Goal: Task Accomplishment & Management: Manage account settings

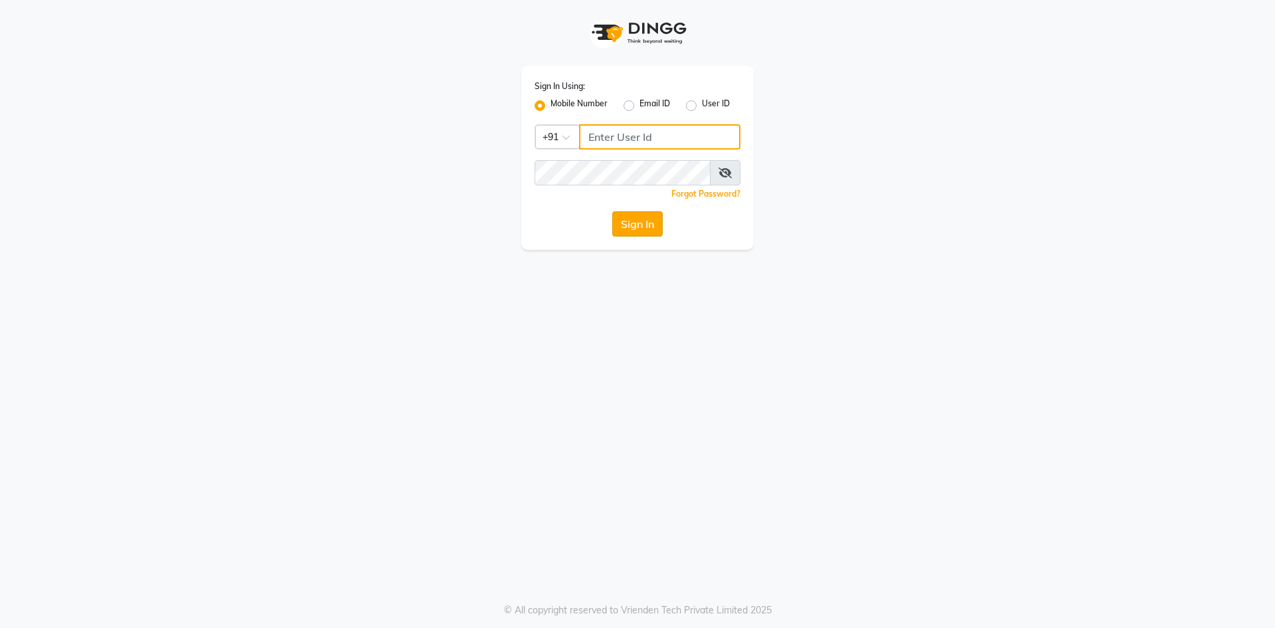
type input "9087667727"
click at [638, 228] on button "Sign In" at bounding box center [637, 223] width 50 height 25
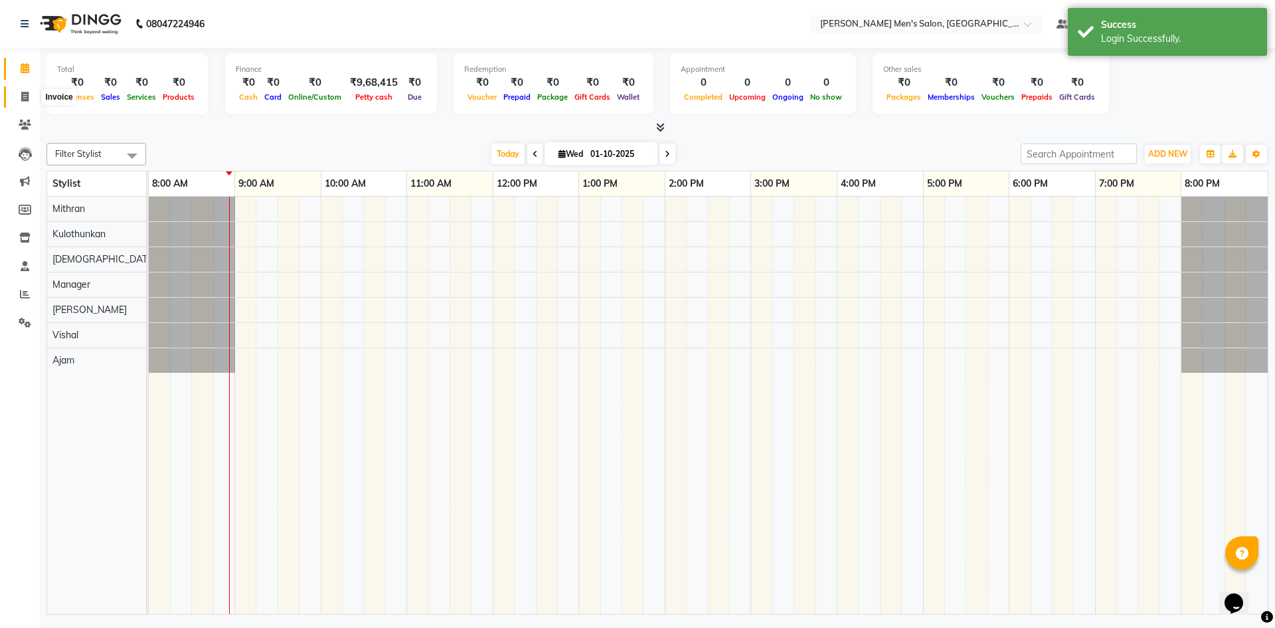
click at [27, 98] on icon at bounding box center [24, 97] width 7 height 10
select select "6913"
select select "service"
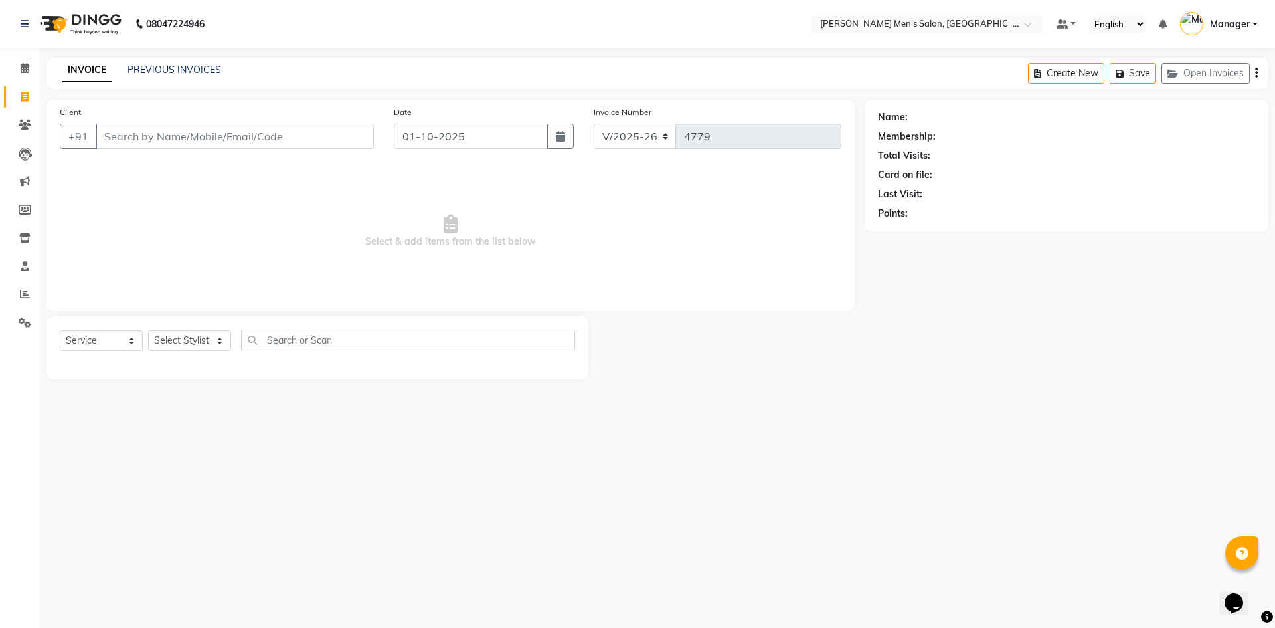
click at [325, 126] on input "Client" at bounding box center [235, 136] width 278 height 25
type input "9445778199"
click at [341, 134] on span "Add Client" at bounding box center [339, 136] width 52 height 13
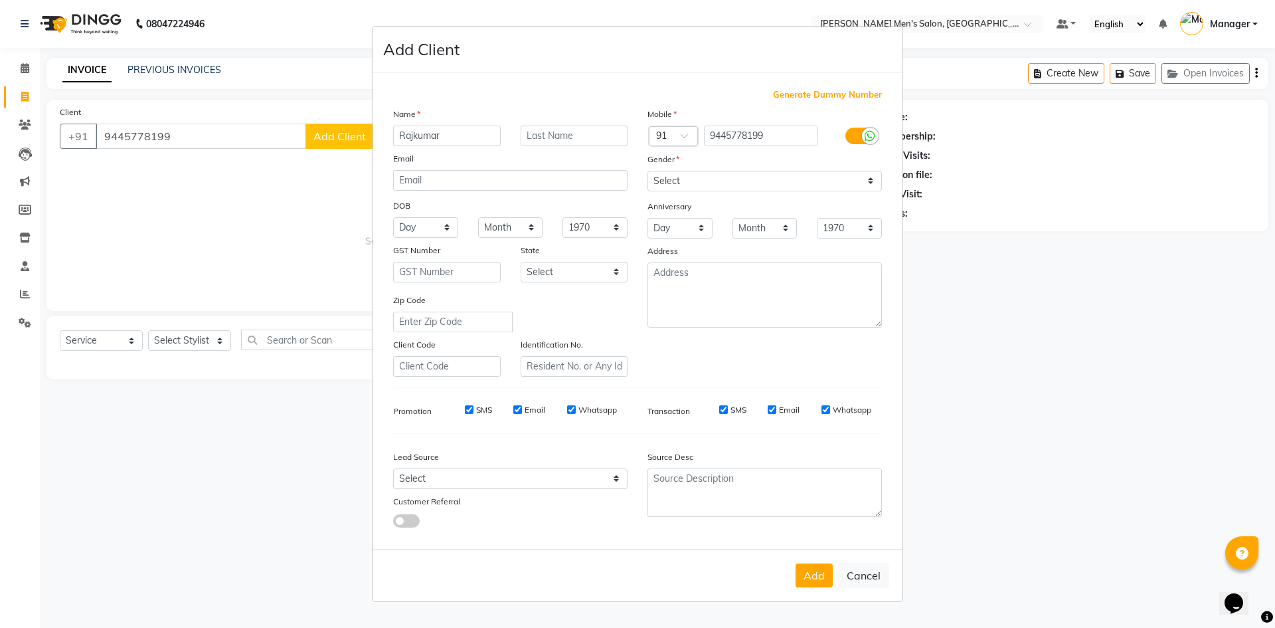
type input "Rajkumar"
click at [702, 175] on select "Select Male Female Other Prefer Not To Say" at bounding box center [765, 181] width 234 height 21
select select "male"
click at [648, 171] on select "Select Male Female Other Prefer Not To Say" at bounding box center [765, 181] width 234 height 21
click at [451, 484] on select "Select Walk-in Referral Internet Friend Word of Mouth Advertisement Facebook Ju…" at bounding box center [510, 478] width 234 height 21
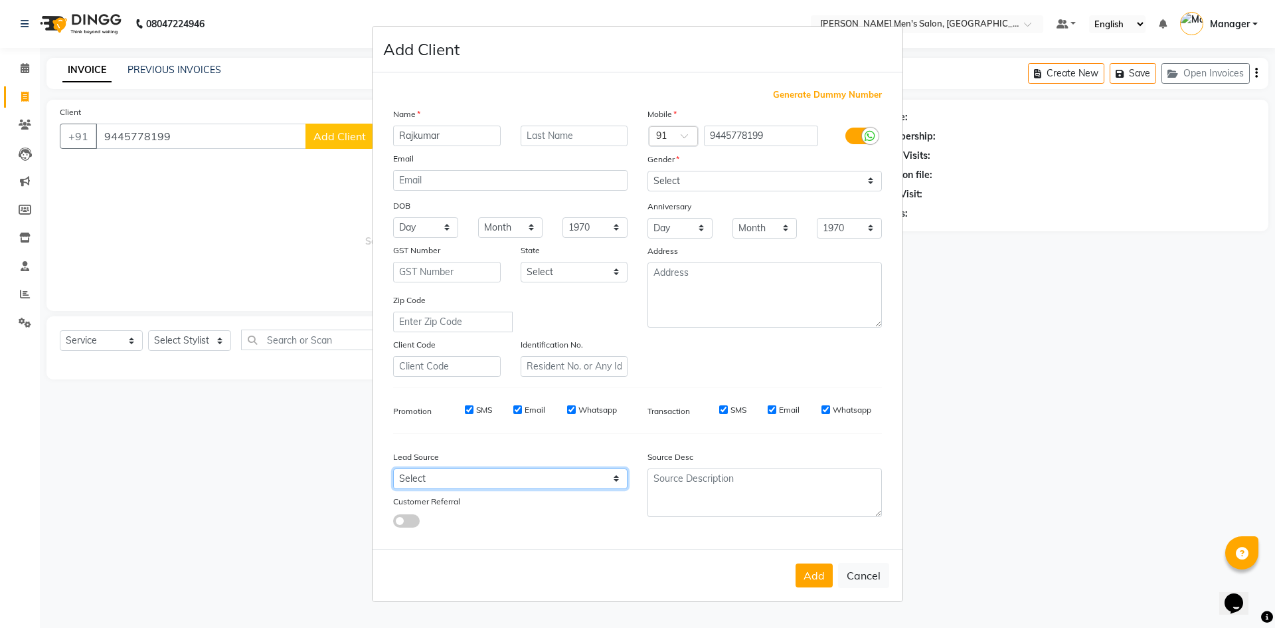
select select "48262"
click at [393, 468] on select "Select Walk-in Referral Internet Friend Word of Mouth Advertisement Facebook Ju…" at bounding box center [510, 478] width 234 height 21
click at [814, 575] on button "Add" at bounding box center [814, 575] width 37 height 24
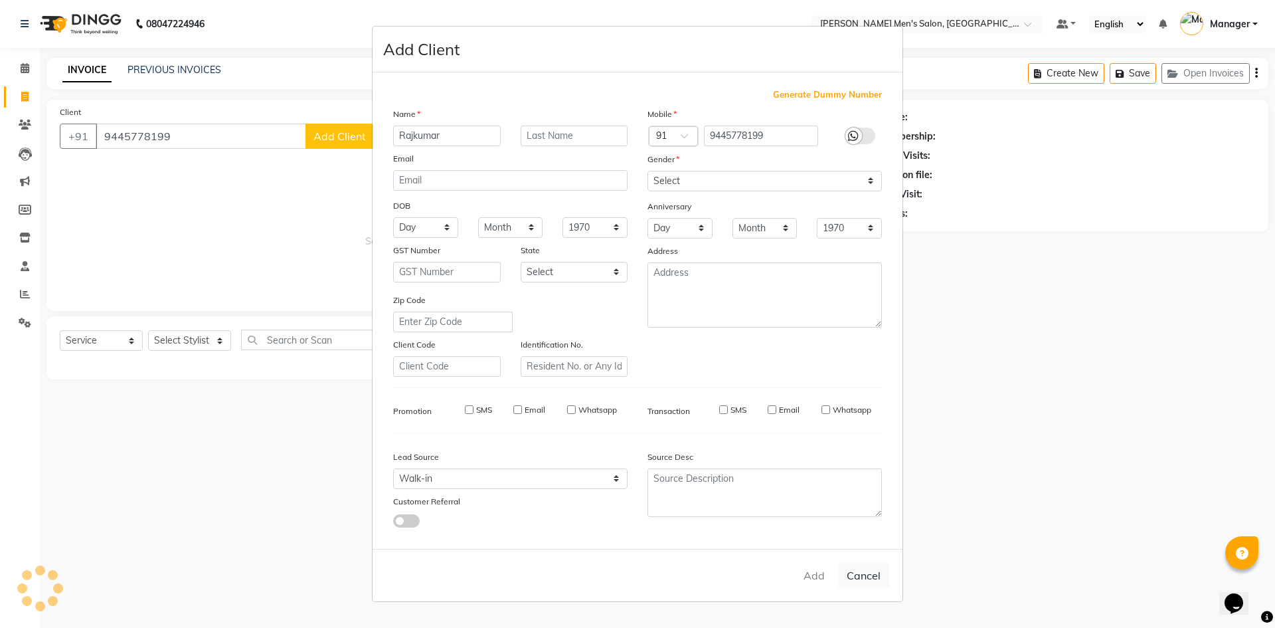
select select
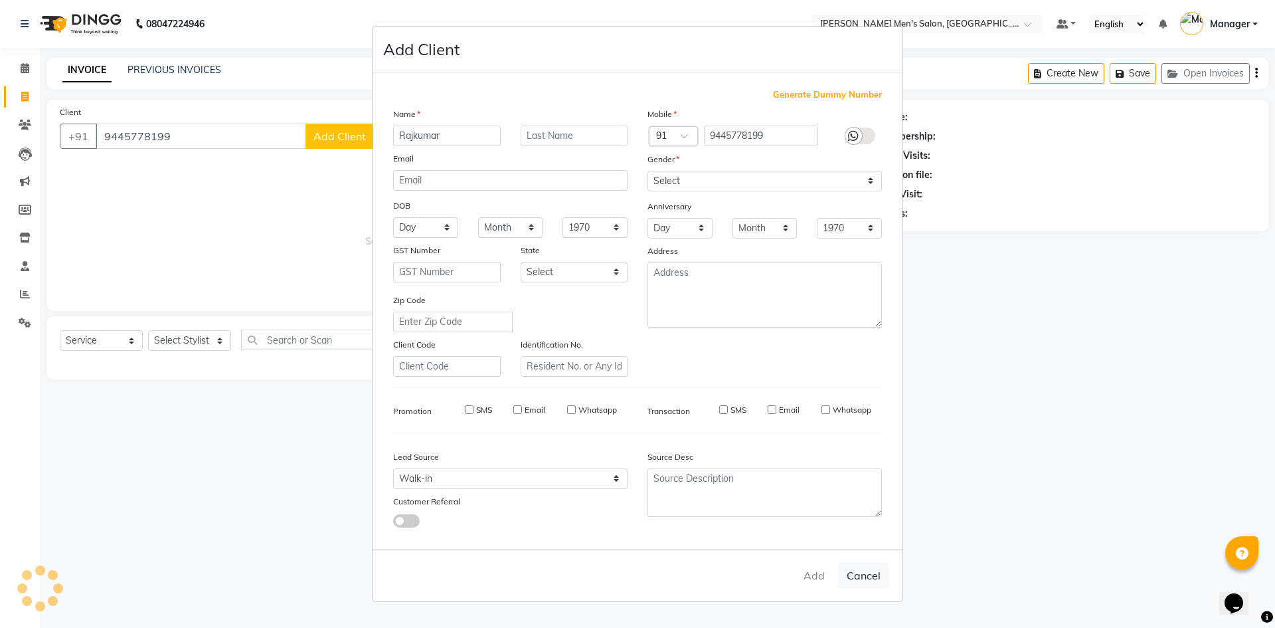
select select
checkbox input "false"
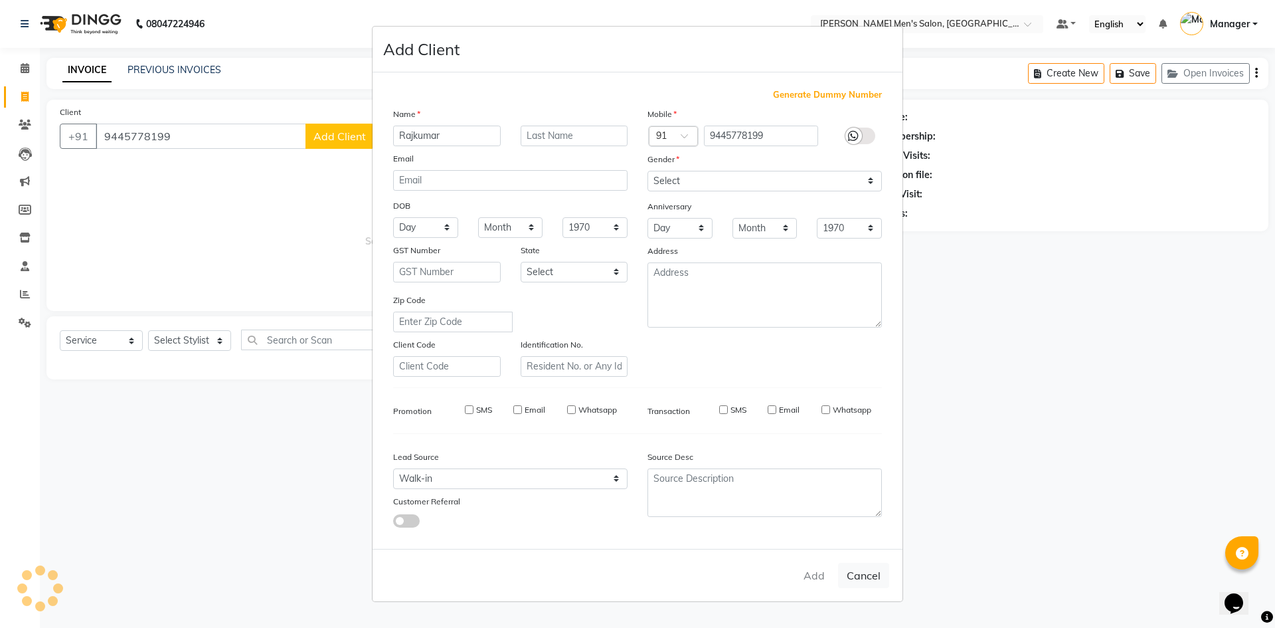
checkbox input "false"
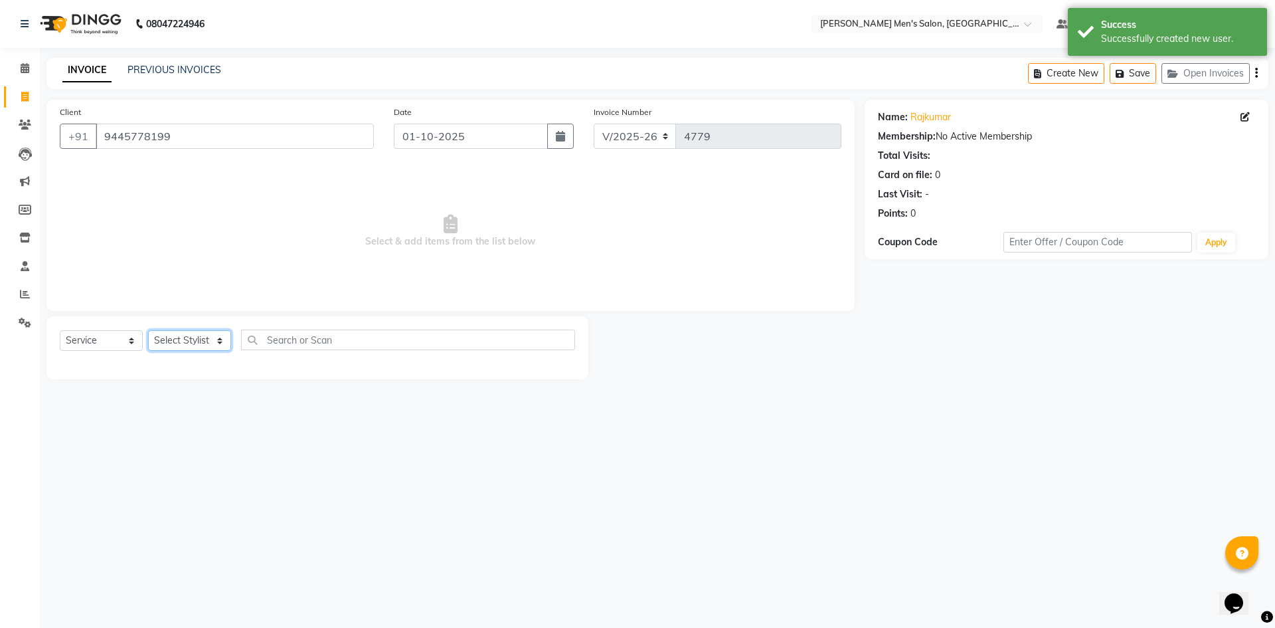
click at [164, 342] on select "Select Stylist Ajam Ashu Kulothunkan Manager Mithran Saddam Vishal" at bounding box center [189, 340] width 83 height 21
select select "65604"
click at [148, 330] on select "Select Stylist Ajam Ashu Kulothunkan Manager Mithran Saddam Vishal" at bounding box center [189, 340] width 83 height 21
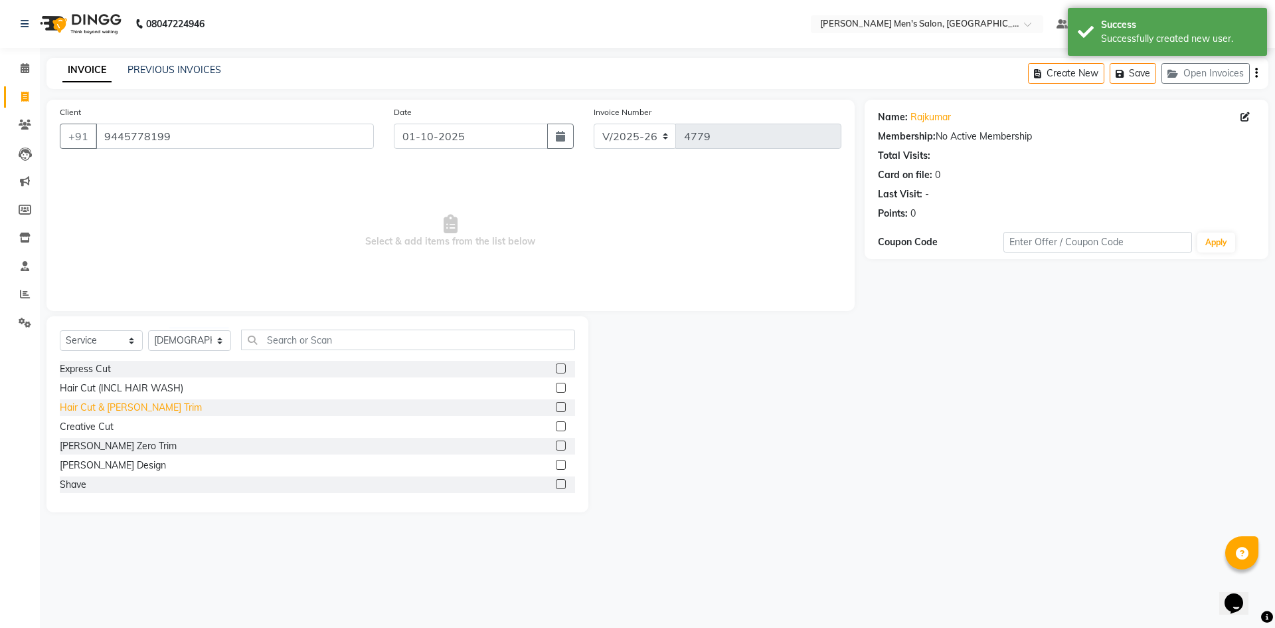
click at [105, 408] on div "Hair Cut & [PERSON_NAME] Trim" at bounding box center [131, 408] width 142 height 14
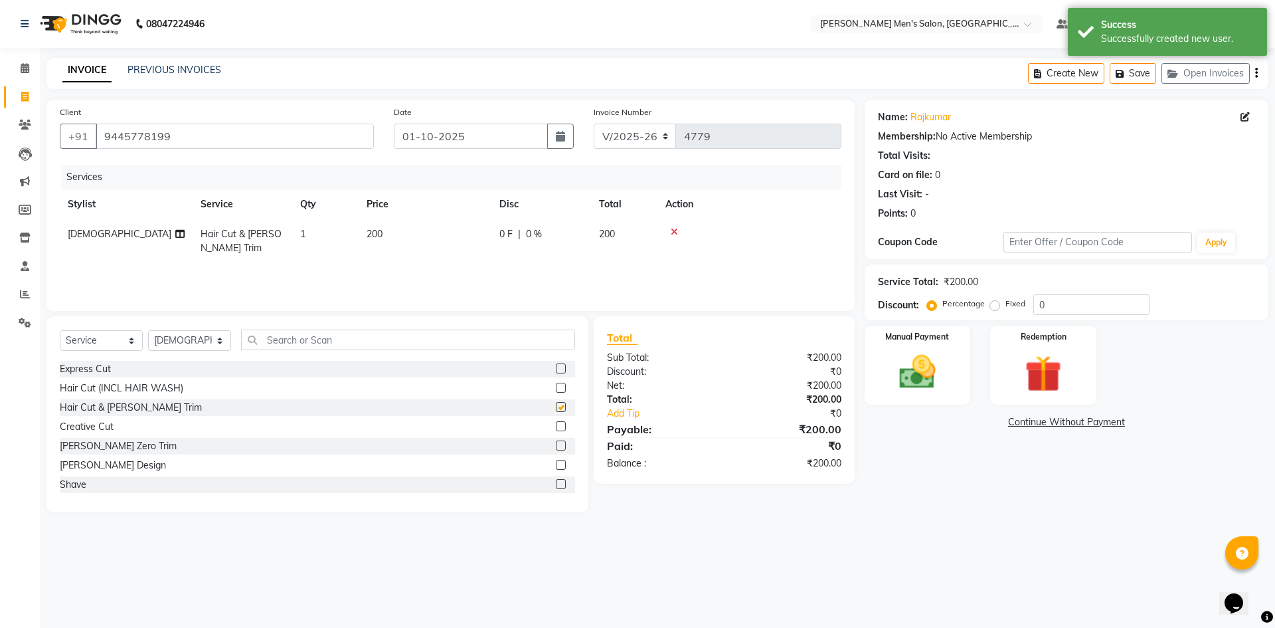
checkbox input "false"
click at [901, 361] on img at bounding box center [918, 372] width 62 height 44
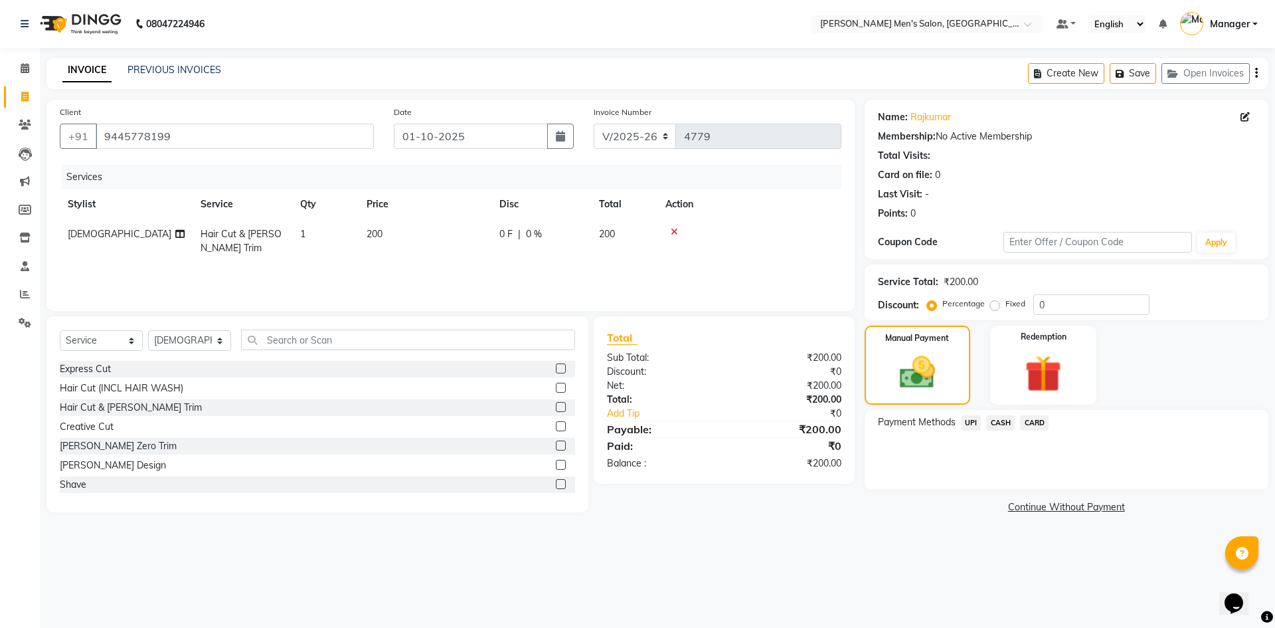
click at [969, 422] on span "UPI" at bounding box center [971, 422] width 21 height 15
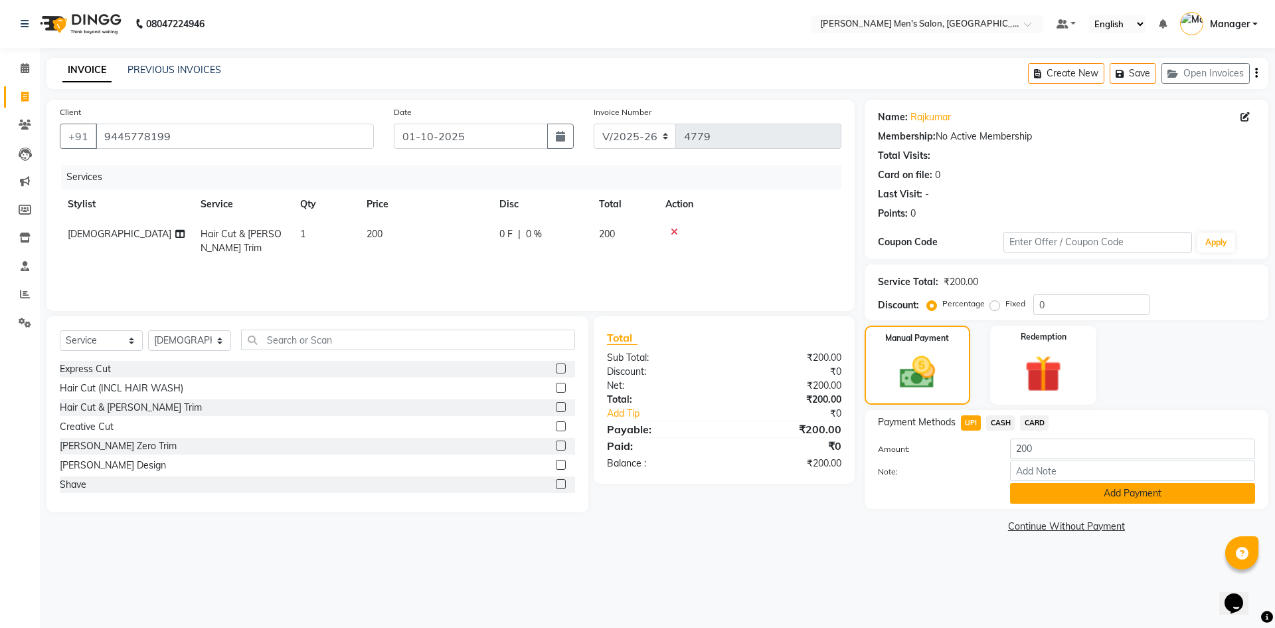
click at [1045, 488] on button "Add Payment" at bounding box center [1132, 493] width 245 height 21
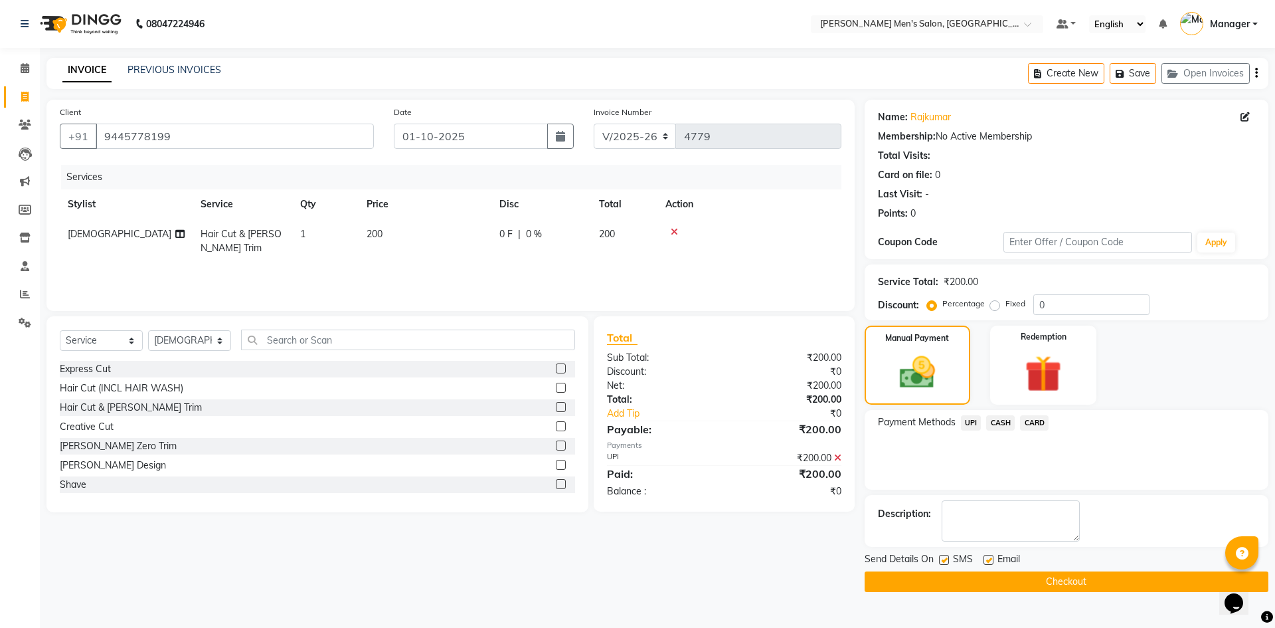
click at [1040, 579] on button "Checkout" at bounding box center [1067, 581] width 404 height 21
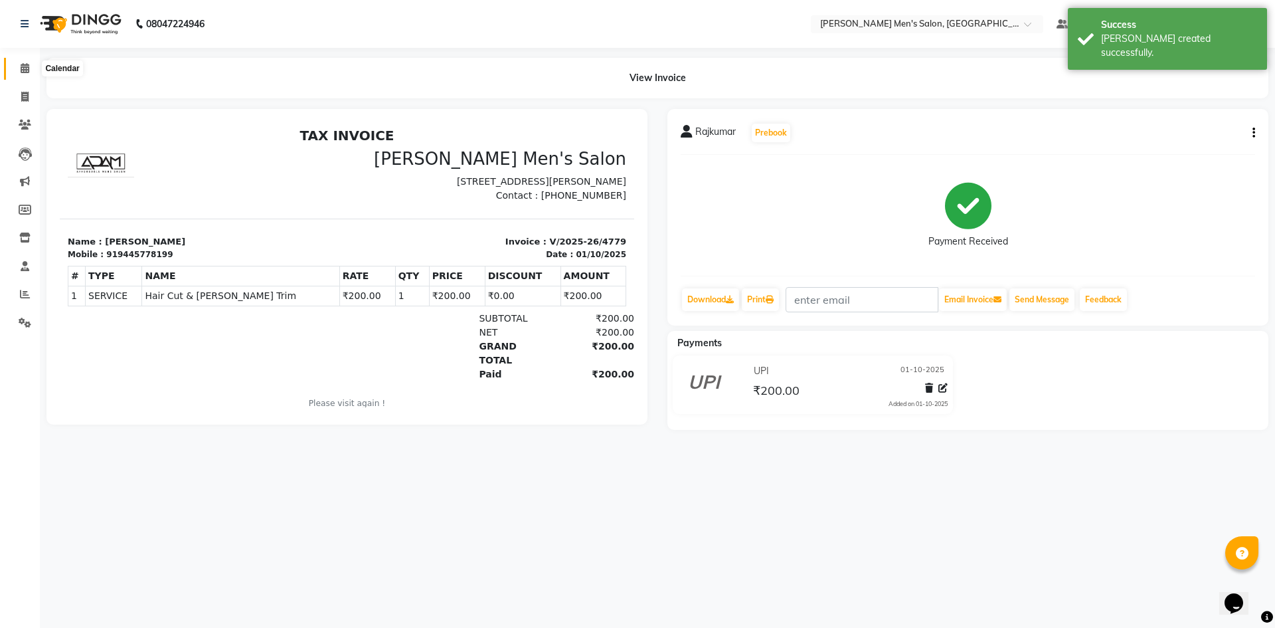
click at [33, 65] on span at bounding box center [24, 68] width 23 height 15
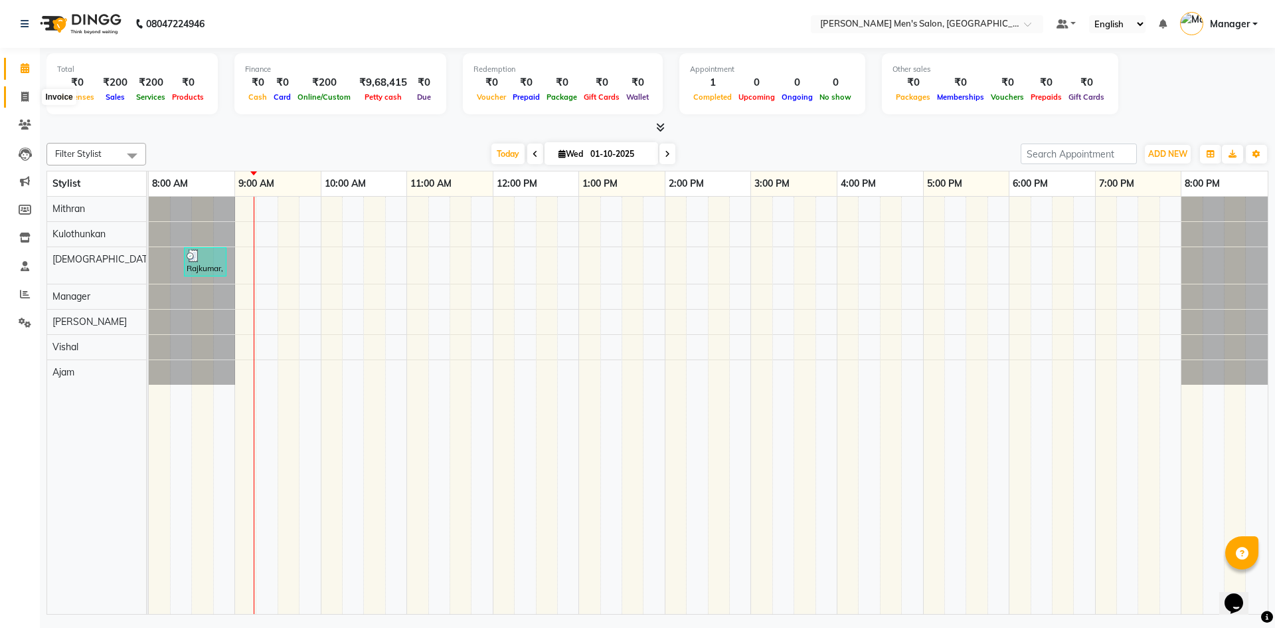
click at [18, 100] on span at bounding box center [24, 97] width 23 height 15
select select "service"
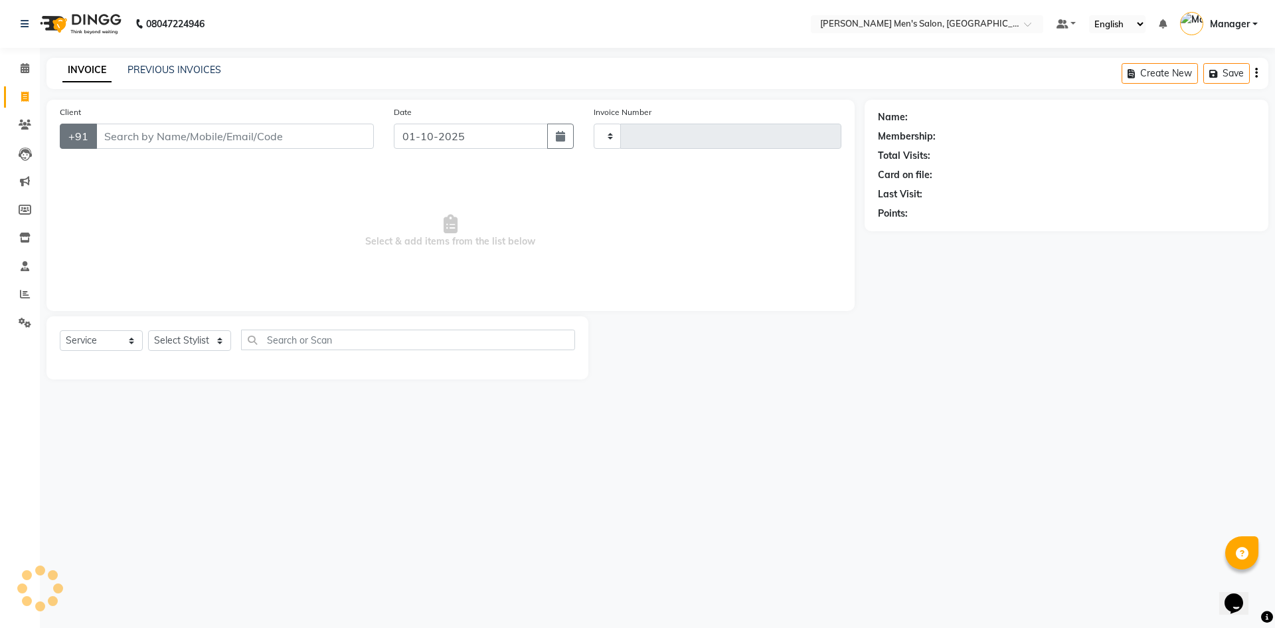
type input "4780"
select select "6913"
click at [133, 131] on input "Client" at bounding box center [235, 136] width 278 height 25
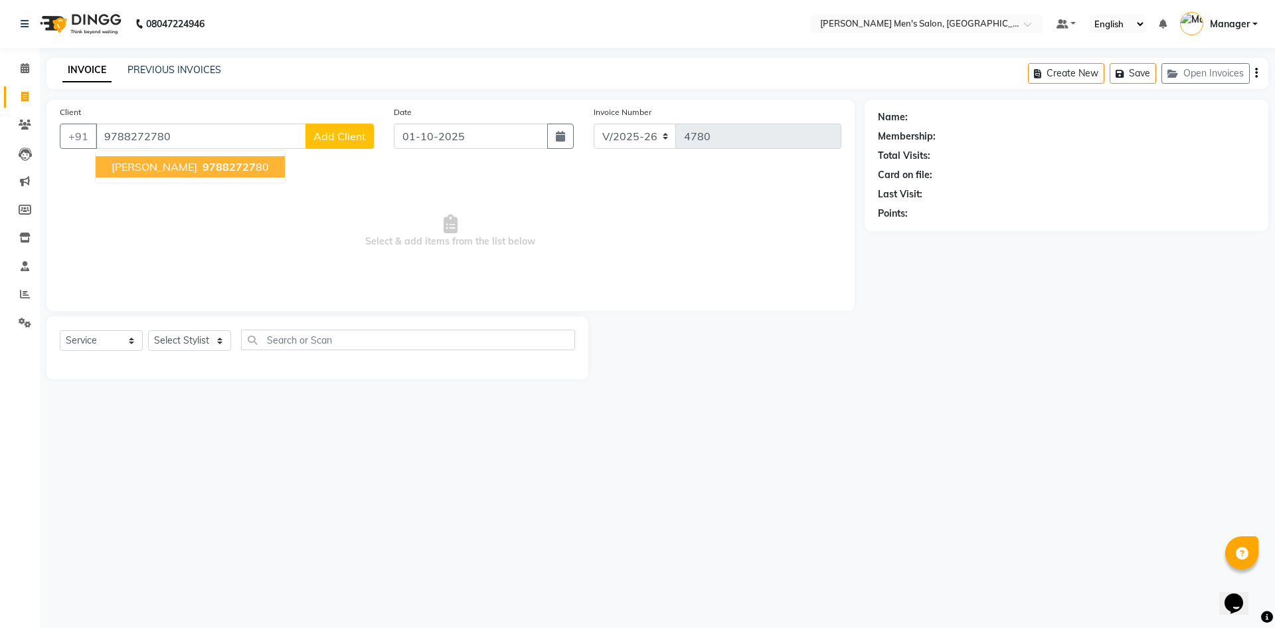
type input "9788272780"
click at [132, 169] on span "Mohammed Thalha" at bounding box center [155, 166] width 86 height 13
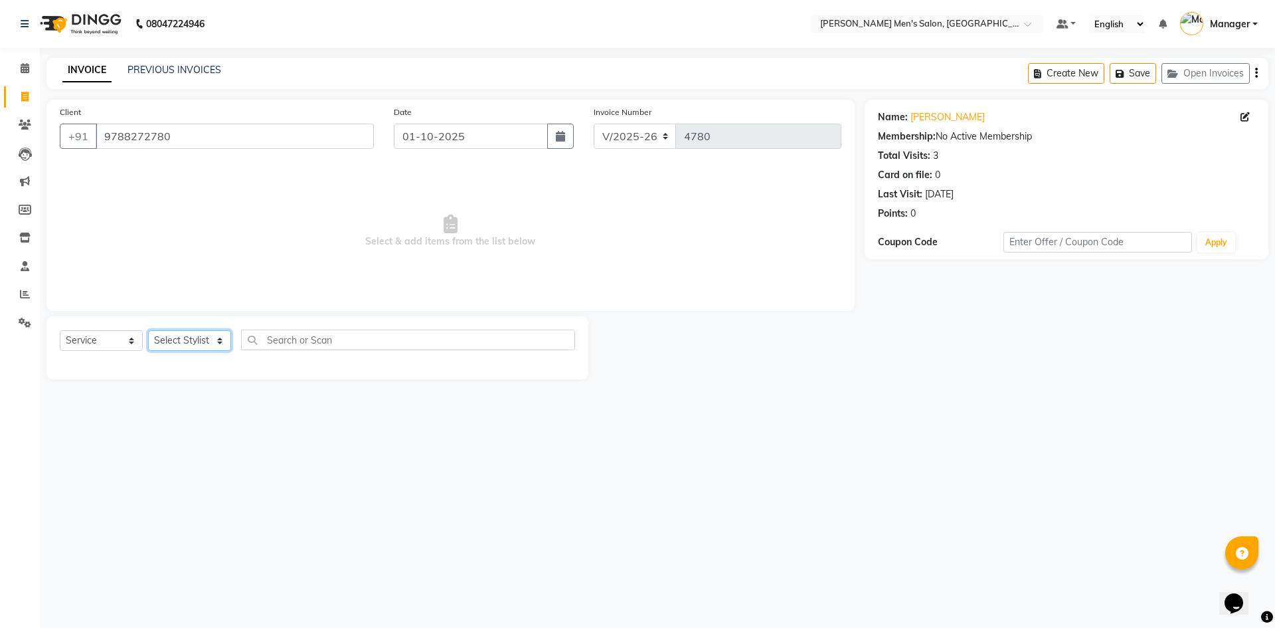
click at [175, 334] on select "Select Stylist Ajam Ashu Kulothunkan Manager Mithran Saddam Vishal" at bounding box center [189, 340] width 83 height 21
select select "70201"
click at [148, 330] on select "Select Stylist Ajam Ashu Kulothunkan Manager Mithran Saddam Vishal" at bounding box center [189, 340] width 83 height 21
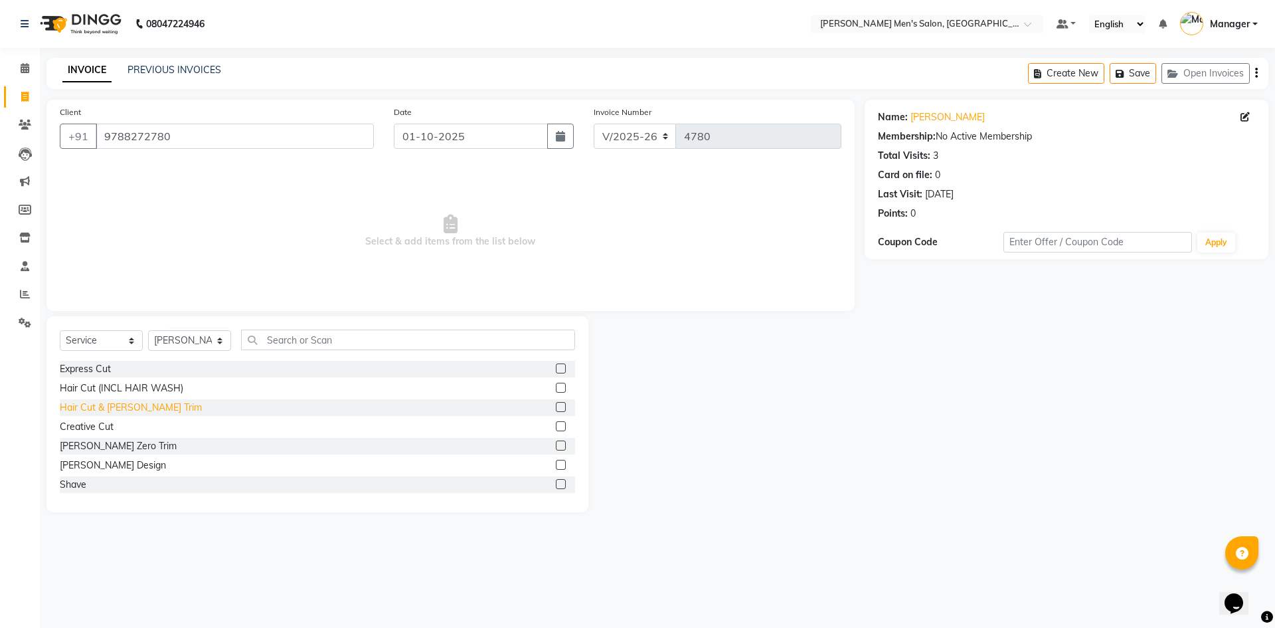
click at [86, 408] on div "Hair Cut & [PERSON_NAME] Trim" at bounding box center [131, 408] width 142 height 14
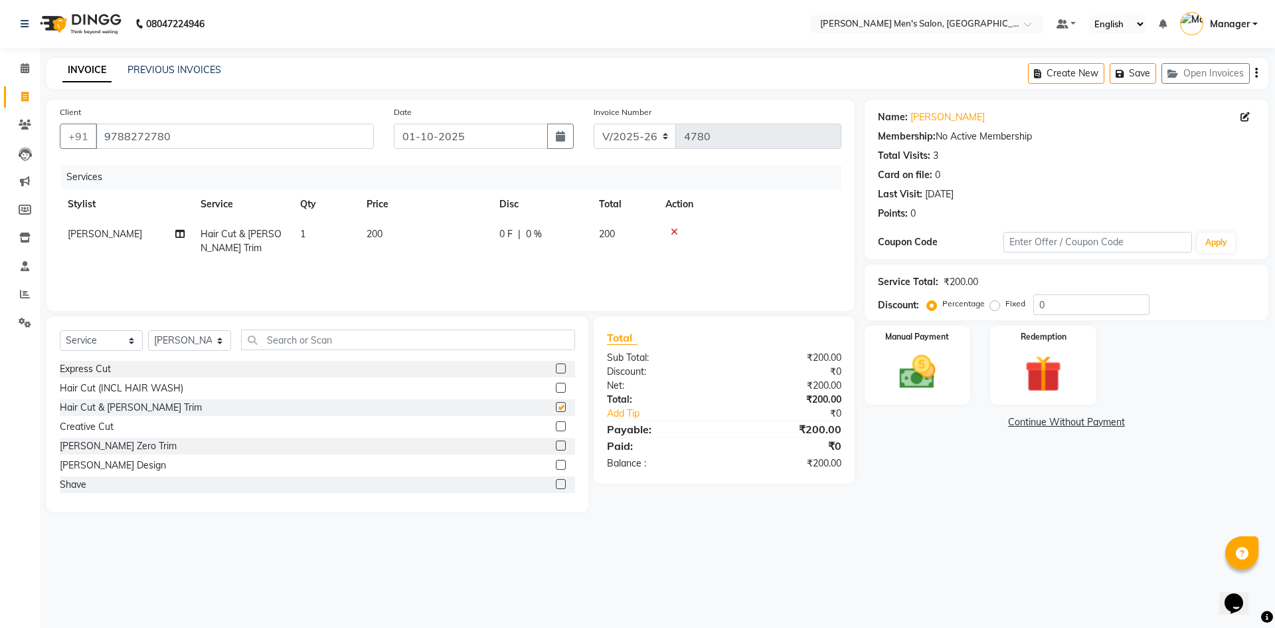
checkbox input "false"
click at [931, 372] on img at bounding box center [918, 372] width 62 height 44
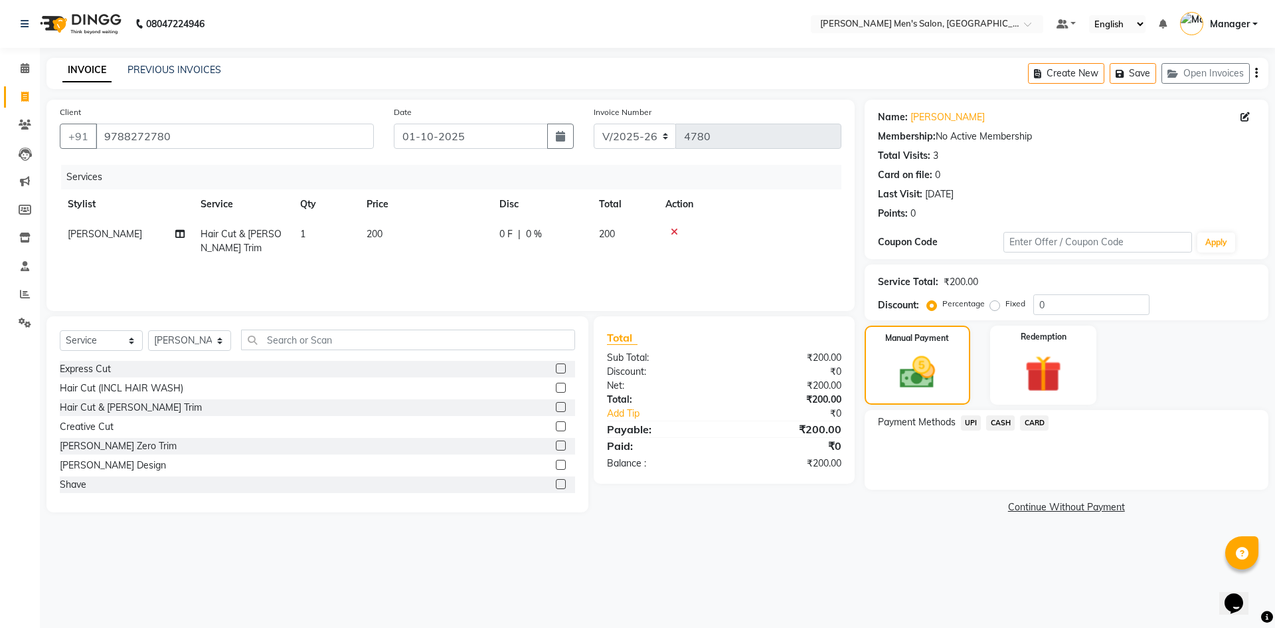
click at [976, 422] on span "UPI" at bounding box center [971, 422] width 21 height 15
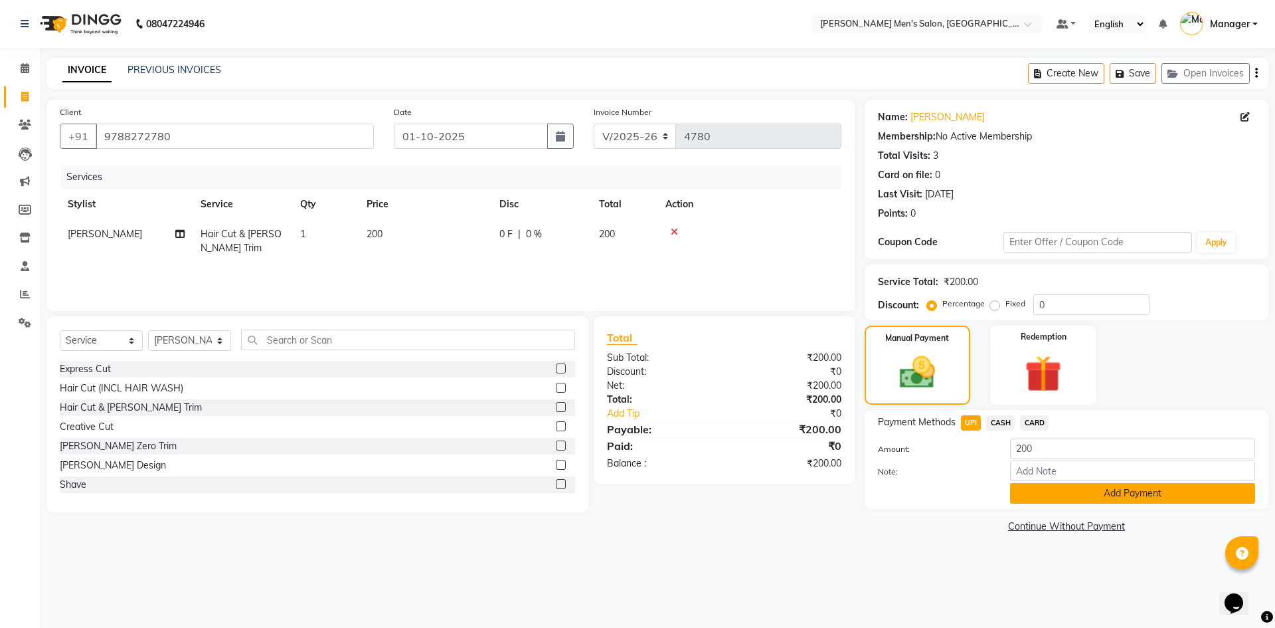
click at [1028, 500] on button "Add Payment" at bounding box center [1132, 493] width 245 height 21
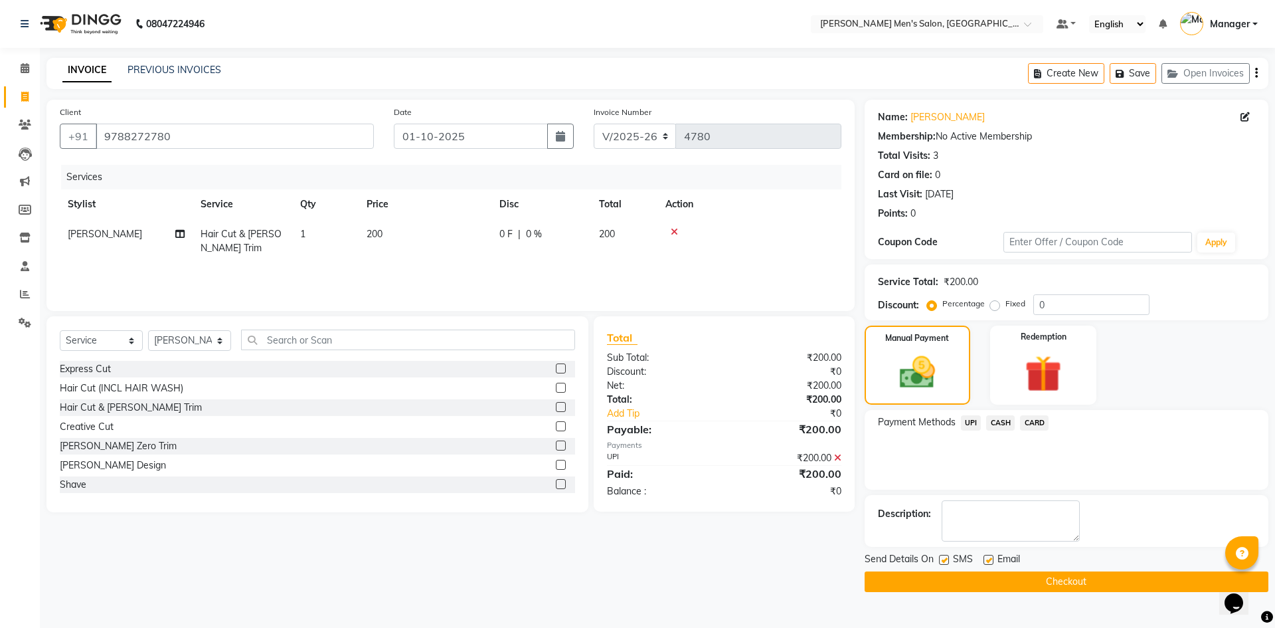
click at [1037, 586] on button "Checkout" at bounding box center [1067, 581] width 404 height 21
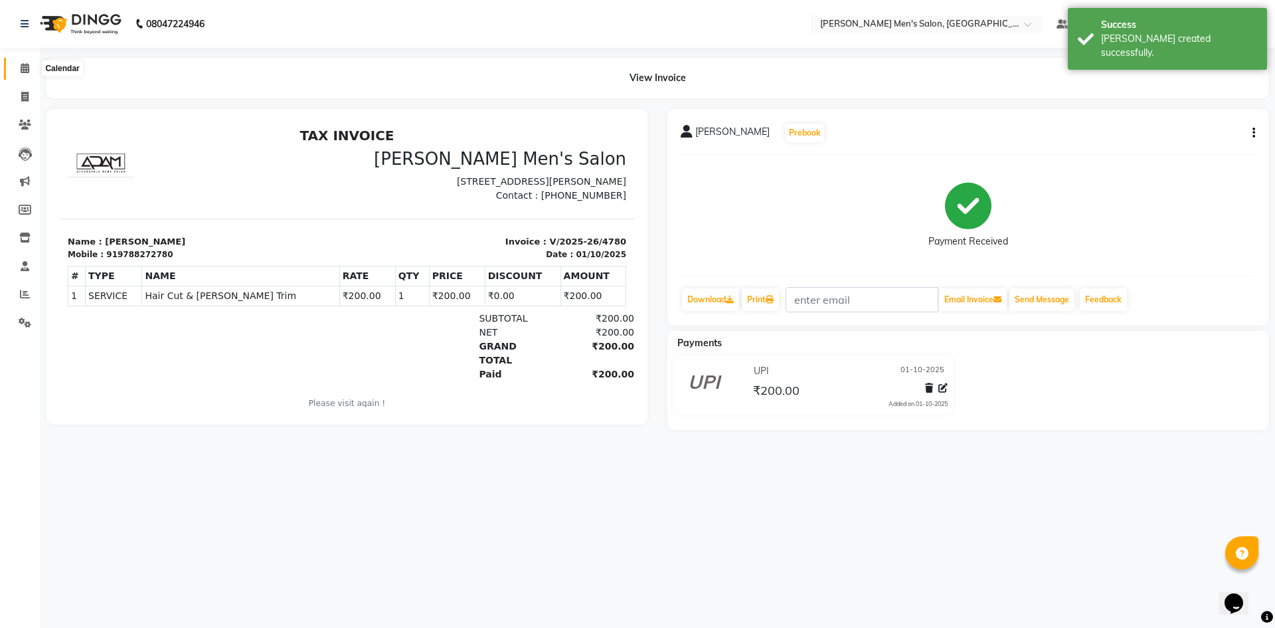
click at [19, 70] on span at bounding box center [24, 68] width 23 height 15
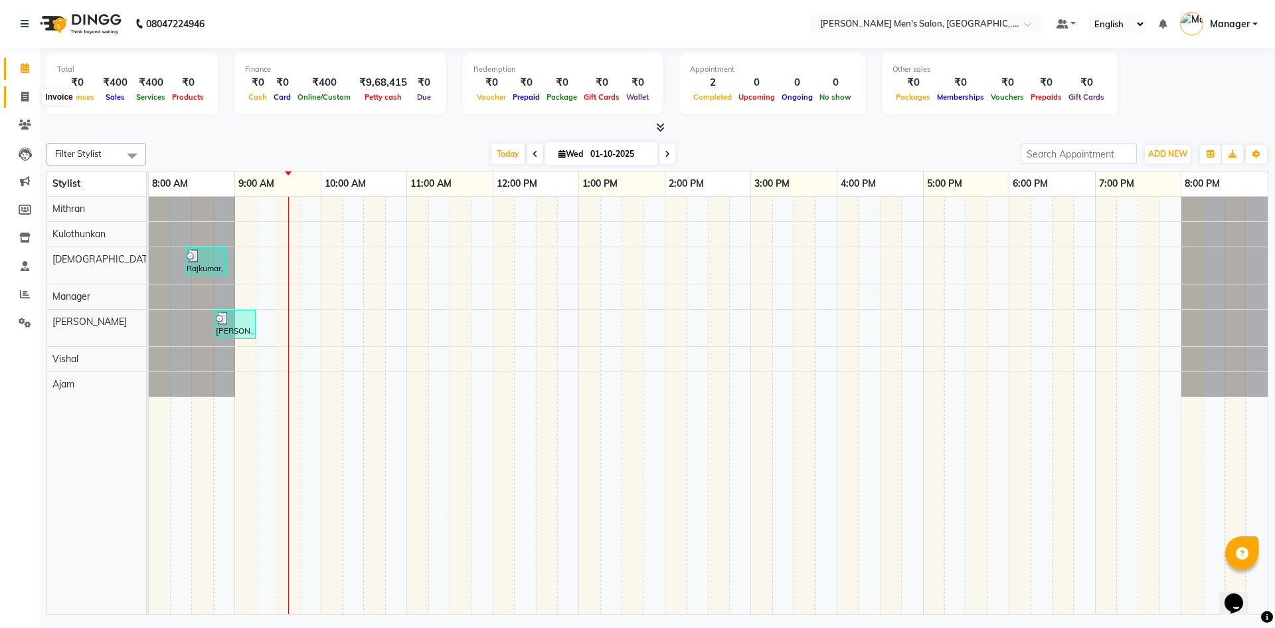
click at [27, 96] on icon at bounding box center [24, 97] width 7 height 10
select select "6913"
select select "service"
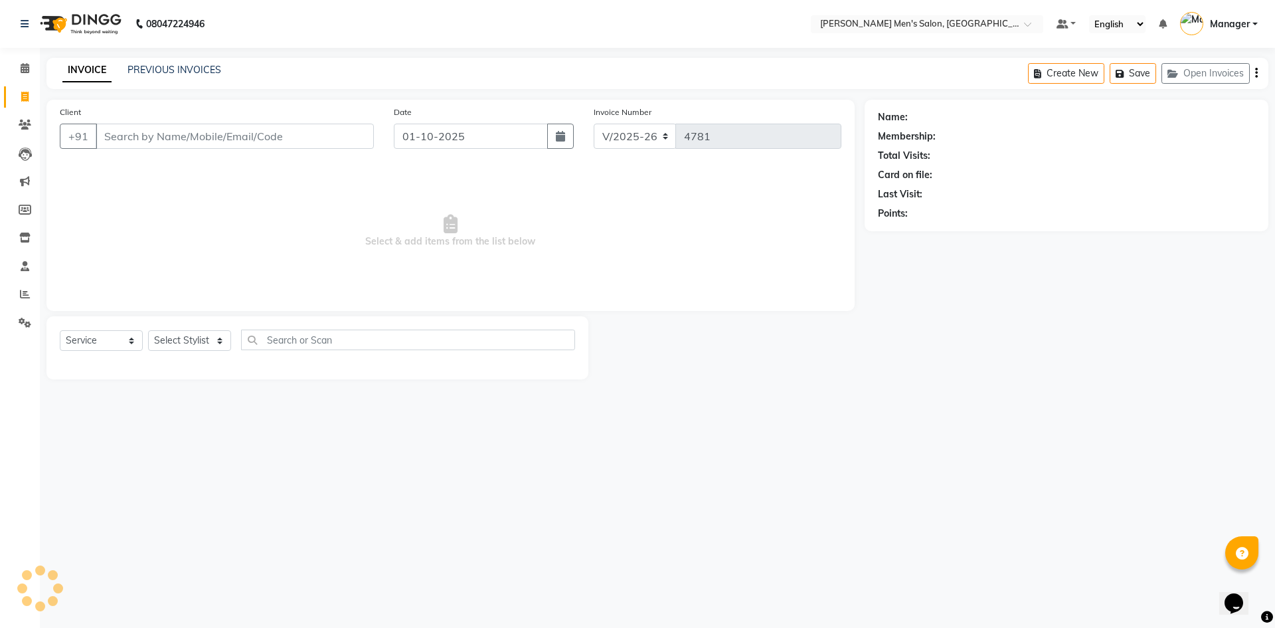
click at [288, 139] on input "Client" at bounding box center [235, 136] width 278 height 25
type input "6374074944"
click at [342, 135] on span "Add Client" at bounding box center [339, 136] width 52 height 13
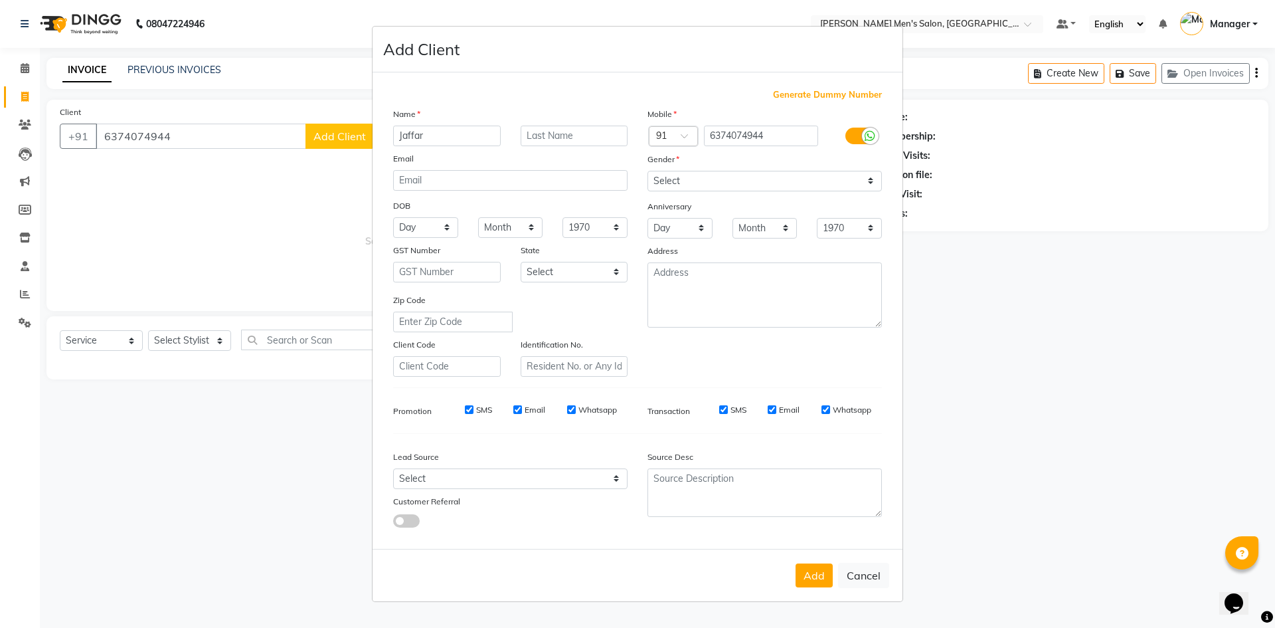
type input "Jaffar"
click at [774, 189] on select "Select Male Female Other Prefer Not To Say" at bounding box center [765, 181] width 234 height 21
select select "male"
click at [648, 171] on select "Select Male Female Other Prefer Not To Say" at bounding box center [765, 181] width 234 height 21
click at [499, 480] on select "Select Walk-in Referral Internet Friend Word of Mouth Advertisement Facebook Ju…" at bounding box center [510, 478] width 234 height 21
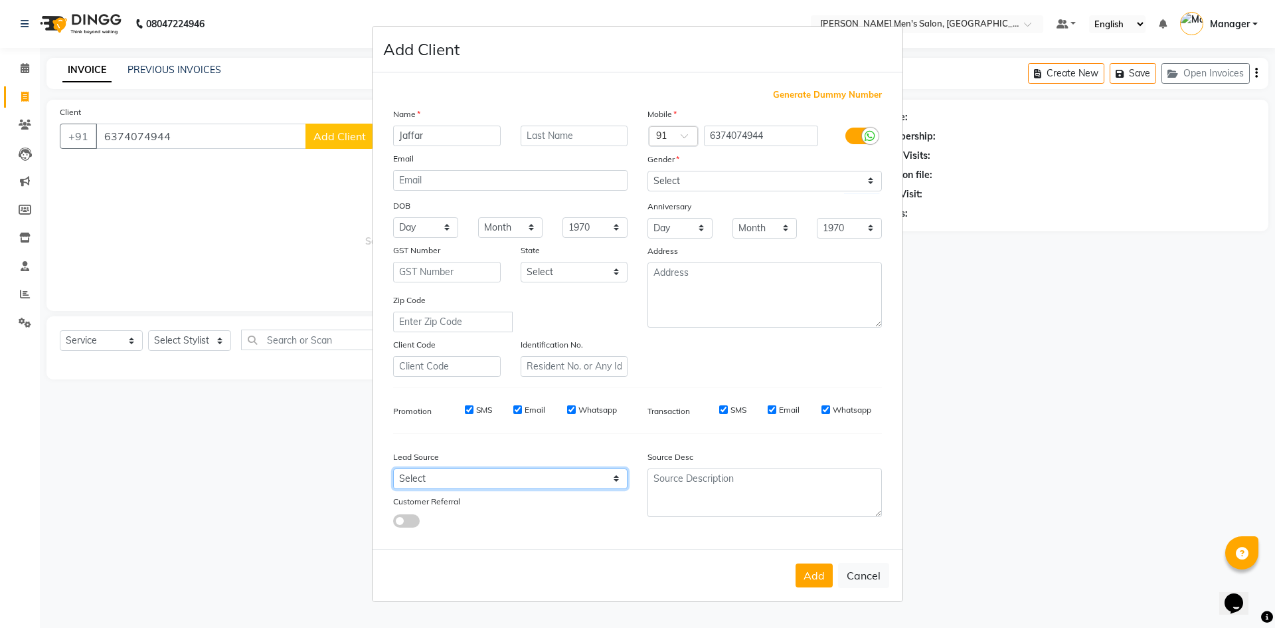
select select "48262"
click at [393, 468] on select "Select Walk-in Referral Internet Friend Word of Mouth Advertisement Facebook Ju…" at bounding box center [510, 478] width 234 height 21
click at [810, 578] on button "Add" at bounding box center [814, 575] width 37 height 24
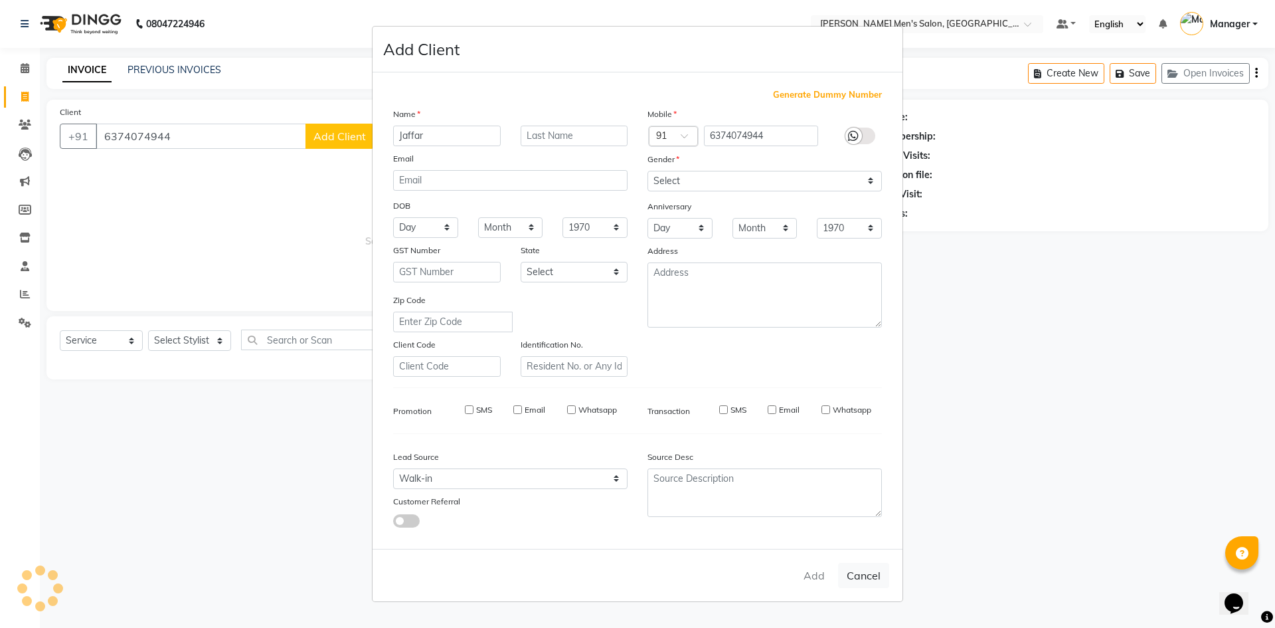
select select
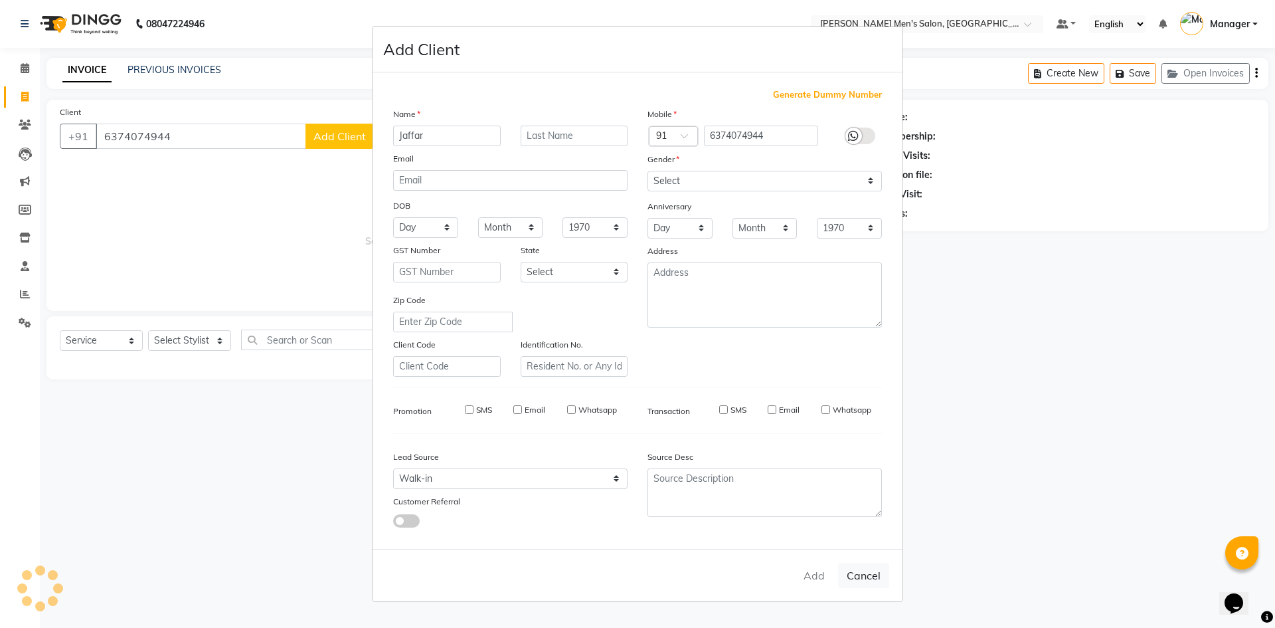
select select
checkbox input "false"
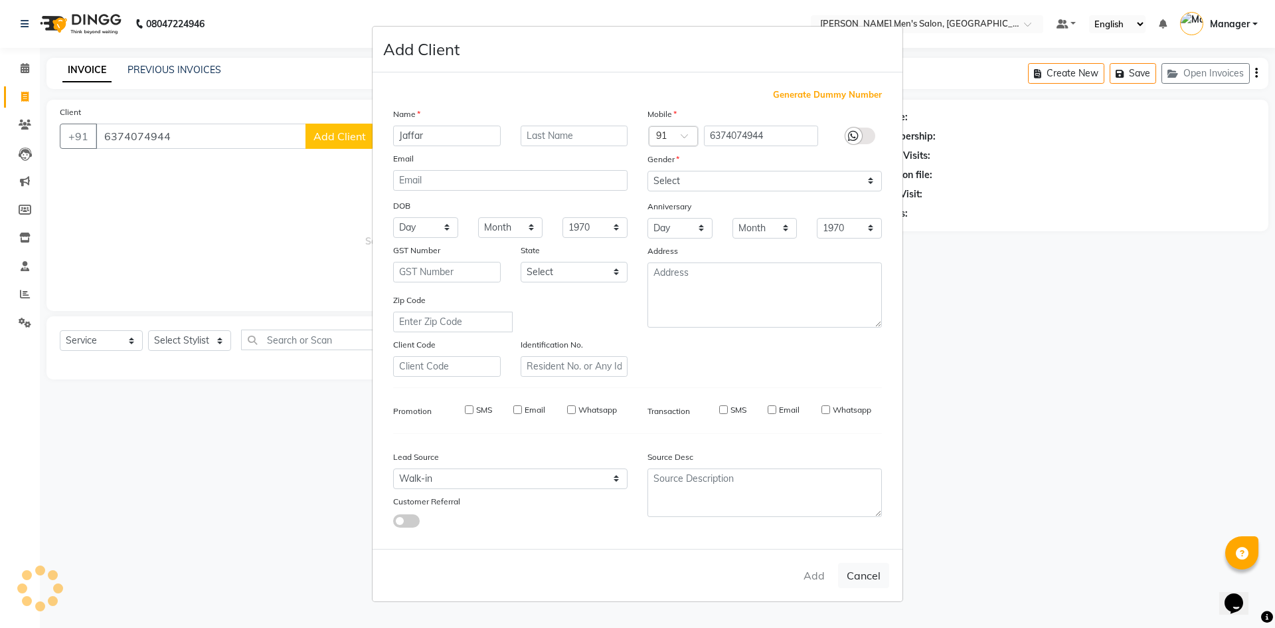
checkbox input "false"
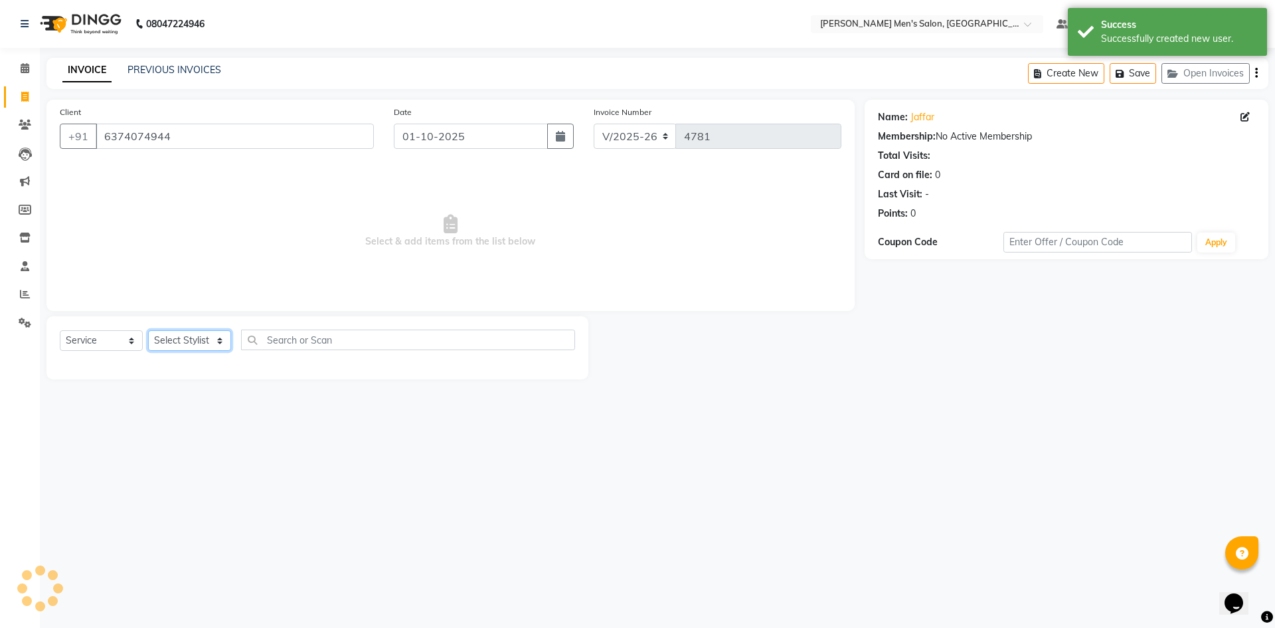
click at [183, 339] on select "Select Stylist Ajam Ashu Kulothunkan Manager Mithran Saddam Vishal" at bounding box center [189, 340] width 83 height 21
select select "65604"
click at [148, 330] on select "Select Stylist Ajam Ashu Kulothunkan Manager Mithran Saddam Vishal" at bounding box center [189, 340] width 83 height 21
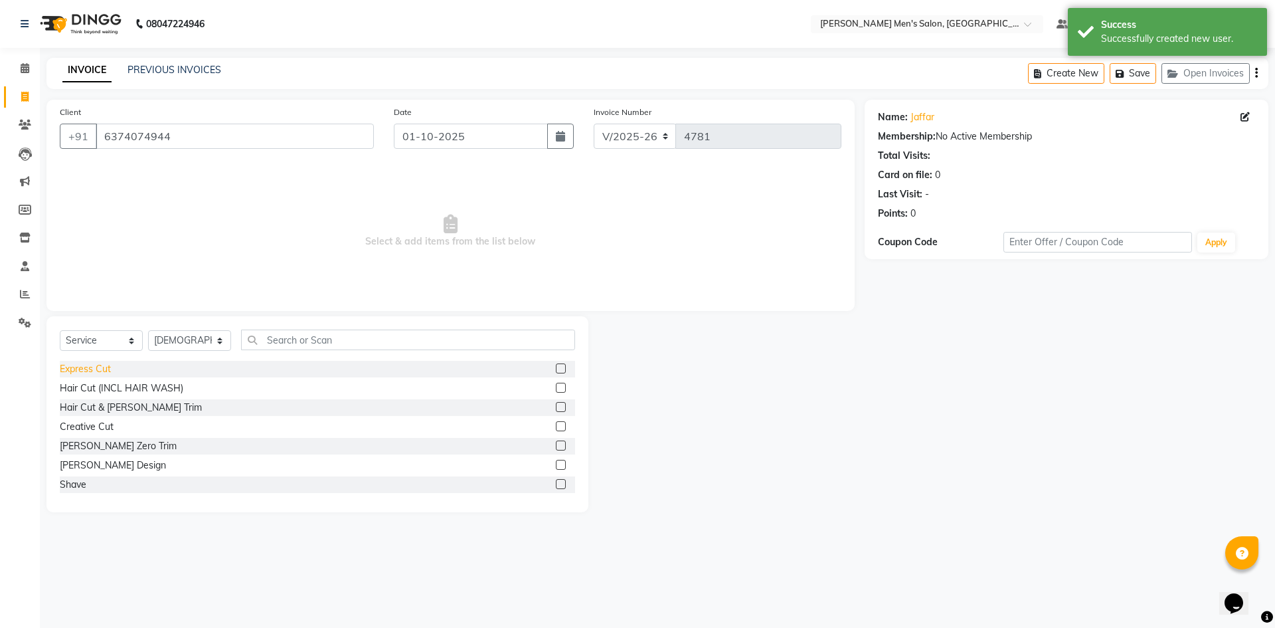
click at [90, 362] on div "Express Cut" at bounding box center [85, 369] width 51 height 14
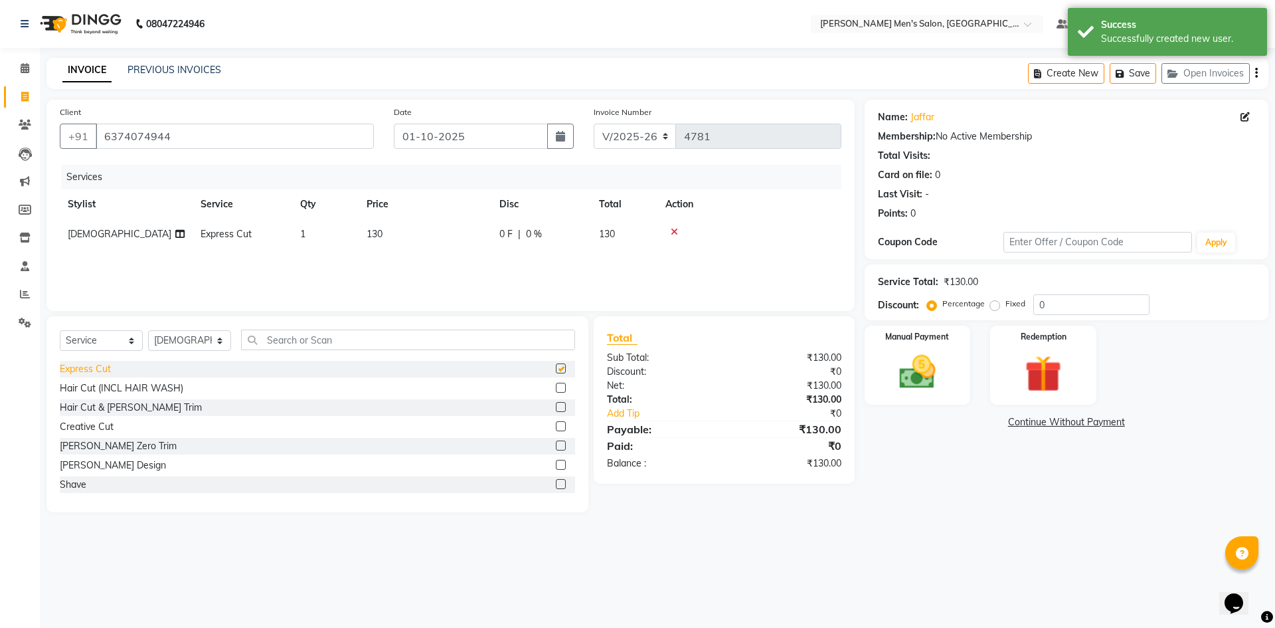
checkbox input "false"
click at [946, 365] on img at bounding box center [918, 372] width 62 height 44
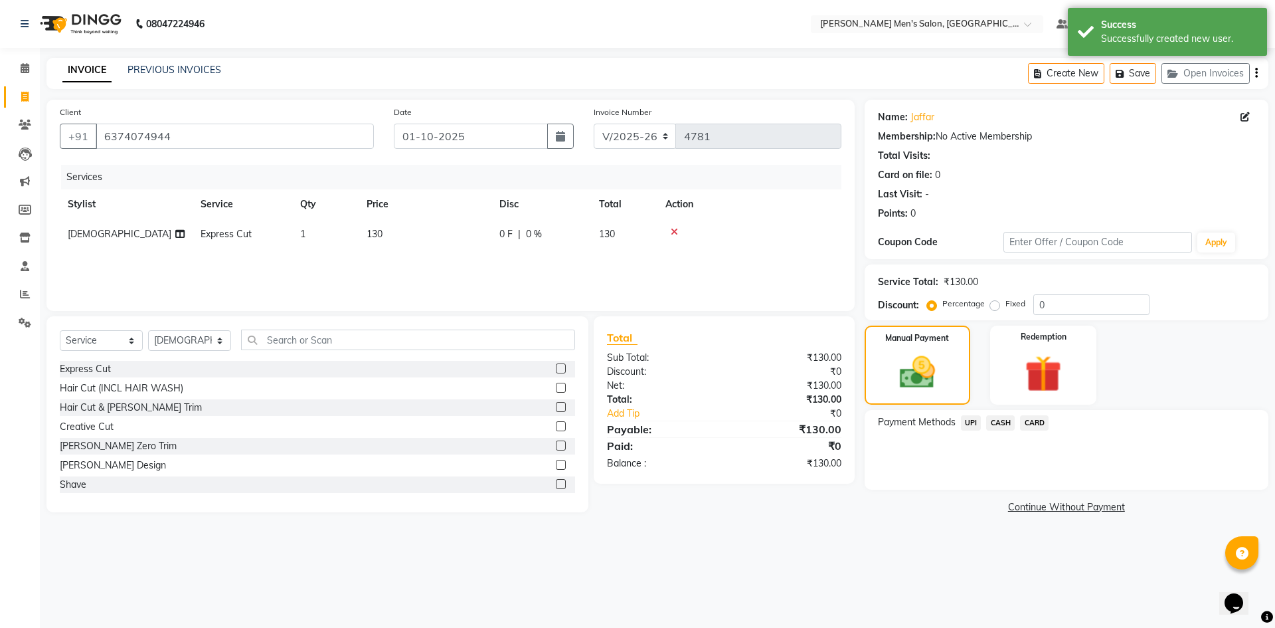
click at [976, 422] on span "UPI" at bounding box center [971, 422] width 21 height 15
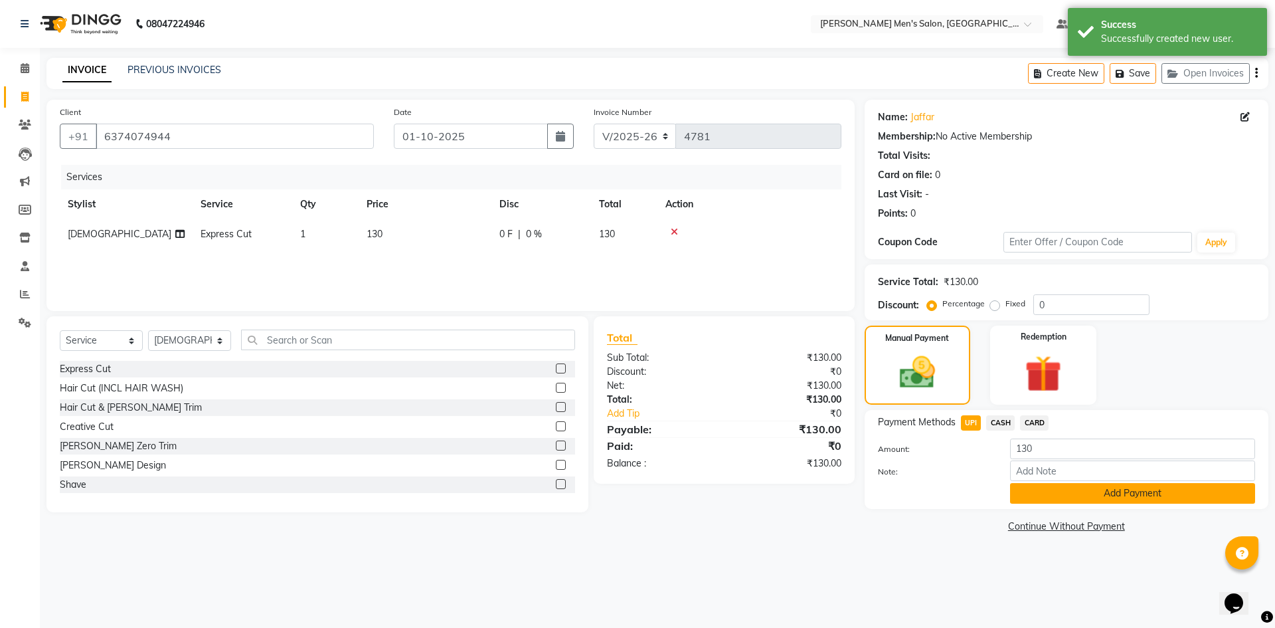
click at [1026, 494] on button "Add Payment" at bounding box center [1132, 493] width 245 height 21
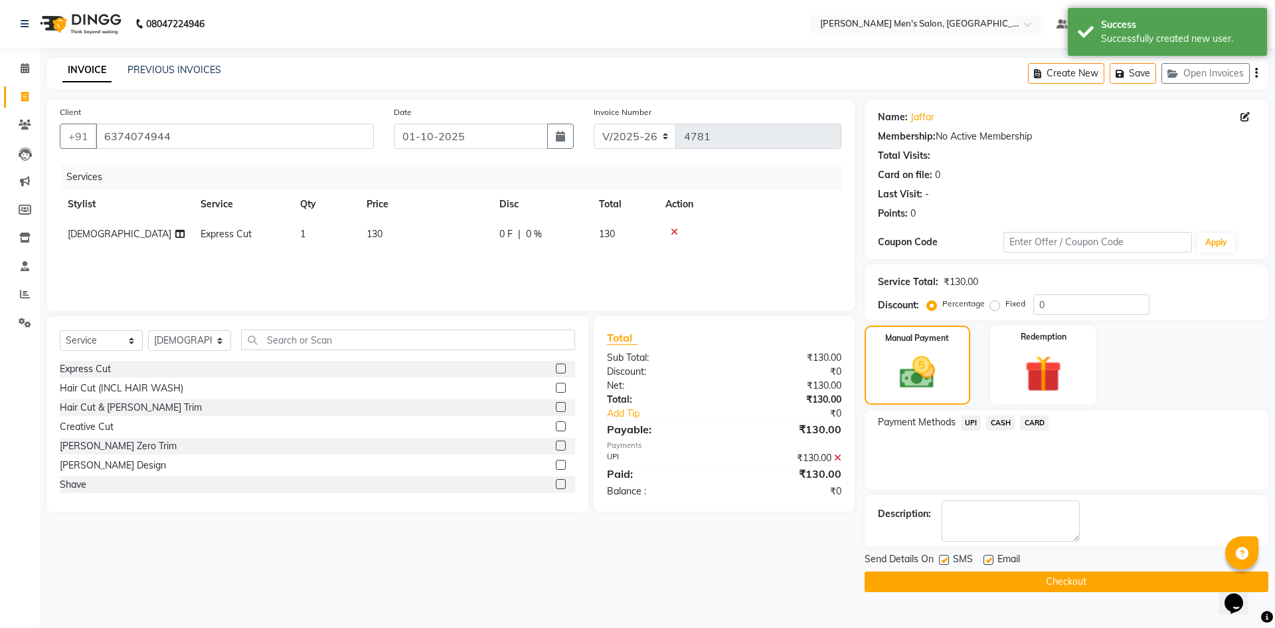
click at [1021, 581] on button "Checkout" at bounding box center [1067, 581] width 404 height 21
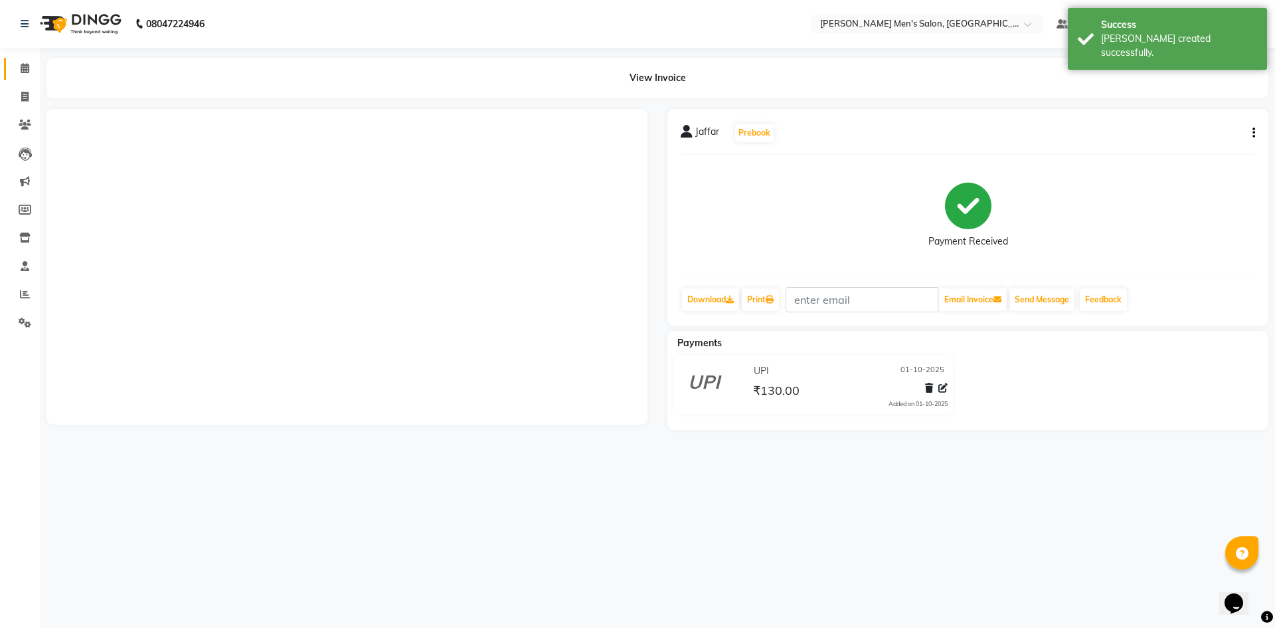
click at [13, 70] on link "Calendar" at bounding box center [20, 69] width 32 height 22
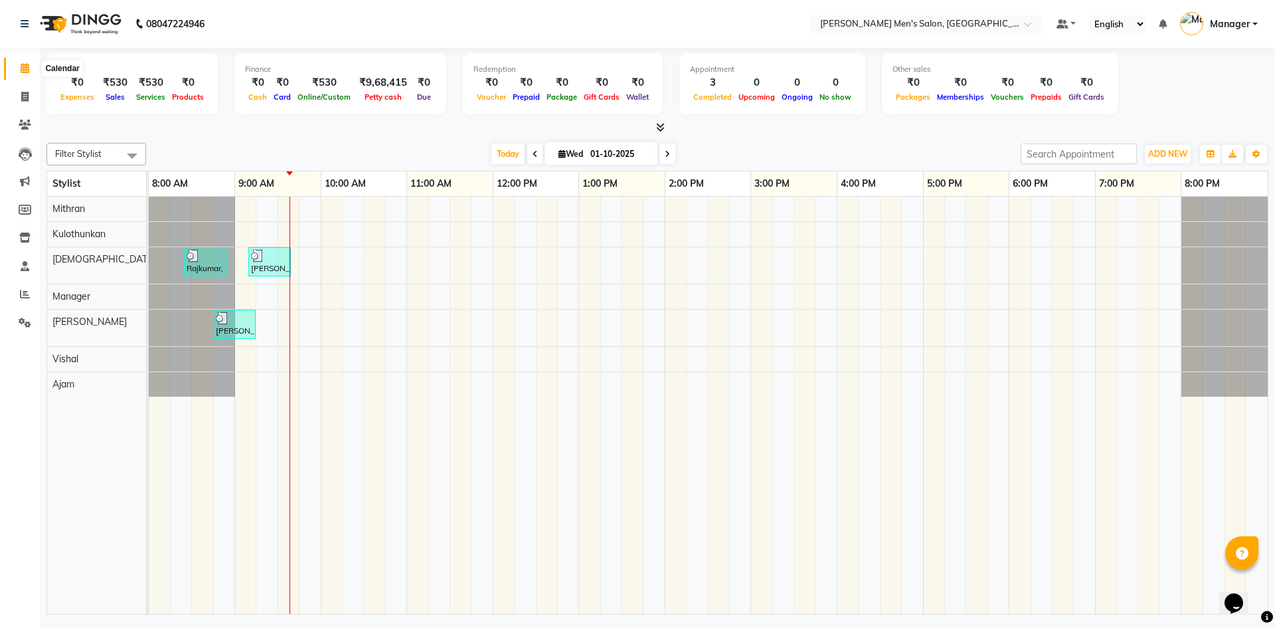
click at [25, 65] on icon at bounding box center [25, 68] width 9 height 10
click at [37, 84] on li "Invoice" at bounding box center [20, 97] width 40 height 29
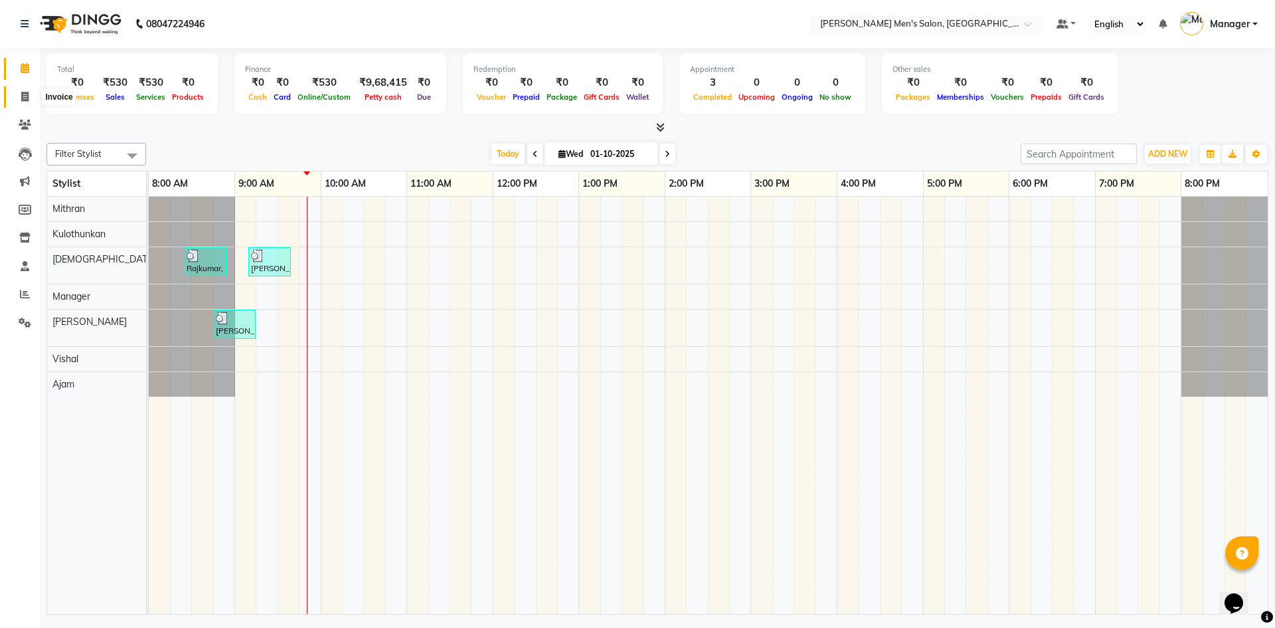
click at [31, 97] on span at bounding box center [24, 97] width 23 height 15
select select "service"
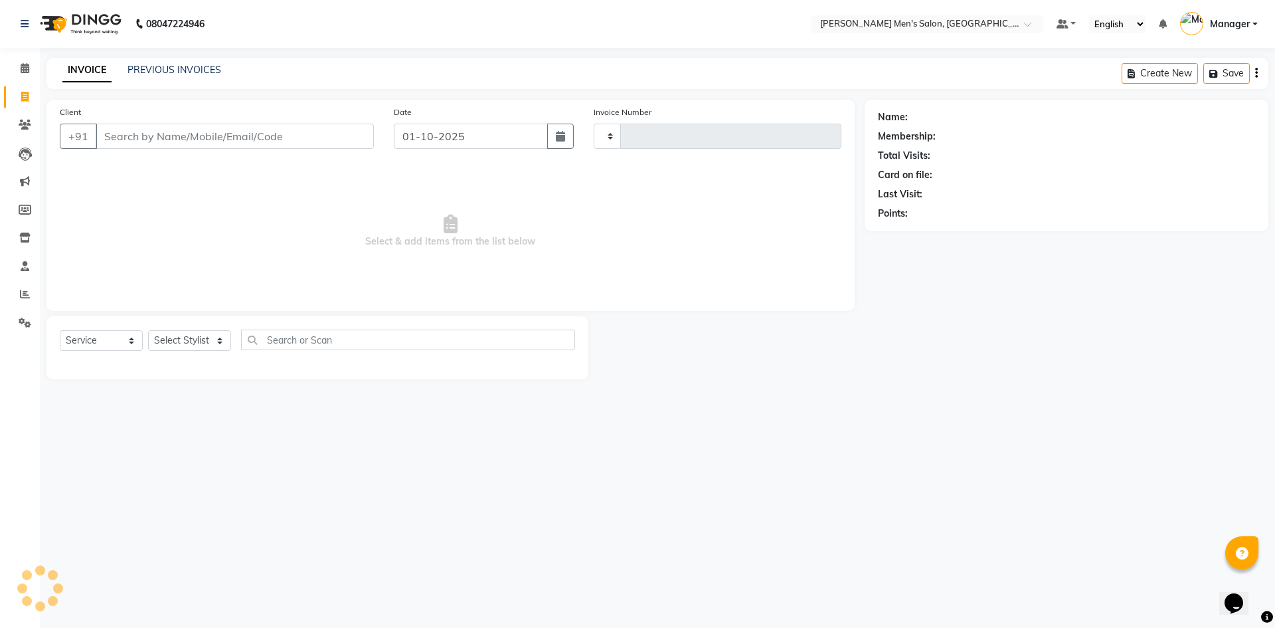
type input "4782"
select select "6913"
click at [187, 137] on input "Client" at bounding box center [235, 136] width 278 height 25
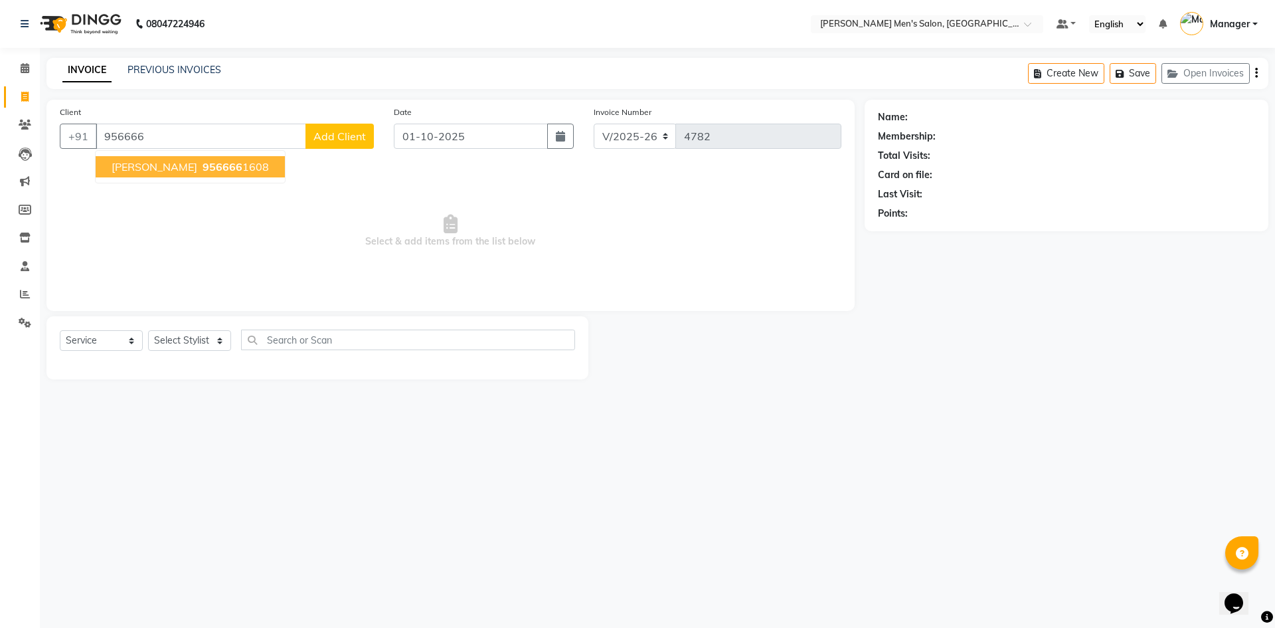
click at [153, 169] on span "Lokeshwaran" at bounding box center [155, 166] width 86 height 13
type input "9566661608"
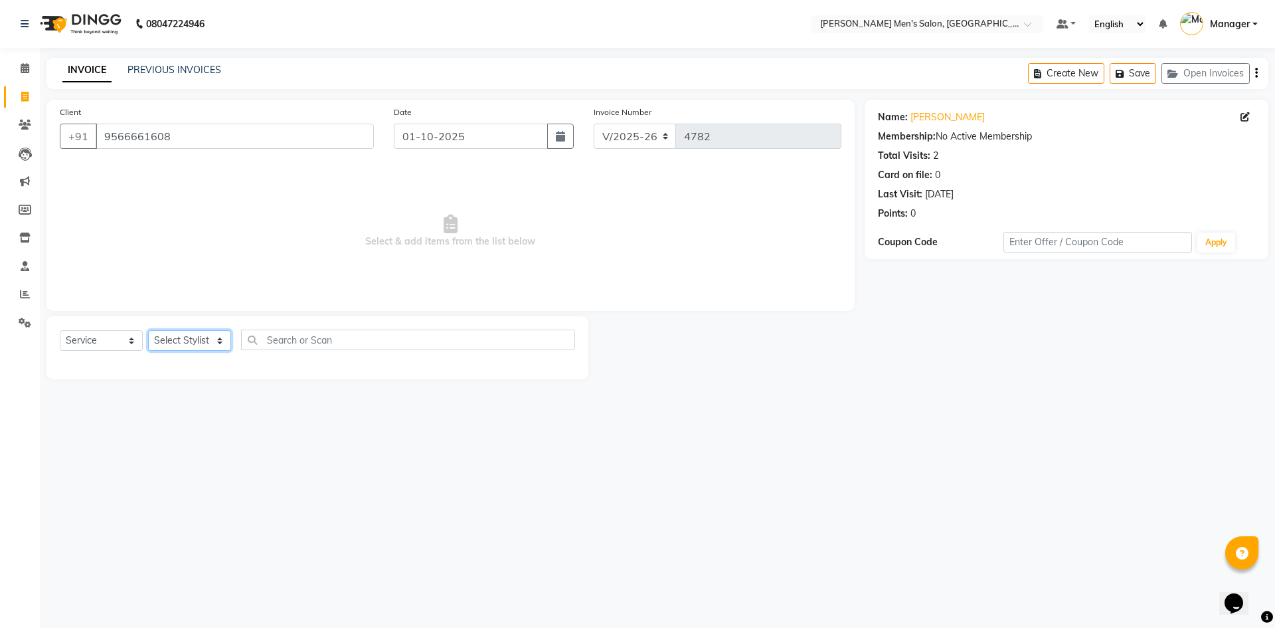
click at [179, 345] on select "Select Stylist Ajam Ashu Kulothunkan Manager Mithran Saddam Vishal" at bounding box center [189, 340] width 83 height 21
select select "65604"
click at [148, 330] on select "Select Stylist Ajam Ashu Kulothunkan Manager Mithran Saddam Vishal" at bounding box center [189, 340] width 83 height 21
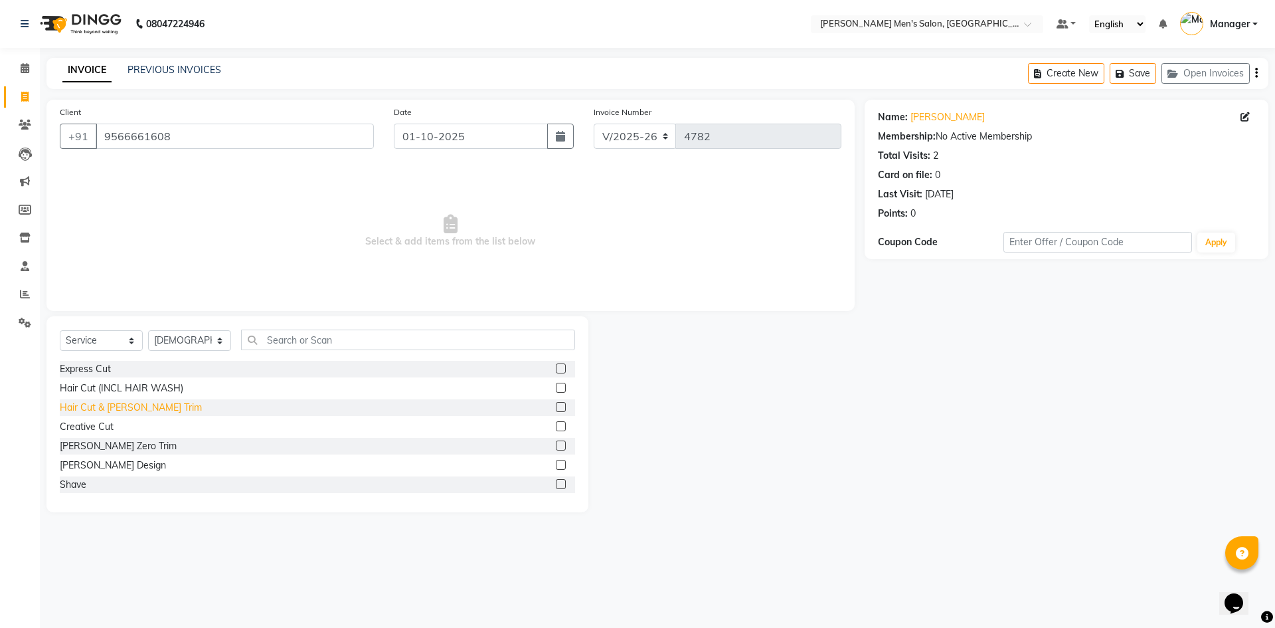
drag, startPoint x: 101, startPoint y: 408, endPoint x: 109, endPoint y: 412, distance: 9.2
click at [102, 404] on div "Hair Cut & [PERSON_NAME] Trim" at bounding box center [131, 408] width 142 height 14
checkbox input "false"
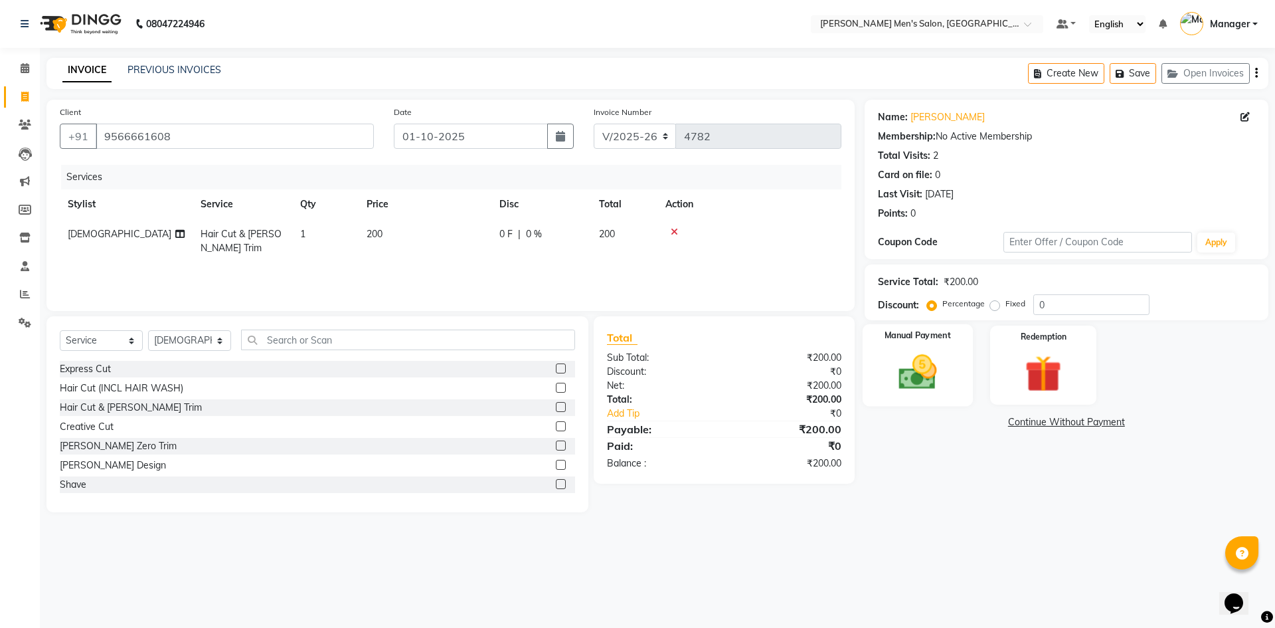
click at [927, 372] on img at bounding box center [918, 372] width 62 height 44
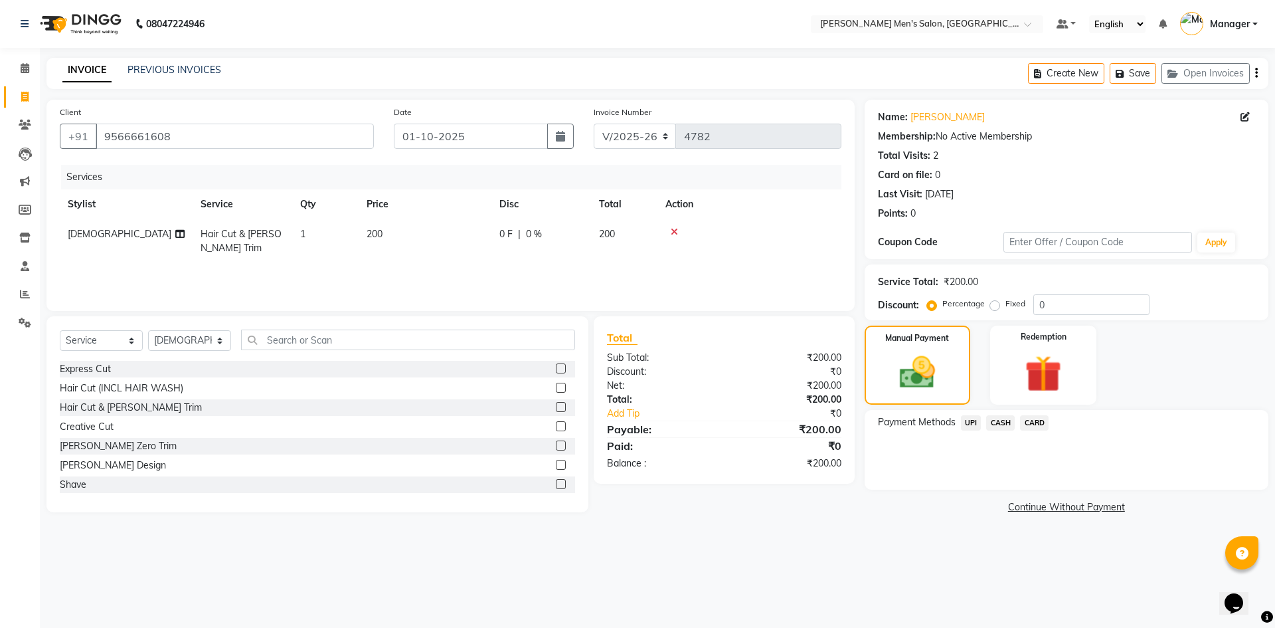
click at [969, 425] on span "UPI" at bounding box center [971, 422] width 21 height 15
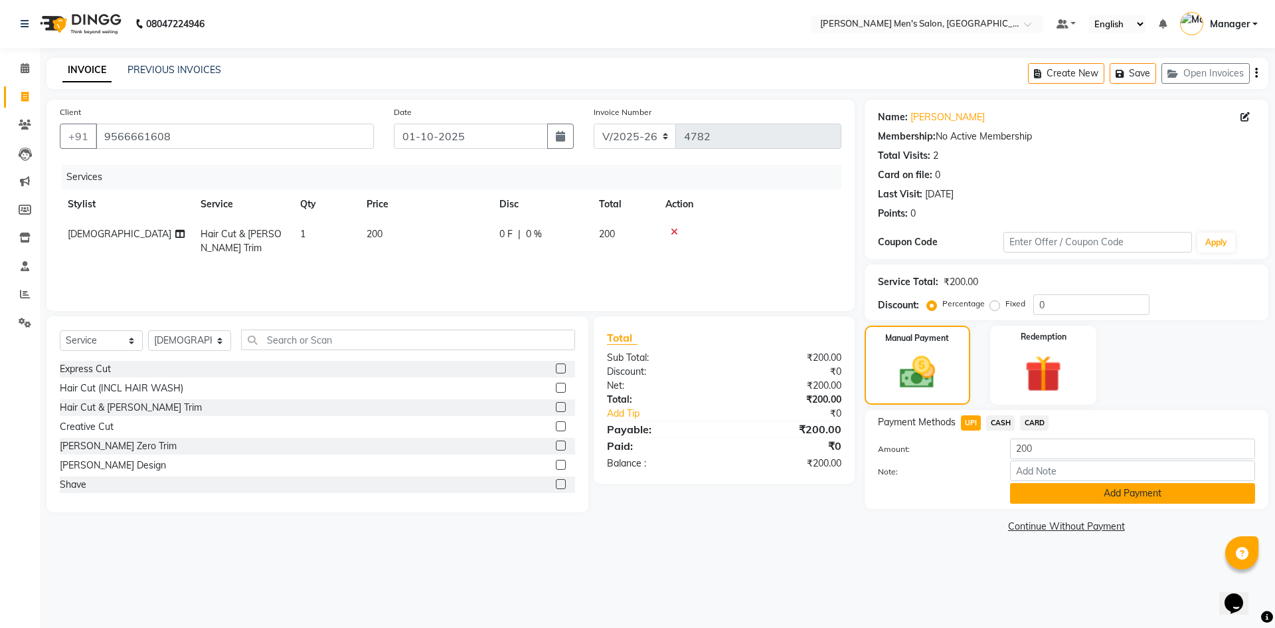
click at [1041, 498] on button "Add Payment" at bounding box center [1132, 493] width 245 height 21
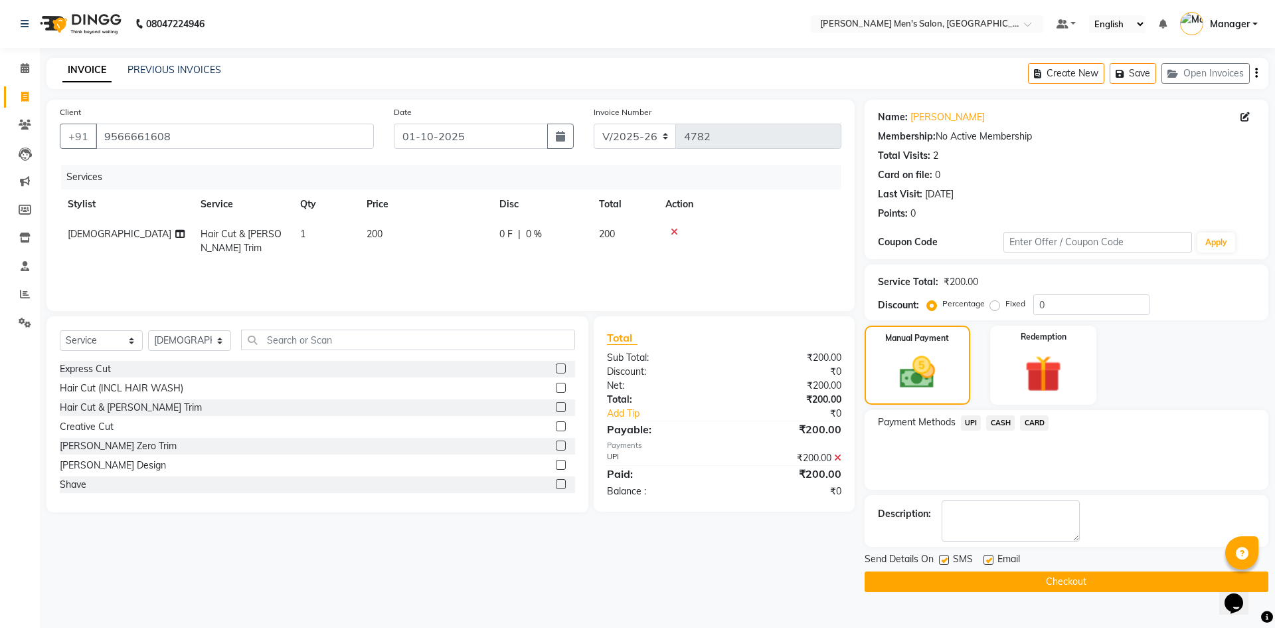
click at [1042, 579] on button "Checkout" at bounding box center [1067, 581] width 404 height 21
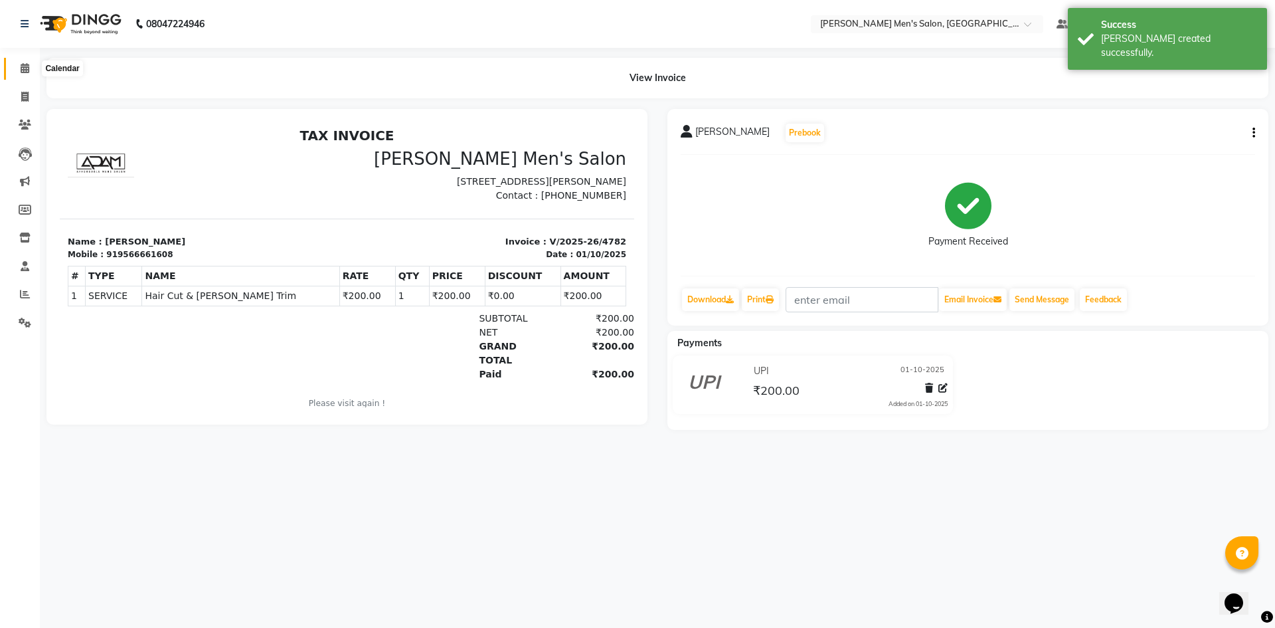
click at [21, 72] on icon at bounding box center [25, 68] width 9 height 10
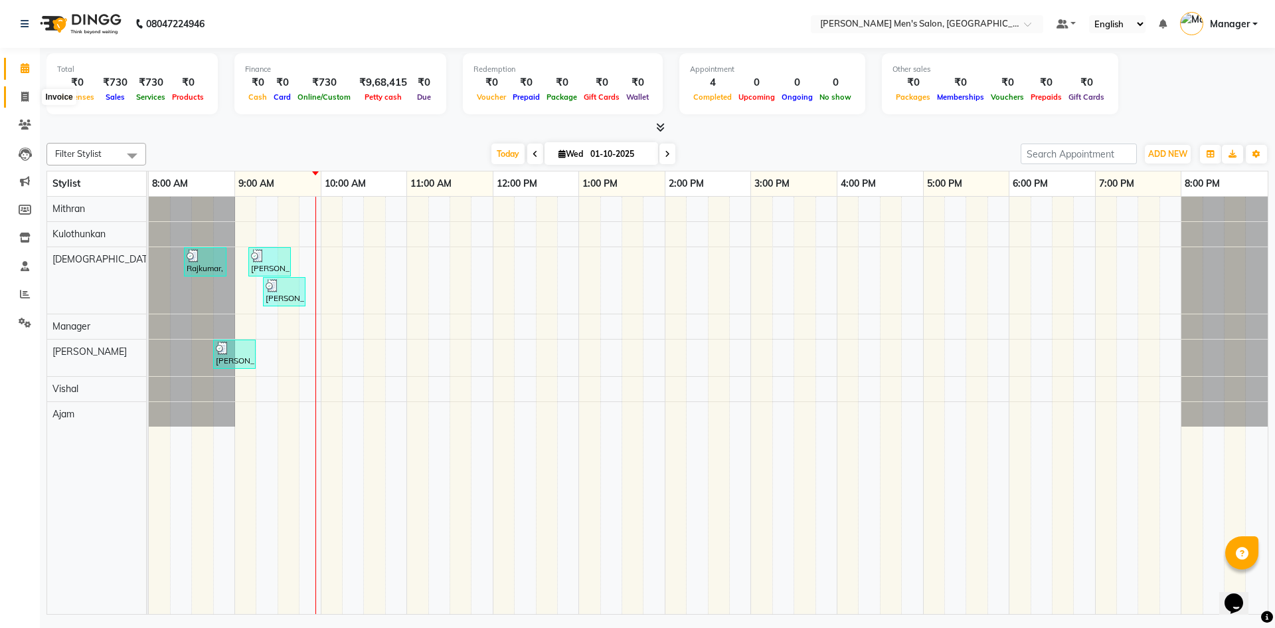
click at [23, 102] on span at bounding box center [24, 97] width 23 height 15
select select "6913"
select select "service"
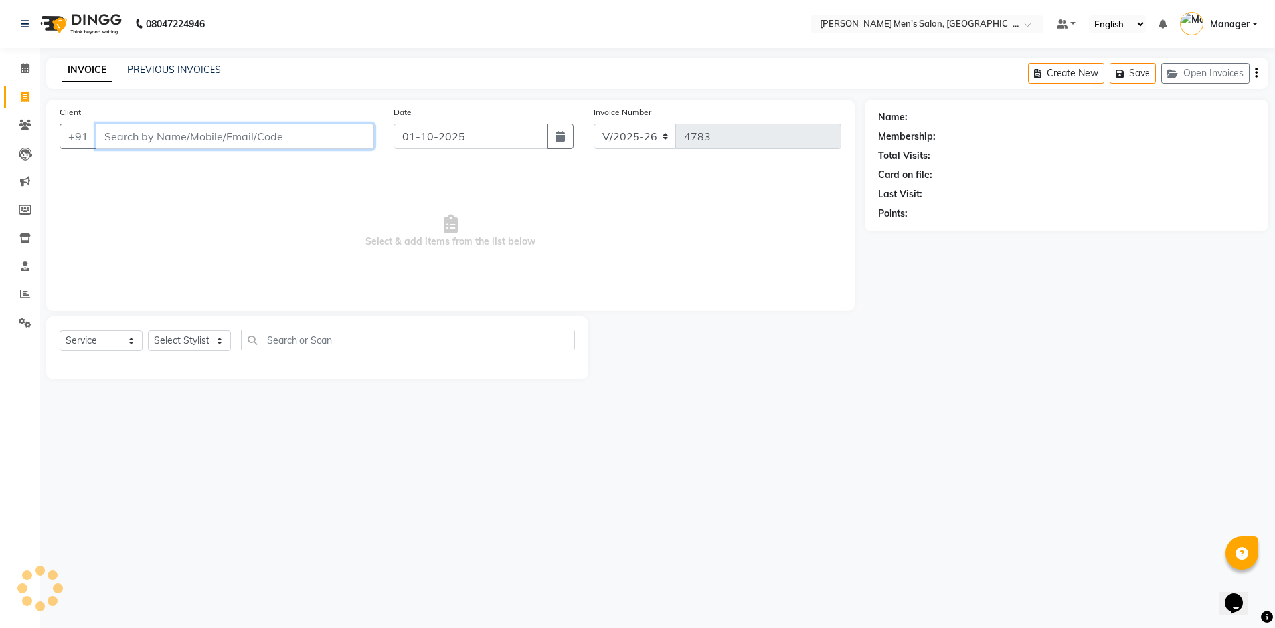
click at [139, 135] on input "Client" at bounding box center [235, 136] width 278 height 25
click at [163, 141] on input "7200173527" at bounding box center [201, 136] width 211 height 25
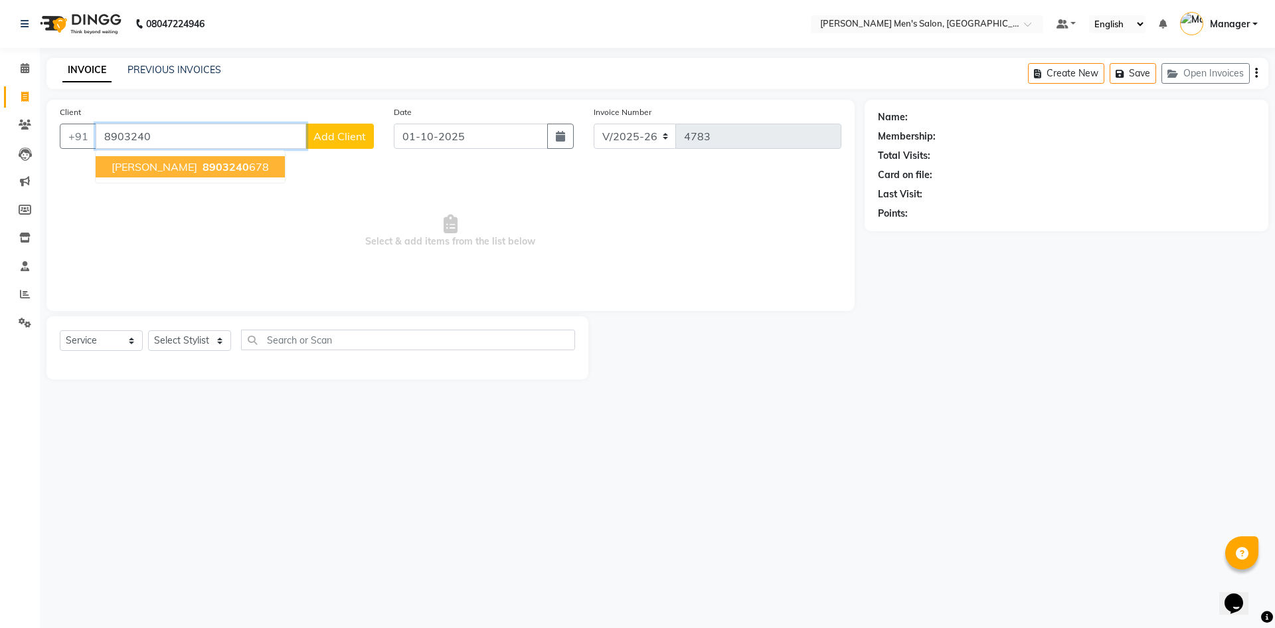
click at [178, 175] on button "Nizar Ahmed 8903240 678" at bounding box center [190, 166] width 189 height 21
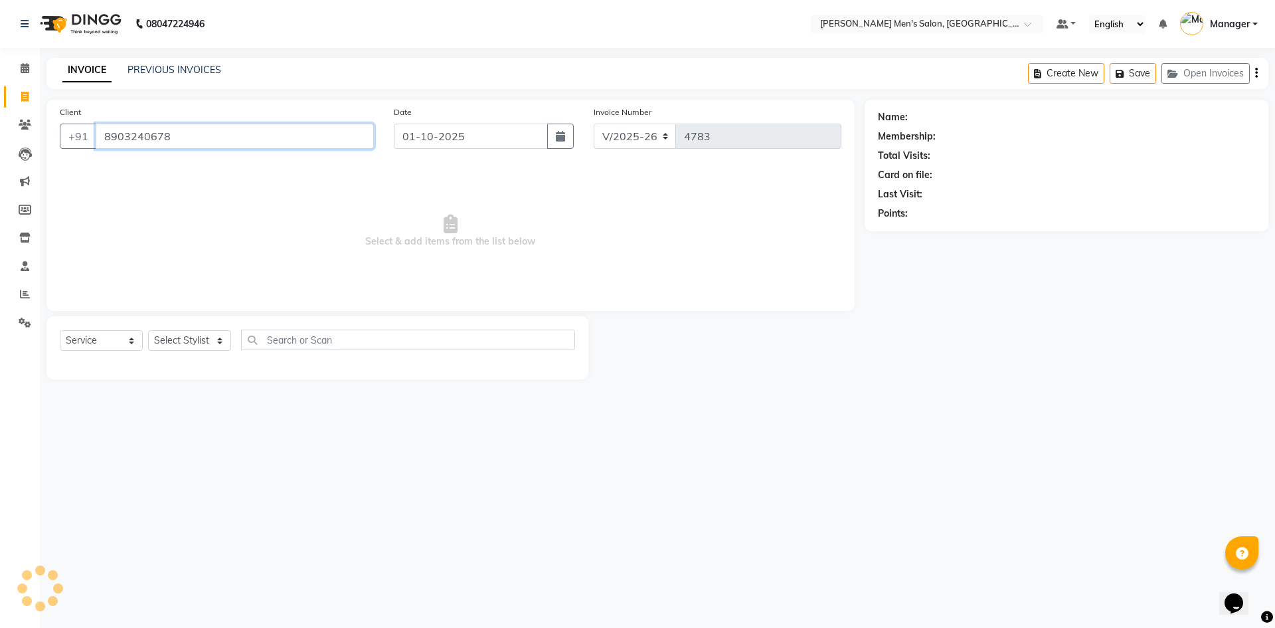
type input "8903240678"
click at [187, 345] on select "Select Stylist Ajam Ashu Kulothunkan Manager Mithran Saddam Vishal" at bounding box center [189, 340] width 83 height 21
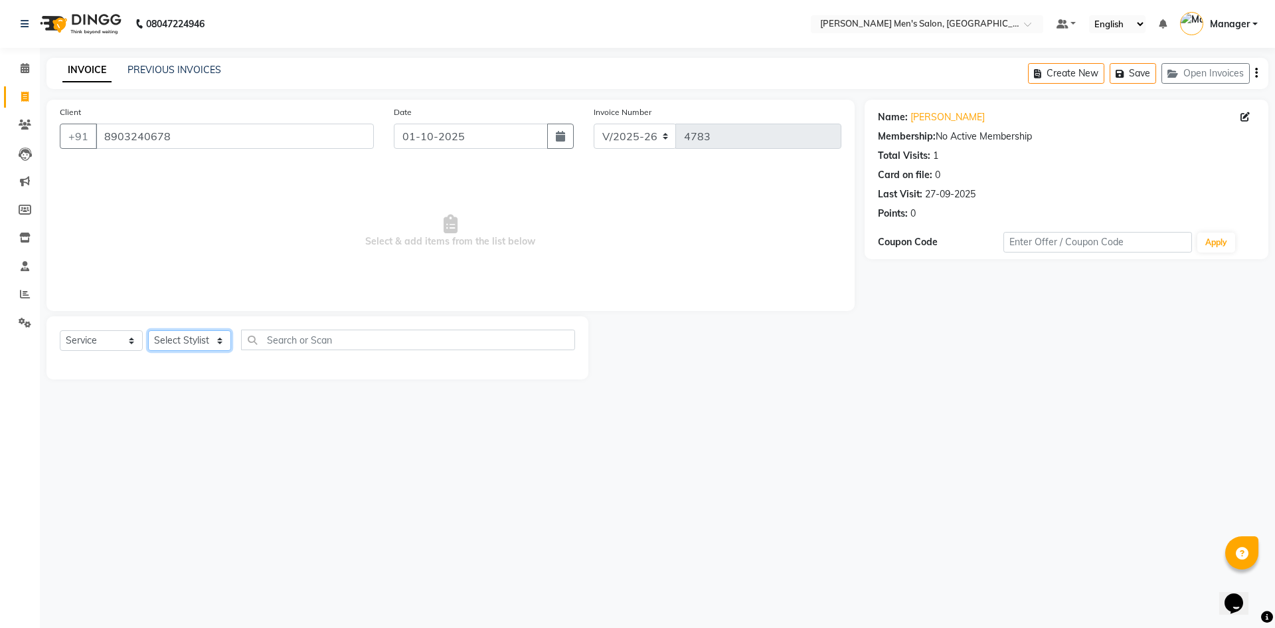
select select "70201"
click at [148, 330] on select "Select Stylist Ajam Ashu Kulothunkan Manager Mithran Saddam Vishal" at bounding box center [189, 340] width 83 height 21
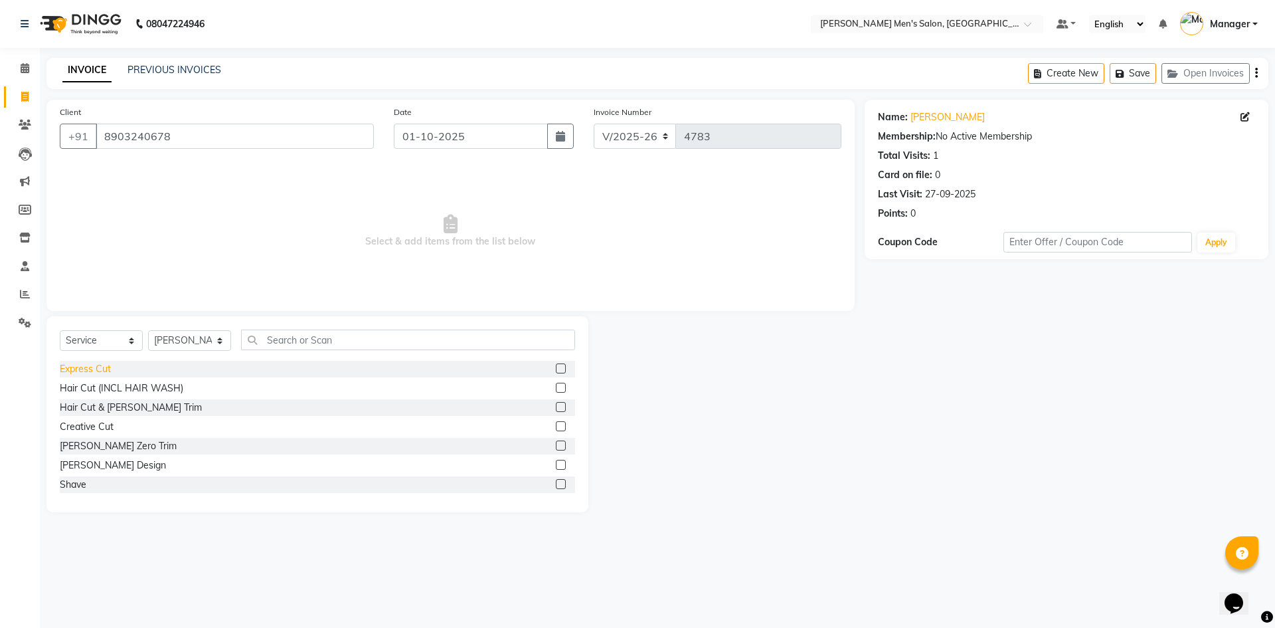
click at [102, 369] on div "Express Cut" at bounding box center [85, 369] width 51 height 14
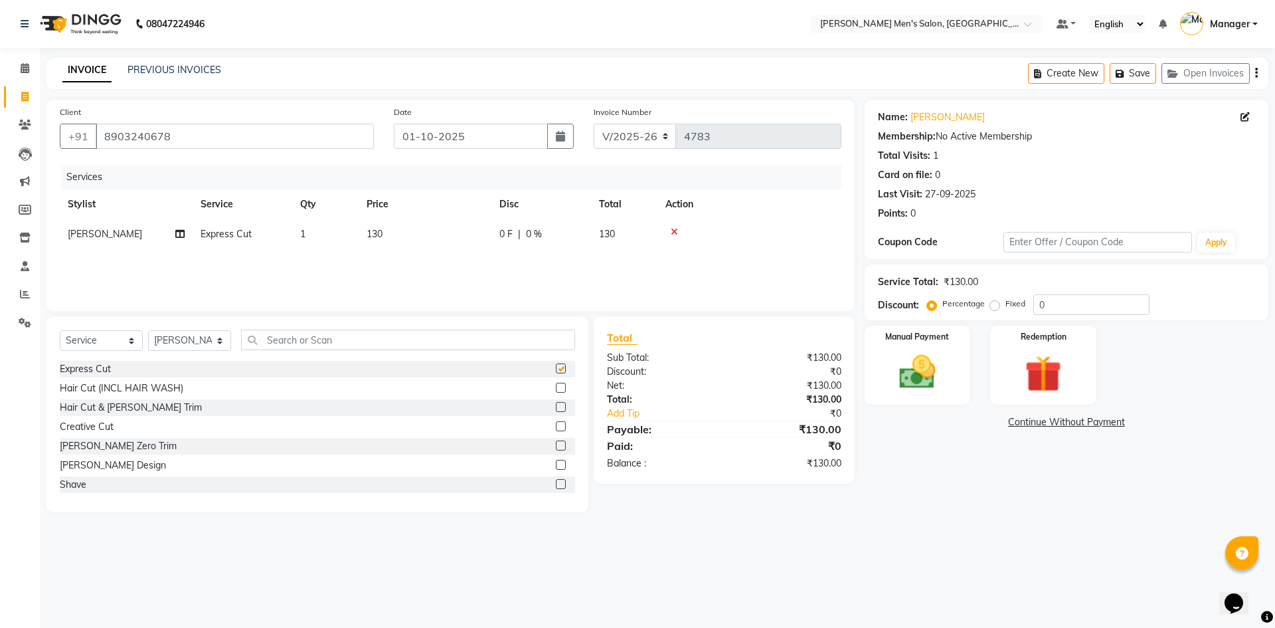
checkbox input "false"
click at [923, 368] on img at bounding box center [918, 372] width 62 height 44
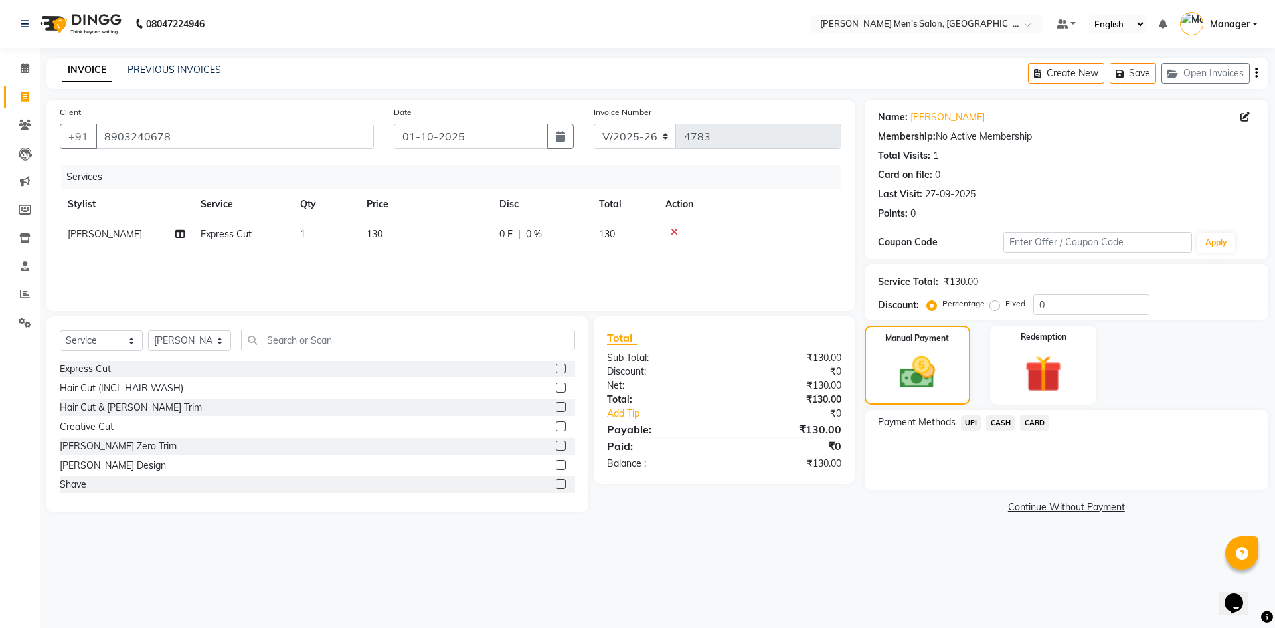
click at [971, 421] on span "UPI" at bounding box center [971, 422] width 21 height 15
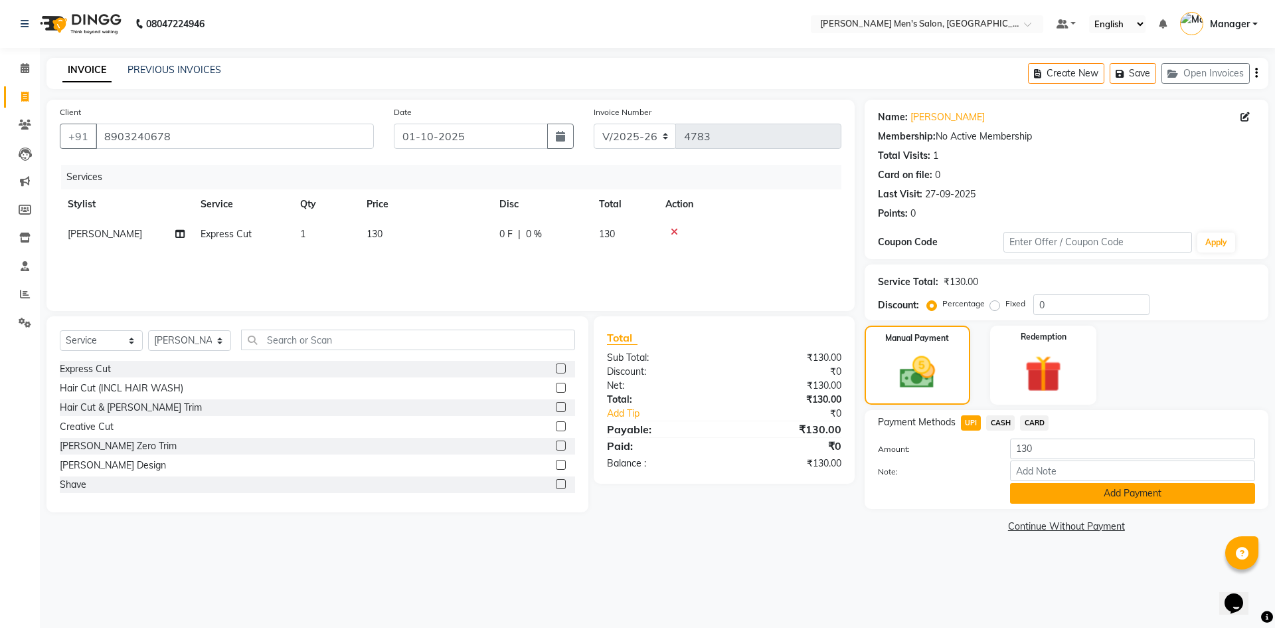
click at [1035, 490] on button "Add Payment" at bounding box center [1132, 493] width 245 height 21
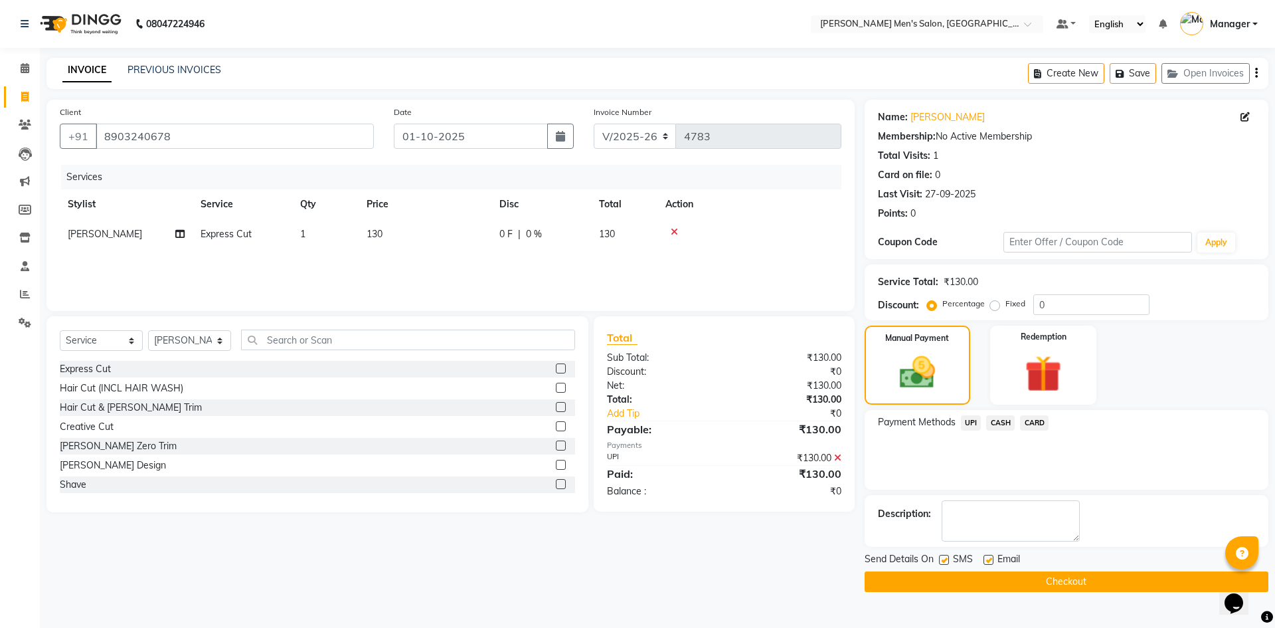
click at [1027, 582] on button "Checkout" at bounding box center [1067, 581] width 404 height 21
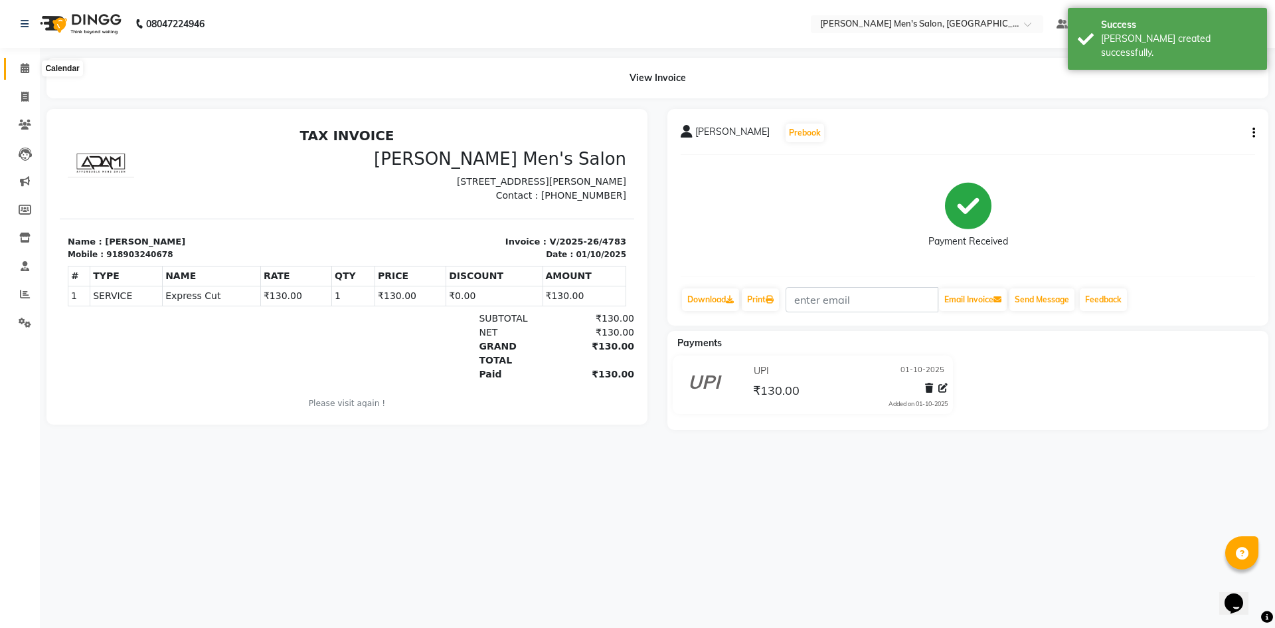
click at [24, 72] on icon at bounding box center [25, 68] width 9 height 10
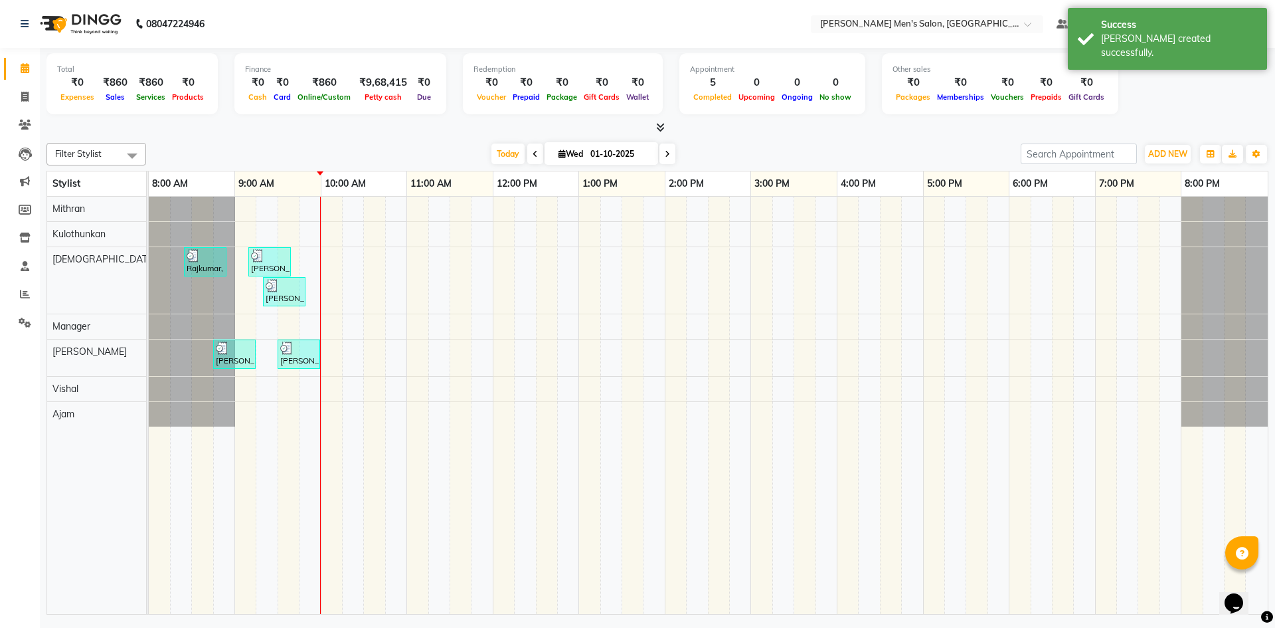
click at [339, 141] on div "Filter Stylist Select All Ajam Ashu Kulothunkan Manager Mithran Saddam Vishal T…" at bounding box center [657, 375] width 1222 height 477
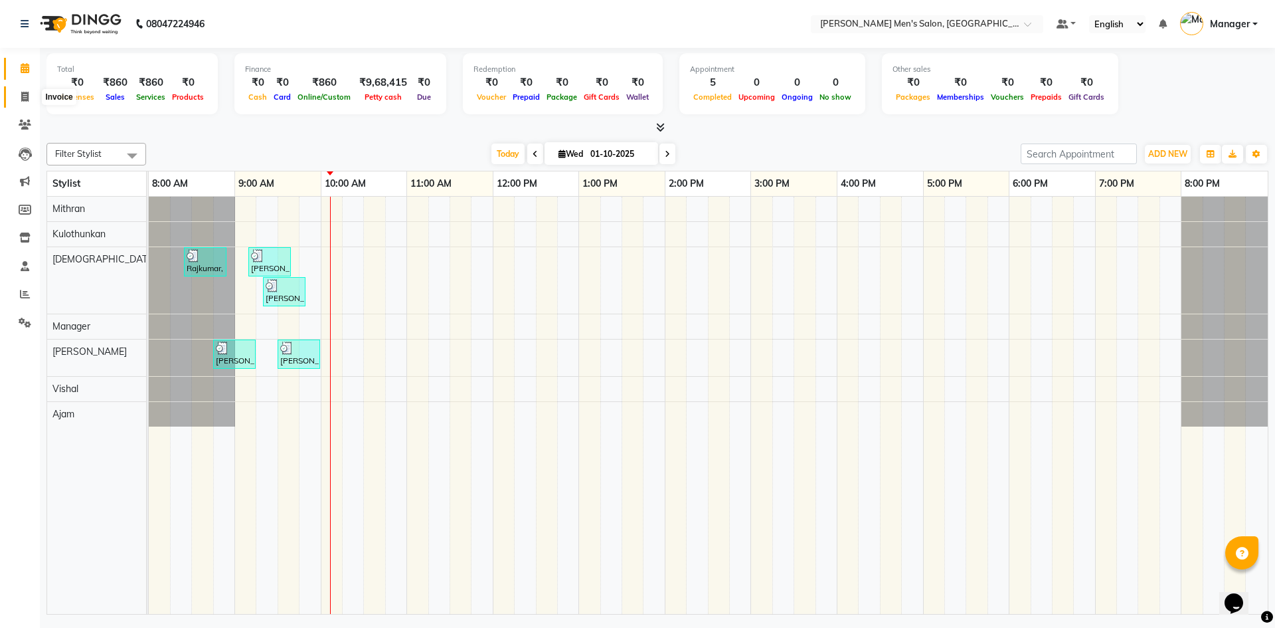
click at [23, 93] on icon at bounding box center [24, 97] width 7 height 10
select select "service"
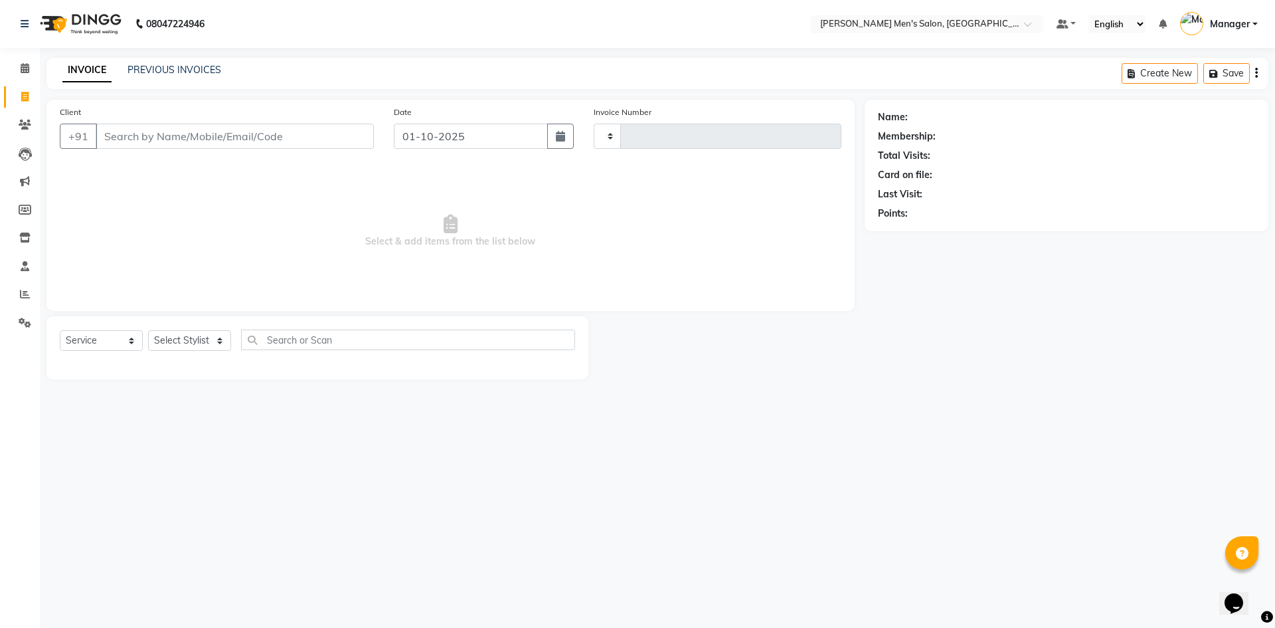
type input "4784"
select select "6913"
click at [195, 134] on input "Client" at bounding box center [235, 136] width 278 height 25
type input "9025510462"
click at [332, 137] on span "Add Client" at bounding box center [339, 136] width 52 height 13
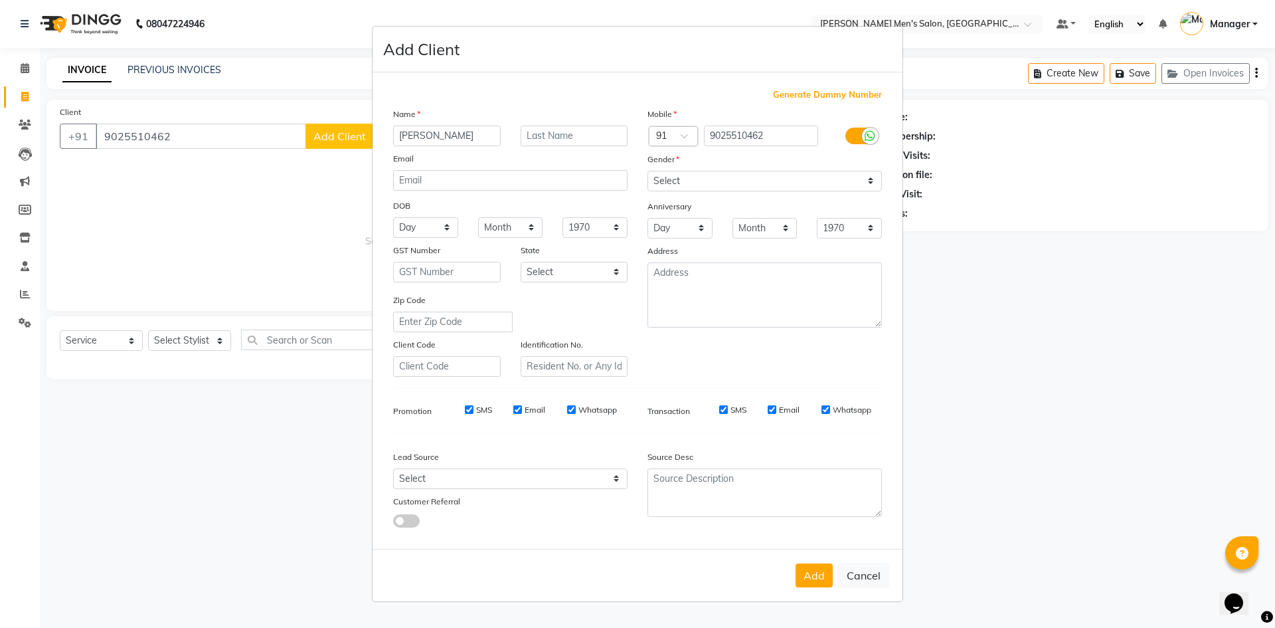
type input "Hemachandar"
click at [705, 175] on select "Select Male Female Other Prefer Not To Say" at bounding box center [765, 181] width 234 height 21
select select "male"
click at [648, 171] on select "Select Male Female Other Prefer Not To Say" at bounding box center [765, 181] width 234 height 21
click at [538, 470] on select "Select Walk-in Referral Internet Friend Word of Mouth Advertisement Facebook Ju…" at bounding box center [510, 478] width 234 height 21
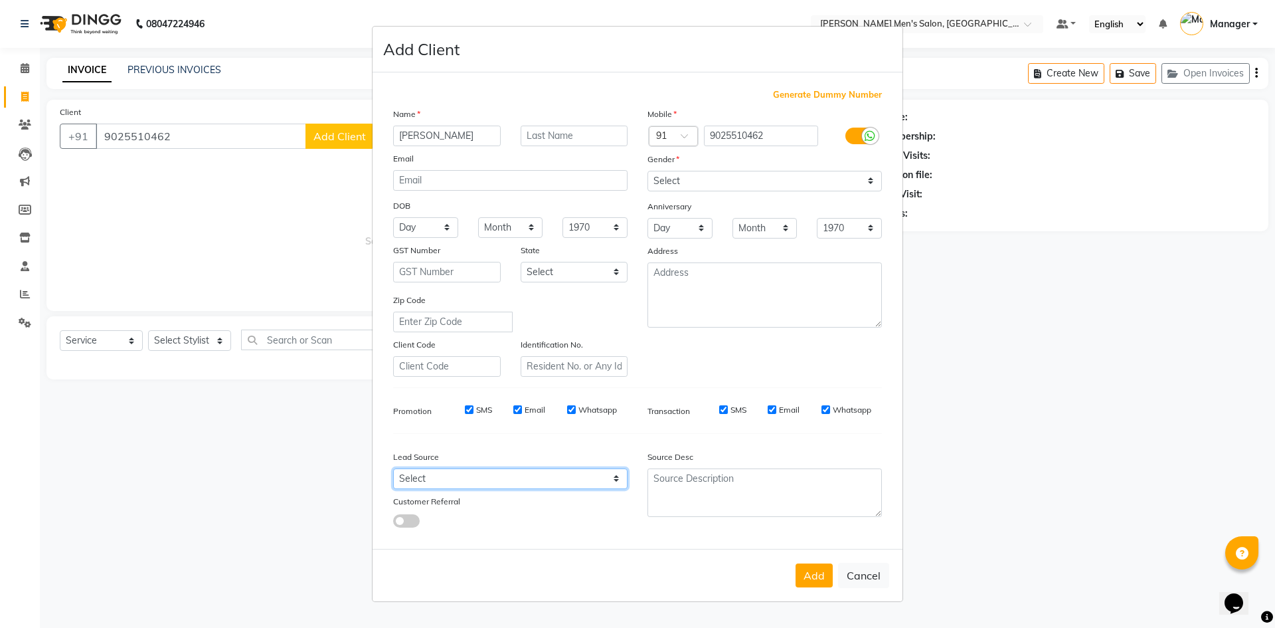
select select "48262"
click at [393, 468] on select "Select Walk-in Referral Internet Friend Word of Mouth Advertisement Facebook Ju…" at bounding box center [510, 478] width 234 height 21
click at [823, 575] on button "Add" at bounding box center [814, 575] width 37 height 24
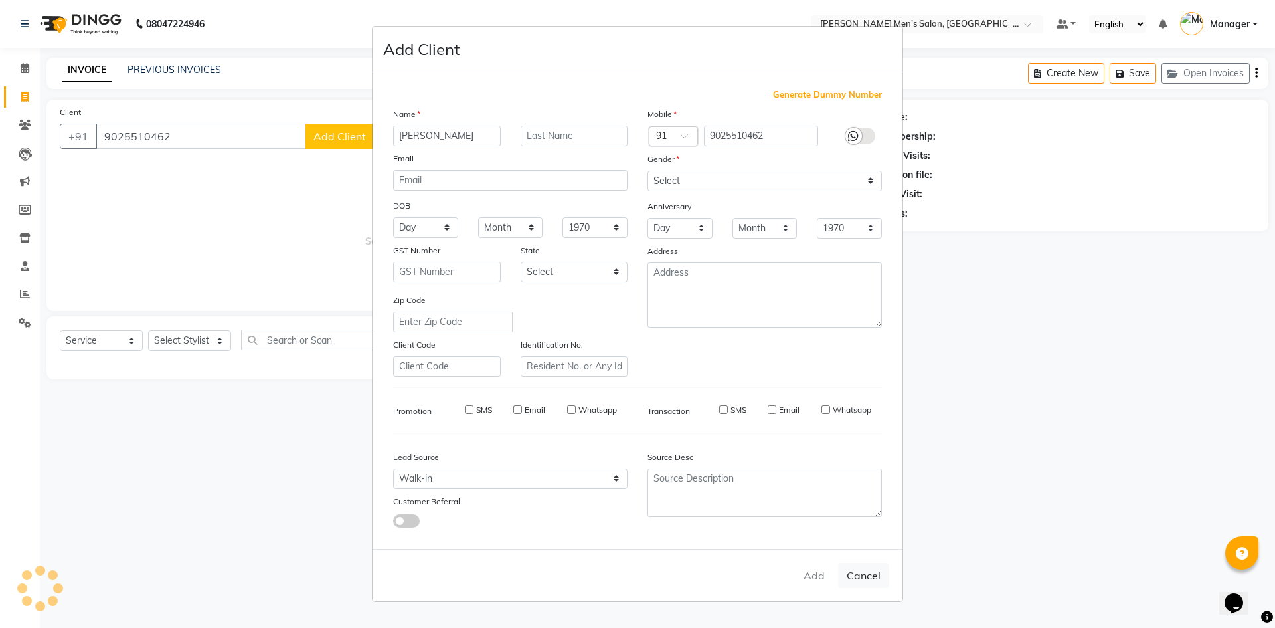
select select
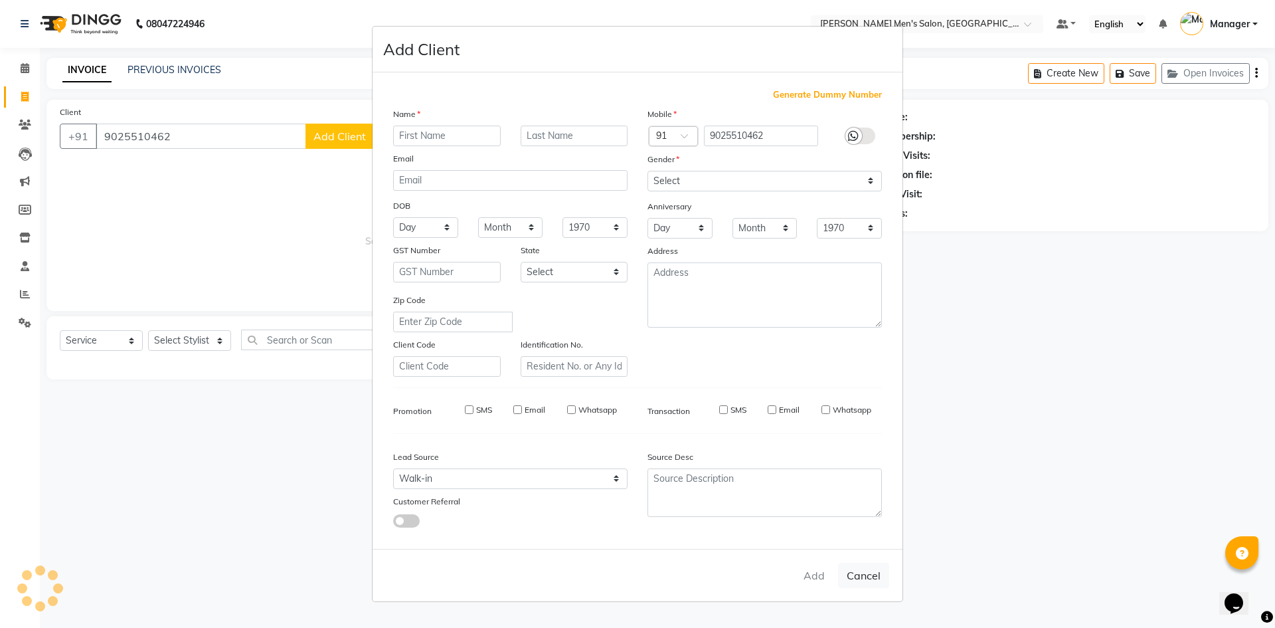
select select
checkbox input "false"
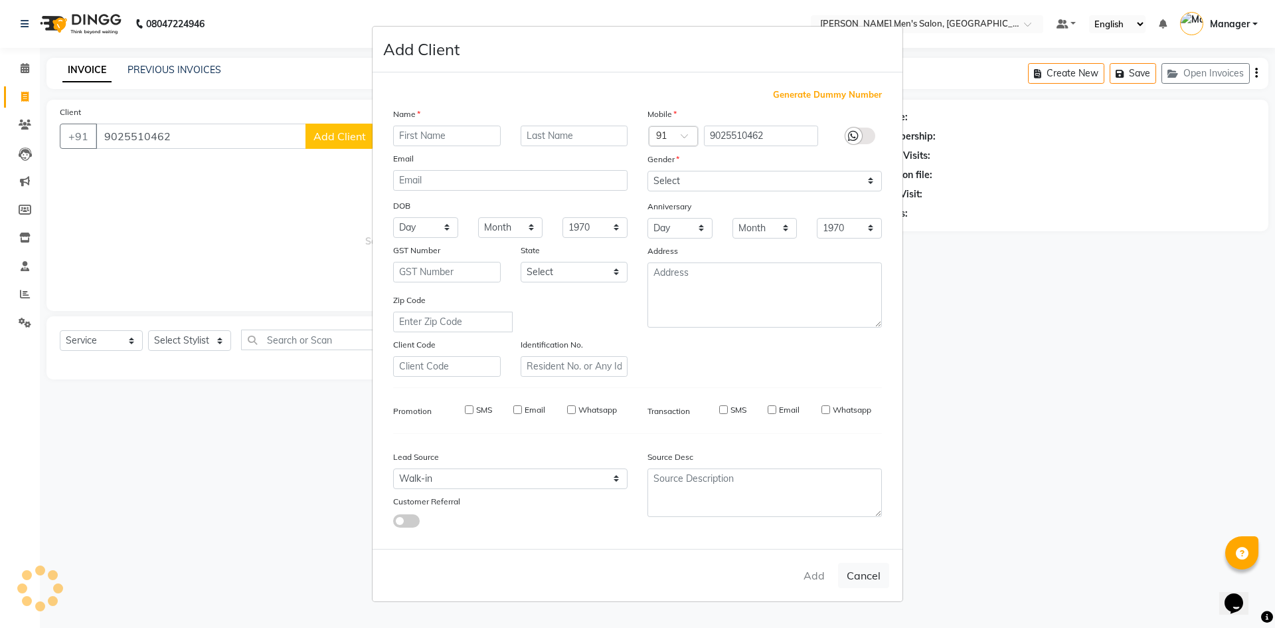
checkbox input "false"
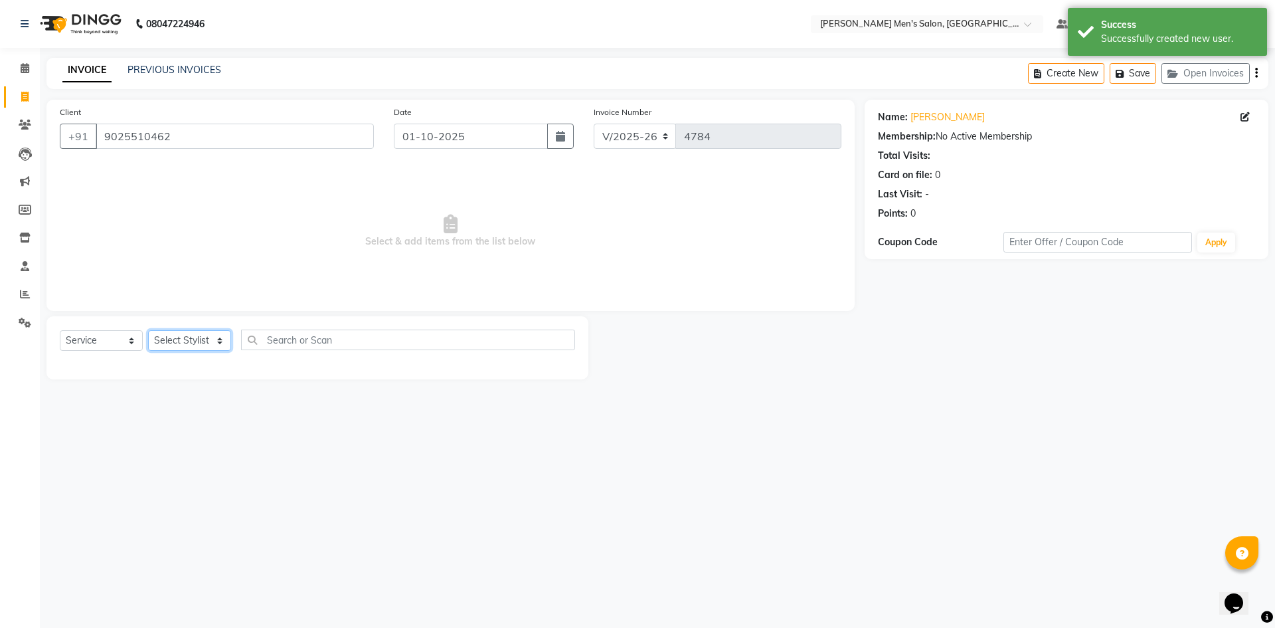
click at [187, 334] on select "Select Stylist Ajam Ashu Kulothunkan Manager Mithran Saddam Vishal" at bounding box center [189, 340] width 83 height 21
select select "65604"
click at [148, 330] on select "Select Stylist Ajam Ashu Kulothunkan Manager Mithran Saddam Vishal" at bounding box center [189, 340] width 83 height 21
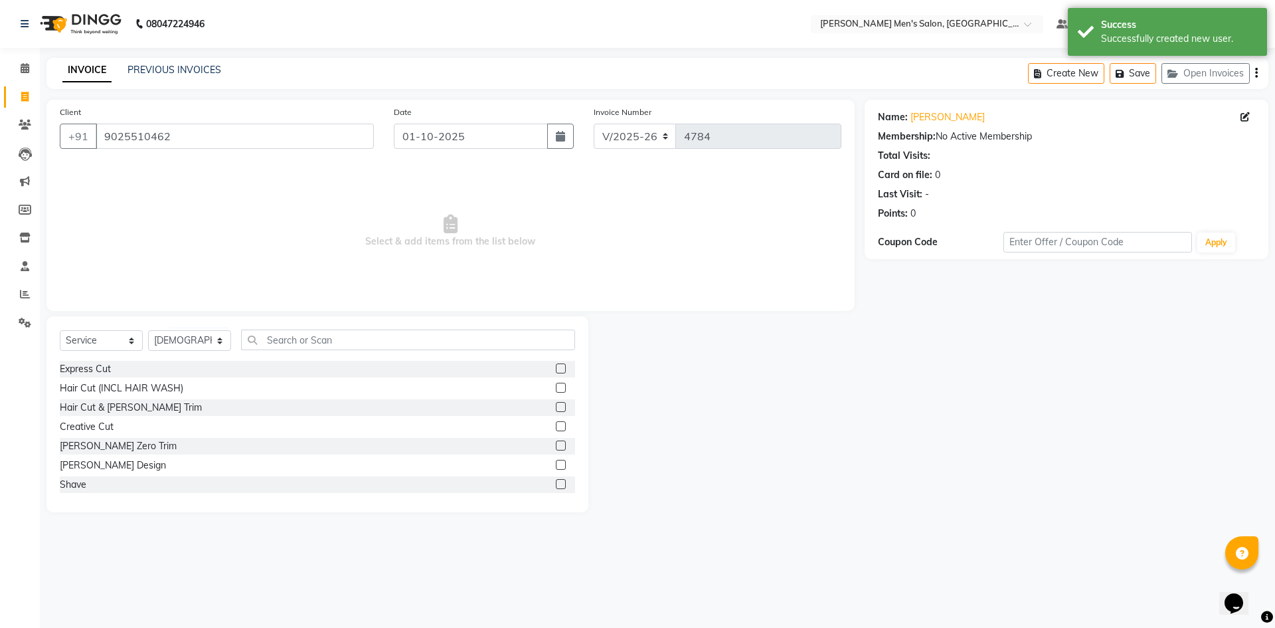
click at [96, 376] on div "Express Cut" at bounding box center [317, 369] width 515 height 17
click at [96, 371] on div "Express Cut" at bounding box center [85, 369] width 51 height 14
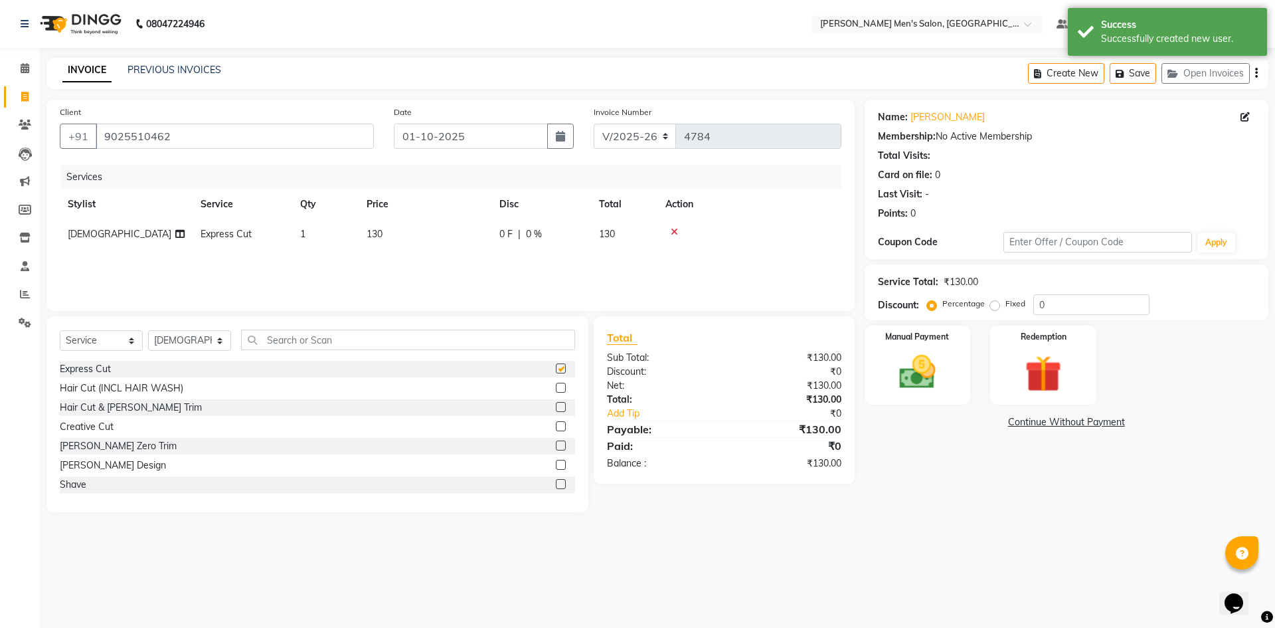
checkbox input "false"
click at [901, 375] on img at bounding box center [918, 372] width 62 height 44
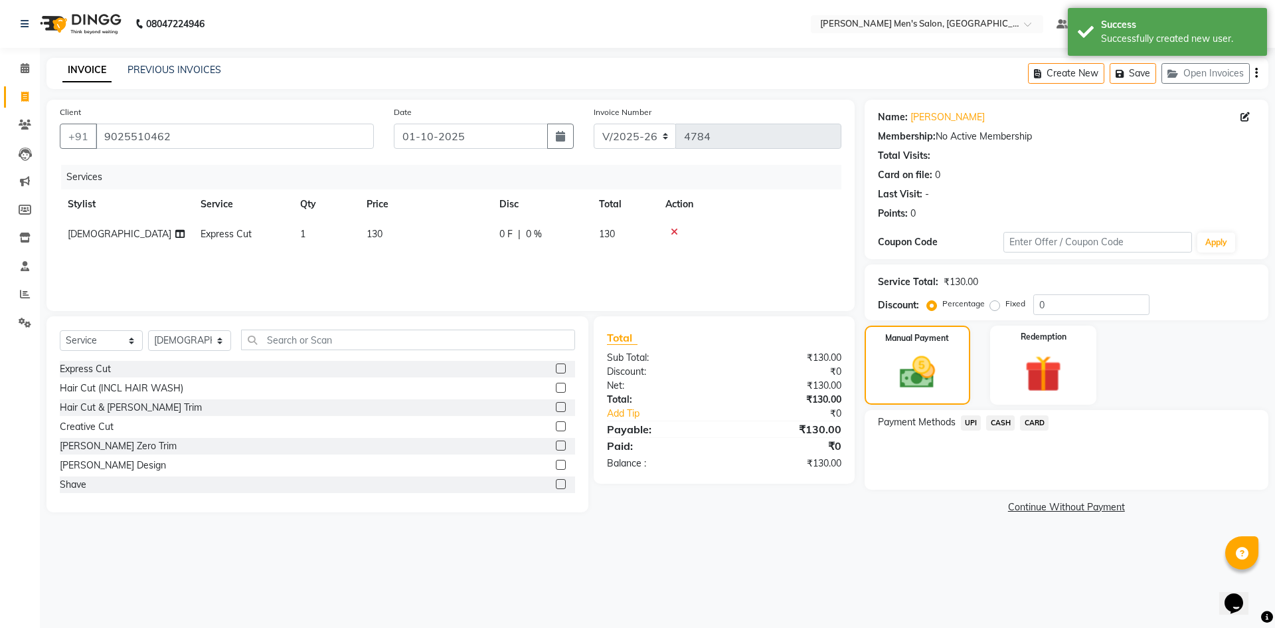
click at [994, 422] on span "CASH" at bounding box center [1000, 422] width 29 height 15
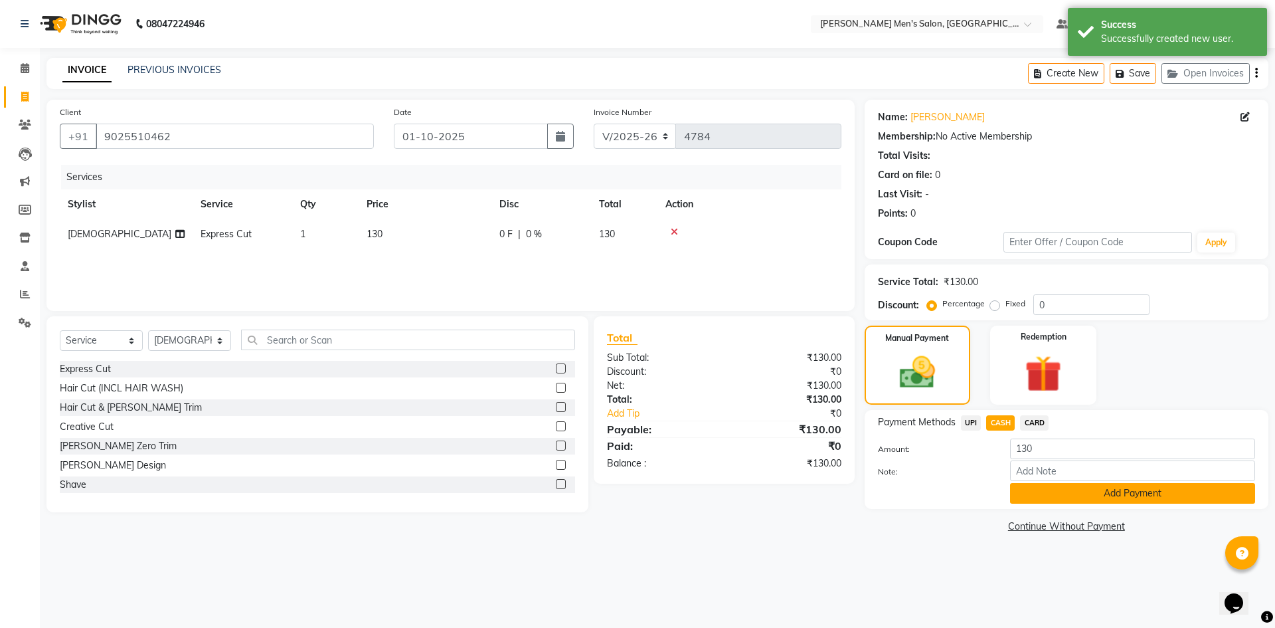
click at [1041, 500] on button "Add Payment" at bounding box center [1132, 493] width 245 height 21
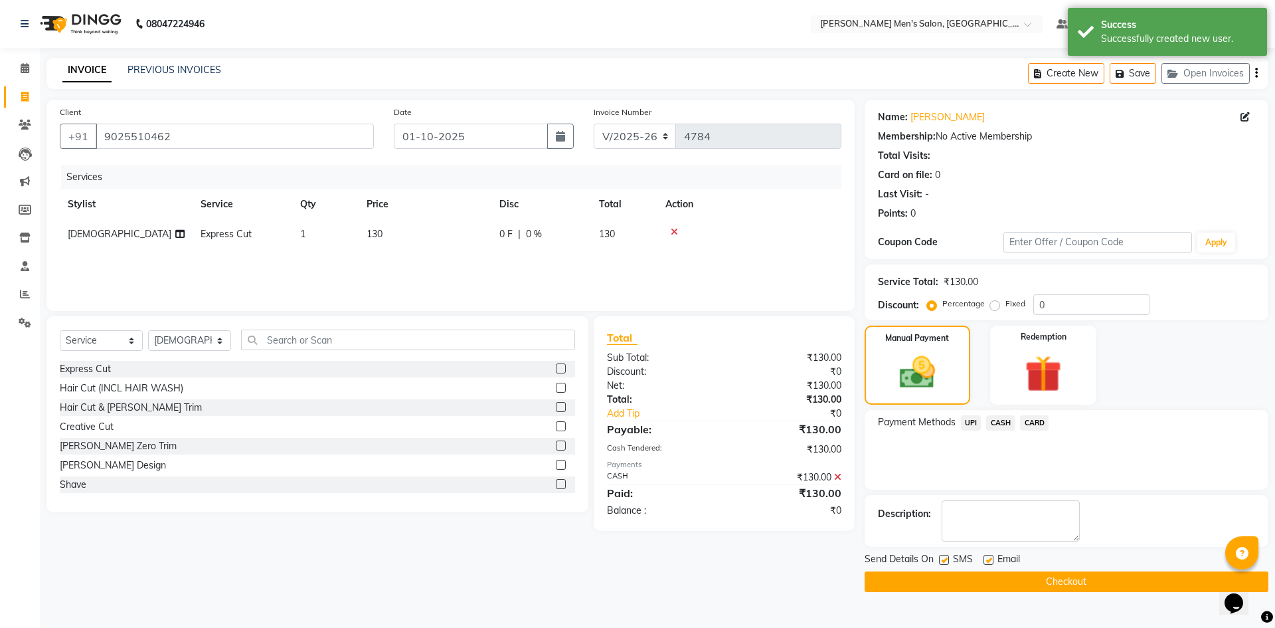
click at [1024, 587] on button "Checkout" at bounding box center [1067, 581] width 404 height 21
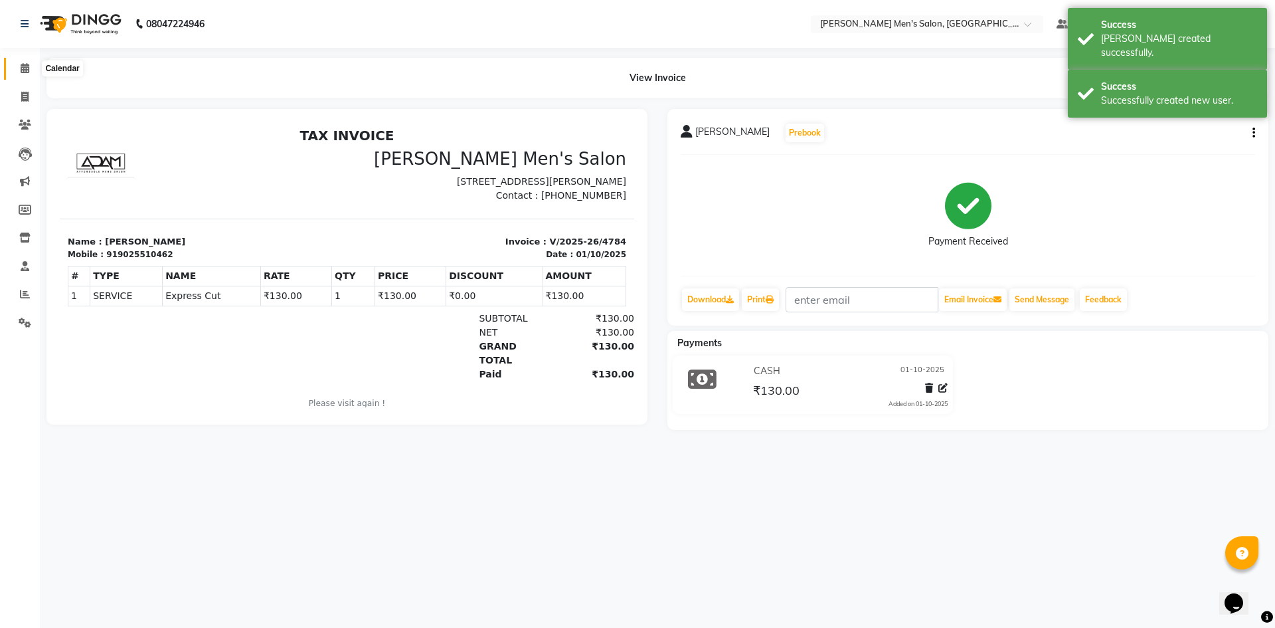
click at [27, 64] on icon at bounding box center [25, 68] width 9 height 10
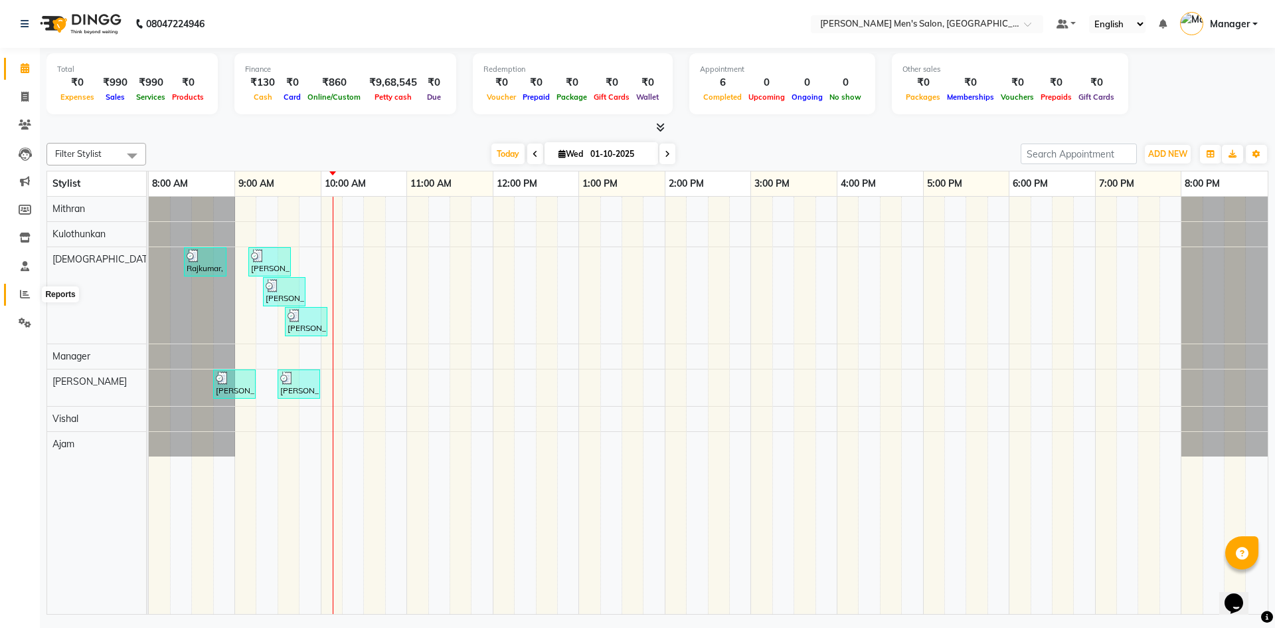
click at [25, 302] on link "Reports" at bounding box center [20, 295] width 32 height 22
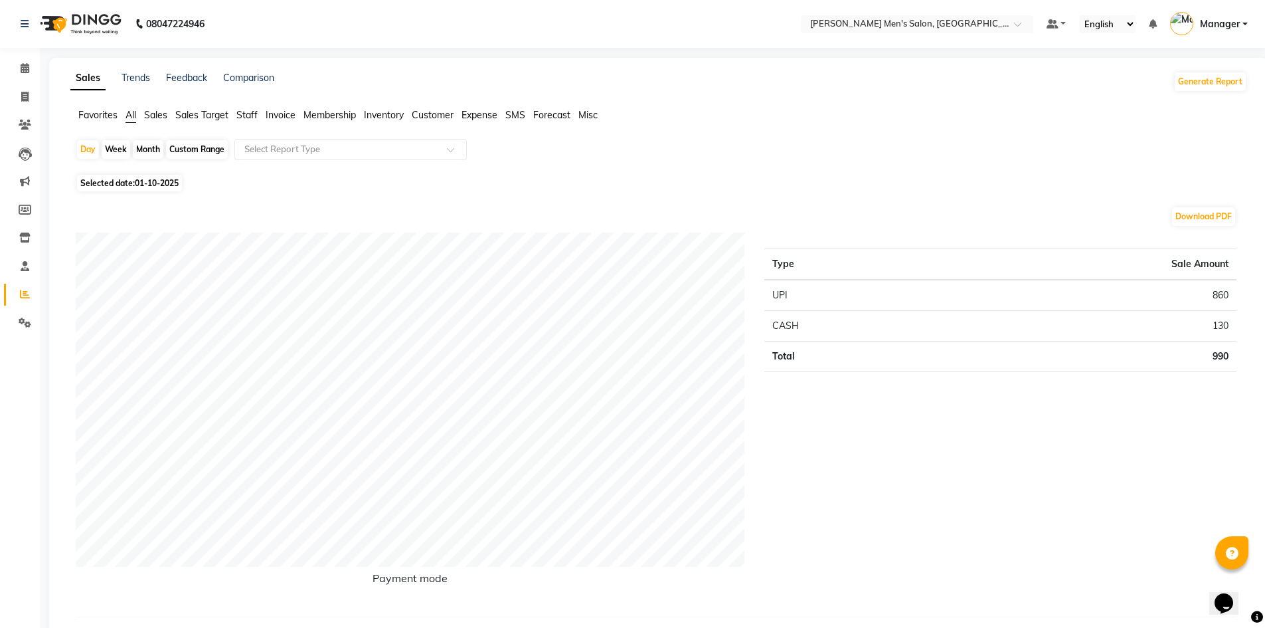
click at [249, 117] on span "Staff" at bounding box center [246, 115] width 21 height 12
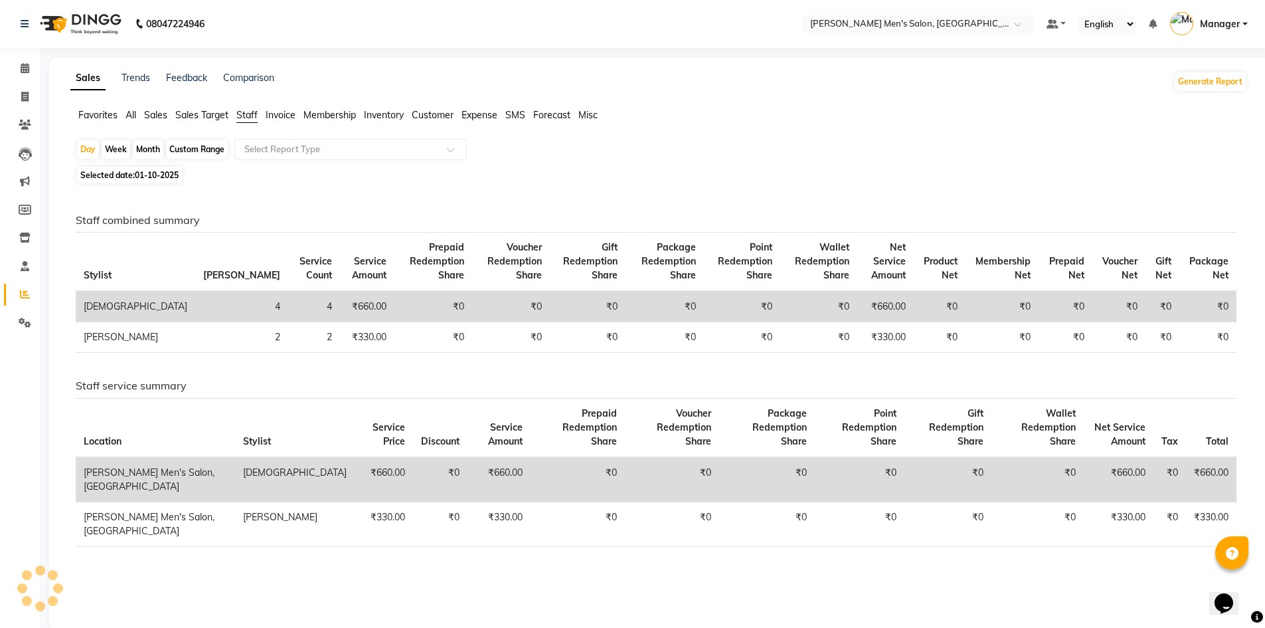
click at [151, 151] on div "Month" at bounding box center [148, 149] width 31 height 19
click at [146, 176] on span "01-10-2025" at bounding box center [157, 175] width 44 height 10
select select "10"
select select "2025"
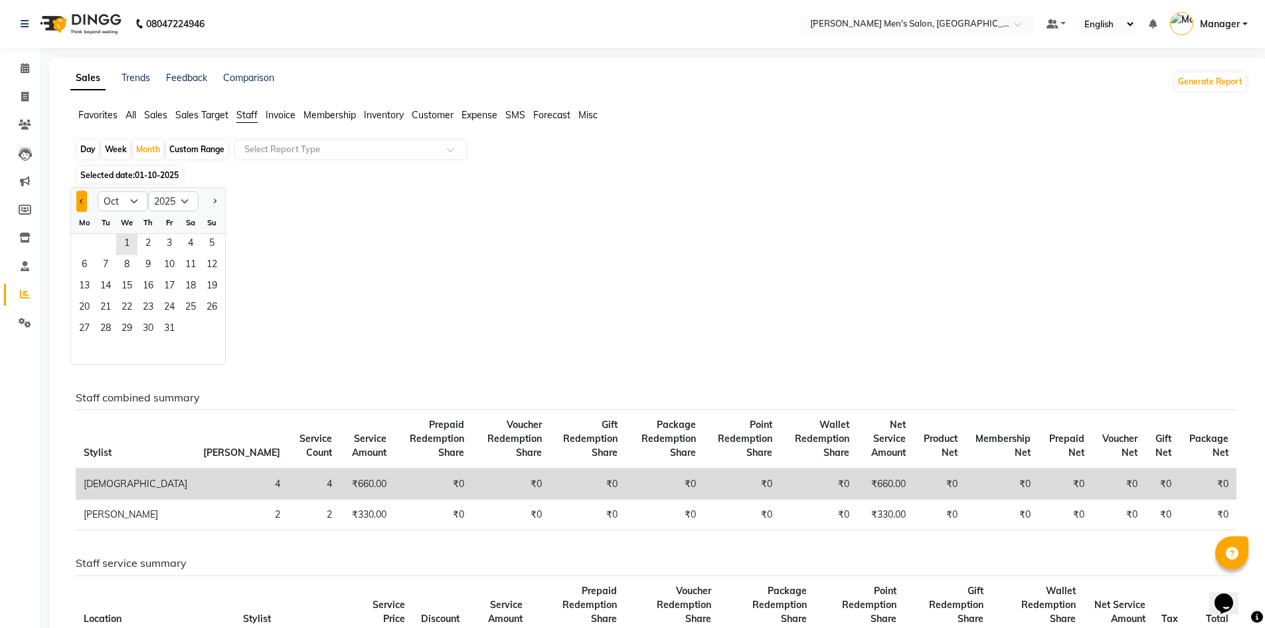
click at [79, 201] on button "Previous month" at bounding box center [81, 201] width 11 height 21
select select "9"
click at [88, 244] on span "1" at bounding box center [84, 244] width 21 height 21
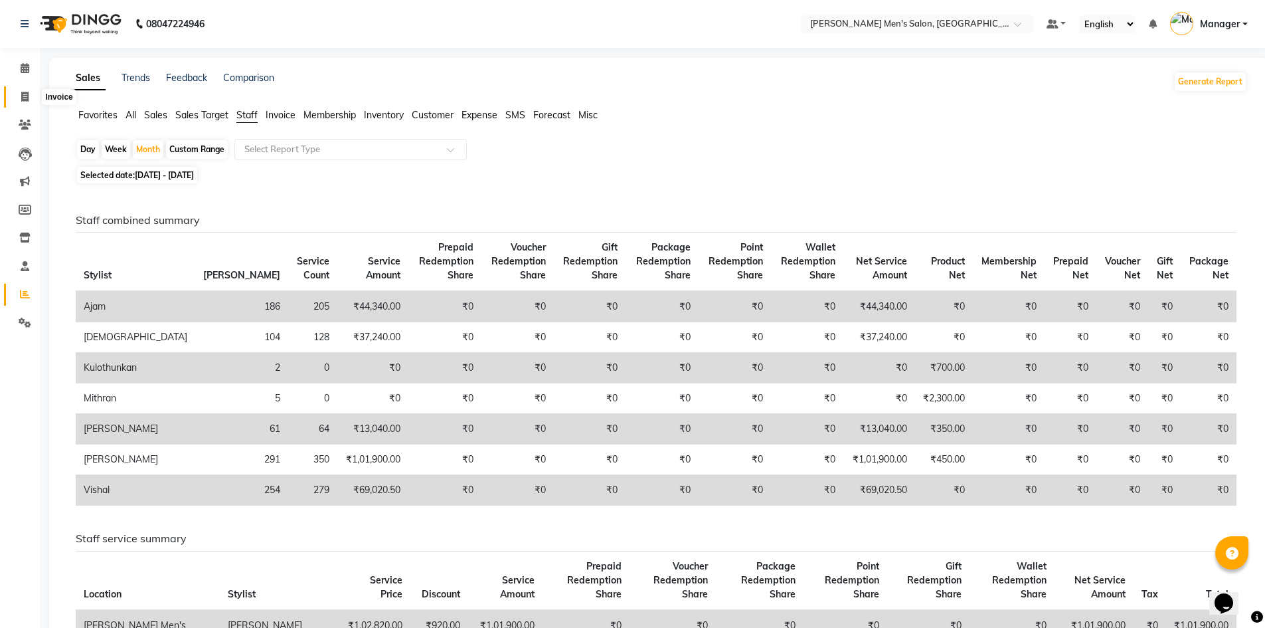
click at [18, 98] on span at bounding box center [24, 97] width 23 height 15
select select "service"
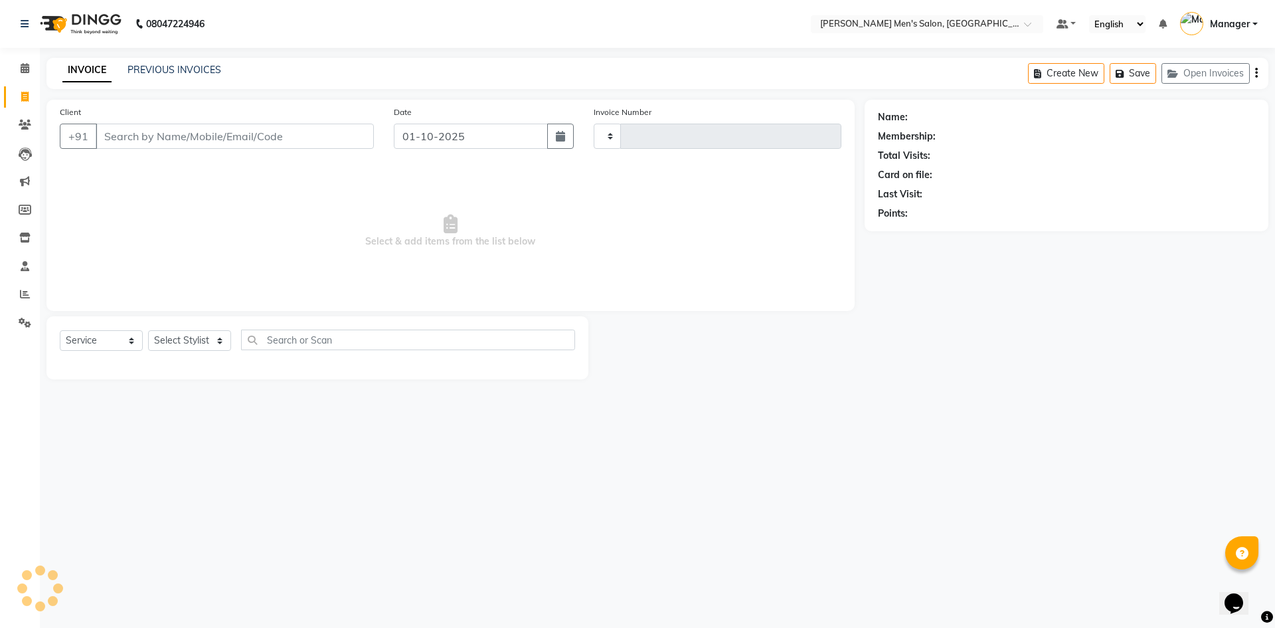
type input "4785"
select select "6913"
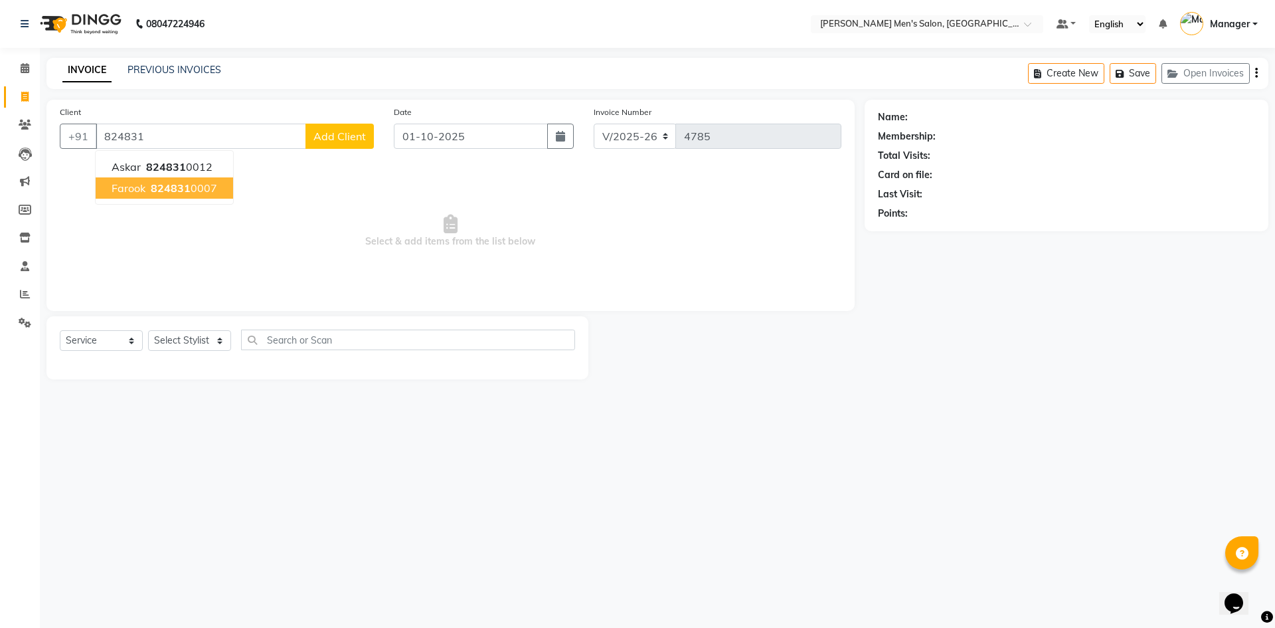
click at [157, 183] on span "824831" at bounding box center [171, 187] width 40 height 13
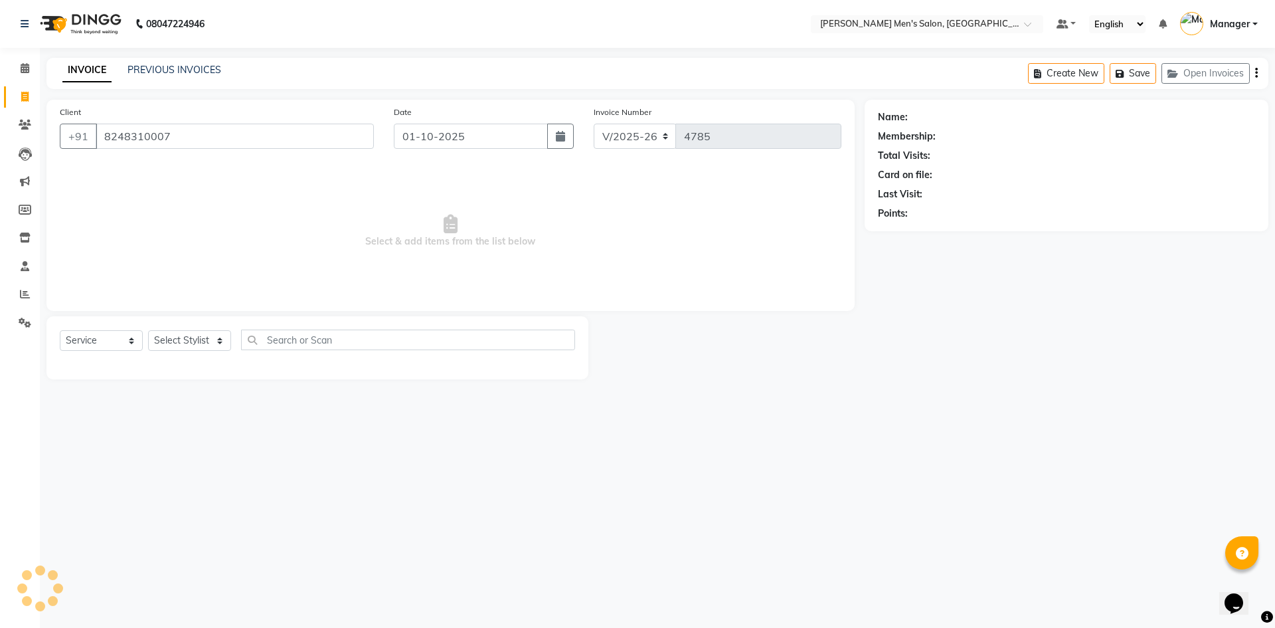
type input "8248310007"
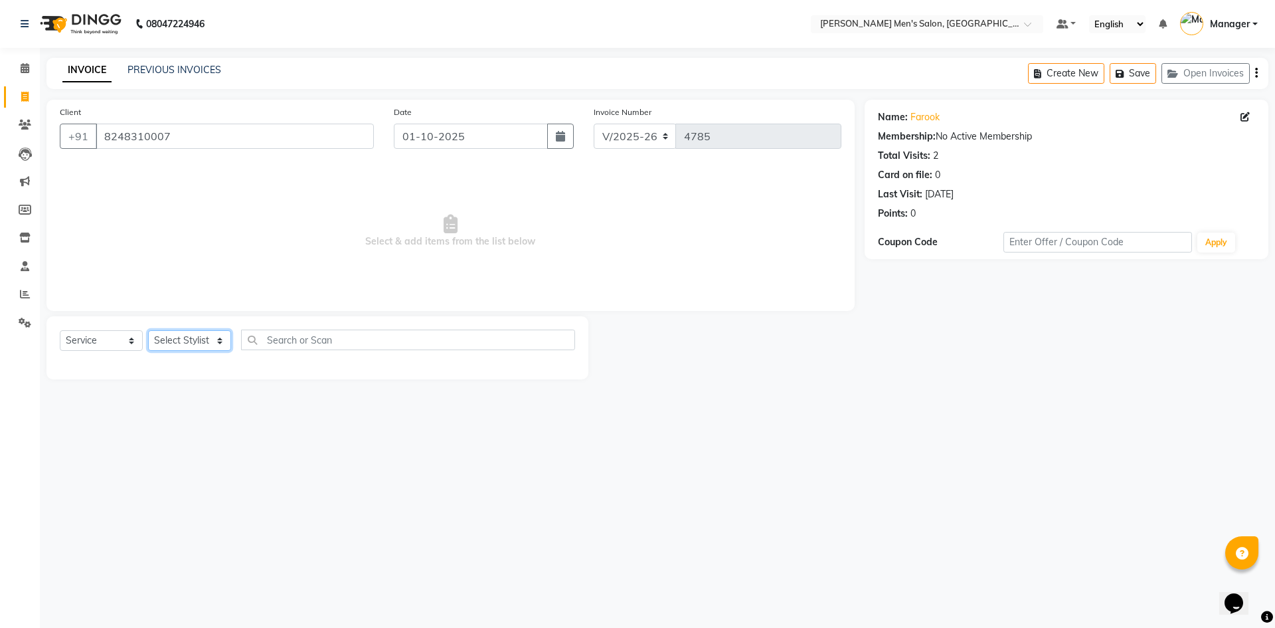
click at [182, 337] on select "Select Stylist Ajam Ashu Kulothunkan Manager Mithran Saddam Vishal" at bounding box center [189, 340] width 83 height 21
select select "70201"
click at [148, 330] on select "Select Stylist Ajam Ashu Kulothunkan Manager Mithran Saddam Vishal" at bounding box center [189, 340] width 83 height 21
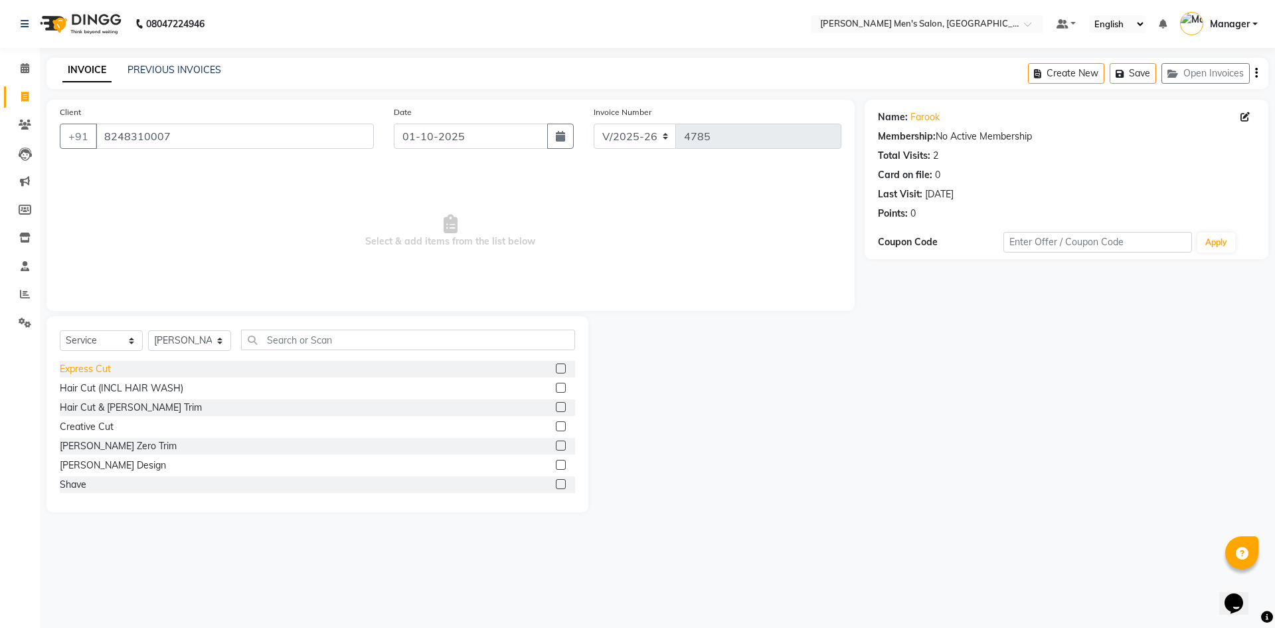
click at [80, 363] on div "Express Cut" at bounding box center [85, 369] width 51 height 14
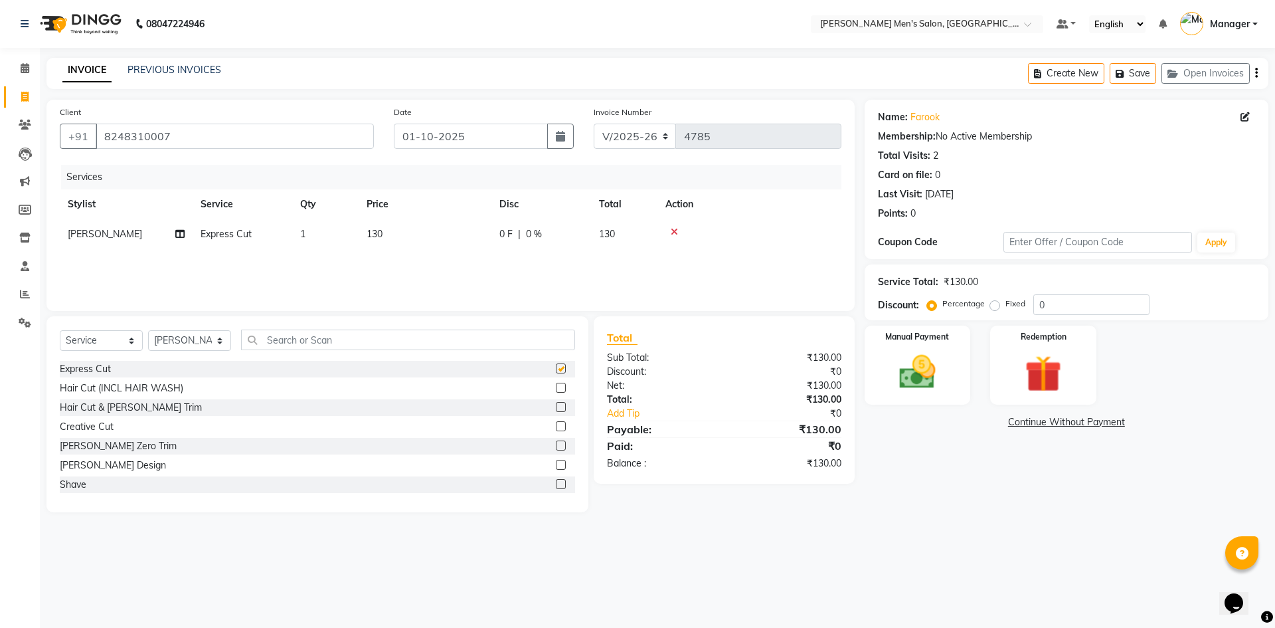
checkbox input "false"
click at [930, 353] on img at bounding box center [918, 372] width 62 height 44
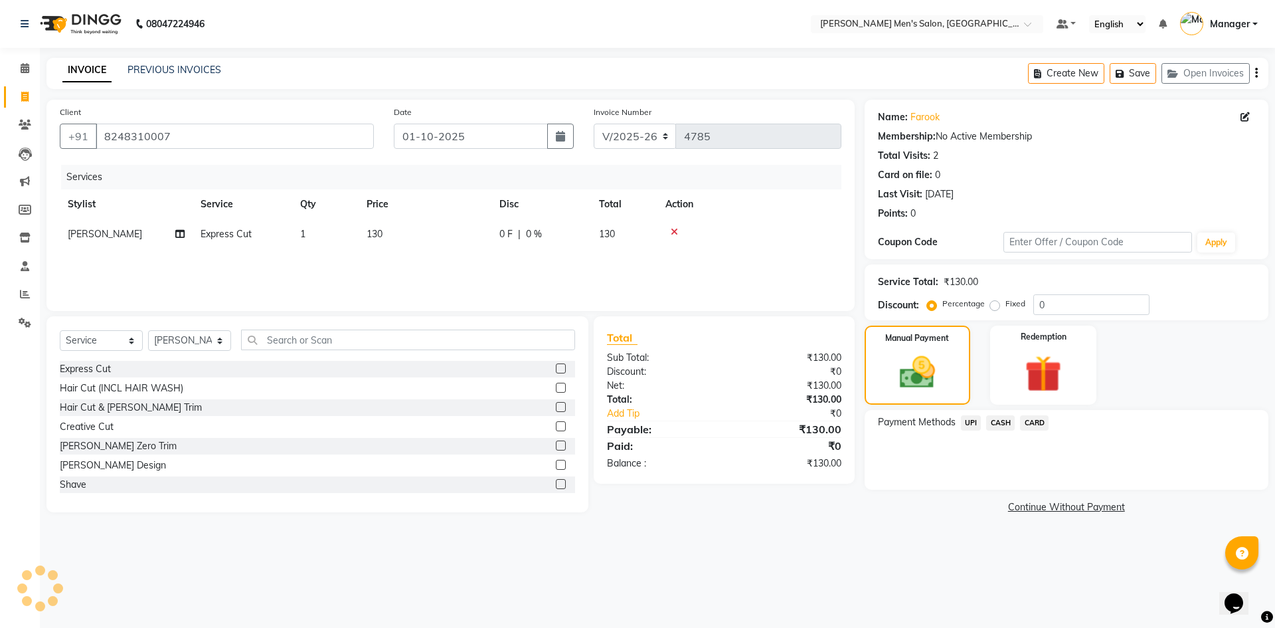
click at [971, 419] on span "UPI" at bounding box center [971, 422] width 21 height 15
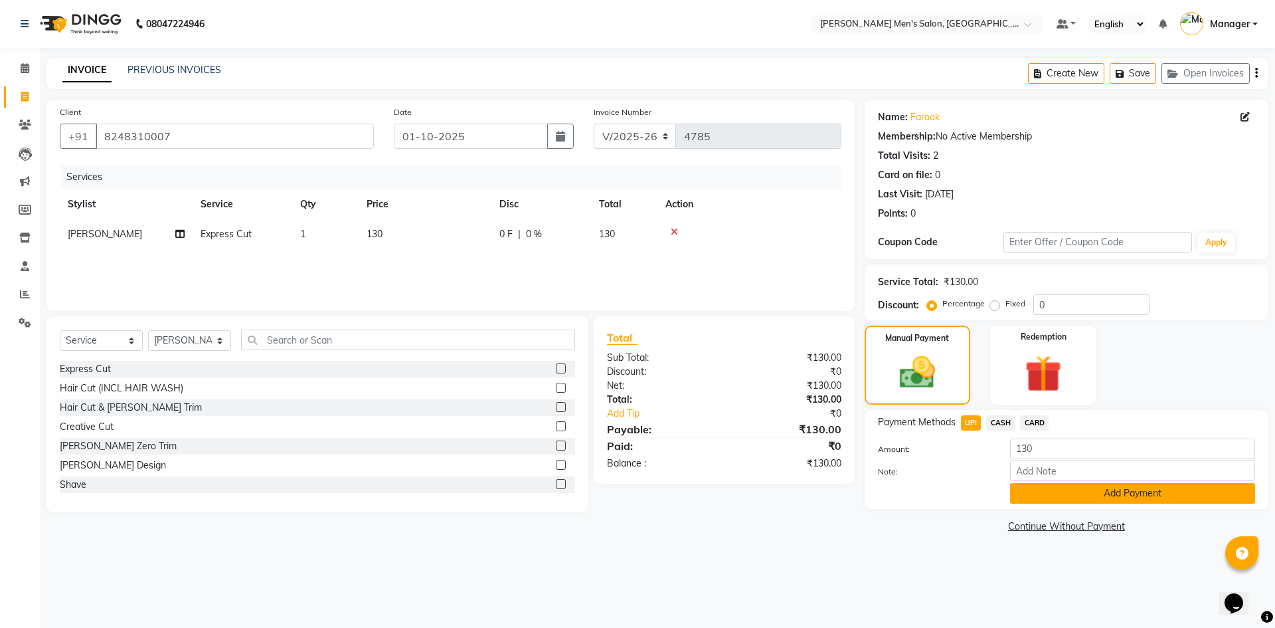
click at [1063, 493] on button "Add Payment" at bounding box center [1132, 493] width 245 height 21
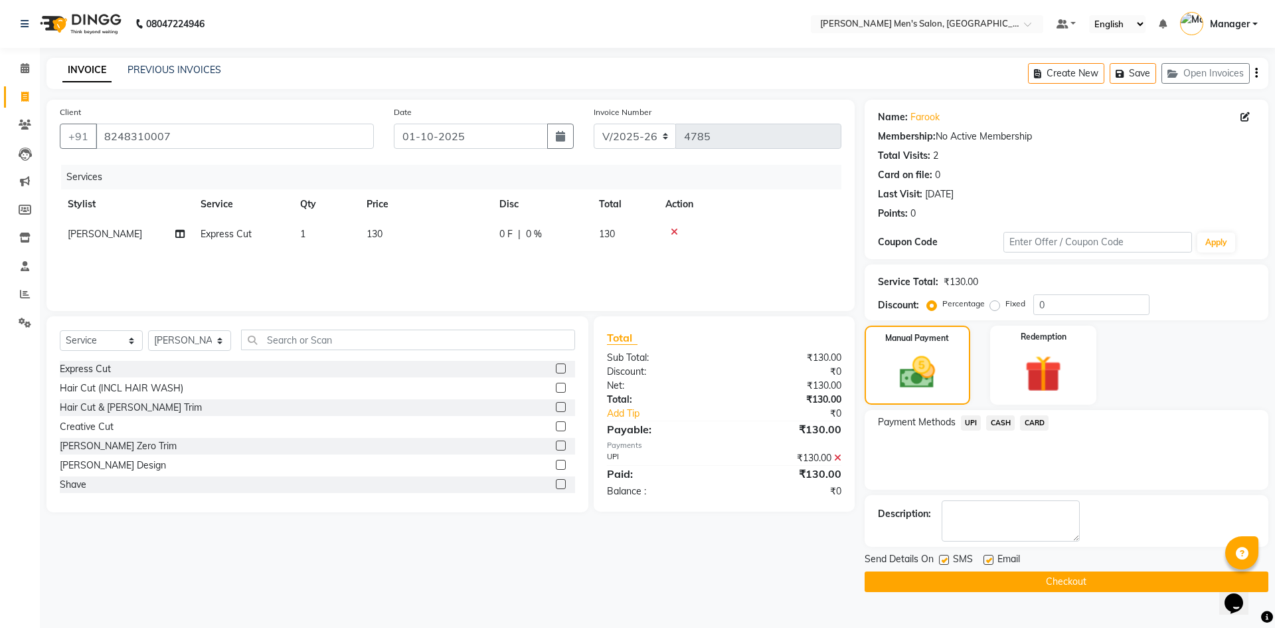
click at [994, 584] on button "Checkout" at bounding box center [1067, 581] width 404 height 21
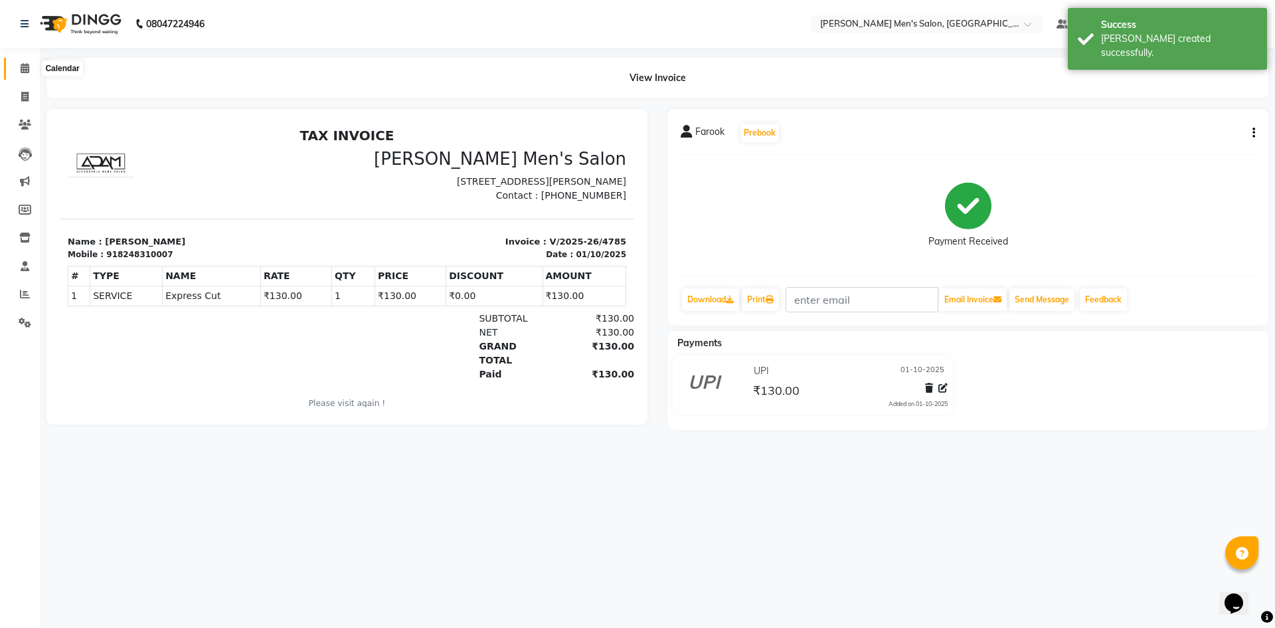
click at [21, 67] on icon at bounding box center [25, 68] width 9 height 10
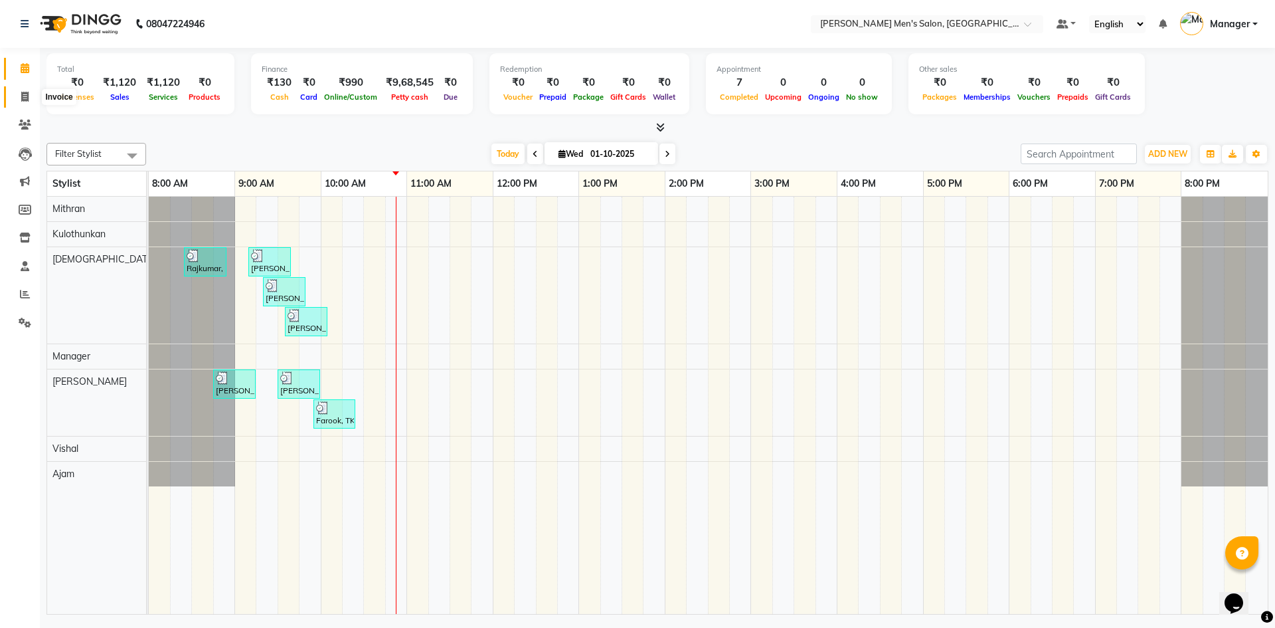
click at [22, 94] on icon at bounding box center [24, 97] width 7 height 10
select select "service"
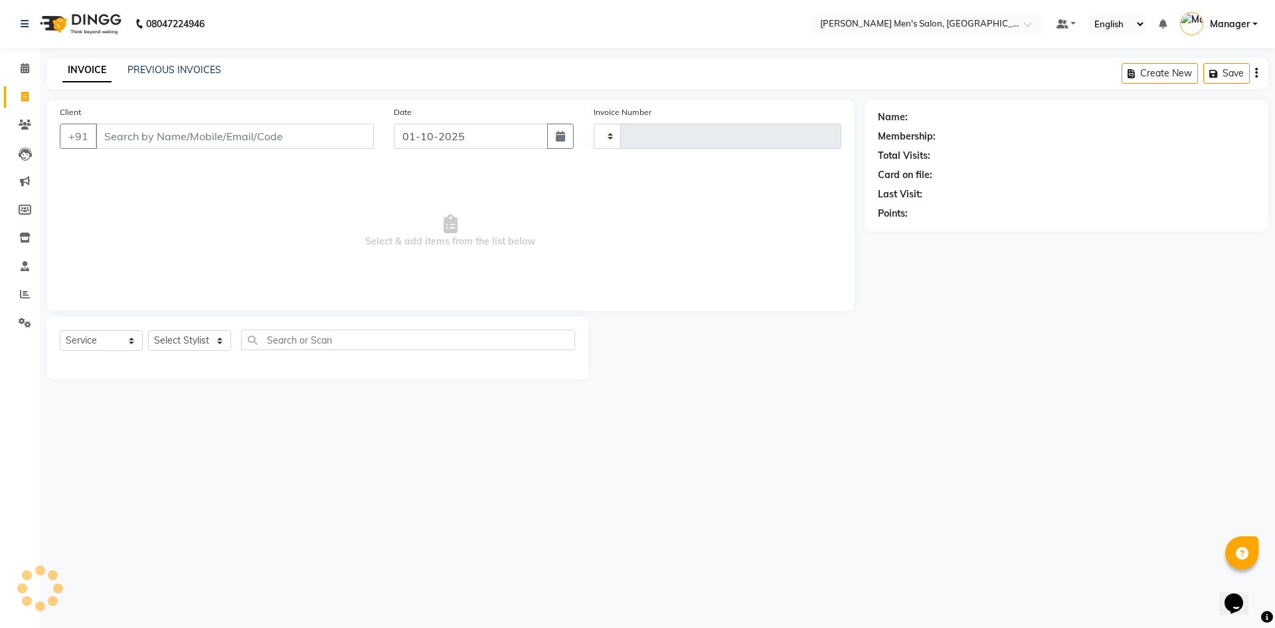
type input "4786"
select select "6913"
click at [162, 141] on input "Client" at bounding box center [235, 136] width 278 height 25
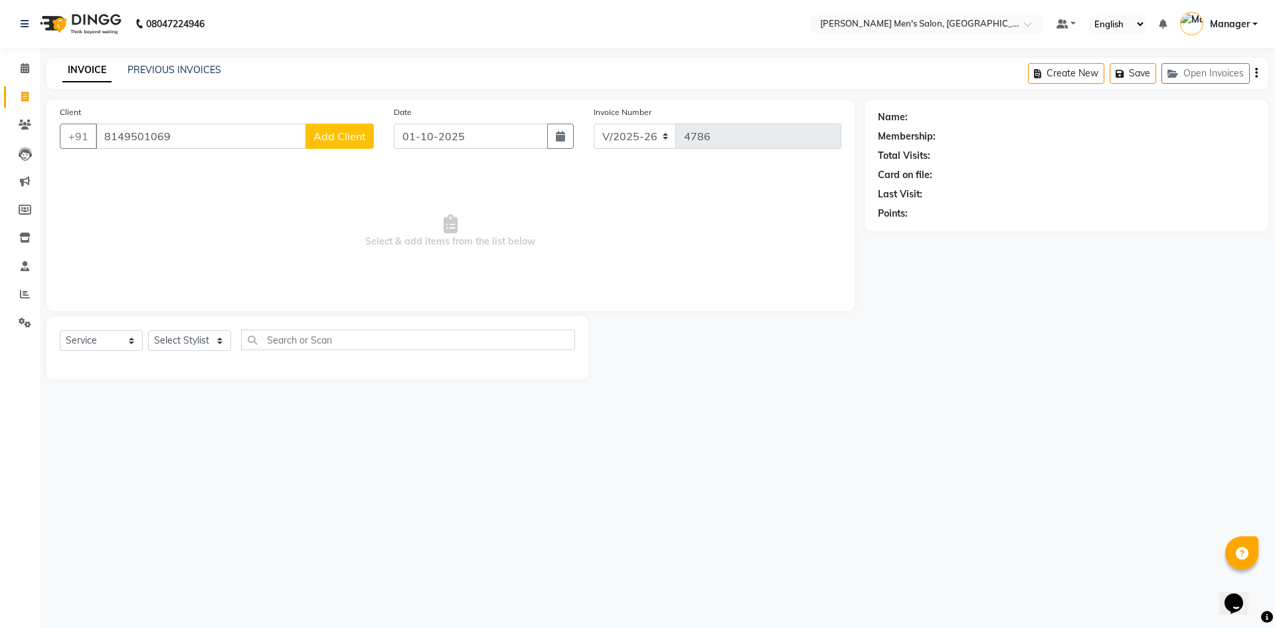
type input "8149501069"
click at [334, 137] on span "Add Client" at bounding box center [339, 136] width 52 height 13
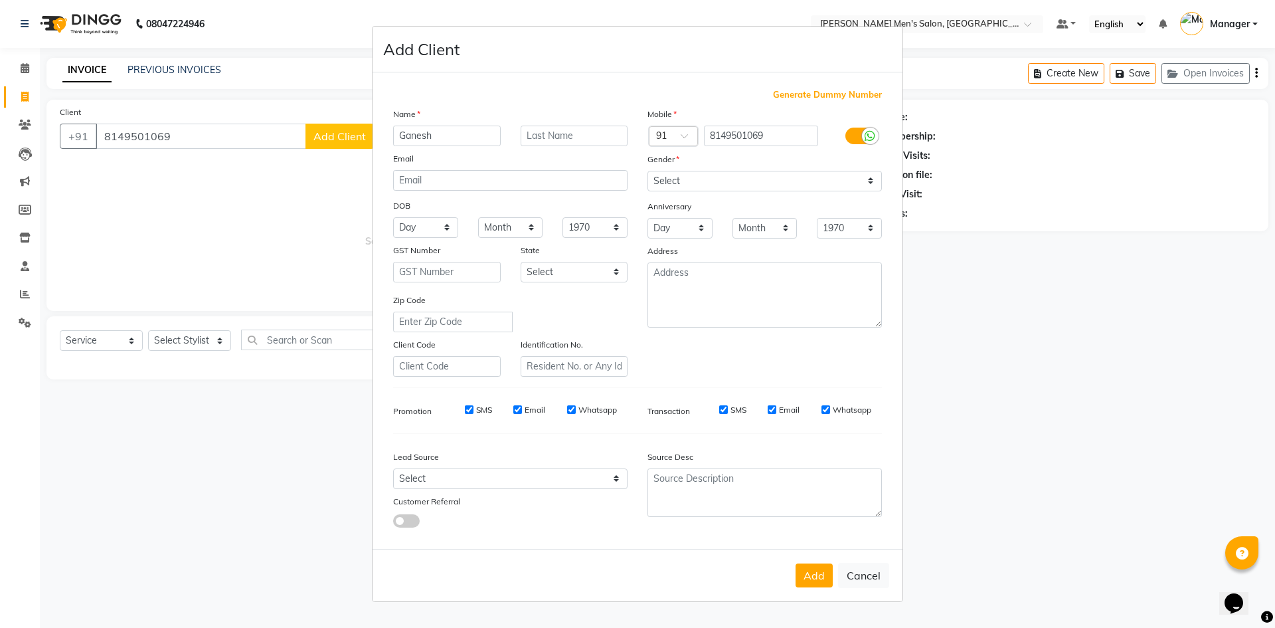
type input "Ganesh"
click at [668, 178] on select "Select Male Female Other Prefer Not To Say" at bounding box center [765, 181] width 234 height 21
select select "male"
click at [648, 171] on select "Select Male Female Other Prefer Not To Say" at bounding box center [765, 181] width 234 height 21
click at [458, 480] on select "Select Walk-in Referral Internet Friend Word of Mouth Advertisement Facebook Ju…" at bounding box center [510, 478] width 234 height 21
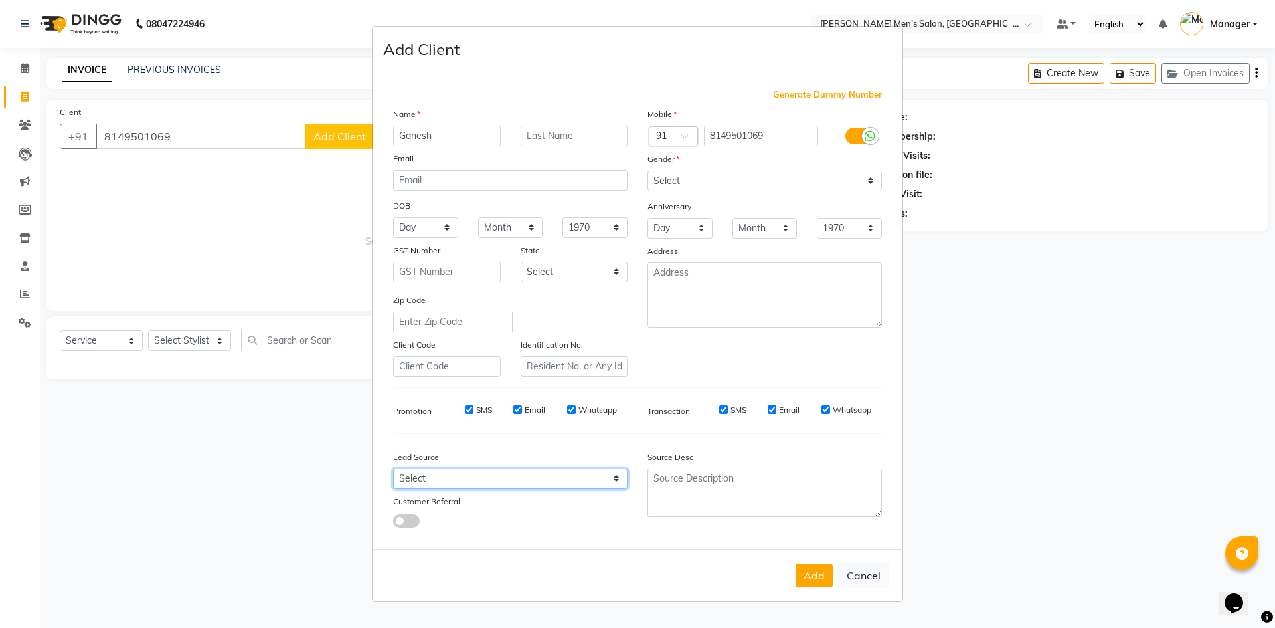
select select "48262"
click at [393, 468] on select "Select Walk-in Referral Internet Friend Word of Mouth Advertisement Facebook Ju…" at bounding box center [510, 478] width 234 height 21
click at [826, 579] on button "Add" at bounding box center [814, 575] width 37 height 24
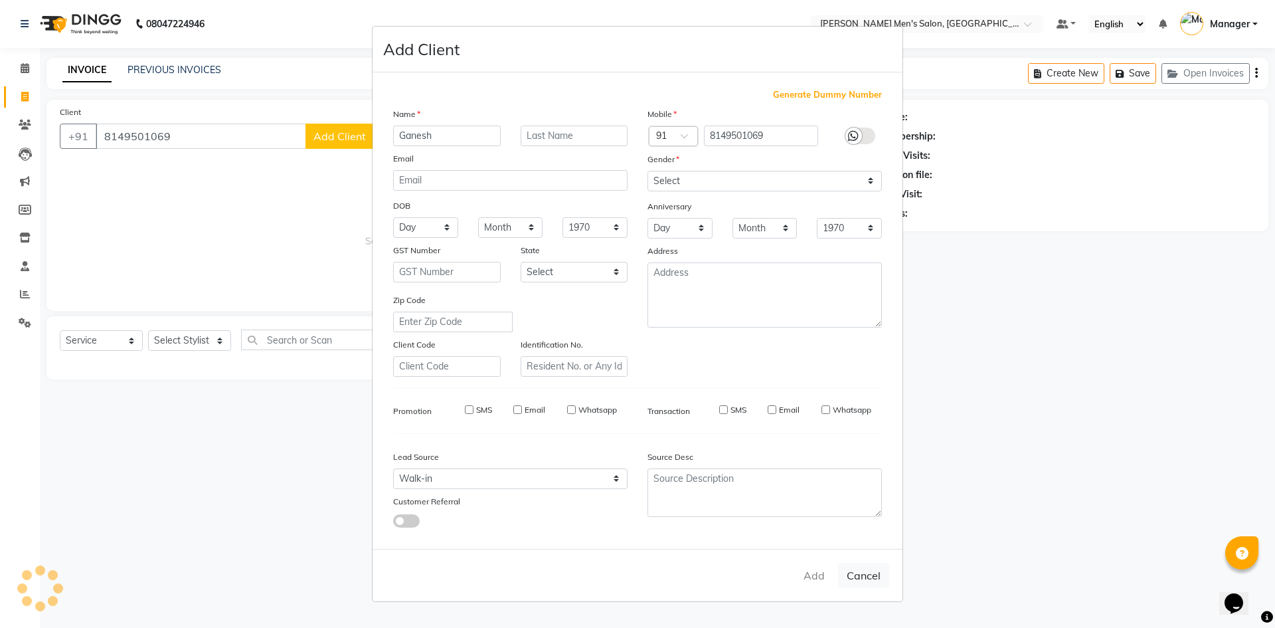
select select
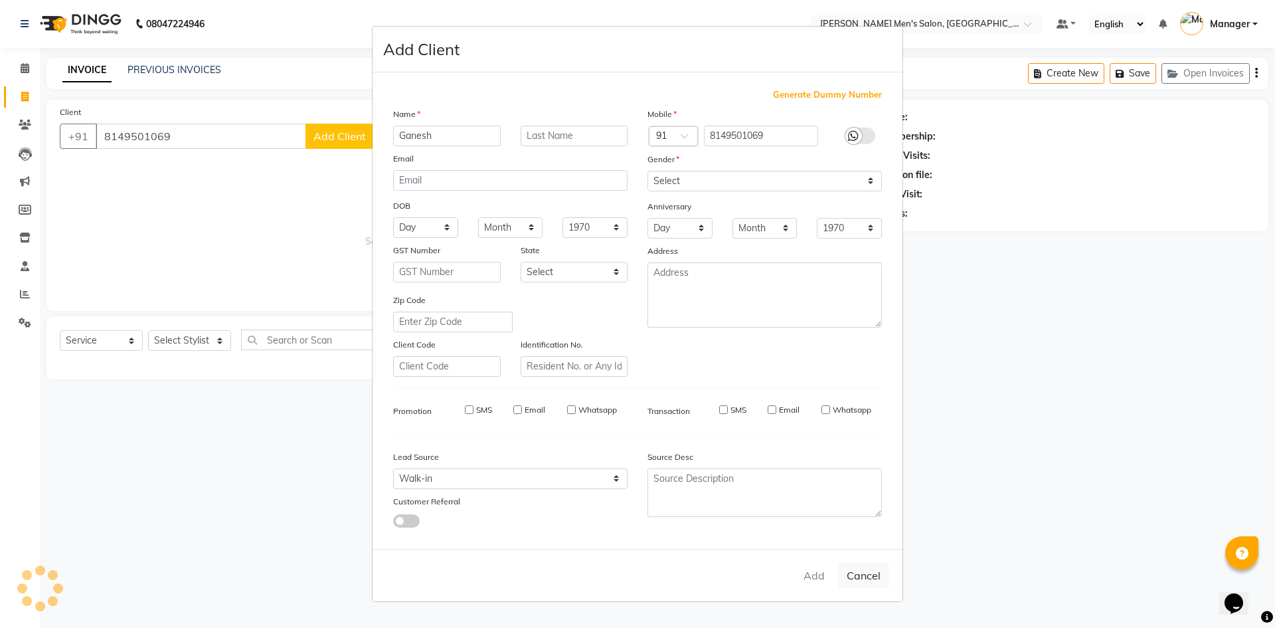
select select
checkbox input "false"
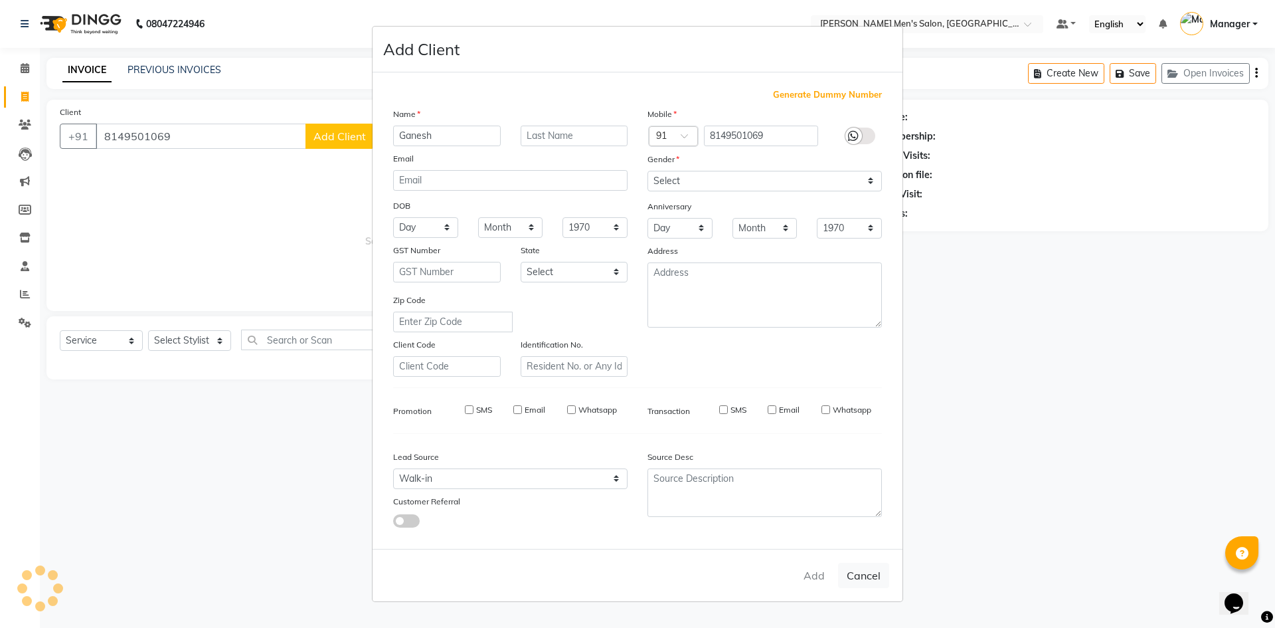
checkbox input "false"
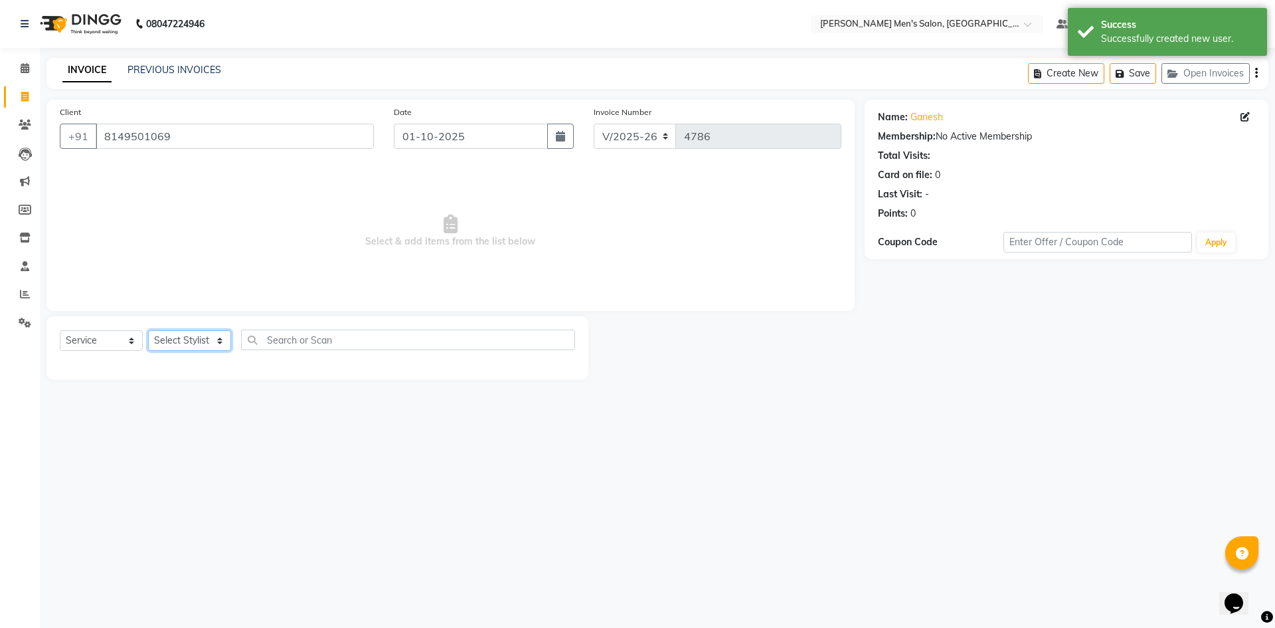
click at [175, 341] on select "Select Stylist Ajam Ashu Kulothunkan Manager Mithran Saddam Vishal" at bounding box center [189, 340] width 83 height 21
select select "65604"
click at [148, 330] on select "Select Stylist Ajam Ashu Kulothunkan Manager Mithran Saddam Vishal" at bounding box center [189, 340] width 83 height 21
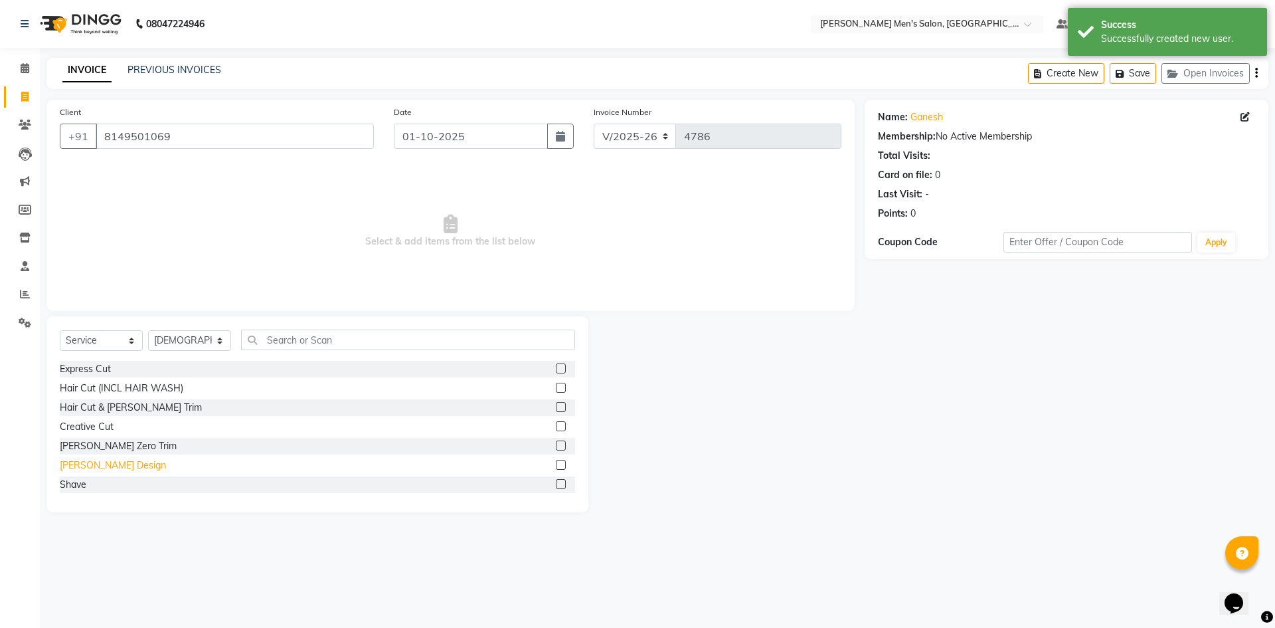
click at [104, 465] on div "Beard Design" at bounding box center [113, 465] width 106 height 14
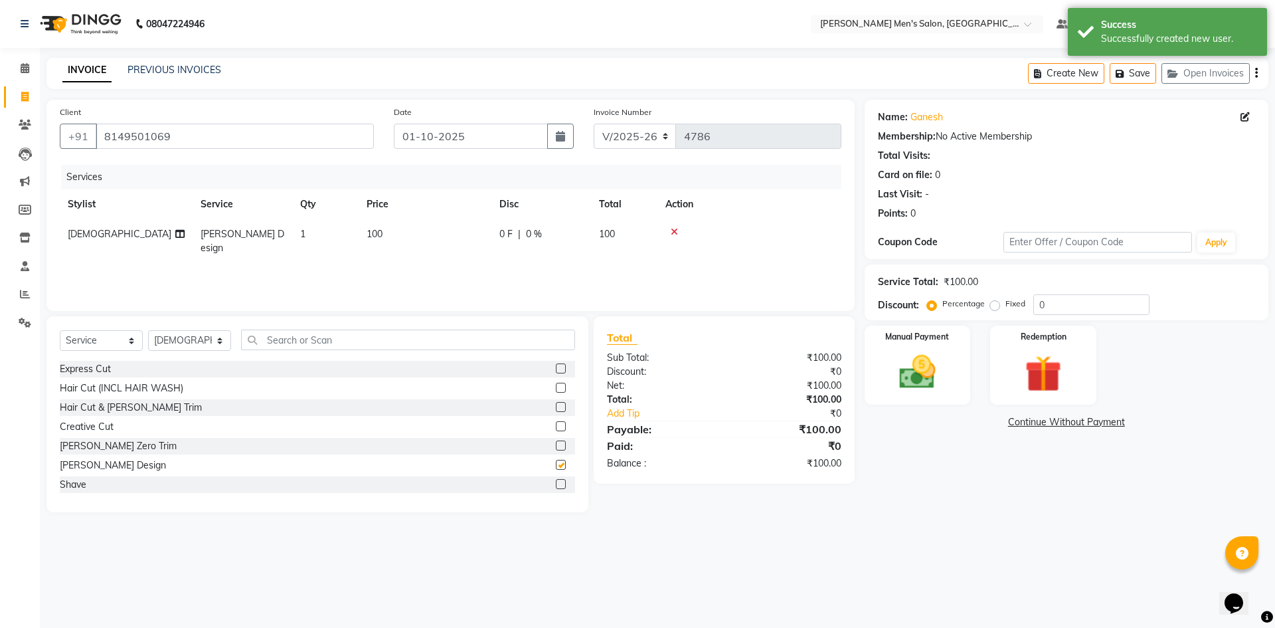
checkbox input "false"
click at [931, 367] on img at bounding box center [918, 372] width 62 height 44
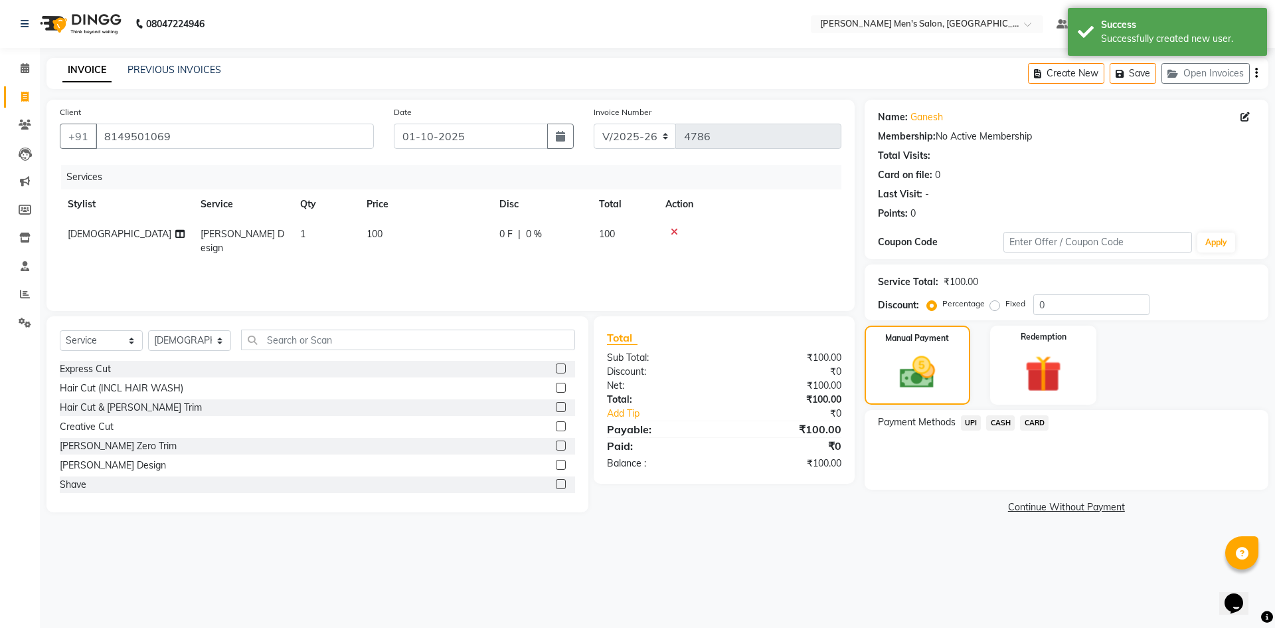
click at [974, 422] on span "UPI" at bounding box center [971, 422] width 21 height 15
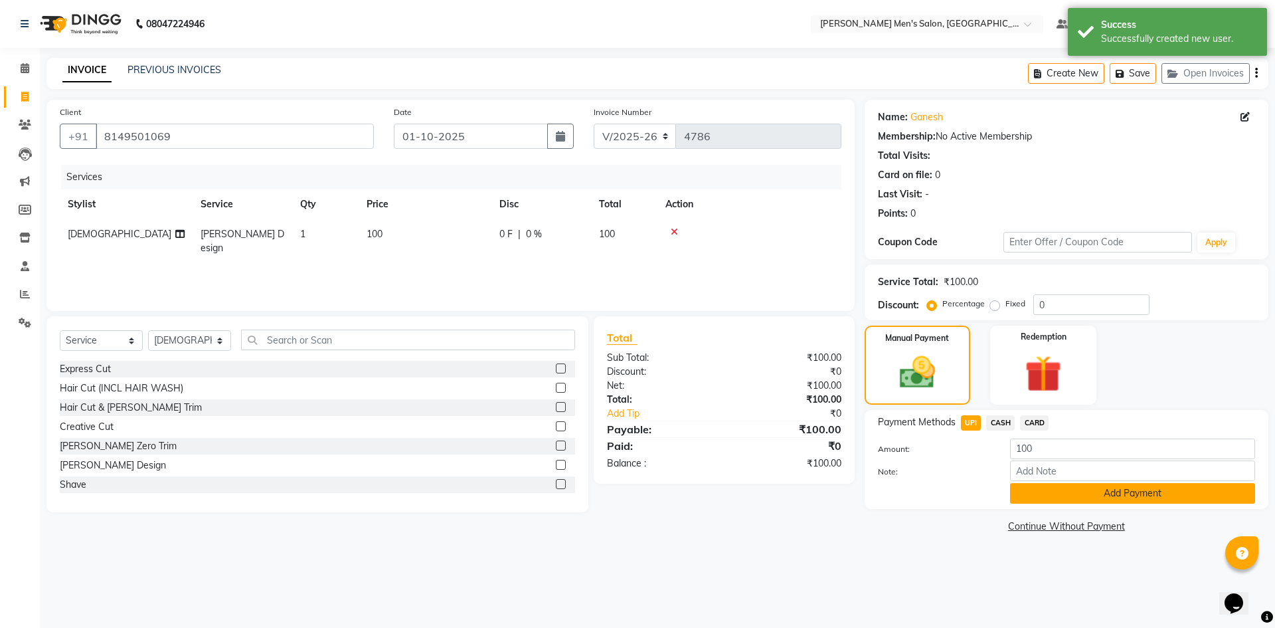
click at [1026, 497] on button "Add Payment" at bounding box center [1132, 493] width 245 height 21
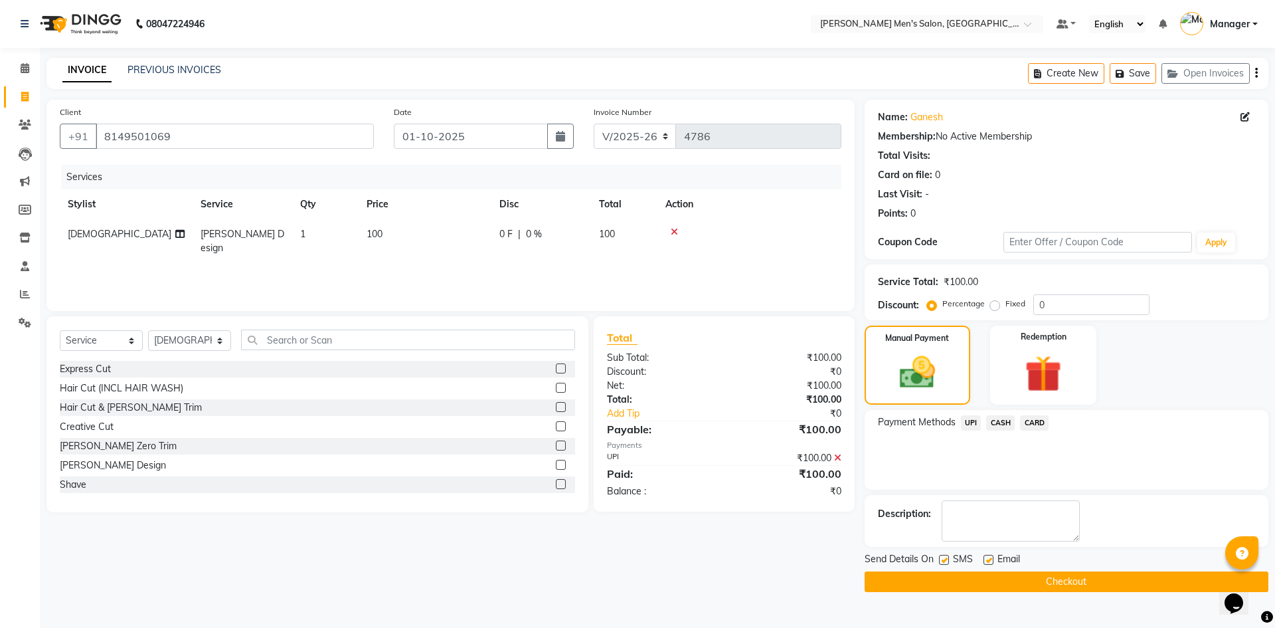
click at [1026, 585] on button "Checkout" at bounding box center [1067, 581] width 404 height 21
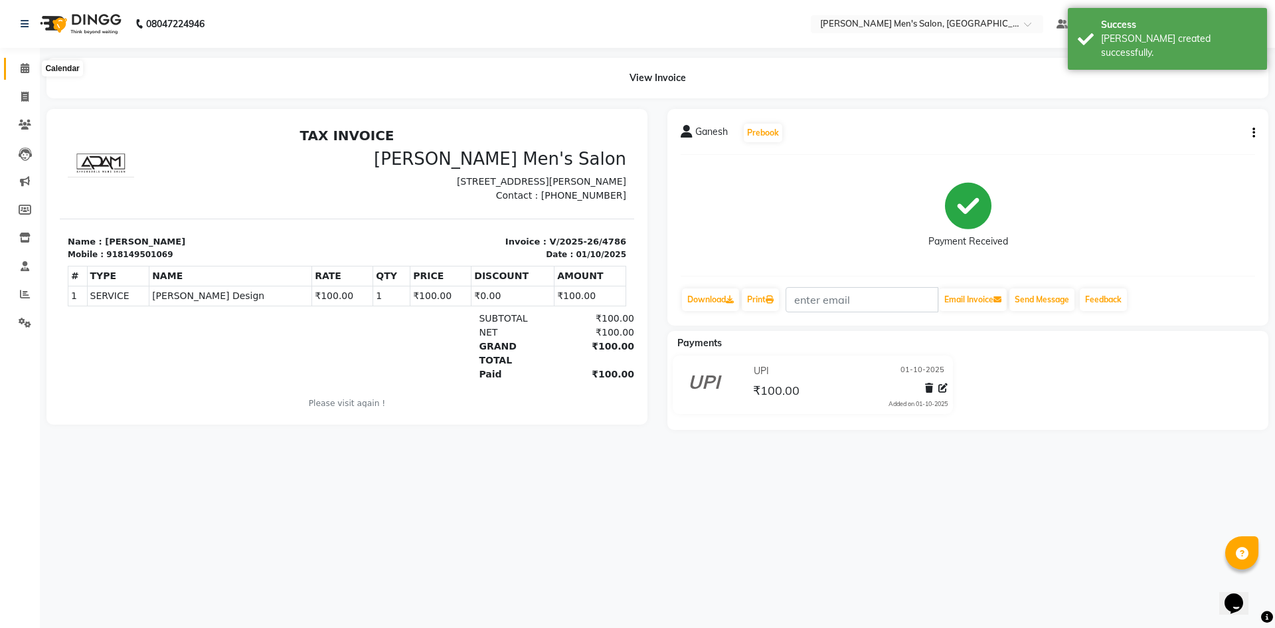
click at [27, 68] on icon at bounding box center [25, 68] width 9 height 10
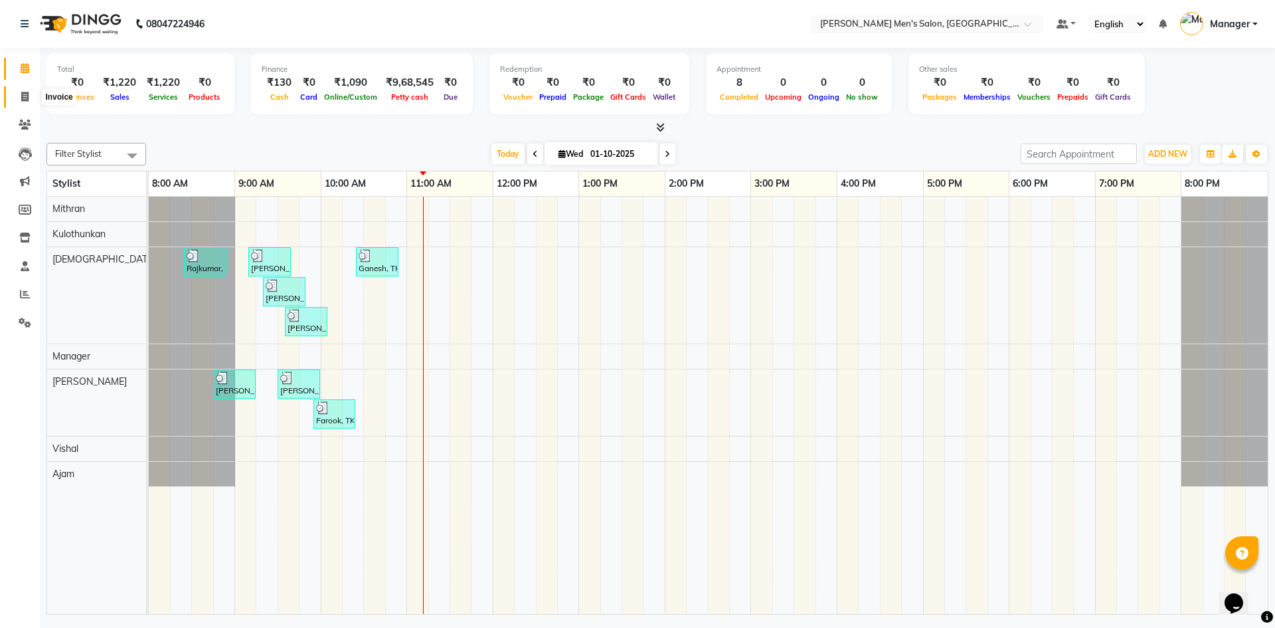
click at [24, 92] on icon at bounding box center [24, 97] width 7 height 10
select select "service"
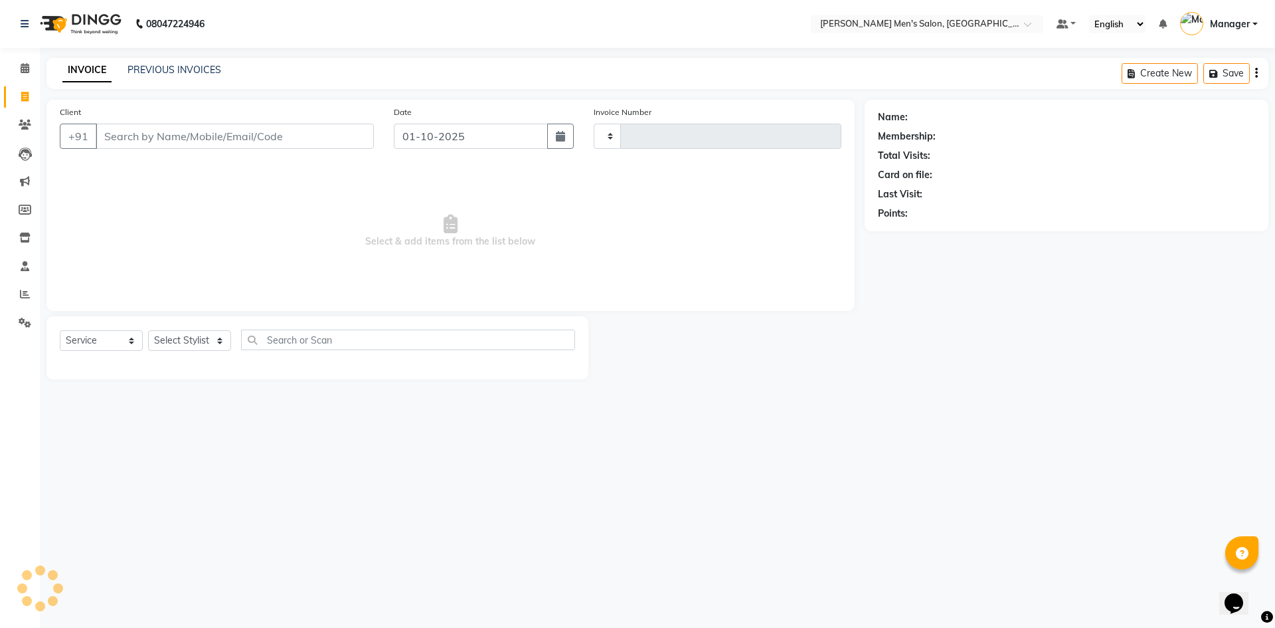
type input "4787"
select select "6913"
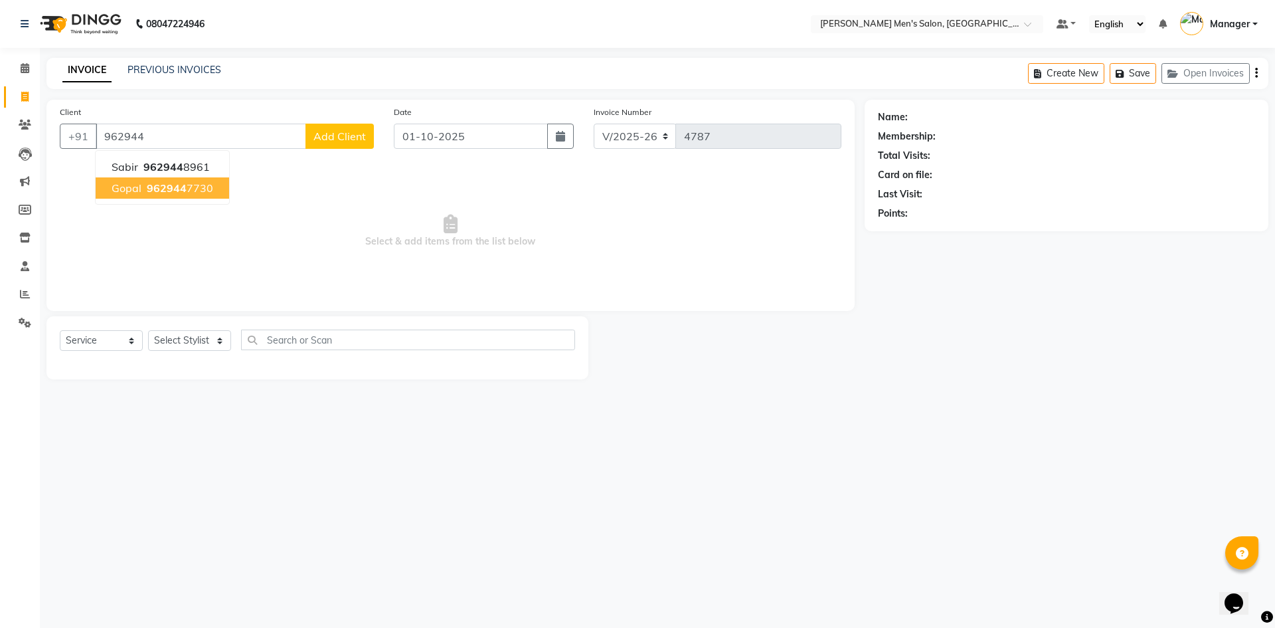
click at [186, 189] on ngb-highlight "962944 7730" at bounding box center [178, 187] width 69 height 13
type input "9629447730"
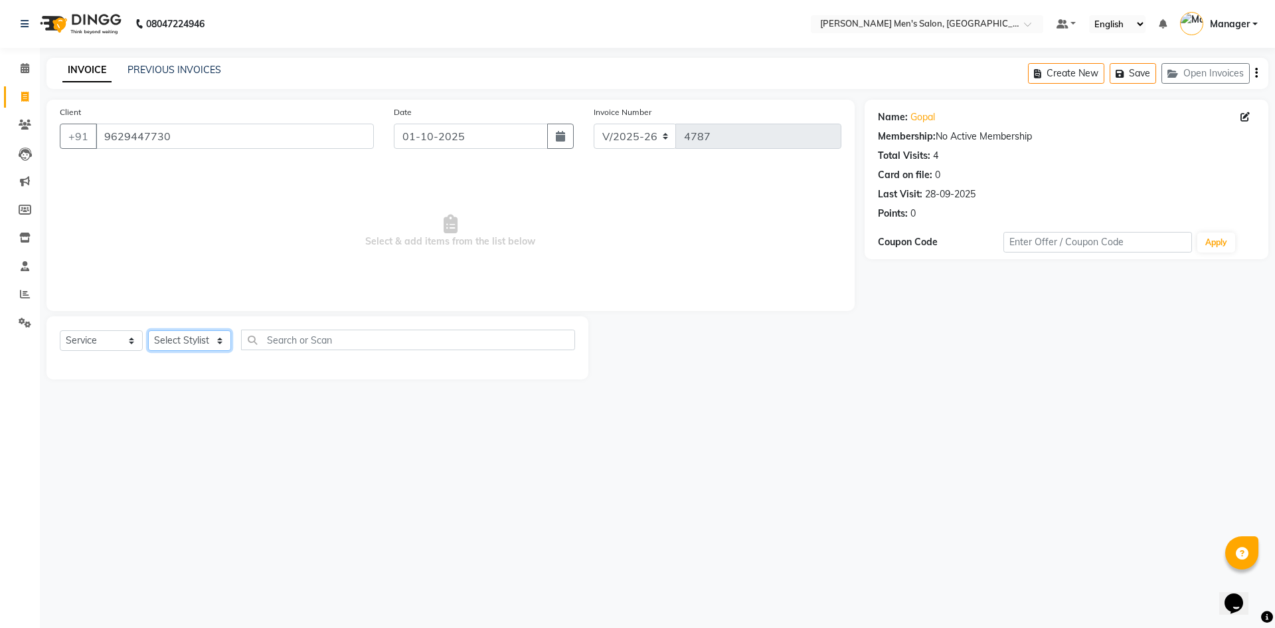
click at [166, 341] on select "Select Stylist Ajam Ashu Kulothunkan Manager Mithran Saddam Vishal" at bounding box center [189, 340] width 83 height 21
select select "70201"
click at [148, 330] on select "Select Stylist Ajam Ashu Kulothunkan Manager Mithran Saddam Vishal" at bounding box center [189, 340] width 83 height 21
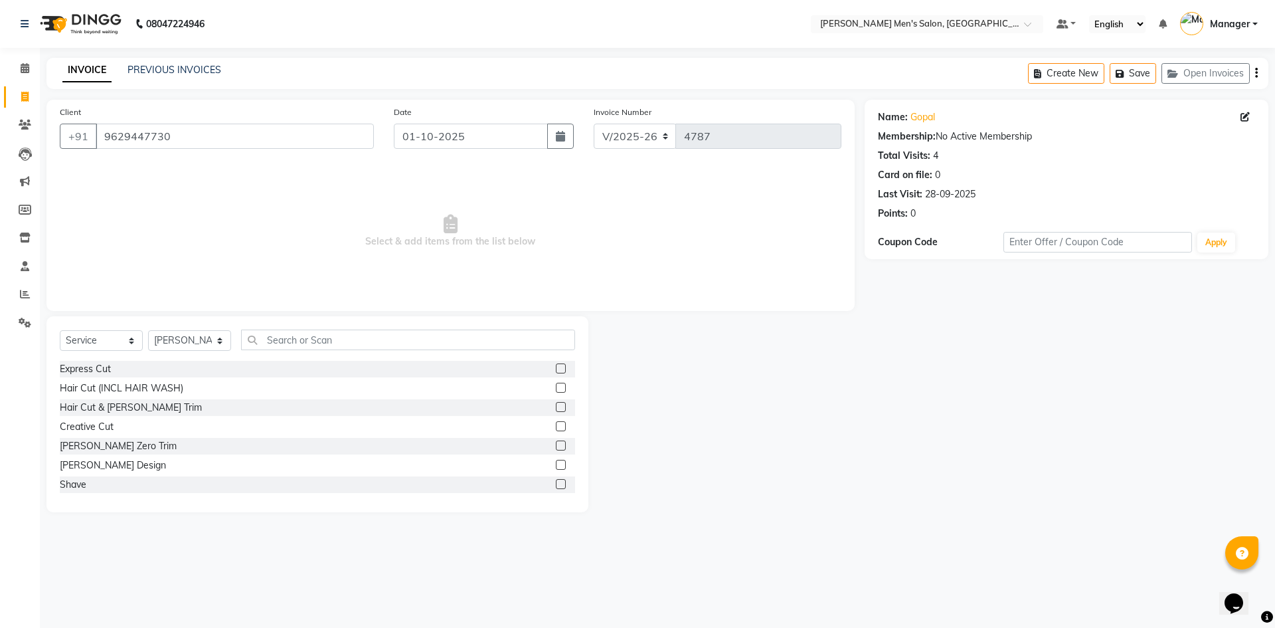
click at [556, 386] on label at bounding box center [561, 388] width 10 height 10
click at [556, 386] on input "checkbox" at bounding box center [560, 388] width 9 height 9
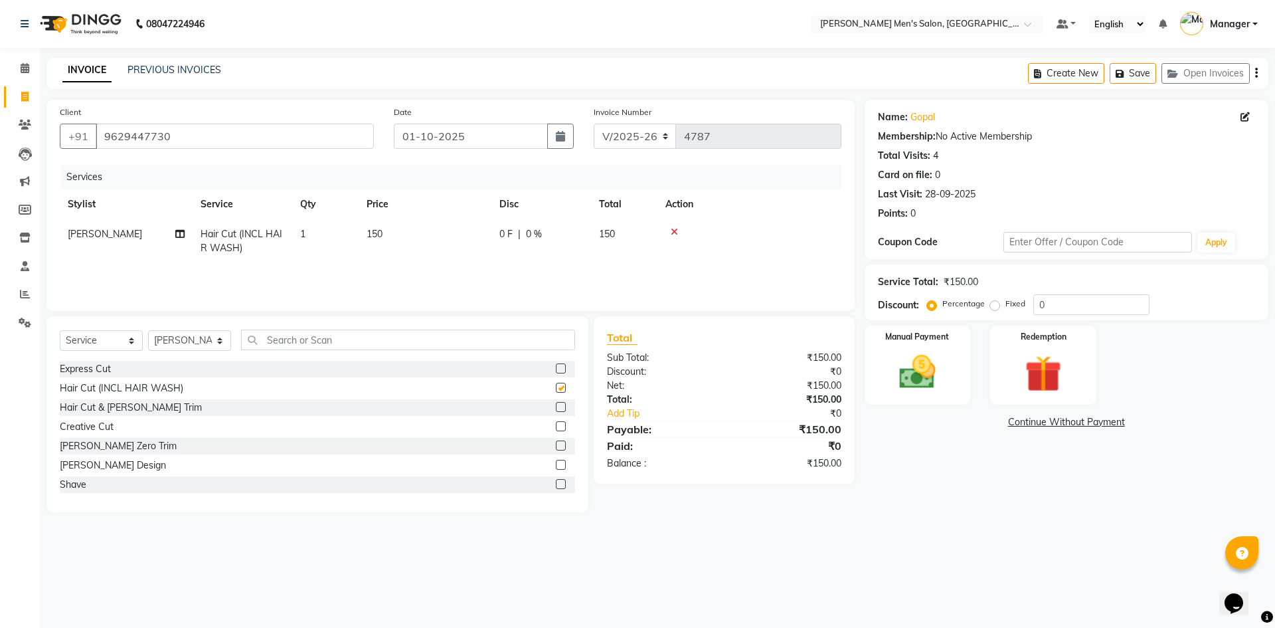
checkbox input "false"
click at [673, 231] on icon at bounding box center [674, 231] width 7 height 9
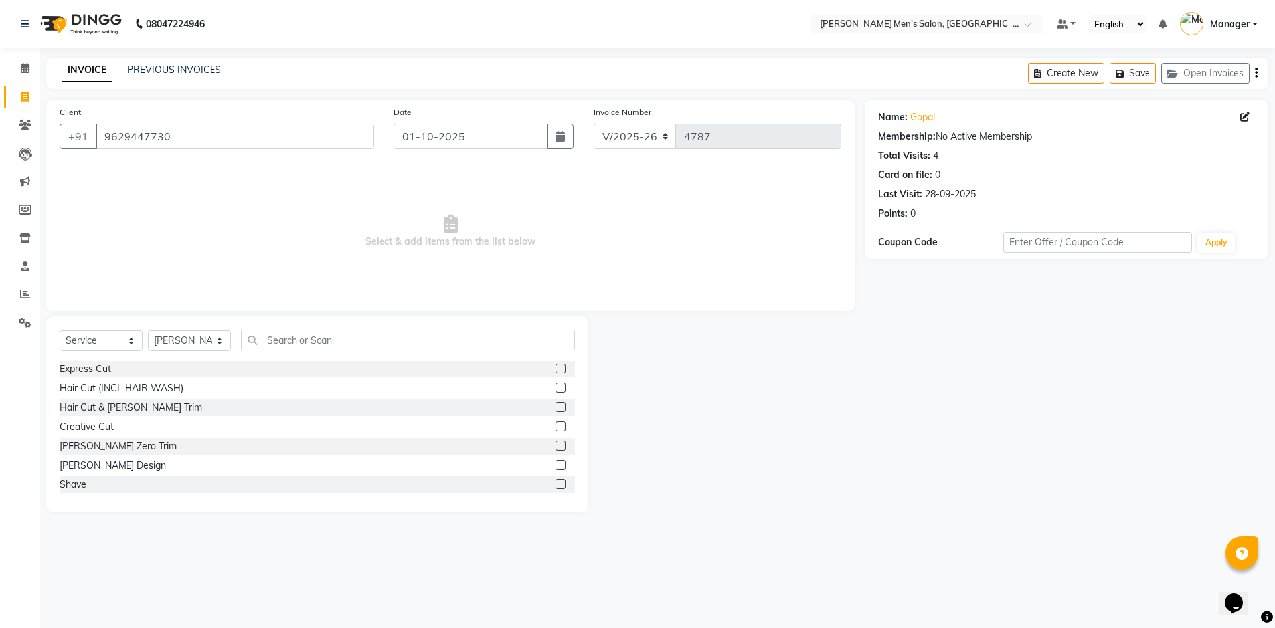
click at [556, 405] on label at bounding box center [561, 407] width 10 height 10
click at [556, 405] on input "checkbox" at bounding box center [560, 407] width 9 height 9
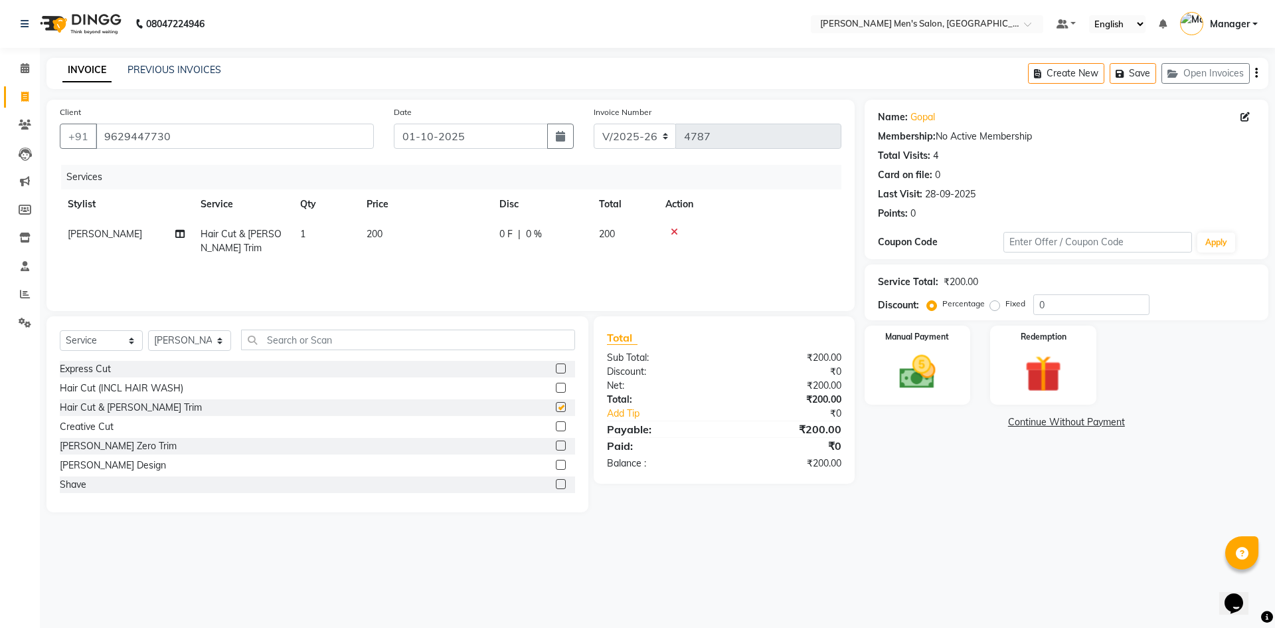
checkbox input "false"
click at [903, 365] on img at bounding box center [918, 372] width 62 height 44
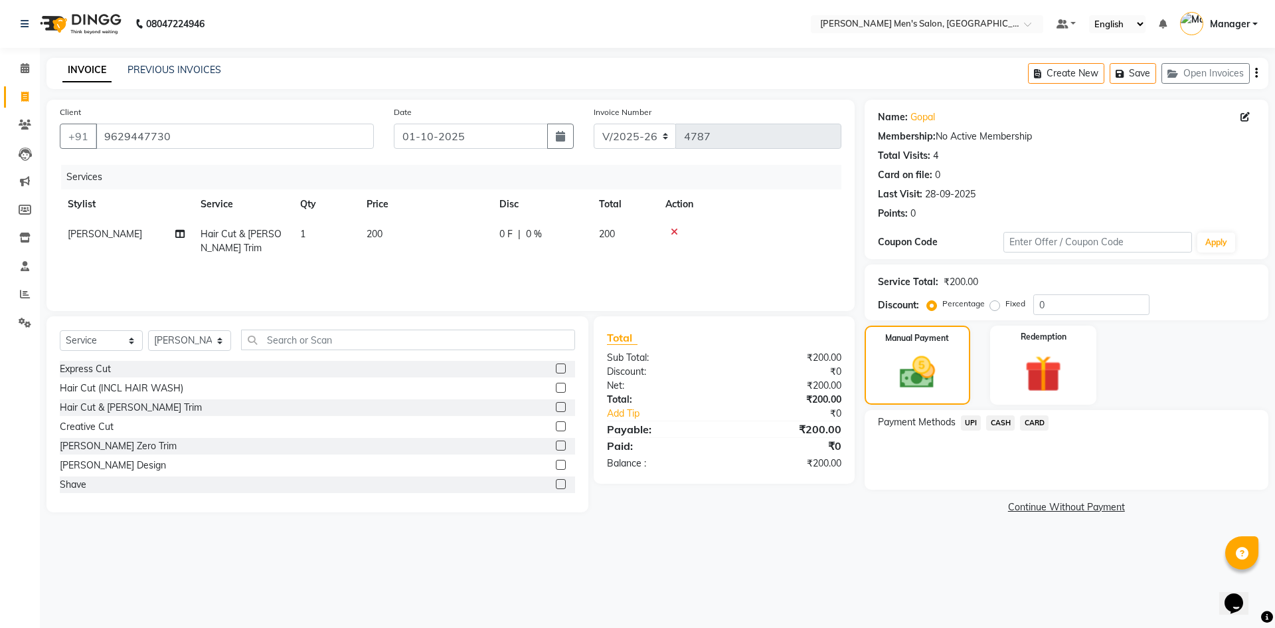
click at [972, 420] on span "UPI" at bounding box center [971, 422] width 21 height 15
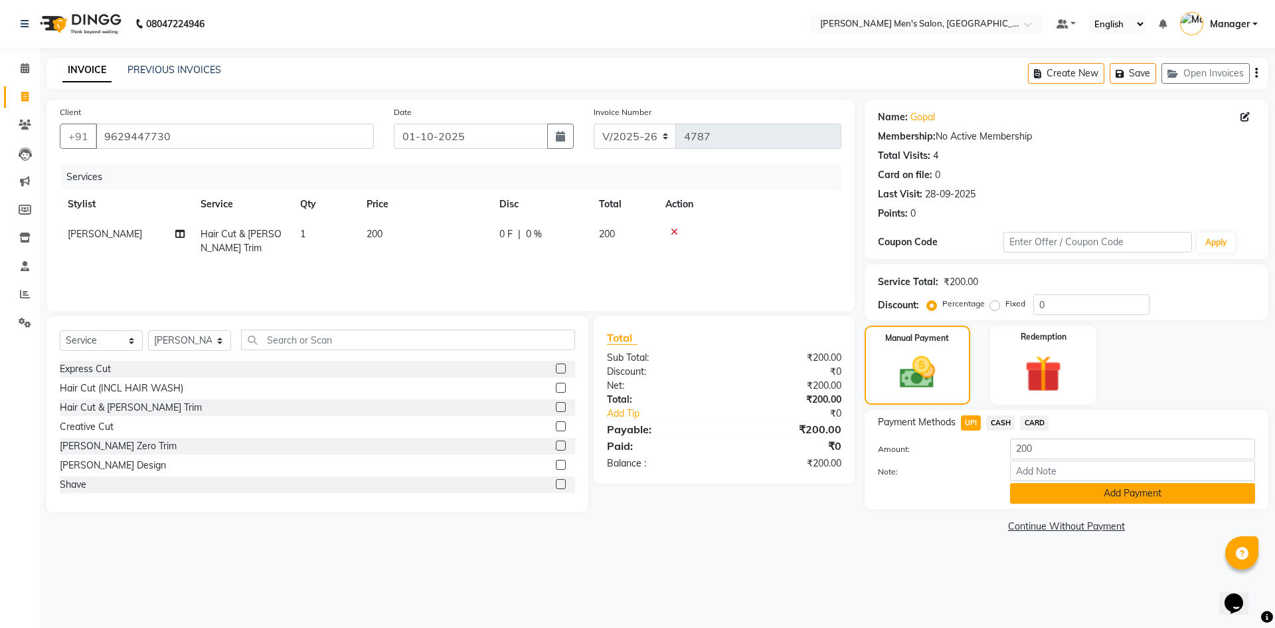
click at [1061, 494] on button "Add Payment" at bounding box center [1132, 493] width 245 height 21
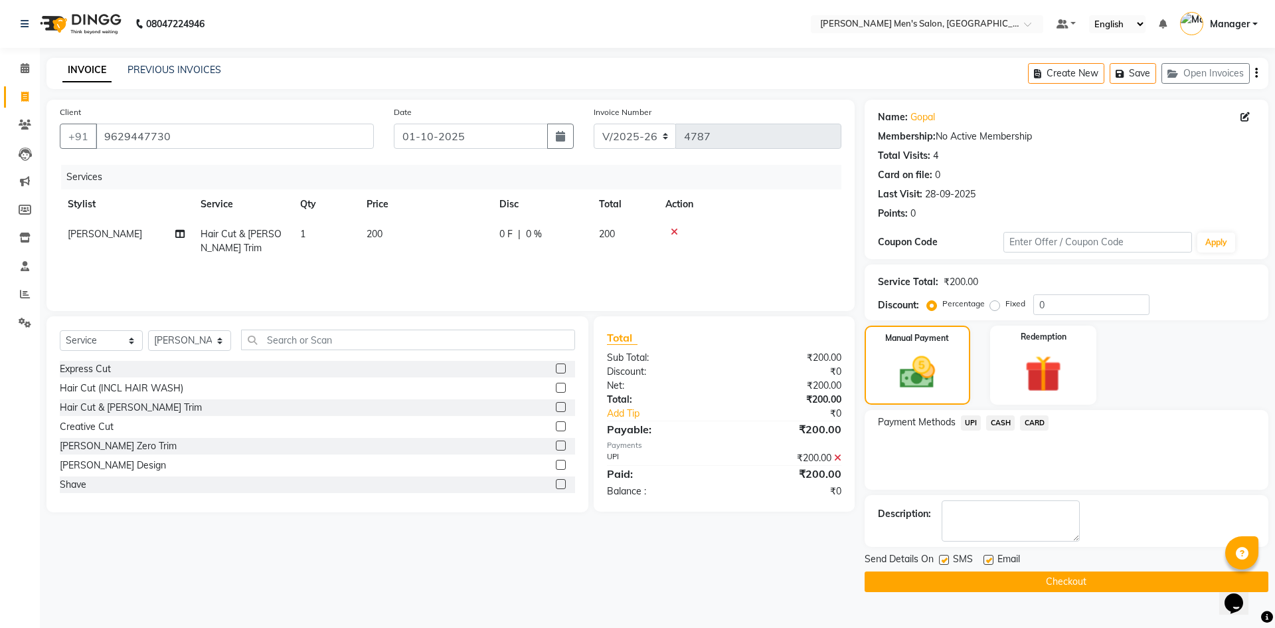
click at [1049, 577] on button "Checkout" at bounding box center [1067, 581] width 404 height 21
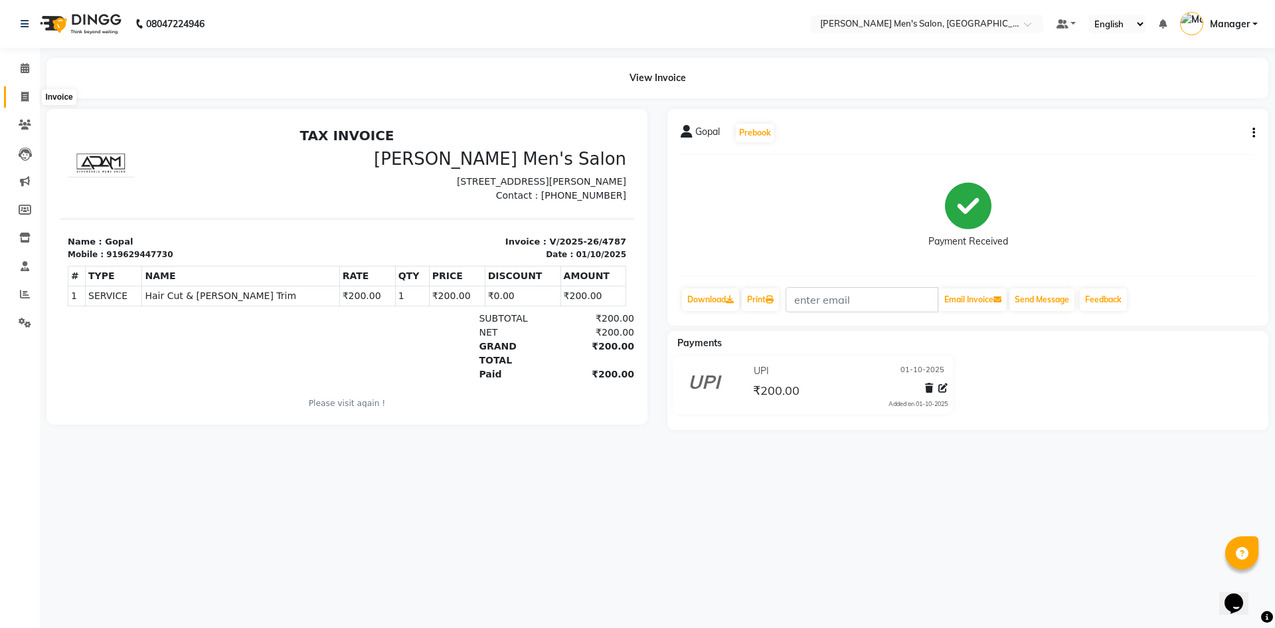
click at [24, 92] on icon at bounding box center [24, 97] width 7 height 10
select select "6913"
select select "service"
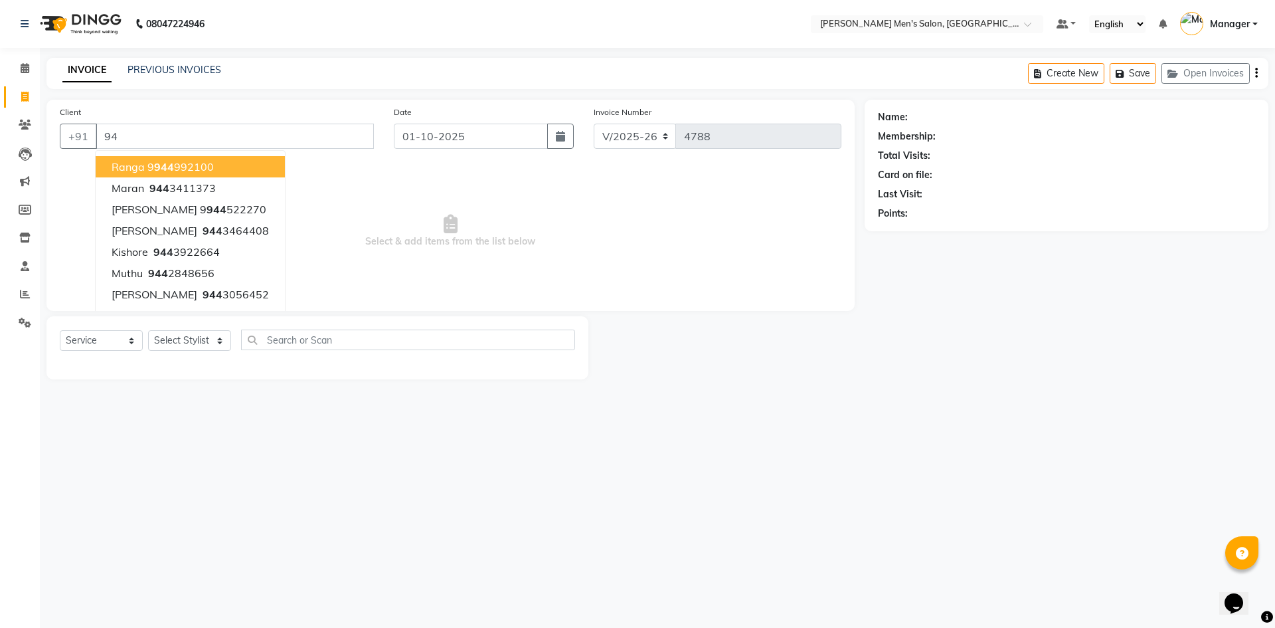
type input "9"
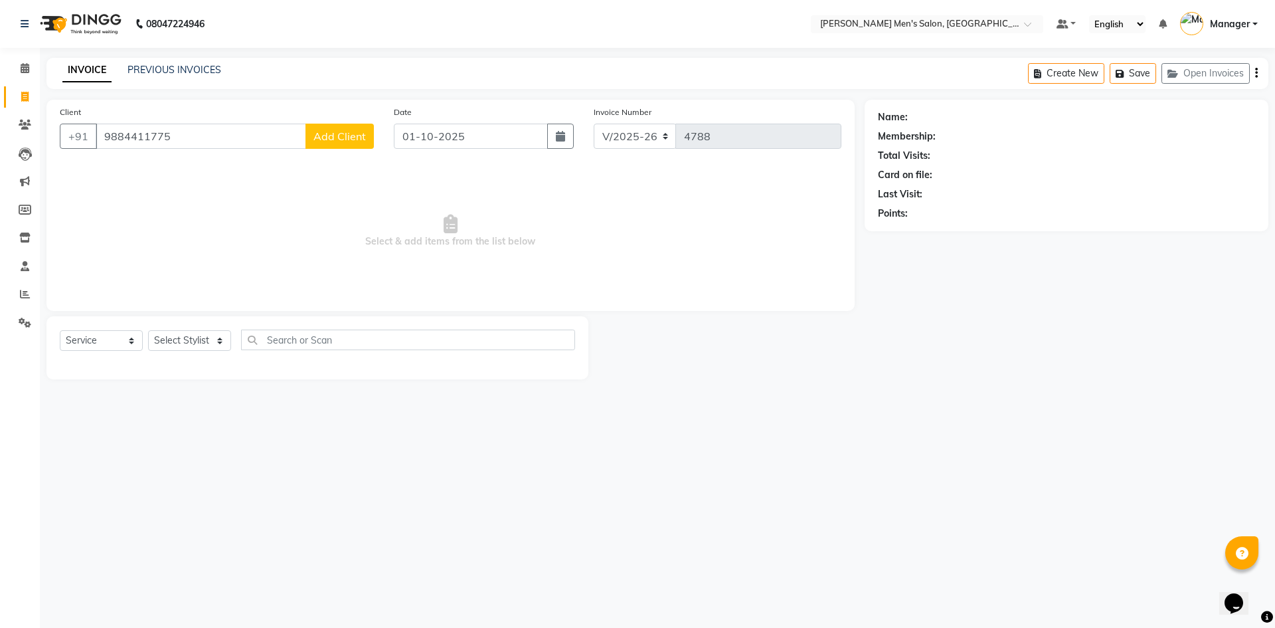
type input "9884411775"
click at [334, 145] on button "Add Client" at bounding box center [340, 136] width 68 height 25
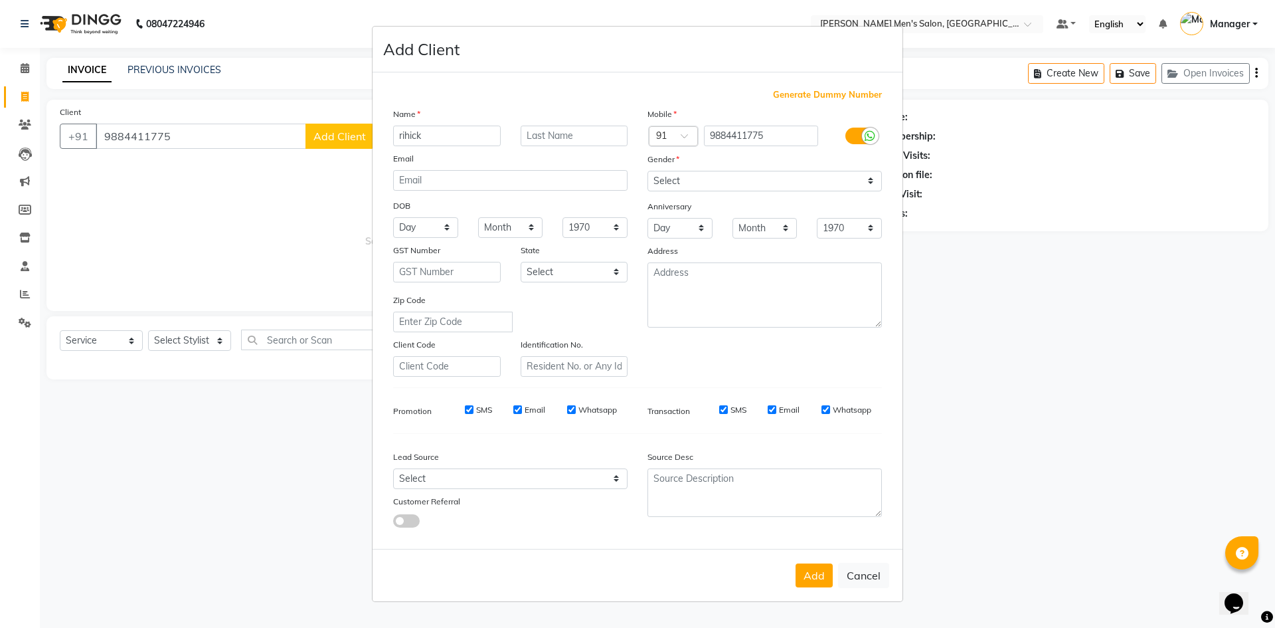
click at [401, 143] on input "rihick" at bounding box center [447, 136] width 108 height 21
type input "rithick"
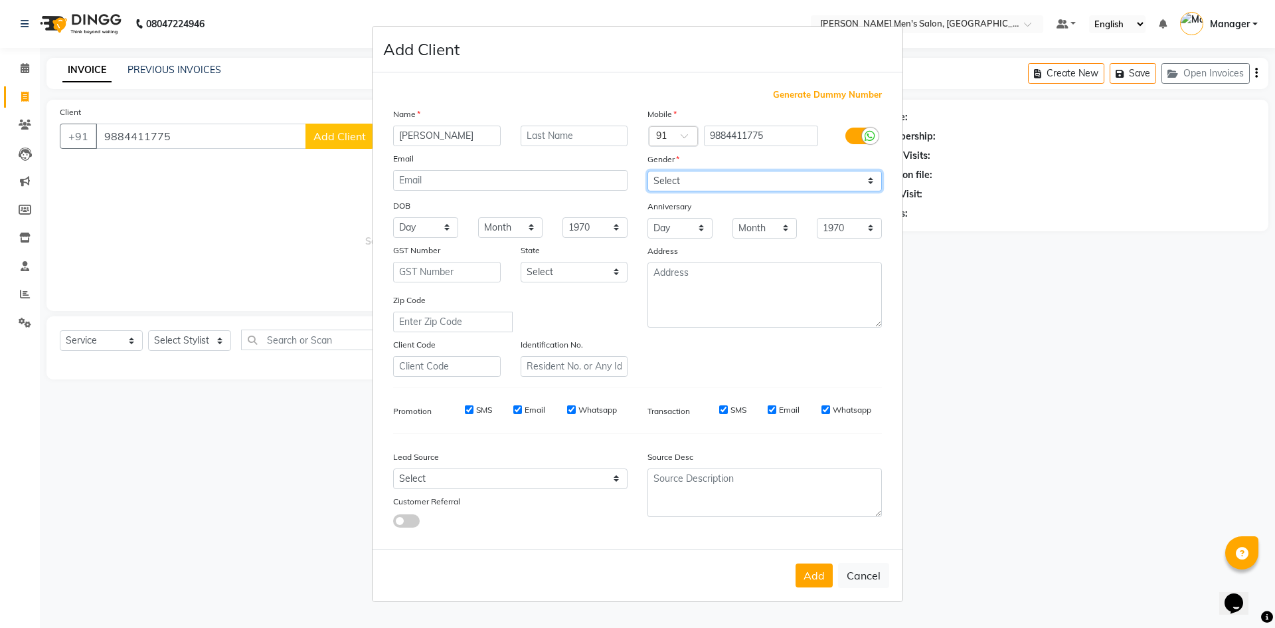
click at [690, 185] on select "Select Male Female Other Prefer Not To Say" at bounding box center [765, 181] width 234 height 21
select select "male"
click at [648, 171] on select "Select Male Female Other Prefer Not To Say" at bounding box center [765, 181] width 234 height 21
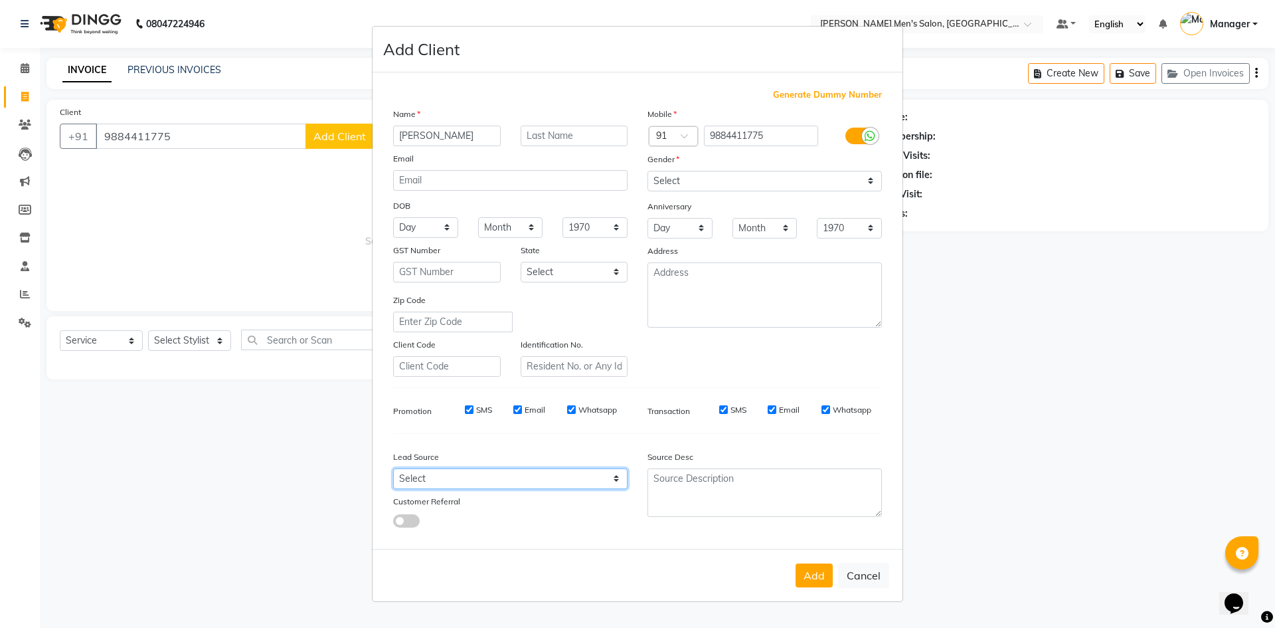
click at [458, 476] on select "Select Walk-in Referral Internet Friend Word of Mouth Advertisement Facebook Ju…" at bounding box center [510, 478] width 234 height 21
select select "48262"
click at [393, 468] on select "Select Walk-in Referral Internet Friend Word of Mouth Advertisement Facebook Ju…" at bounding box center [510, 478] width 234 height 21
click at [824, 563] on button "Add" at bounding box center [814, 575] width 37 height 24
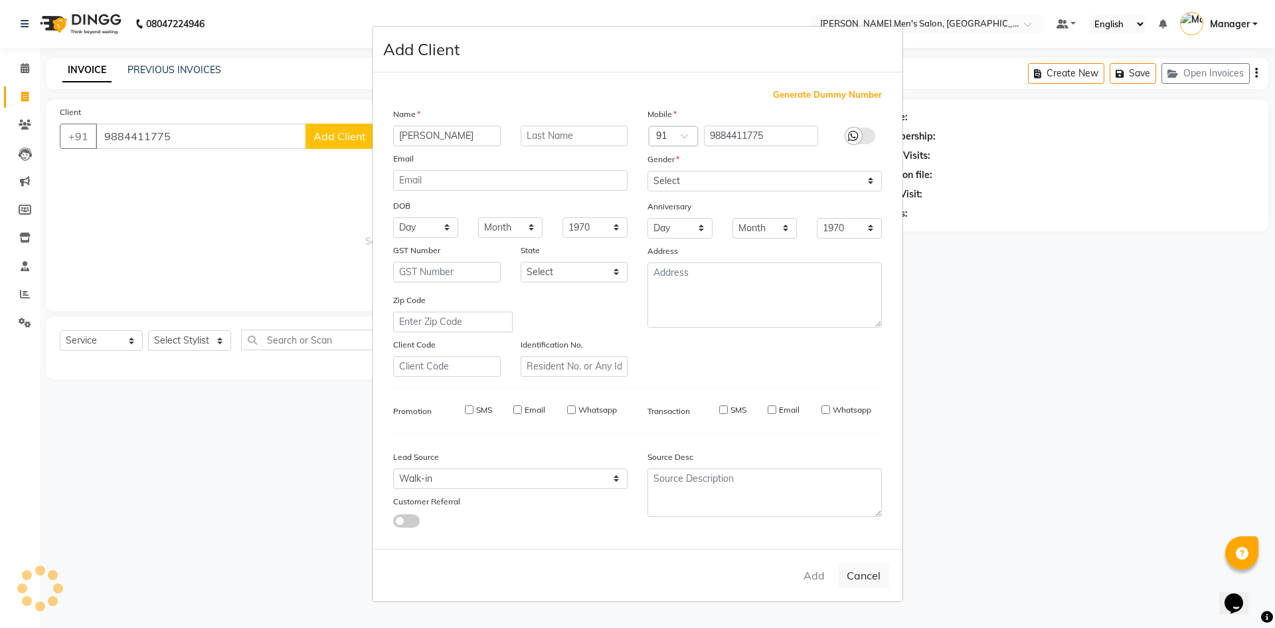
select select
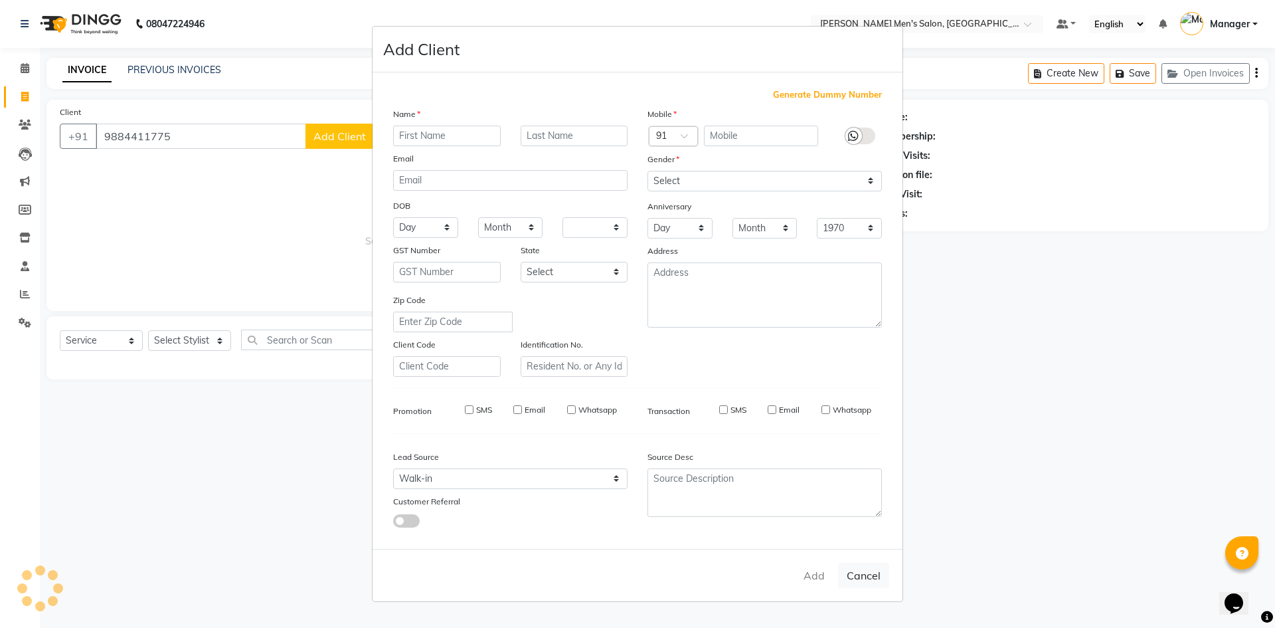
select select
checkbox input "false"
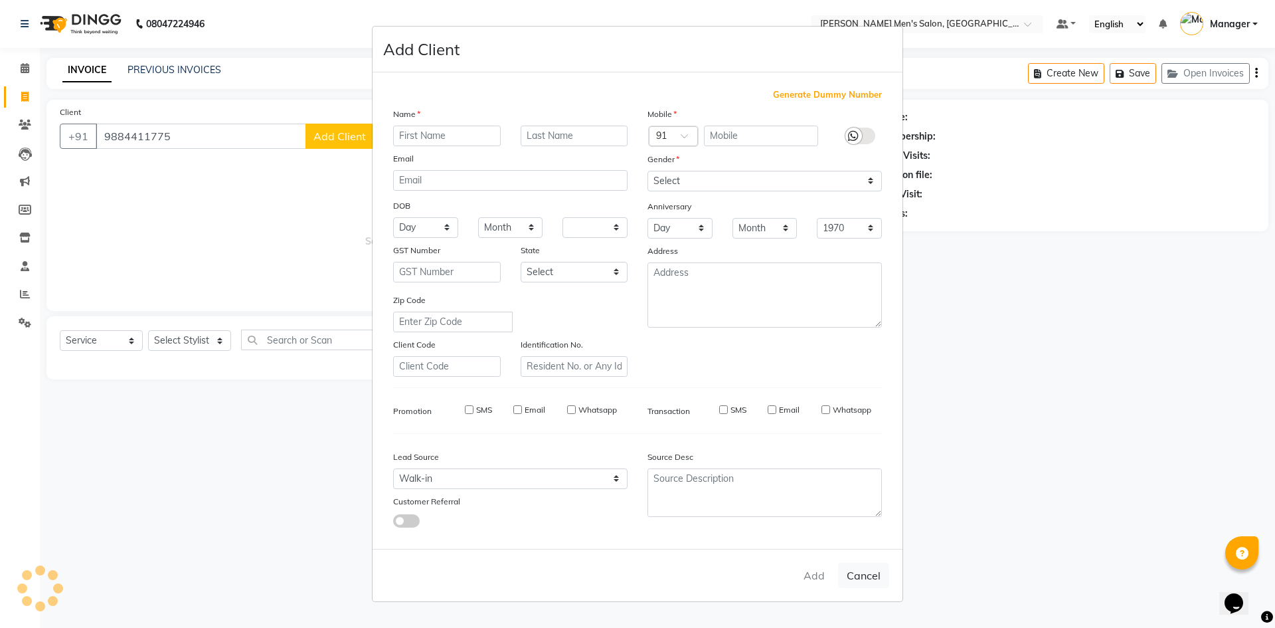
checkbox input "false"
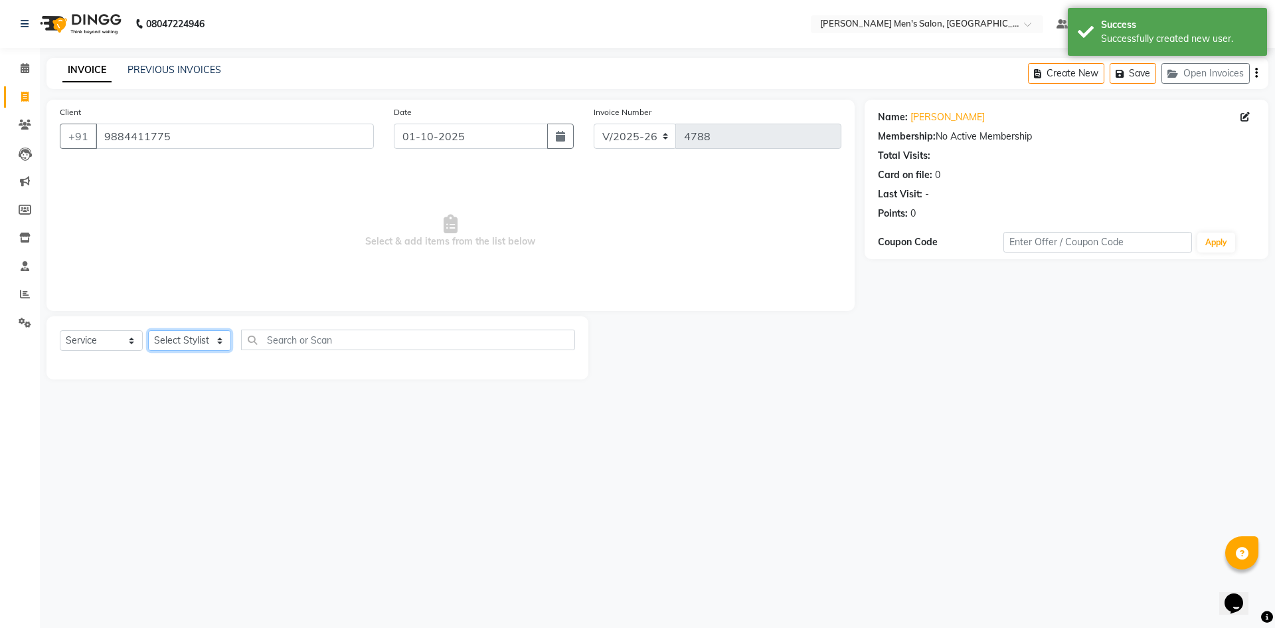
click at [174, 339] on select "Select Stylist Ajam Ashu Kulothunkan Manager Mithran Saddam Vishal" at bounding box center [189, 340] width 83 height 21
select select "65604"
click at [148, 330] on select "Select Stylist Ajam Ashu Kulothunkan Manager Mithran Saddam Vishal" at bounding box center [189, 340] width 83 height 21
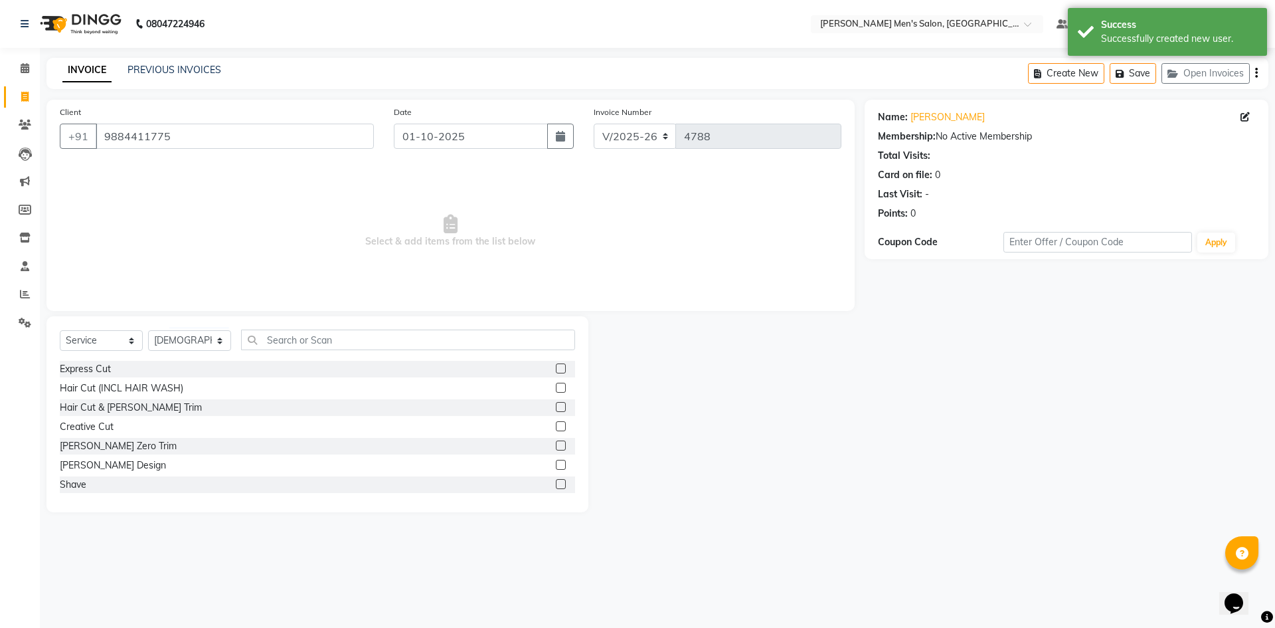
click at [556, 406] on label at bounding box center [561, 407] width 10 height 10
click at [556, 406] on input "checkbox" at bounding box center [560, 407] width 9 height 9
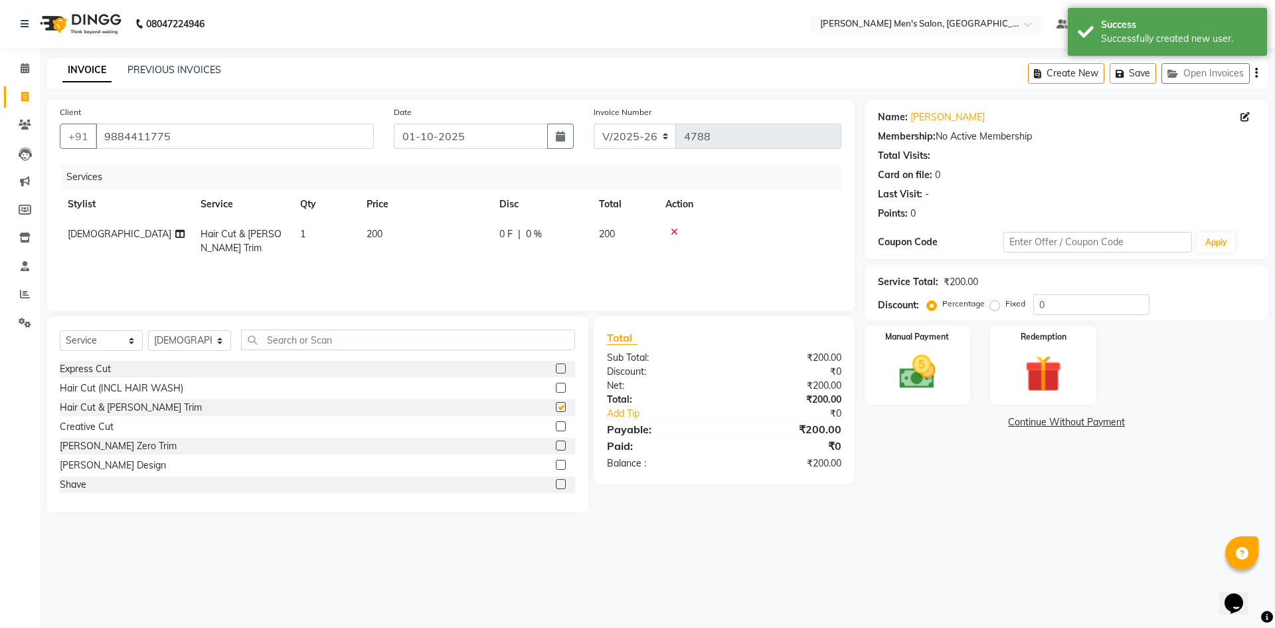
checkbox input "false"
click at [937, 363] on img at bounding box center [918, 372] width 62 height 44
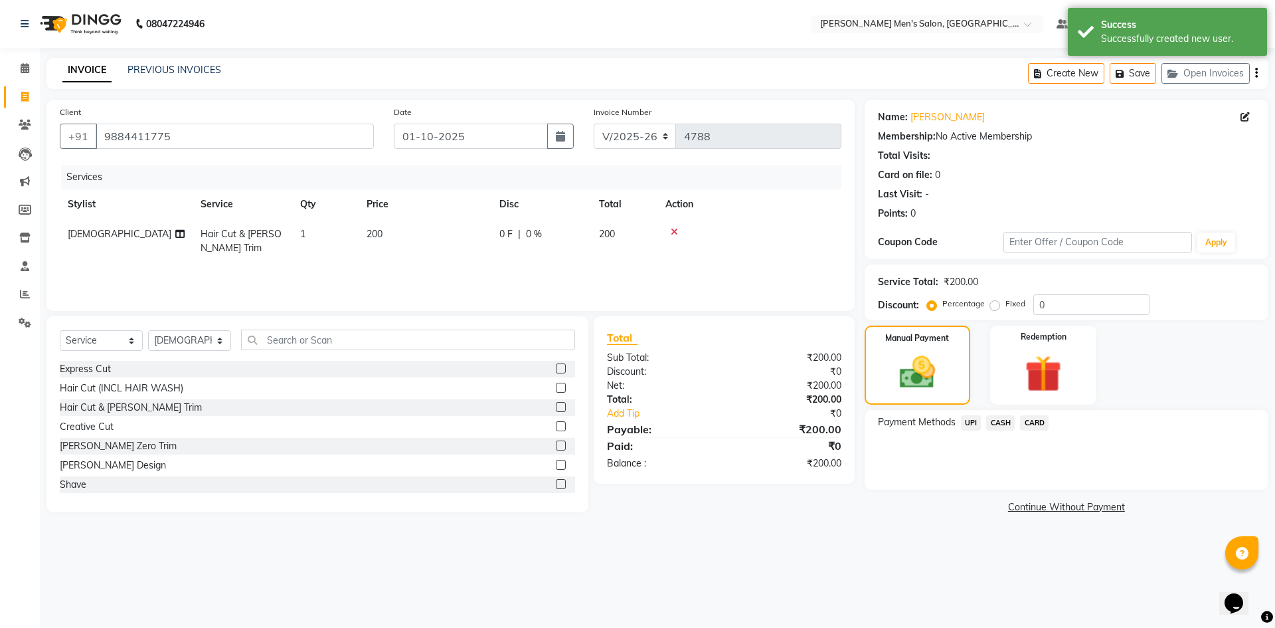
click at [1002, 422] on span "CASH" at bounding box center [1000, 422] width 29 height 15
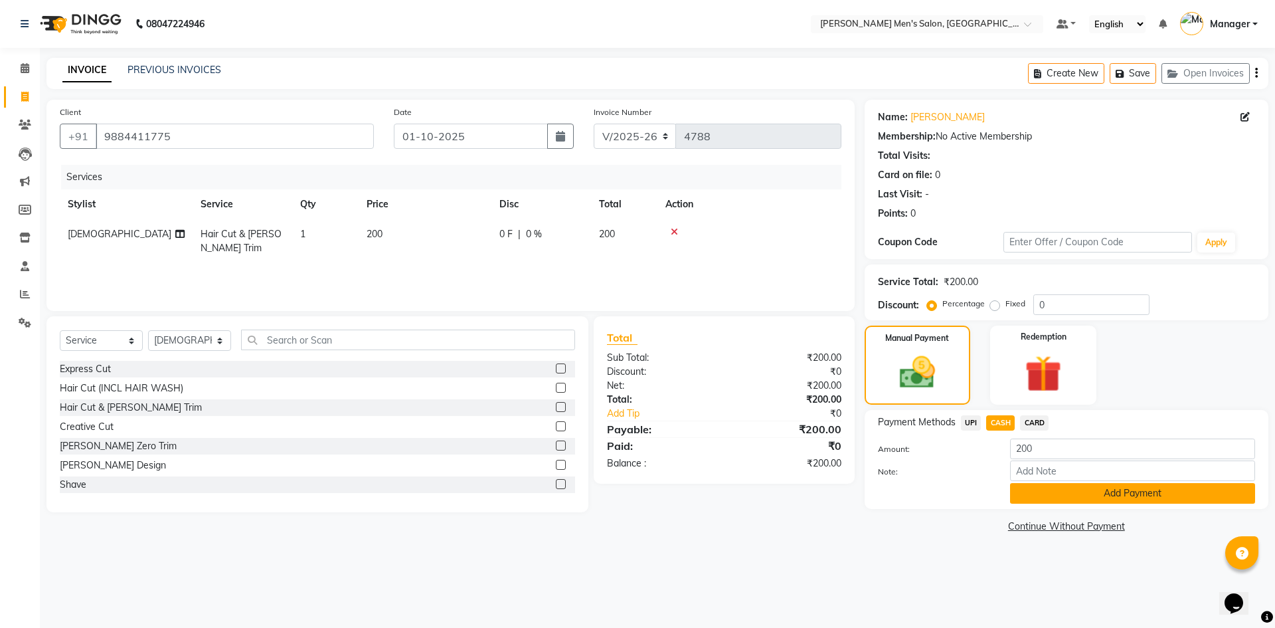
click at [1026, 500] on button "Add Payment" at bounding box center [1132, 493] width 245 height 21
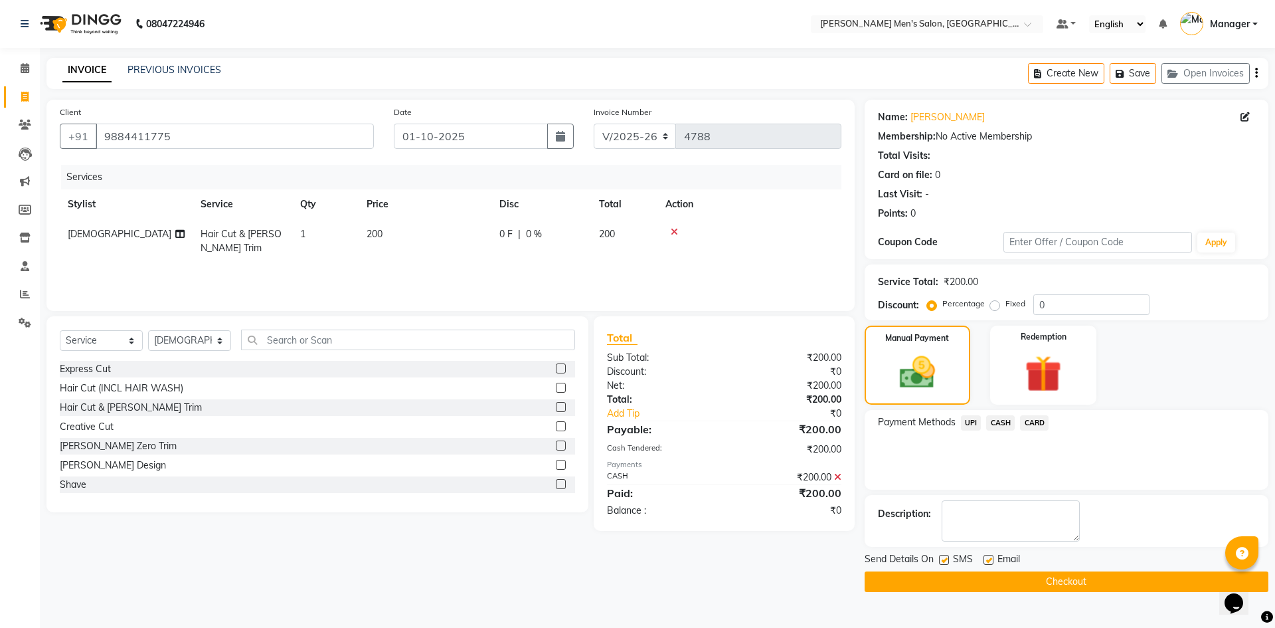
click at [1010, 575] on button "Checkout" at bounding box center [1067, 581] width 404 height 21
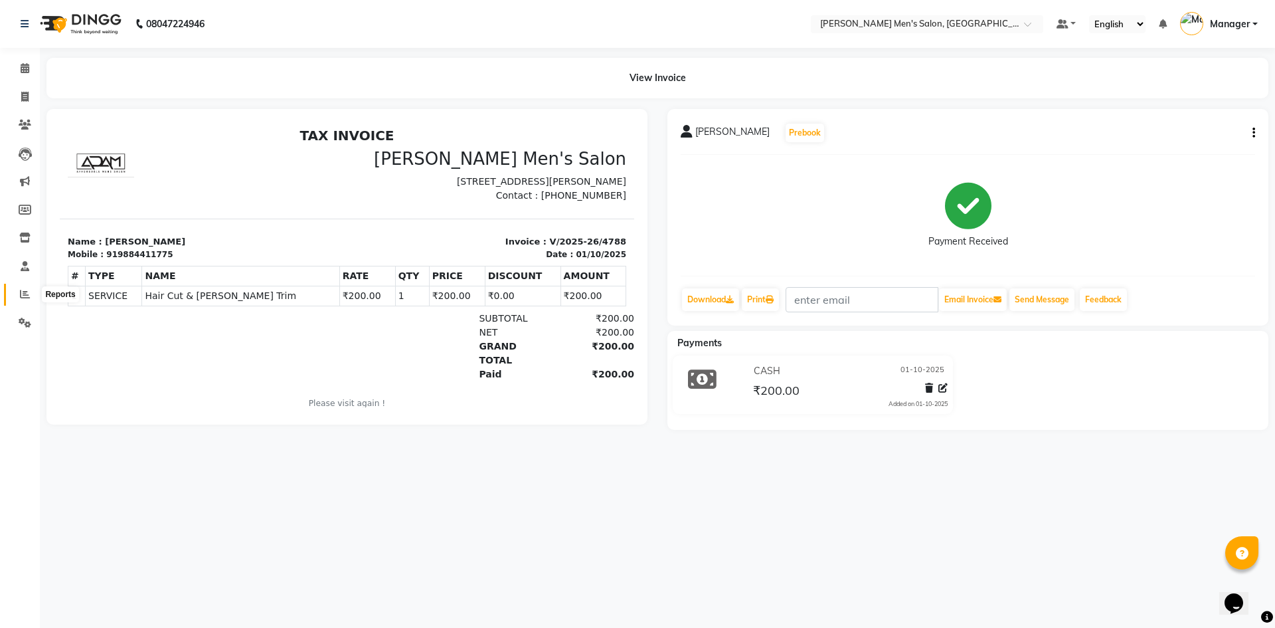
click at [25, 292] on icon at bounding box center [25, 294] width 10 height 10
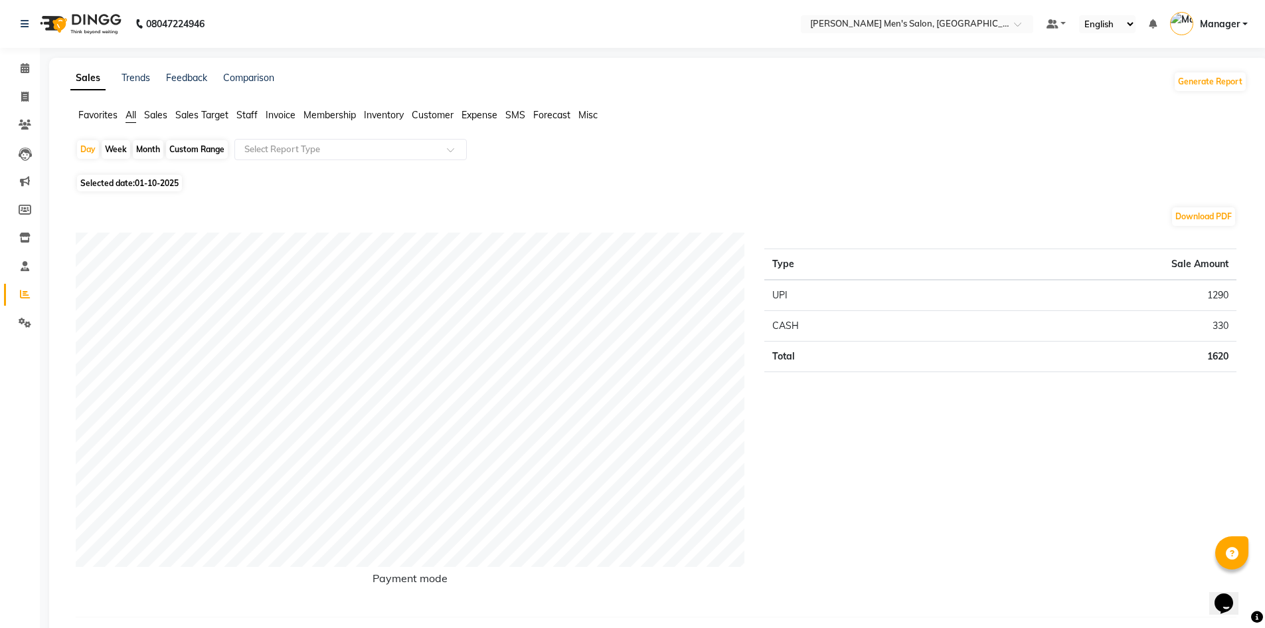
click at [242, 113] on span "Staff" at bounding box center [246, 115] width 21 height 12
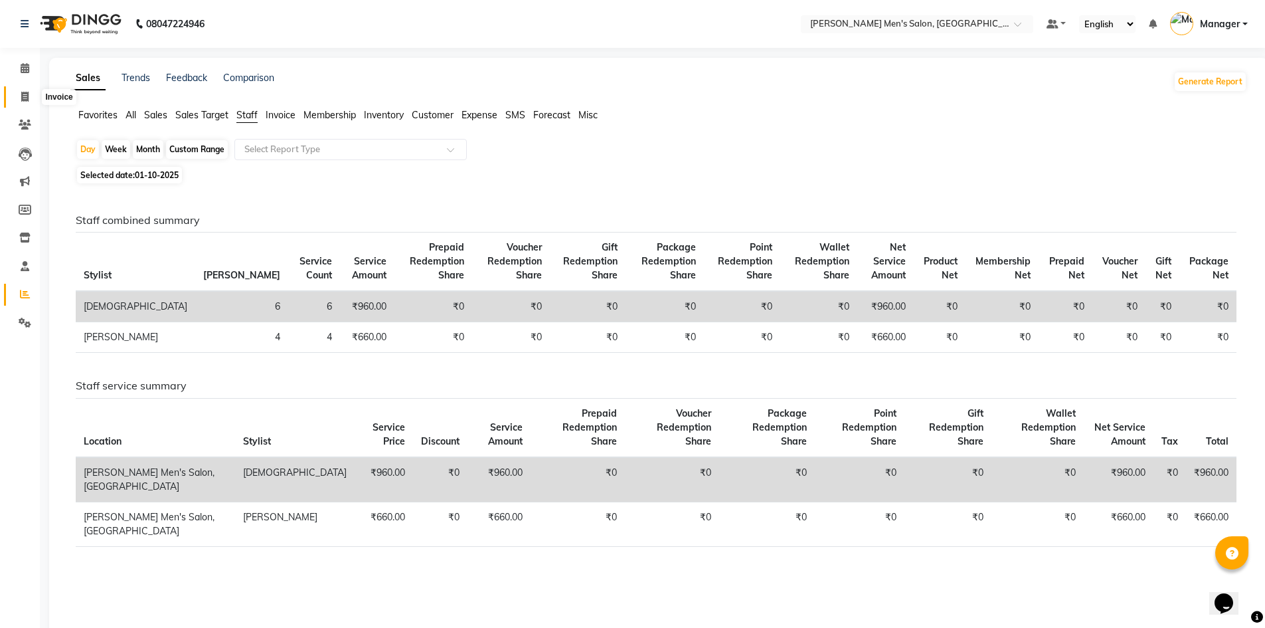
click at [35, 96] on span at bounding box center [24, 97] width 23 height 15
select select "service"
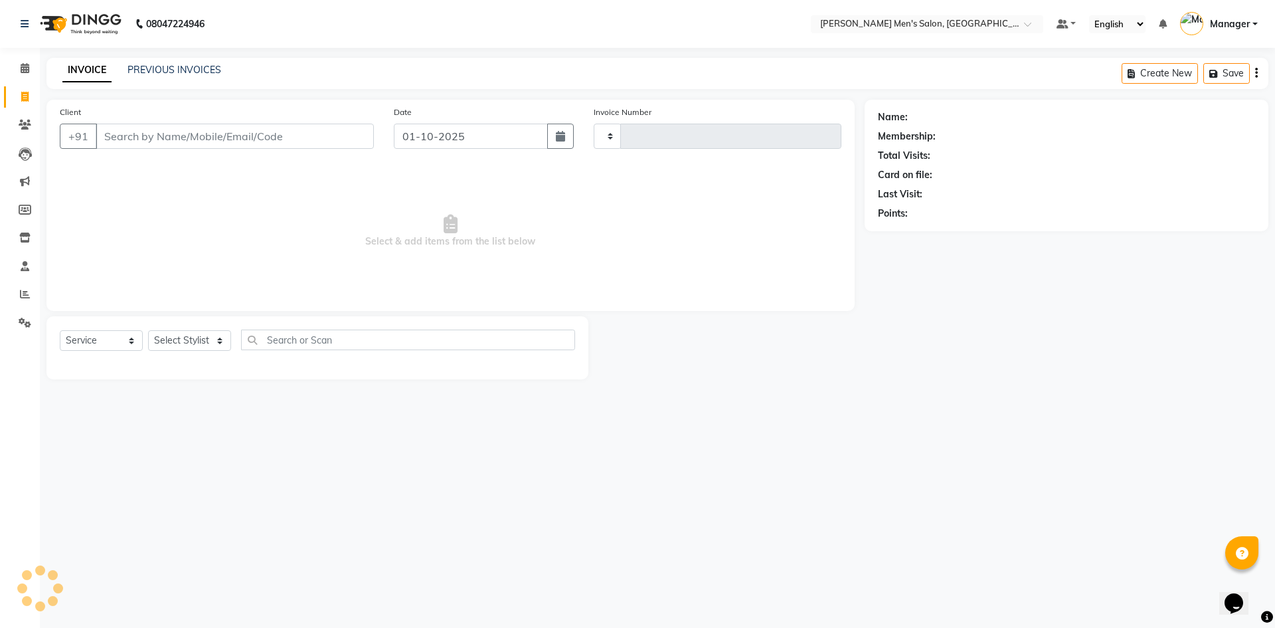
type input "4789"
select select "6913"
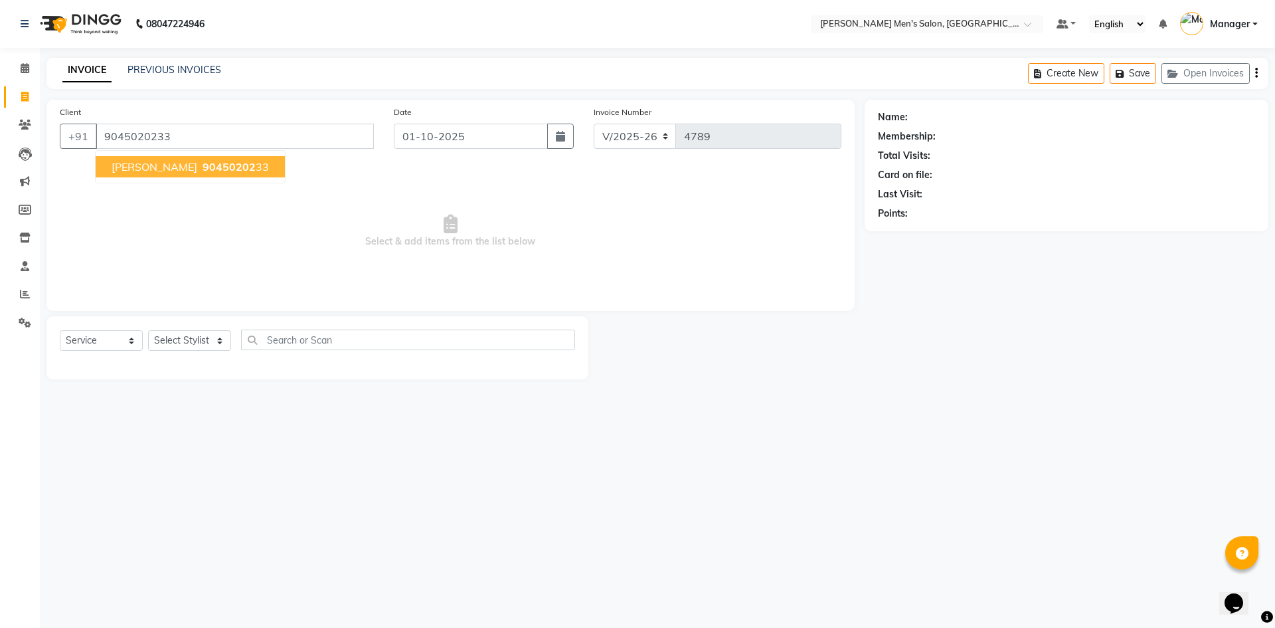
type input "9045020233"
click at [145, 172] on span "Rajesh" at bounding box center [155, 166] width 86 height 13
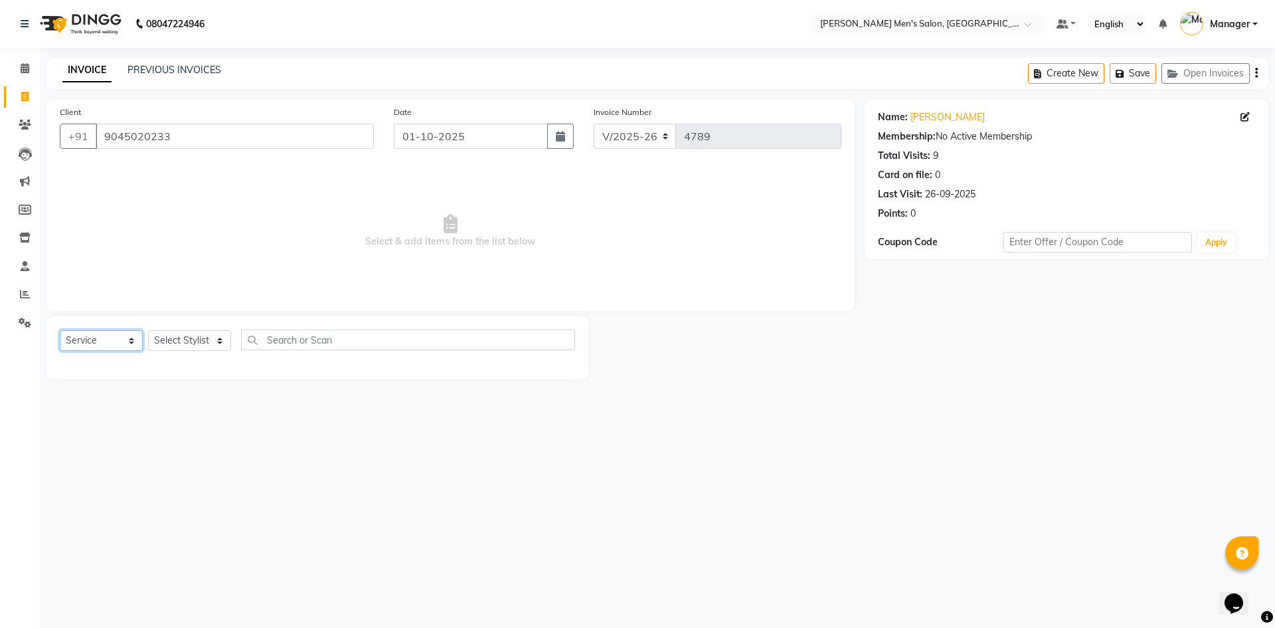
click at [90, 343] on select "Select Service Product Membership Package Voucher Prepaid Gift Card" at bounding box center [101, 340] width 83 height 21
select select "product"
click at [60, 330] on select "Select Service Product Membership Package Voucher Prepaid Gift Card" at bounding box center [101, 340] width 83 height 21
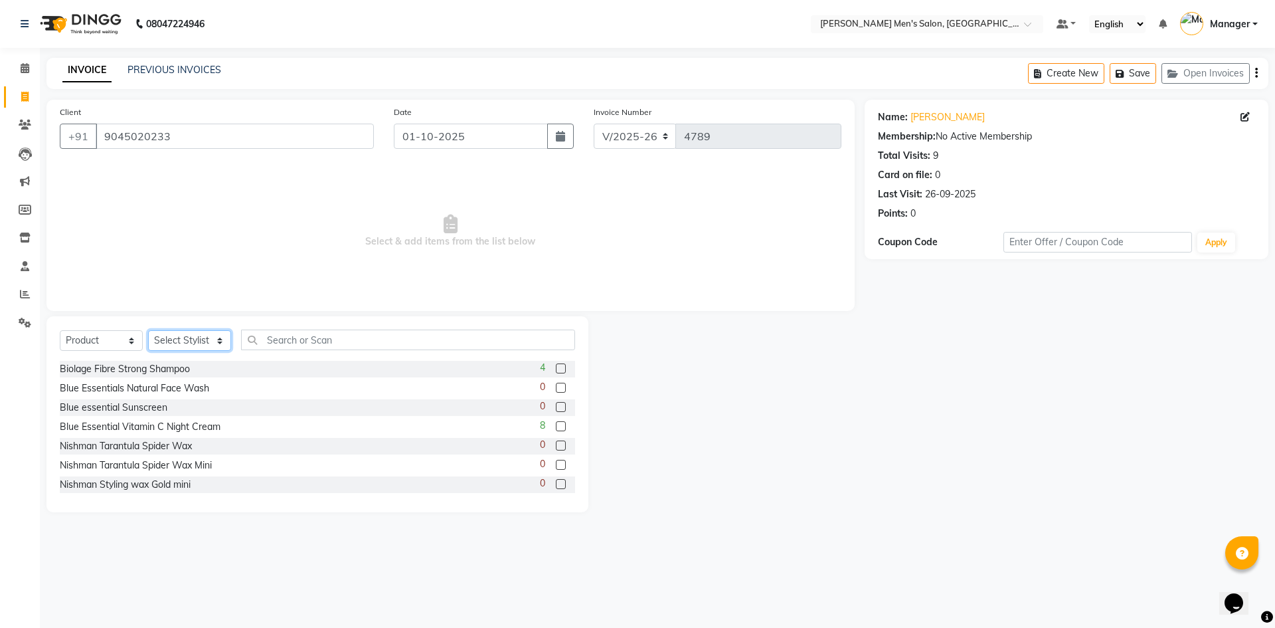
click at [176, 341] on select "Select Stylist Ajam Ashu Kulothunkan Manager Mithran Saddam Vishal" at bounding box center [189, 340] width 83 height 21
select select "55185"
click at [148, 330] on select "Select Stylist Ajam Ashu Kulothunkan Manager Mithran Saddam Vishal" at bounding box center [189, 340] width 83 height 21
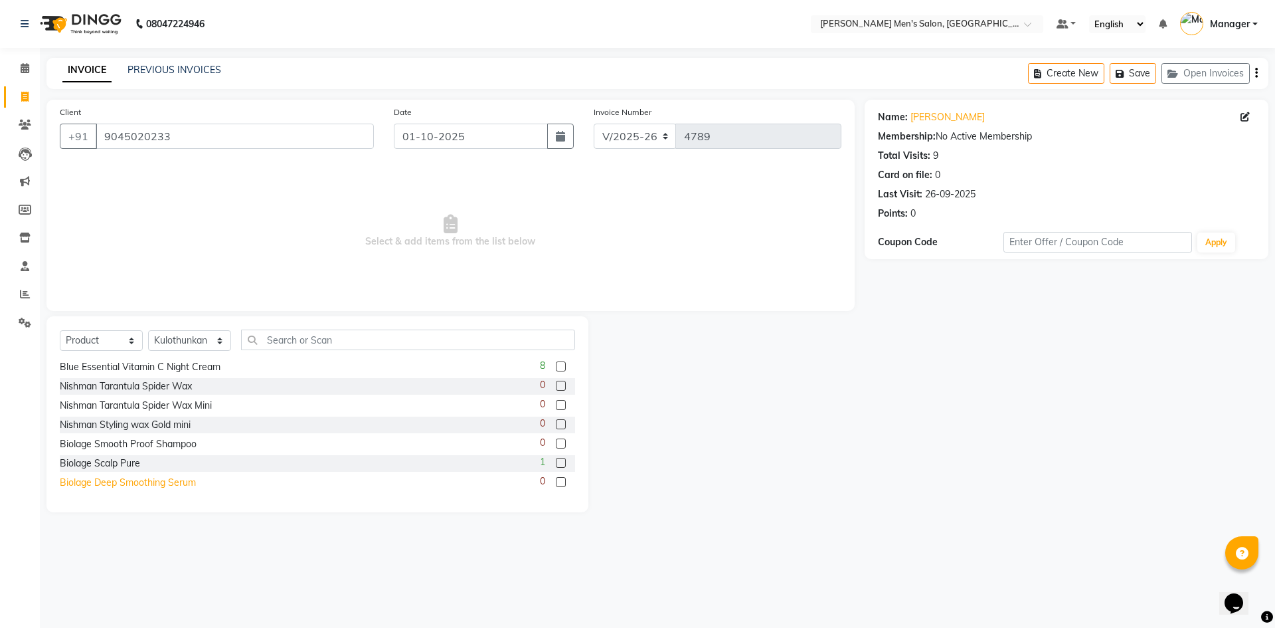
click at [120, 478] on div "Biolage Deep Smoothing Serum" at bounding box center [128, 483] width 136 height 14
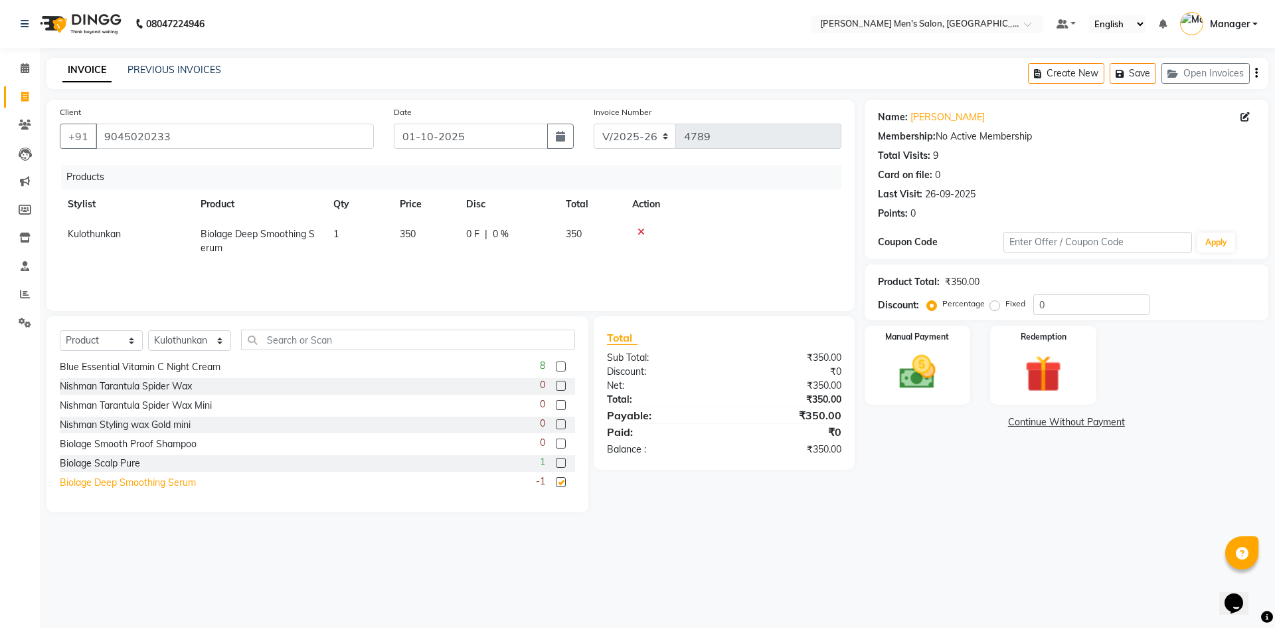
checkbox input "false"
click at [914, 376] on img at bounding box center [918, 372] width 62 height 44
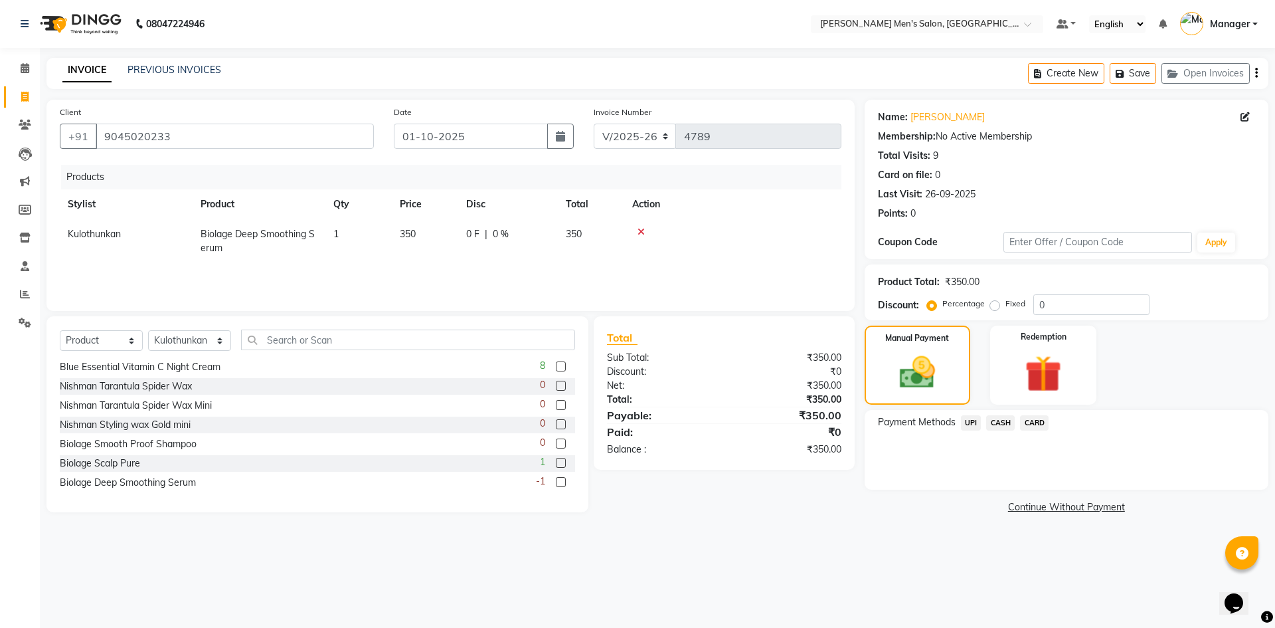
click at [1003, 422] on span "CASH" at bounding box center [1000, 422] width 29 height 15
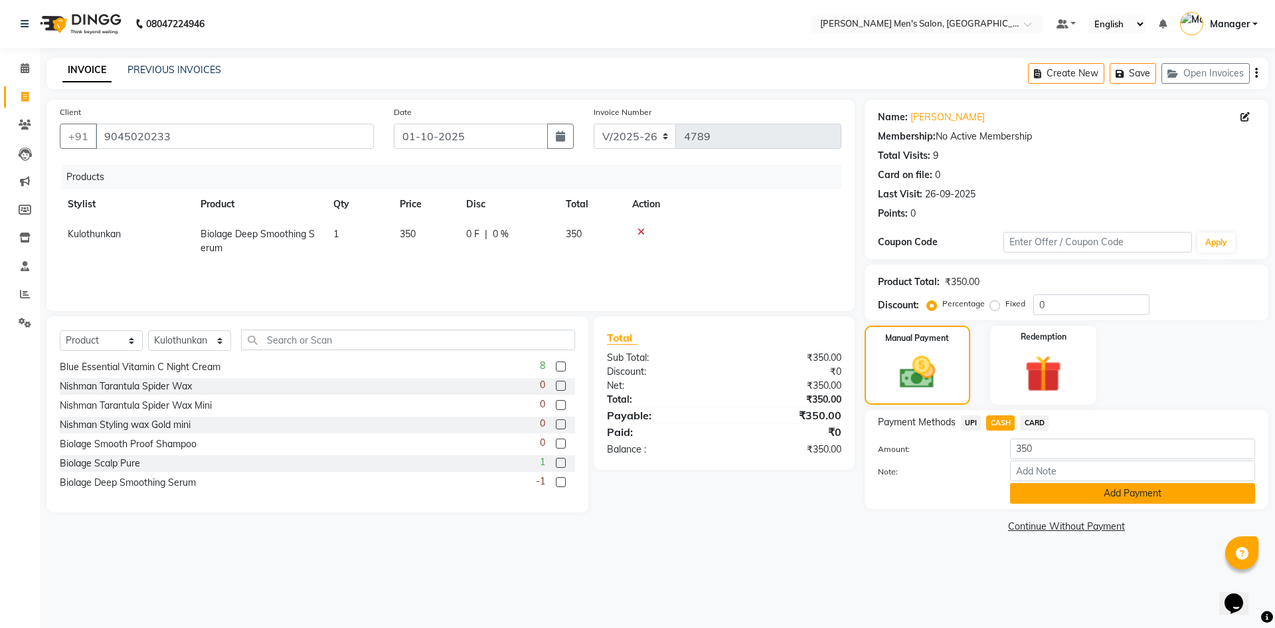
click at [1037, 486] on button "Add Payment" at bounding box center [1132, 493] width 245 height 21
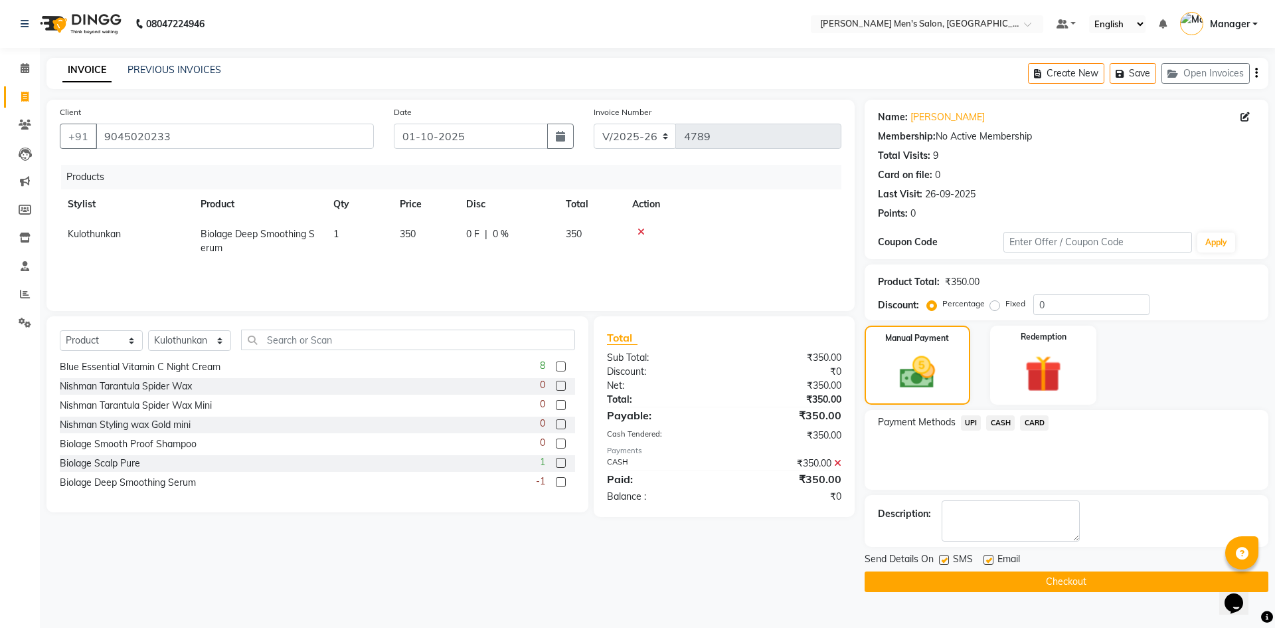
click at [1029, 584] on button "Checkout" at bounding box center [1067, 581] width 404 height 21
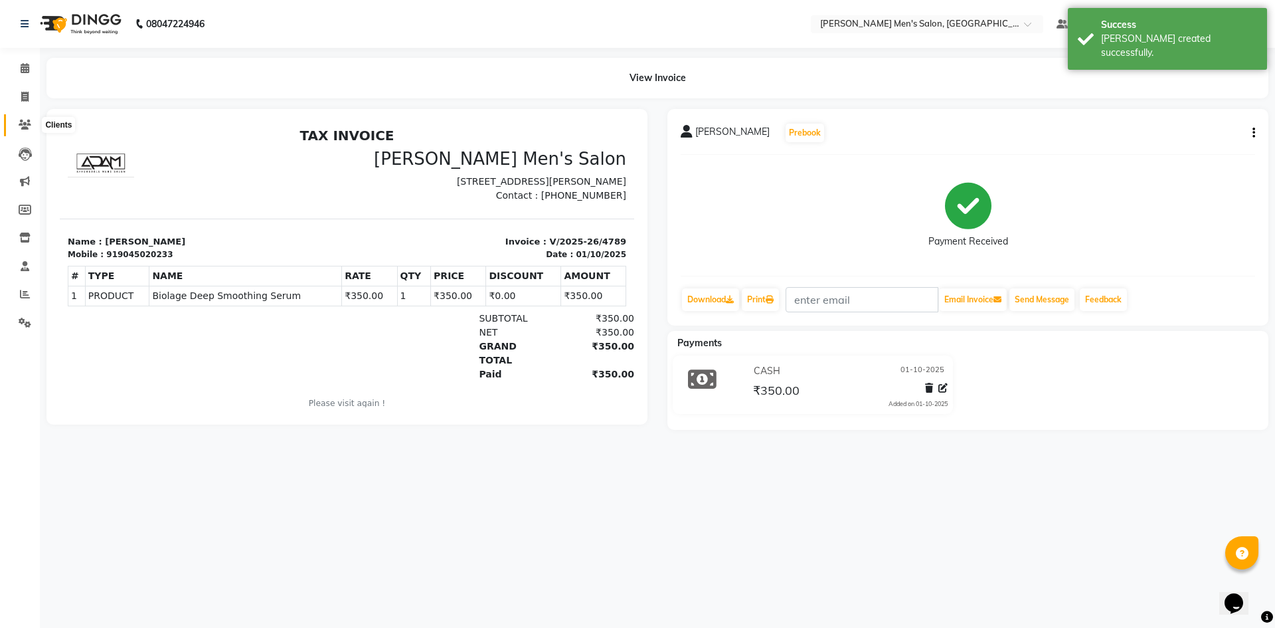
click at [21, 122] on icon at bounding box center [25, 125] width 13 height 10
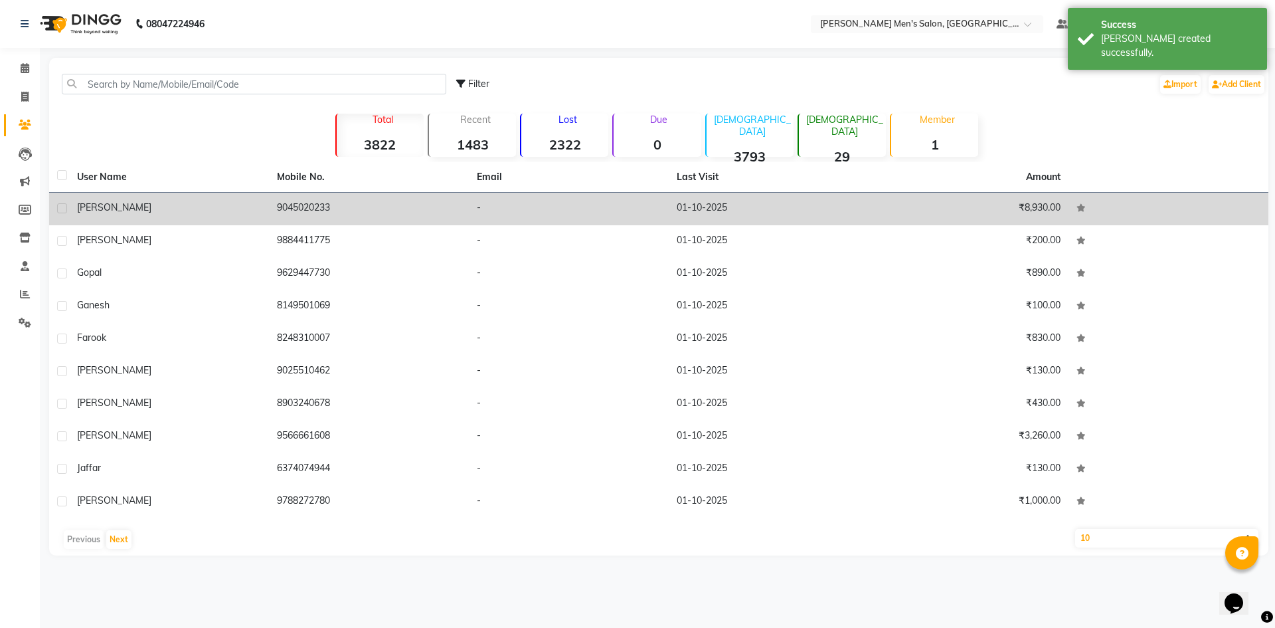
click at [128, 204] on div "Rajesh" at bounding box center [169, 208] width 184 height 14
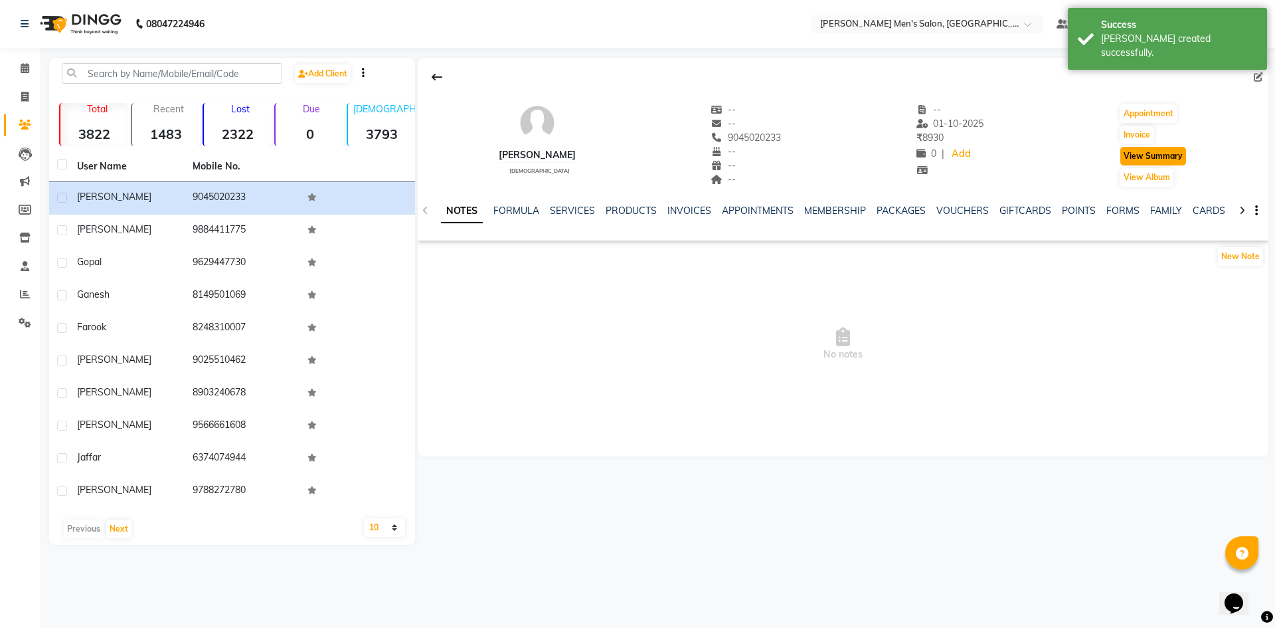
click at [1134, 157] on button "View Summary" at bounding box center [1153, 156] width 66 height 19
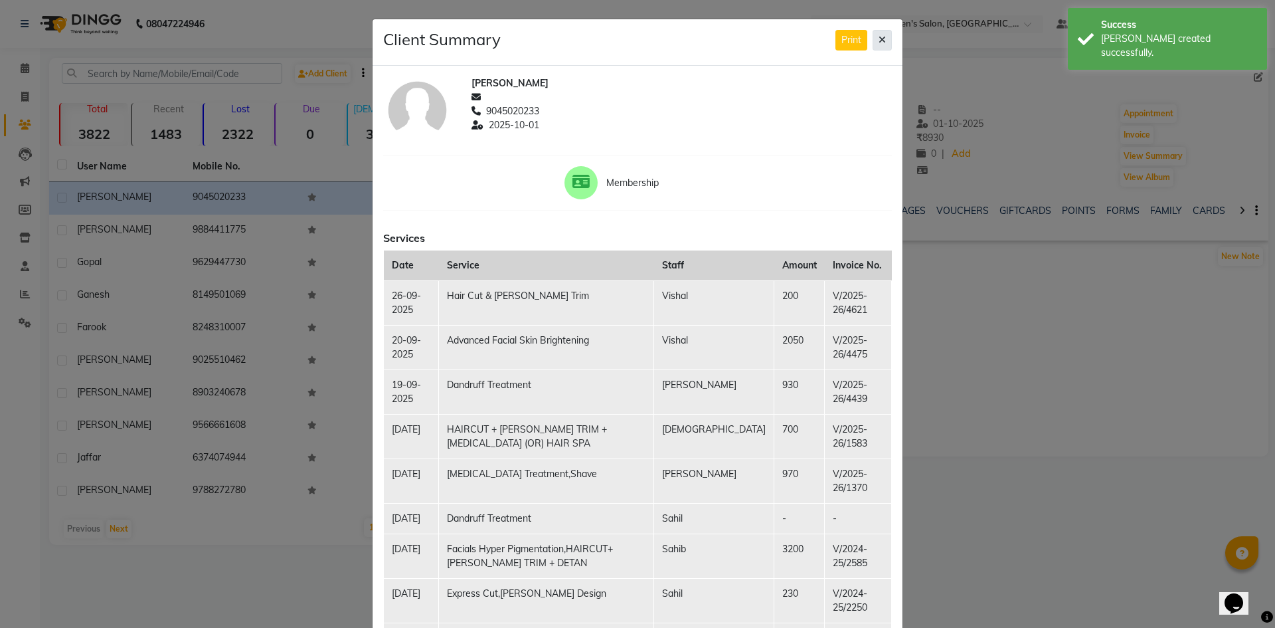
click at [873, 46] on button at bounding box center [882, 40] width 19 height 21
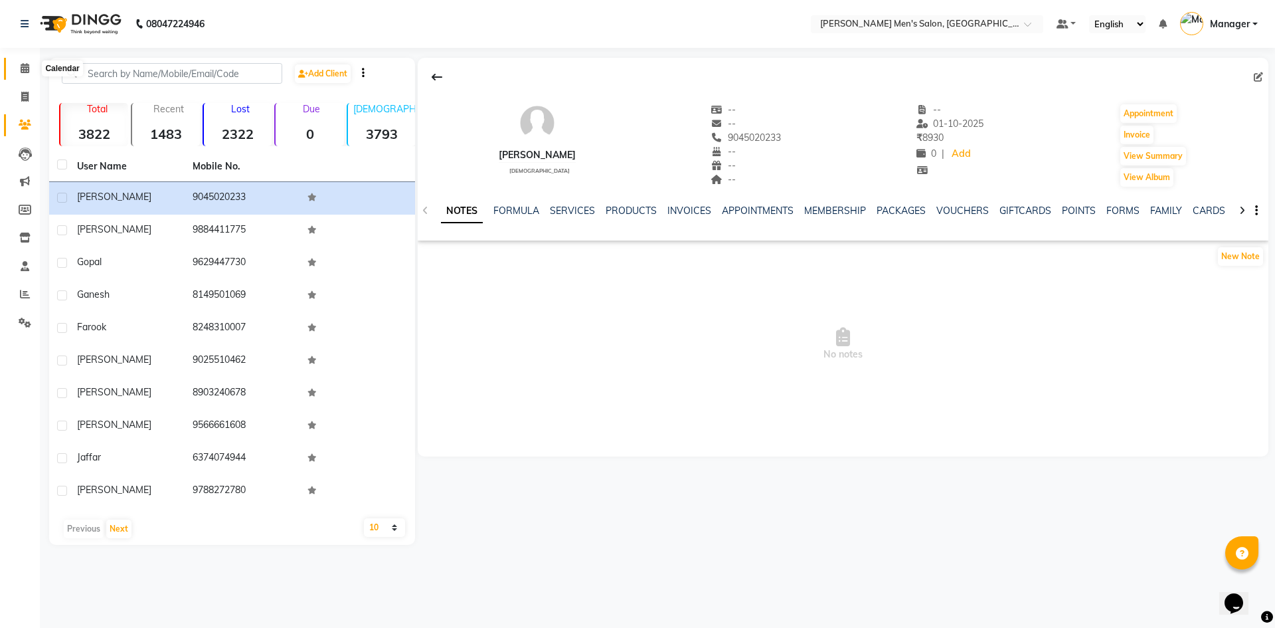
click at [21, 66] on icon at bounding box center [25, 68] width 9 height 10
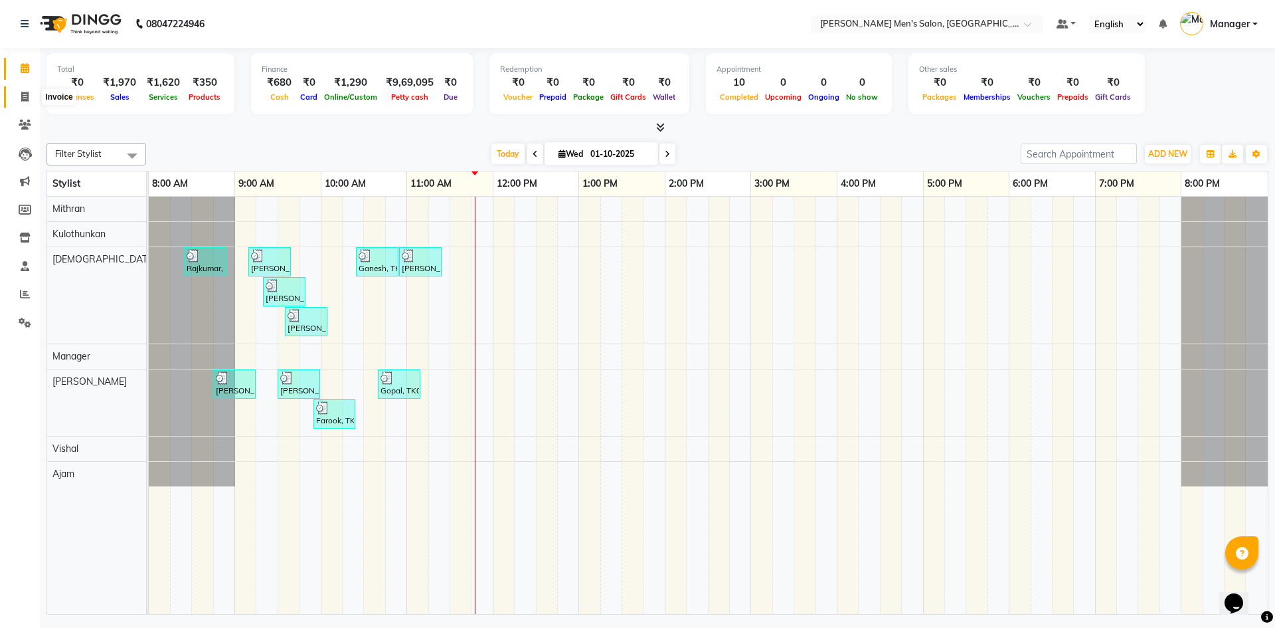
click at [27, 94] on icon at bounding box center [24, 97] width 7 height 10
select select "6913"
select select "service"
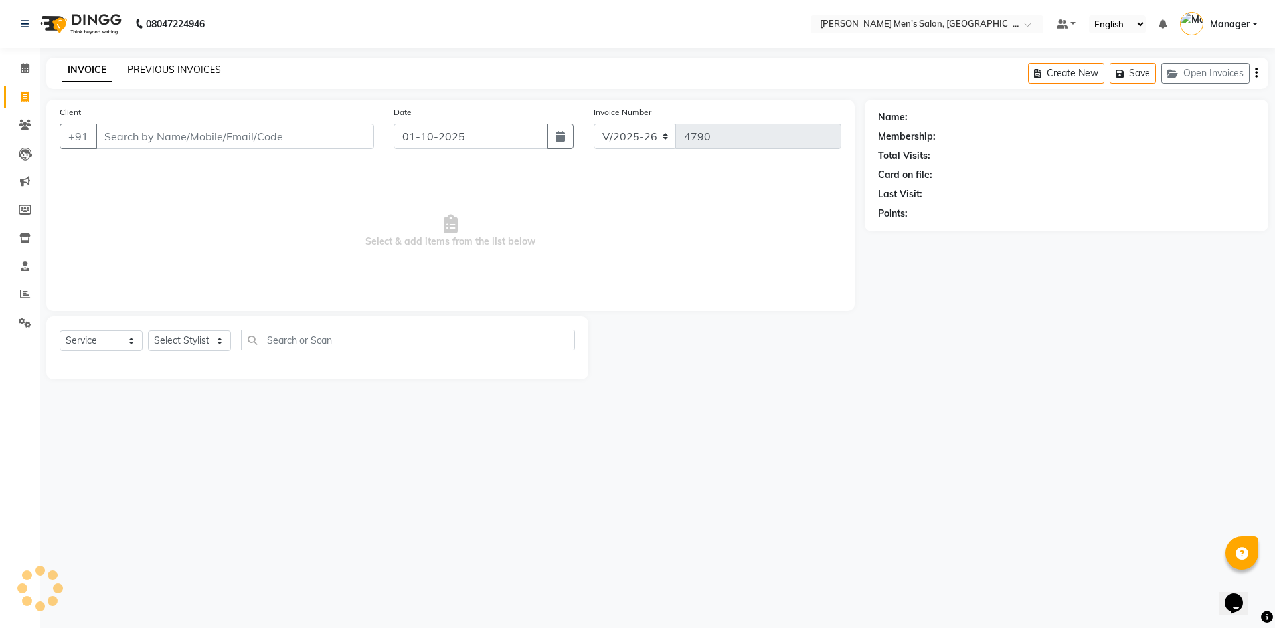
click at [153, 71] on link "PREVIOUS INVOICES" at bounding box center [175, 70] width 94 height 12
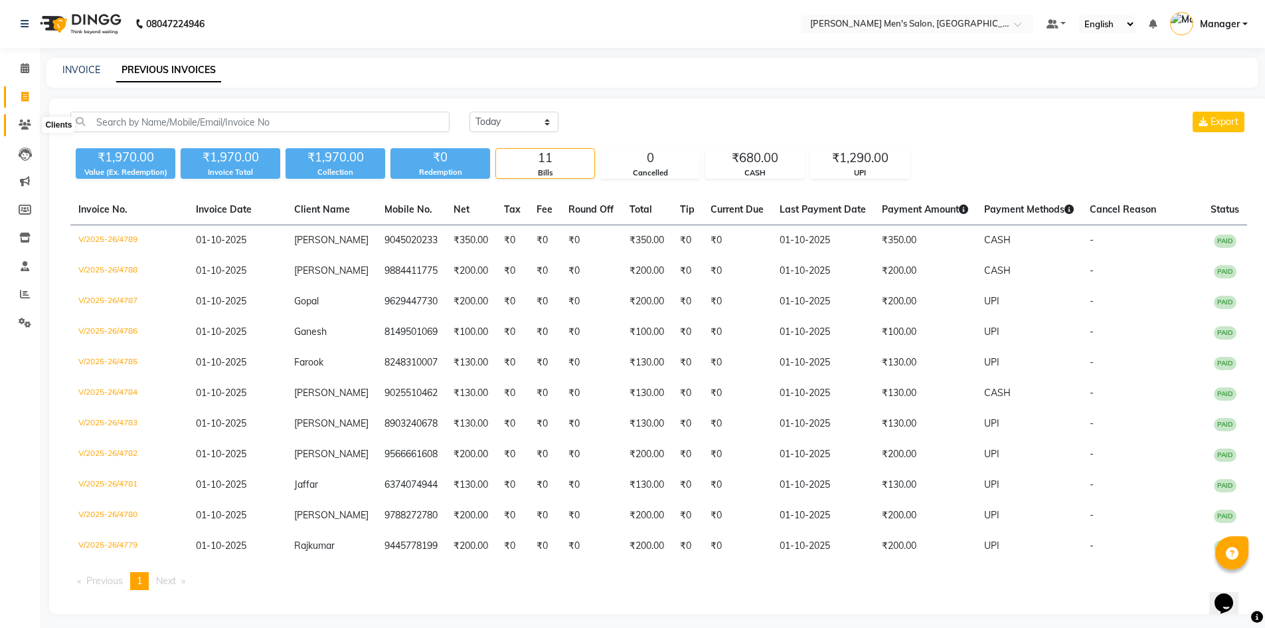
click at [22, 129] on icon at bounding box center [25, 125] width 13 height 10
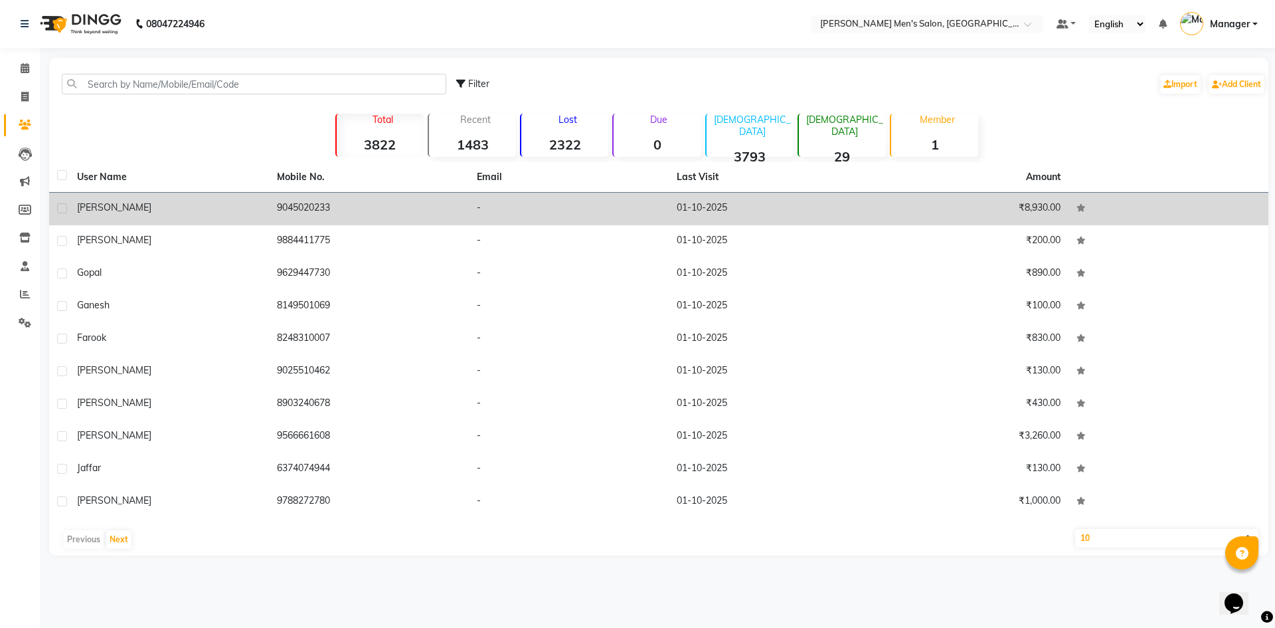
click at [170, 207] on div "Rajesh" at bounding box center [169, 208] width 184 height 14
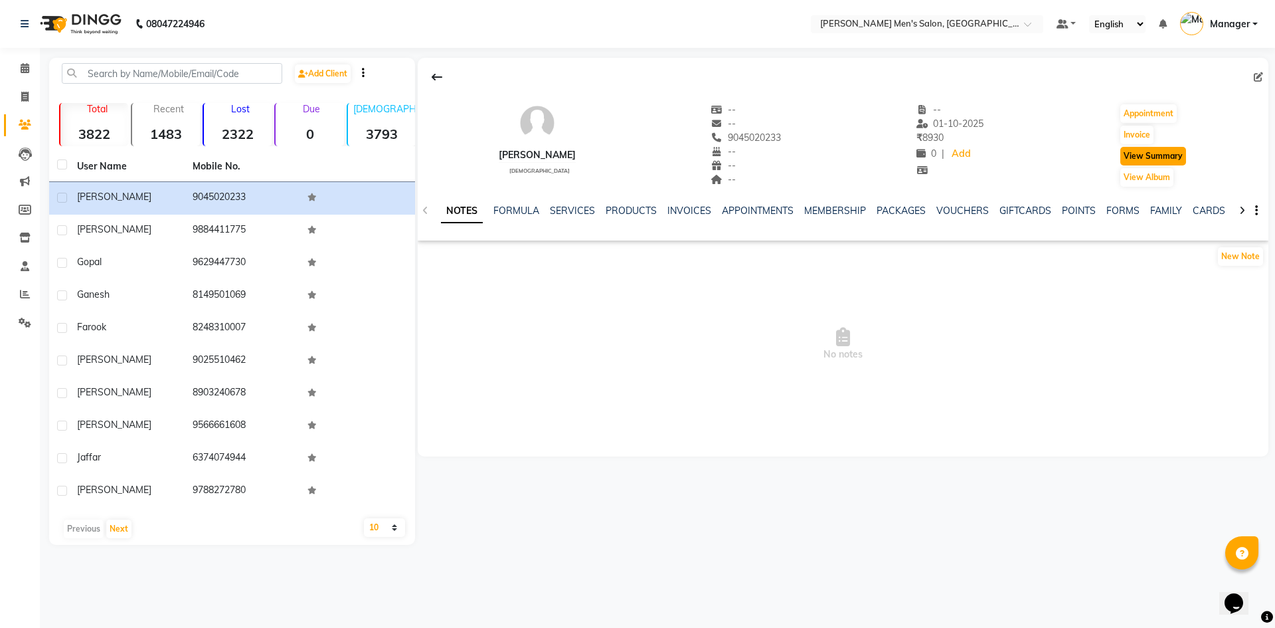
click at [1138, 159] on button "View Summary" at bounding box center [1153, 156] width 66 height 19
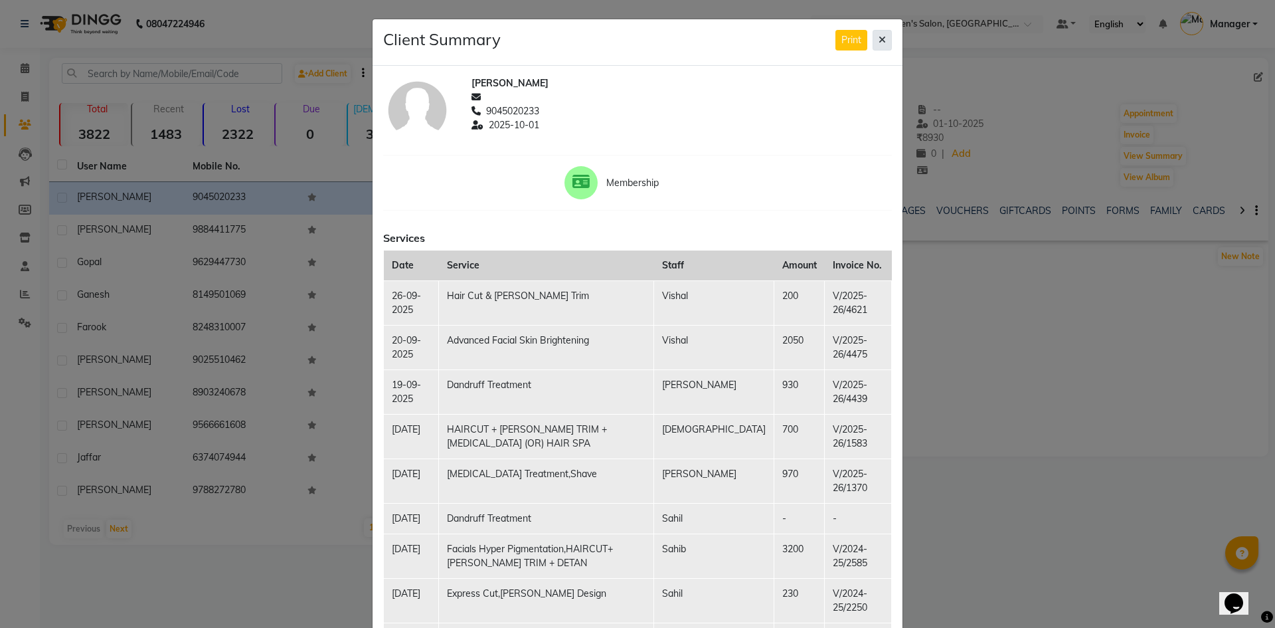
click at [879, 39] on icon at bounding box center [882, 39] width 7 height 9
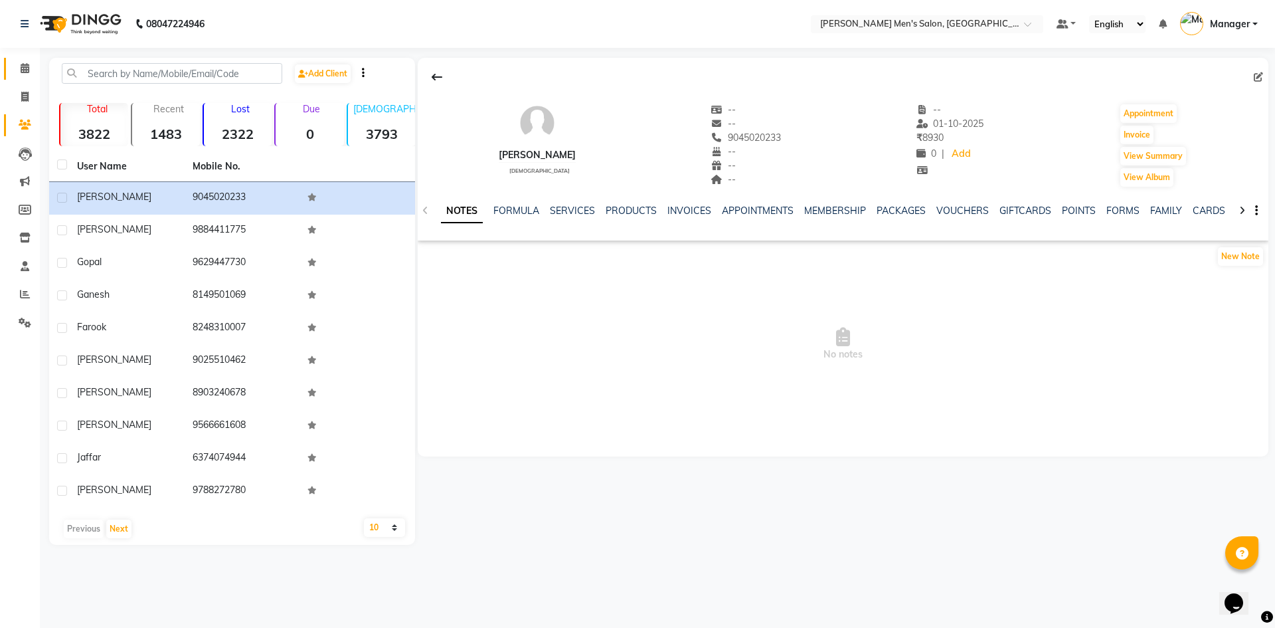
click at [9, 69] on link "Calendar" at bounding box center [20, 69] width 32 height 22
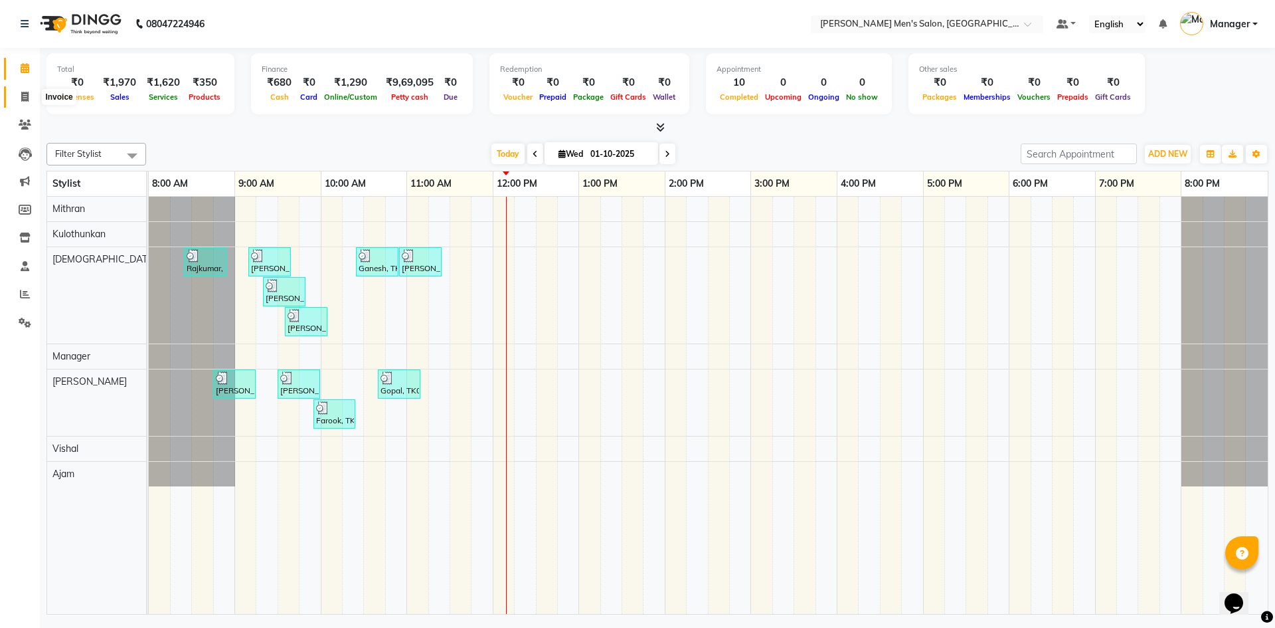
click at [25, 96] on icon at bounding box center [24, 97] width 7 height 10
select select "6913"
select select "service"
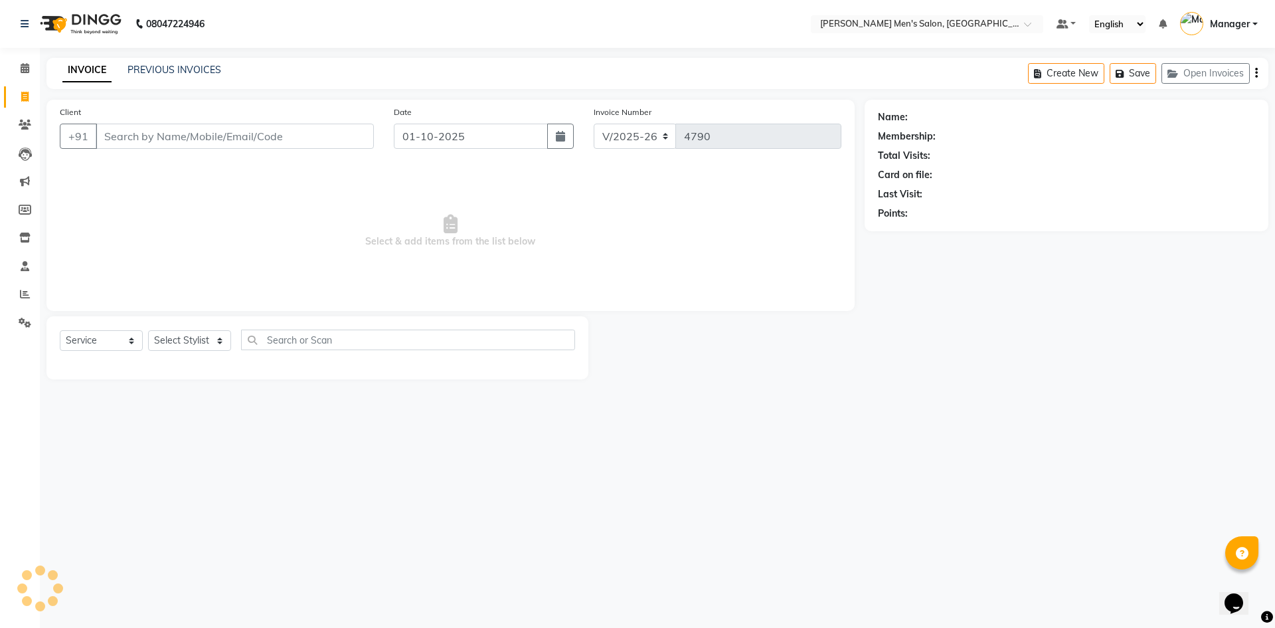
drag, startPoint x: 212, startPoint y: 144, endPoint x: 224, endPoint y: 146, distance: 12.1
click at [212, 144] on input "Client" at bounding box center [235, 136] width 278 height 25
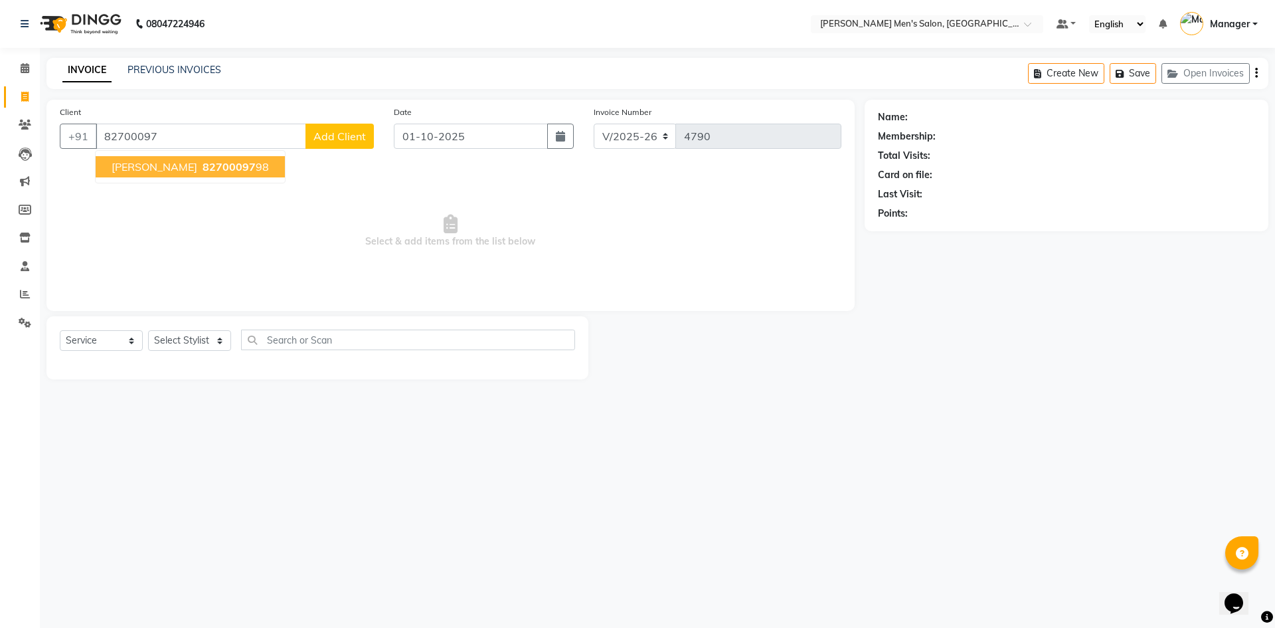
click at [203, 172] on span "82700097" at bounding box center [229, 166] width 53 height 13
type input "8270009798"
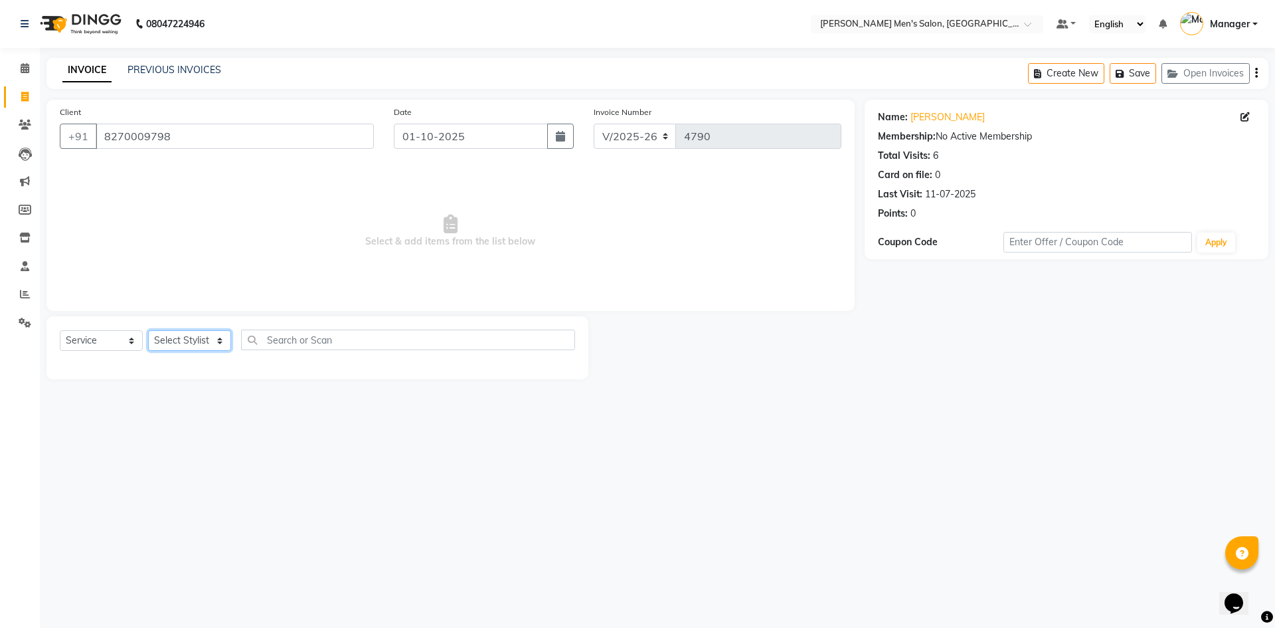
click at [166, 343] on select "Select Stylist Ajam Ashu Kulothunkan Manager Mithran Saddam Vishal" at bounding box center [189, 340] width 83 height 21
select select "65604"
click at [148, 330] on select "Select Stylist Ajam Ashu Kulothunkan Manager Mithran Saddam Vishal" at bounding box center [189, 340] width 83 height 21
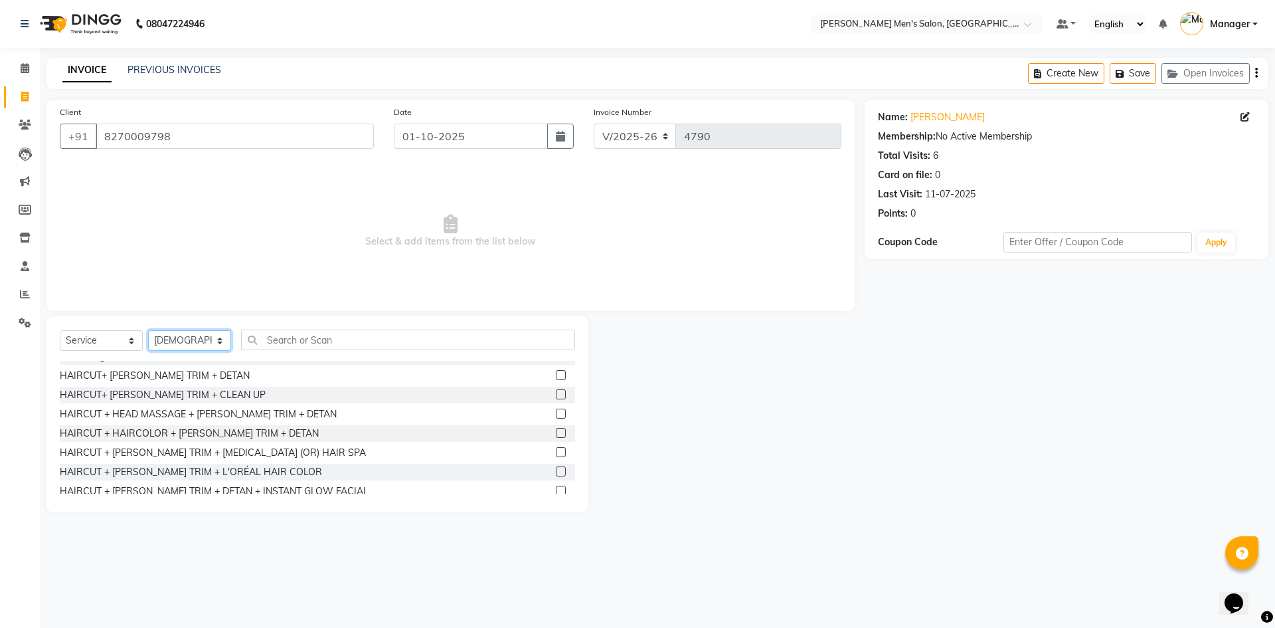
scroll to position [863, 0]
click at [193, 374] on div "HAIRCUT+ BEARD TRIM + DETAN" at bounding box center [155, 372] width 190 height 14
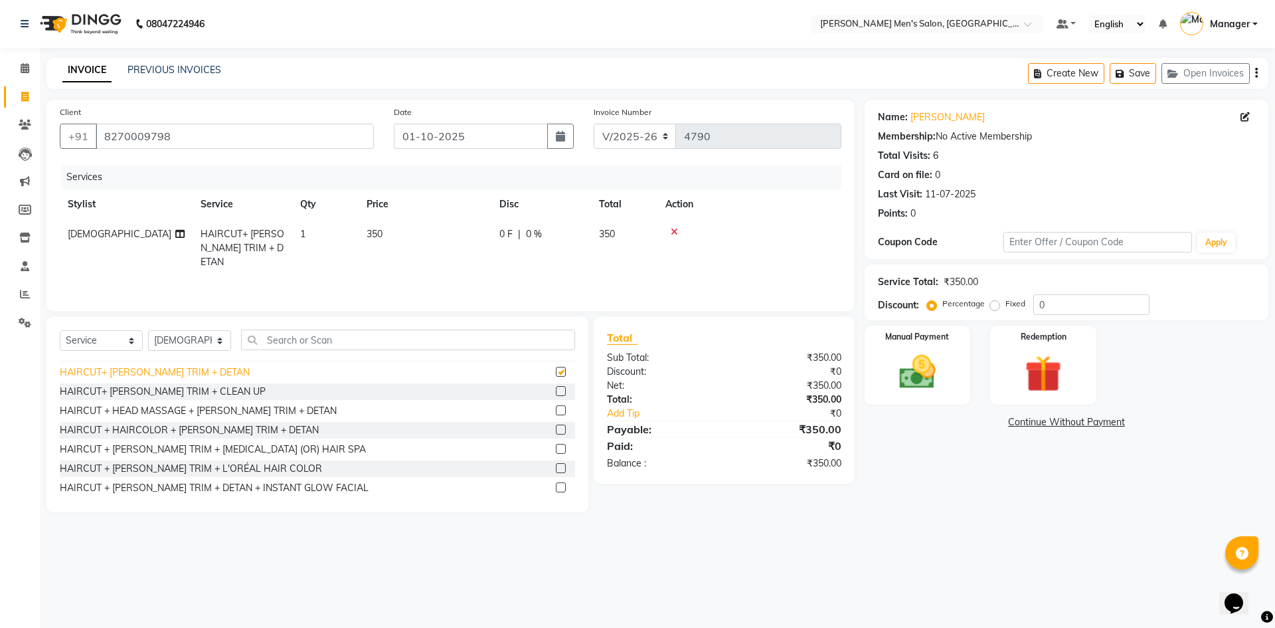
checkbox input "false"
click at [920, 365] on img at bounding box center [918, 372] width 62 height 44
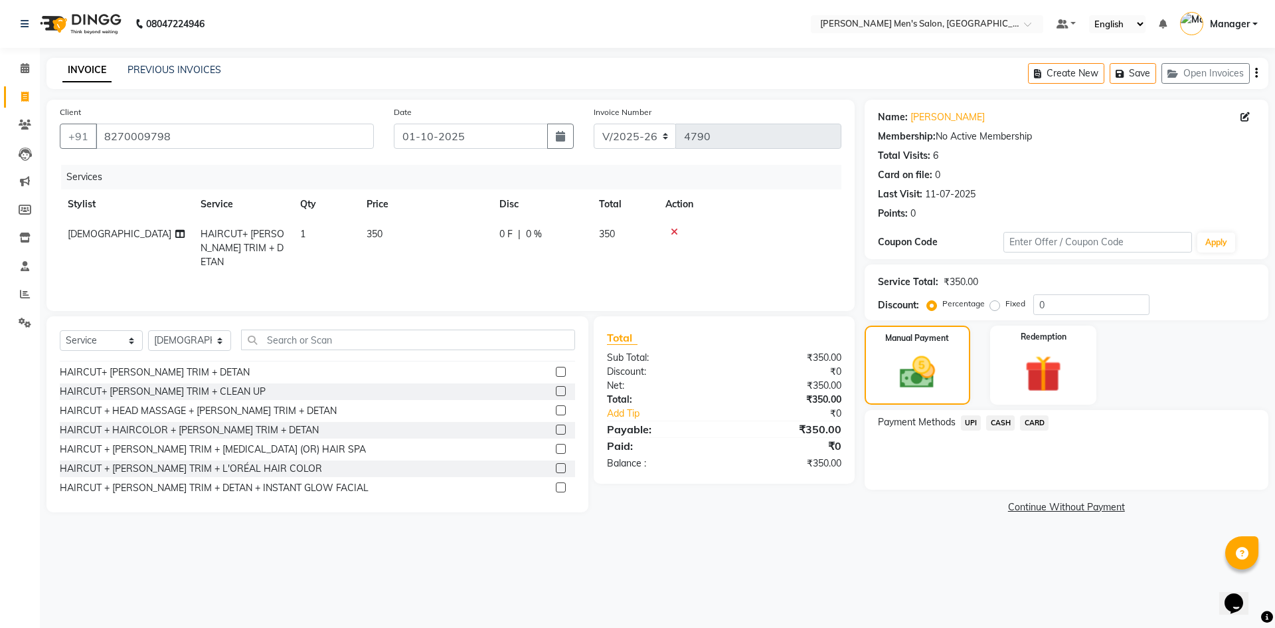
click at [971, 421] on span "UPI" at bounding box center [971, 422] width 21 height 15
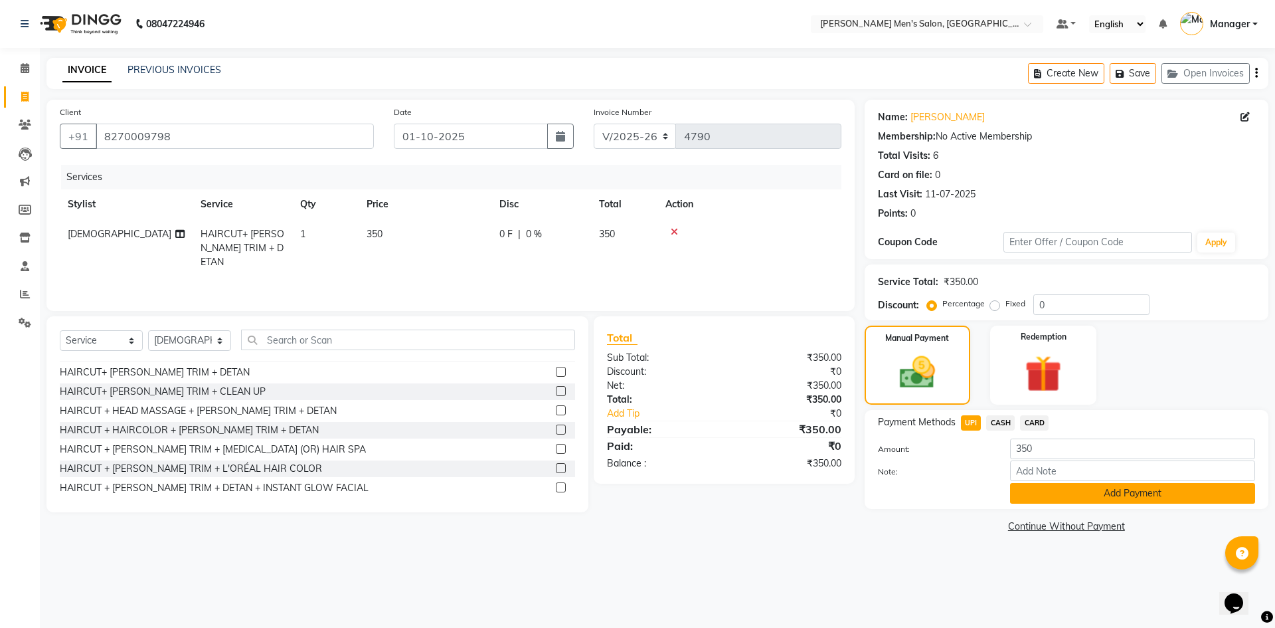
click at [1026, 495] on button "Add Payment" at bounding box center [1132, 493] width 245 height 21
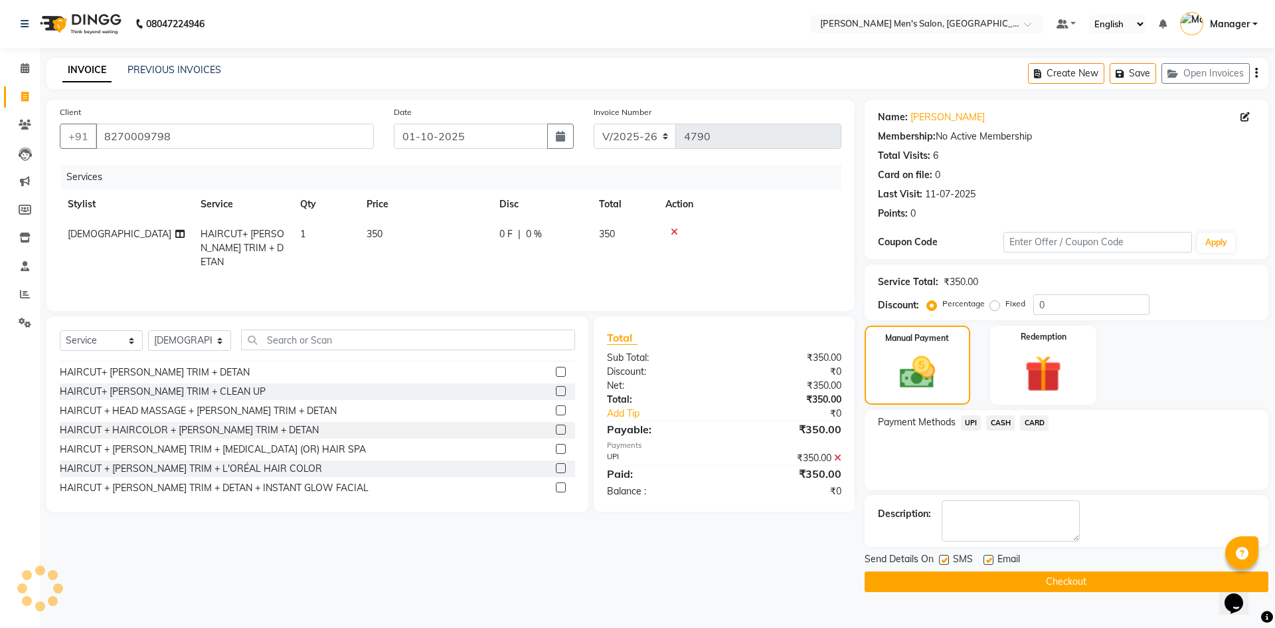
click at [1038, 580] on button "Checkout" at bounding box center [1067, 581] width 404 height 21
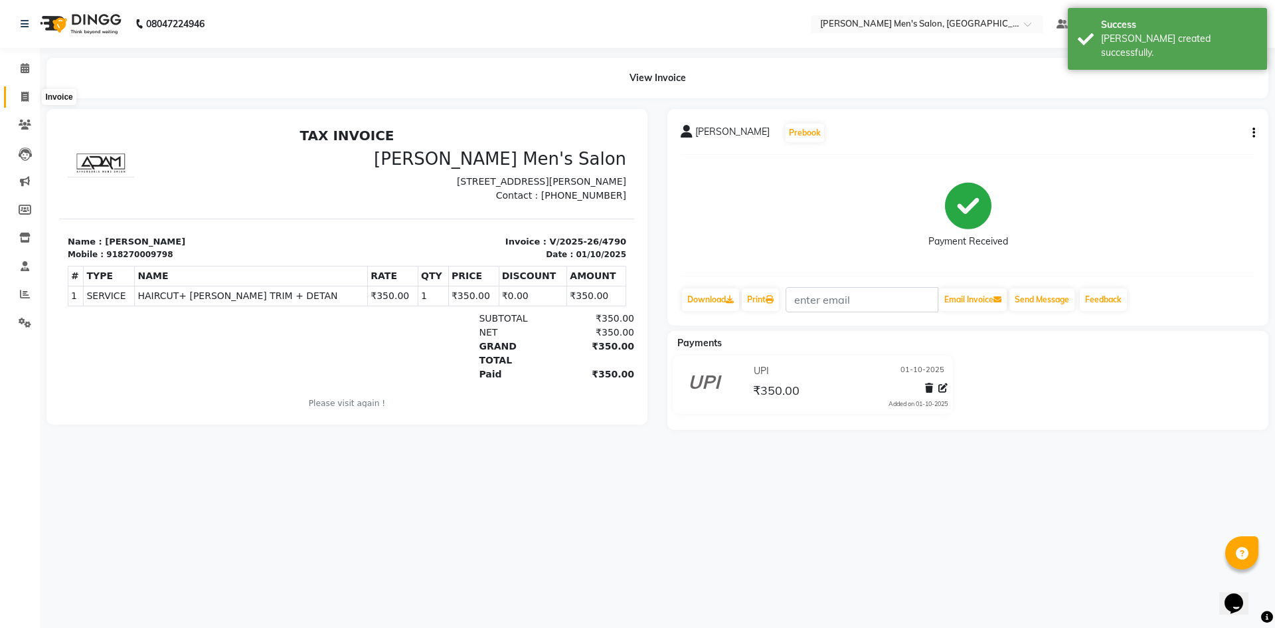
click at [22, 102] on span at bounding box center [24, 97] width 23 height 15
select select "service"
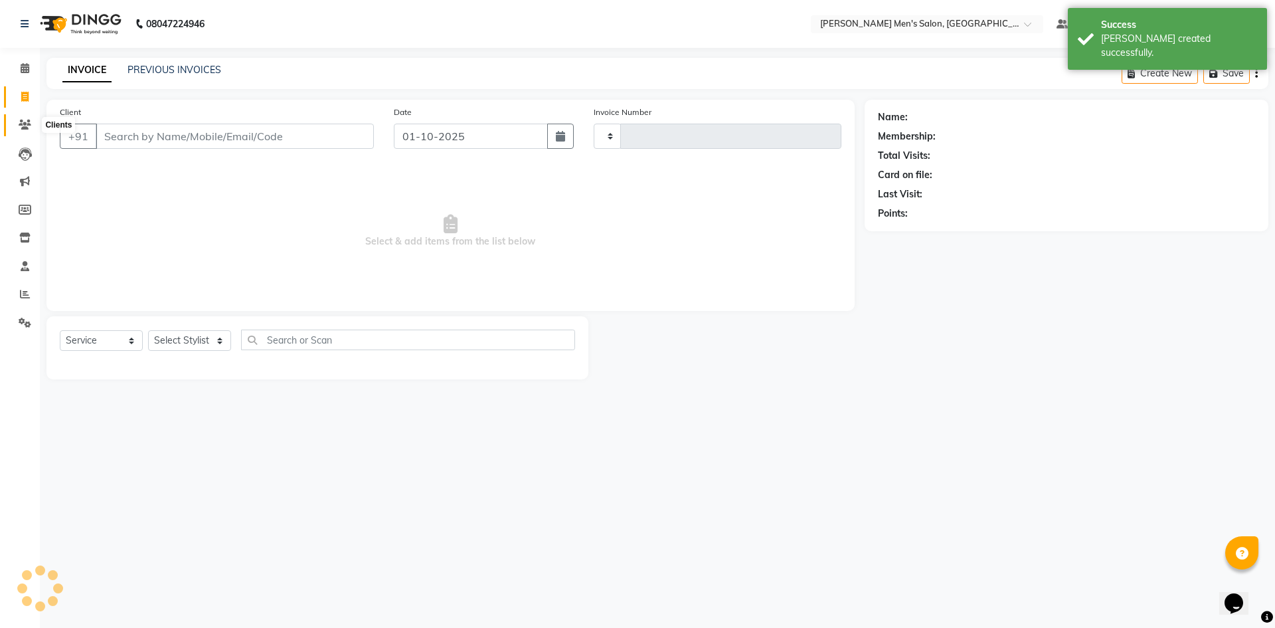
click at [21, 124] on icon at bounding box center [25, 125] width 13 height 10
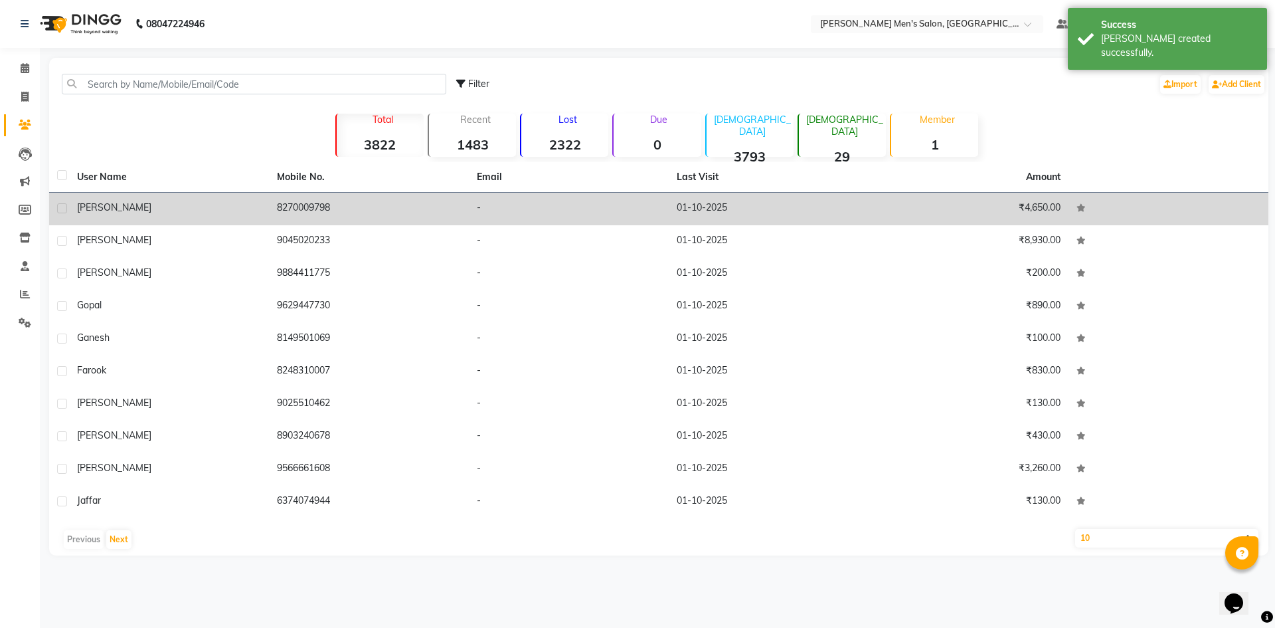
click at [217, 209] on div "Vignesh" at bounding box center [169, 208] width 184 height 14
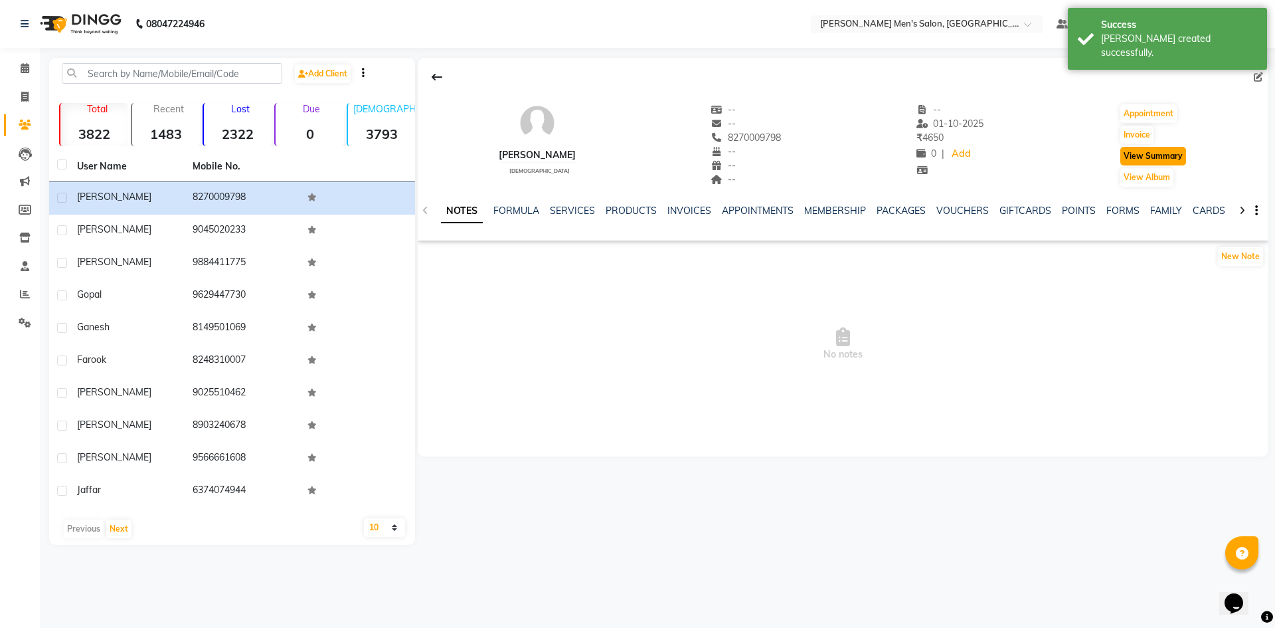
click at [1135, 154] on button "View Summary" at bounding box center [1153, 156] width 66 height 19
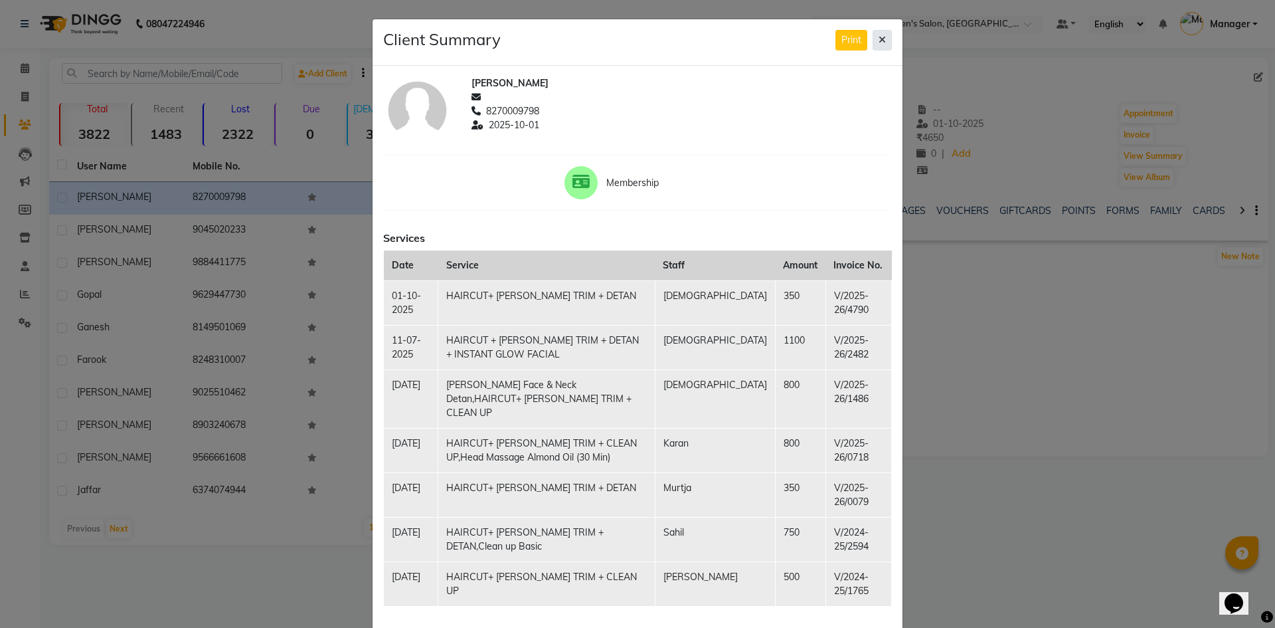
click at [883, 40] on button at bounding box center [882, 40] width 19 height 21
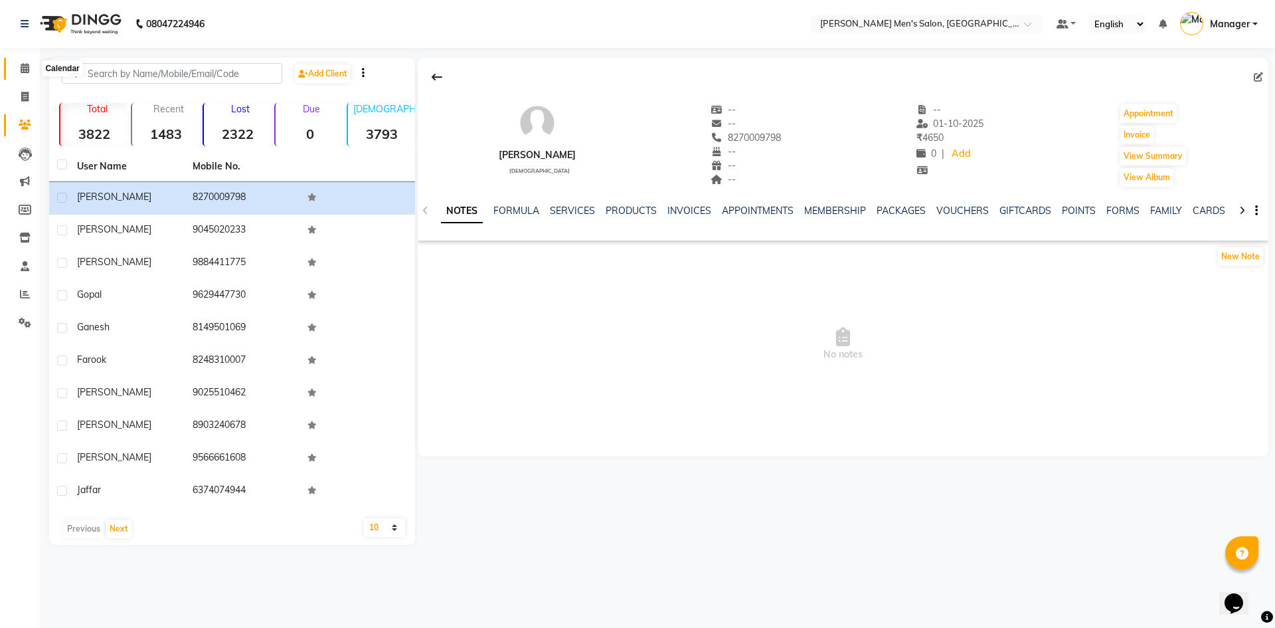
click at [21, 72] on icon at bounding box center [25, 68] width 9 height 10
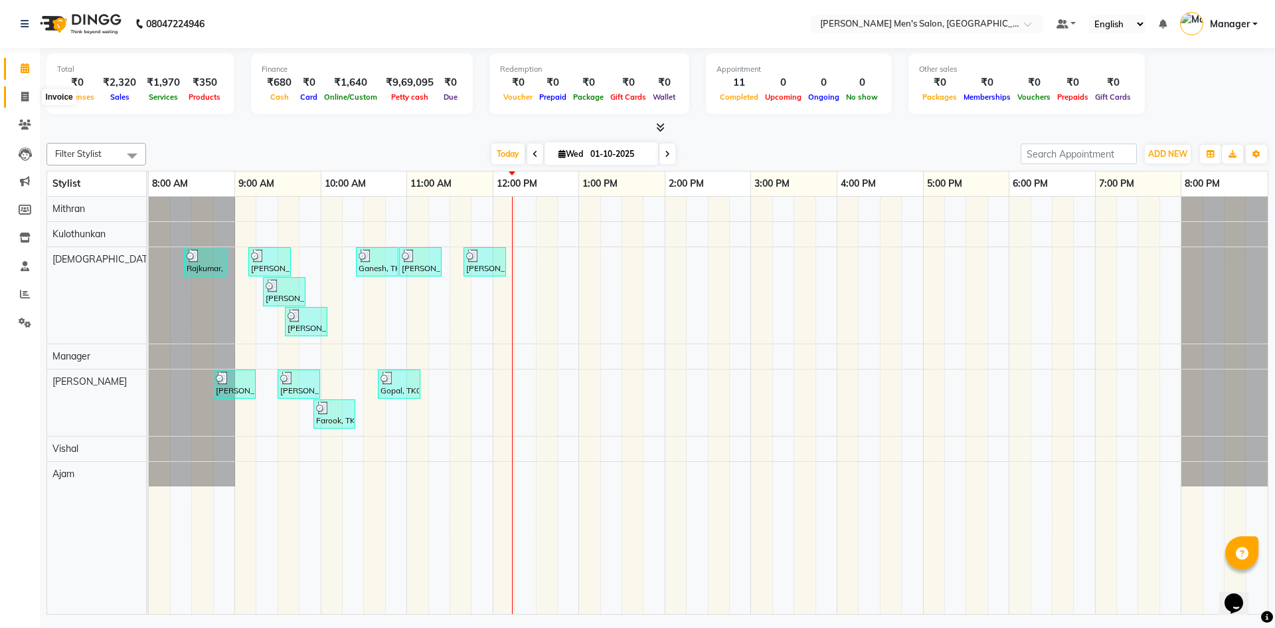
click at [27, 100] on icon at bounding box center [24, 97] width 7 height 10
select select "service"
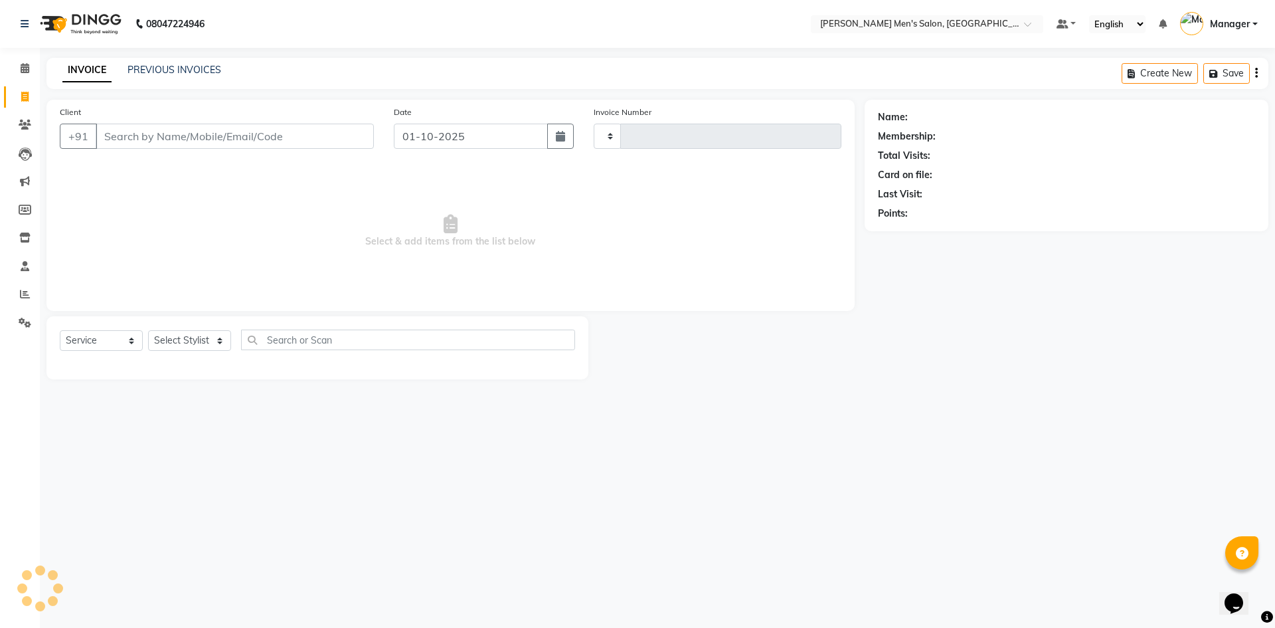
type input "4791"
select select "6913"
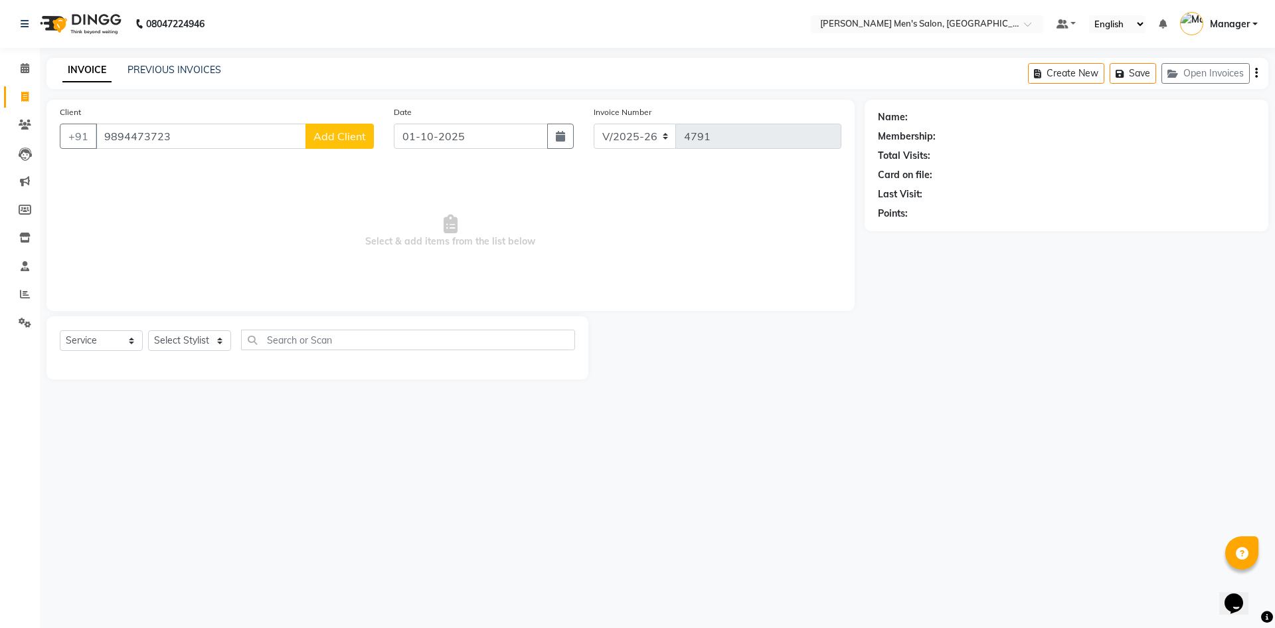
type input "9894473723"
click at [367, 136] on button "Add Client" at bounding box center [340, 136] width 68 height 25
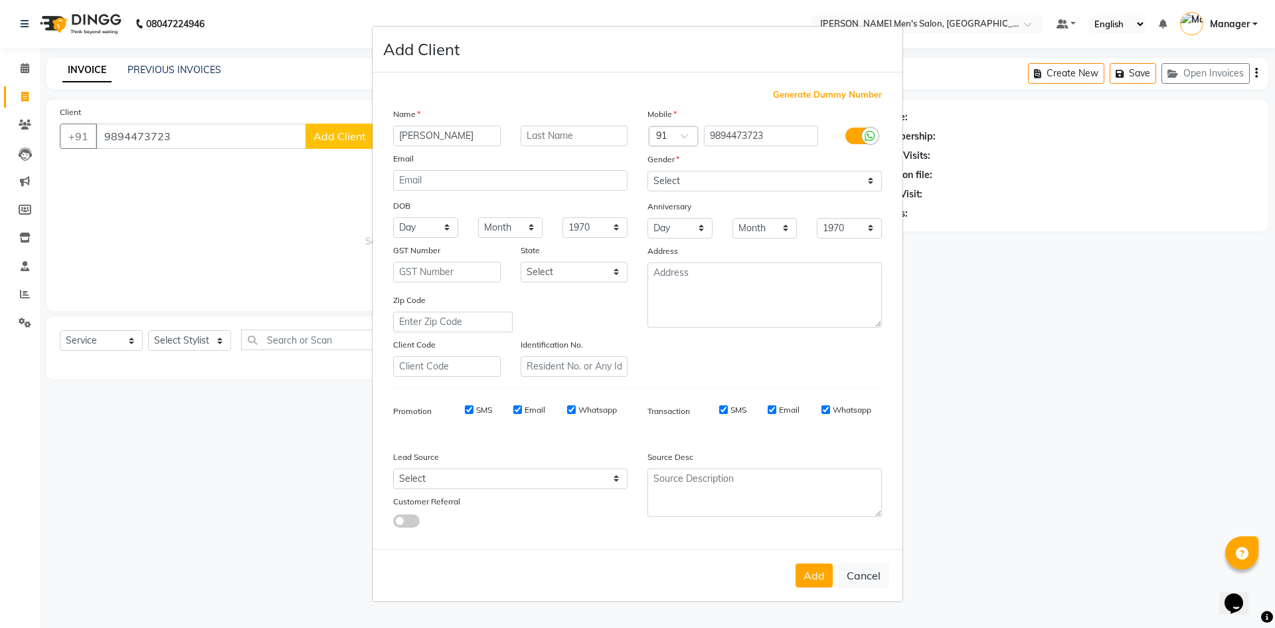
type input "Ritwik"
click at [662, 176] on select "Select Male Female Other Prefer Not To Say" at bounding box center [765, 181] width 234 height 21
select select "male"
click at [648, 171] on select "Select Male Female Other Prefer Not To Say" at bounding box center [765, 181] width 234 height 21
click at [537, 483] on select "Select Walk-in Referral Internet Friend Word of Mouth Advertisement Facebook Ju…" at bounding box center [510, 478] width 234 height 21
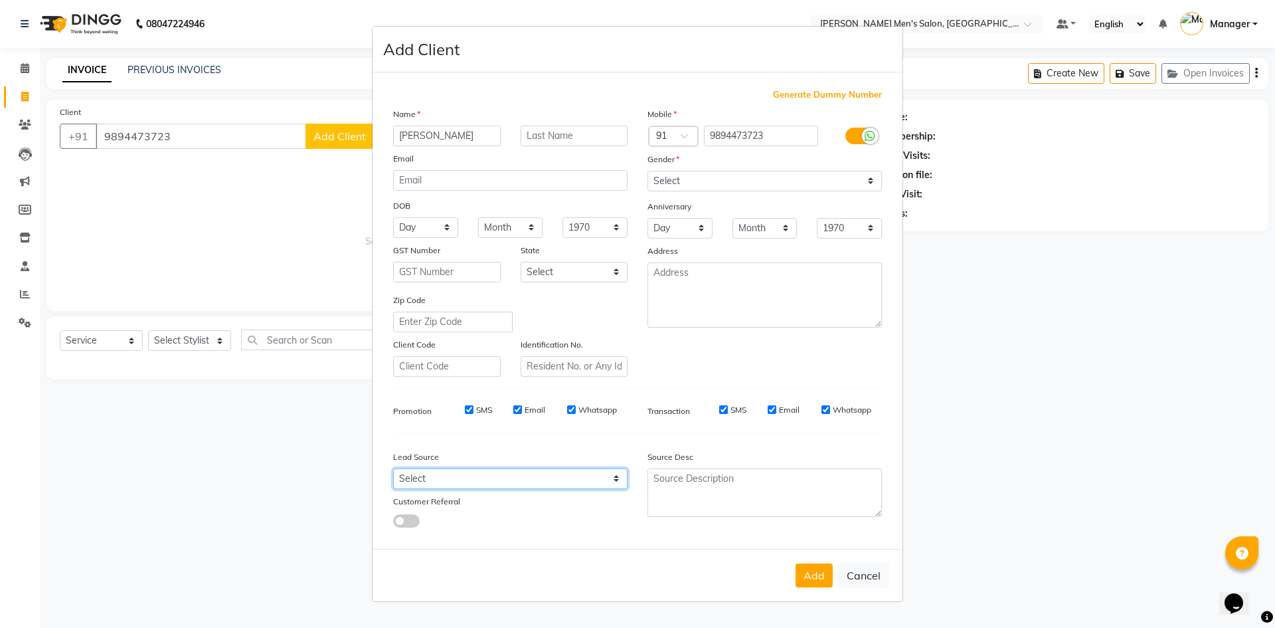
select select "48262"
click at [393, 468] on select "Select Walk-in Referral Internet Friend Word of Mouth Advertisement Facebook Ju…" at bounding box center [510, 478] width 234 height 21
click at [812, 573] on button "Add" at bounding box center [814, 575] width 37 height 24
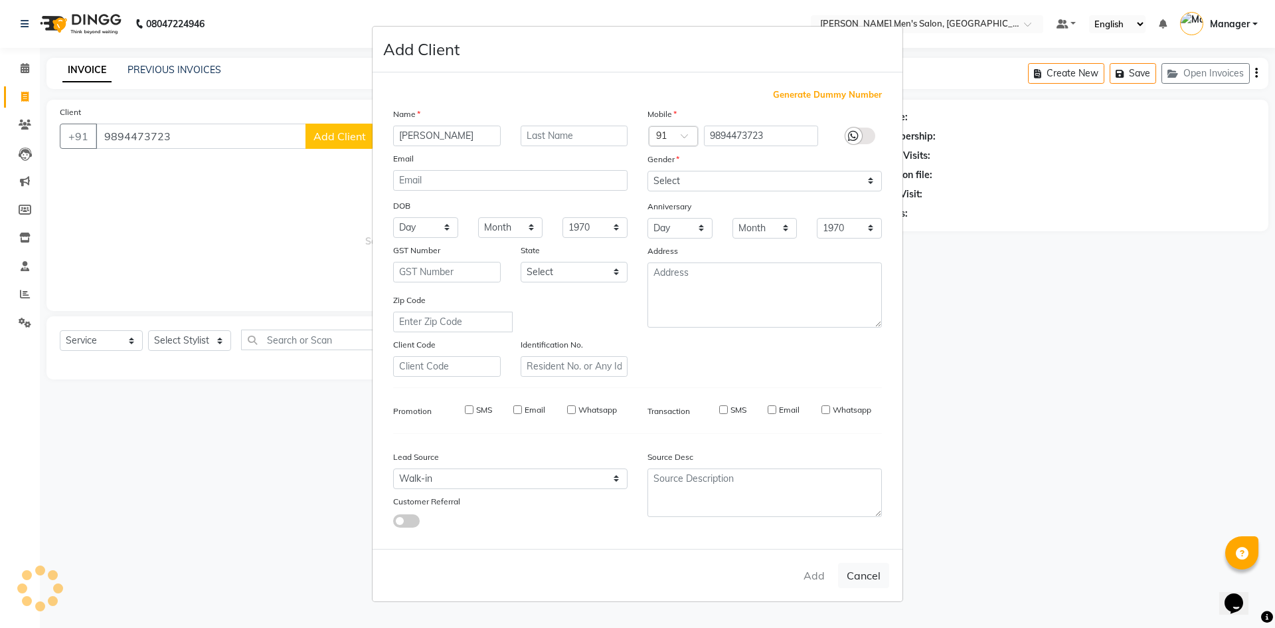
select select
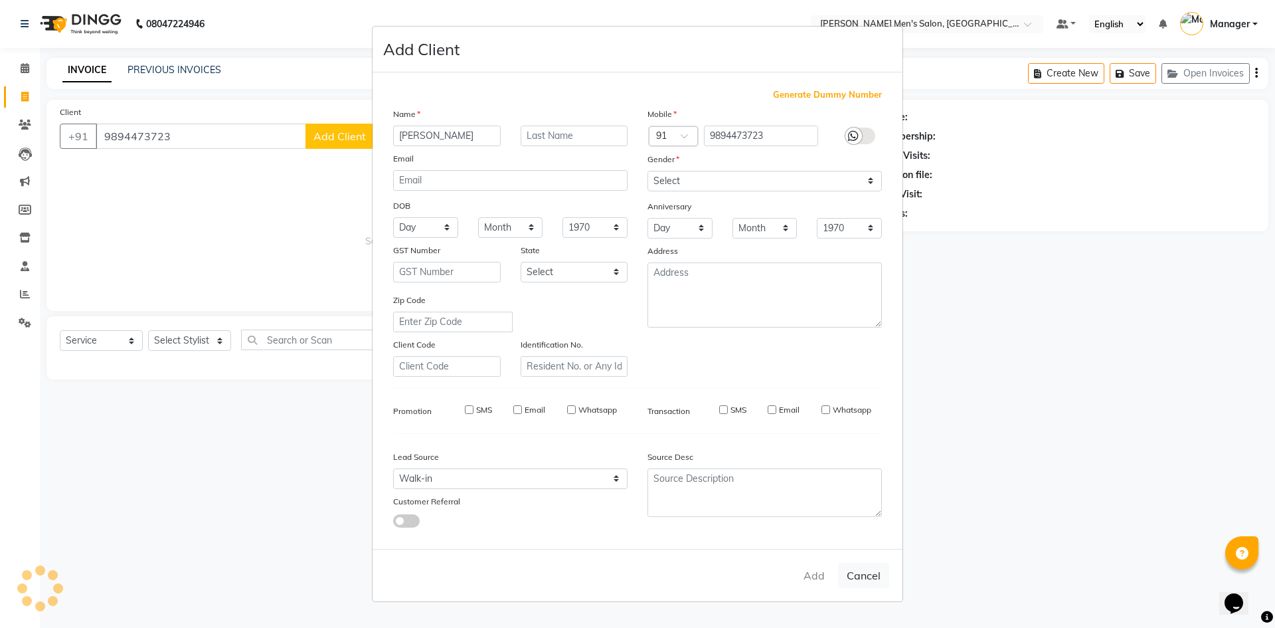
select select
checkbox input "false"
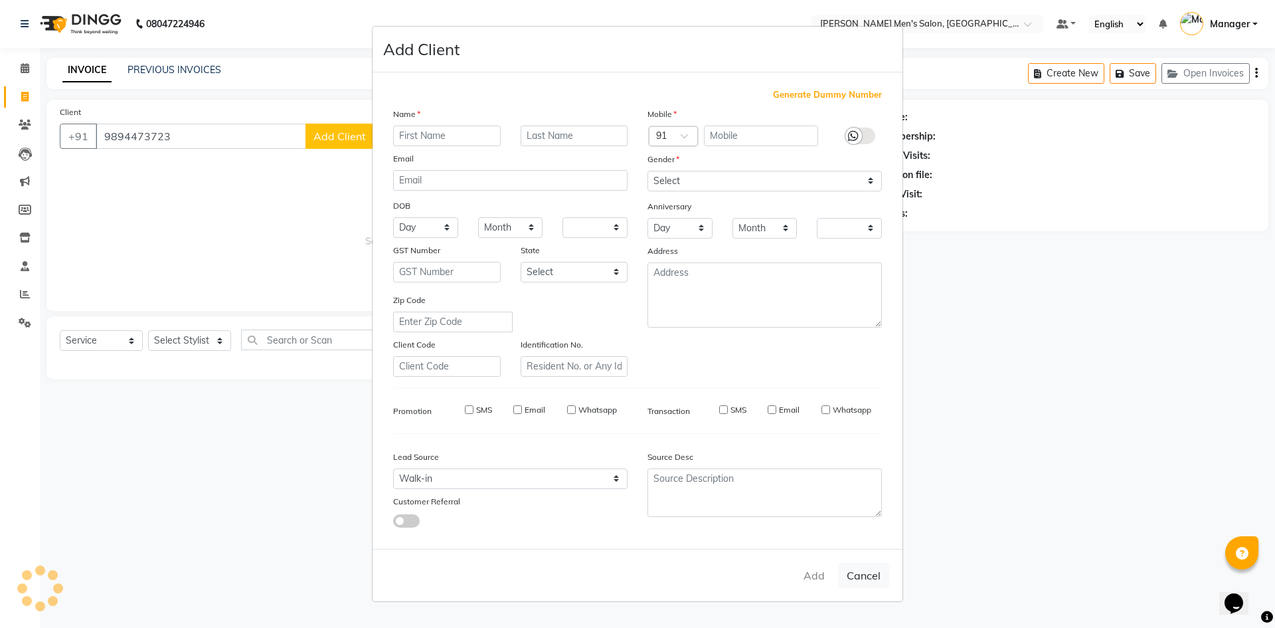
checkbox input "false"
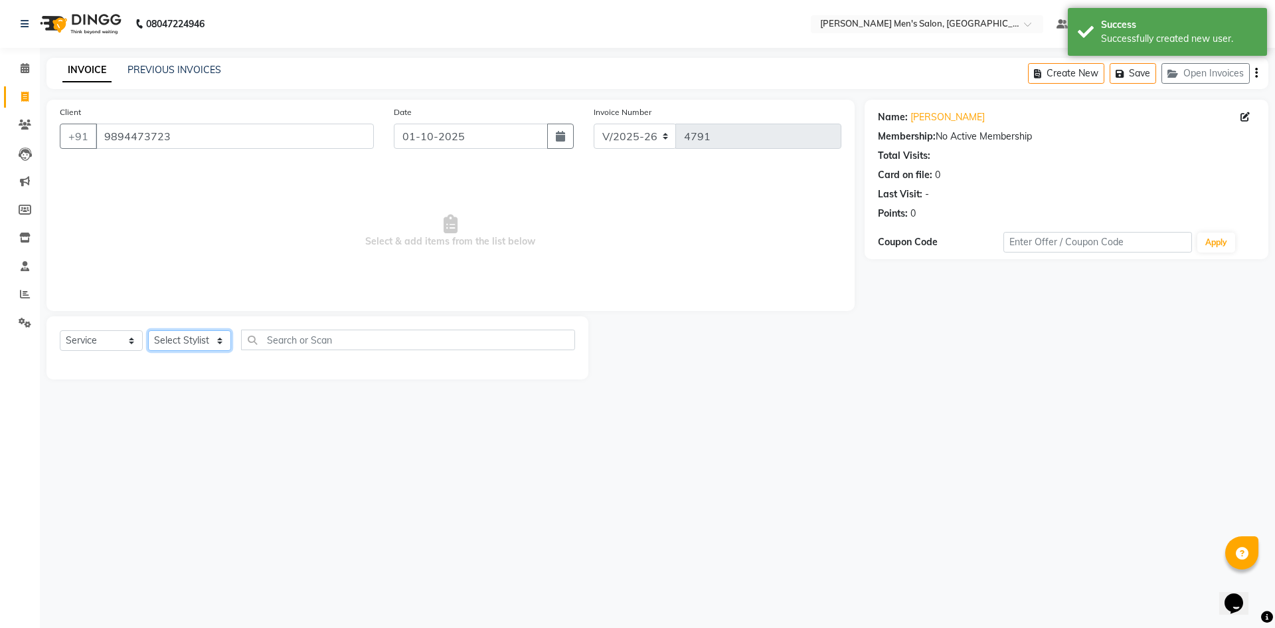
click at [179, 343] on select "Select Stylist Ajam Ashu Kulothunkan Manager Mithran Saddam Vishal" at bounding box center [189, 340] width 83 height 21
select select "65604"
click at [148, 330] on select "Select Stylist Ajam Ashu Kulothunkan Manager Mithran Saddam Vishal" at bounding box center [189, 340] width 83 height 21
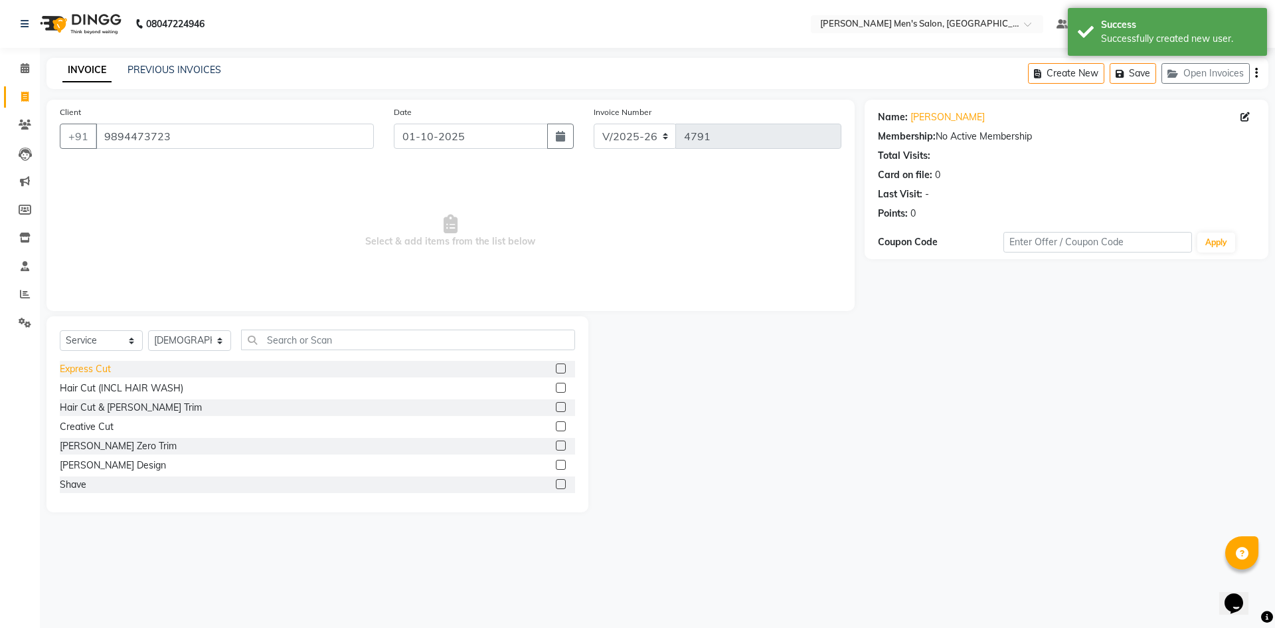
click at [98, 369] on div "Express Cut" at bounding box center [85, 369] width 51 height 14
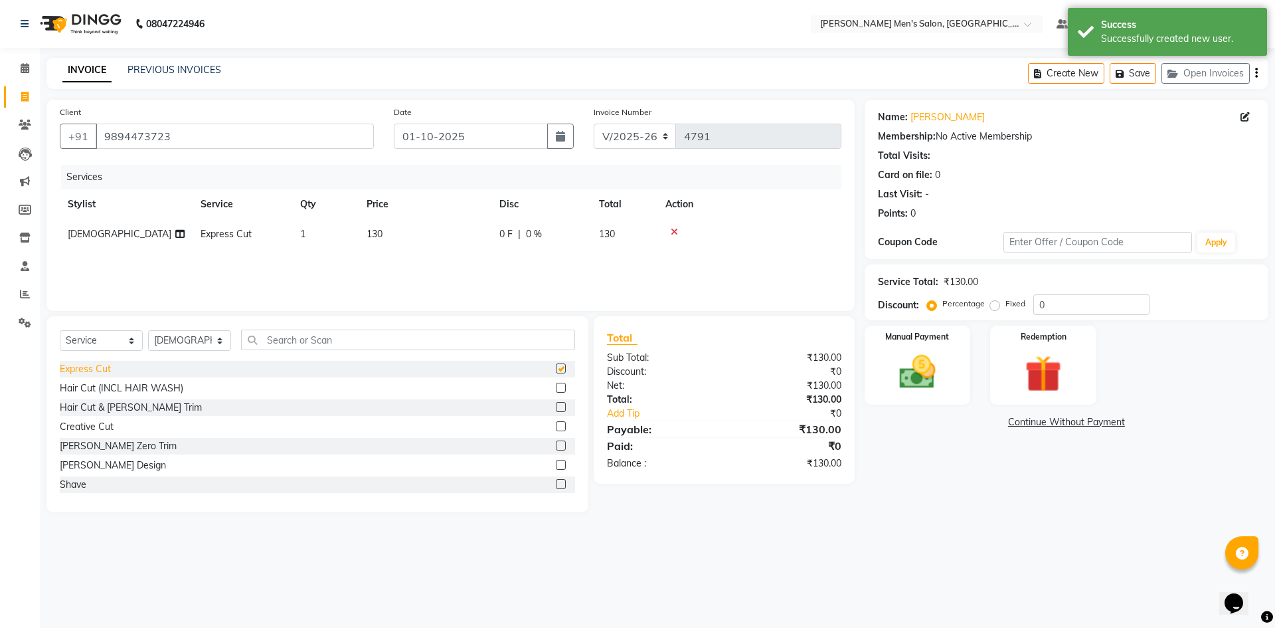
checkbox input "false"
click at [894, 359] on img at bounding box center [918, 372] width 62 height 44
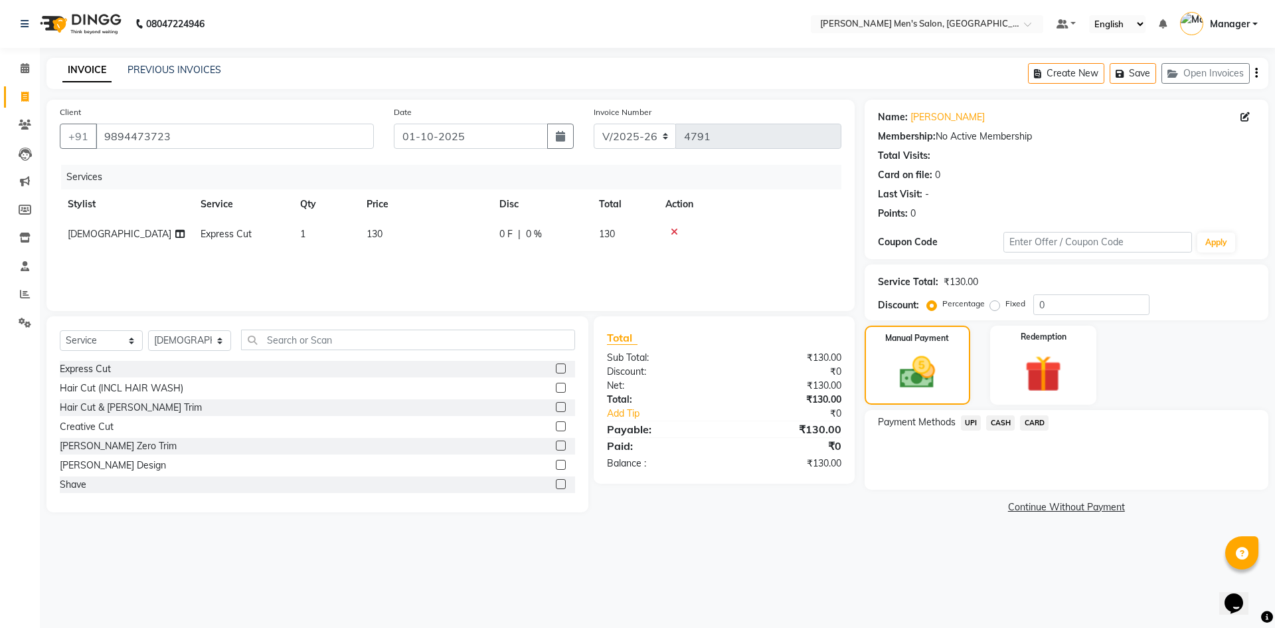
click at [989, 418] on span "CASH" at bounding box center [1000, 422] width 29 height 15
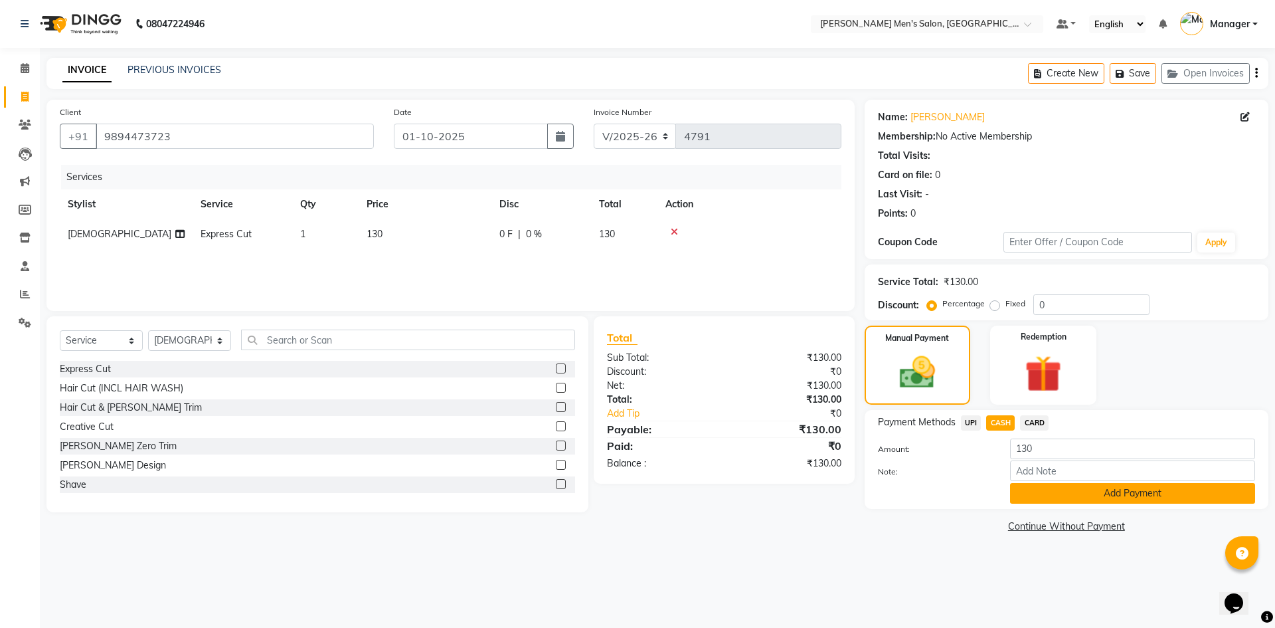
click at [1024, 501] on button "Add Payment" at bounding box center [1132, 493] width 245 height 21
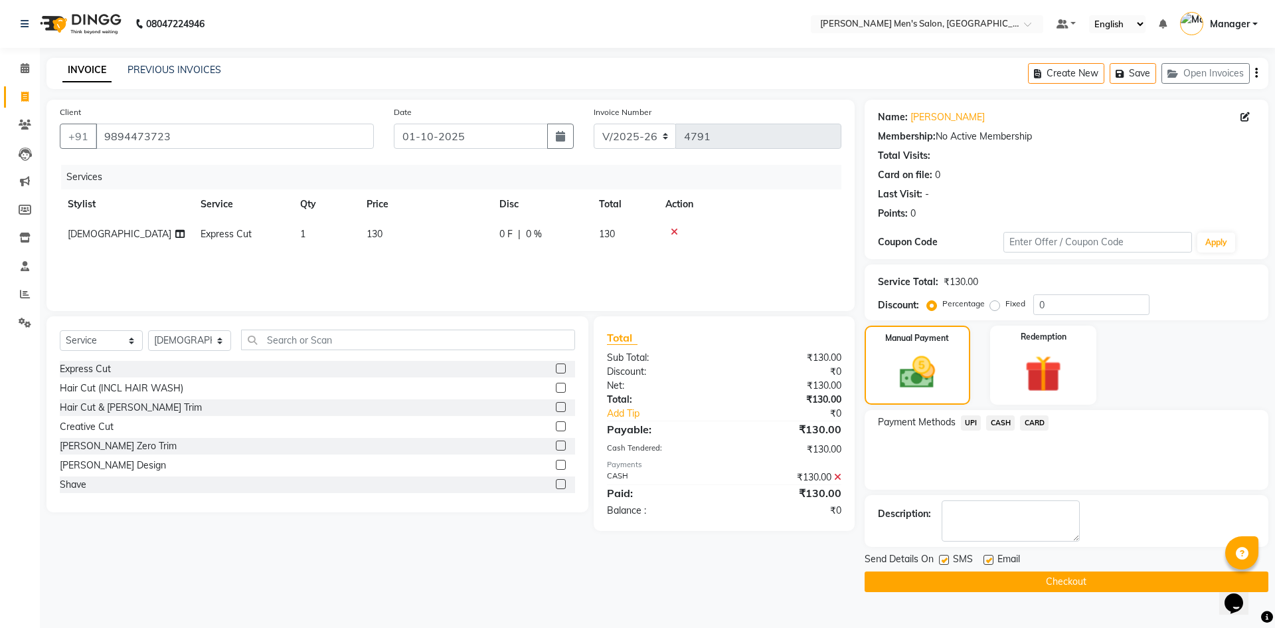
click at [1035, 583] on button "Checkout" at bounding box center [1067, 581] width 404 height 21
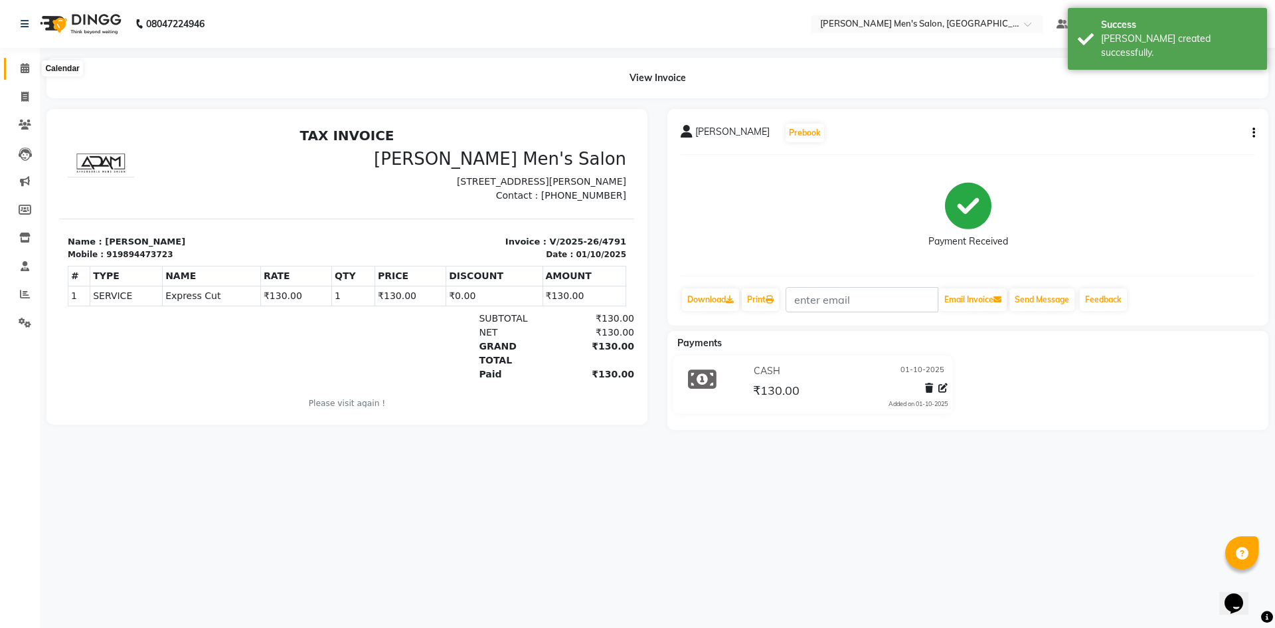
drag, startPoint x: 19, startPoint y: 70, endPoint x: 17, endPoint y: 86, distance: 16.2
click at [19, 70] on span at bounding box center [24, 68] width 23 height 15
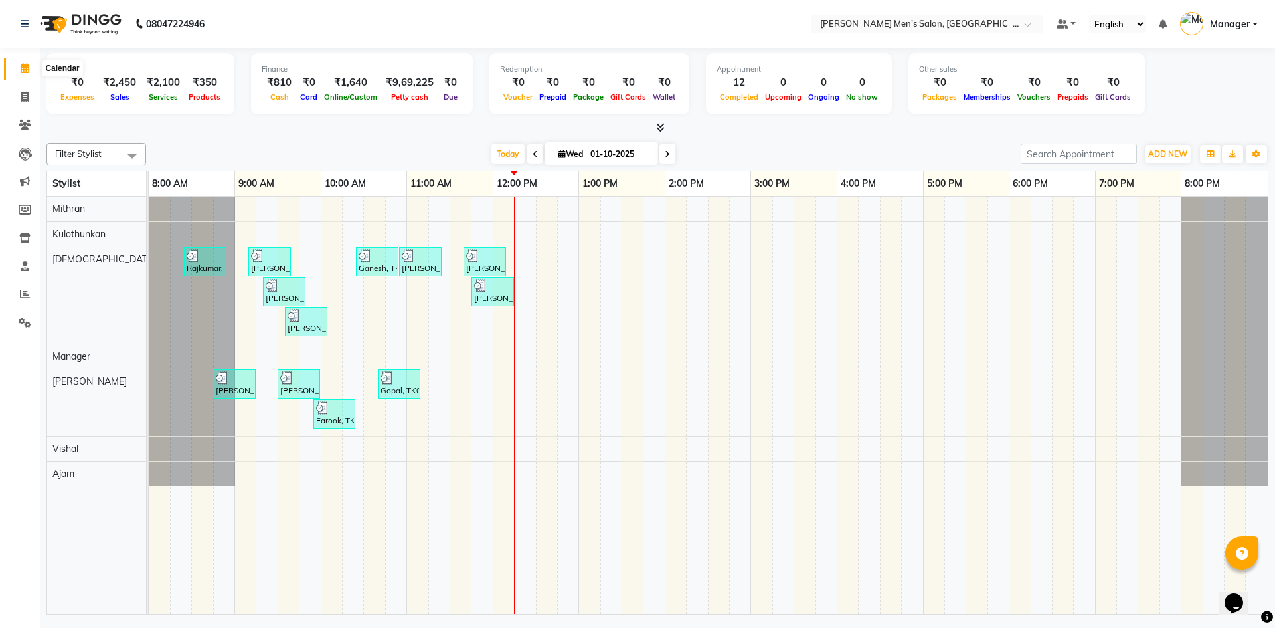
click at [24, 73] on span at bounding box center [24, 68] width 23 height 15
click at [20, 292] on icon at bounding box center [25, 294] width 10 height 10
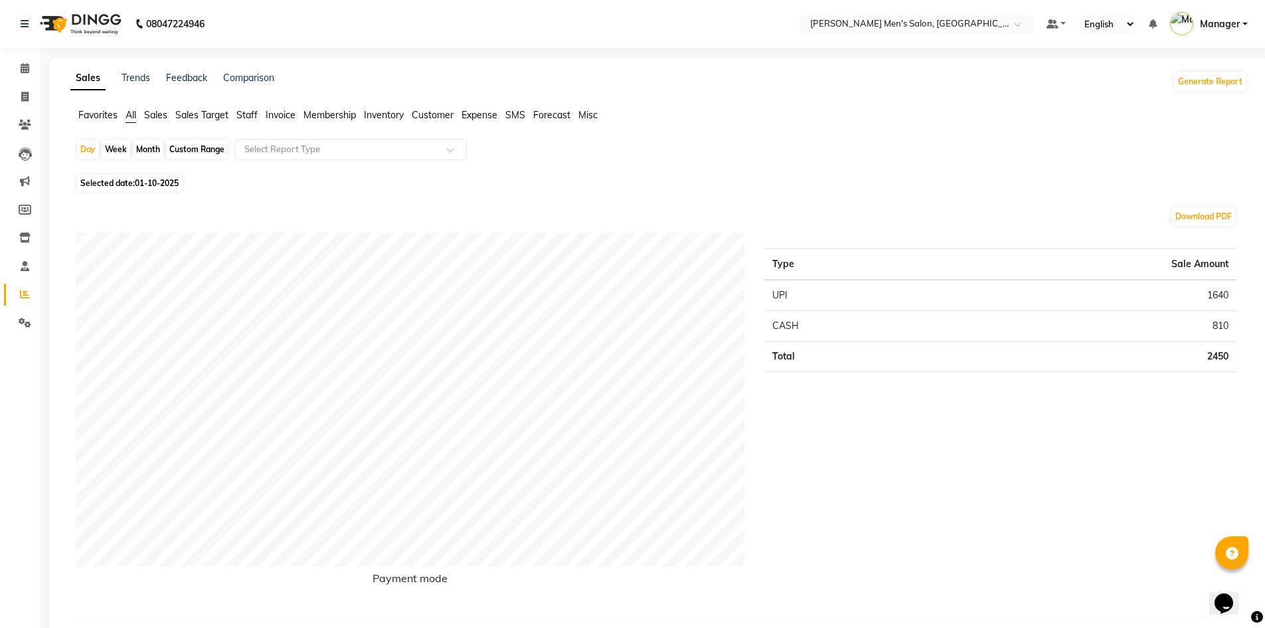
click at [242, 115] on span "Staff" at bounding box center [246, 115] width 21 height 12
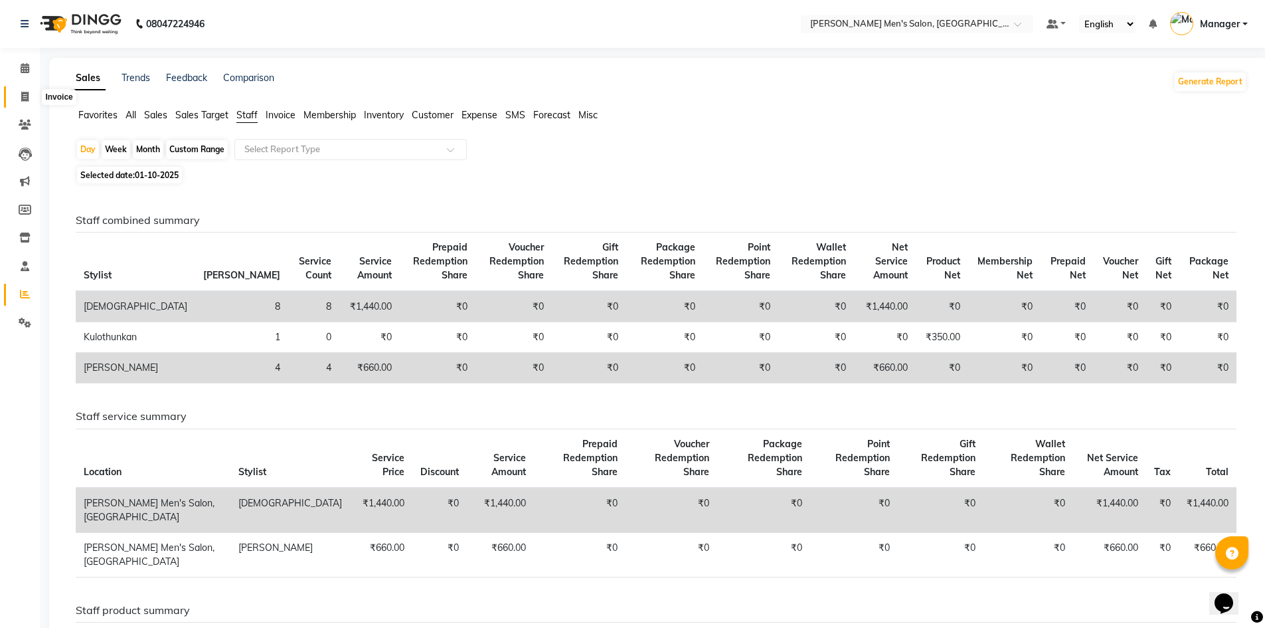
click at [20, 95] on span at bounding box center [24, 97] width 23 height 15
select select "service"
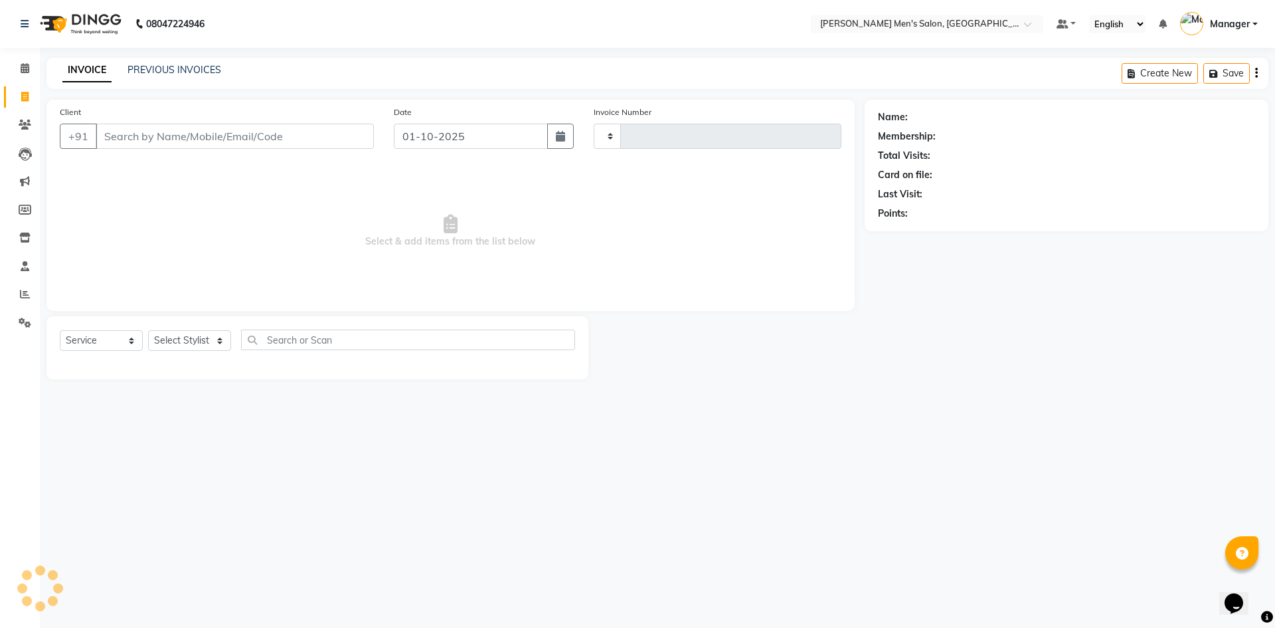
type input "4792"
select select "6913"
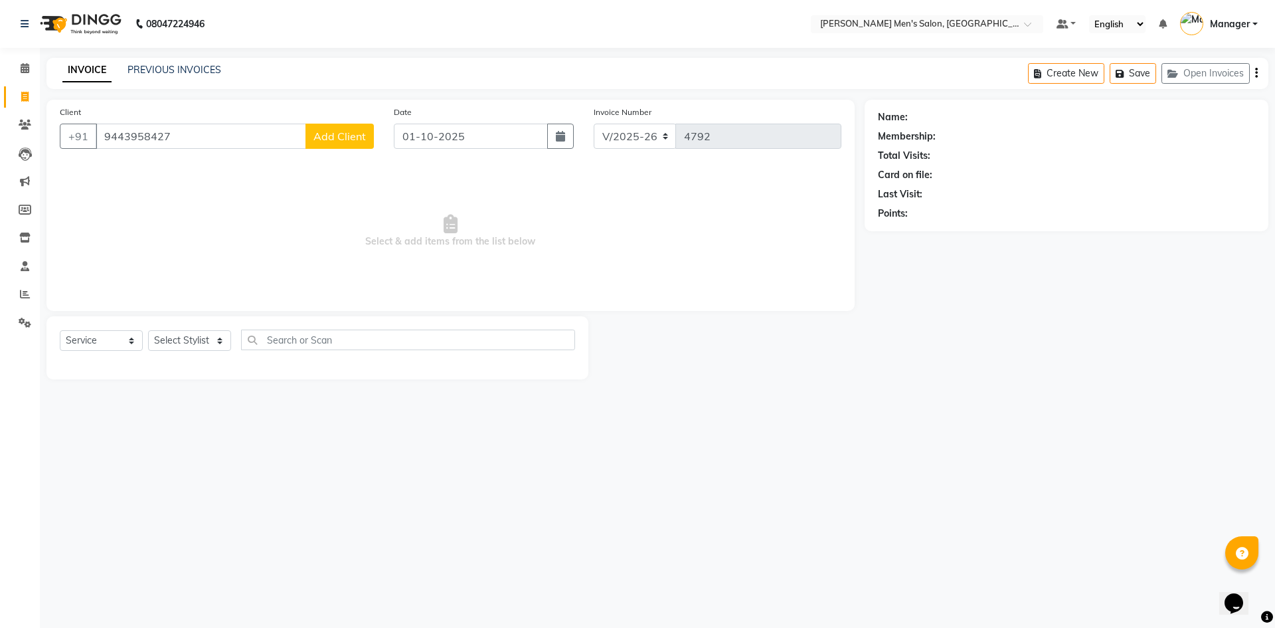
type input "9443958427"
click at [339, 135] on span "Add Client" at bounding box center [339, 136] width 52 height 13
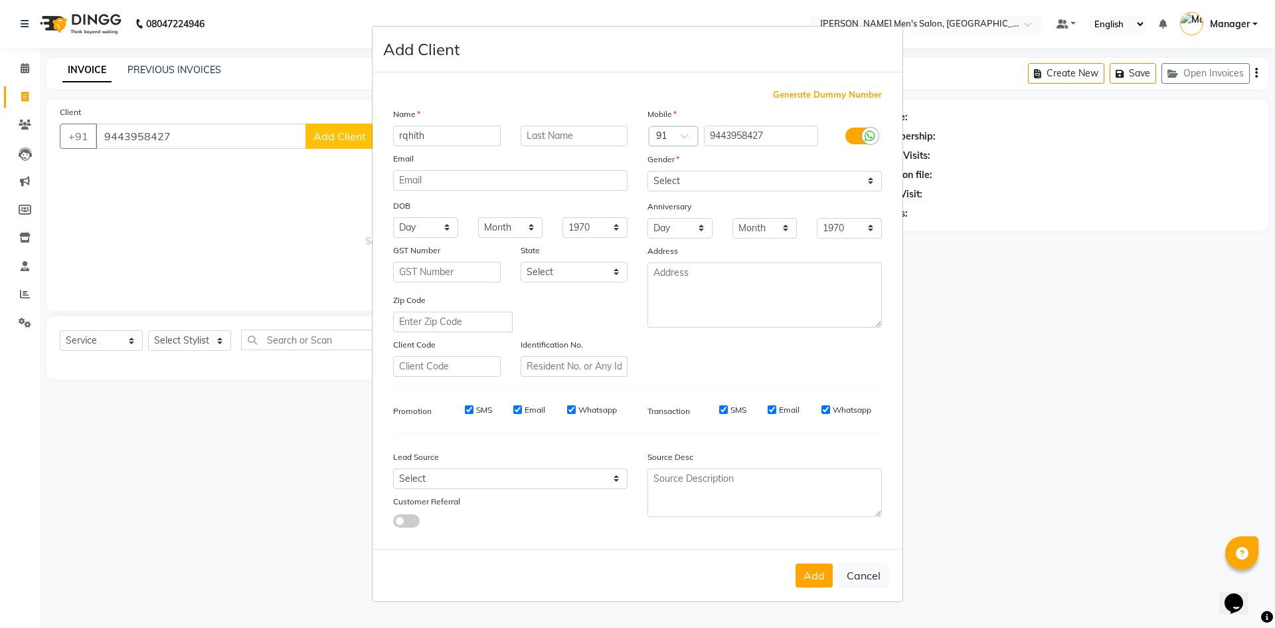
type input "rqhith"
click at [747, 179] on select "Select Male Female Other Prefer Not To Say" at bounding box center [765, 181] width 234 height 21
select select "male"
click at [648, 171] on select "Select Male Female Other Prefer Not To Say" at bounding box center [765, 181] width 234 height 21
click at [460, 473] on select "Select Walk-in Referral Internet Friend Word of Mouth Advertisement Facebook Ju…" at bounding box center [510, 478] width 234 height 21
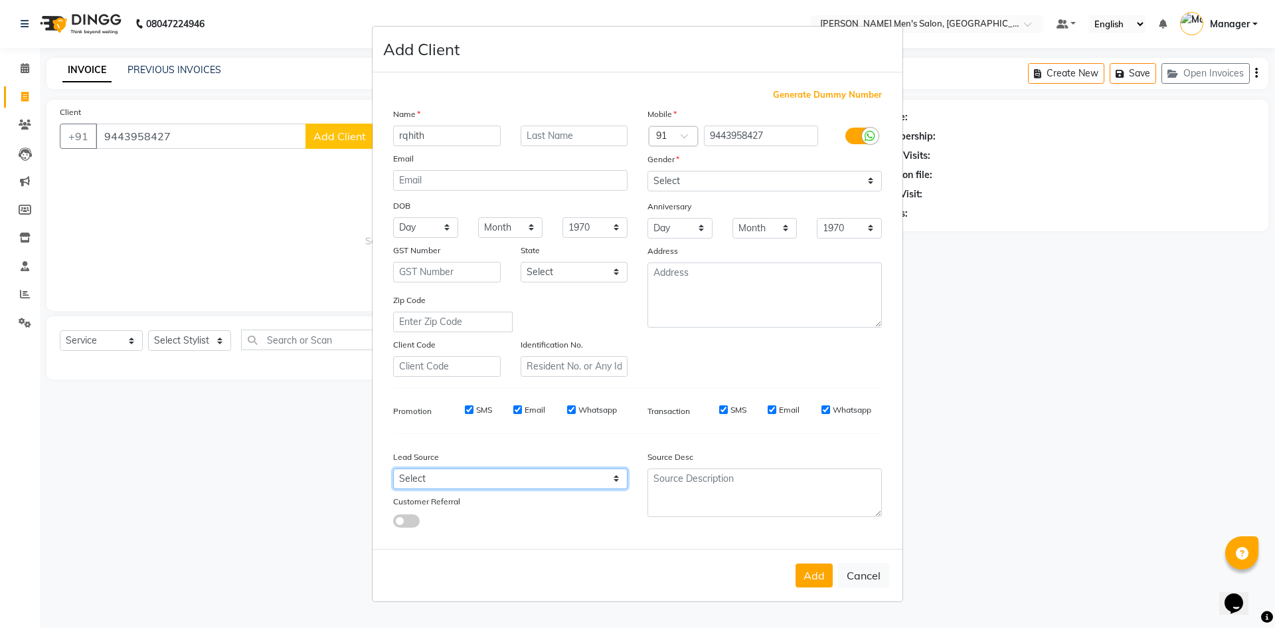
select select "48262"
click at [393, 468] on select "Select Walk-in Referral Internet Friend Word of Mouth Advertisement Facebook Ju…" at bounding box center [510, 478] width 234 height 21
click at [807, 572] on button "Add" at bounding box center [814, 575] width 37 height 24
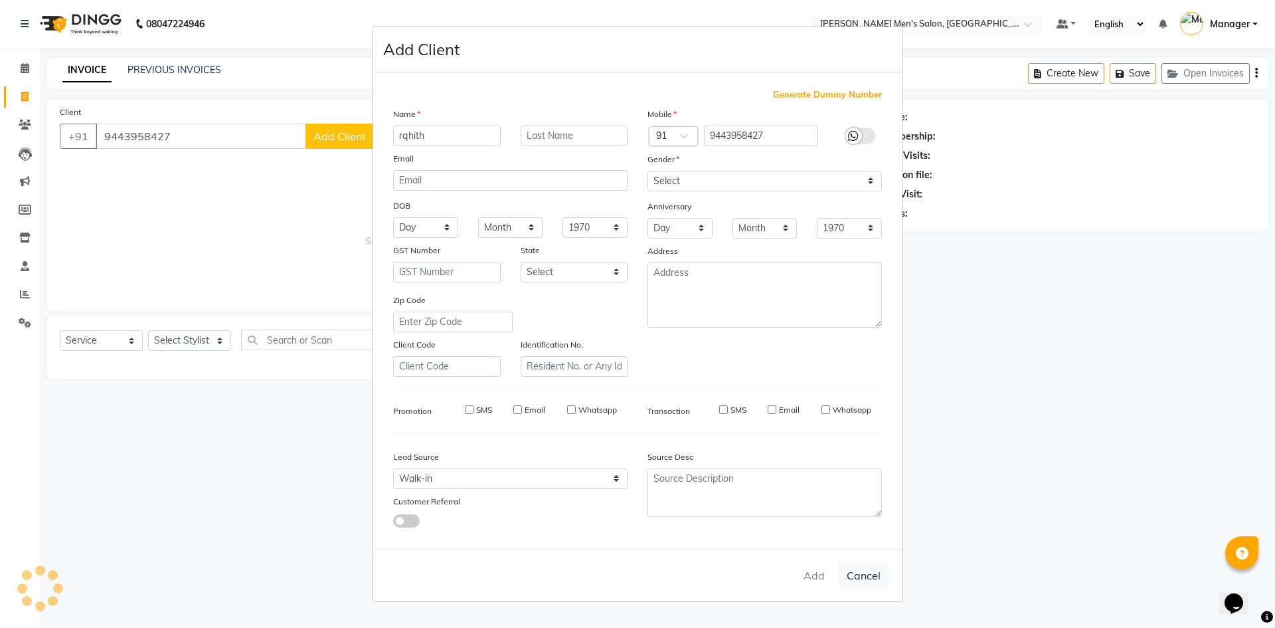
select select
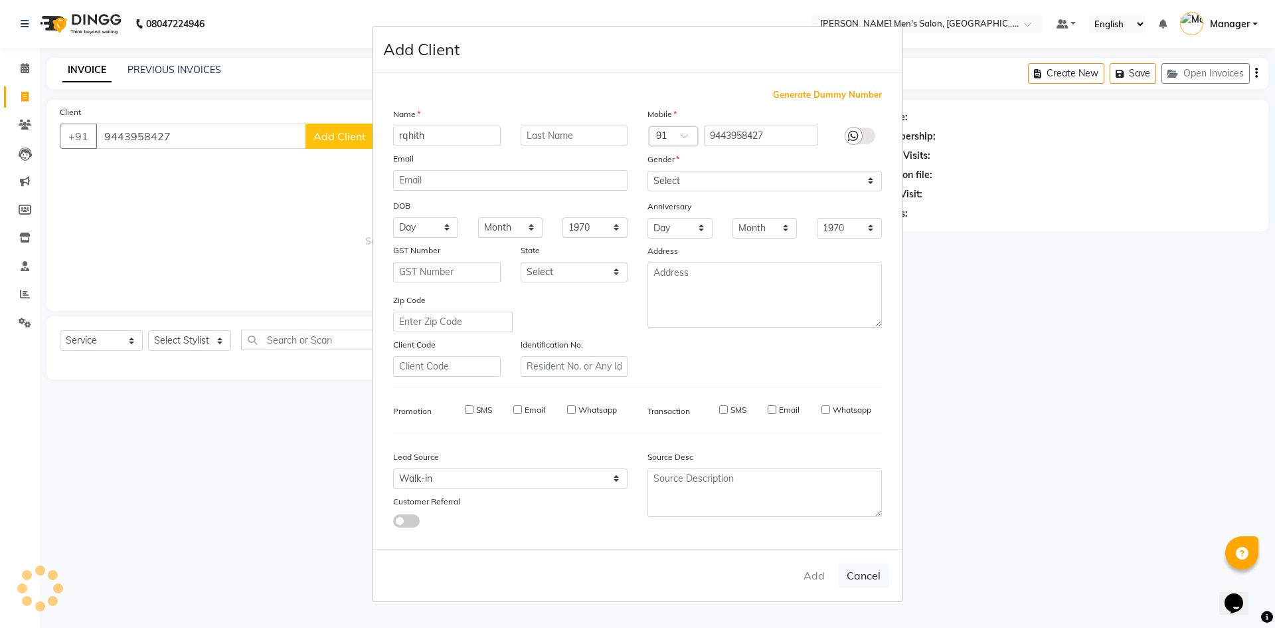
select select
checkbox input "false"
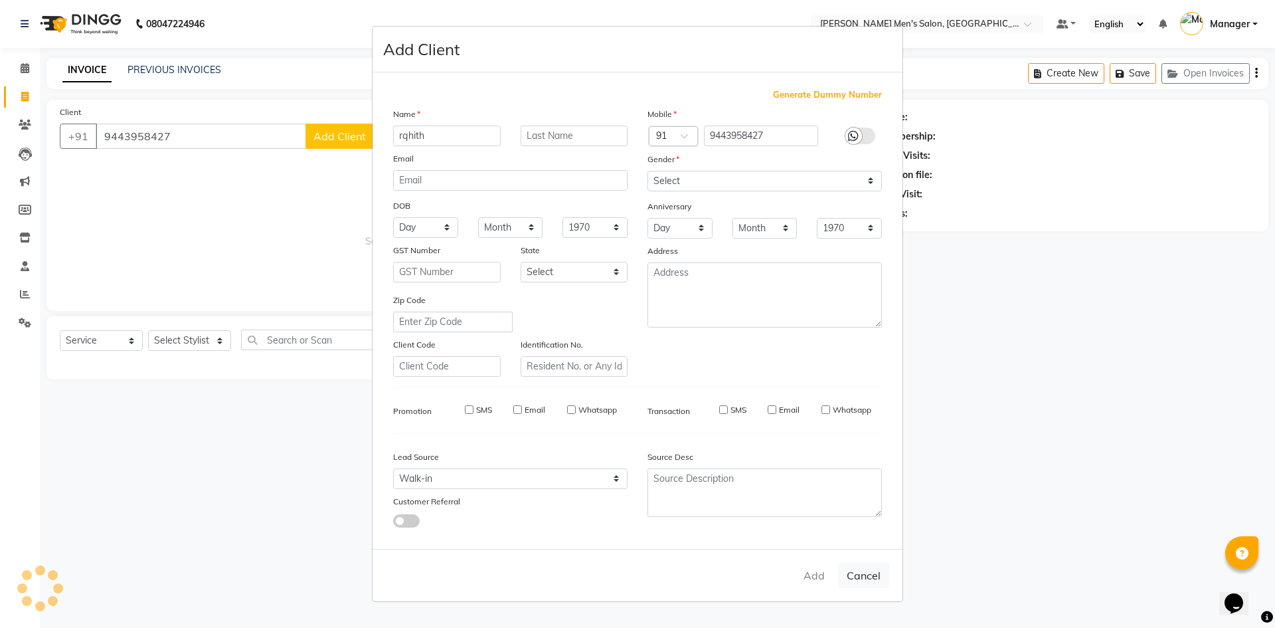
checkbox input "false"
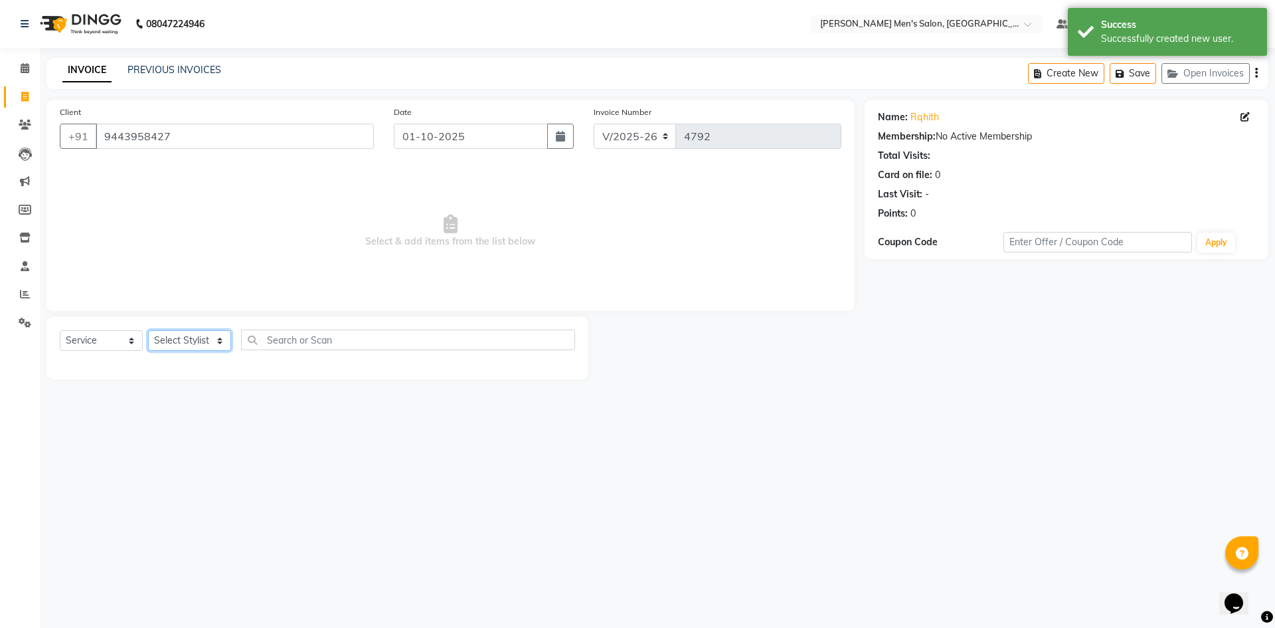
click at [185, 340] on select "Select Stylist Ajam Ashu Kulothunkan Manager Mithran Saddam Vishal" at bounding box center [189, 340] width 83 height 21
select select "65604"
click at [148, 330] on select "Select Stylist Ajam Ashu Kulothunkan Manager Mithran Saddam Vishal" at bounding box center [189, 340] width 83 height 21
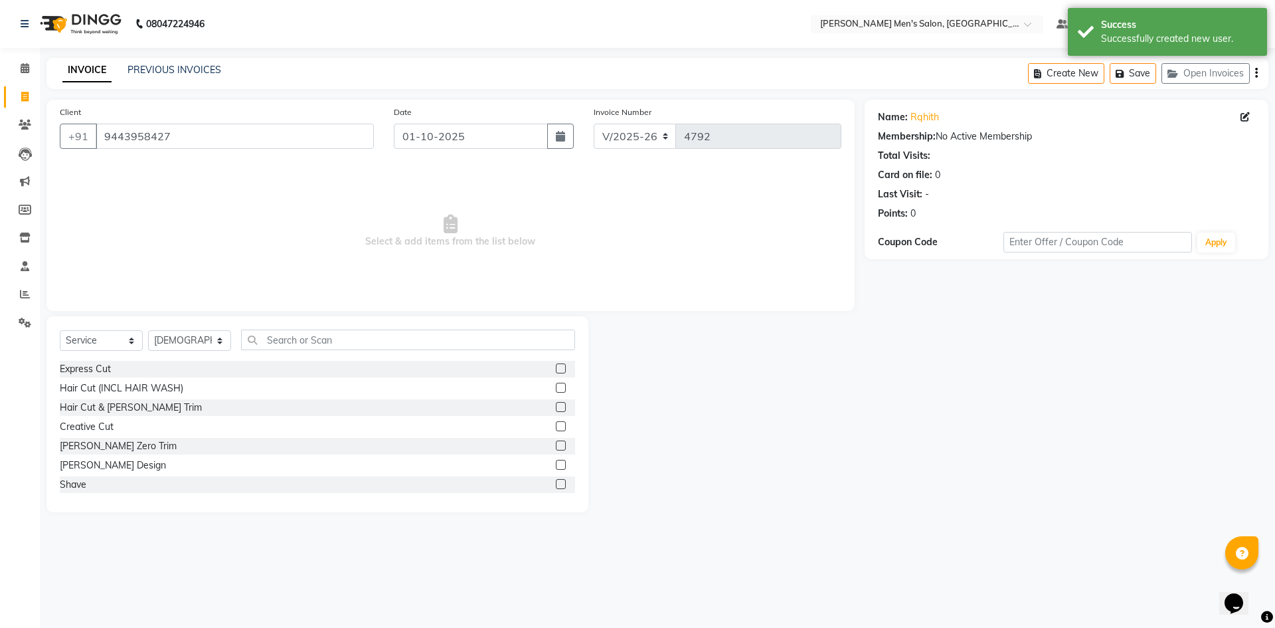
click at [556, 409] on label at bounding box center [561, 407] width 10 height 10
click at [556, 409] on input "checkbox" at bounding box center [560, 407] width 9 height 9
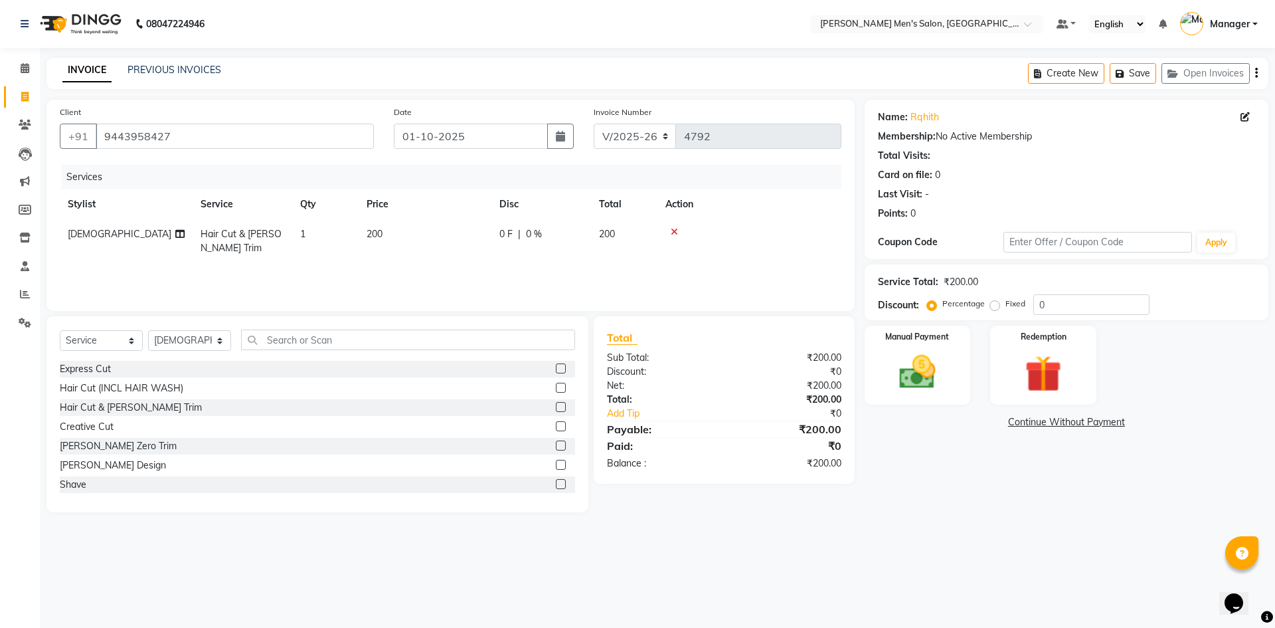
click at [673, 232] on icon at bounding box center [674, 231] width 7 height 9
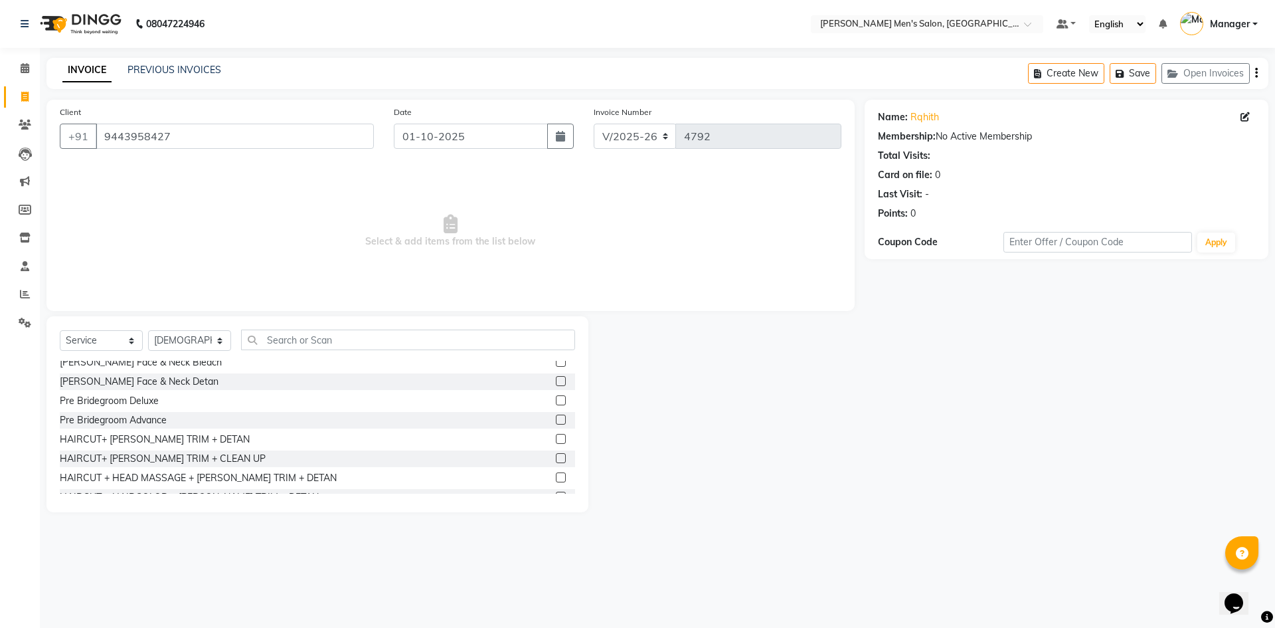
scroll to position [797, 0]
click at [545, 436] on div "HAIRCUT+ BEARD TRIM + DETAN" at bounding box center [317, 438] width 515 height 17
click at [544, 437] on div "HAIRCUT+ BEARD TRIM + DETAN" at bounding box center [317, 438] width 515 height 17
click at [556, 440] on label at bounding box center [561, 438] width 10 height 10
click at [556, 440] on input "checkbox" at bounding box center [560, 438] width 9 height 9
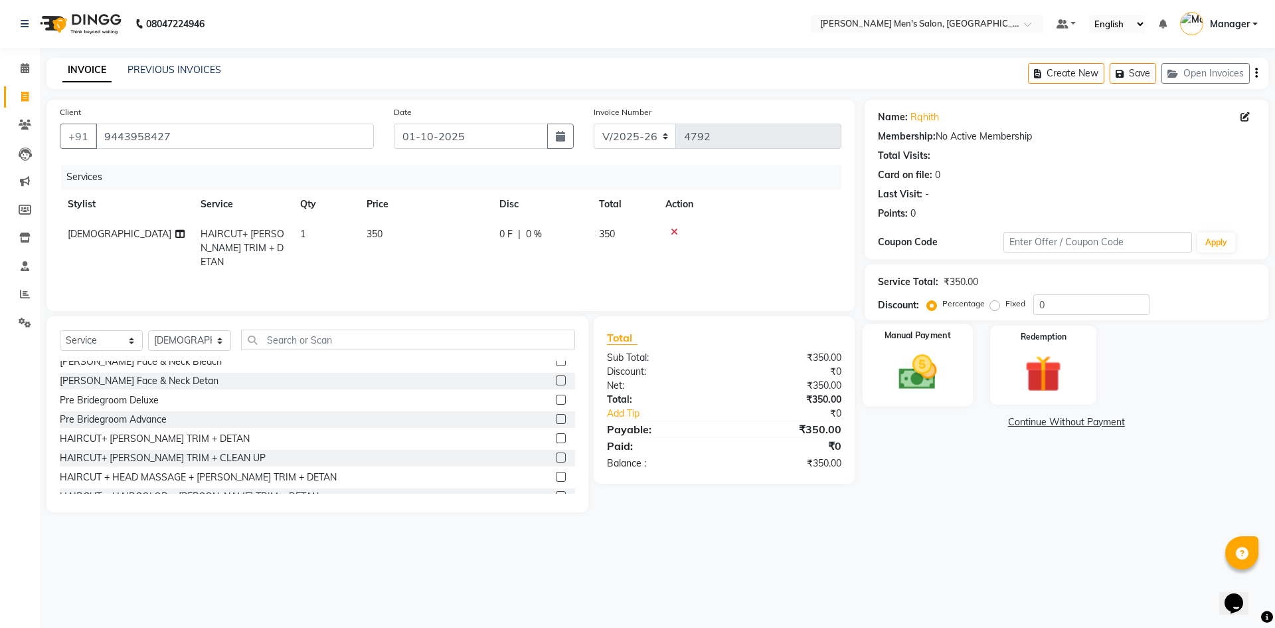
click at [934, 363] on img at bounding box center [918, 372] width 62 height 44
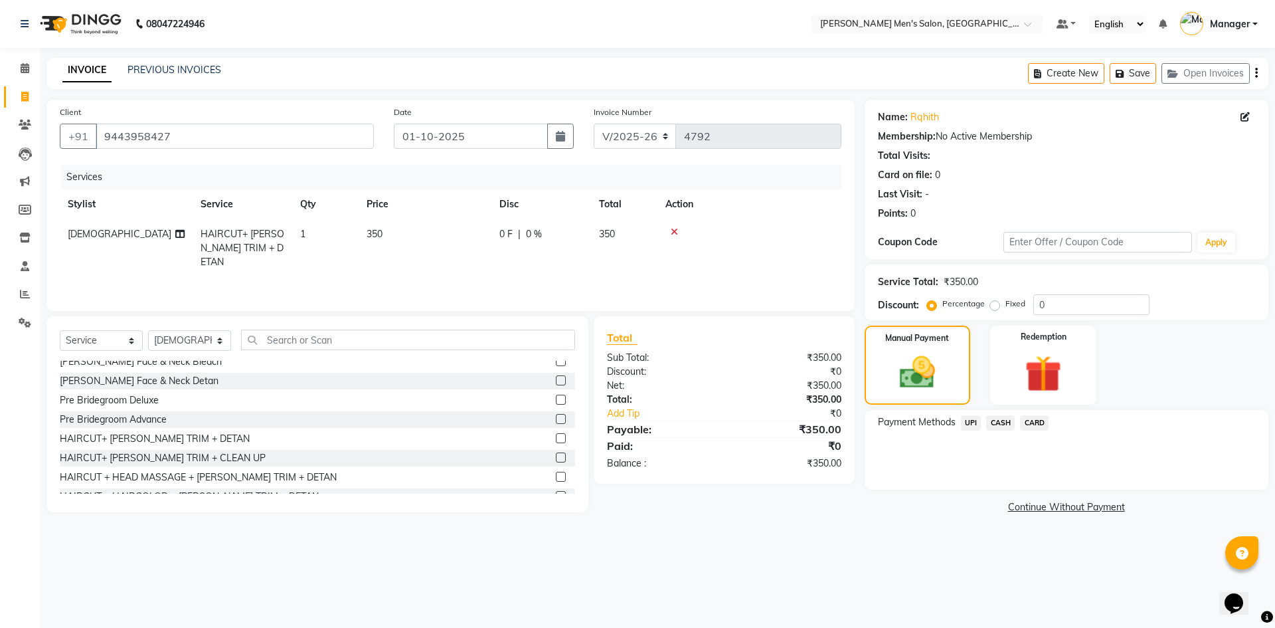
click at [1002, 424] on span "CASH" at bounding box center [1000, 422] width 29 height 15
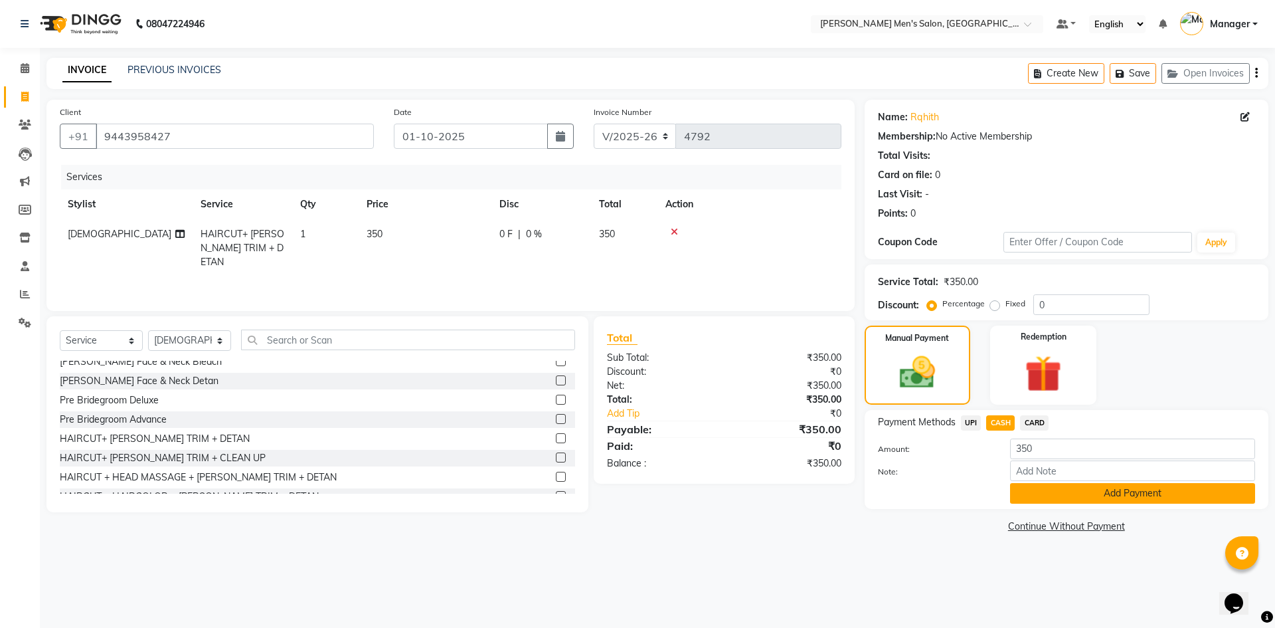
click at [1053, 495] on button "Add Payment" at bounding box center [1132, 493] width 245 height 21
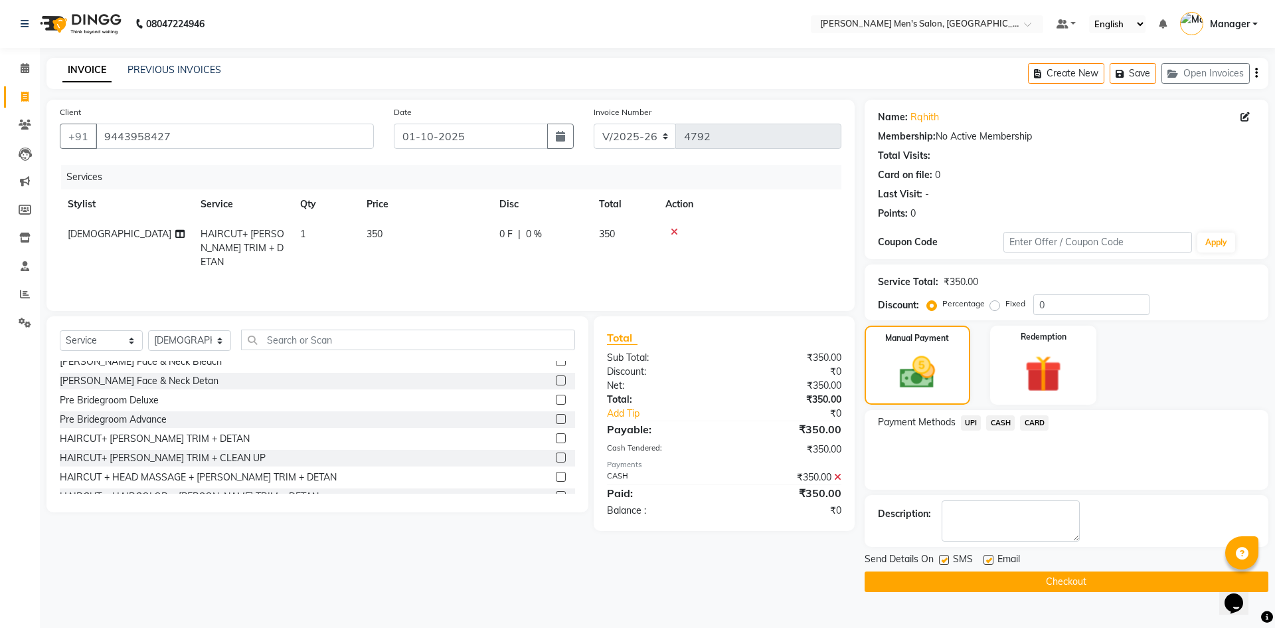
click at [1036, 580] on button "Checkout" at bounding box center [1067, 581] width 404 height 21
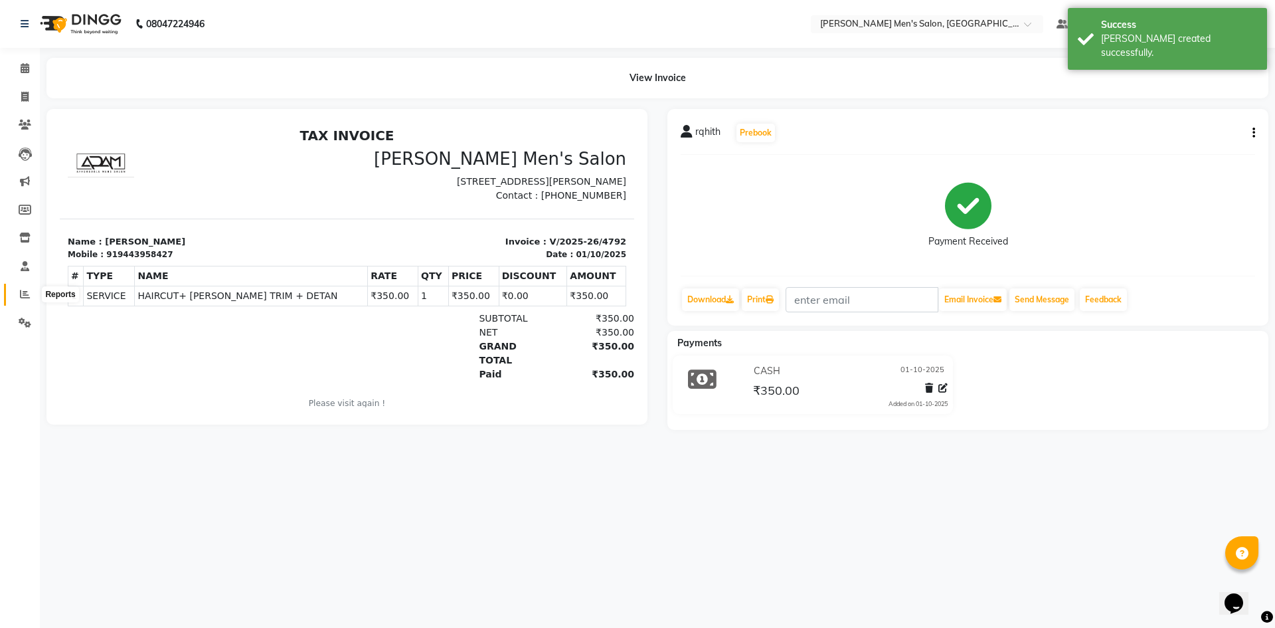
click at [23, 288] on span at bounding box center [24, 294] width 23 height 15
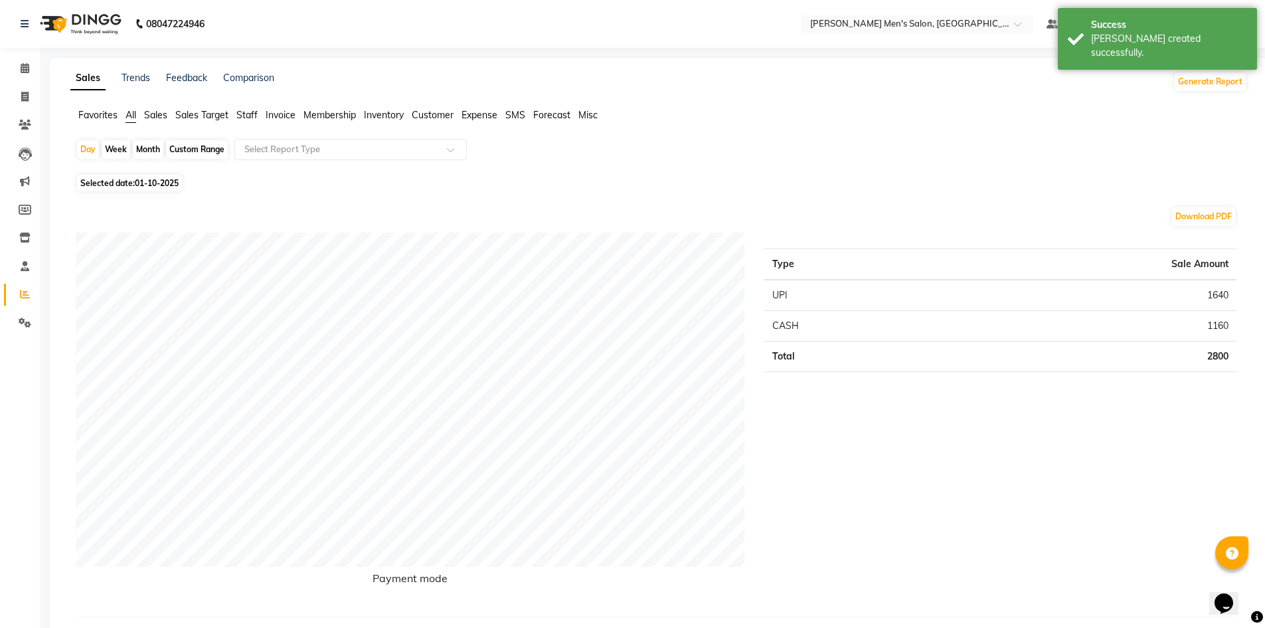
click at [248, 116] on span "Staff" at bounding box center [246, 115] width 21 height 12
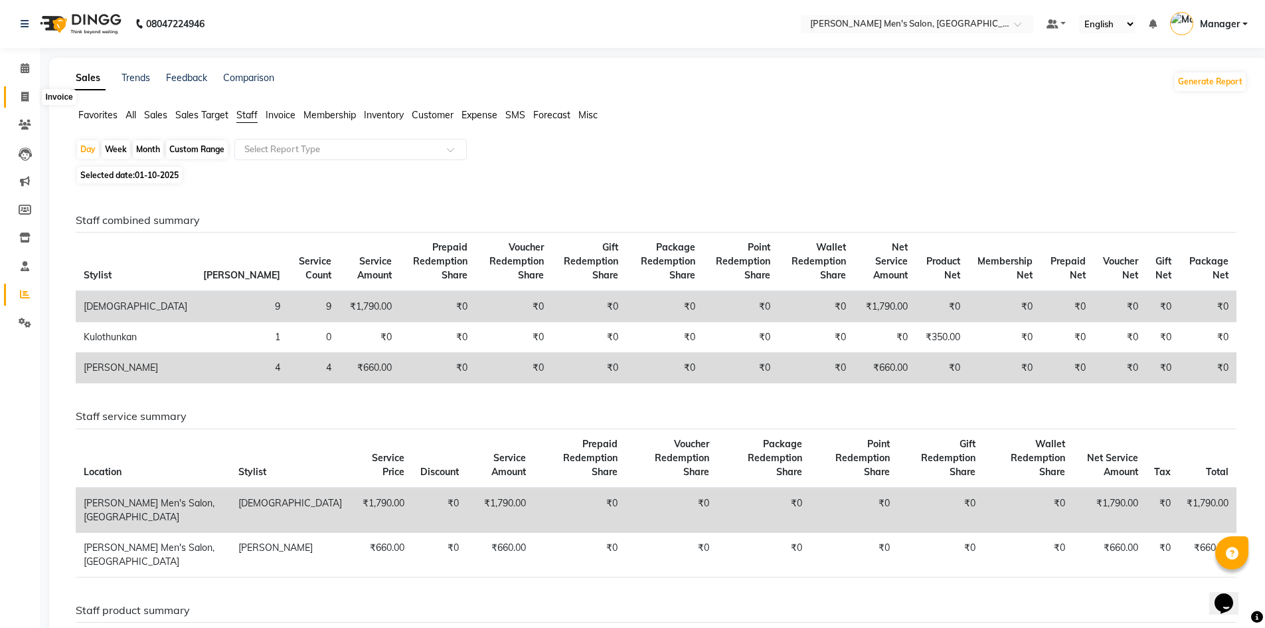
click at [23, 96] on icon at bounding box center [24, 97] width 7 height 10
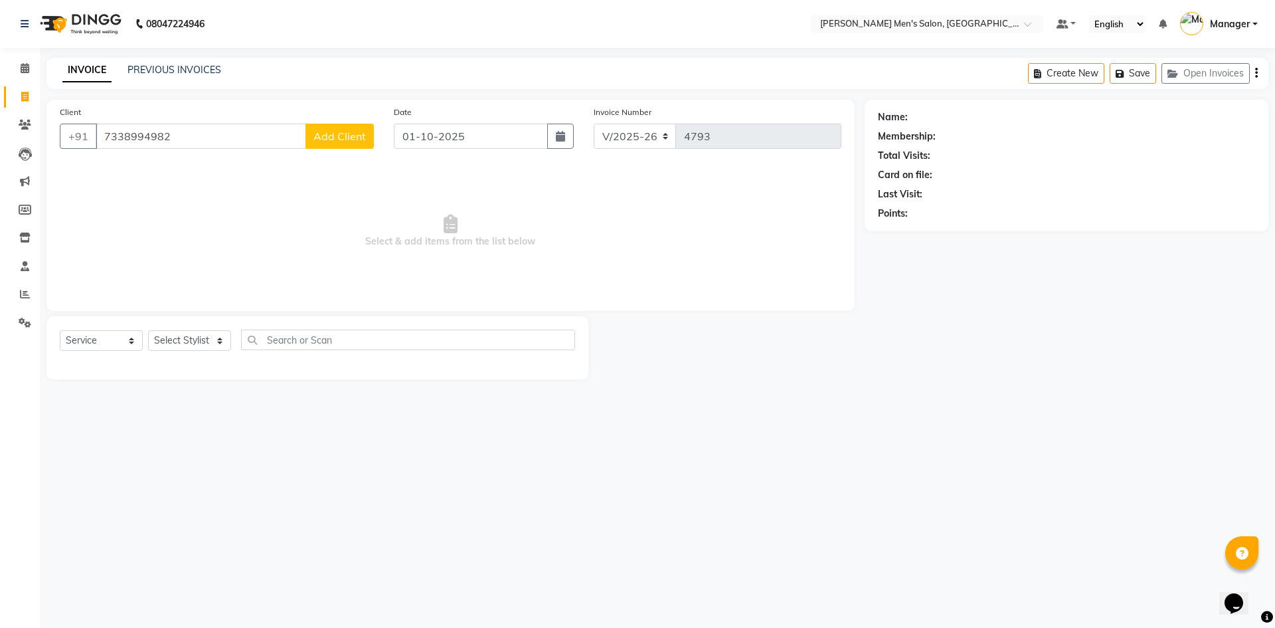
click at [342, 142] on span "Add Client" at bounding box center [339, 136] width 52 height 13
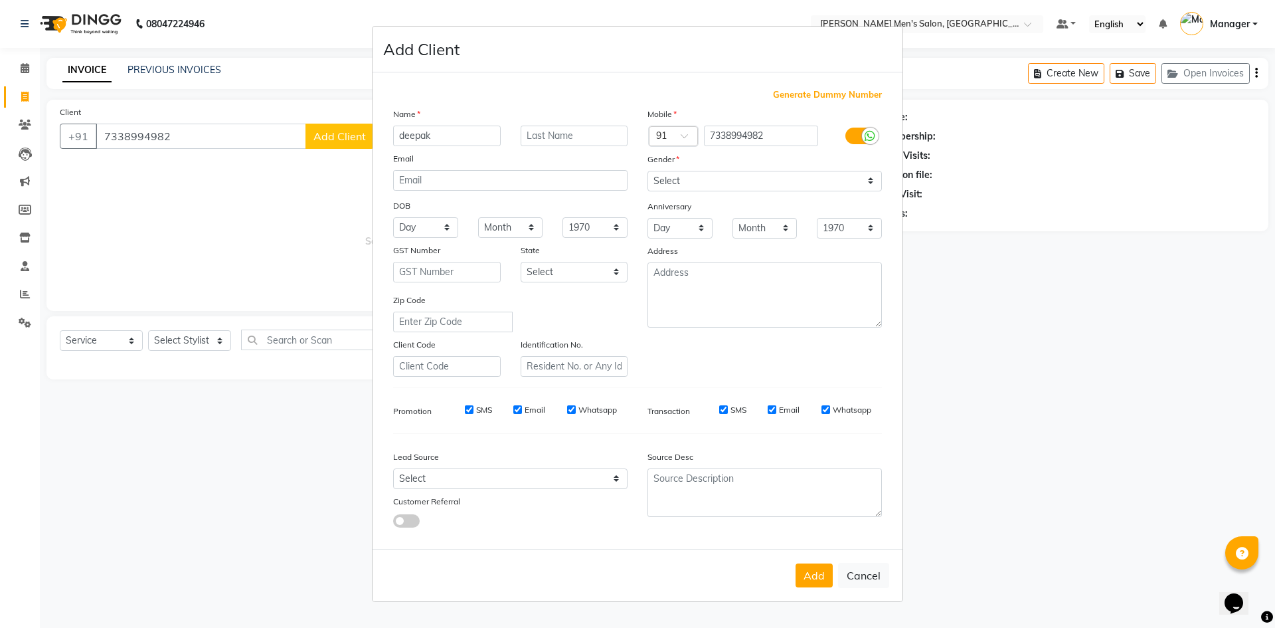
click at [460, 136] on input "deepak" at bounding box center [447, 136] width 108 height 21
click at [735, 178] on select "Select Male Female Other Prefer Not To Say" at bounding box center [765, 181] width 234 height 21
click at [648, 171] on select "Select Male Female Other Prefer Not To Say" at bounding box center [765, 181] width 234 height 21
click at [470, 478] on select "Select Walk-in Referral Internet Friend Word of Mouth Advertisement Facebook Ju…" at bounding box center [510, 478] width 234 height 21
click at [393, 468] on select "Select Walk-in Referral Internet Friend Word of Mouth Advertisement Facebook Ju…" at bounding box center [510, 478] width 234 height 21
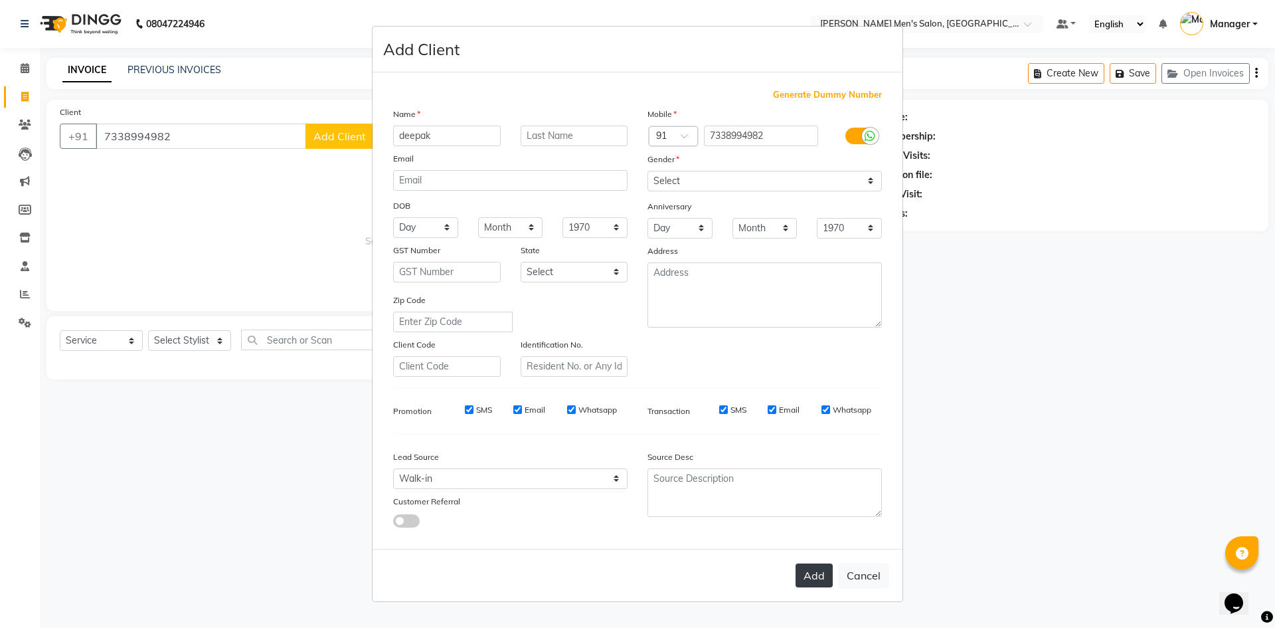
click at [804, 570] on button "Add" at bounding box center [814, 575] width 37 height 24
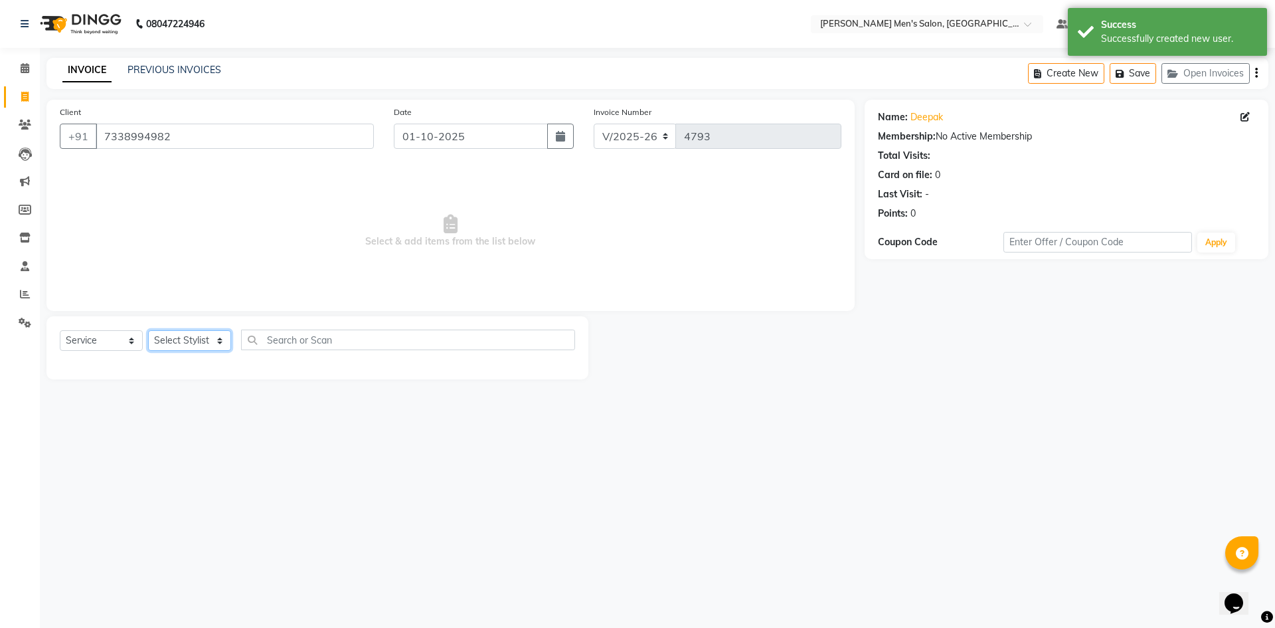
click at [197, 335] on select "Select Stylist Ajam Ashu Kulothunkan Manager Mithran Saddam Vishal" at bounding box center [189, 340] width 83 height 21
click at [148, 330] on select "Select Stylist Ajam Ashu Kulothunkan Manager Mithran Saddam Vishal" at bounding box center [189, 340] width 83 height 21
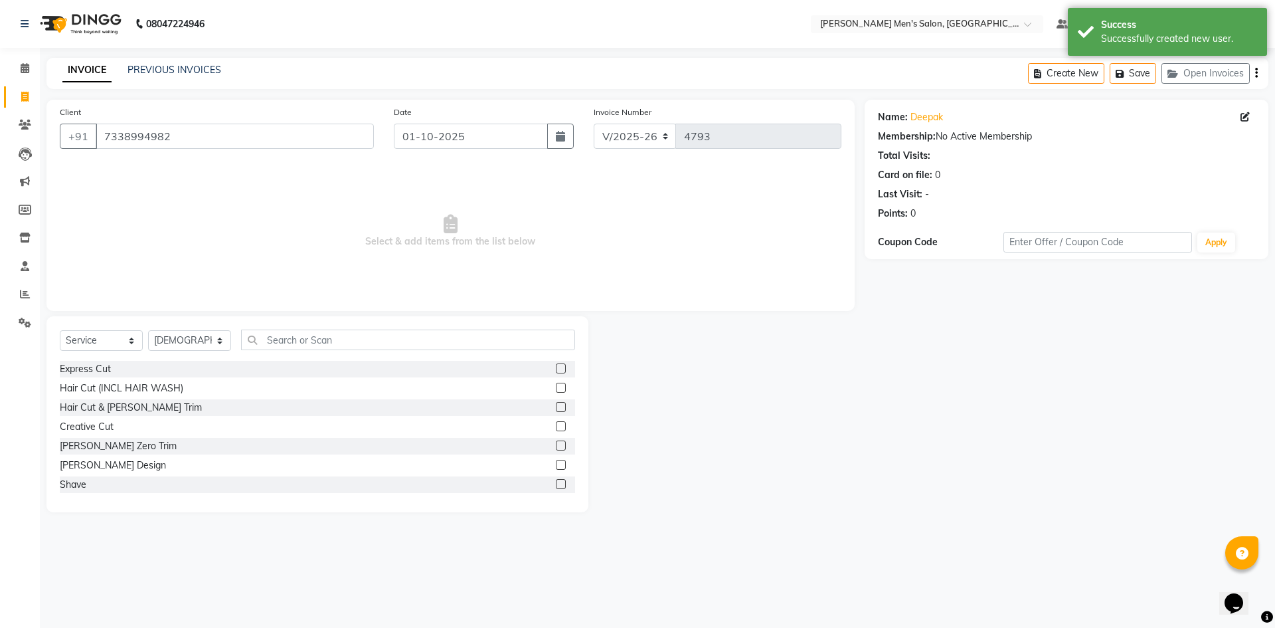
click at [556, 365] on label at bounding box center [561, 368] width 10 height 10
click at [556, 365] on input "checkbox" at bounding box center [560, 369] width 9 height 9
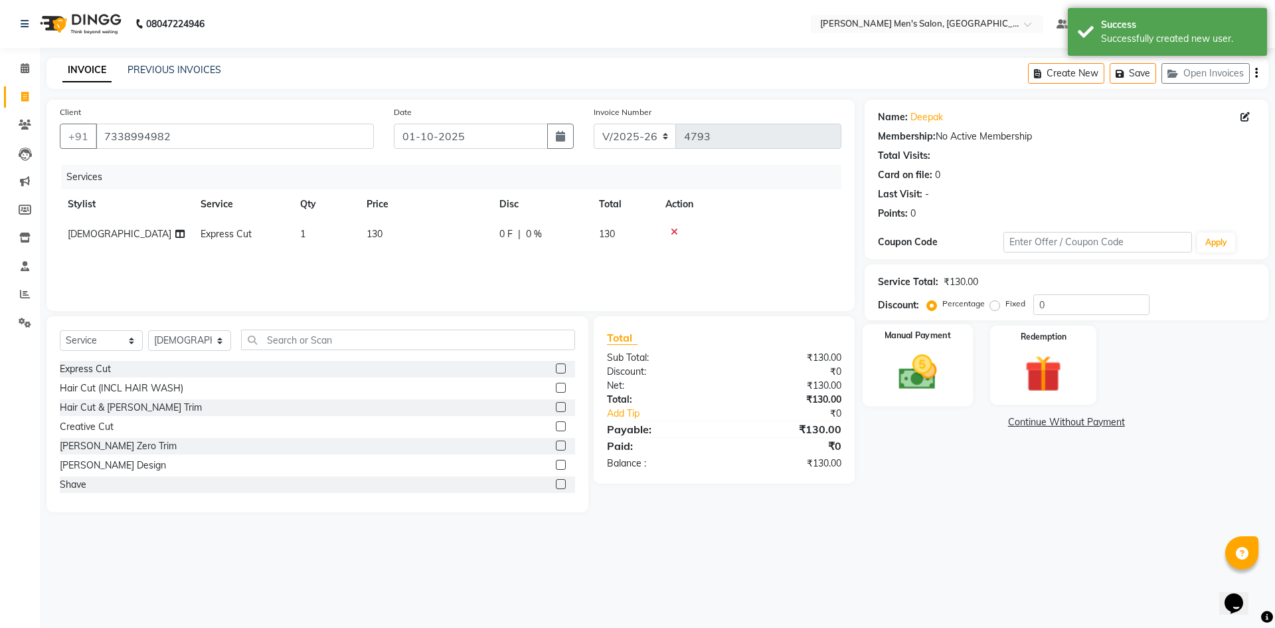
click at [900, 373] on img at bounding box center [918, 372] width 62 height 44
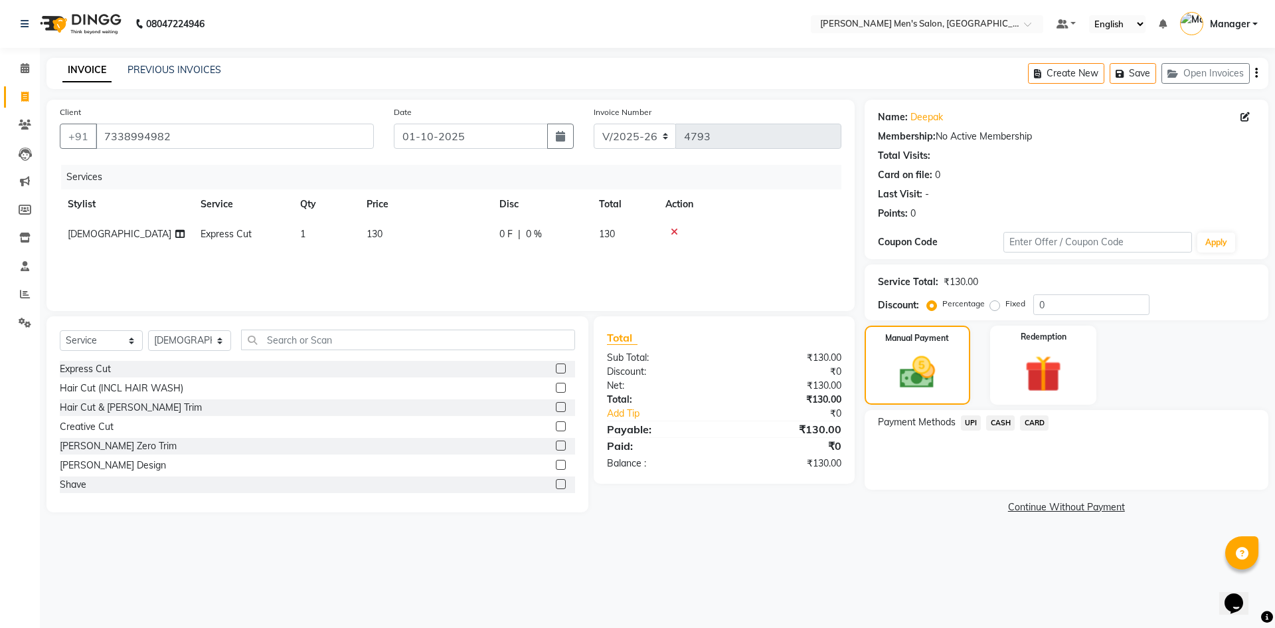
click at [970, 425] on span "UPI" at bounding box center [971, 422] width 21 height 15
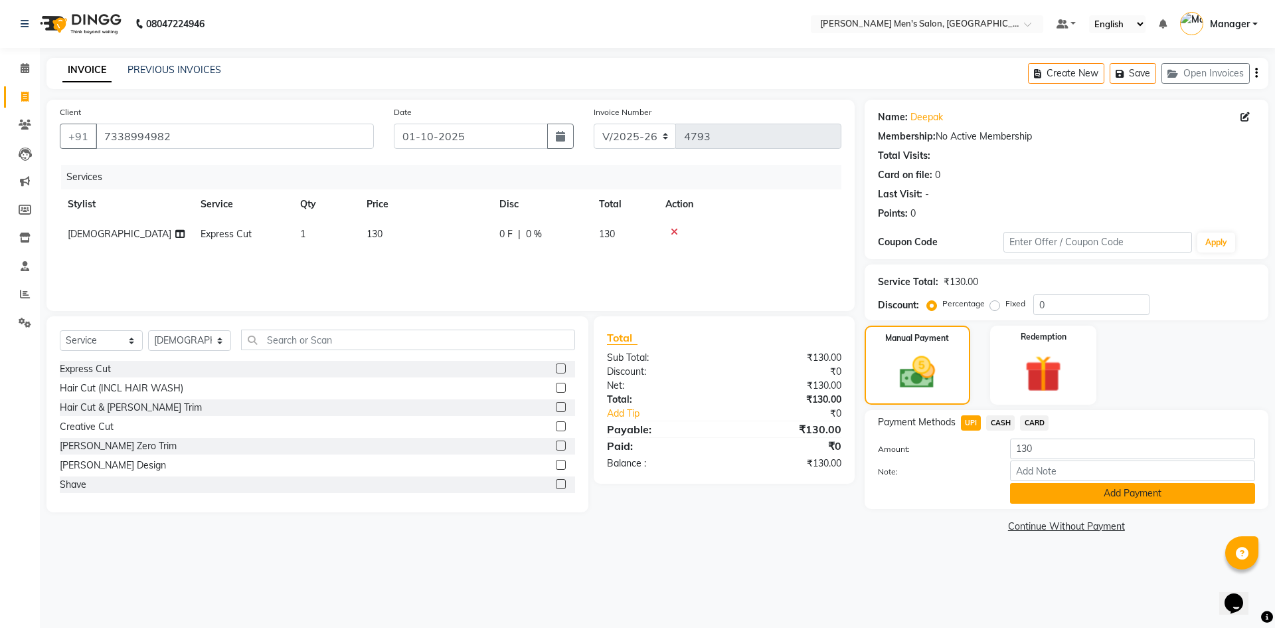
click at [1045, 490] on button "Add Payment" at bounding box center [1132, 493] width 245 height 21
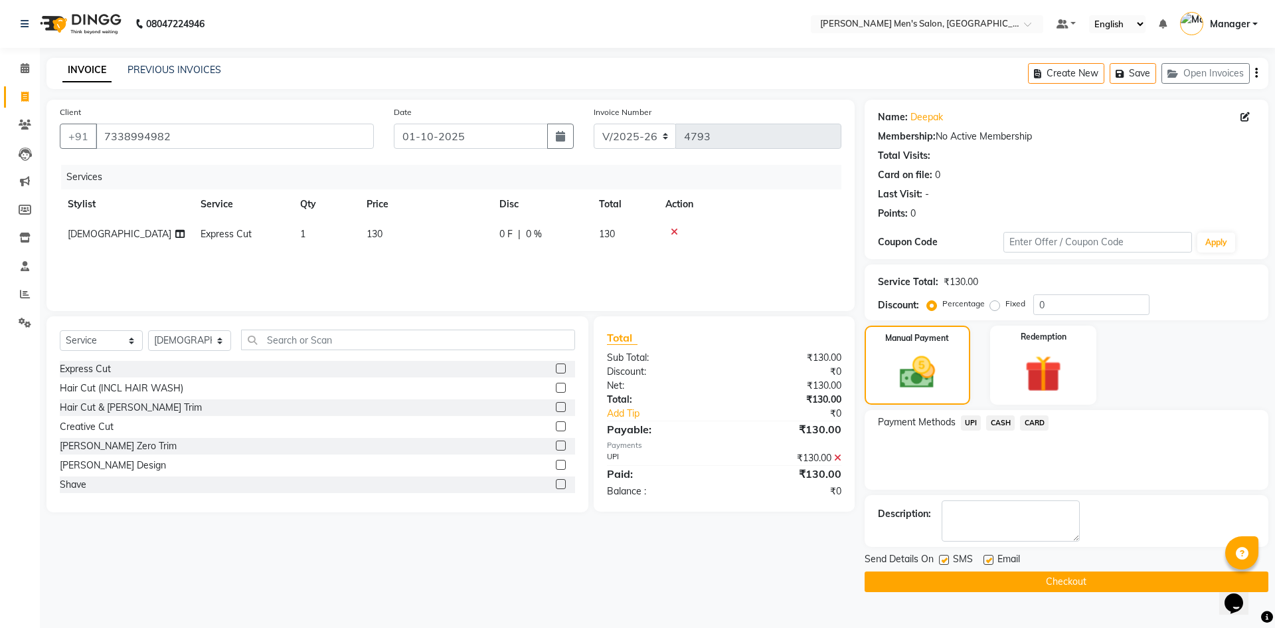
click at [1024, 581] on button "Checkout" at bounding box center [1067, 581] width 404 height 21
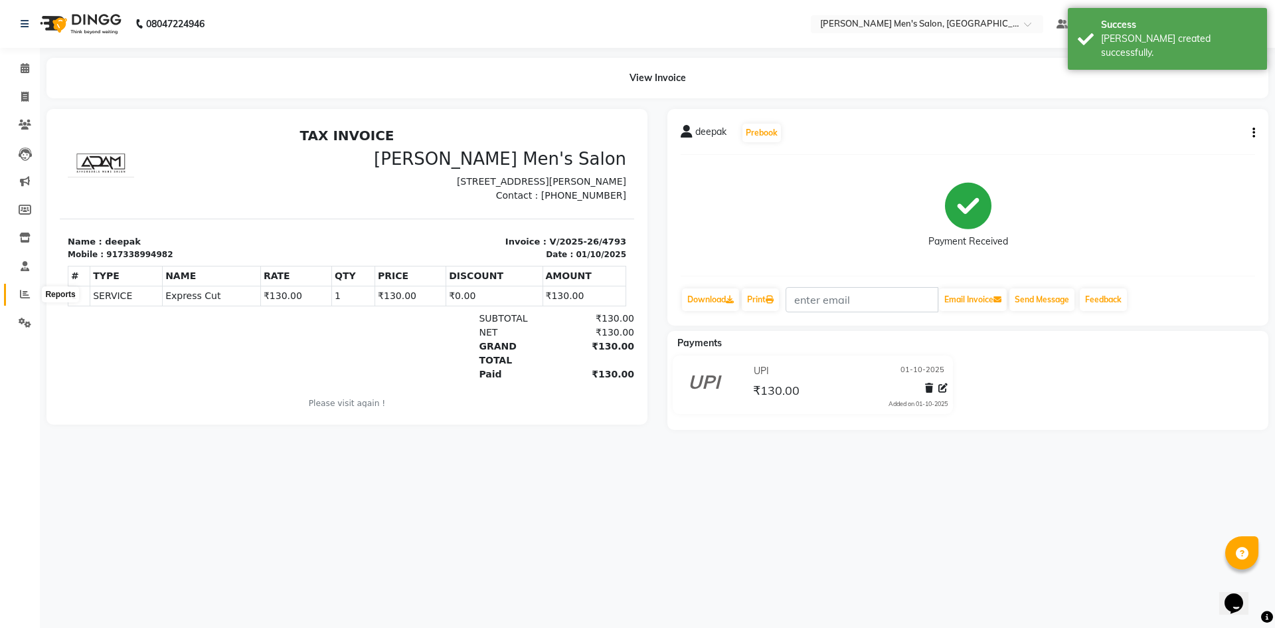
click at [23, 298] on icon at bounding box center [25, 294] width 10 height 10
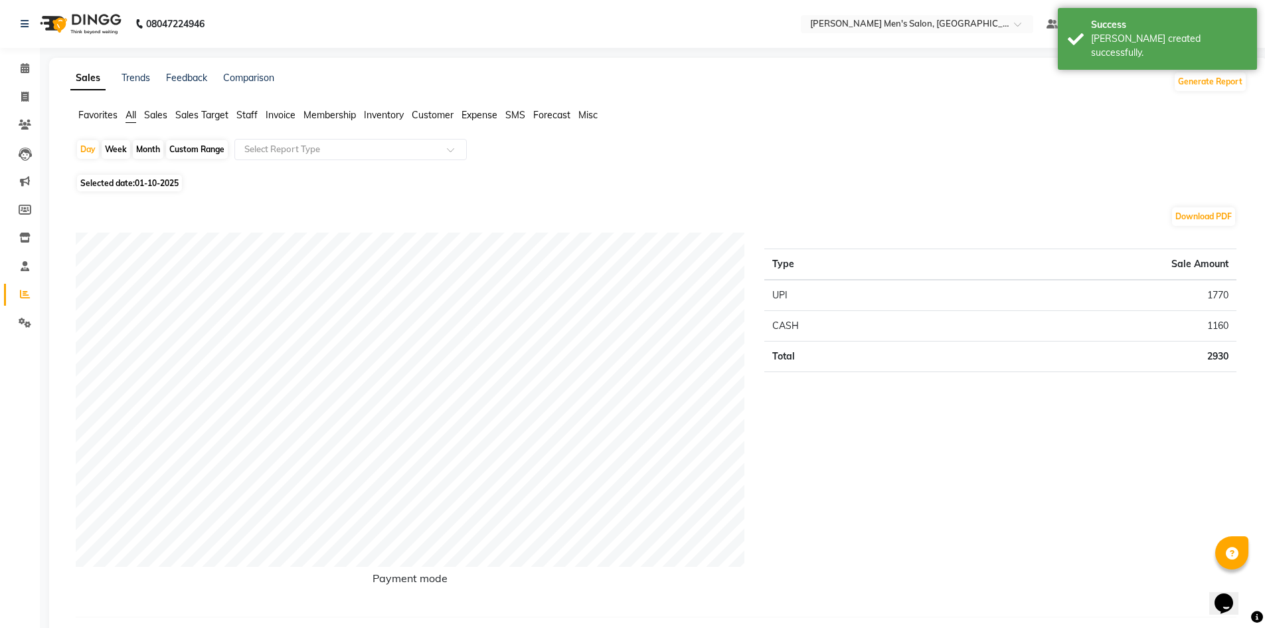
click at [243, 113] on span "Staff" at bounding box center [246, 115] width 21 height 12
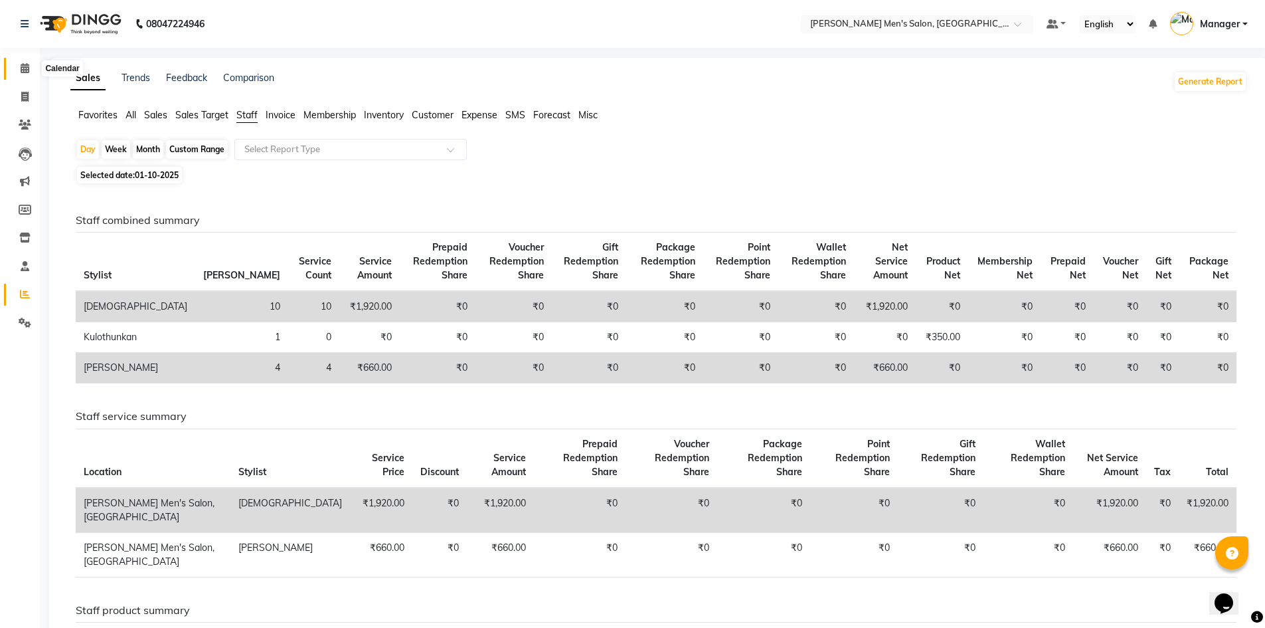
click at [30, 65] on span at bounding box center [24, 68] width 23 height 15
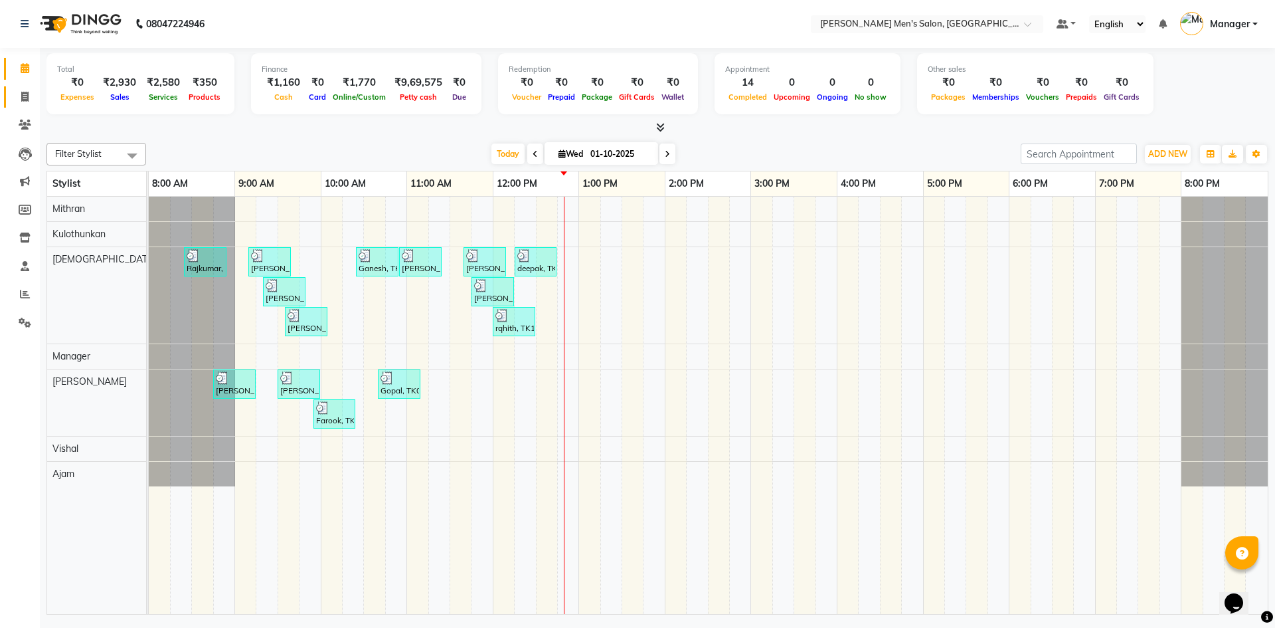
click at [29, 88] on link "Invoice" at bounding box center [20, 97] width 32 height 22
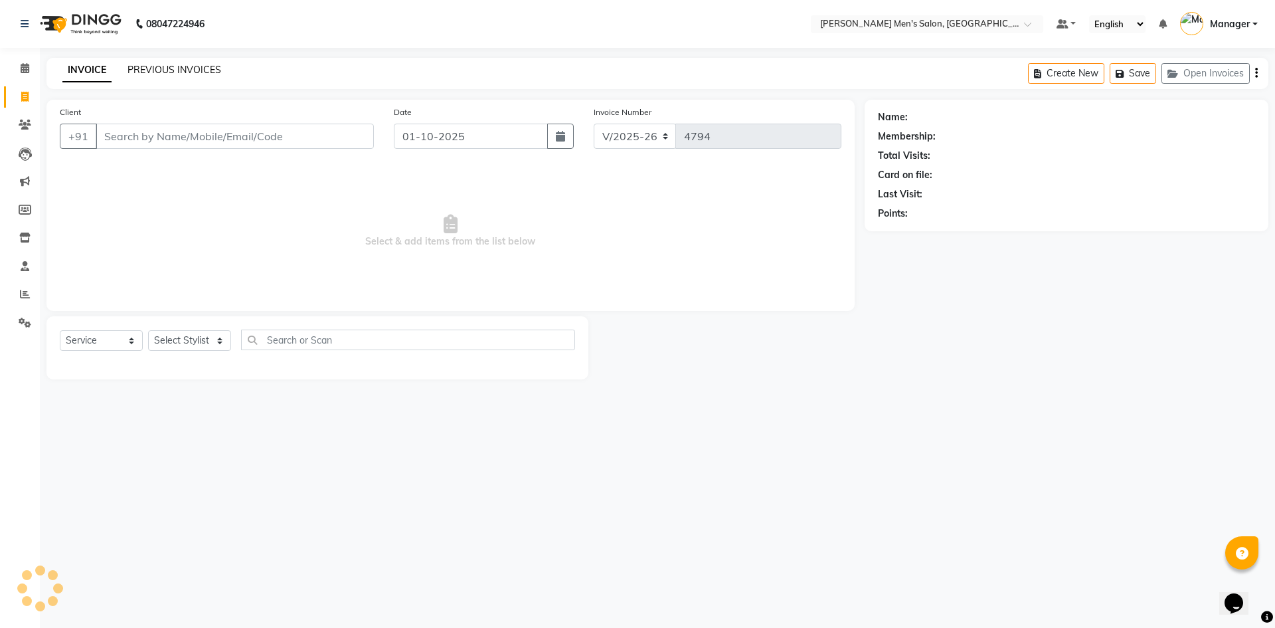
click at [153, 70] on link "PREVIOUS INVOICES" at bounding box center [175, 70] width 94 height 12
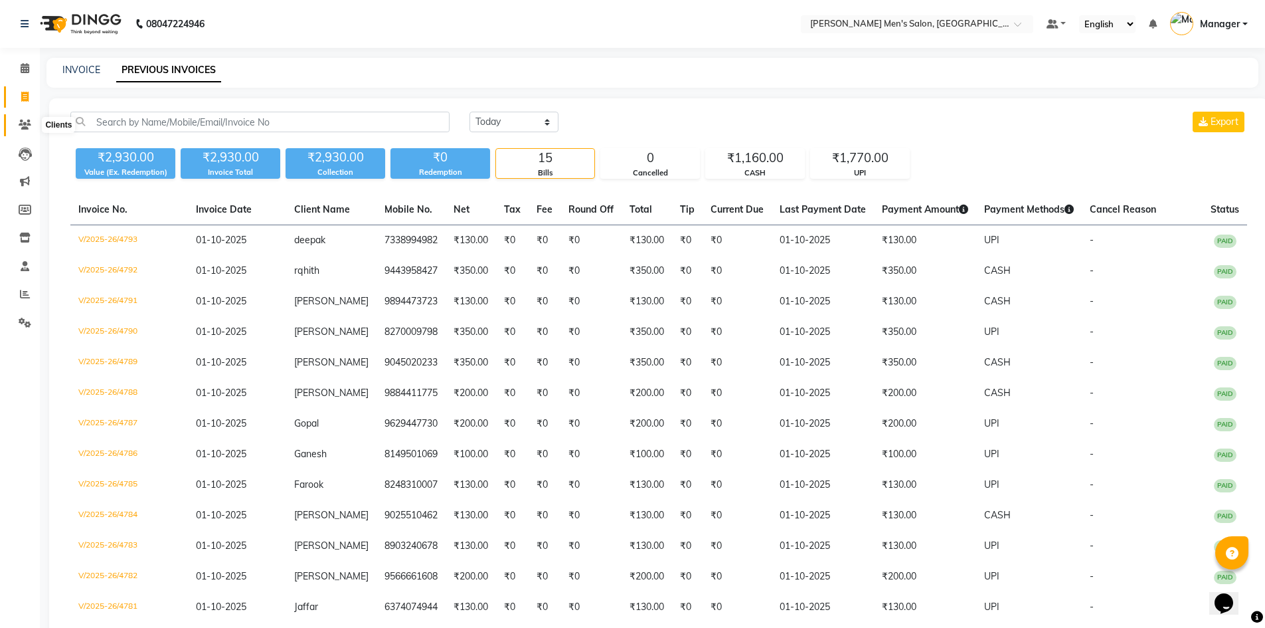
click at [26, 124] on icon at bounding box center [25, 125] width 13 height 10
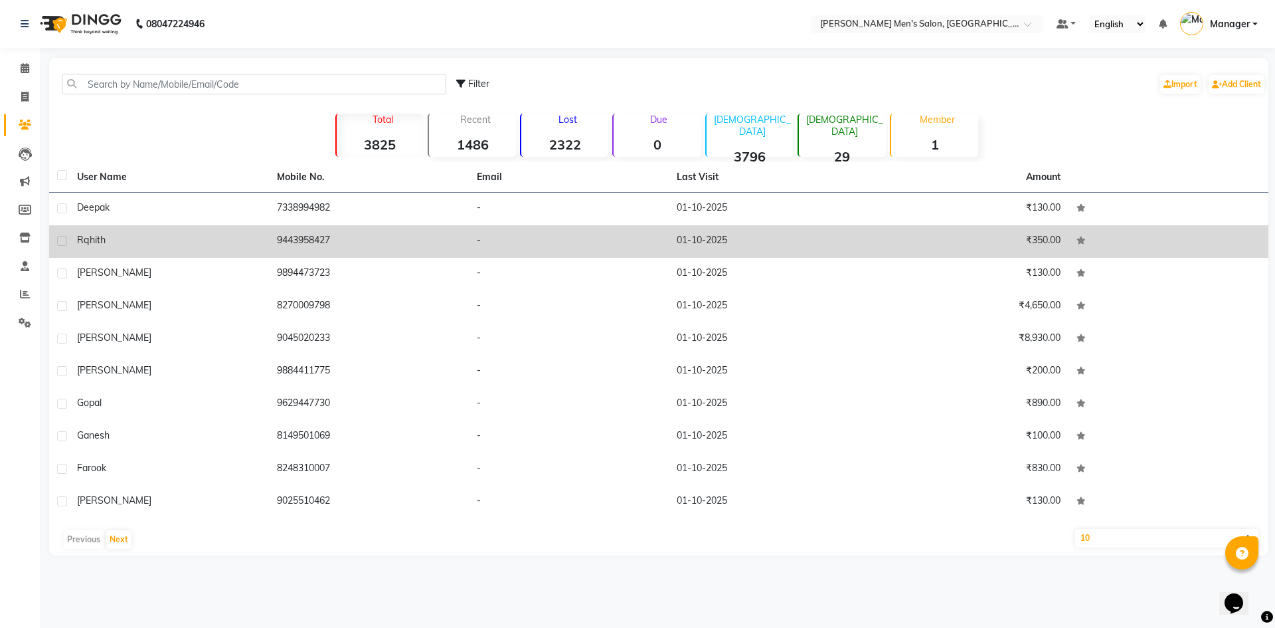
click at [184, 252] on td "rqhith" at bounding box center [169, 241] width 200 height 33
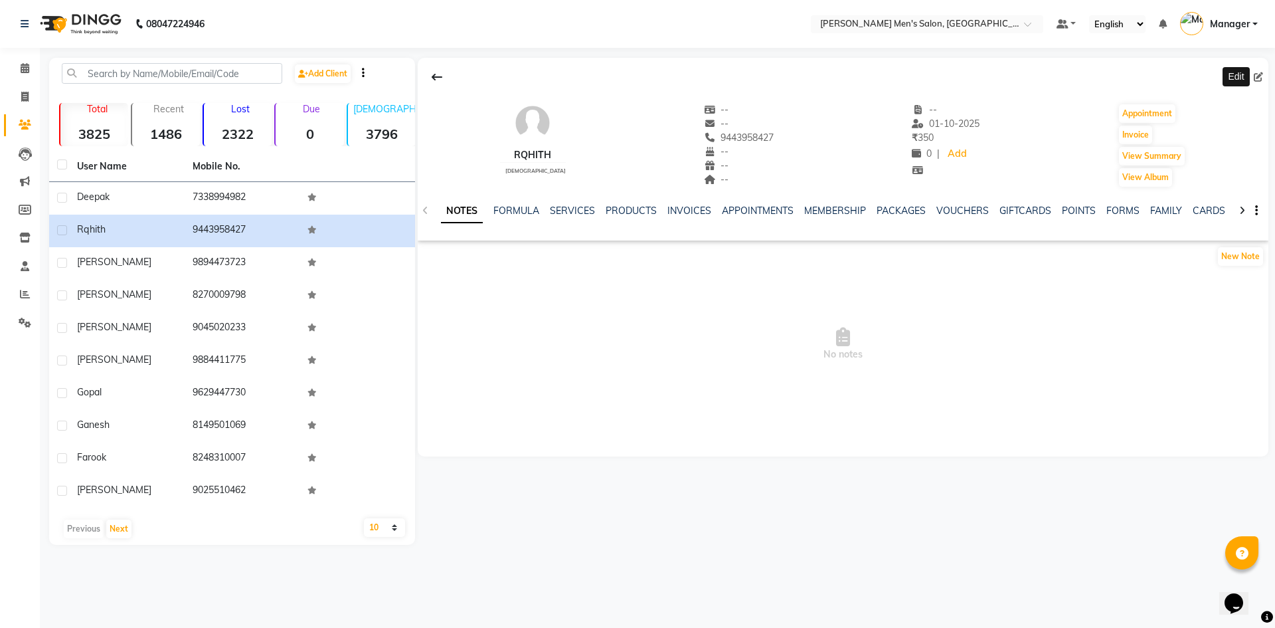
click at [1263, 75] on span at bounding box center [1261, 77] width 15 height 14
click at [1260, 77] on icon at bounding box center [1258, 76] width 9 height 9
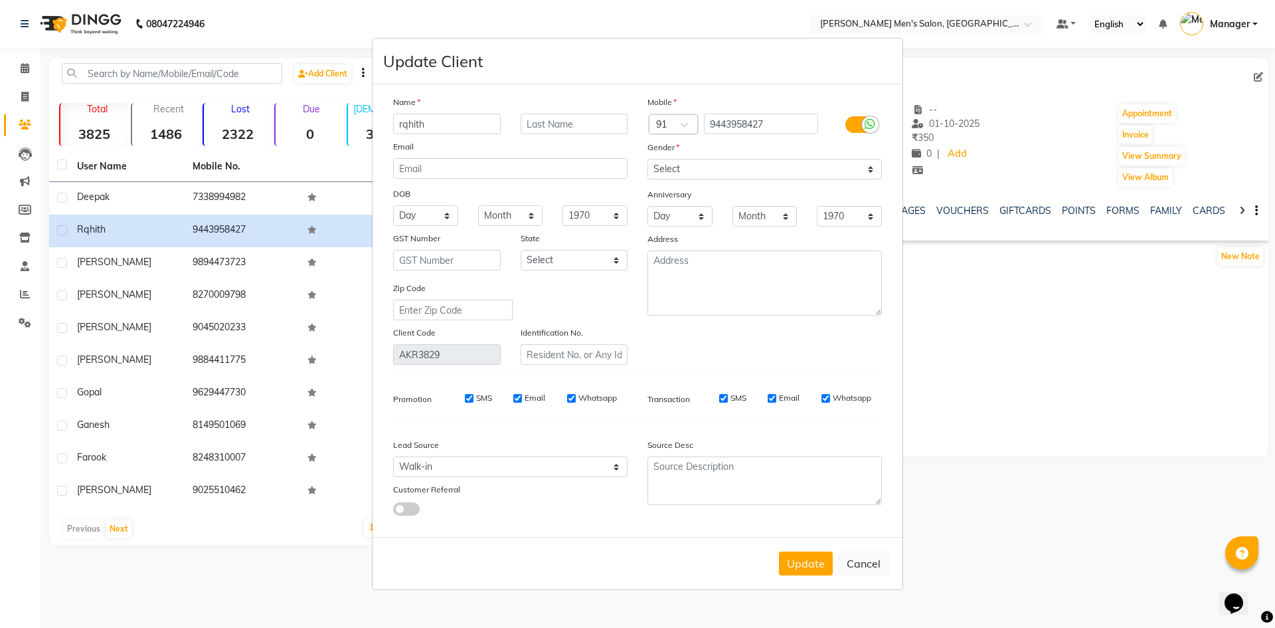
click at [435, 124] on input "rqhith" at bounding box center [447, 124] width 108 height 21
drag, startPoint x: 435, startPoint y: 124, endPoint x: 395, endPoint y: 128, distance: 40.7
click at [395, 128] on input "rqhith" at bounding box center [447, 124] width 108 height 21
click at [792, 564] on button "Update" at bounding box center [806, 563] width 54 height 24
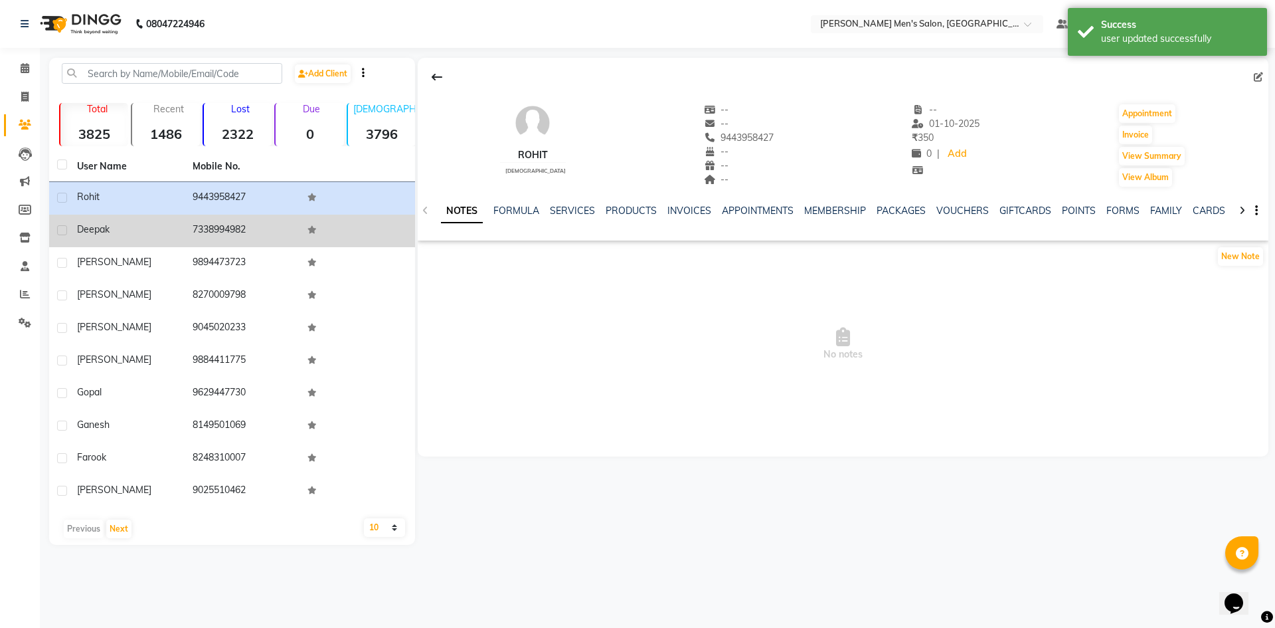
click at [96, 234] on span "deepak" at bounding box center [93, 229] width 33 height 12
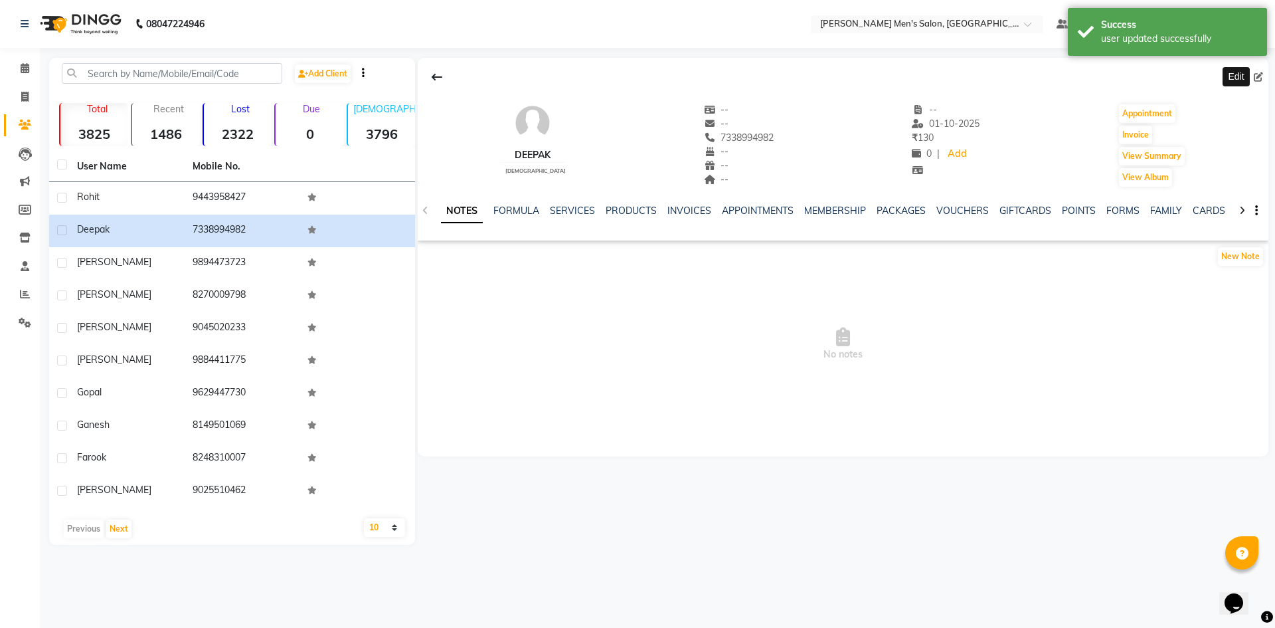
click at [1259, 80] on icon at bounding box center [1258, 76] width 9 height 9
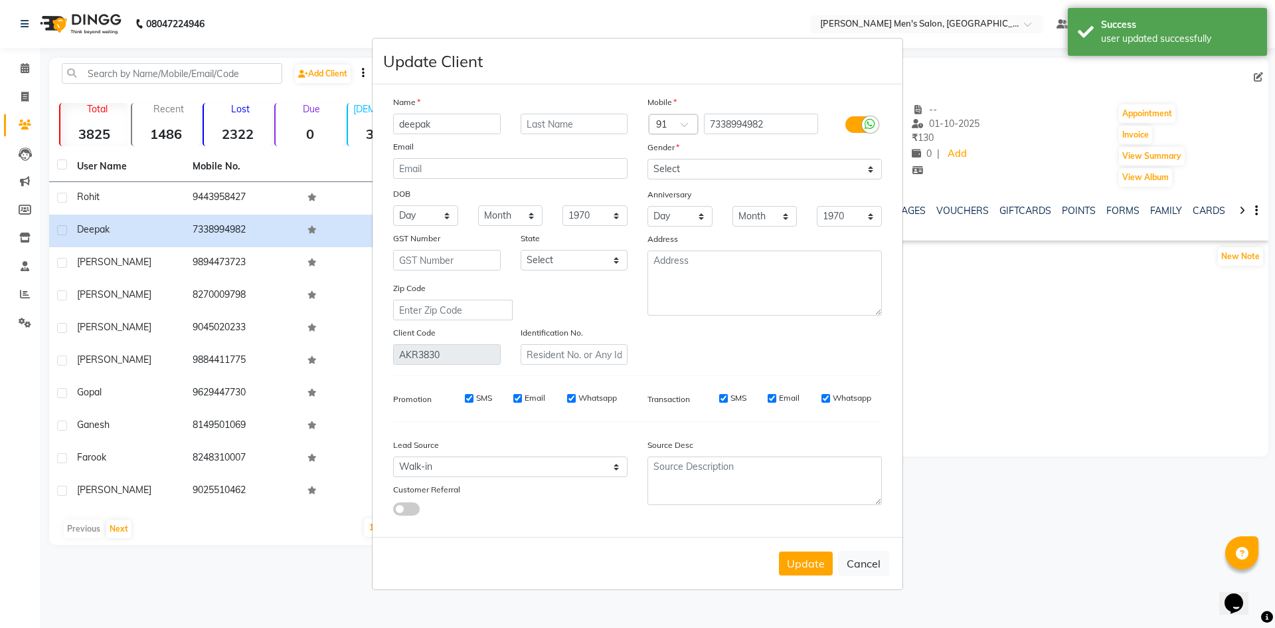
click at [403, 122] on input "deepak" at bounding box center [447, 124] width 108 height 21
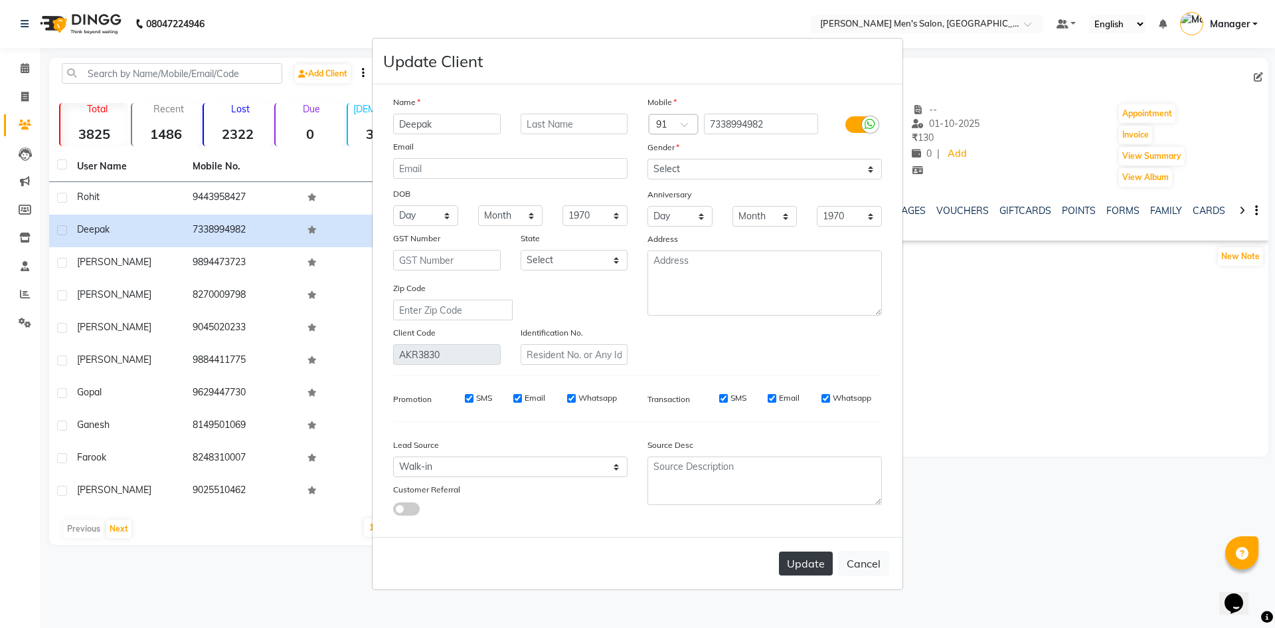
click at [802, 562] on button "Update" at bounding box center [806, 563] width 54 height 24
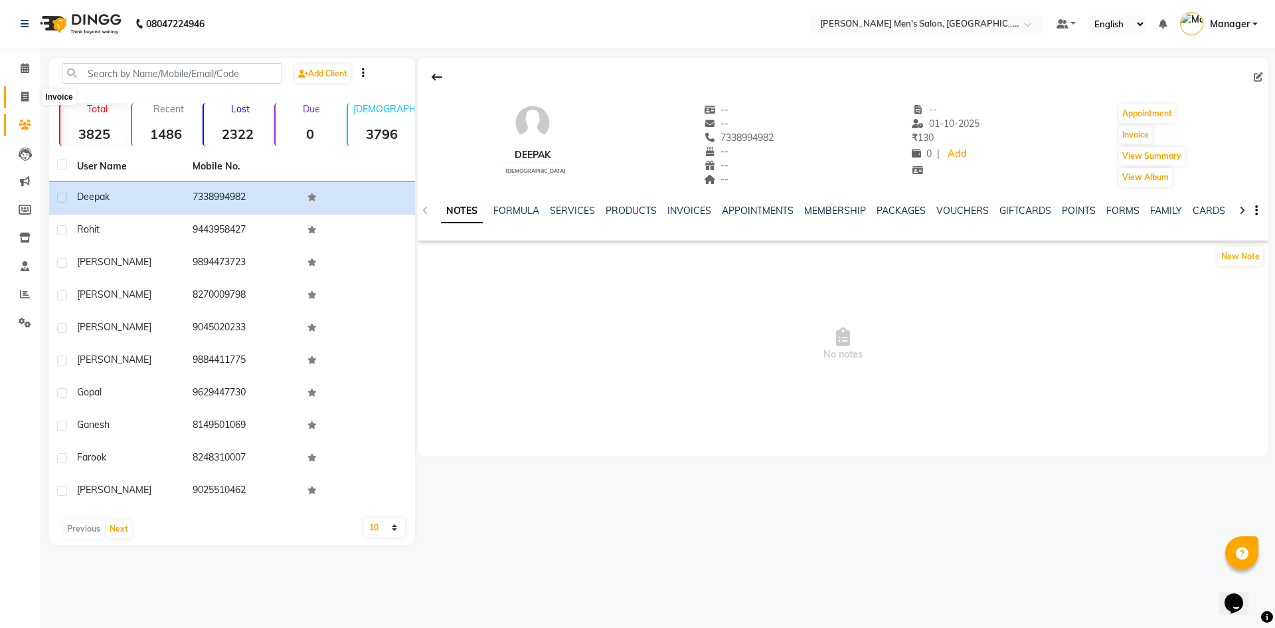
click at [27, 95] on icon at bounding box center [24, 97] width 7 height 10
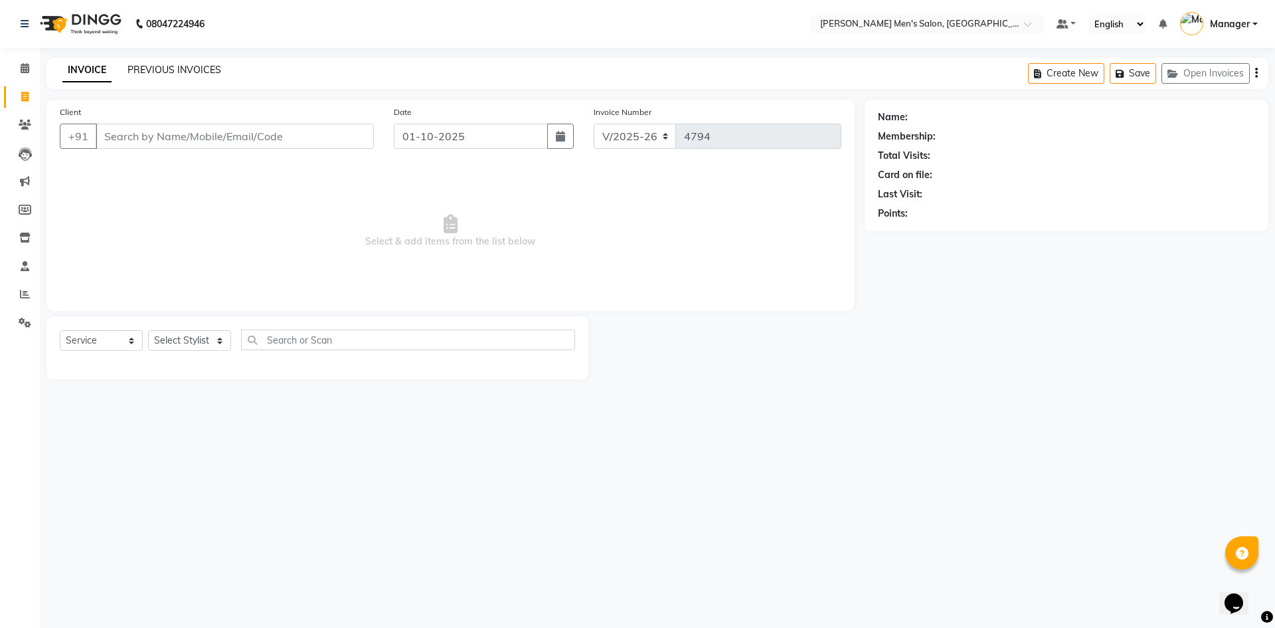
click at [163, 67] on link "PREVIOUS INVOICES" at bounding box center [175, 70] width 94 height 12
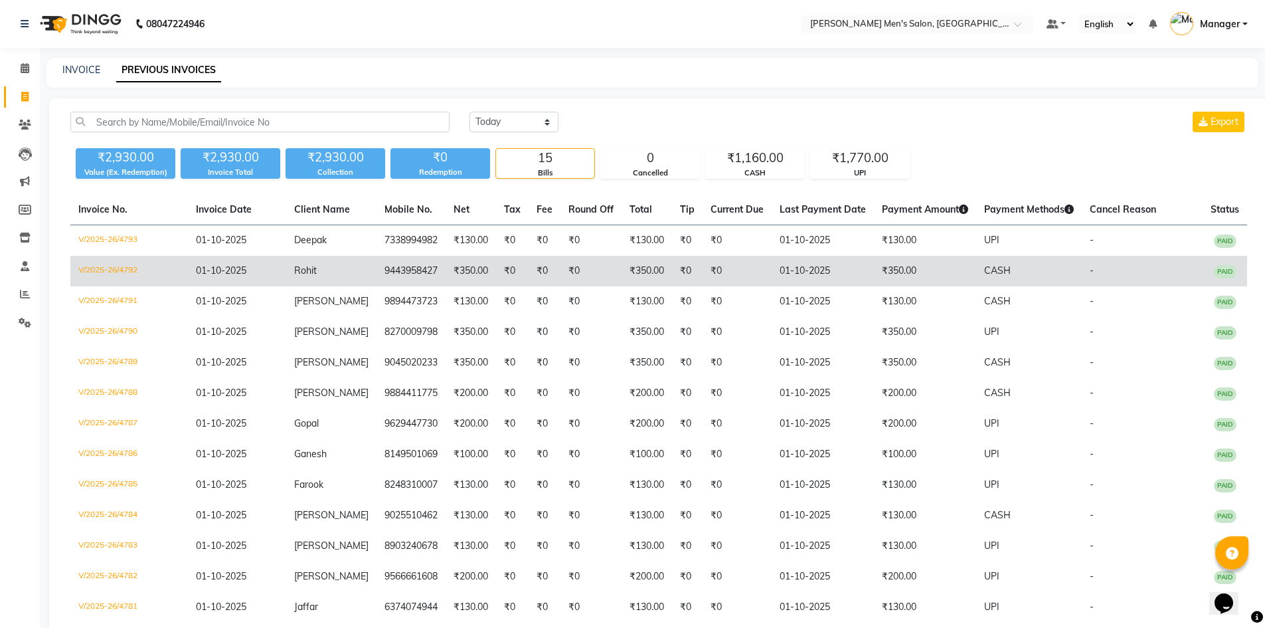
click at [341, 275] on td "Rohit" at bounding box center [331, 271] width 90 height 31
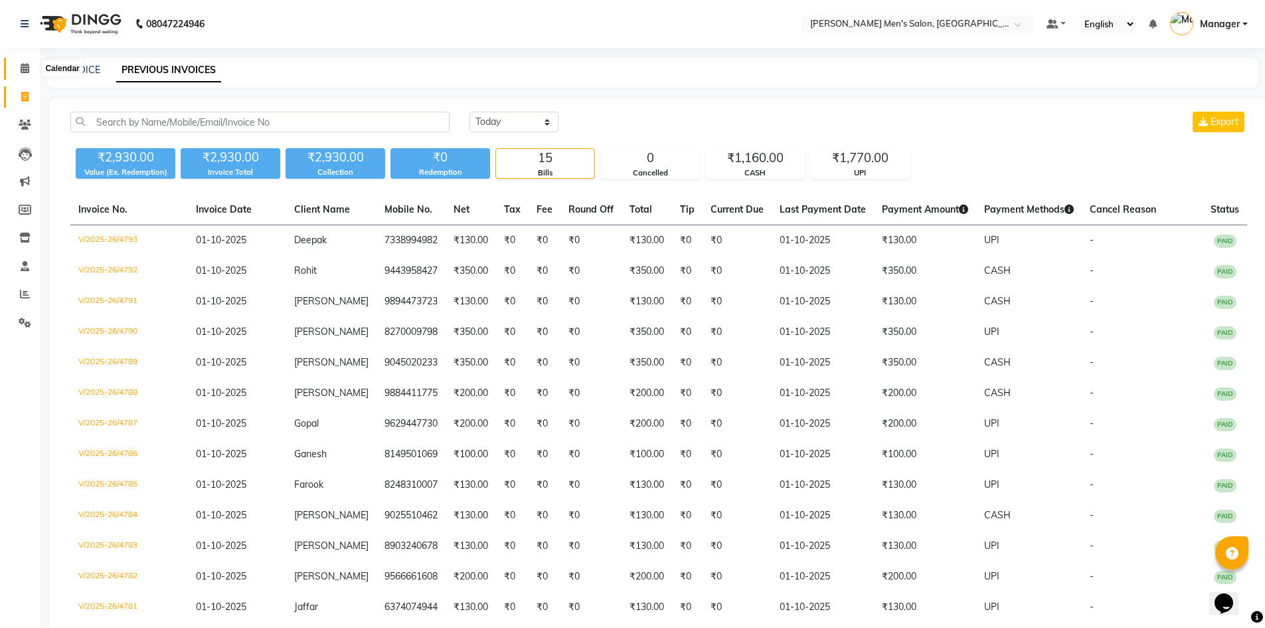
click at [25, 73] on span at bounding box center [24, 68] width 23 height 15
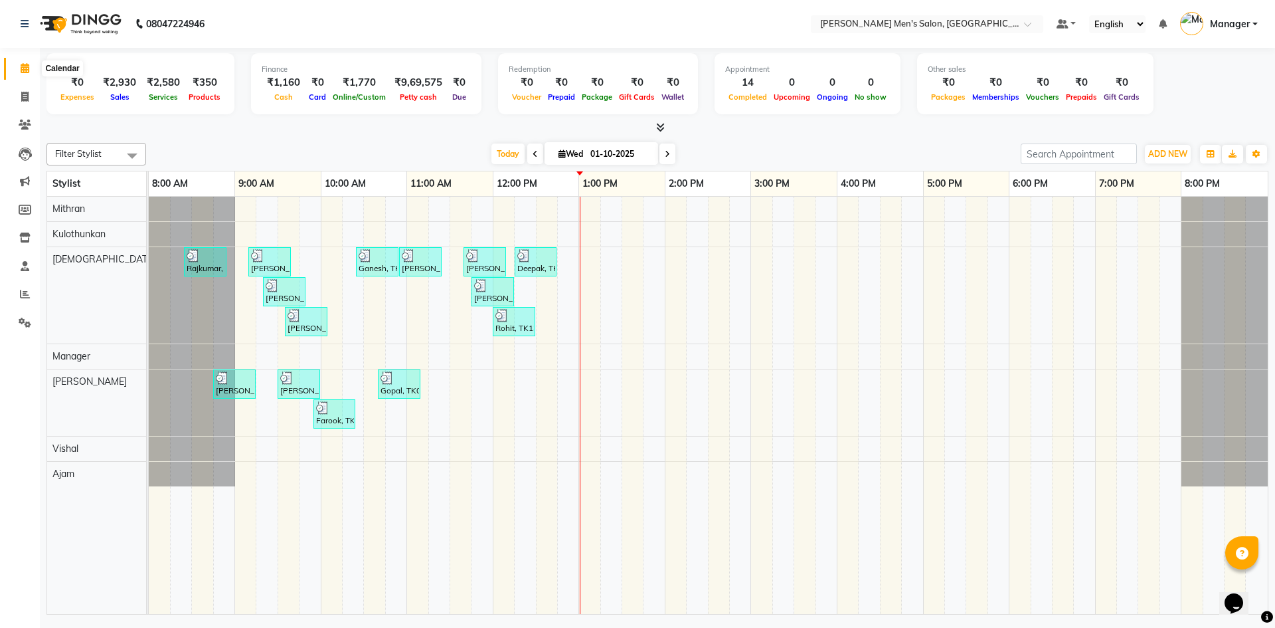
click at [18, 72] on span at bounding box center [24, 68] width 23 height 15
click at [24, 96] on icon at bounding box center [24, 97] width 7 height 10
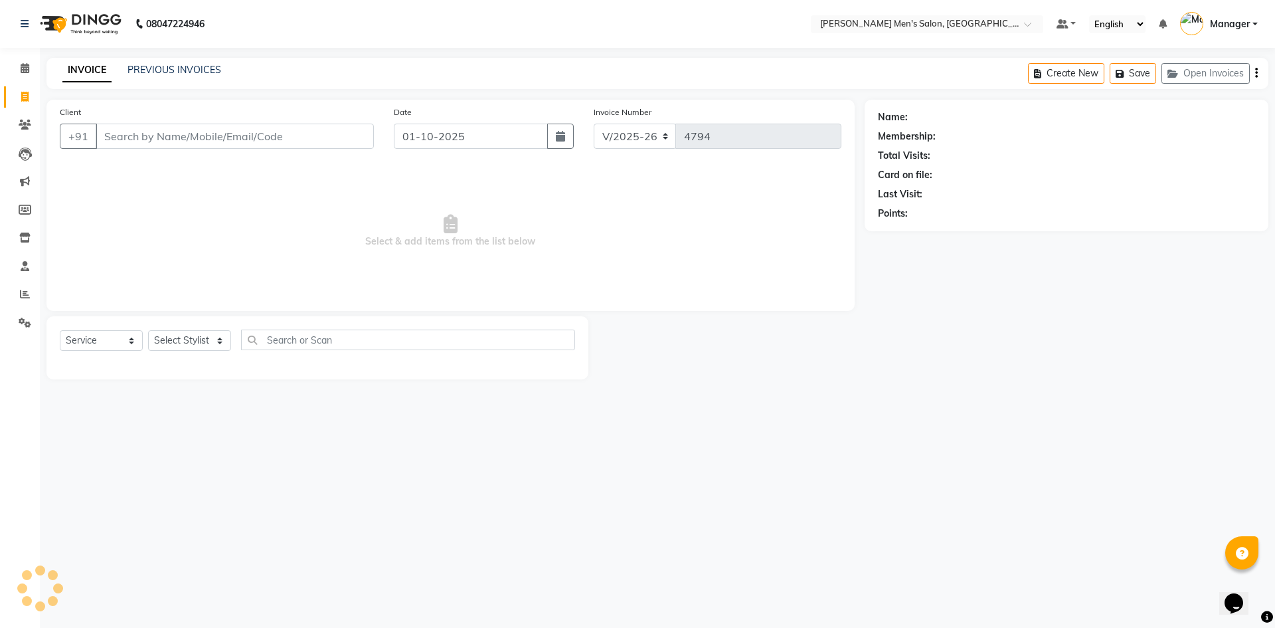
click at [173, 138] on input "Client" at bounding box center [235, 136] width 278 height 25
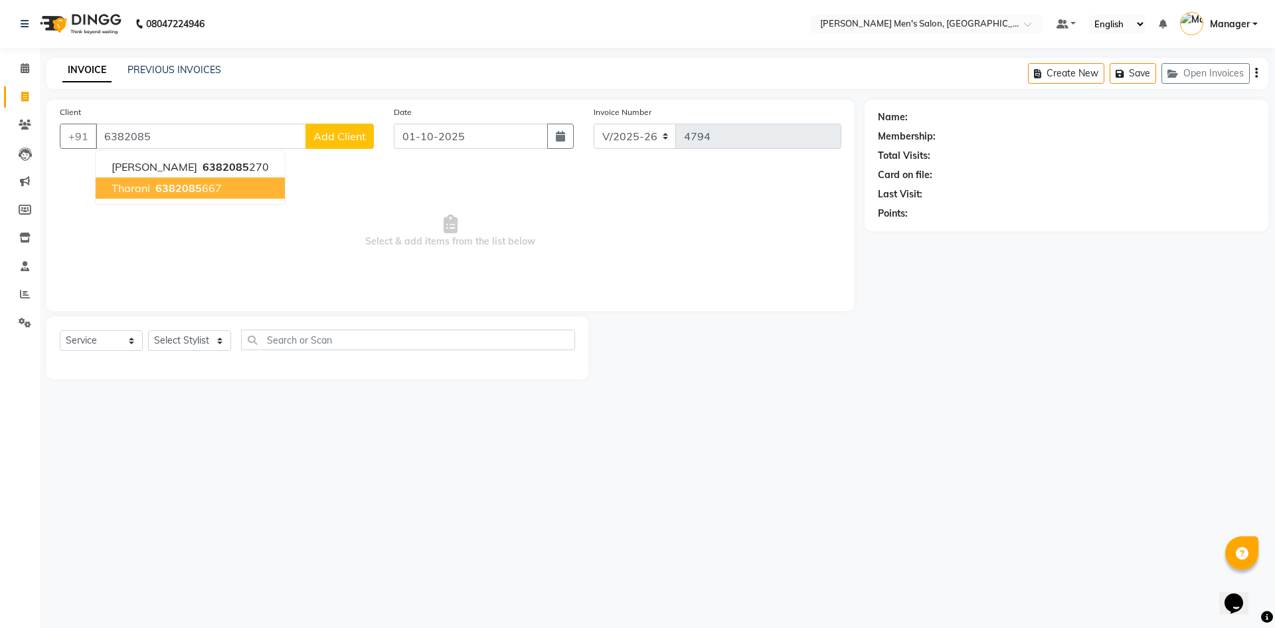
click at [189, 193] on span "6382085" at bounding box center [178, 187] width 46 height 13
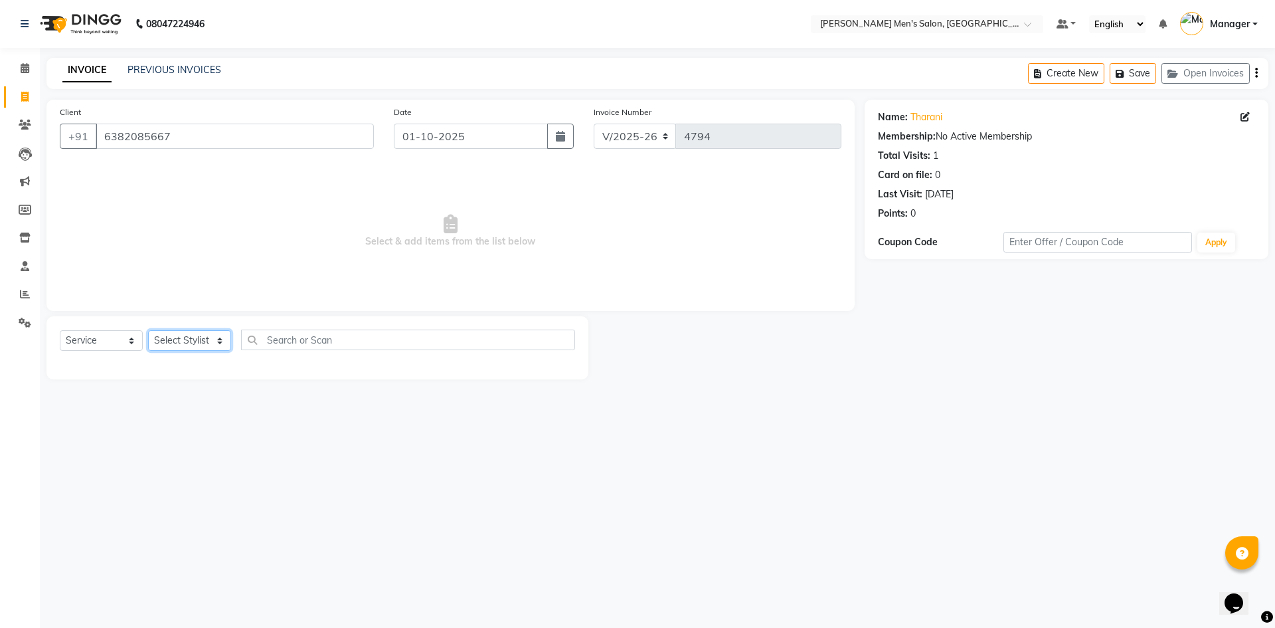
click at [181, 339] on select "Select Stylist Ajam Ashu Kulothunkan Manager Mithran Saddam Vishal" at bounding box center [189, 340] width 83 height 21
click at [148, 330] on select "Select Stylist Ajam Ashu Kulothunkan Manager Mithran Saddam Vishal" at bounding box center [189, 340] width 83 height 21
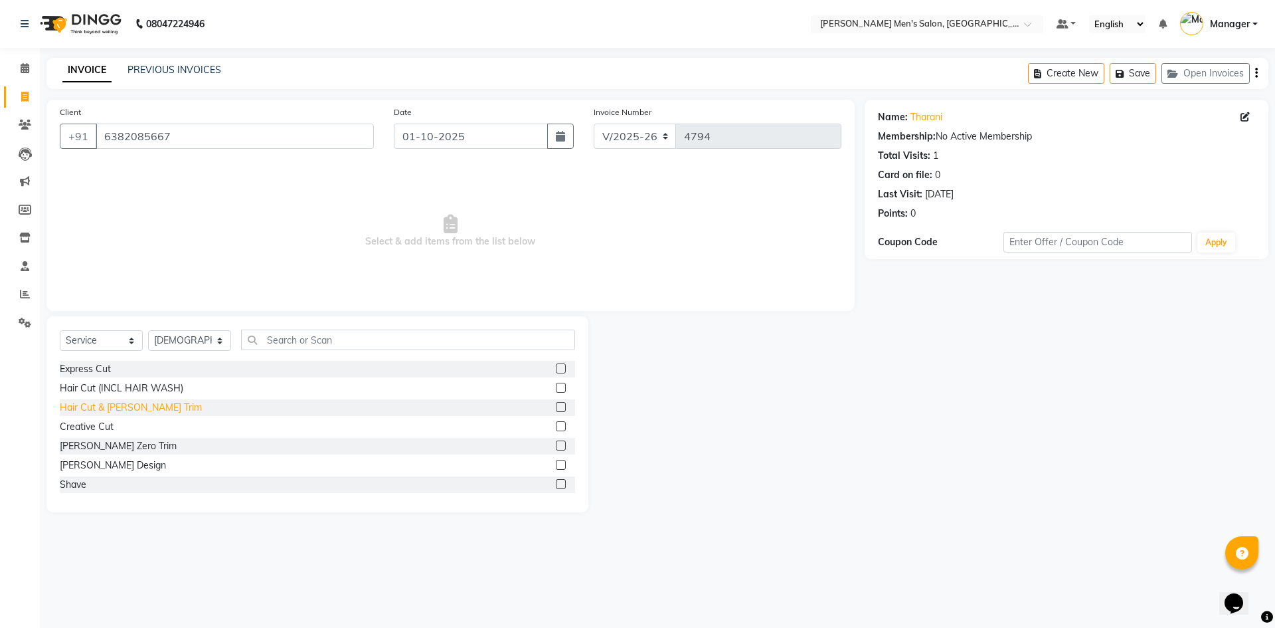
click at [135, 403] on div "Hair Cut & [PERSON_NAME] Trim" at bounding box center [131, 408] width 142 height 14
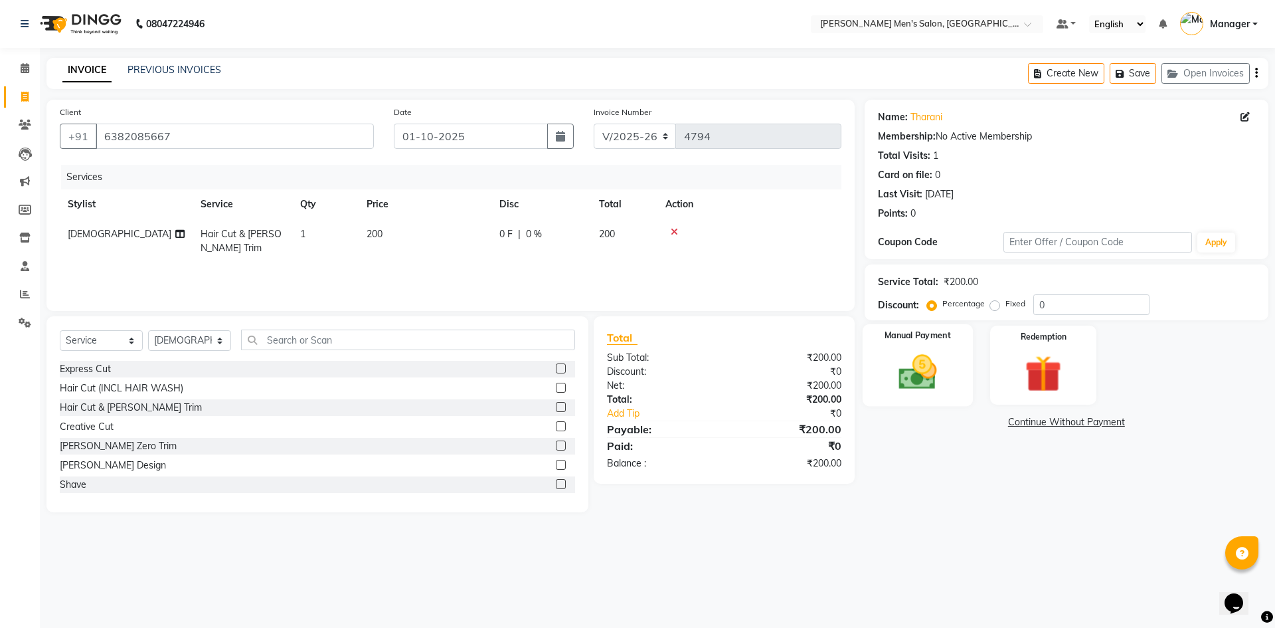
click at [913, 369] on img at bounding box center [918, 372] width 62 height 44
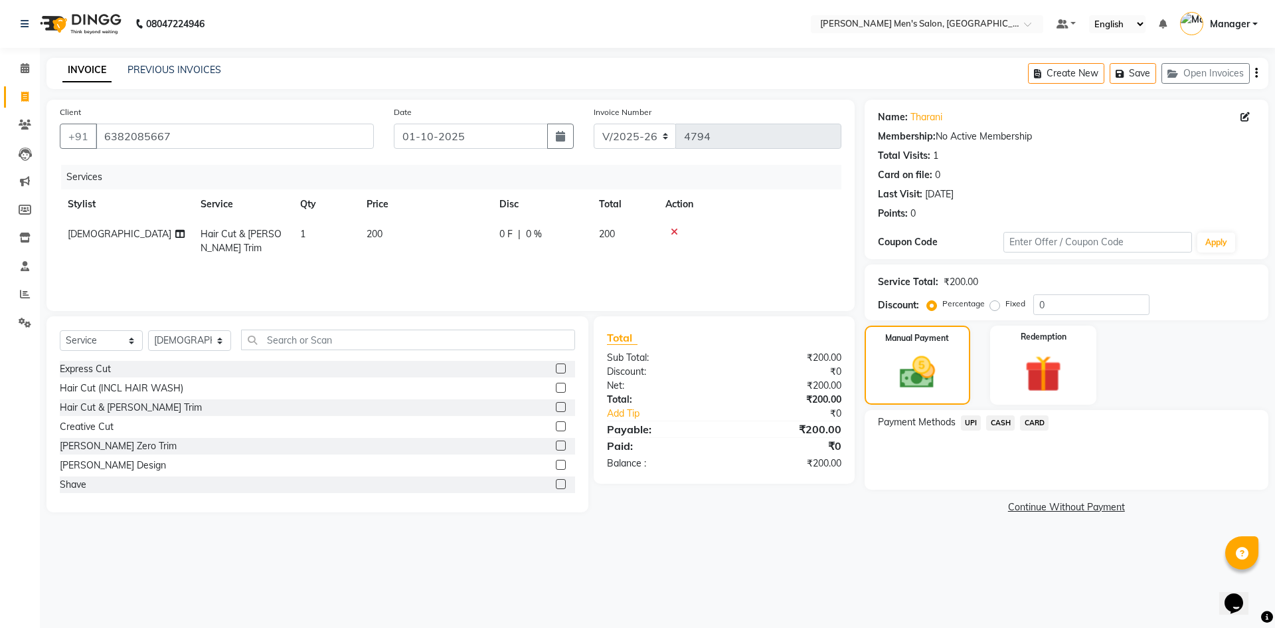
click at [969, 422] on span "UPI" at bounding box center [971, 422] width 21 height 15
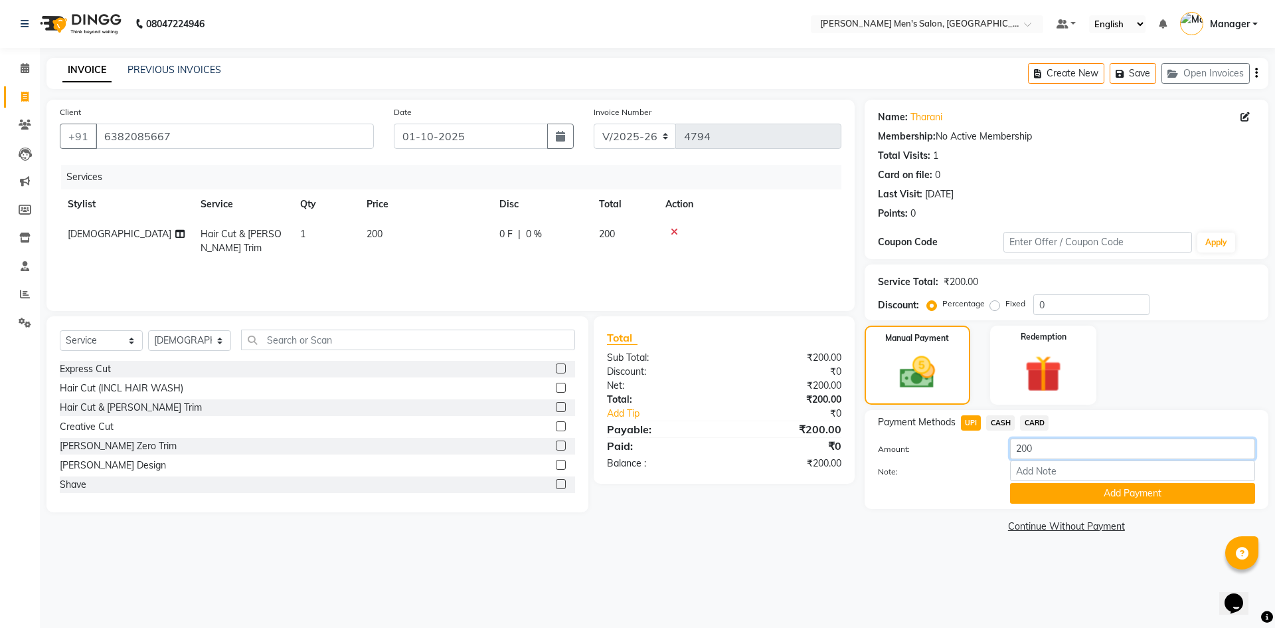
click at [1043, 457] on input "200" at bounding box center [1132, 448] width 245 height 21
click at [1051, 493] on button "Add Payment" at bounding box center [1132, 493] width 245 height 21
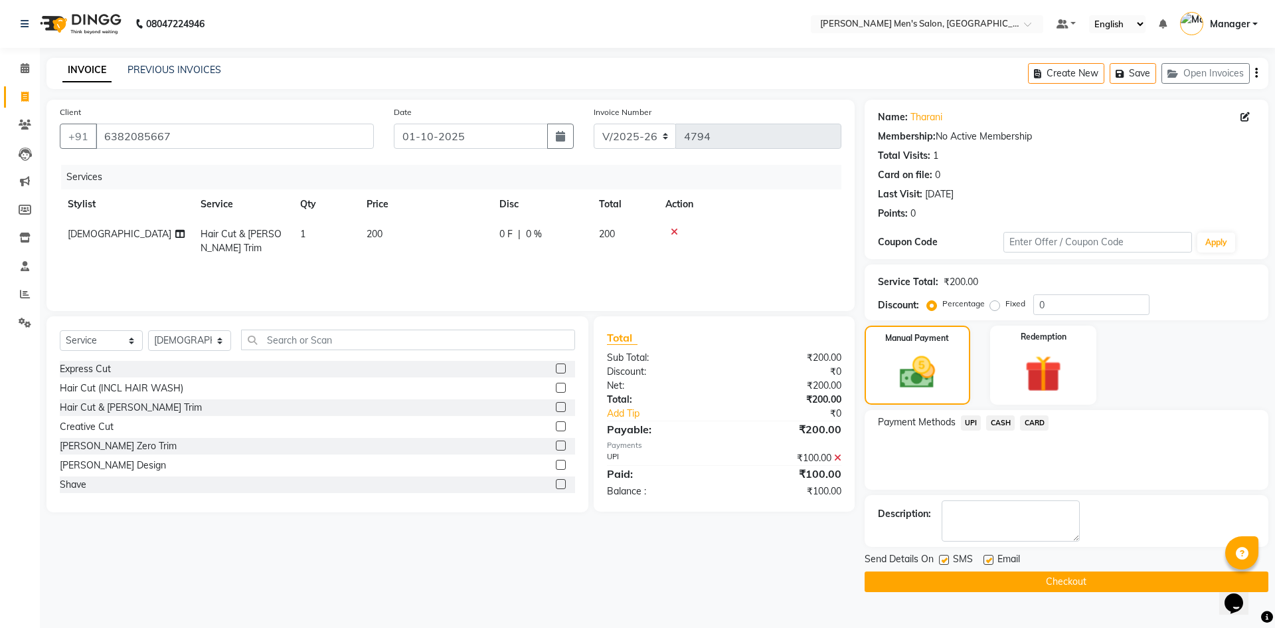
click at [1006, 424] on span "CASH" at bounding box center [1000, 422] width 29 height 15
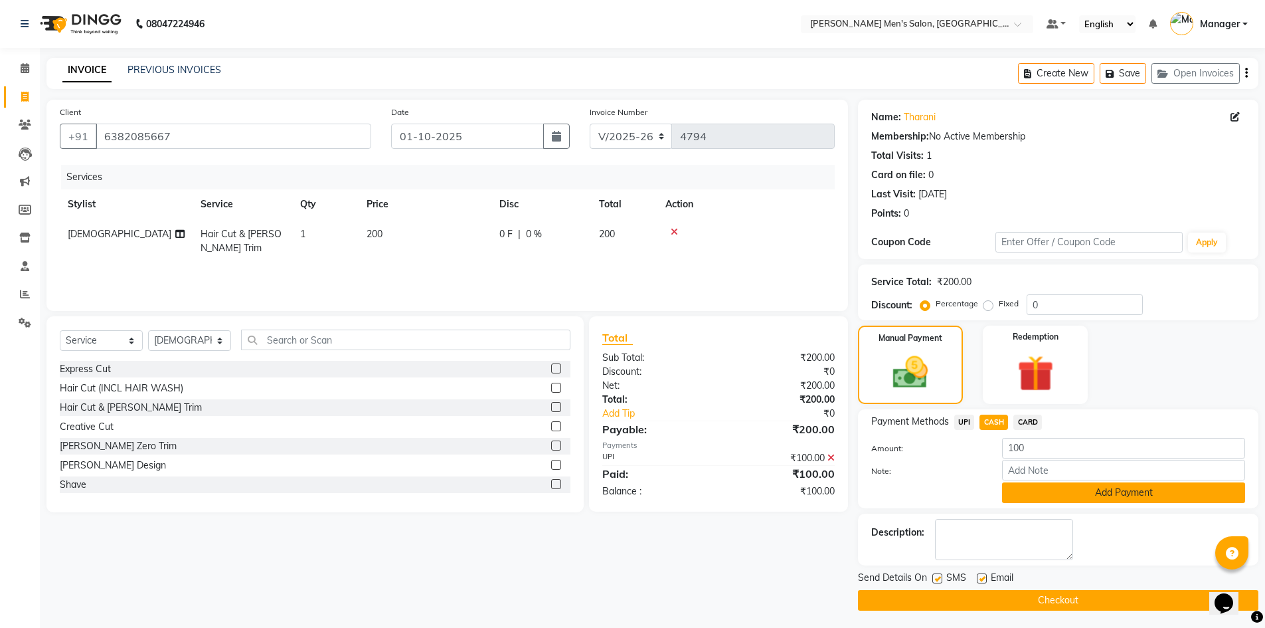
click at [1074, 495] on button "Add Payment" at bounding box center [1123, 492] width 243 height 21
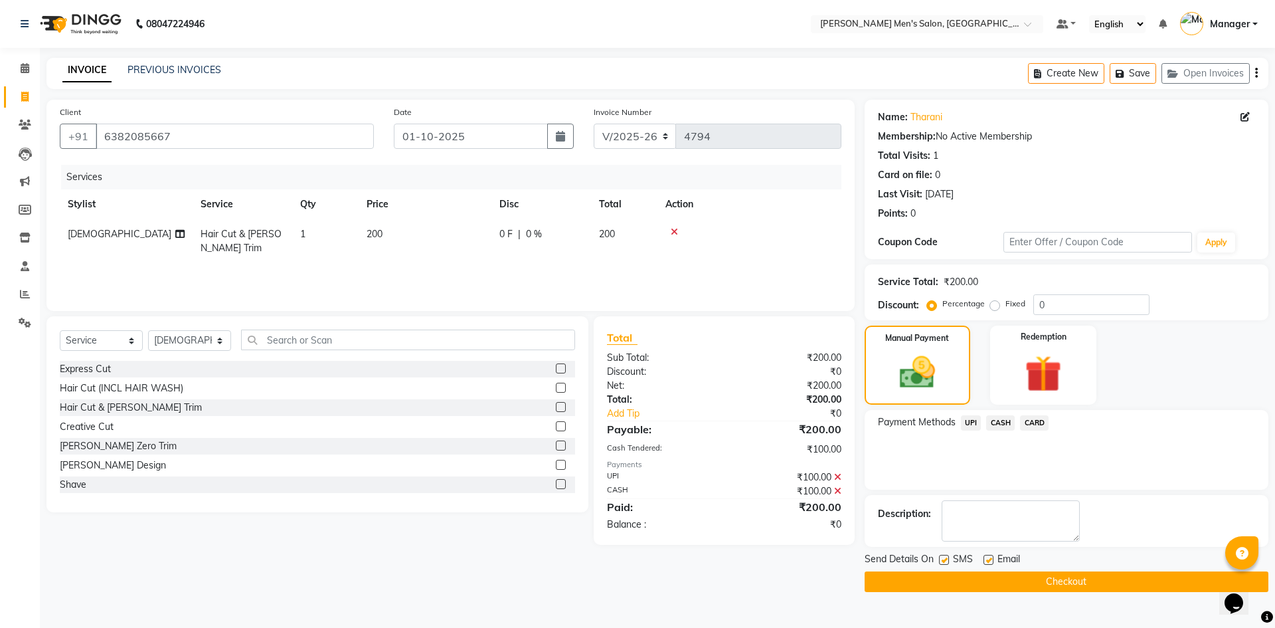
click at [1043, 582] on button "Checkout" at bounding box center [1067, 581] width 404 height 21
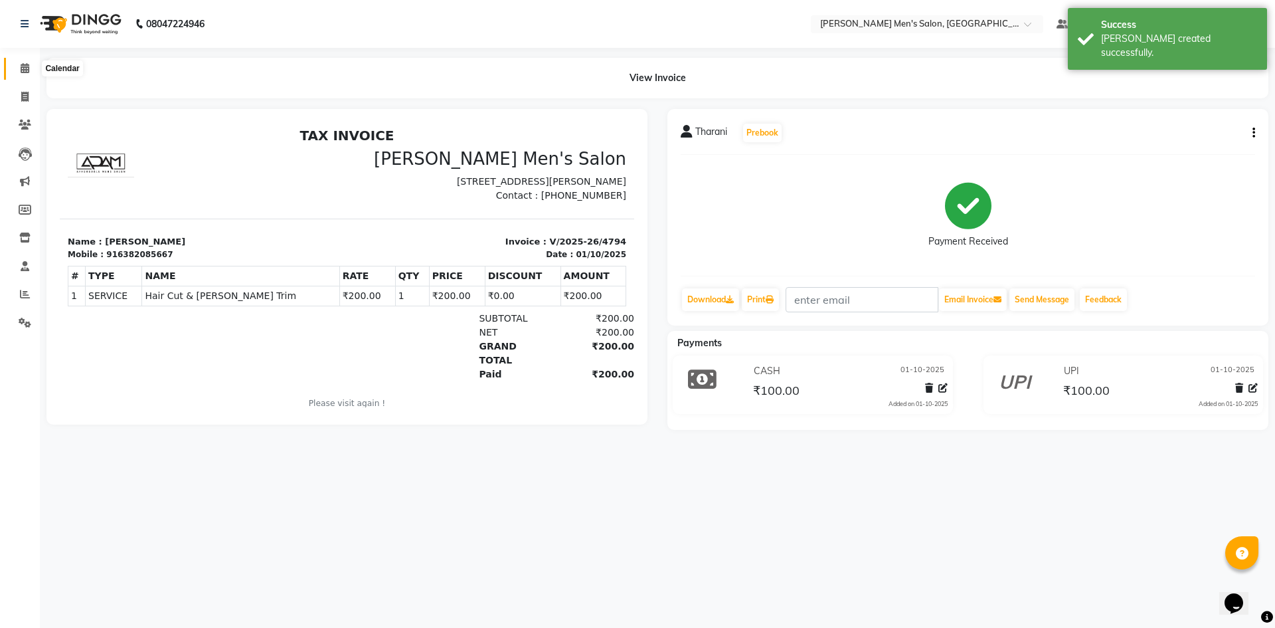
click at [25, 65] on icon at bounding box center [25, 68] width 9 height 10
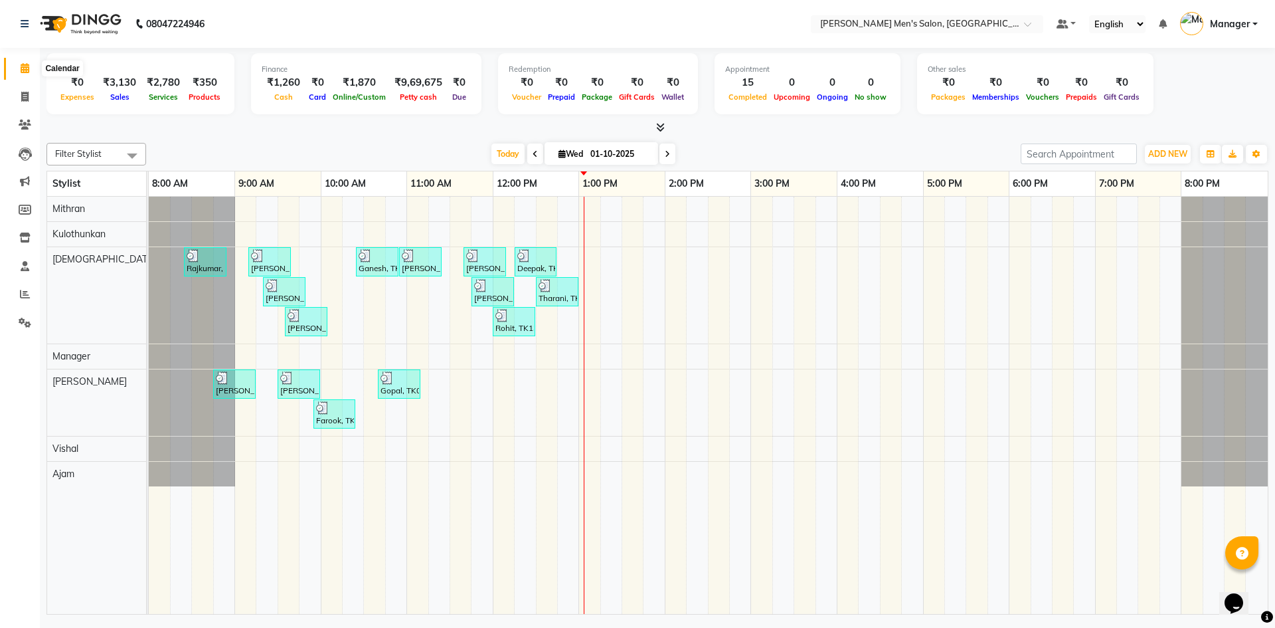
click at [27, 70] on icon at bounding box center [25, 68] width 9 height 10
click at [30, 296] on span at bounding box center [24, 294] width 23 height 15
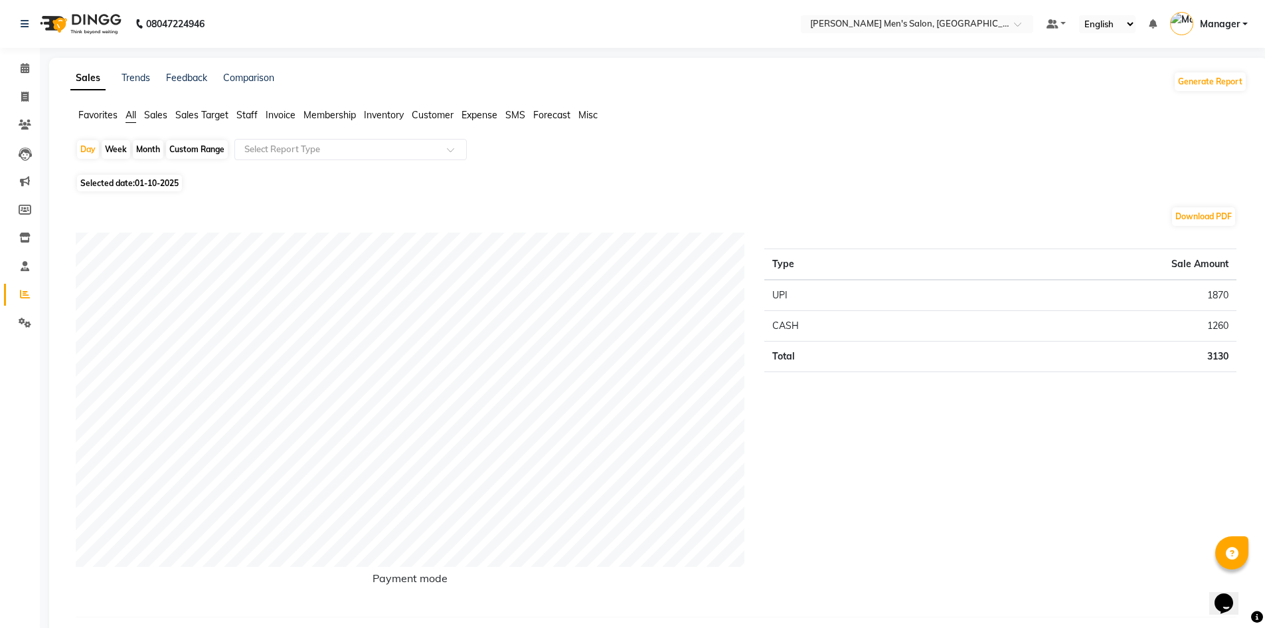
click at [249, 117] on span "Staff" at bounding box center [246, 115] width 21 height 12
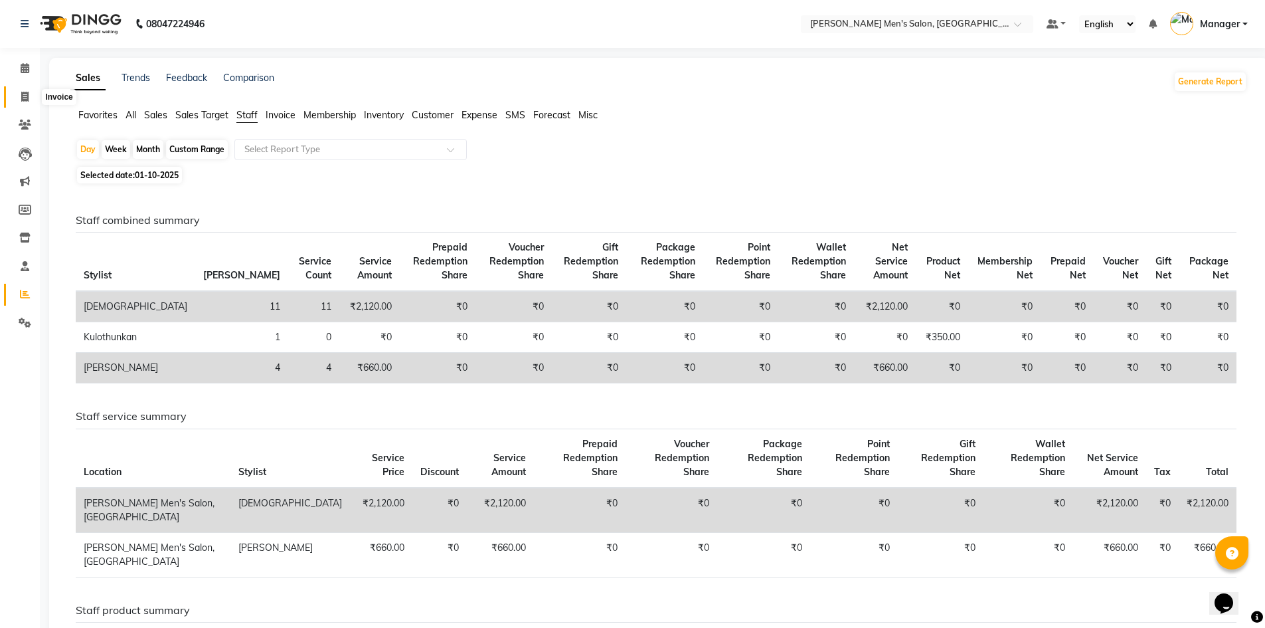
click at [24, 98] on icon at bounding box center [24, 97] width 7 height 10
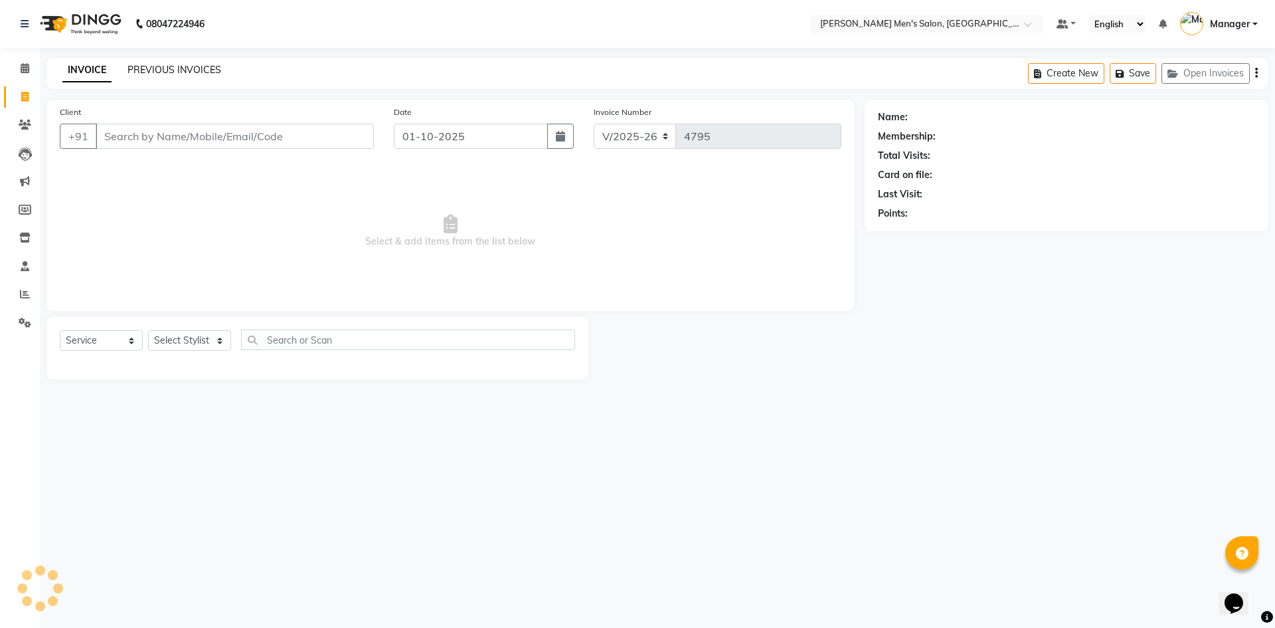
click at [154, 74] on link "PREVIOUS INVOICES" at bounding box center [175, 70] width 94 height 12
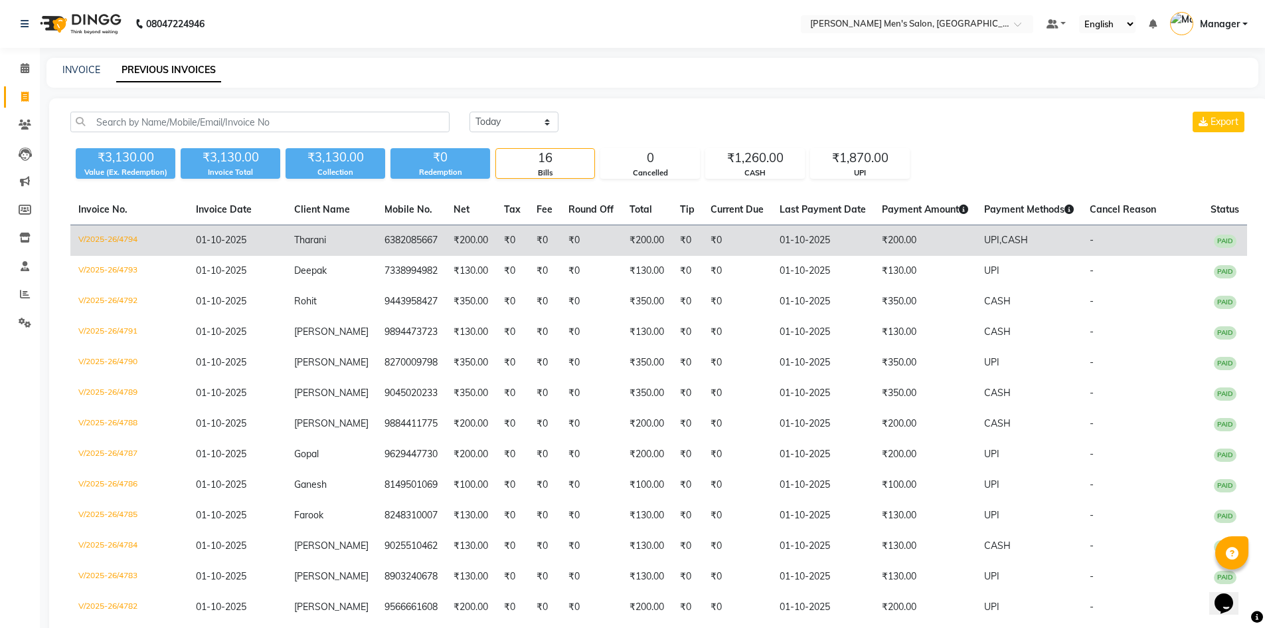
click at [817, 241] on td "01-10-2025" at bounding box center [823, 240] width 102 height 31
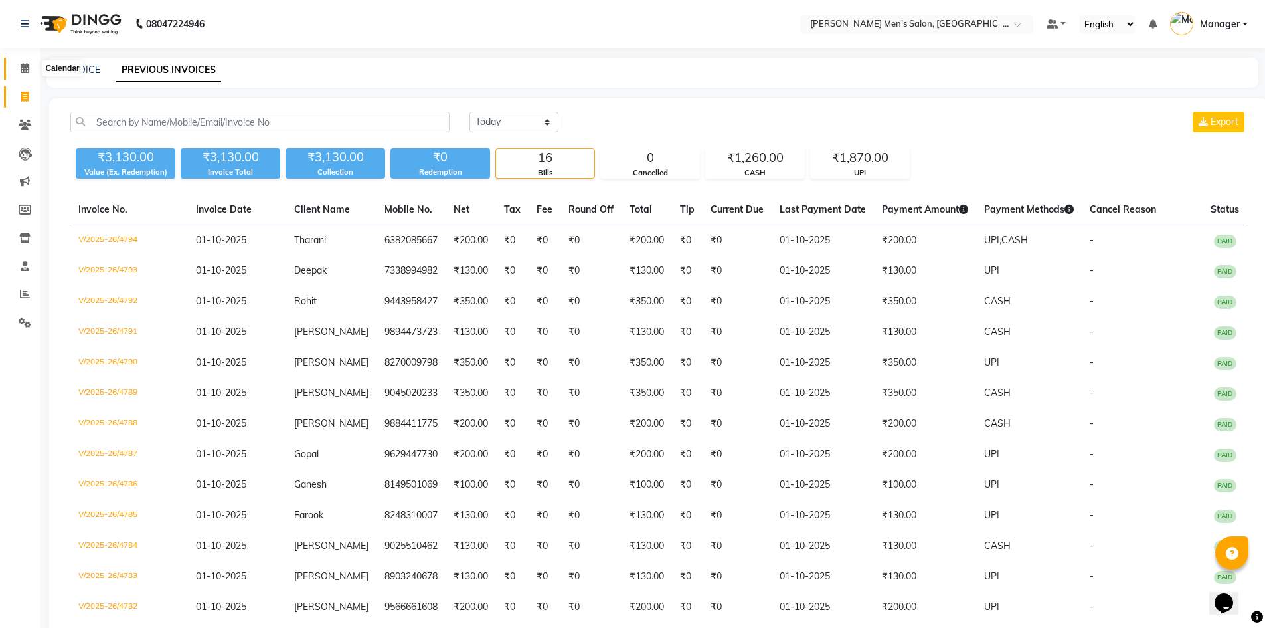
click at [22, 72] on icon at bounding box center [25, 68] width 9 height 10
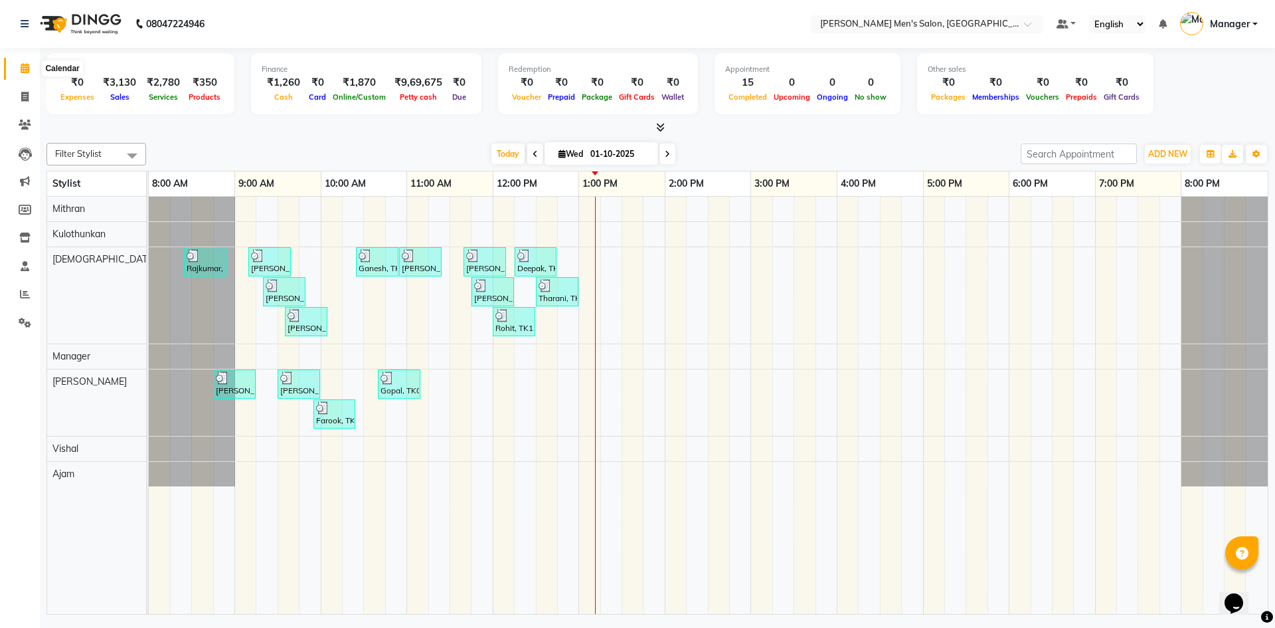
click at [16, 68] on span at bounding box center [24, 68] width 23 height 15
click at [25, 295] on icon at bounding box center [25, 294] width 10 height 10
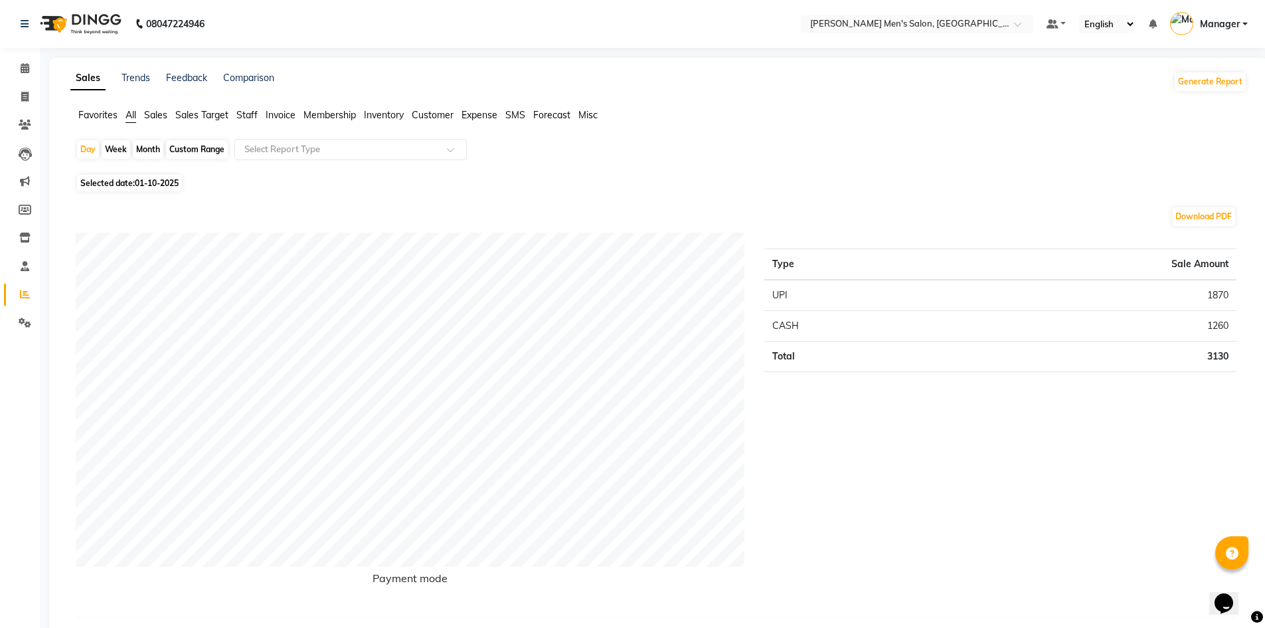
click at [156, 120] on span "Sales" at bounding box center [155, 115] width 23 height 12
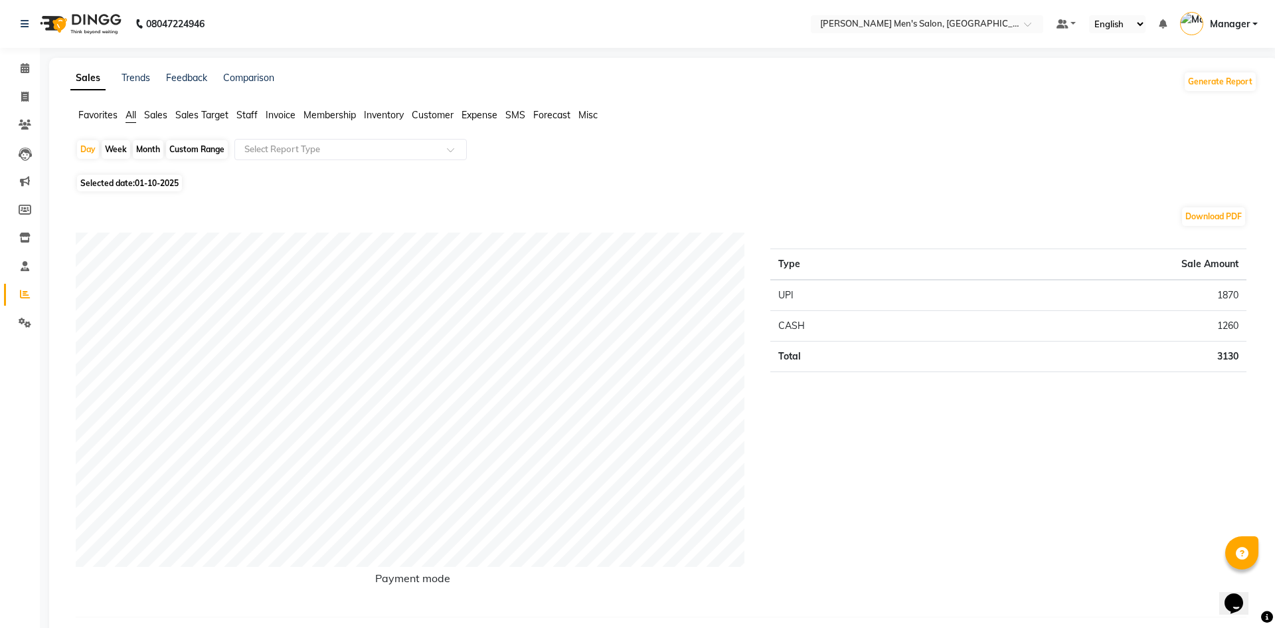
click at [156, 121] on li "Sales" at bounding box center [155, 115] width 23 height 14
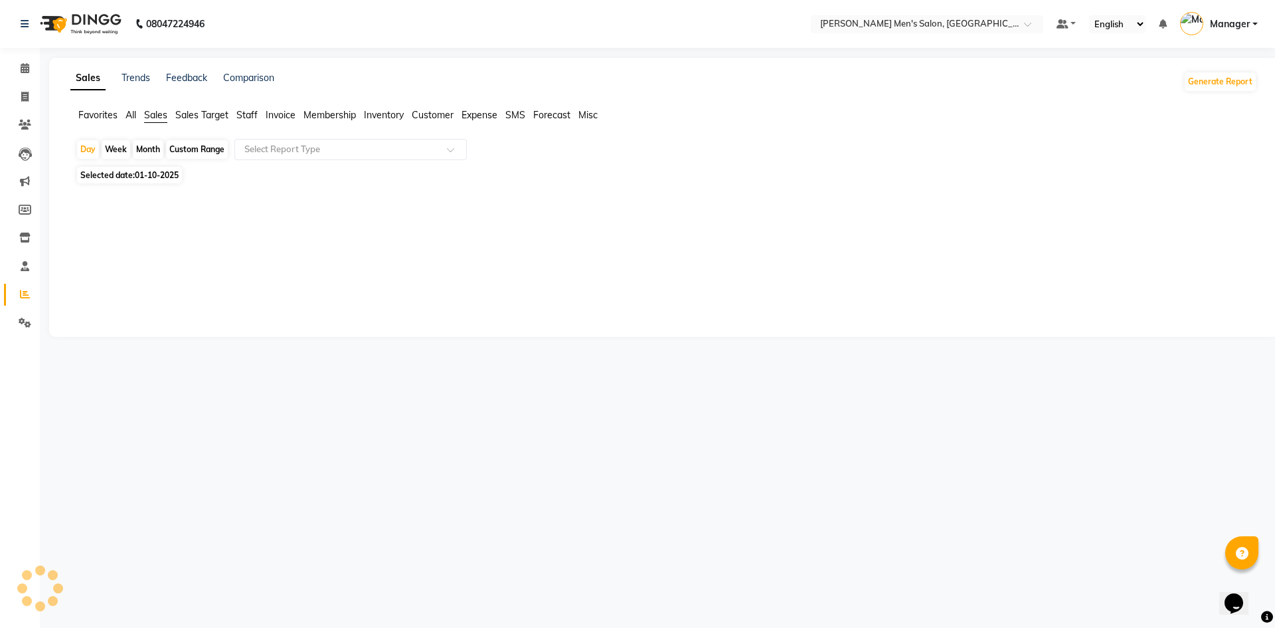
click at [143, 152] on div "Month" at bounding box center [148, 149] width 31 height 19
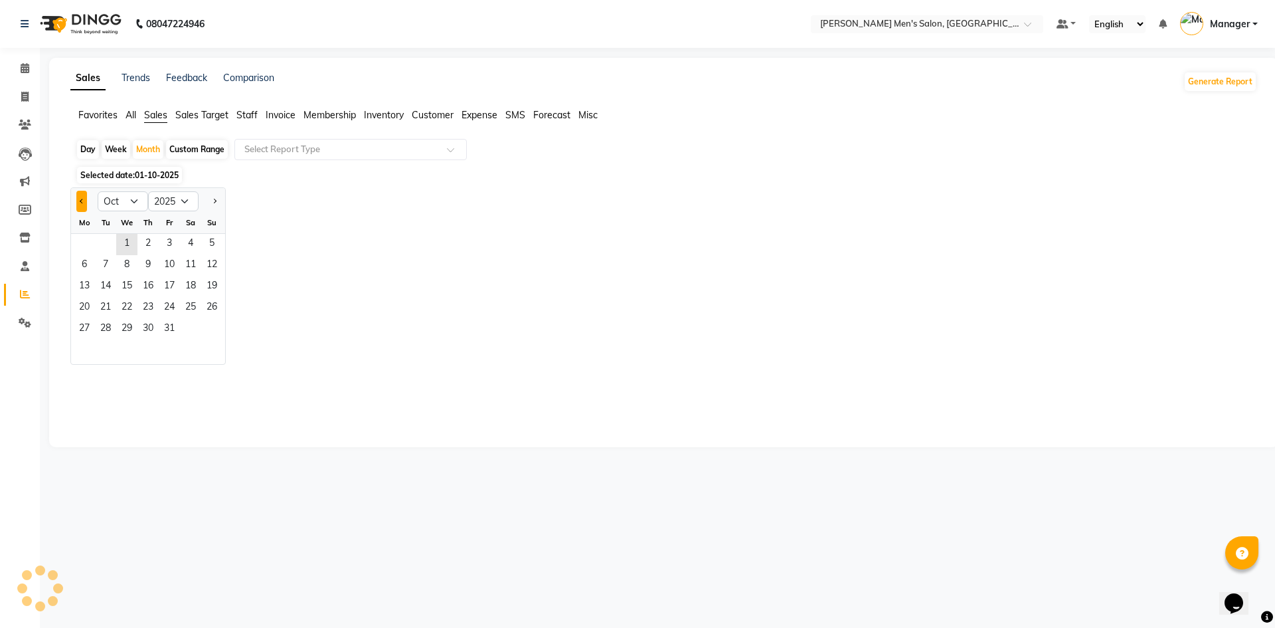
click at [80, 209] on button "Previous month" at bounding box center [81, 201] width 11 height 21
click at [87, 242] on span "1" at bounding box center [84, 244] width 21 height 21
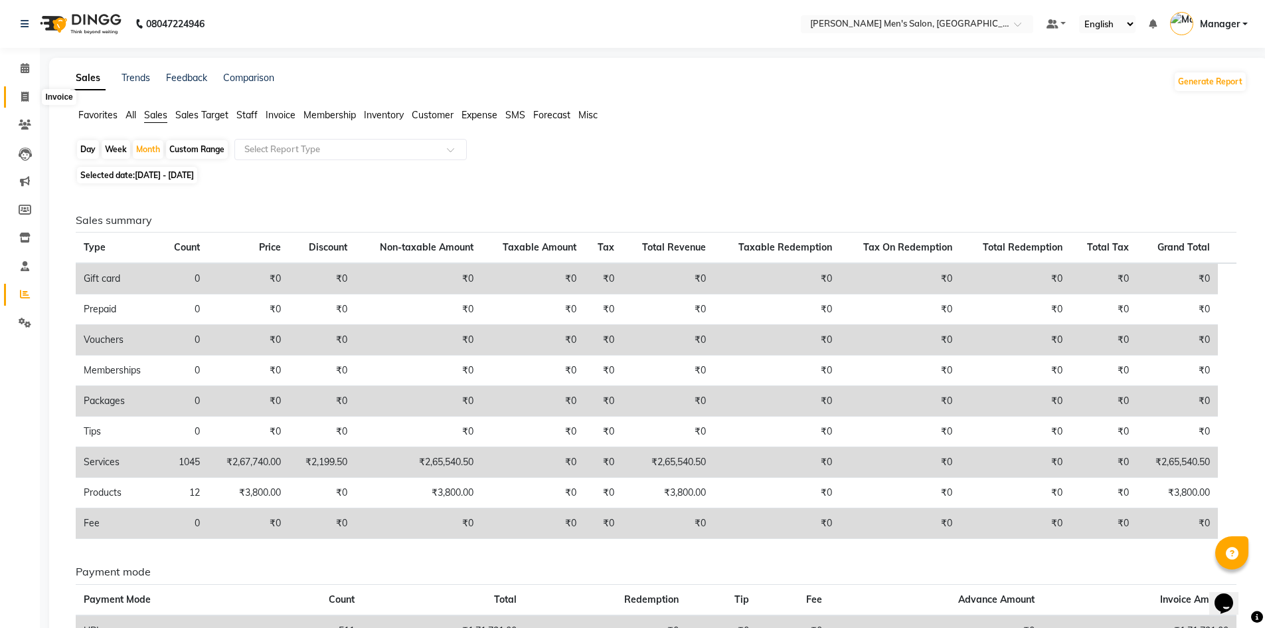
click at [29, 99] on span at bounding box center [24, 97] width 23 height 15
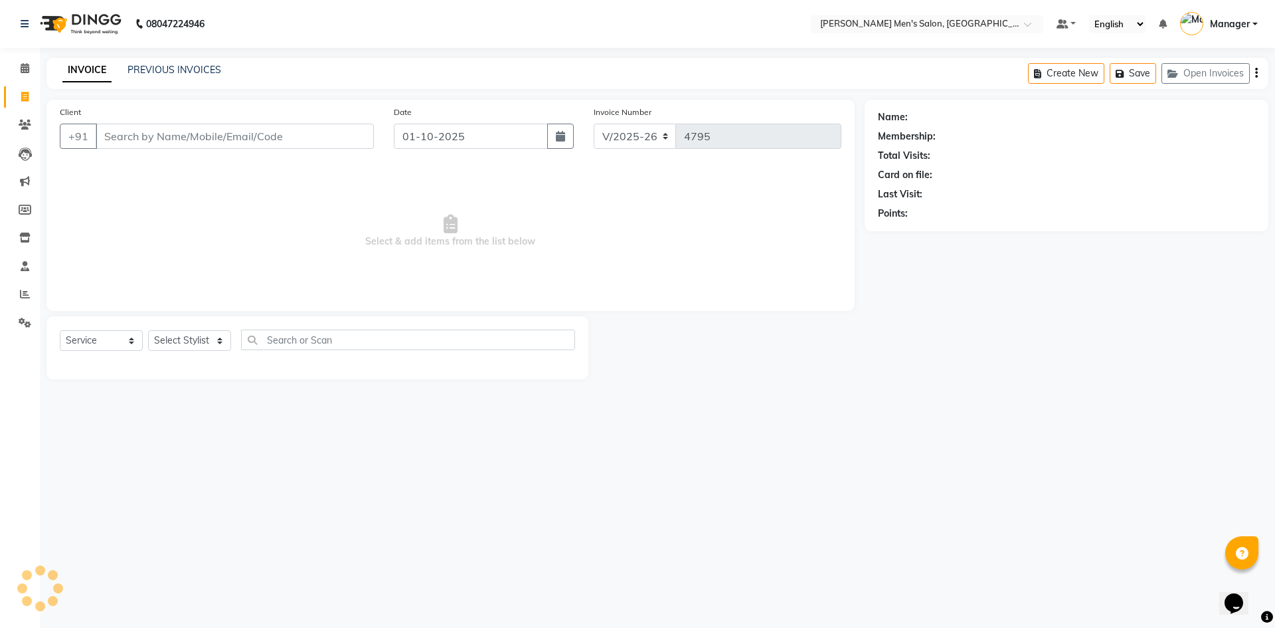
drag, startPoint x: 166, startPoint y: 141, endPoint x: 463, endPoint y: 82, distance: 302.6
click at [166, 141] on input "Client" at bounding box center [235, 136] width 278 height 25
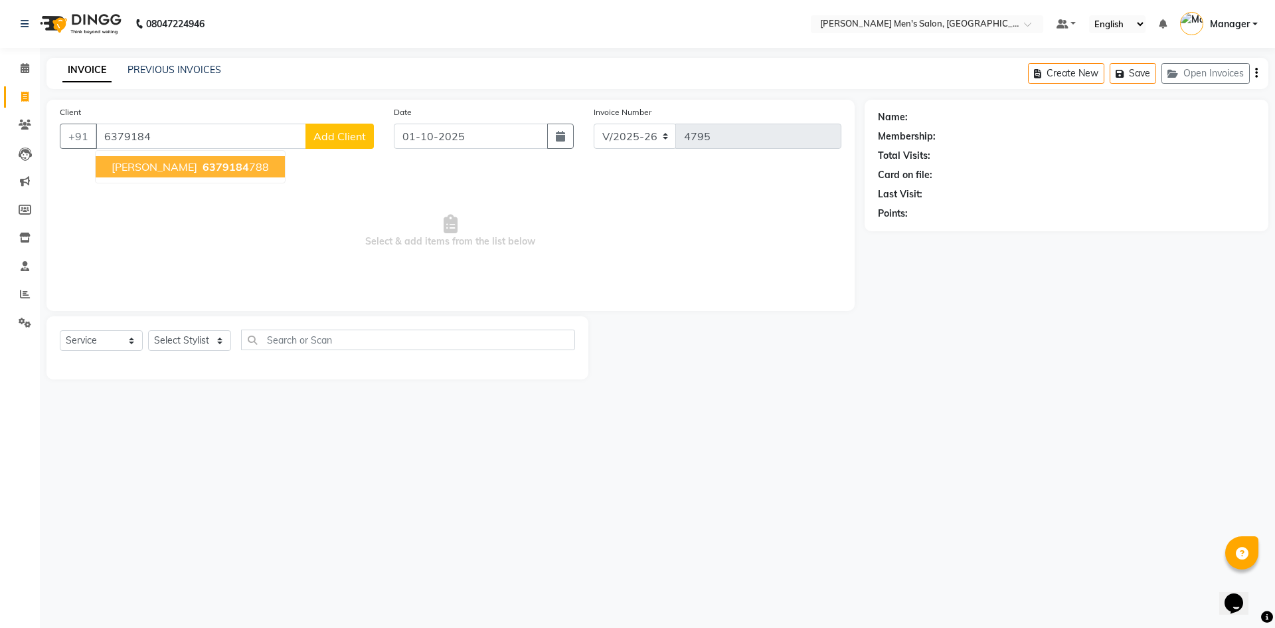
click at [203, 172] on span "6379184" at bounding box center [226, 166] width 46 height 13
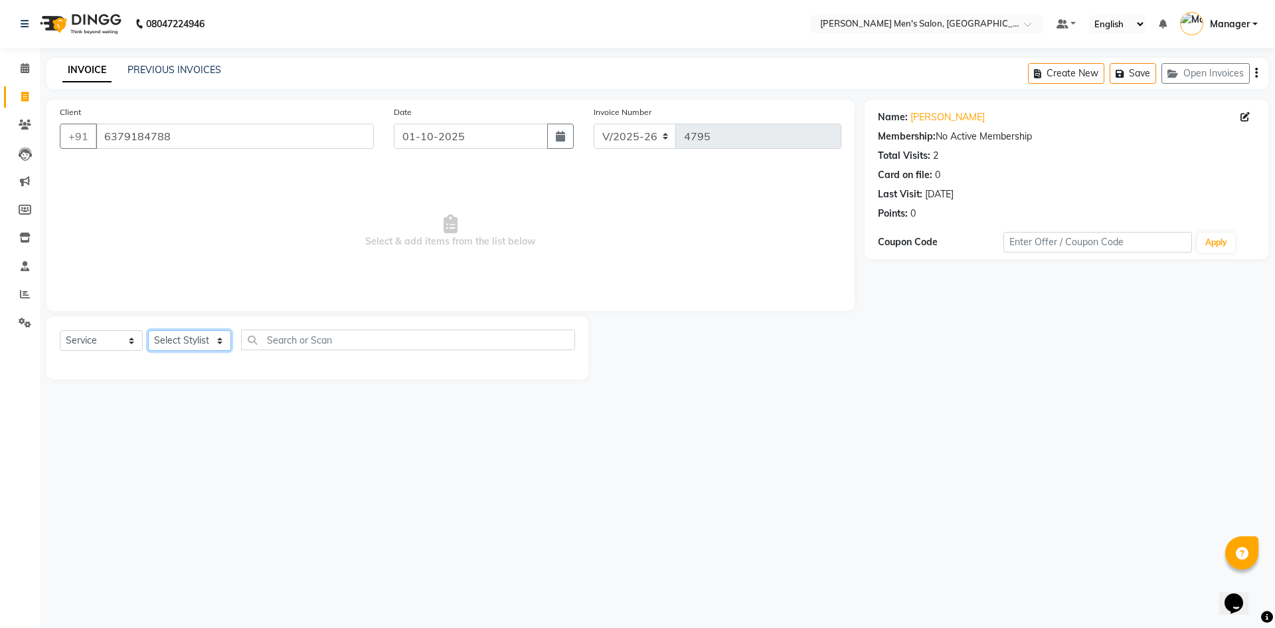
click at [178, 340] on select "Select Stylist Ajam Ashu Kulothunkan Manager Mithran Saddam Vishal" at bounding box center [189, 340] width 83 height 21
click at [148, 330] on select "Select Stylist Ajam Ashu Kulothunkan Manager Mithran Saddam Vishal" at bounding box center [189, 340] width 83 height 21
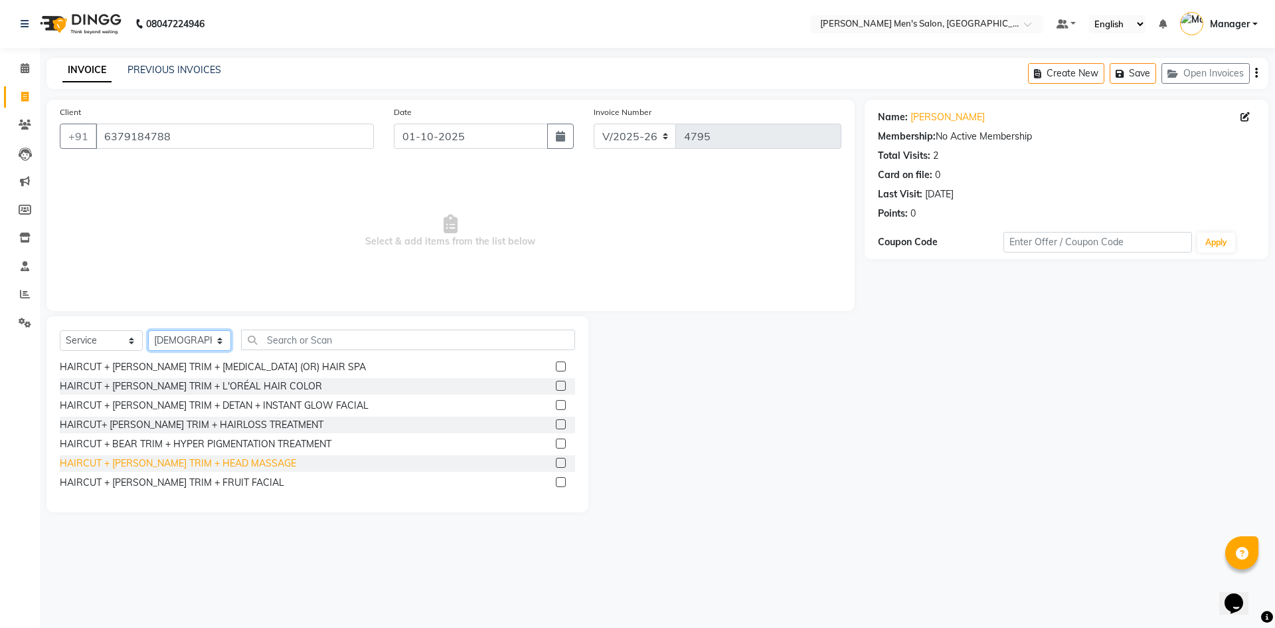
scroll to position [946, 0]
click at [207, 458] on div "HAIRCUT + BEARD TRIM + HEAD MASSAGE" at bounding box center [178, 463] width 236 height 14
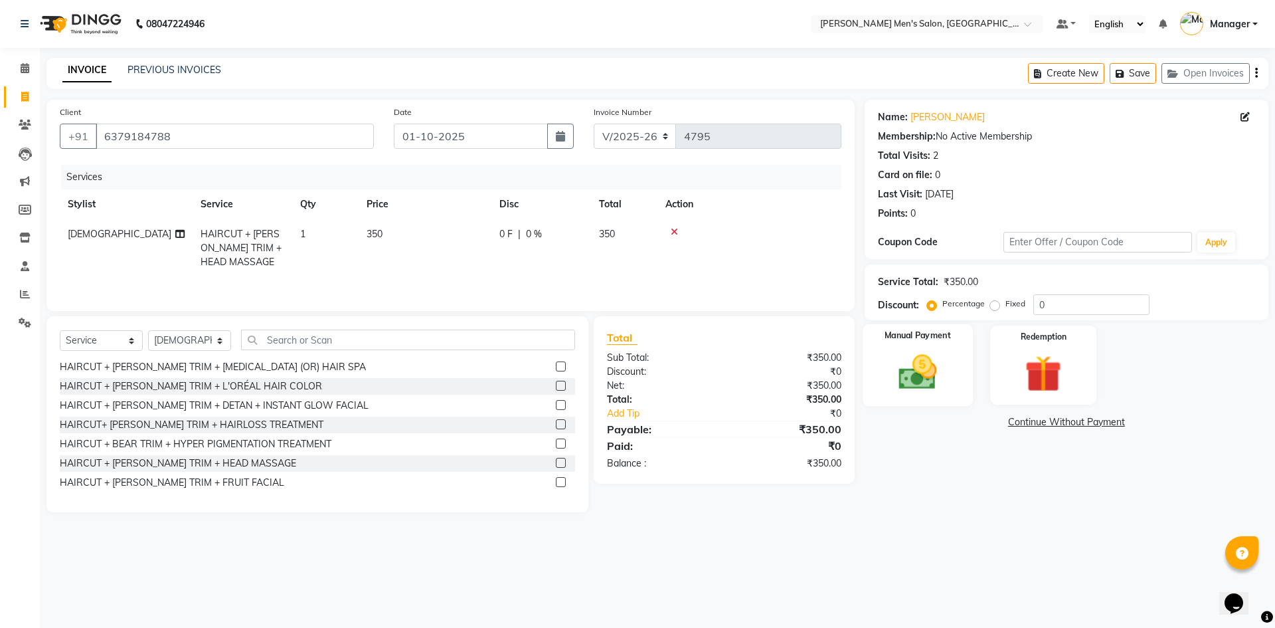
click at [921, 377] on img at bounding box center [918, 372] width 62 height 44
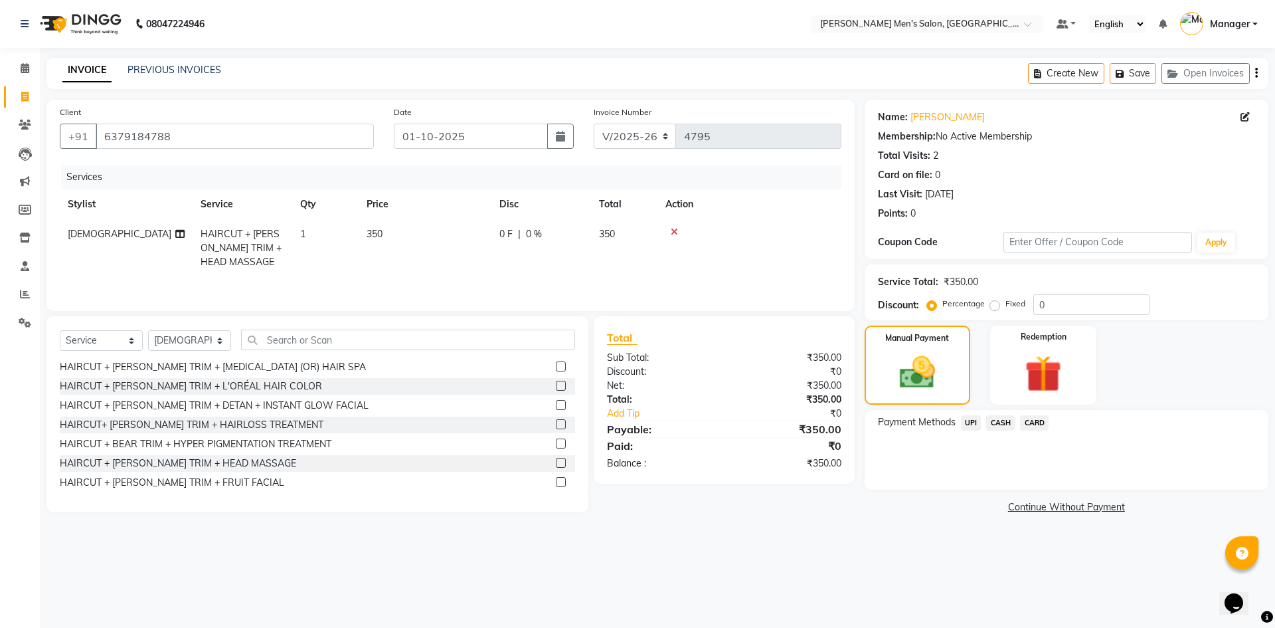
click at [970, 422] on span "UPI" at bounding box center [971, 422] width 21 height 15
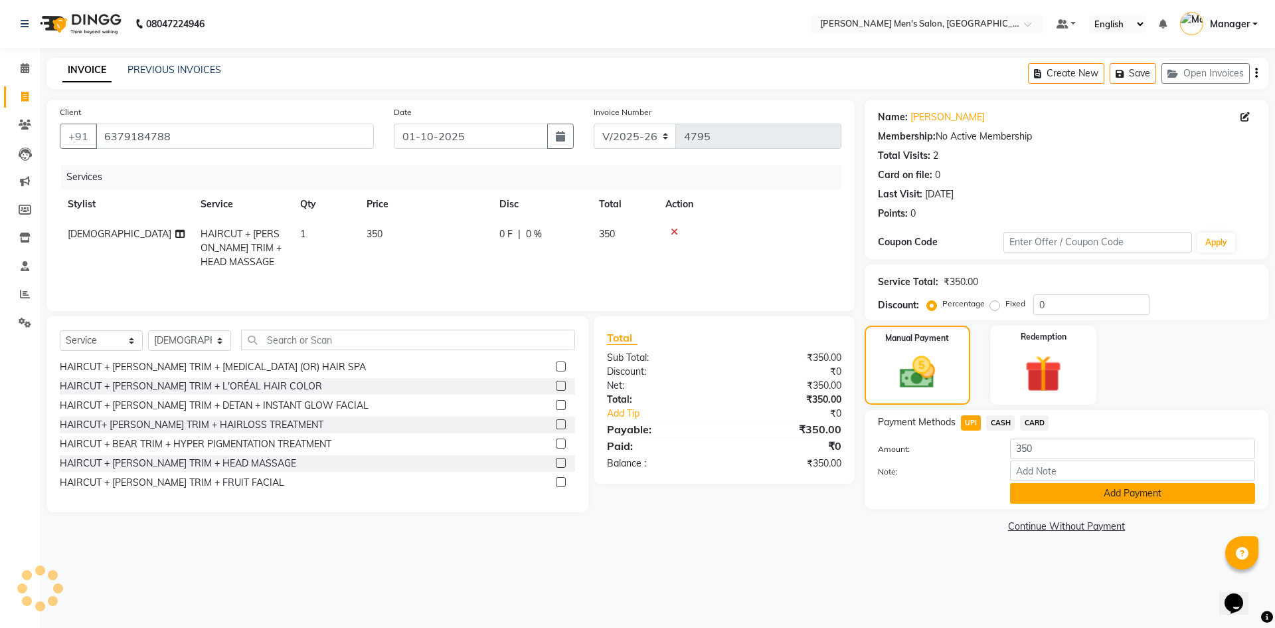
click at [1050, 494] on button "Add Payment" at bounding box center [1132, 493] width 245 height 21
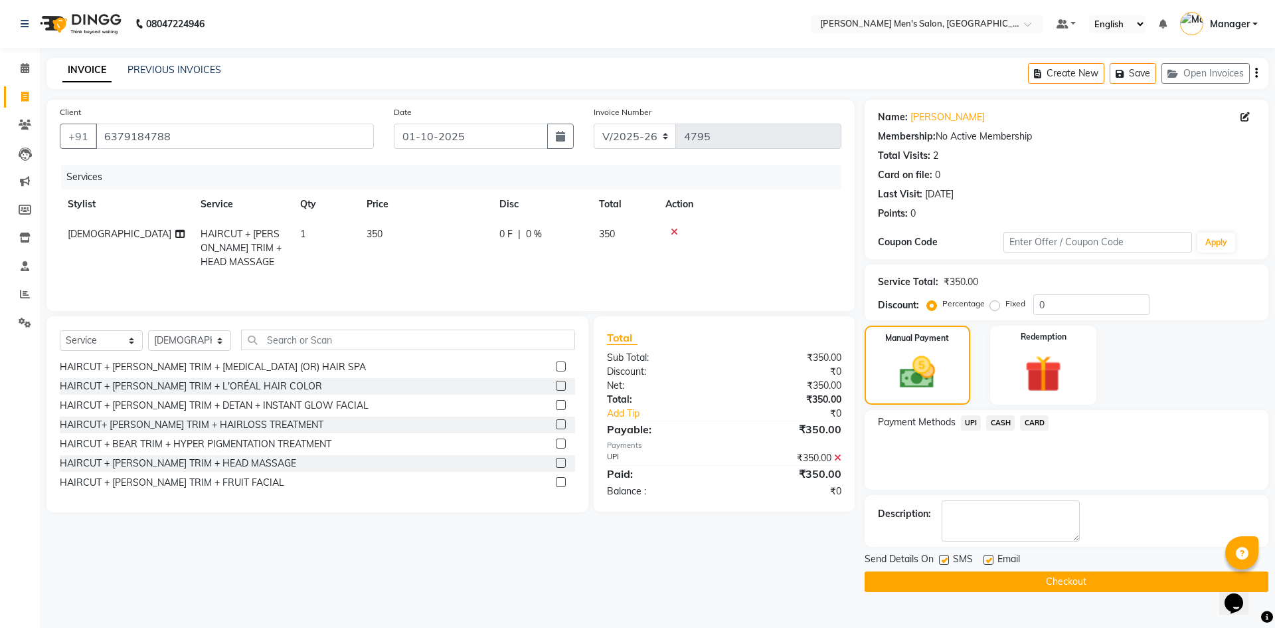
click at [1059, 584] on button "Checkout" at bounding box center [1067, 581] width 404 height 21
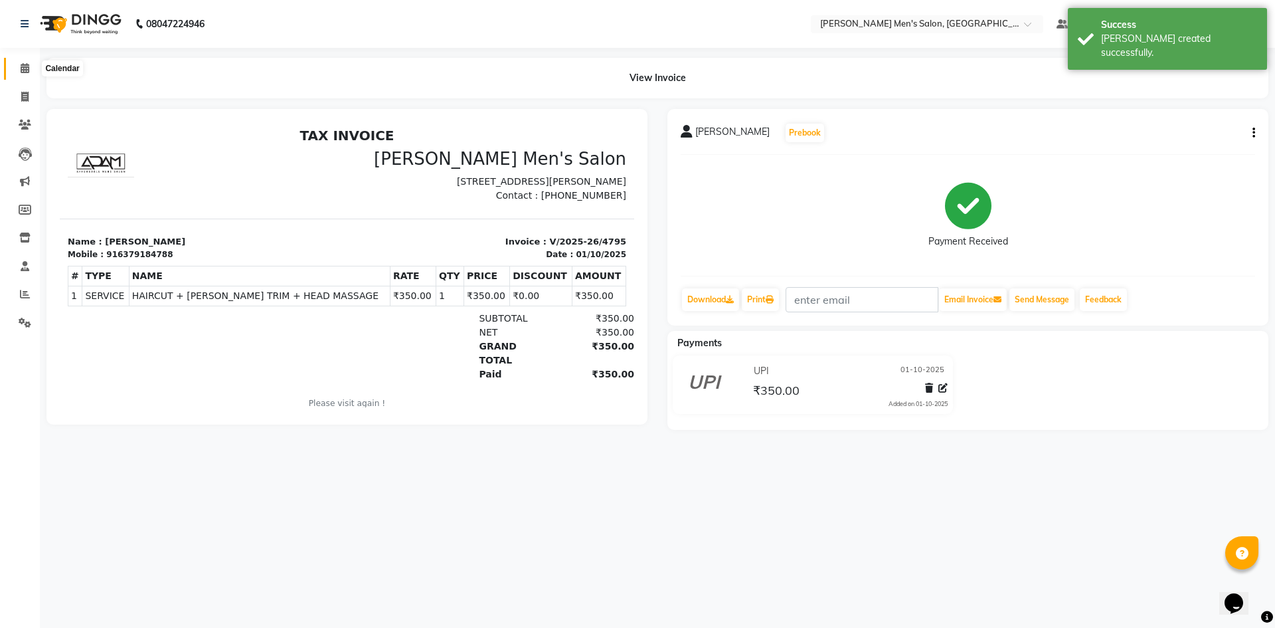
click at [28, 65] on icon at bounding box center [25, 68] width 9 height 10
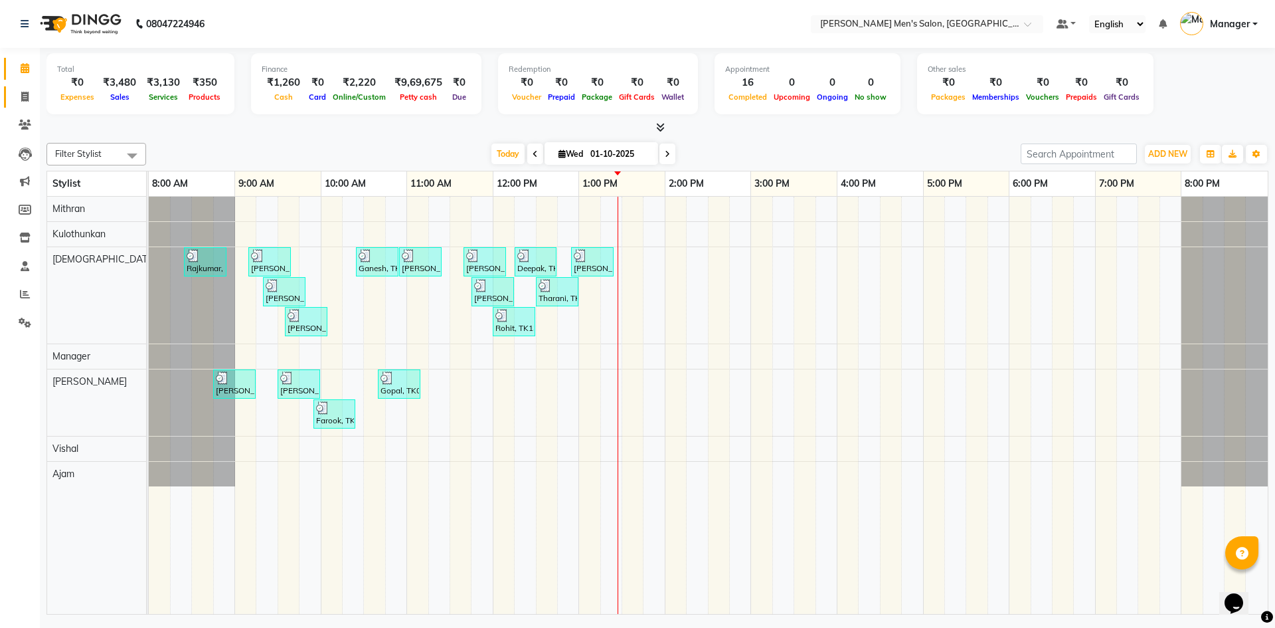
click at [25, 86] on link "Invoice" at bounding box center [20, 97] width 32 height 22
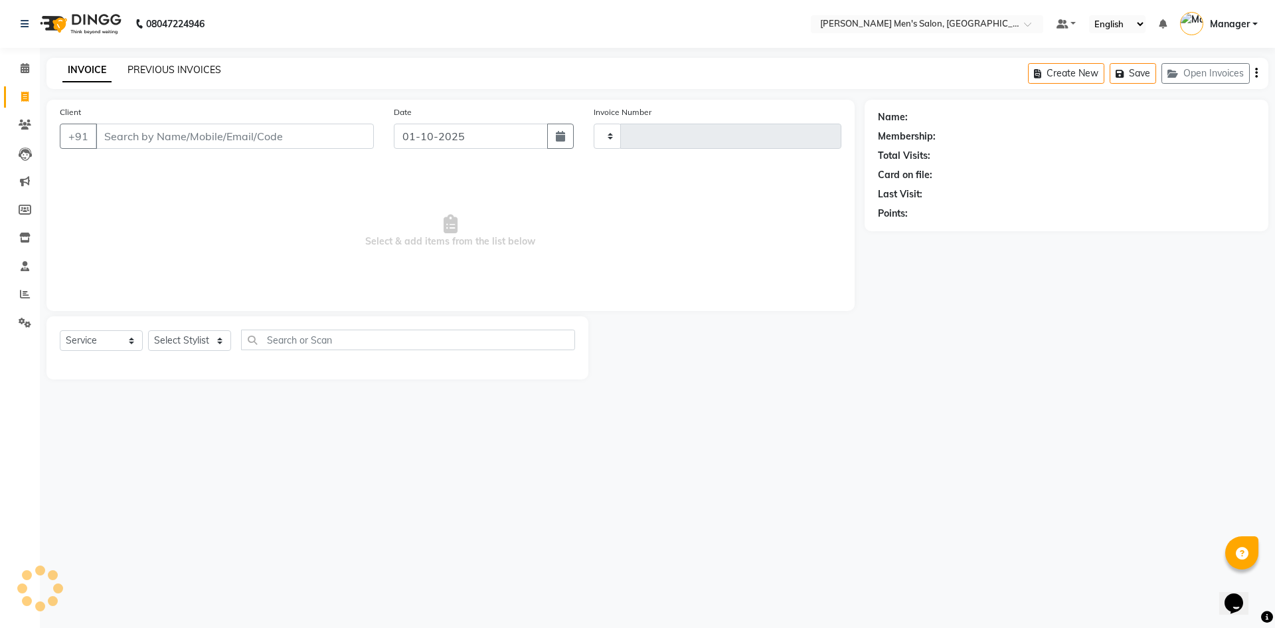
click at [137, 70] on link "PREVIOUS INVOICES" at bounding box center [175, 70] width 94 height 12
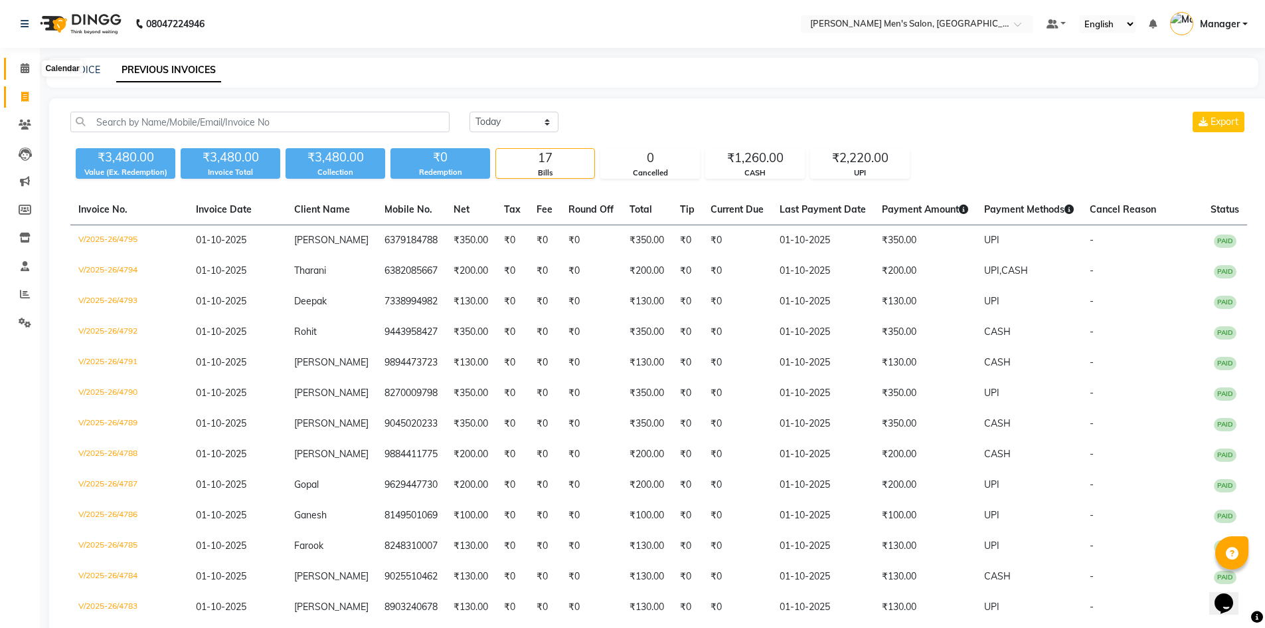
click at [14, 63] on span at bounding box center [24, 68] width 23 height 15
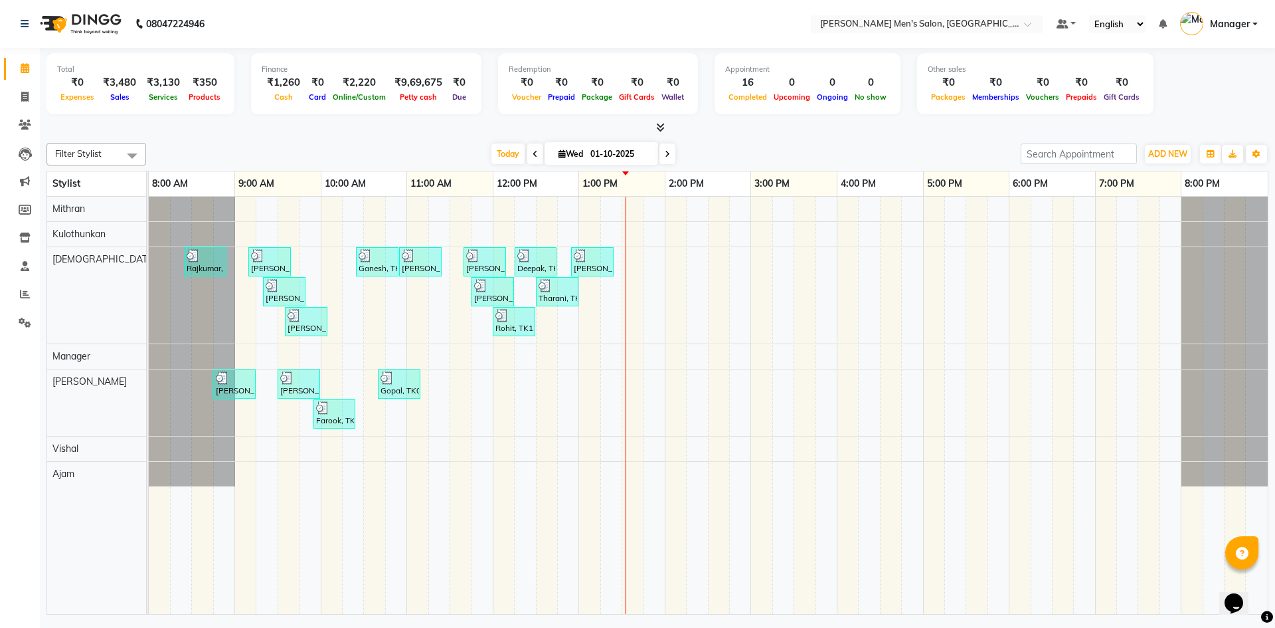
click at [25, 282] on li "Reports" at bounding box center [20, 294] width 40 height 29
click at [25, 294] on icon at bounding box center [25, 294] width 10 height 10
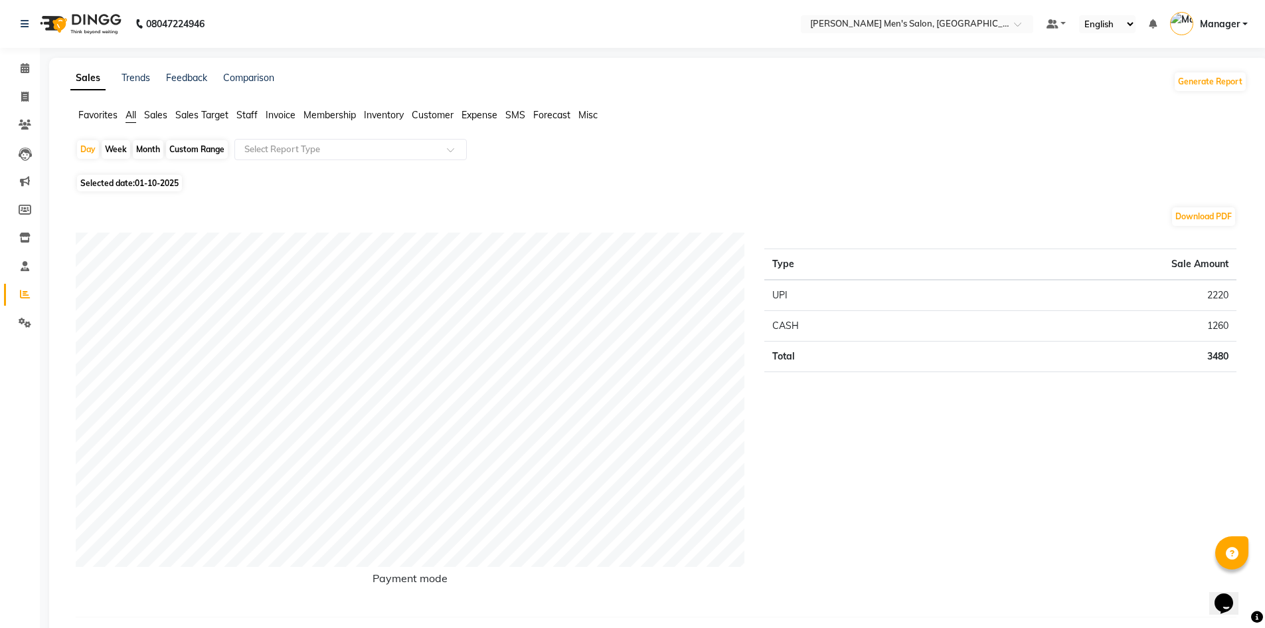
click at [163, 115] on span "Sales" at bounding box center [155, 115] width 23 height 12
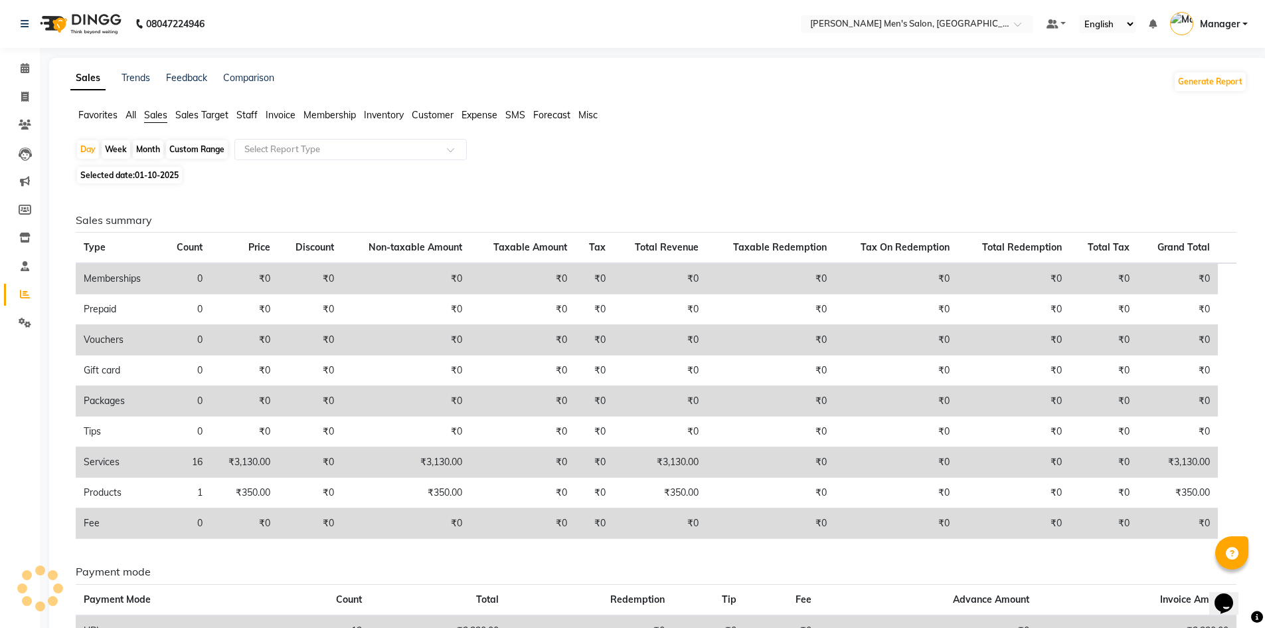
click at [153, 147] on div "Month" at bounding box center [148, 149] width 31 height 19
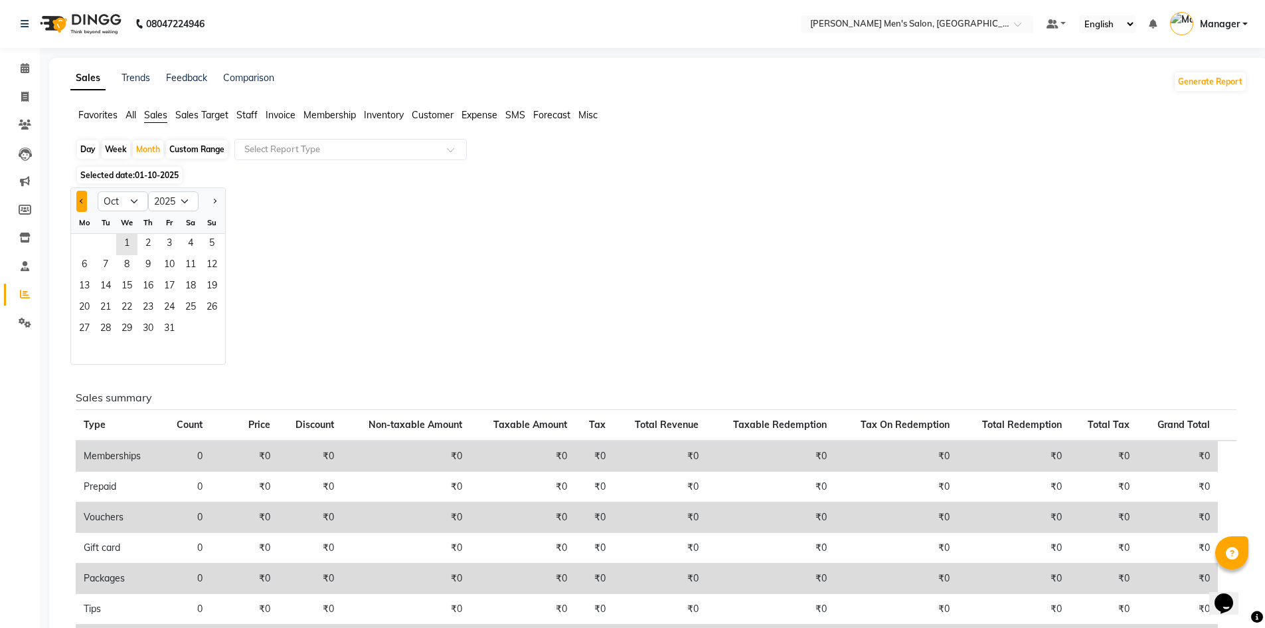
click at [78, 200] on button "Previous month" at bounding box center [81, 201] width 11 height 21
click at [83, 241] on span "1" at bounding box center [84, 244] width 21 height 21
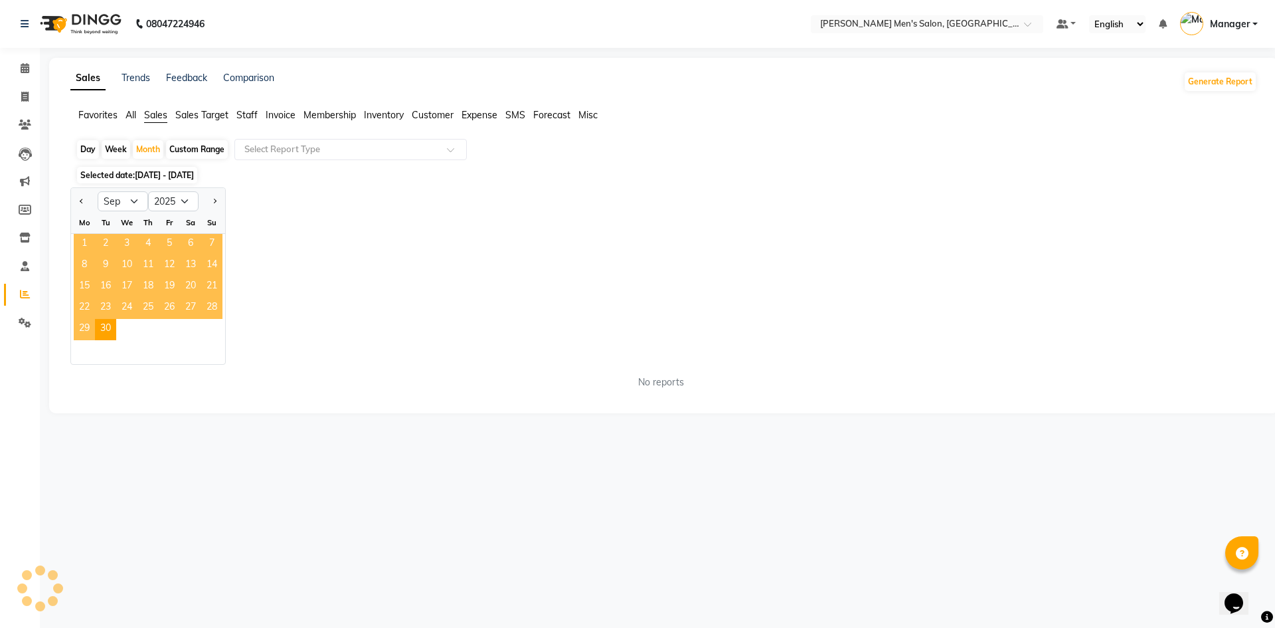
click at [83, 241] on span "1" at bounding box center [84, 244] width 21 height 21
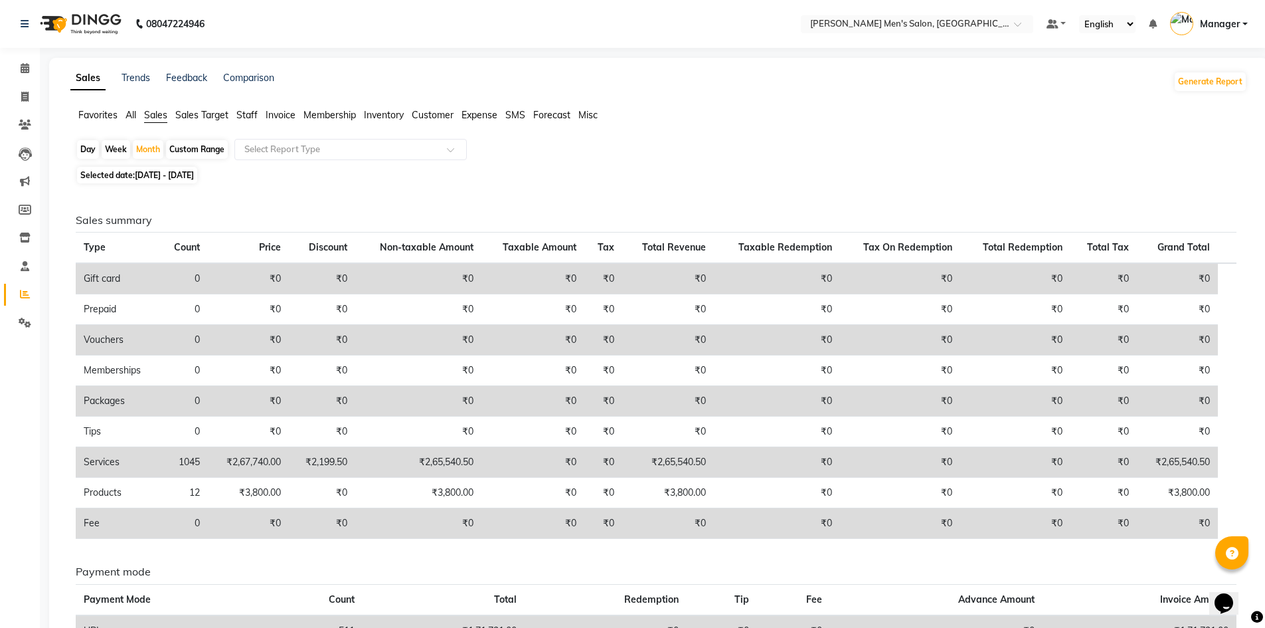
click at [41, 80] on main "Sales Trends Feedback Comparison Generate Report Favorites All Sales Sales Targ…" at bounding box center [652, 418] width 1225 height 720
click at [30, 88] on link "Invoice" at bounding box center [20, 97] width 32 height 22
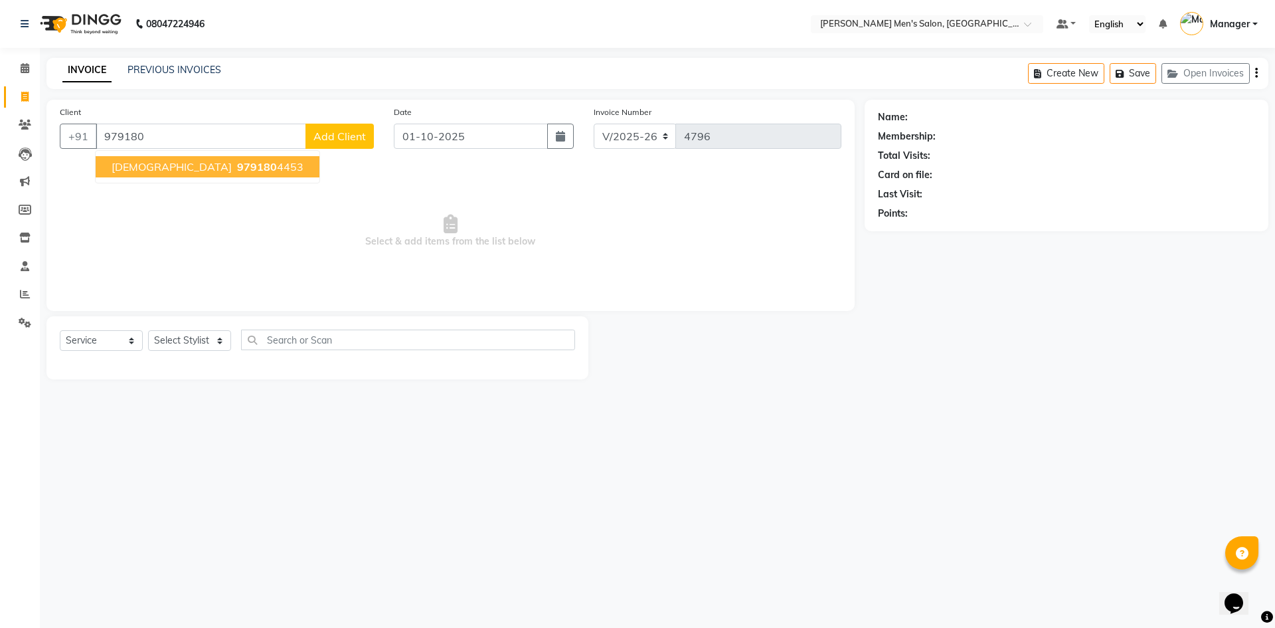
click at [234, 165] on ngb-highlight "979180 4453" at bounding box center [268, 166] width 69 height 13
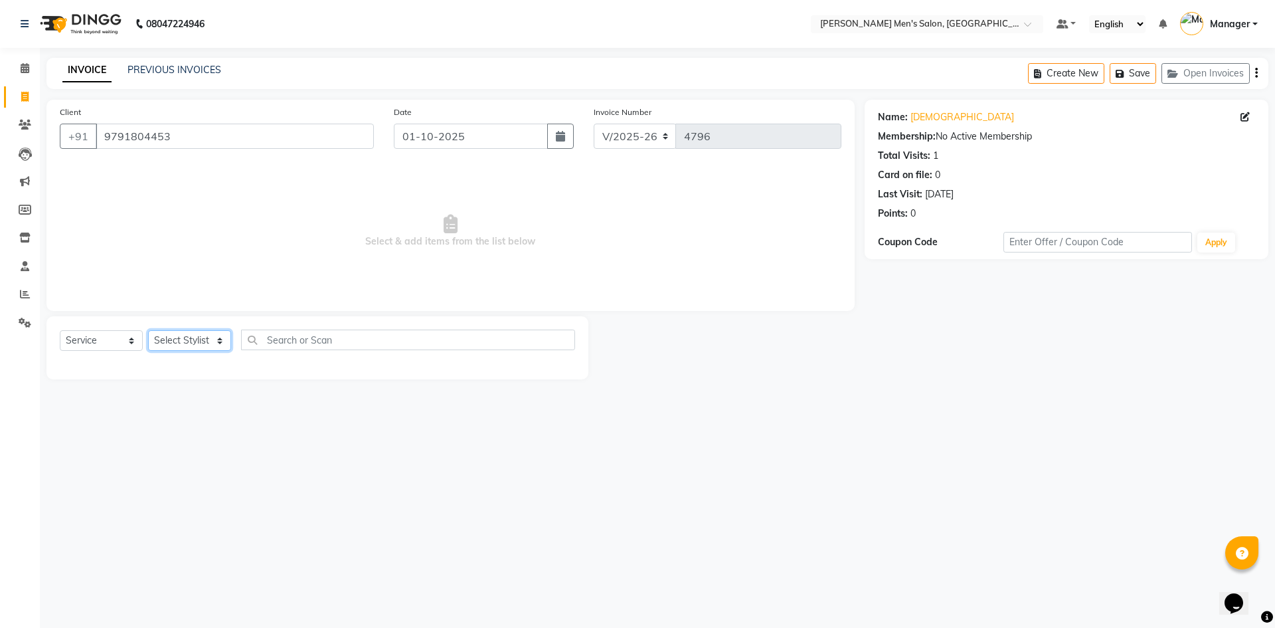
click at [171, 344] on select "Select Stylist Ajam Ashu Kulothunkan Manager Mithran Saddam Vishal" at bounding box center [189, 340] width 83 height 21
click at [148, 330] on select "Select Stylist Ajam Ashu Kulothunkan Manager Mithran Saddam Vishal" at bounding box center [189, 340] width 83 height 21
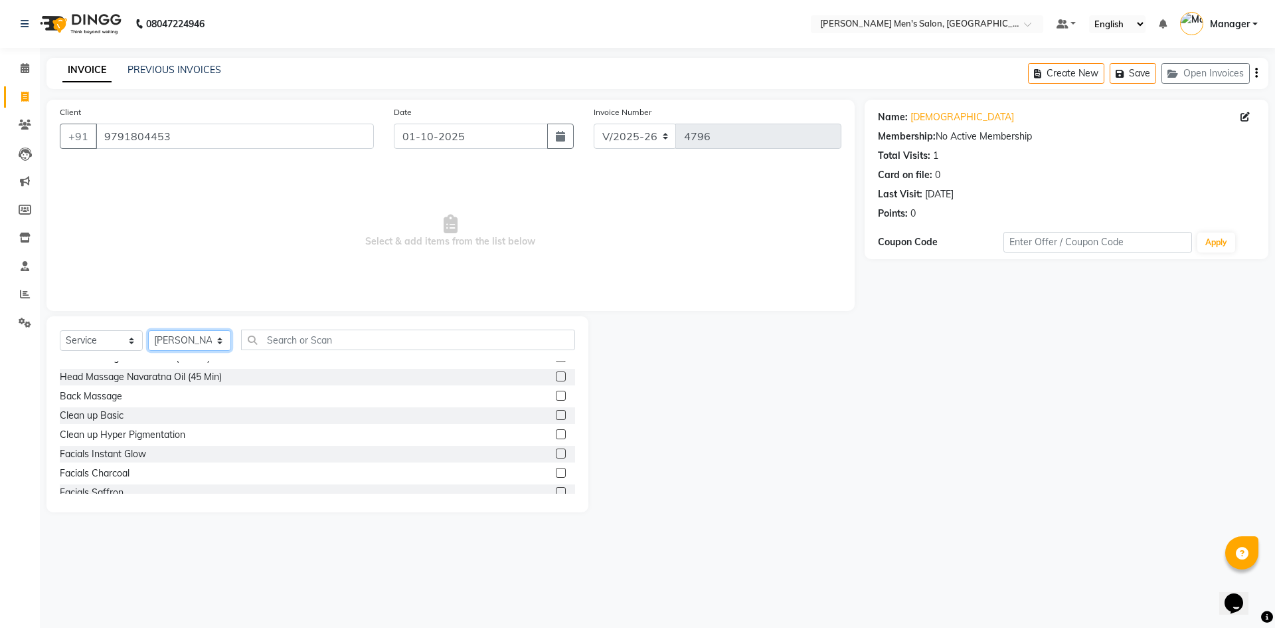
scroll to position [797, 0]
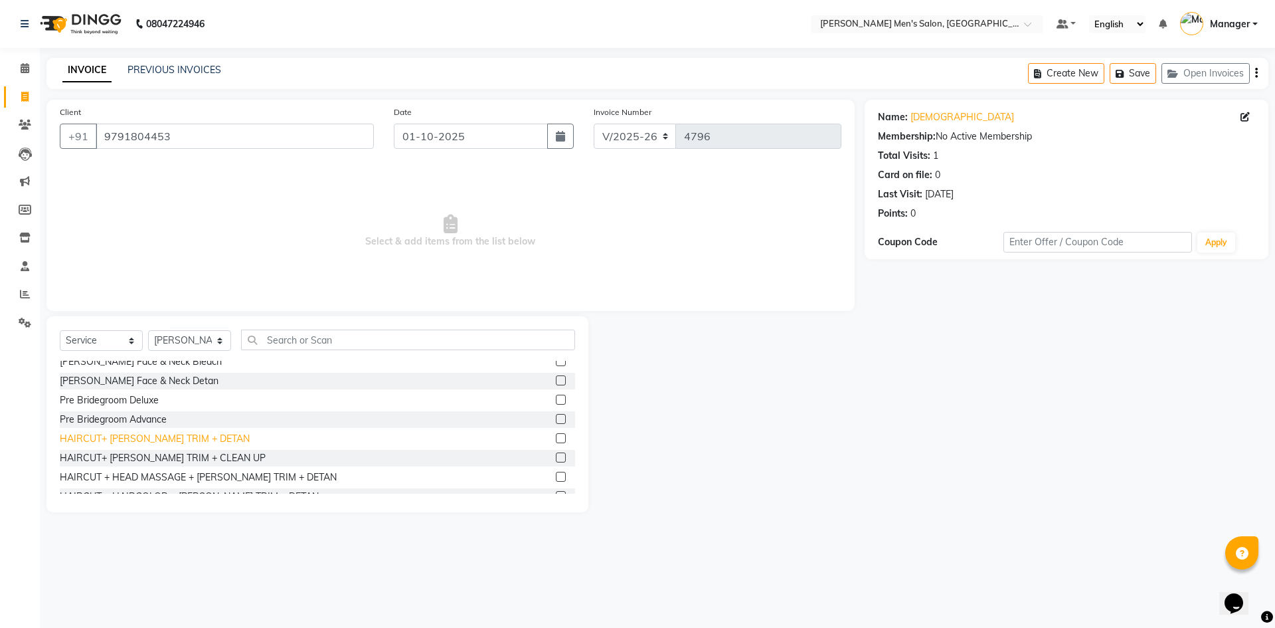
click at [174, 440] on div "HAIRCUT+ BEARD TRIM + DETAN" at bounding box center [155, 439] width 190 height 14
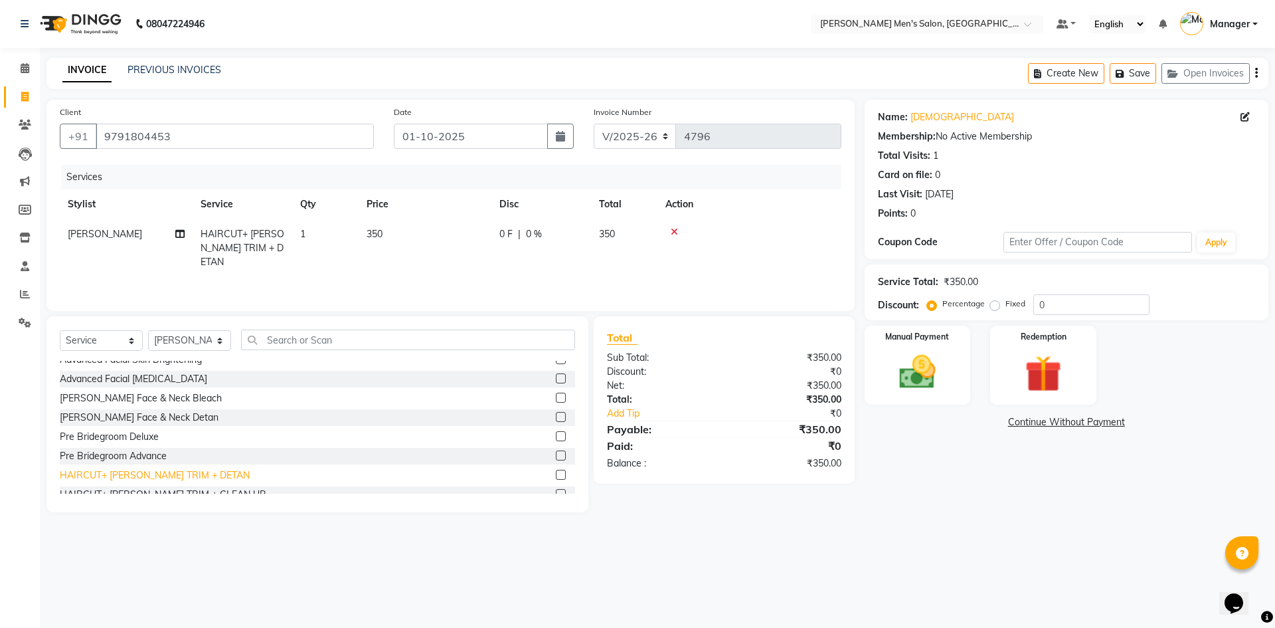
scroll to position [731, 0]
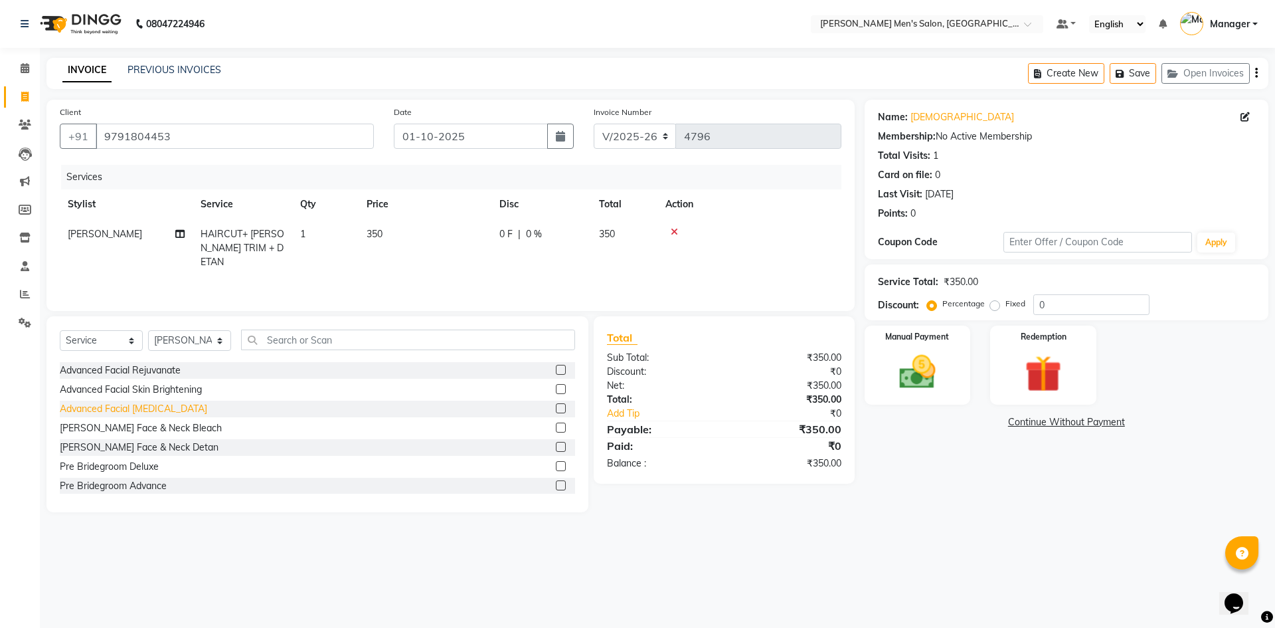
click at [163, 412] on div "Advanced Facial Skin Lightening" at bounding box center [133, 409] width 147 height 14
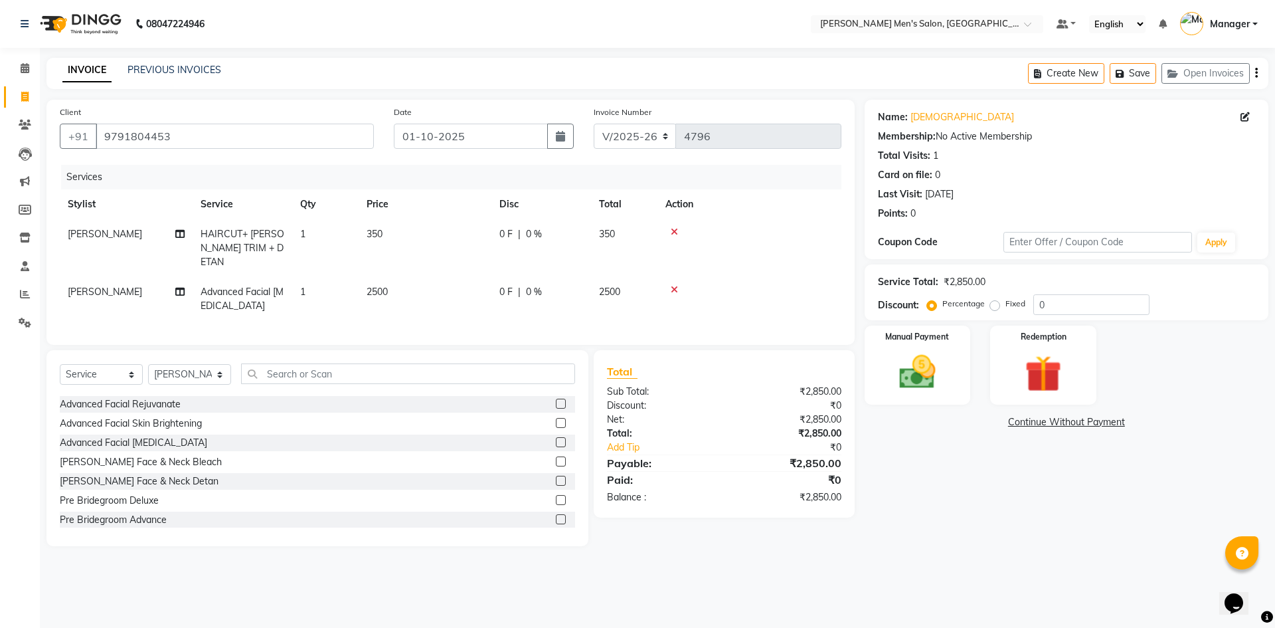
drag, startPoint x: 905, startPoint y: 430, endPoint x: 899, endPoint y: 406, distance: 23.8
click at [904, 429] on div "Name: Vishnu Membership: No Active Membership Total Visits: 1 Card on file: 0 L…" at bounding box center [1072, 323] width 414 height 446
click at [896, 384] on img at bounding box center [918, 372] width 62 height 44
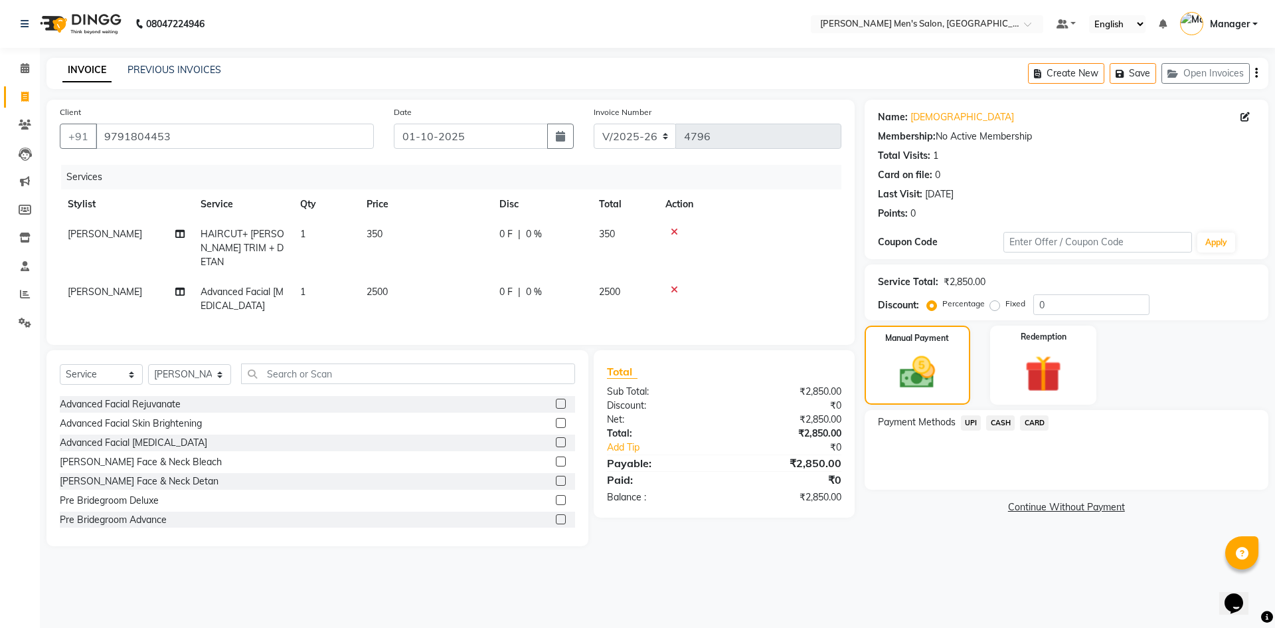
click at [976, 423] on span "UPI" at bounding box center [971, 422] width 21 height 15
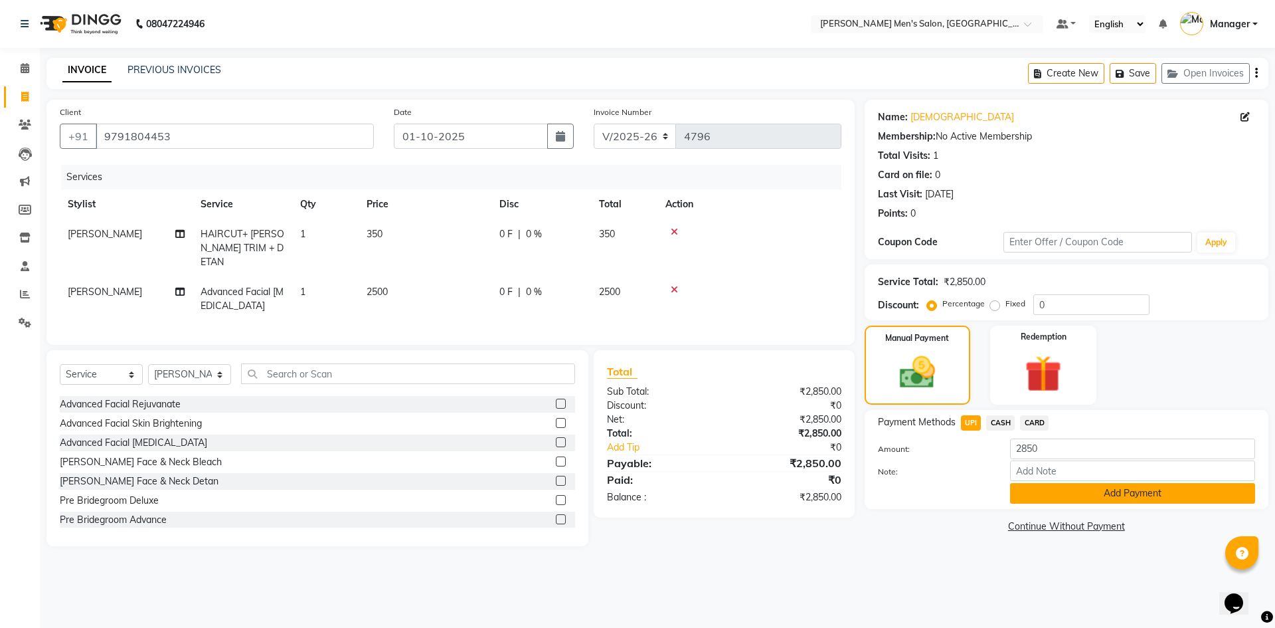
click at [1033, 494] on button "Add Payment" at bounding box center [1132, 493] width 245 height 21
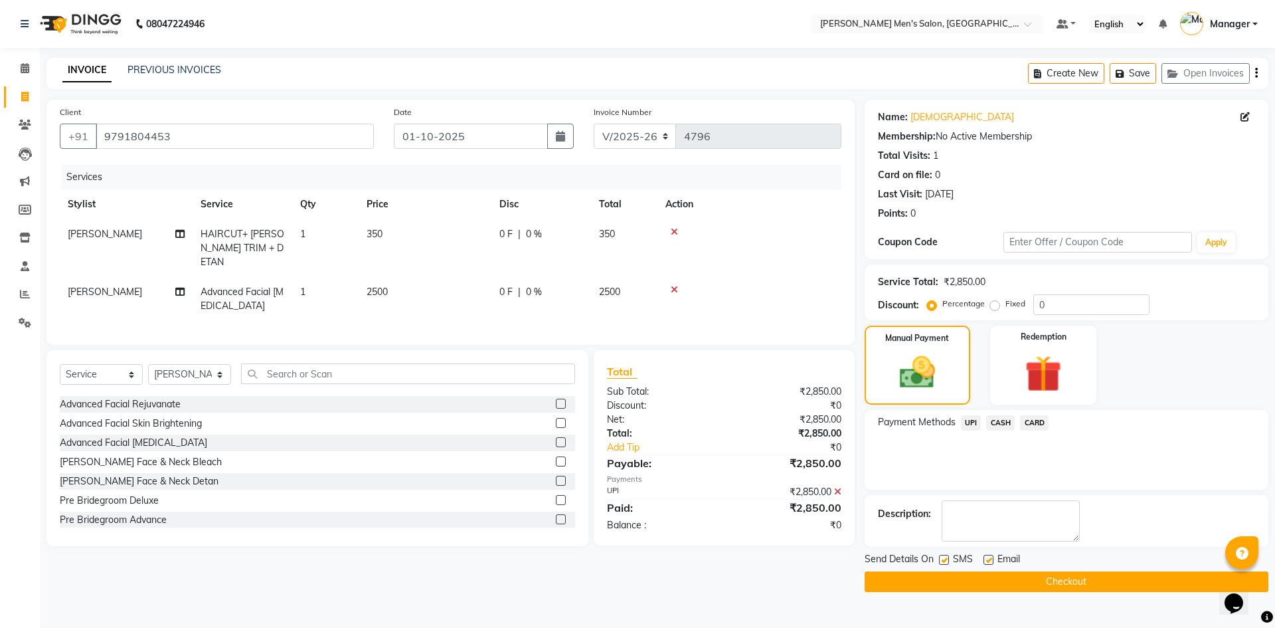
click at [1051, 578] on button "Checkout" at bounding box center [1067, 581] width 404 height 21
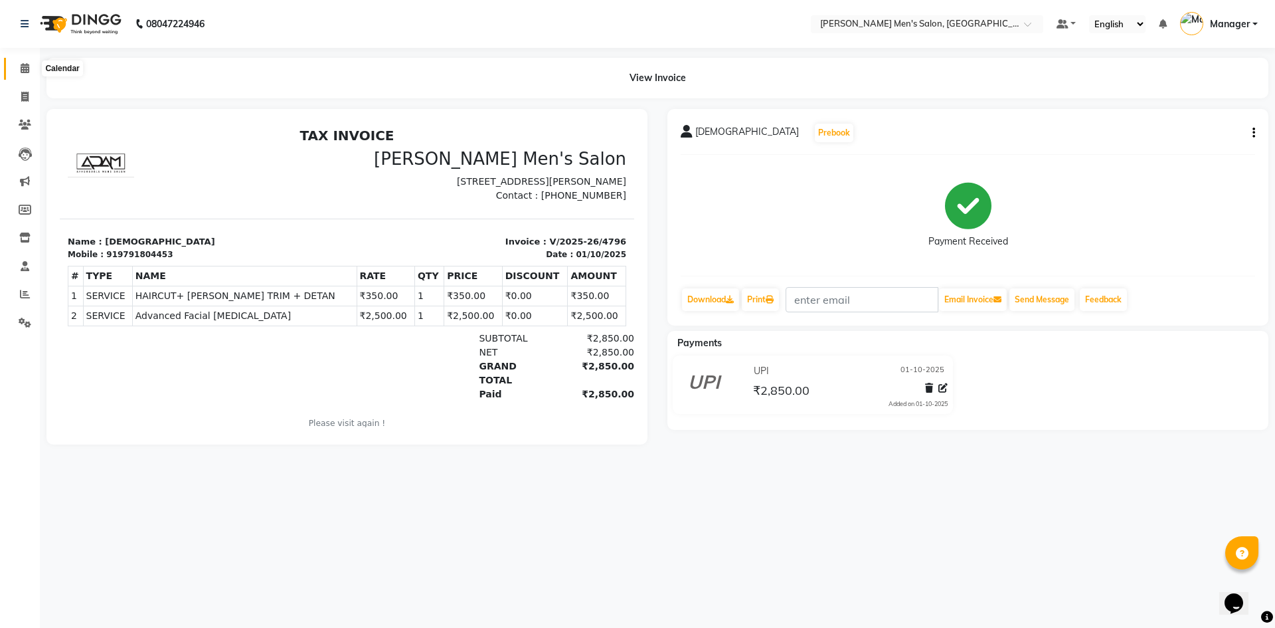
click at [20, 75] on span at bounding box center [24, 68] width 23 height 15
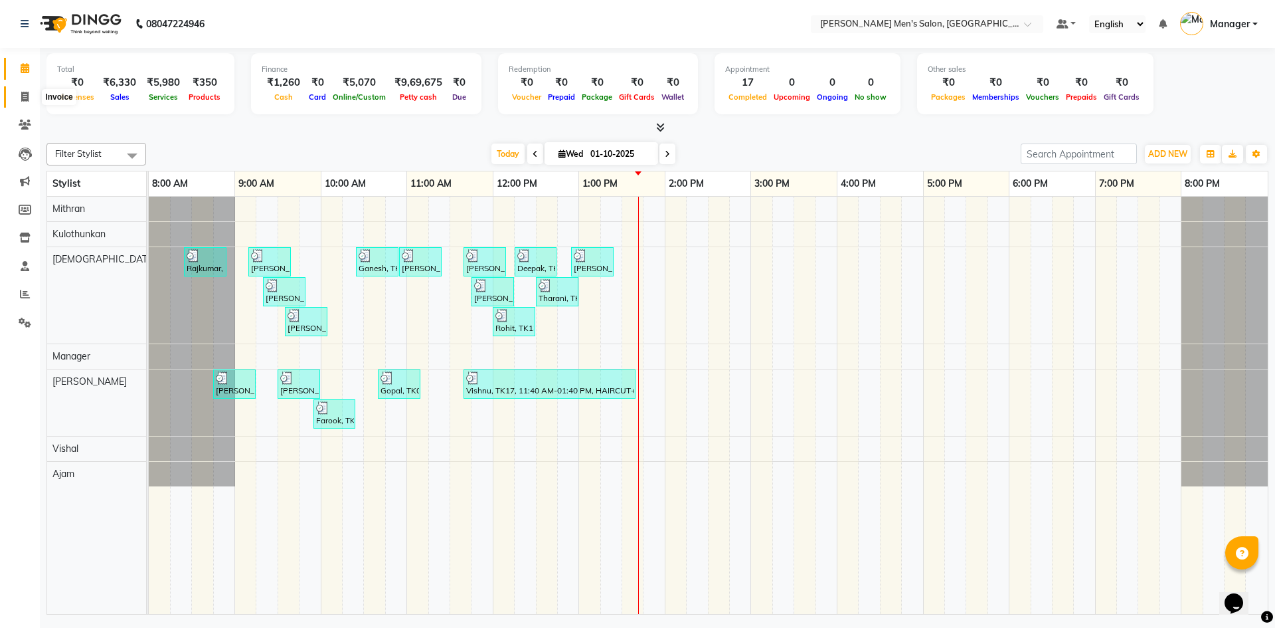
click at [25, 98] on icon at bounding box center [24, 97] width 7 height 10
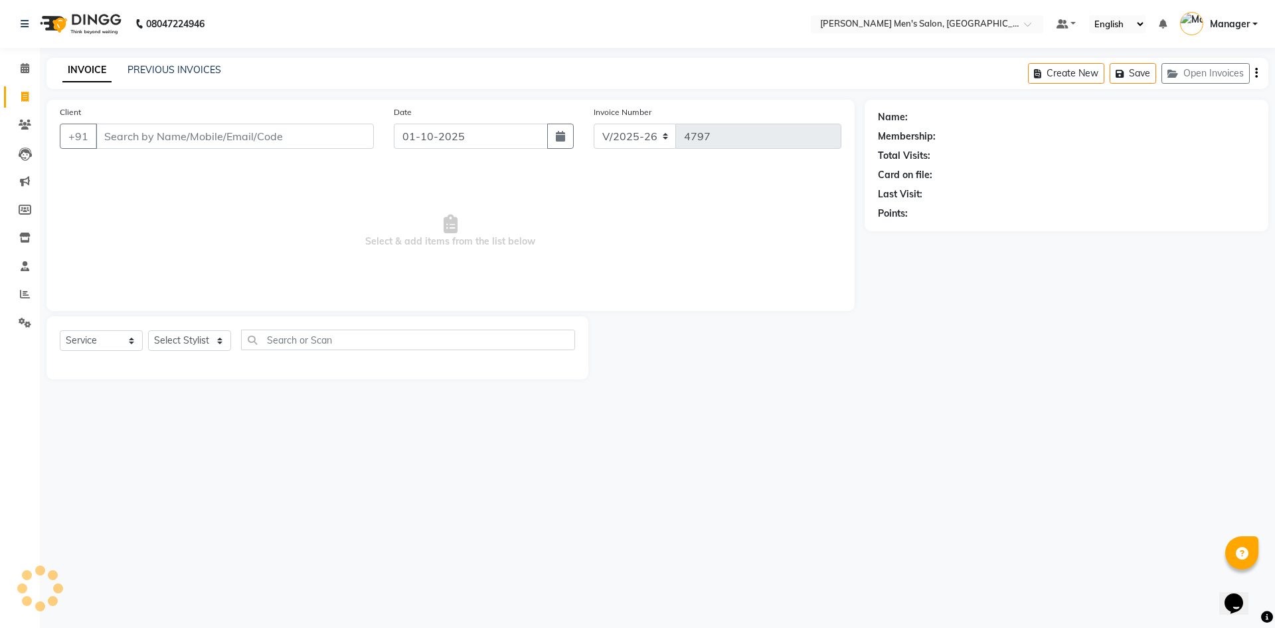
click at [151, 123] on div "Client +91" at bounding box center [217, 132] width 334 height 54
click at [151, 137] on input "Client" at bounding box center [235, 136] width 278 height 25
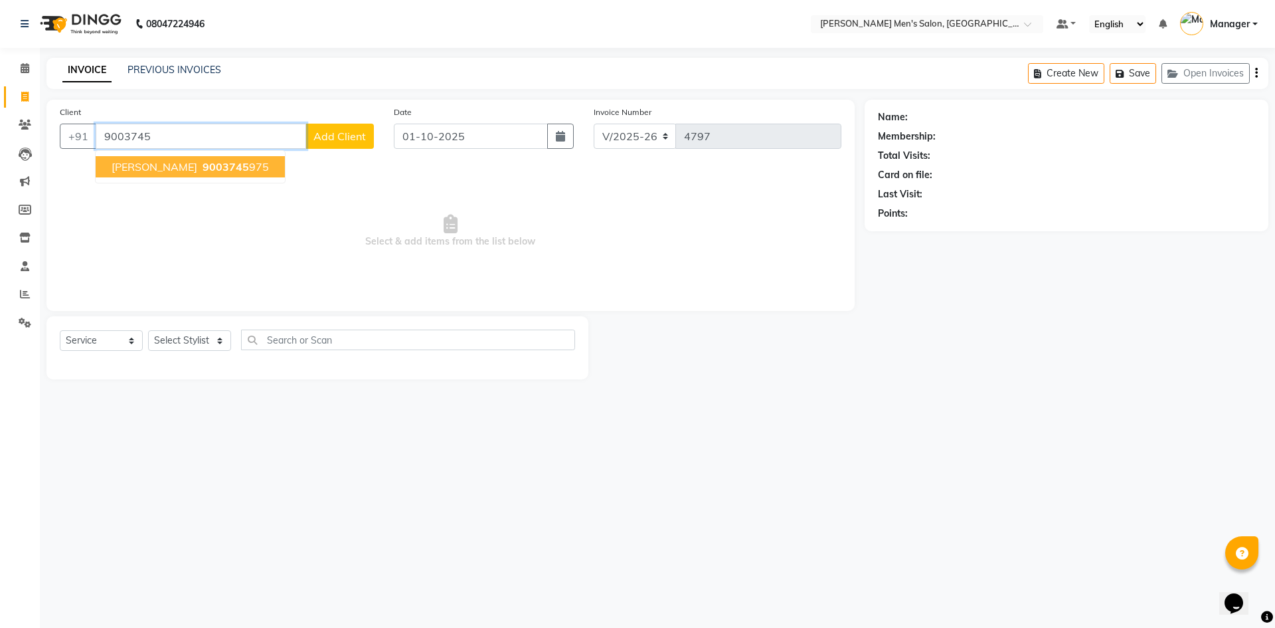
click at [213, 156] on button "Sathya Moorthy 9003745 975" at bounding box center [190, 166] width 189 height 21
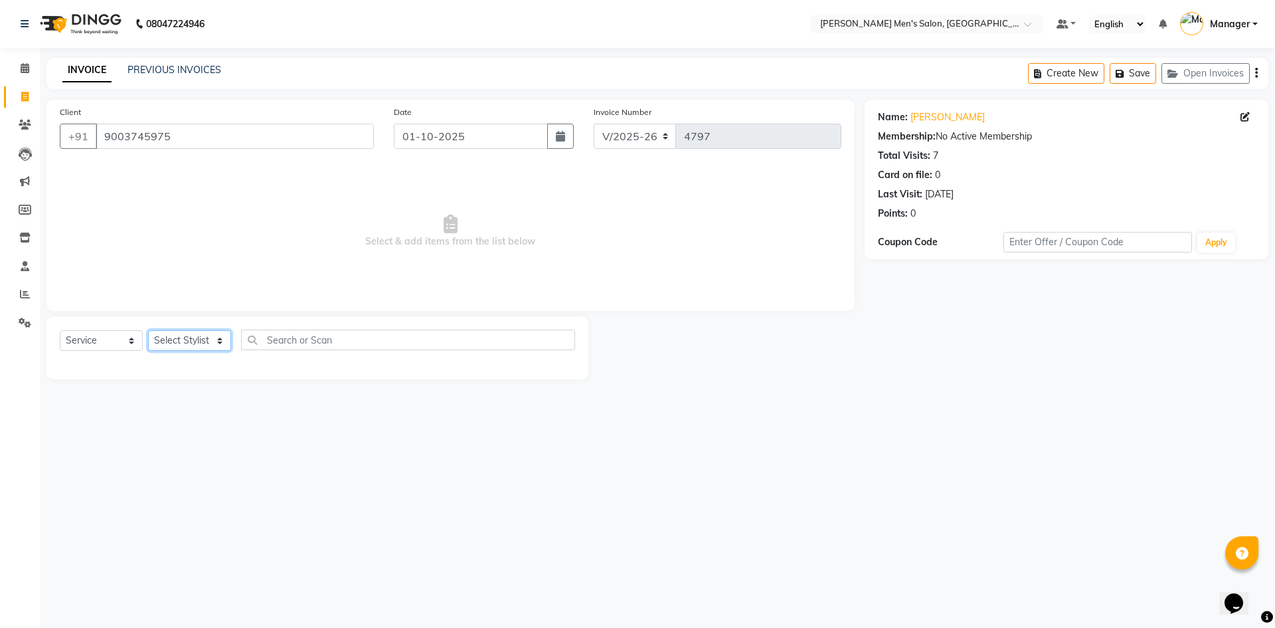
click at [174, 339] on select "Select Stylist Ajam Ashu Kulothunkan Manager Mithran Saddam Vishal" at bounding box center [189, 340] width 83 height 21
click at [148, 330] on select "Select Stylist Ajam Ashu Kulothunkan Manager Mithran Saddam Vishal" at bounding box center [189, 340] width 83 height 21
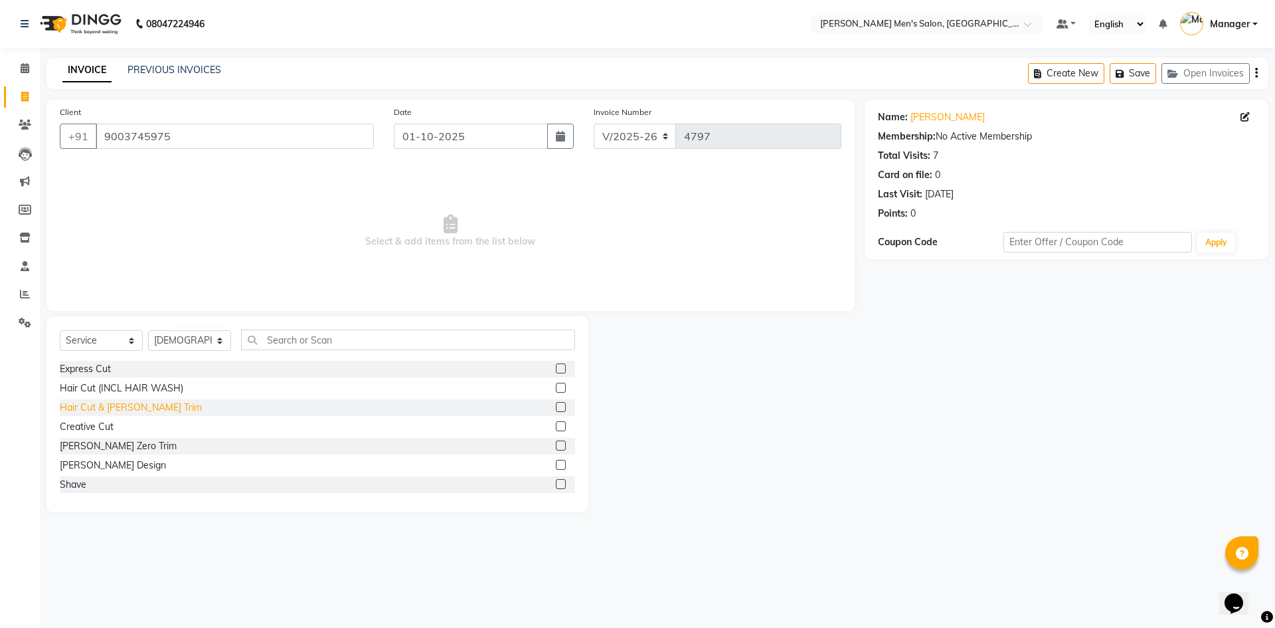
click at [122, 404] on div "Hair Cut & [PERSON_NAME] Trim" at bounding box center [131, 408] width 142 height 14
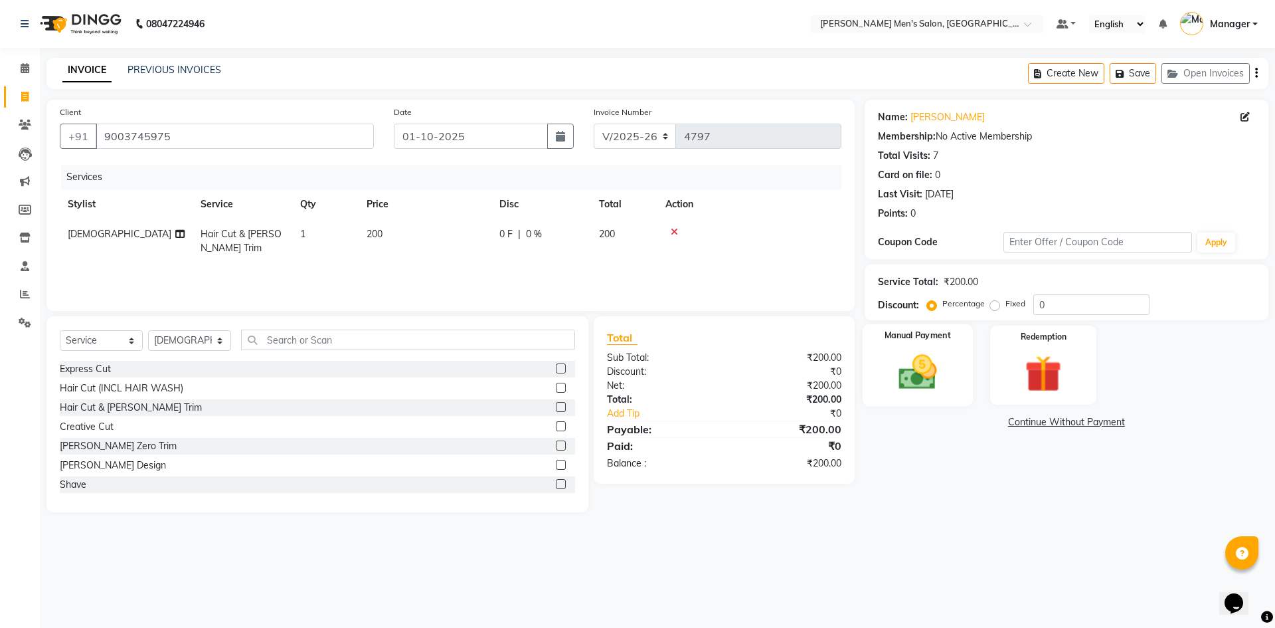
click at [911, 387] on img at bounding box center [918, 372] width 62 height 44
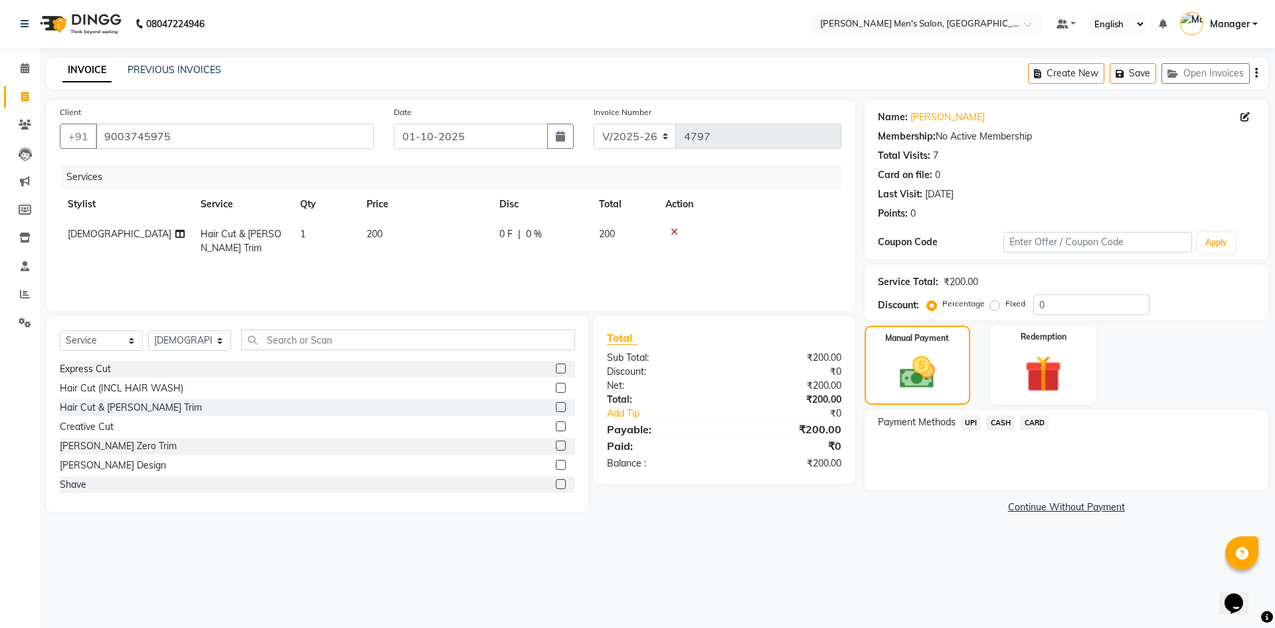
click at [968, 423] on span "UPI" at bounding box center [971, 422] width 21 height 15
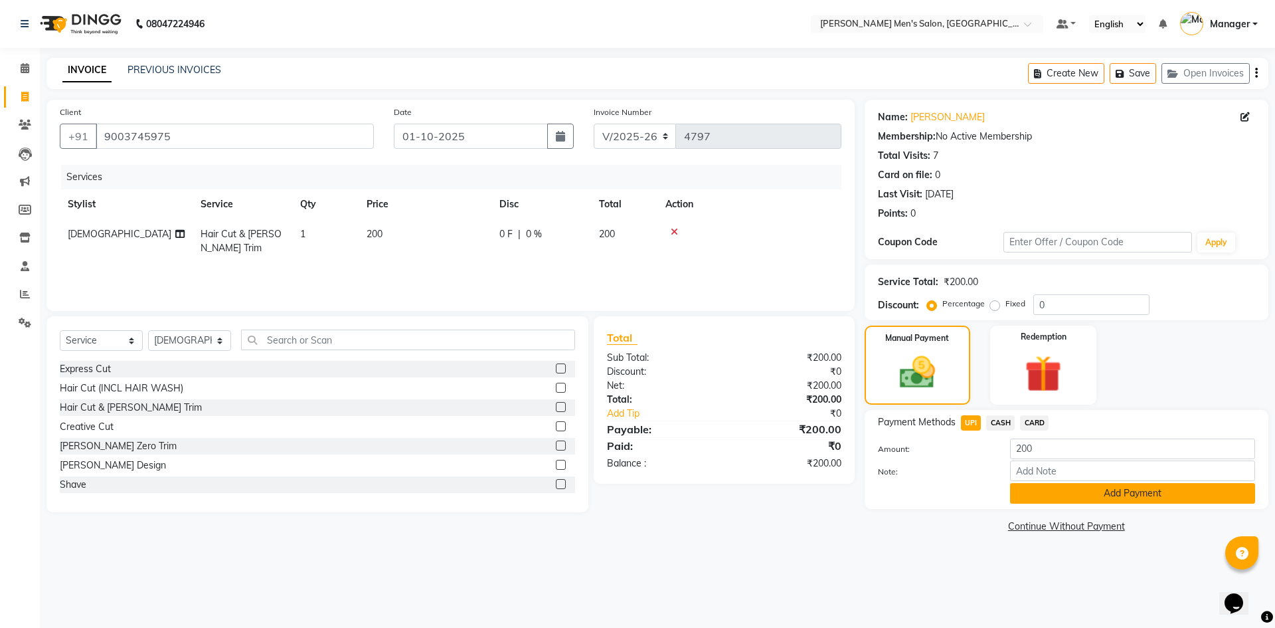
click at [1031, 494] on button "Add Payment" at bounding box center [1132, 493] width 245 height 21
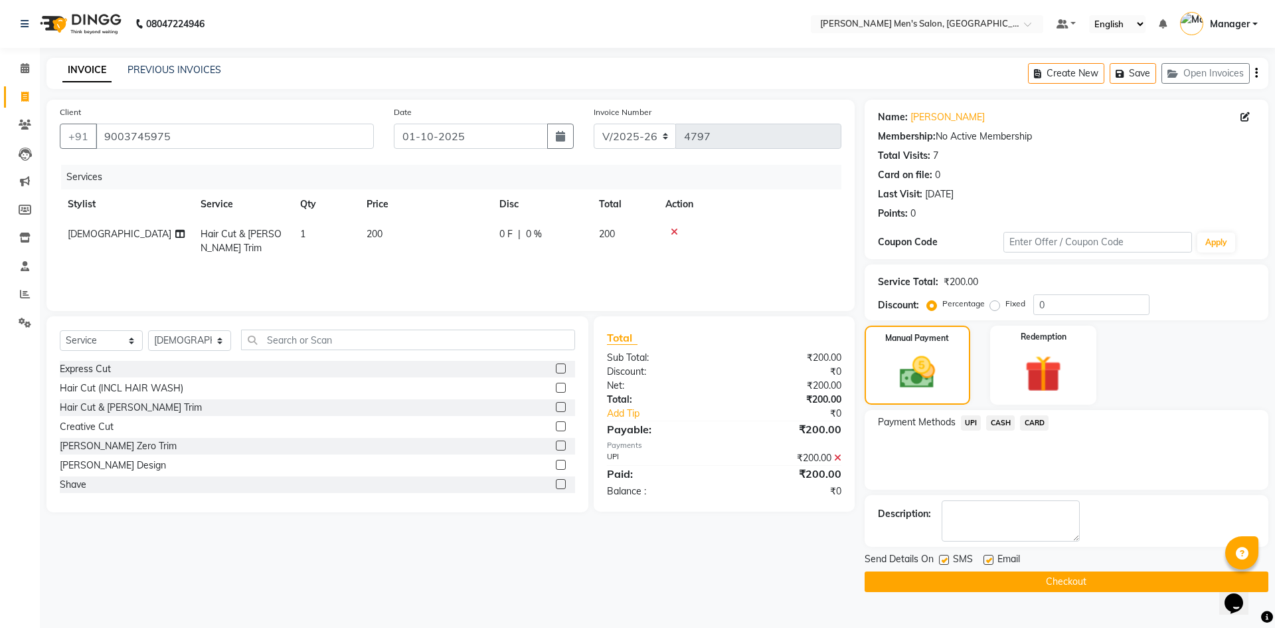
click at [1057, 582] on button "Checkout" at bounding box center [1067, 581] width 404 height 21
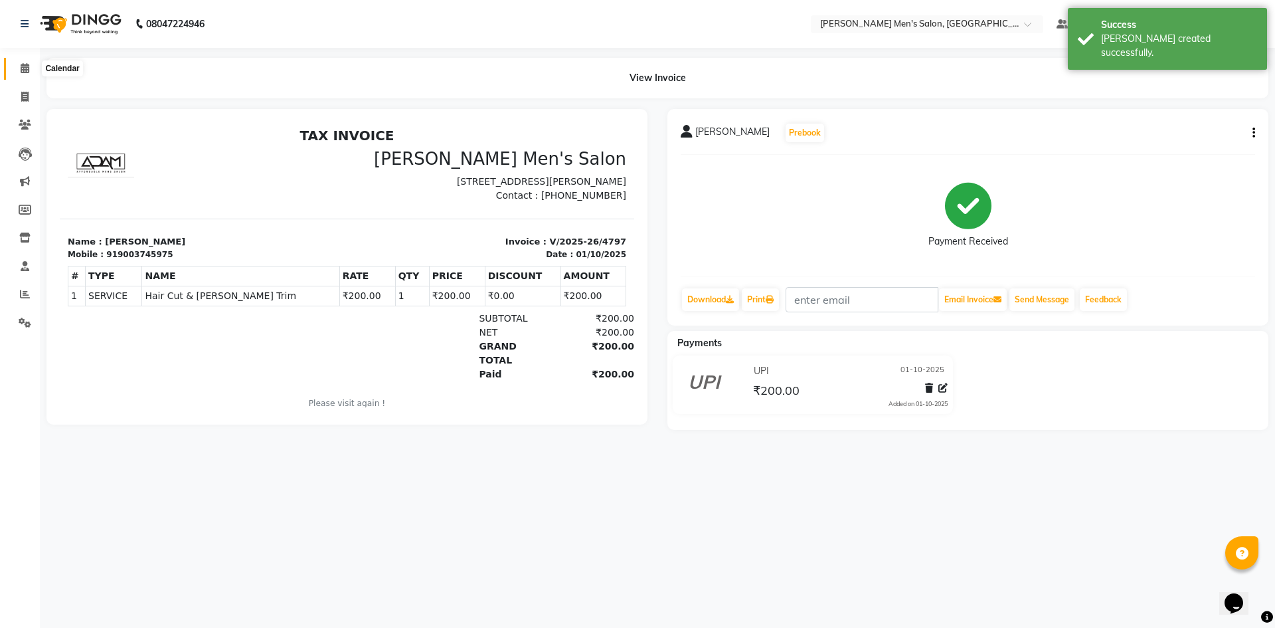
click at [17, 66] on span at bounding box center [24, 68] width 23 height 15
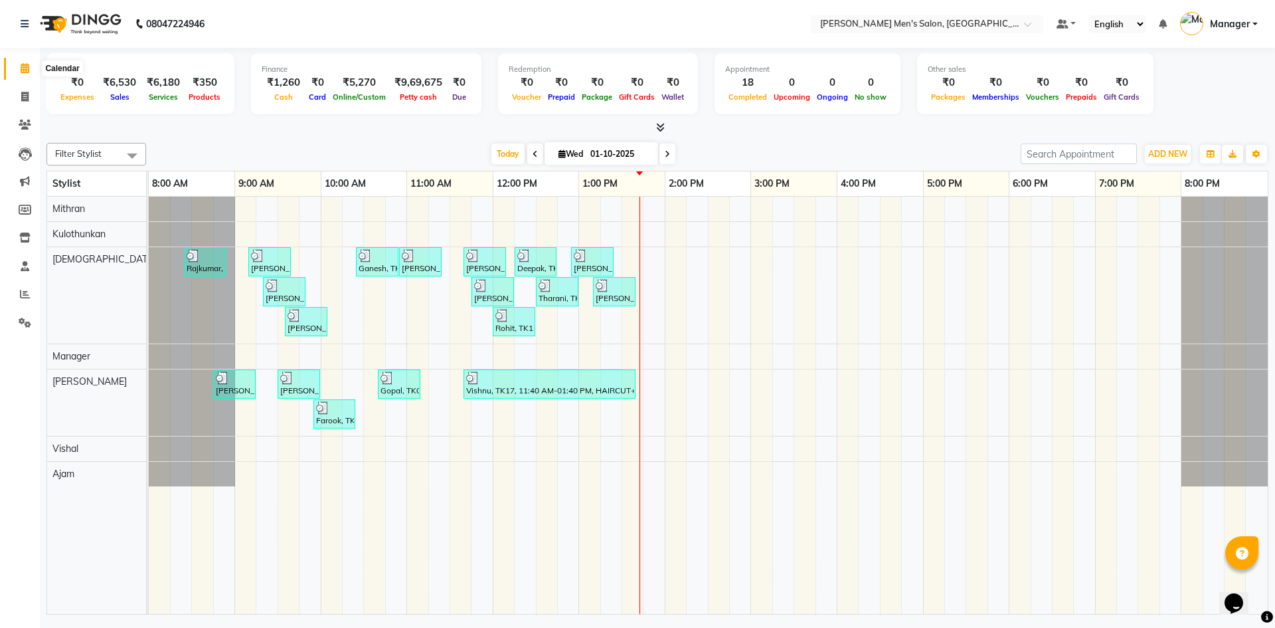
click at [28, 61] on span at bounding box center [24, 68] width 23 height 15
click at [25, 93] on icon at bounding box center [24, 97] width 7 height 10
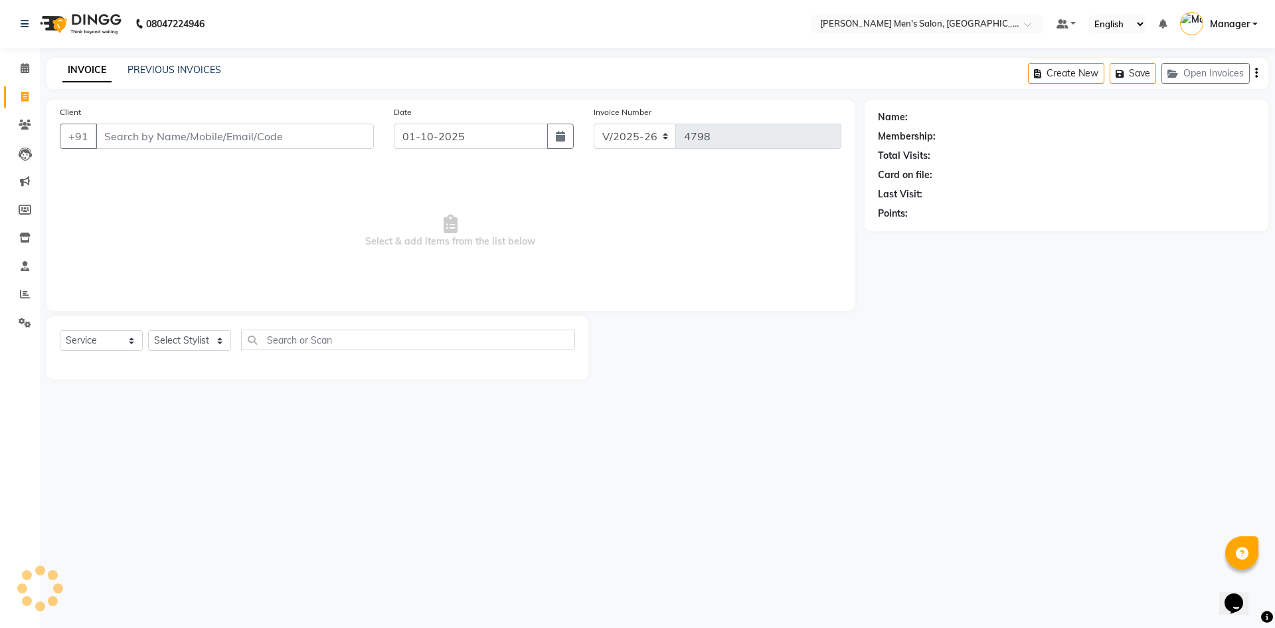
click at [173, 139] on input "Client" at bounding box center [235, 136] width 278 height 25
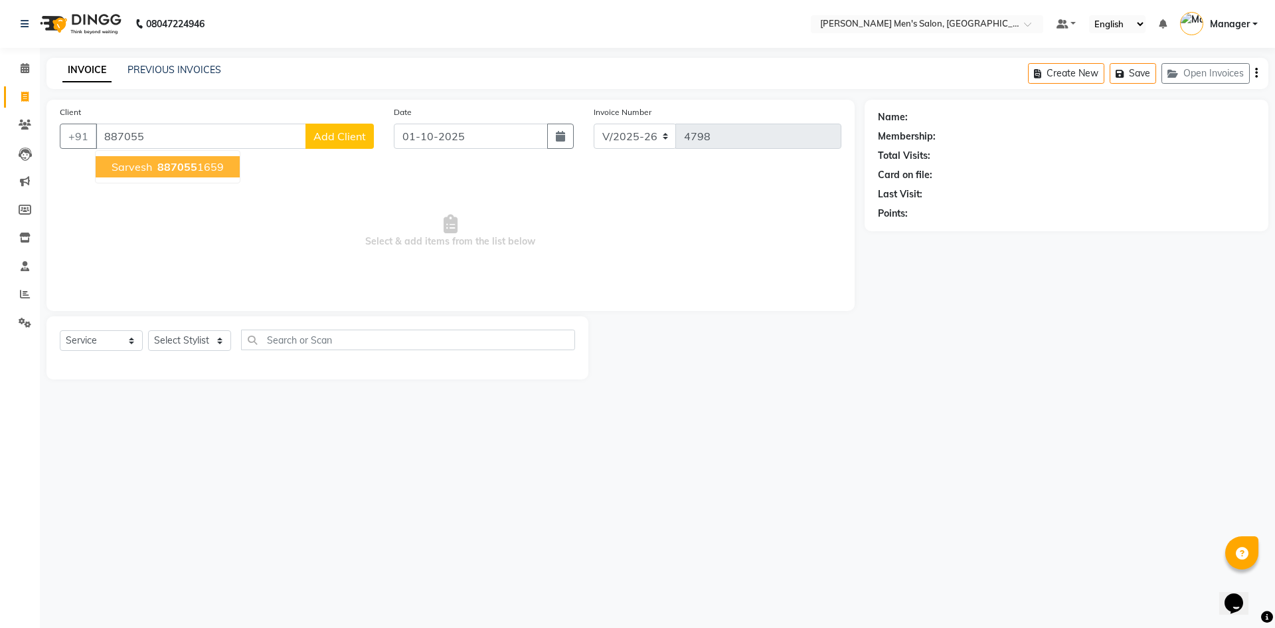
drag, startPoint x: 195, startPoint y: 169, endPoint x: 202, endPoint y: 170, distance: 6.8
click at [196, 169] on ngb-highlight "887055 1659" at bounding box center [189, 166] width 69 height 13
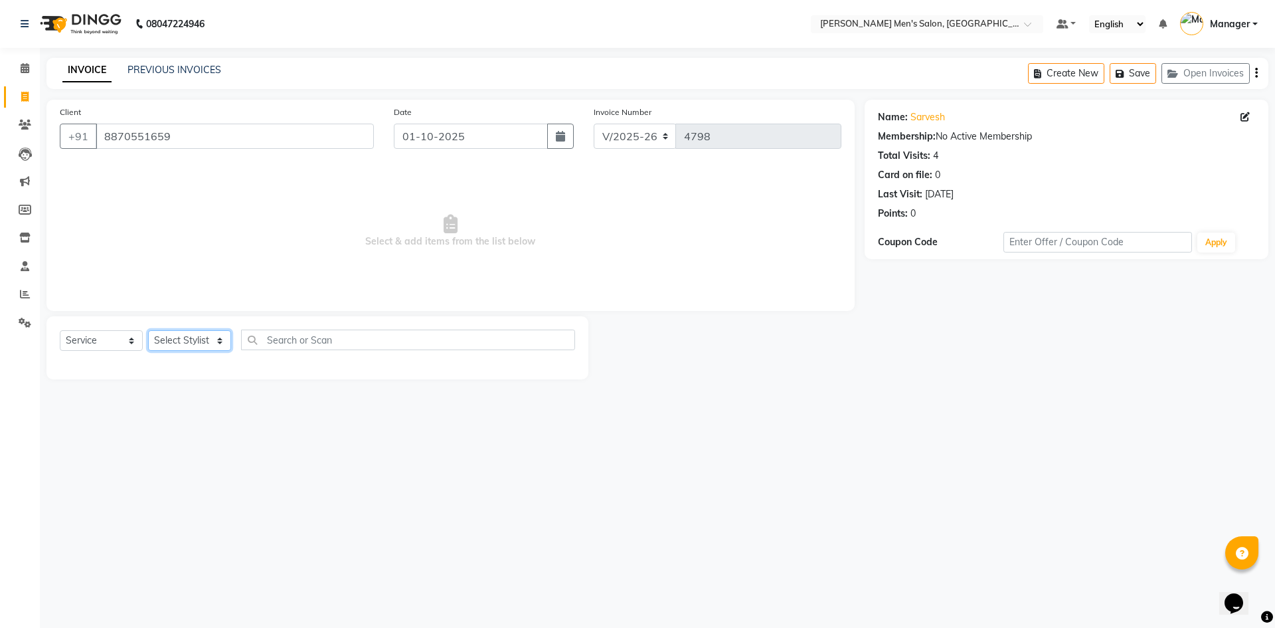
click at [186, 349] on select "Select Stylist Ajam Ashu Kulothunkan Manager Mithran Saddam Vishal" at bounding box center [189, 340] width 83 height 21
click at [148, 330] on select "Select Stylist Ajam Ashu Kulothunkan Manager Mithran Saddam Vishal" at bounding box center [189, 340] width 83 height 21
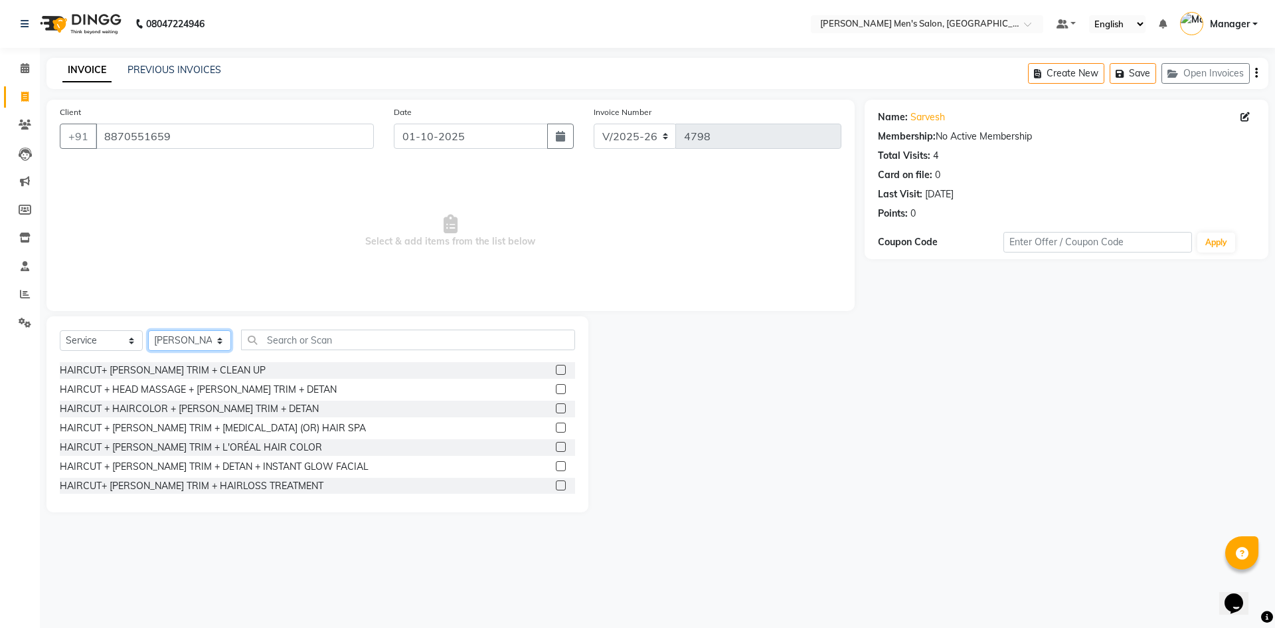
scroll to position [930, 0]
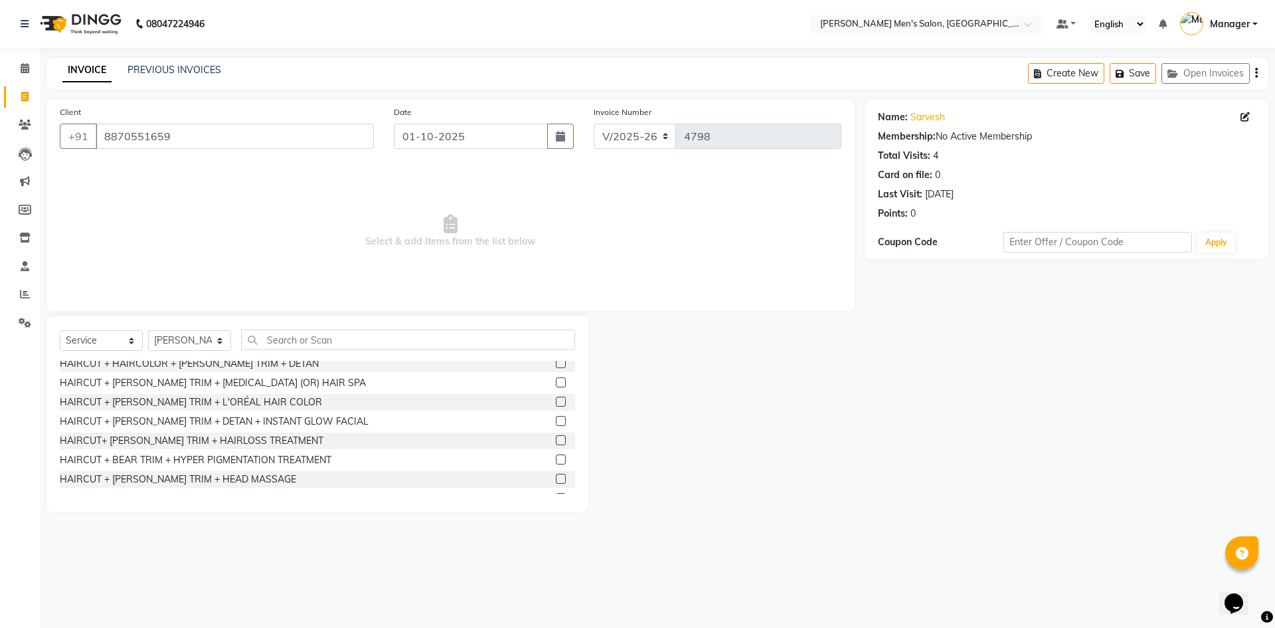
click at [224, 383] on div "HAIRCUT + BEARD TRIM + DANDRUFF (OR) HAIR SPA" at bounding box center [213, 383] width 306 height 14
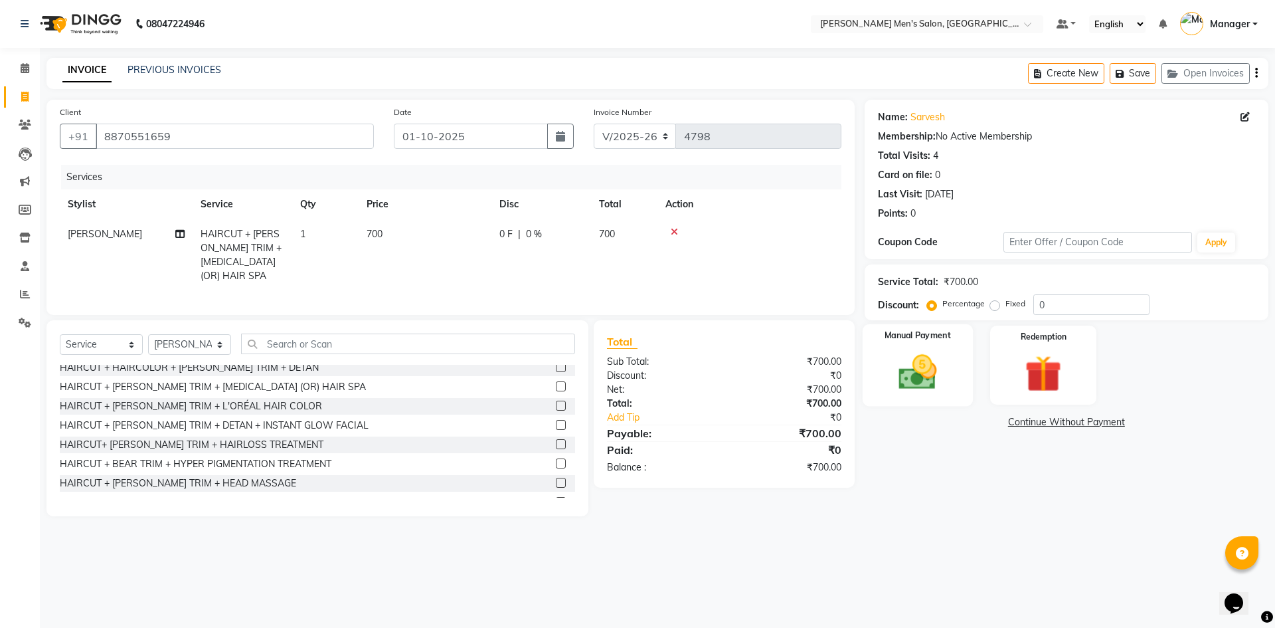
click at [921, 366] on img at bounding box center [918, 372] width 62 height 44
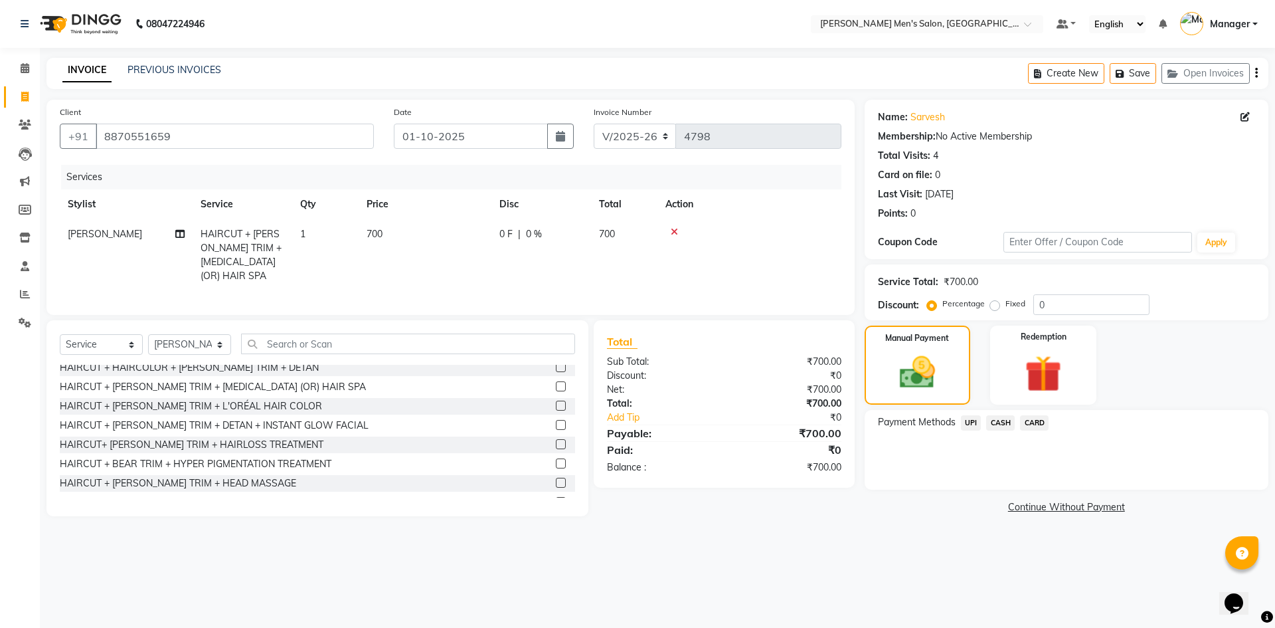
click at [998, 424] on span "CASH" at bounding box center [1000, 422] width 29 height 15
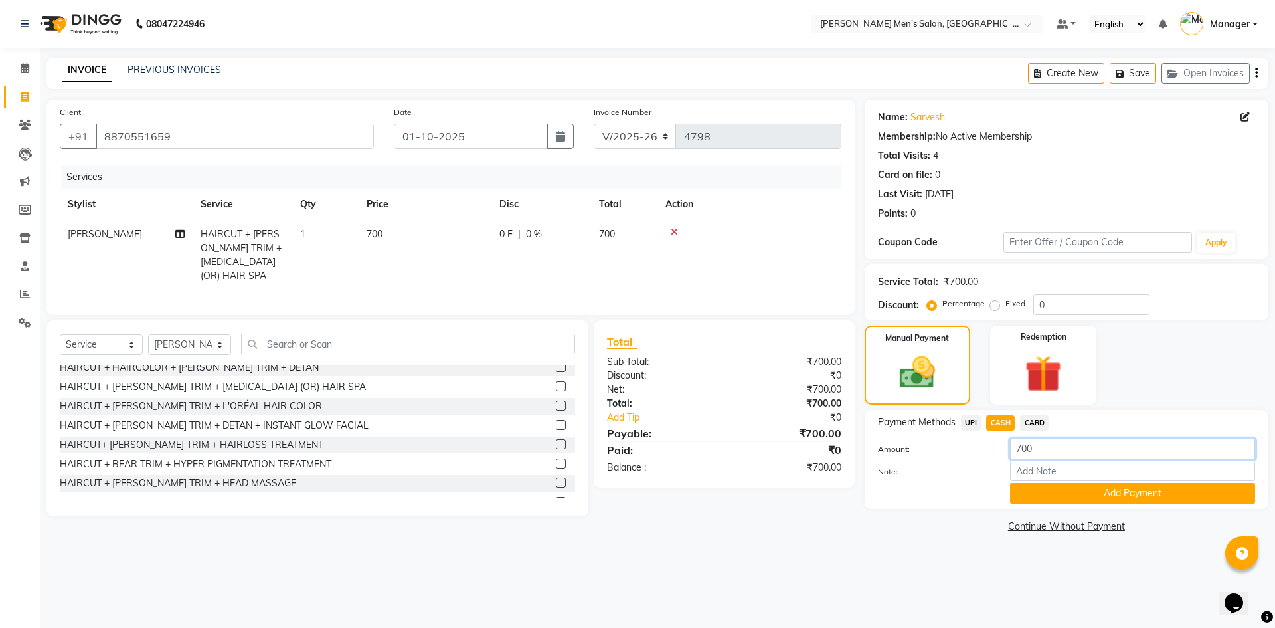
click at [1017, 450] on input "700" at bounding box center [1132, 448] width 245 height 21
click at [1017, 449] on input "700" at bounding box center [1132, 448] width 245 height 21
click at [1046, 496] on button "Add Payment" at bounding box center [1132, 493] width 245 height 21
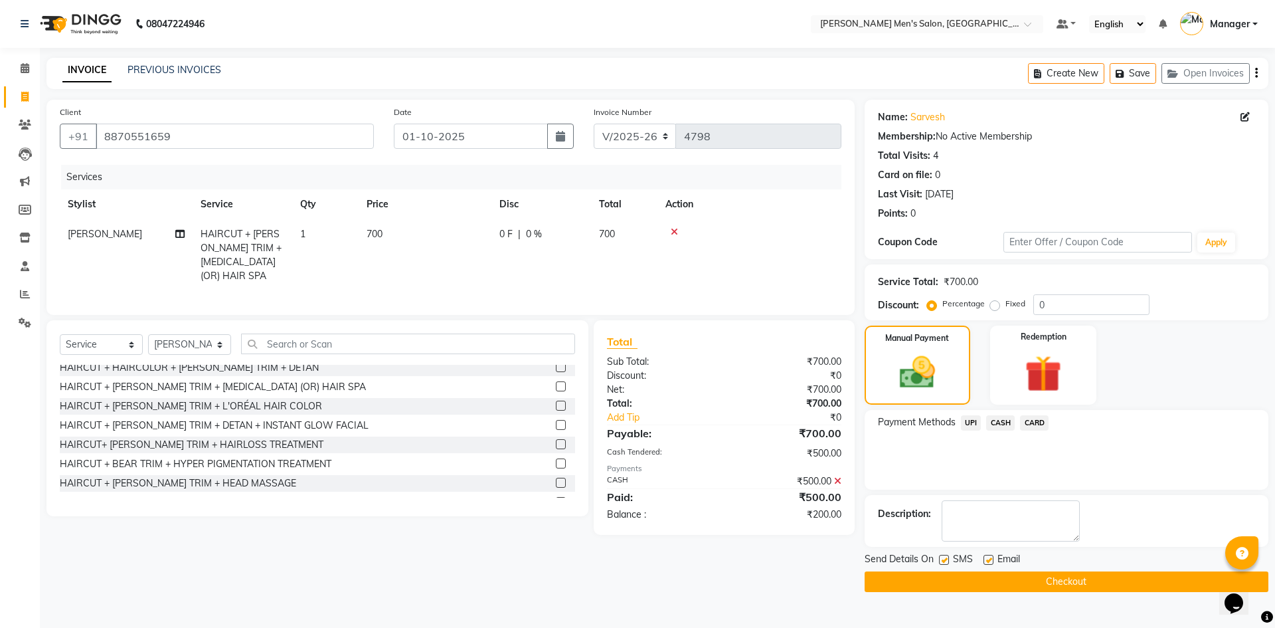
click at [969, 420] on span "UPI" at bounding box center [971, 422] width 21 height 15
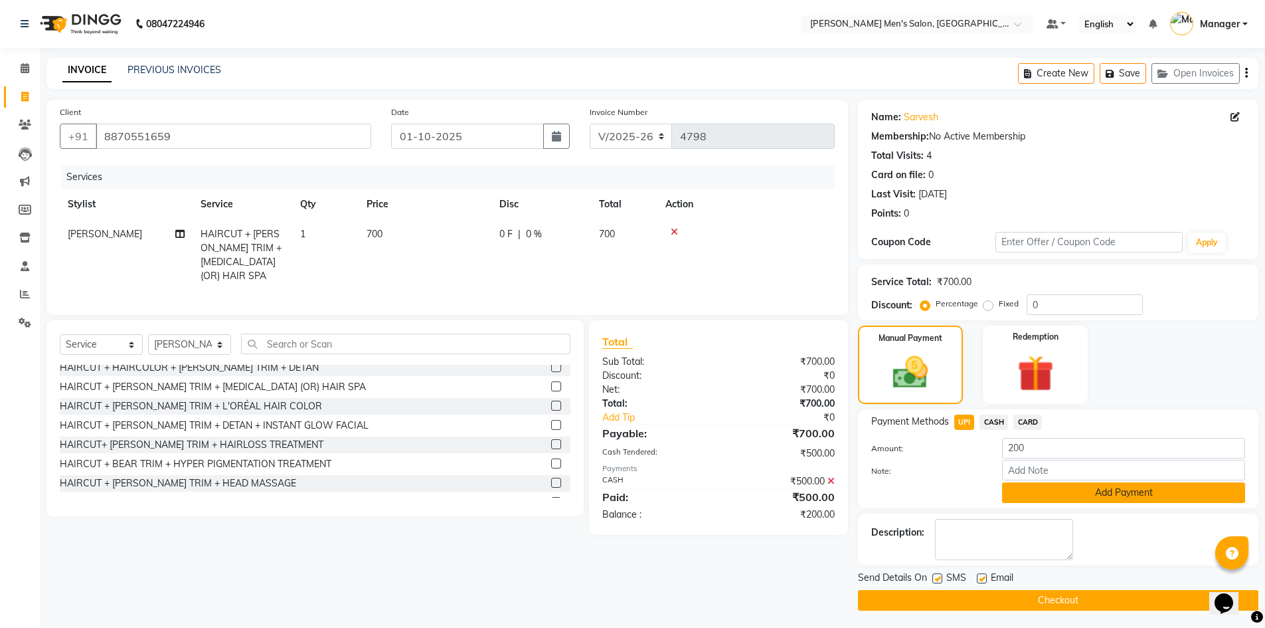
click at [1053, 501] on button "Add Payment" at bounding box center [1123, 492] width 243 height 21
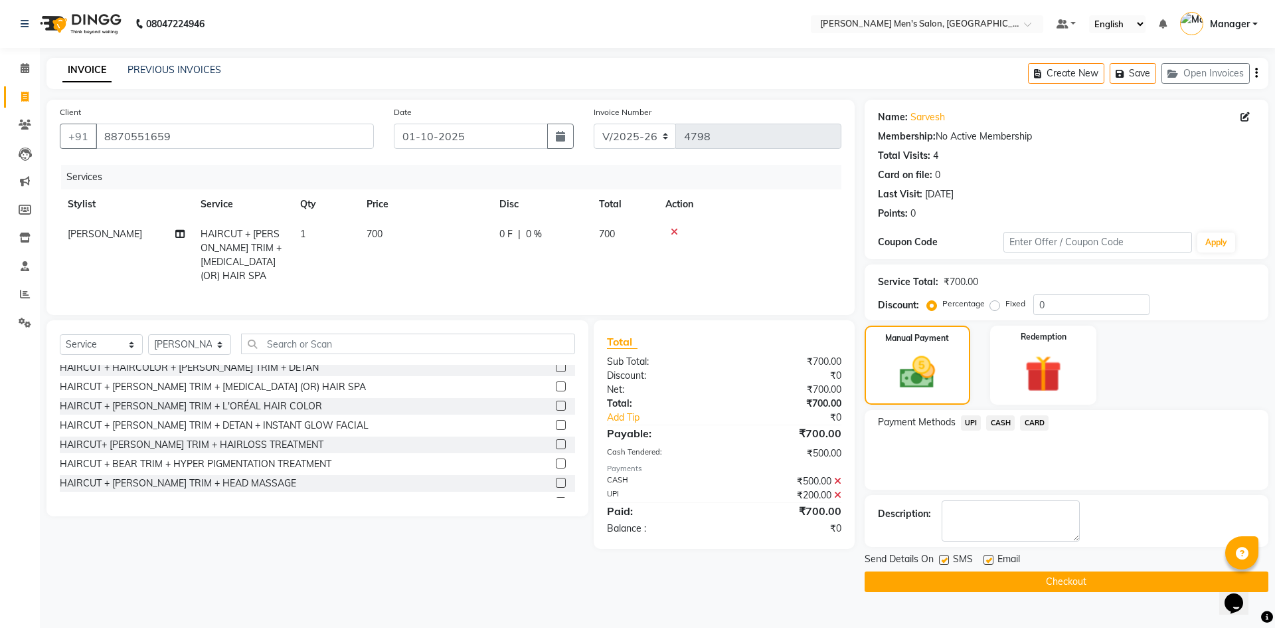
click at [1035, 584] on button "Checkout" at bounding box center [1067, 581] width 404 height 21
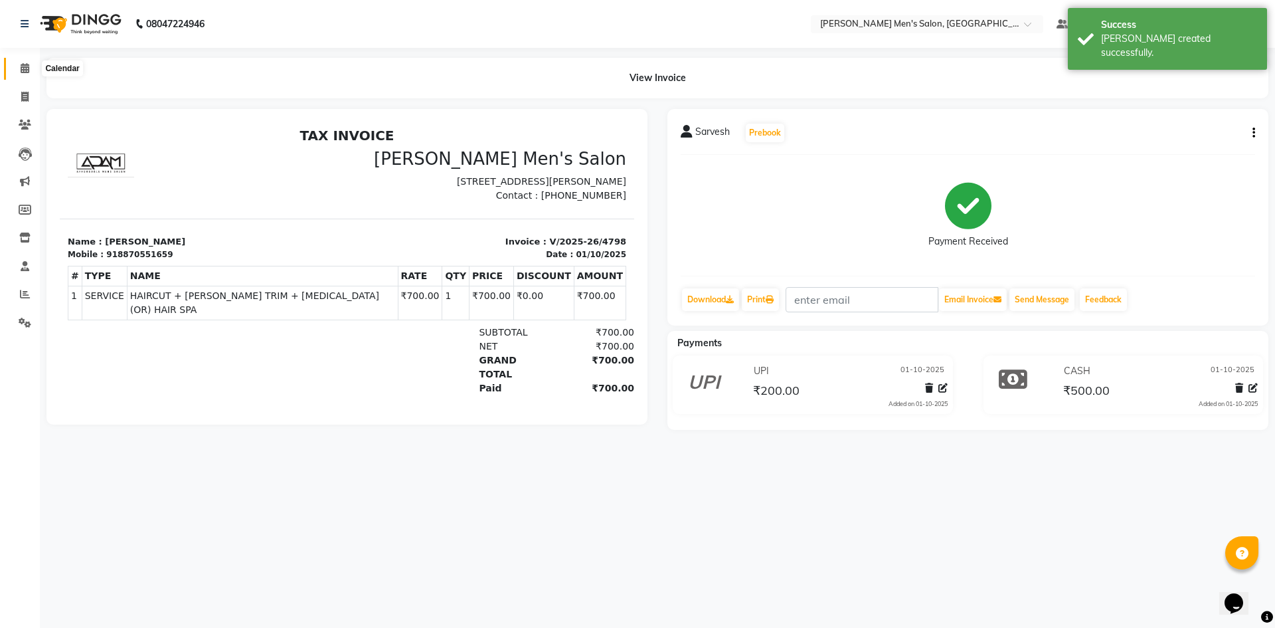
click at [21, 65] on icon at bounding box center [25, 68] width 9 height 10
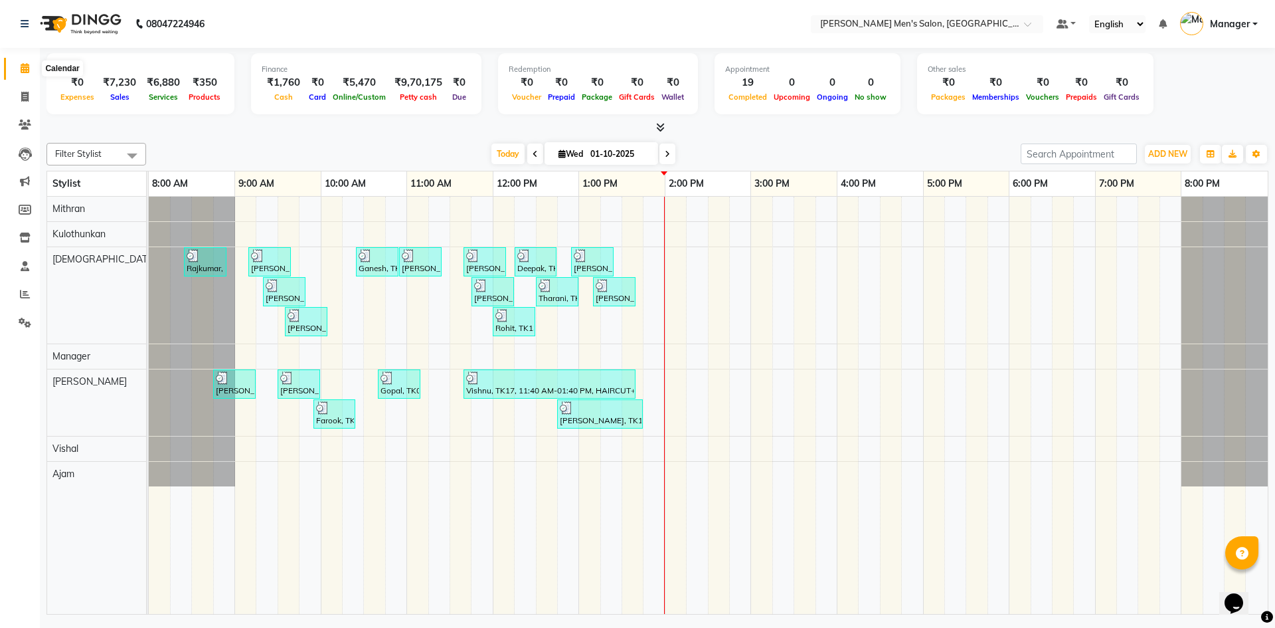
click at [21, 67] on icon at bounding box center [25, 68] width 9 height 10
click at [174, 123] on div at bounding box center [657, 128] width 1222 height 14
click at [27, 65] on icon at bounding box center [25, 68] width 9 height 10
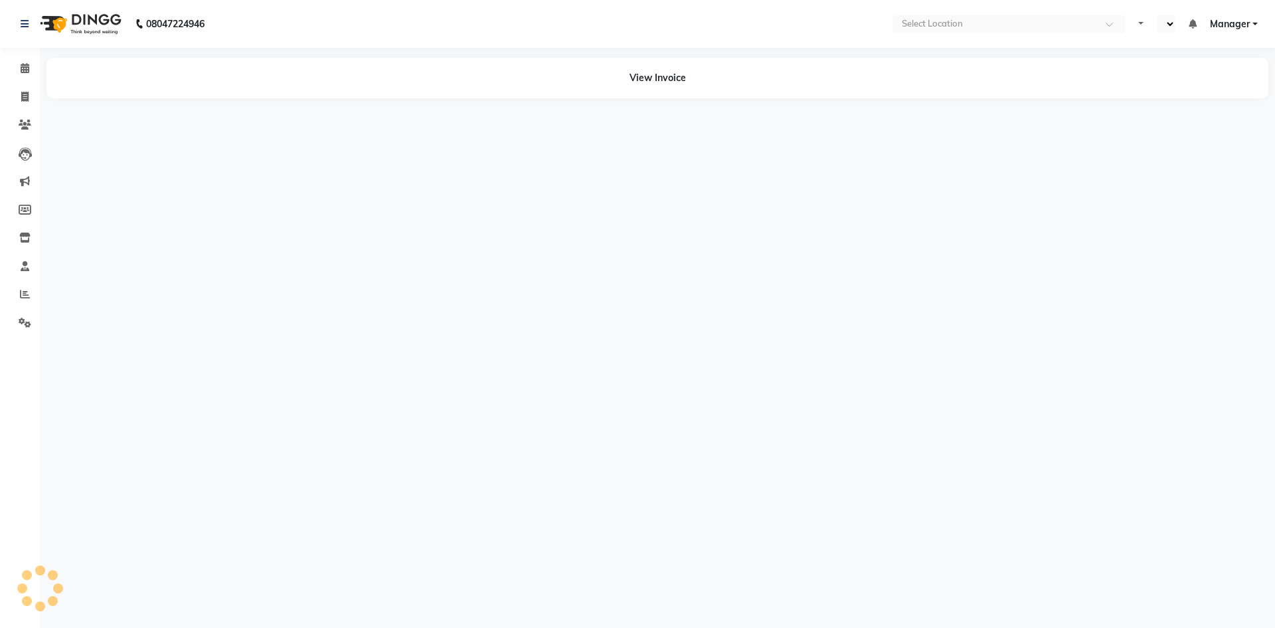
select select "en"
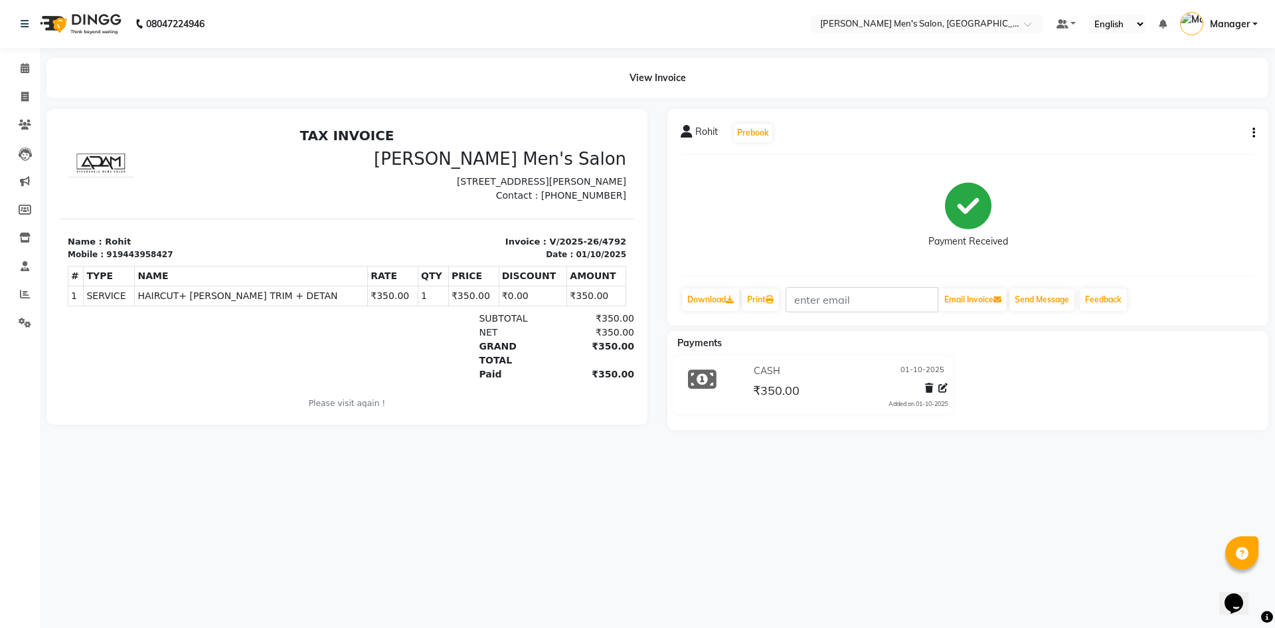
click at [1249, 134] on button "button" at bounding box center [1251, 133] width 8 height 14
click at [1189, 132] on div "Edit Item Staff" at bounding box center [1187, 133] width 91 height 17
select select "65604"
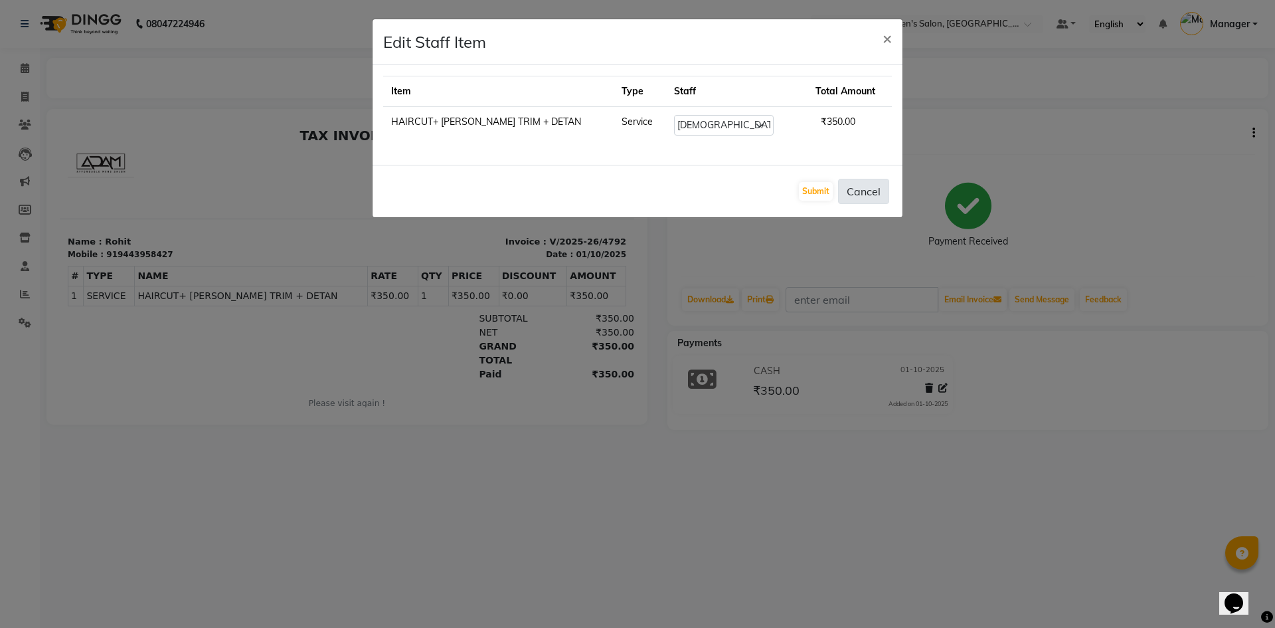
click at [865, 187] on button "Cancel" at bounding box center [863, 191] width 51 height 25
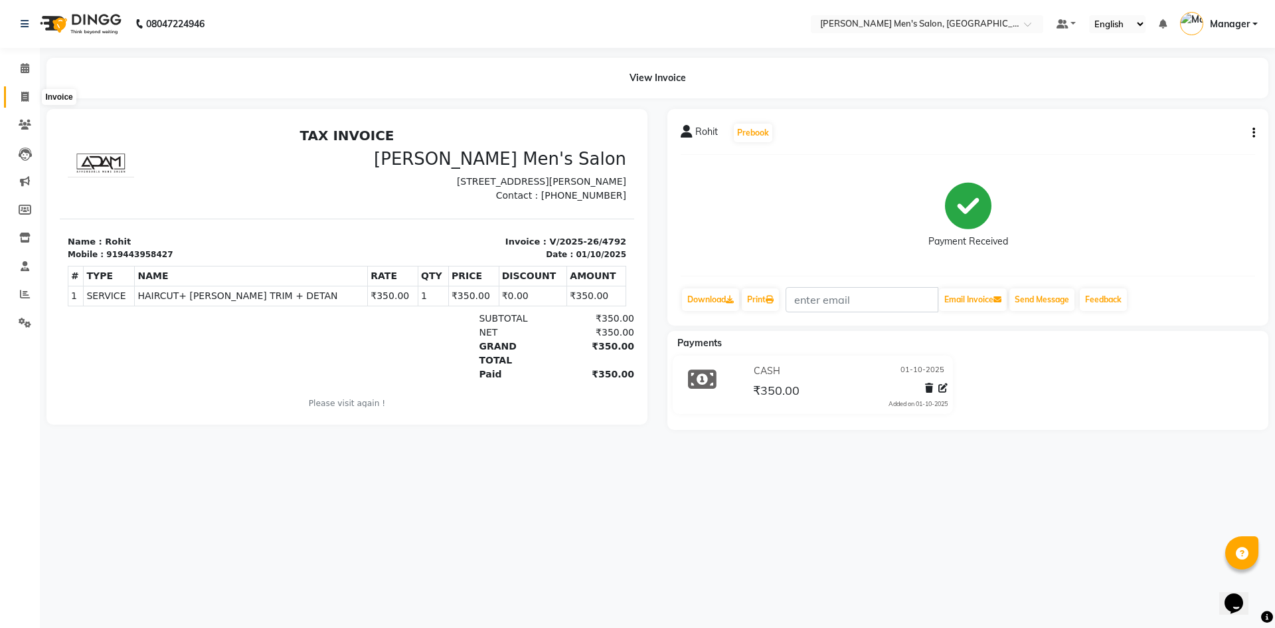
click at [15, 94] on span at bounding box center [24, 97] width 23 height 15
select select "service"
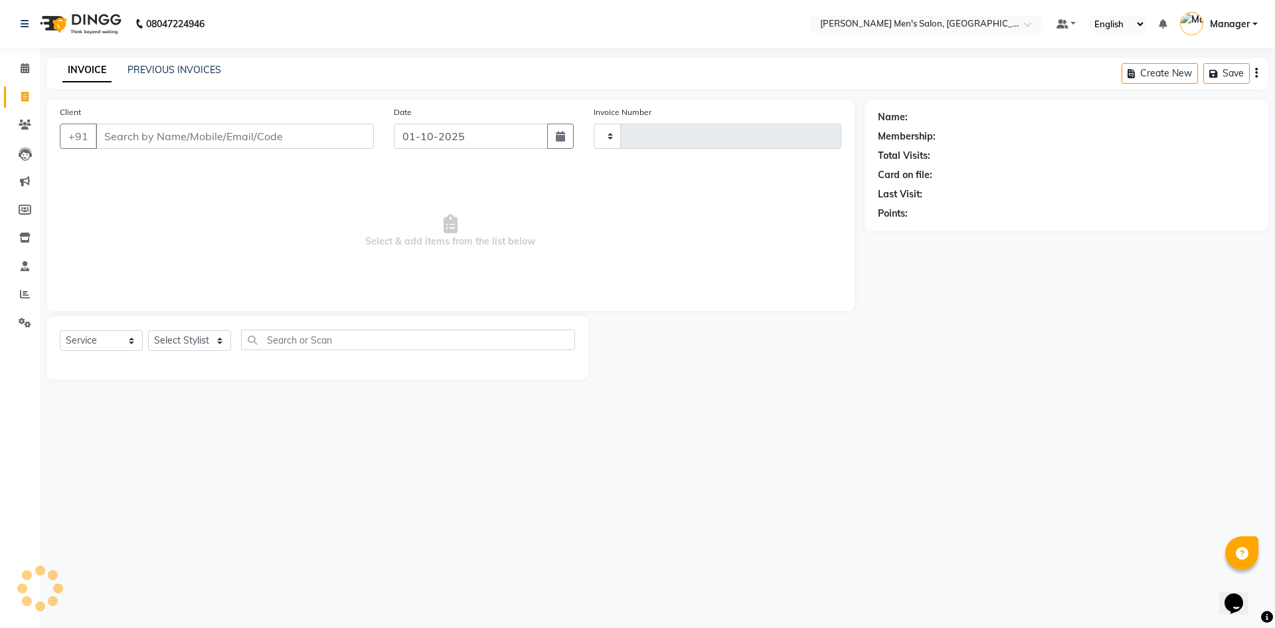
type input "4794"
select select "6913"
click at [147, 74] on link "PREVIOUS INVOICES" at bounding box center [175, 70] width 94 height 12
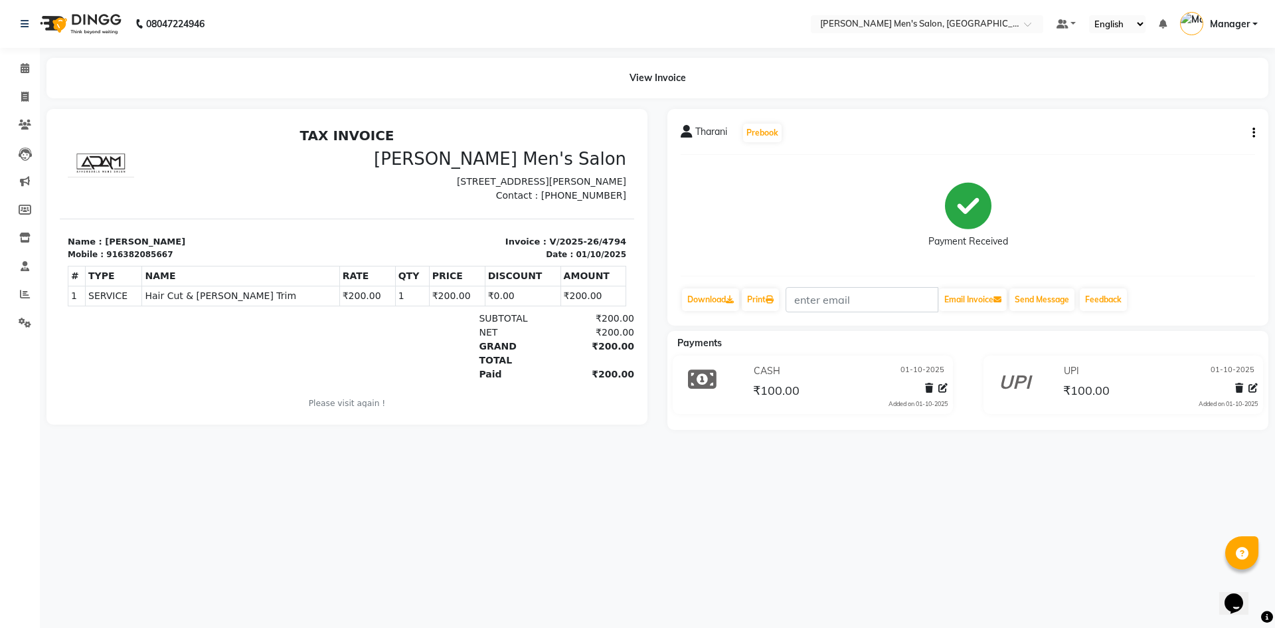
click at [1255, 134] on icon "button" at bounding box center [1254, 133] width 3 height 1
click at [1193, 133] on div "Edit Item Staff" at bounding box center [1187, 133] width 91 height 17
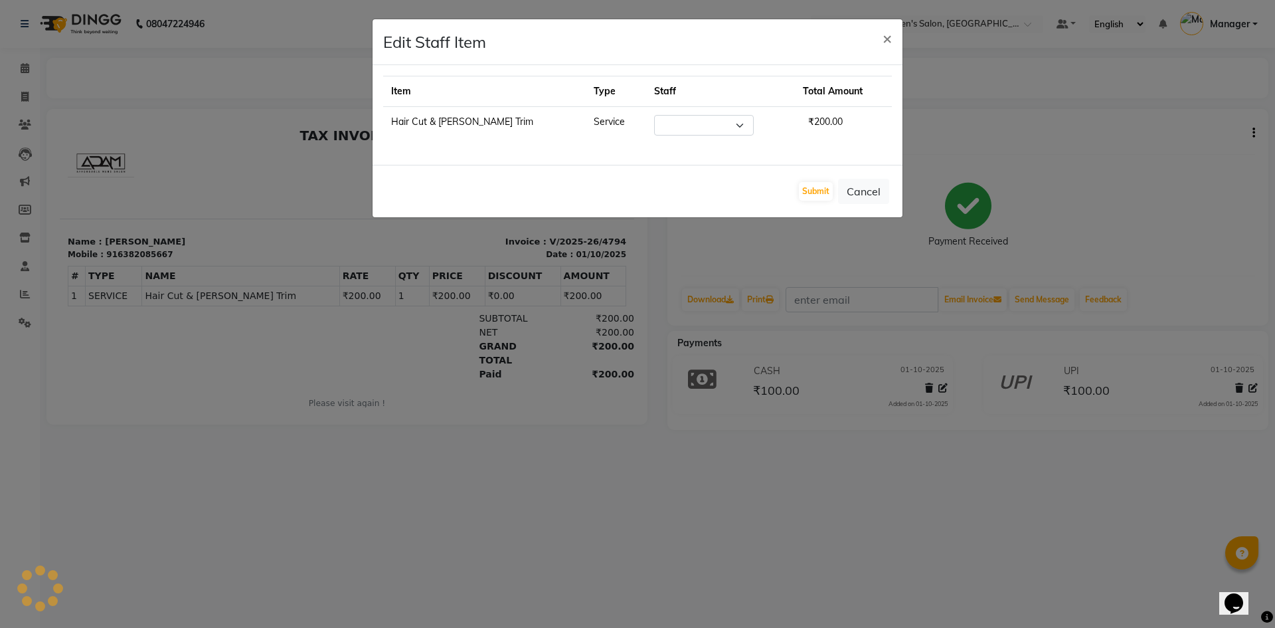
select select "65604"
click at [881, 188] on button "Cancel" at bounding box center [863, 191] width 51 height 25
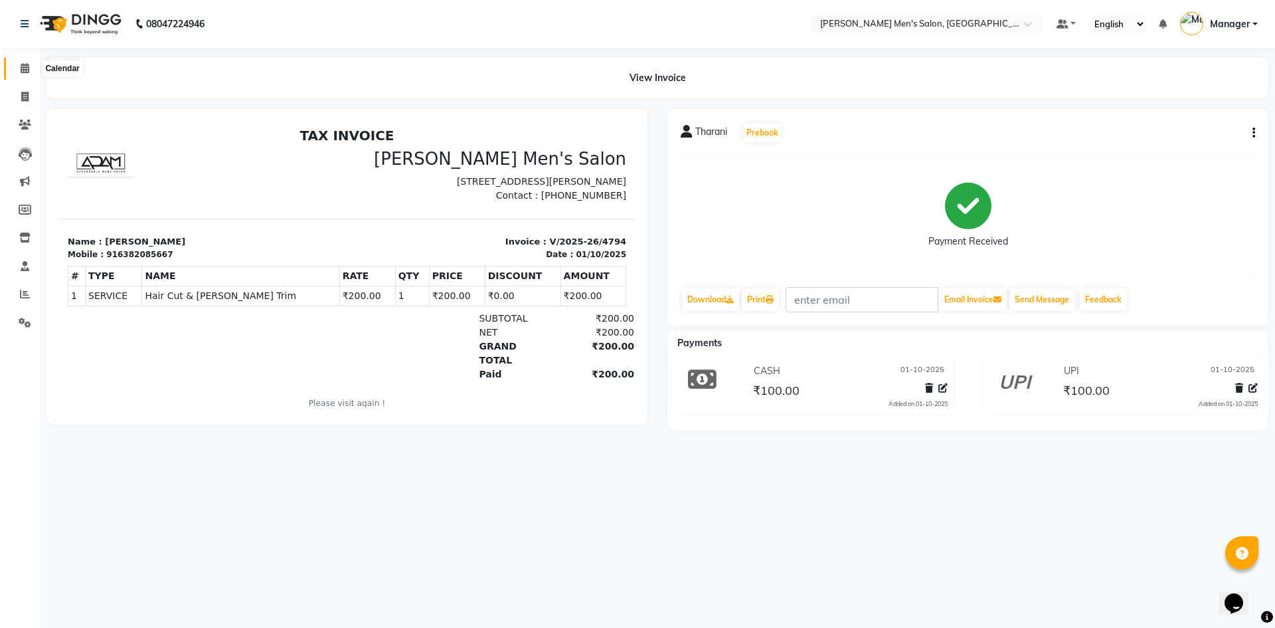
click at [21, 65] on icon at bounding box center [25, 68] width 9 height 10
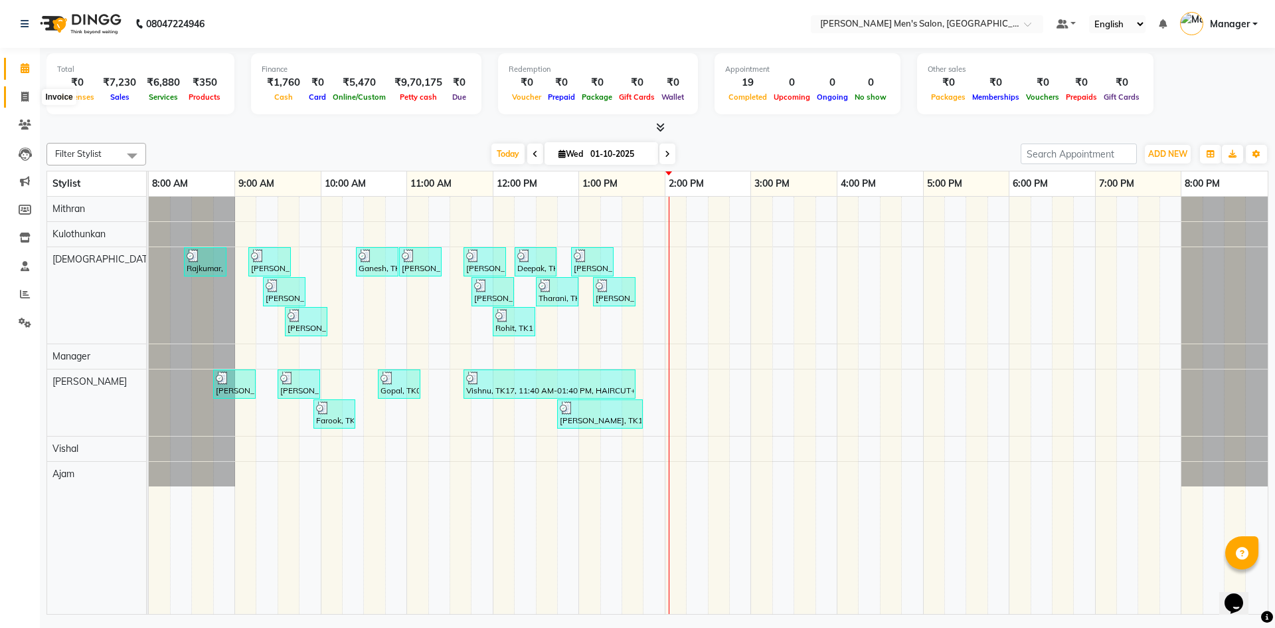
click at [20, 96] on span at bounding box center [24, 97] width 23 height 15
select select "service"
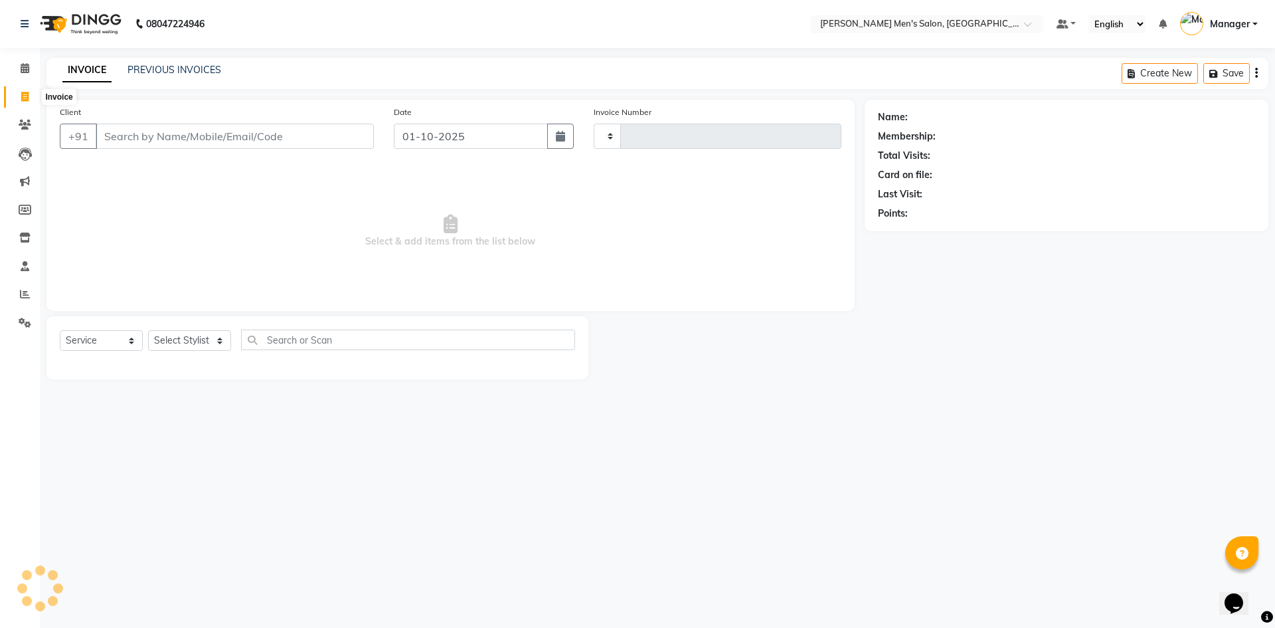
type input "4799"
select select "6913"
click at [23, 72] on icon at bounding box center [25, 68] width 9 height 10
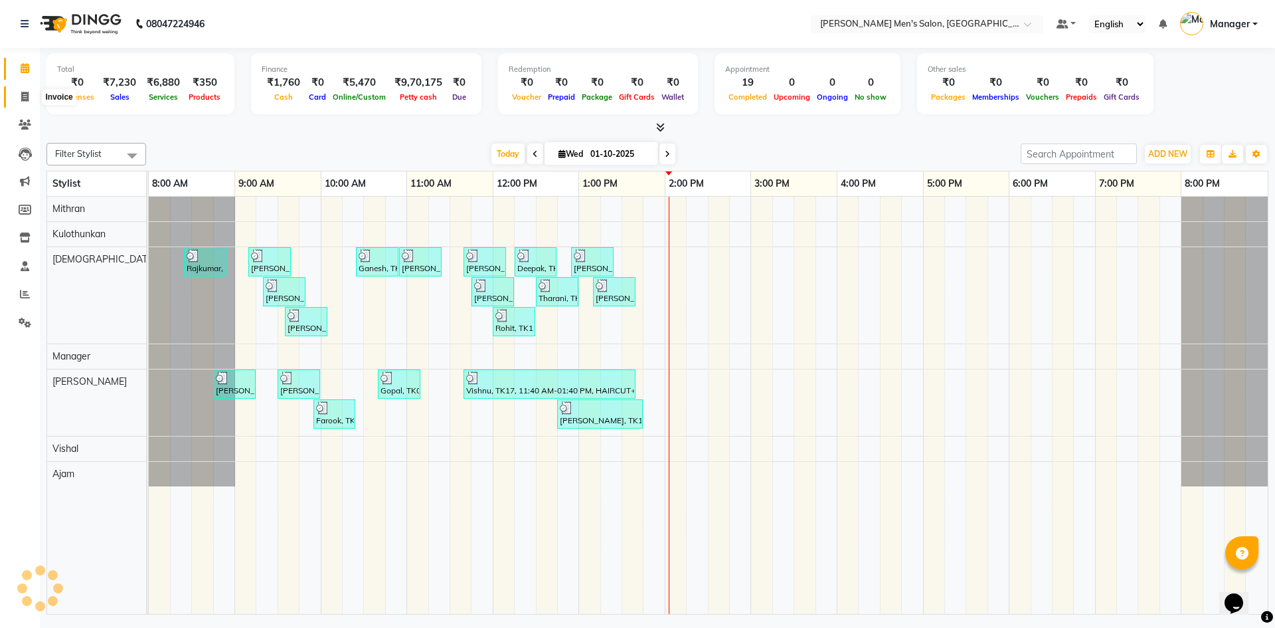
click at [21, 92] on icon at bounding box center [24, 97] width 7 height 10
select select "service"
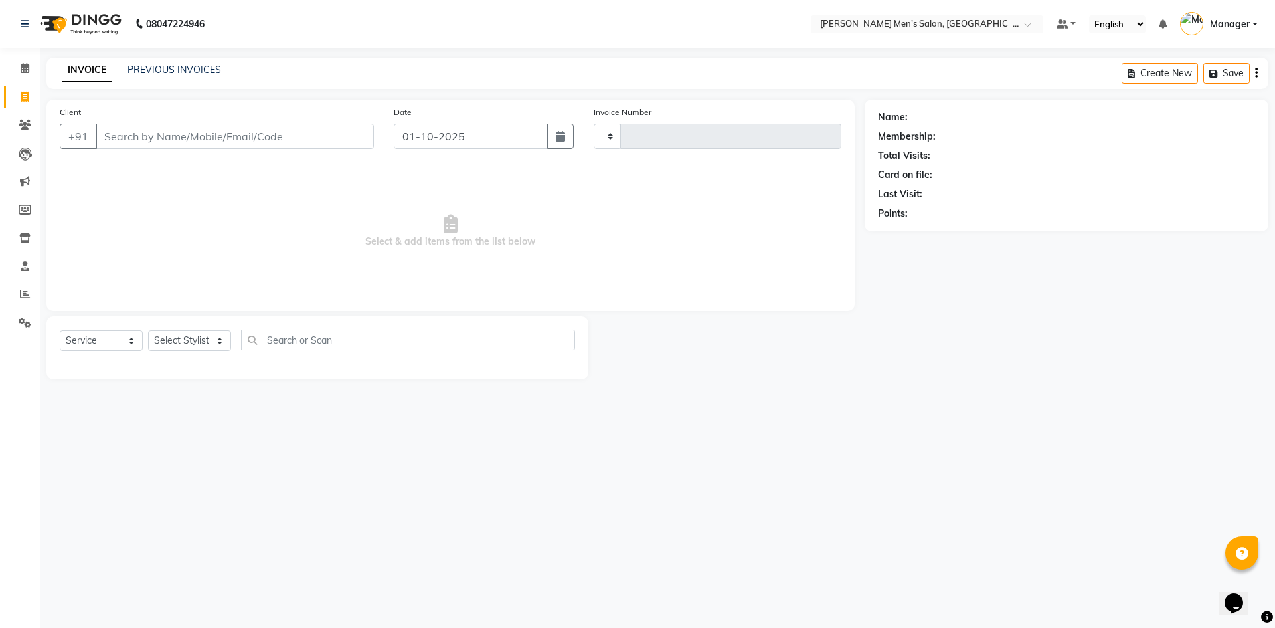
type input "4799"
select select "6913"
click at [27, 64] on icon at bounding box center [25, 68] width 9 height 10
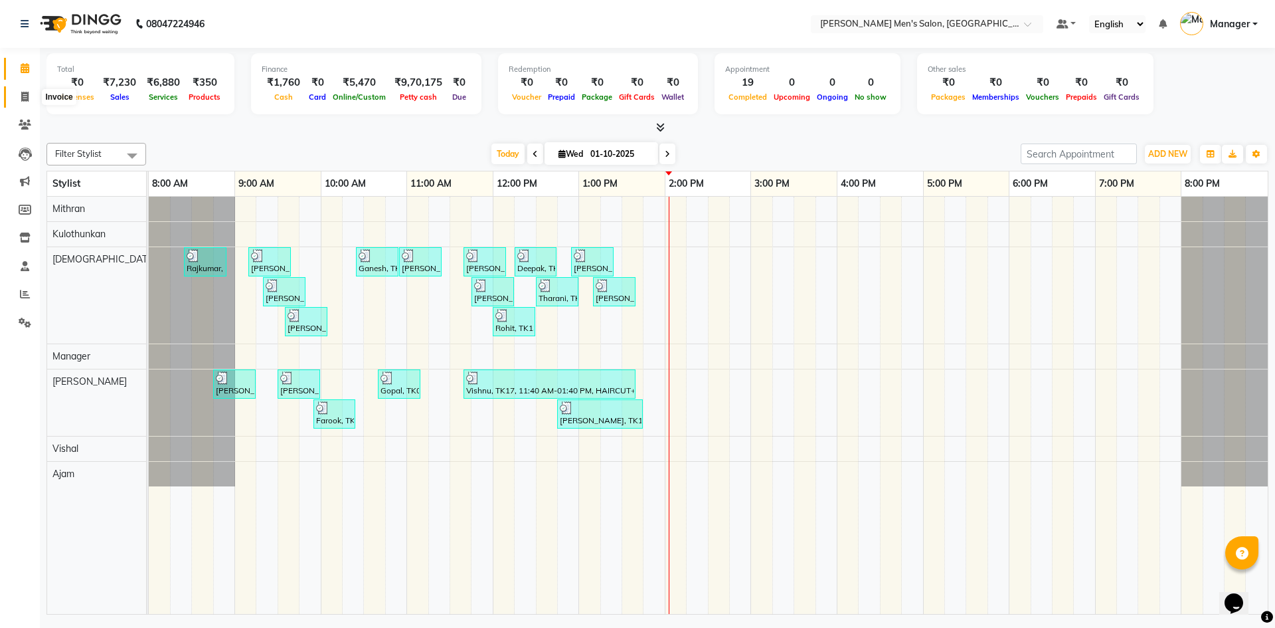
click at [29, 92] on icon at bounding box center [24, 97] width 7 height 10
select select "6913"
select select "service"
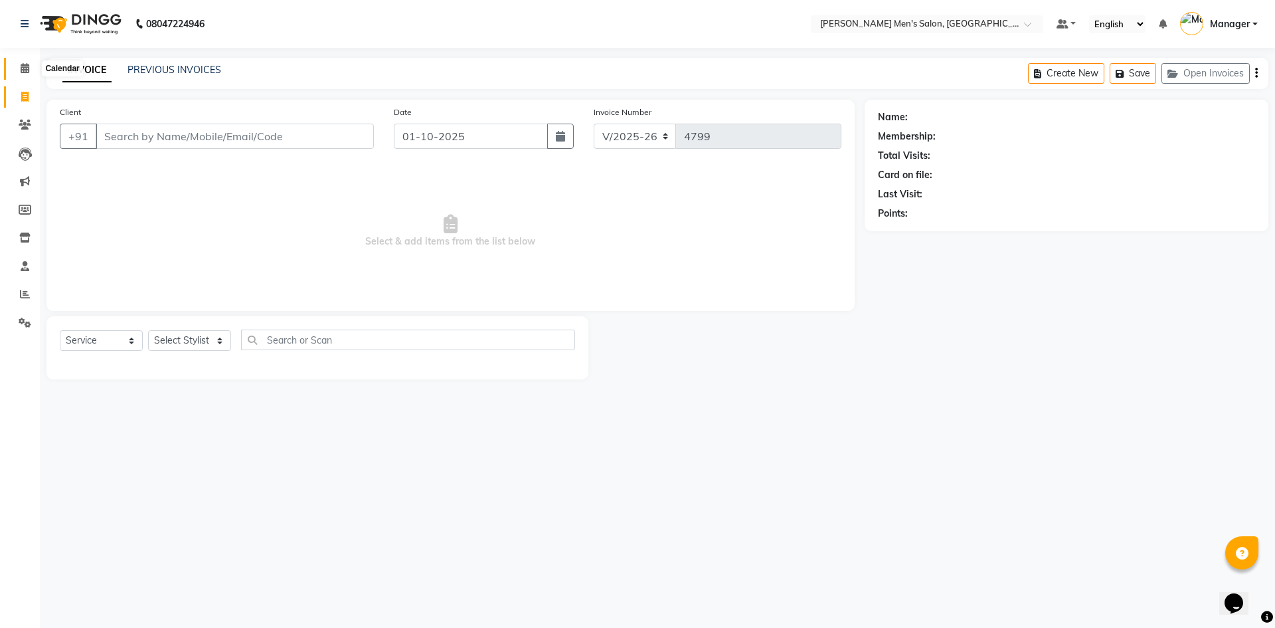
click at [15, 72] on span at bounding box center [24, 68] width 23 height 15
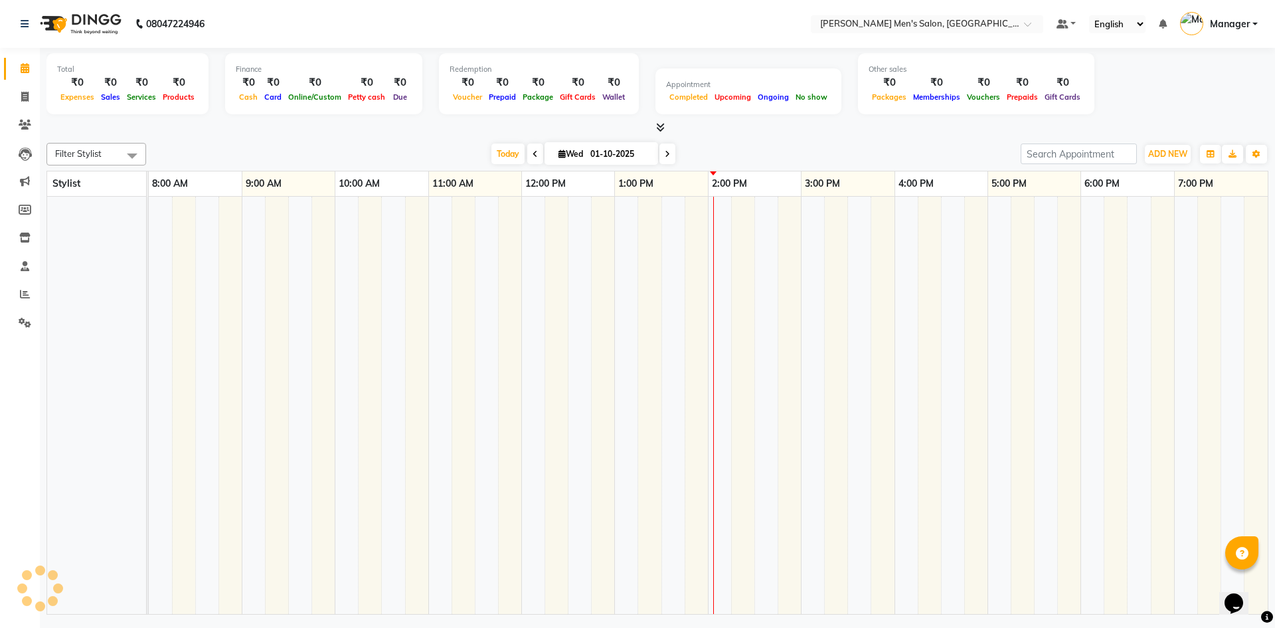
click at [14, 112] on li "Clients" at bounding box center [20, 125] width 40 height 29
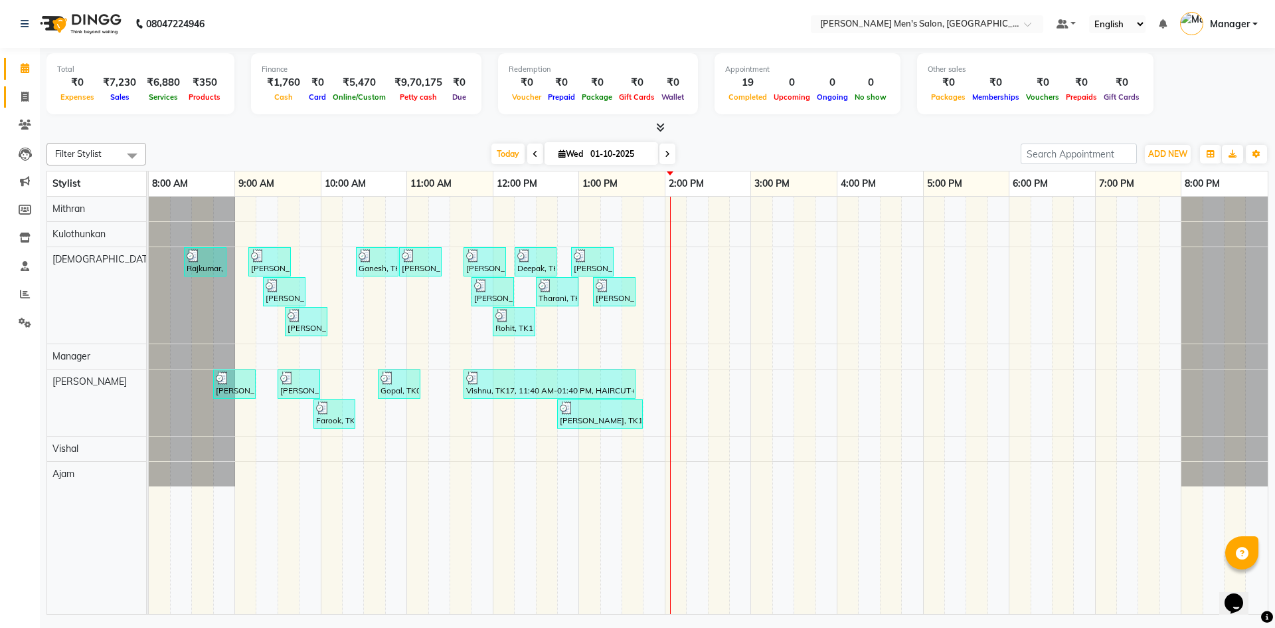
click at [12, 88] on link "Invoice" at bounding box center [20, 97] width 32 height 22
select select "service"
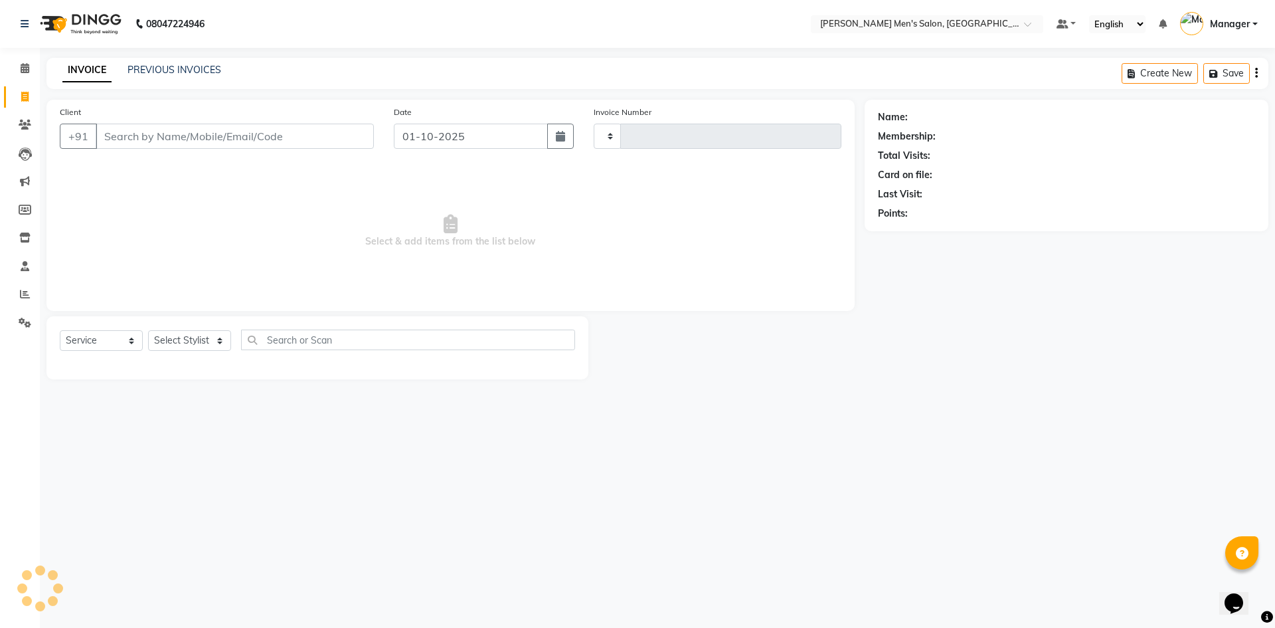
type input "4799"
select select "6913"
click at [147, 45] on nav "08047224946 Select Location × Adam Affordable Men's Salon, Krishnagiri Default …" at bounding box center [637, 24] width 1275 height 48
drag, startPoint x: 148, startPoint y: 57, endPoint x: 153, endPoint y: 70, distance: 13.7
click at [153, 70] on div "08047224946 Select Location × Adam Affordable Men's Salon, Krishnagiri Default …" at bounding box center [637, 314] width 1275 height 628
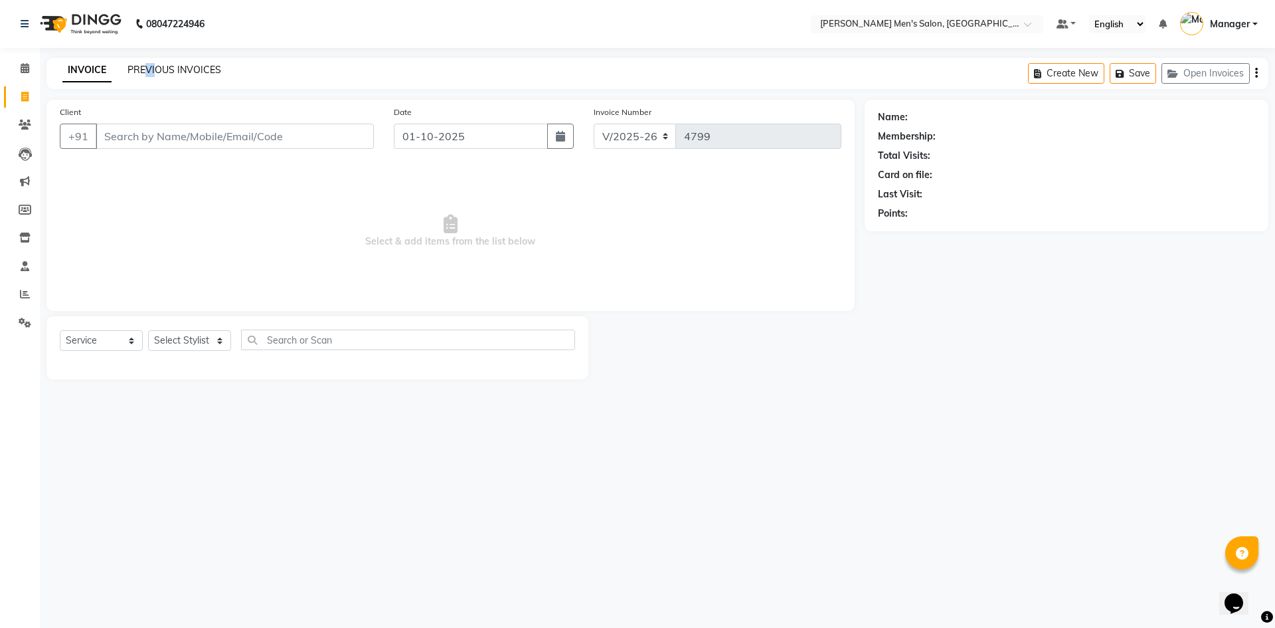
click at [153, 70] on link "PREVIOUS INVOICES" at bounding box center [175, 70] width 94 height 12
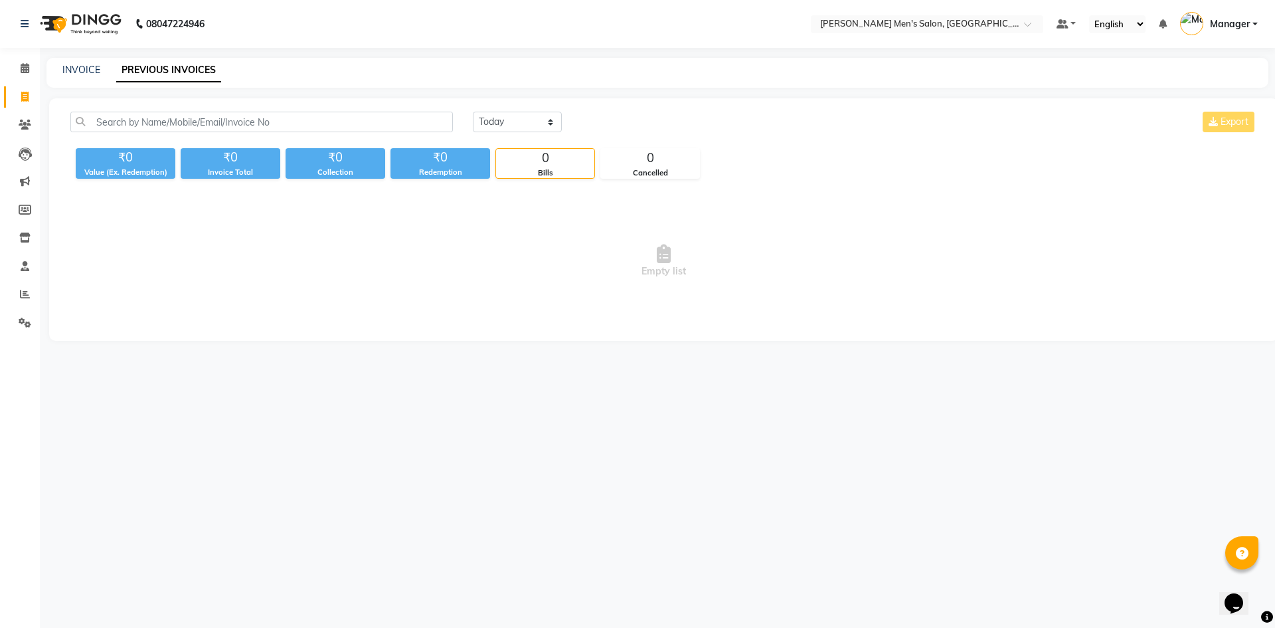
click at [153, 70] on link "PREVIOUS INVOICES" at bounding box center [168, 70] width 105 height 24
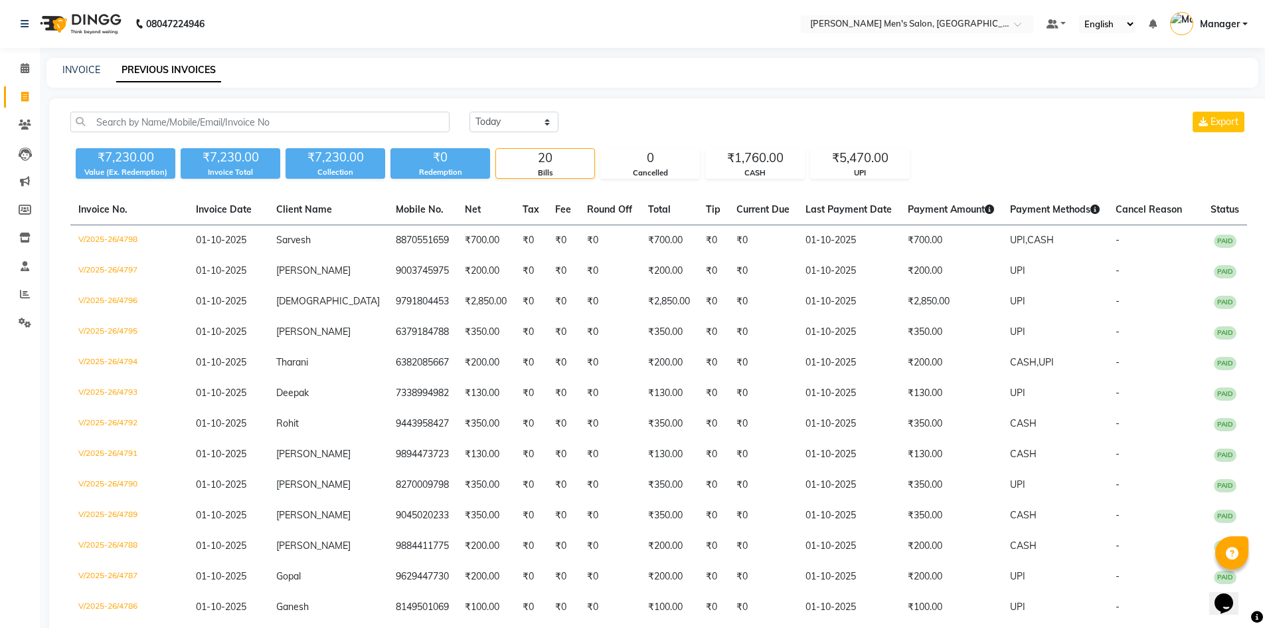
click at [153, 70] on link "PREVIOUS INVOICES" at bounding box center [168, 70] width 105 height 24
click at [65, 66] on link "INVOICE" at bounding box center [81, 70] width 38 height 12
select select "service"
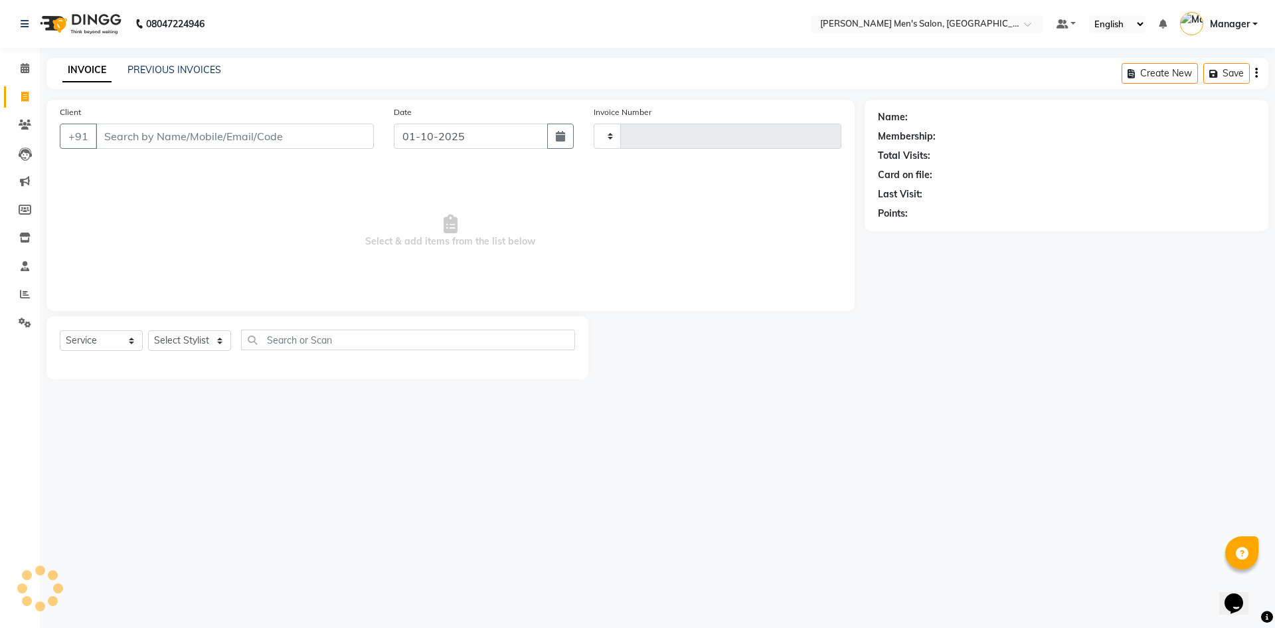
type input "4799"
select select "6913"
click at [8, 68] on link "Calendar" at bounding box center [20, 69] width 32 height 22
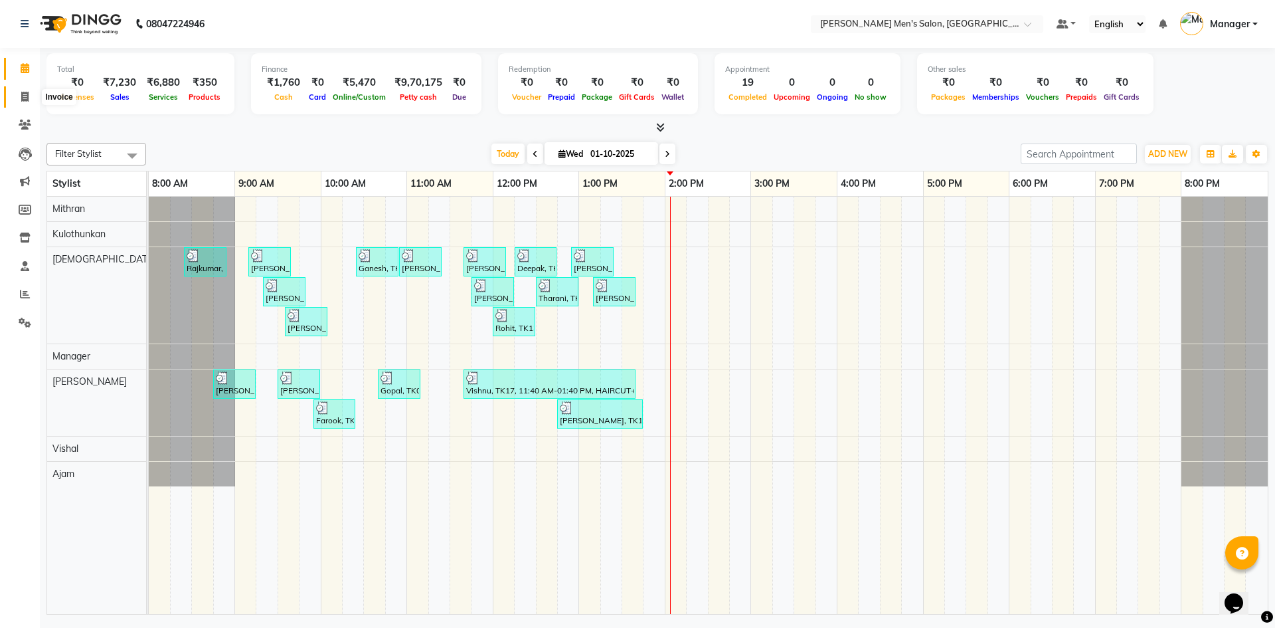
click at [27, 97] on icon at bounding box center [24, 97] width 7 height 10
select select "service"
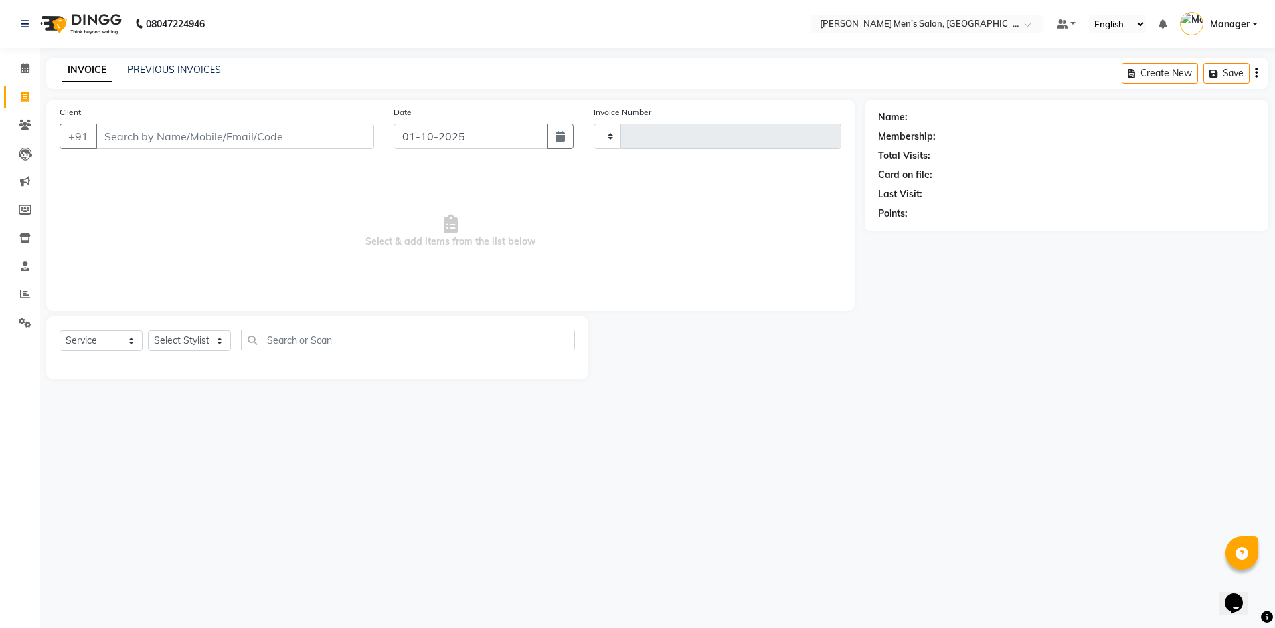
type input "4799"
select select "6913"
click at [169, 73] on link "PREVIOUS INVOICES" at bounding box center [175, 70] width 94 height 12
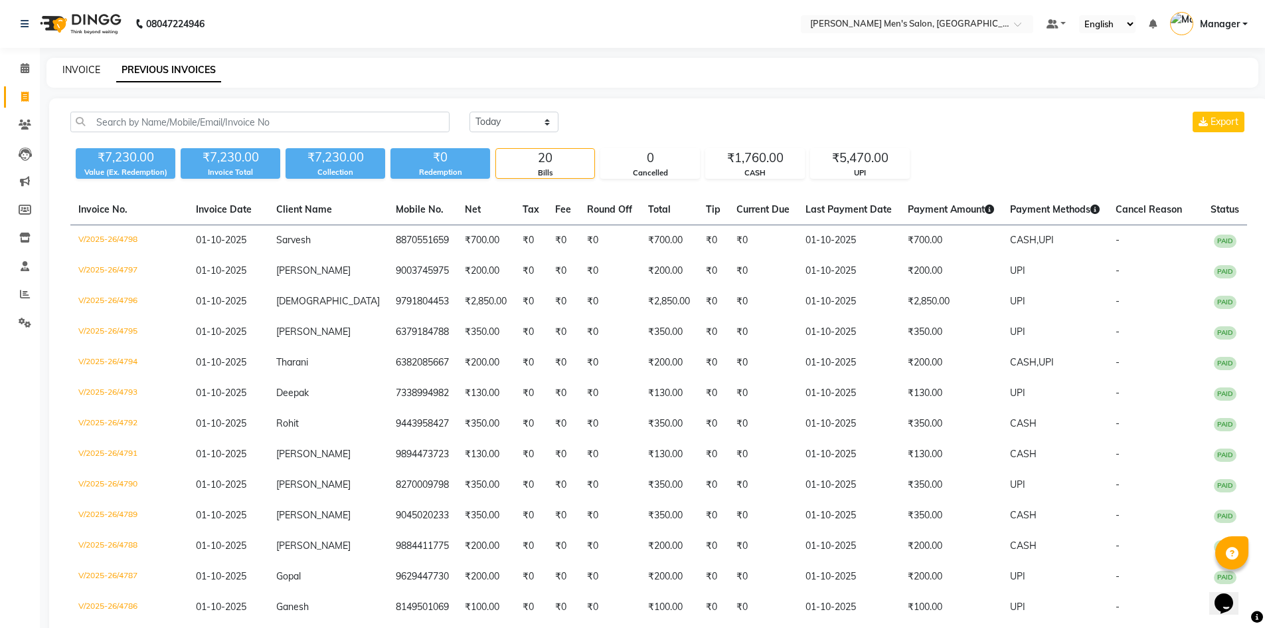
click at [76, 75] on link "INVOICE" at bounding box center [81, 70] width 38 height 12
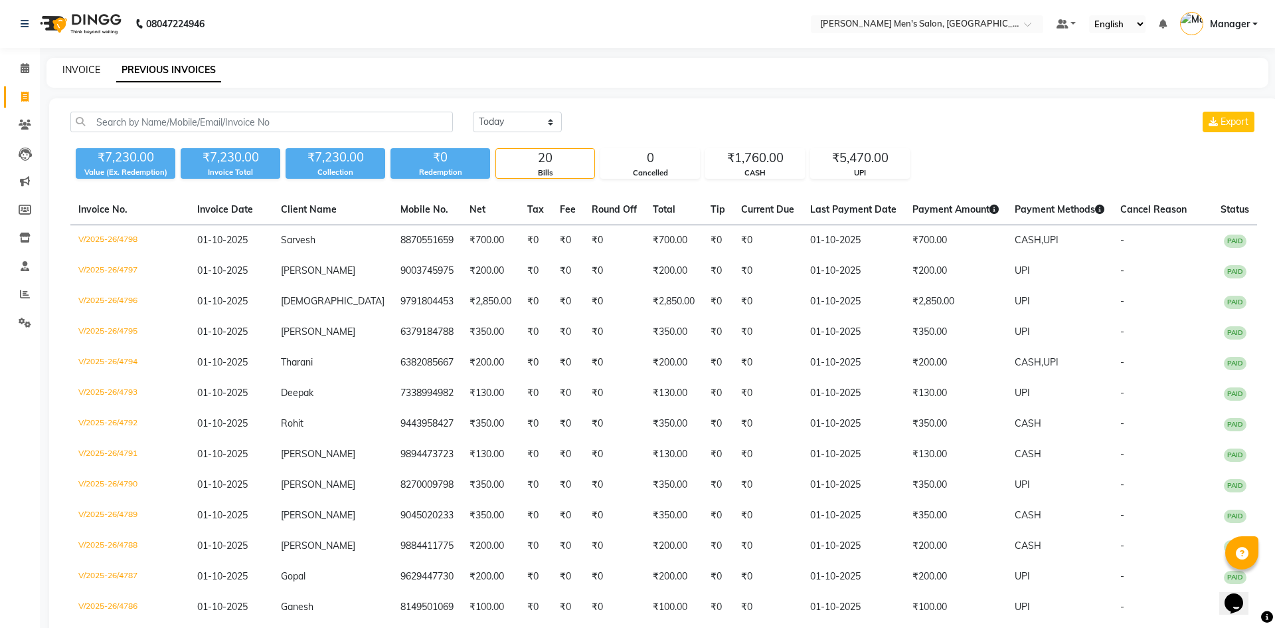
select select "service"
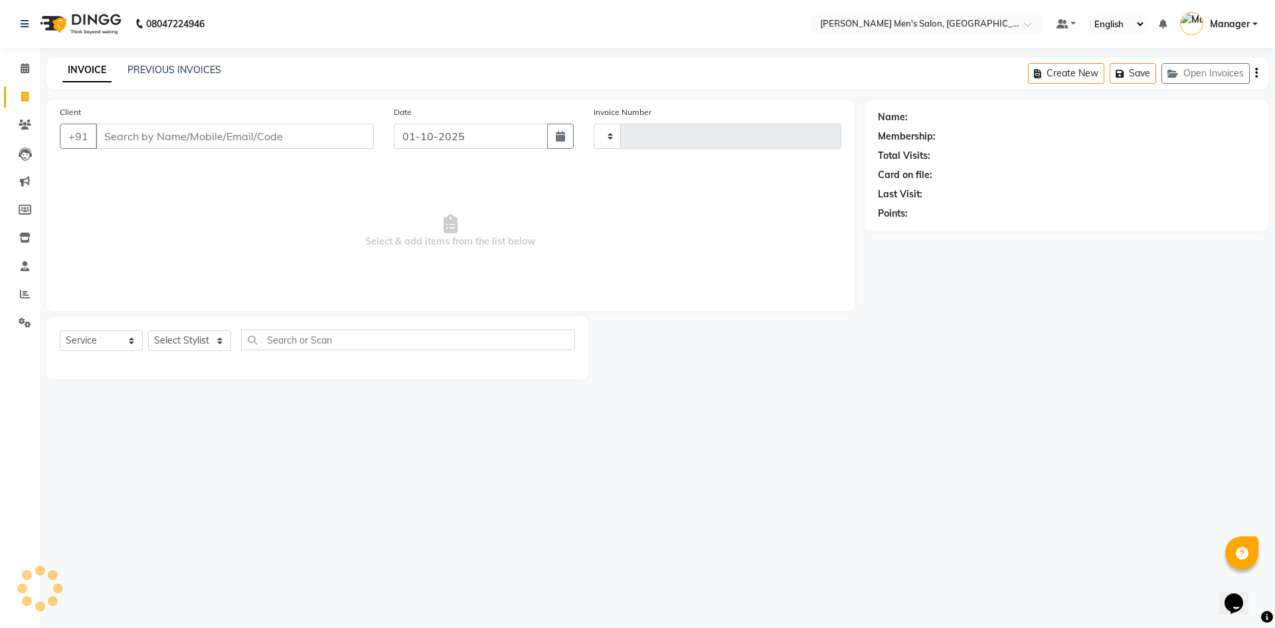
type input "4799"
select select "6913"
click at [17, 80] on li "Calendar" at bounding box center [20, 68] width 40 height 29
click at [21, 69] on icon at bounding box center [25, 68] width 9 height 10
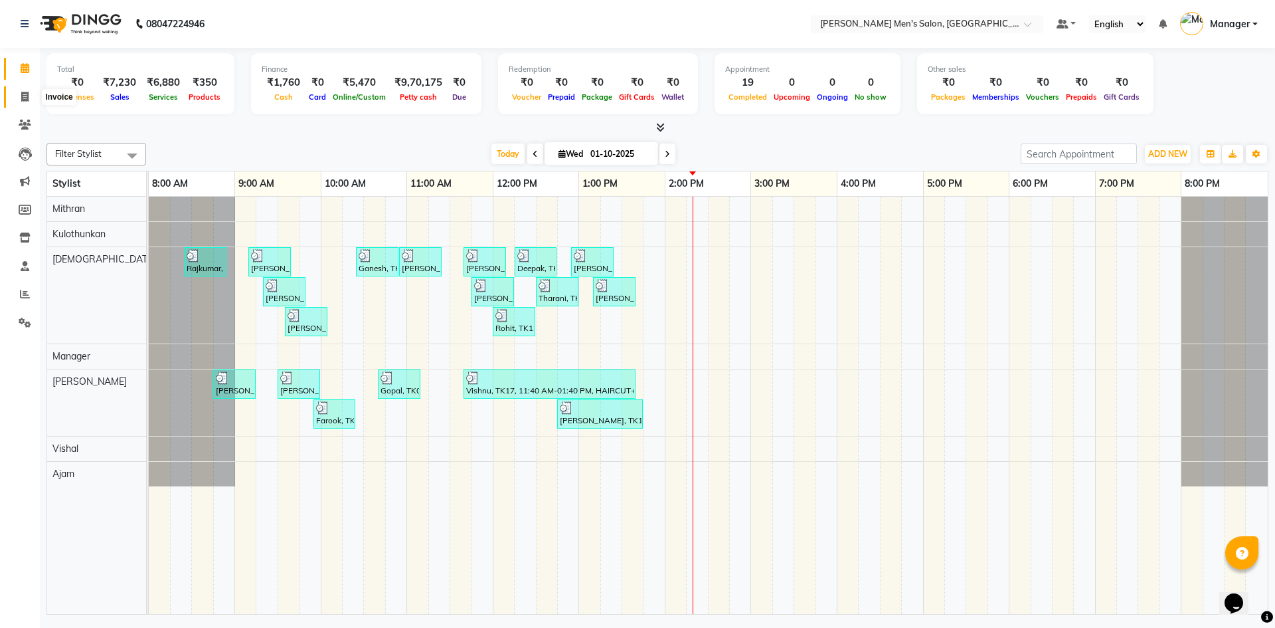
click at [21, 94] on icon at bounding box center [24, 97] width 7 height 10
select select "6913"
select select "service"
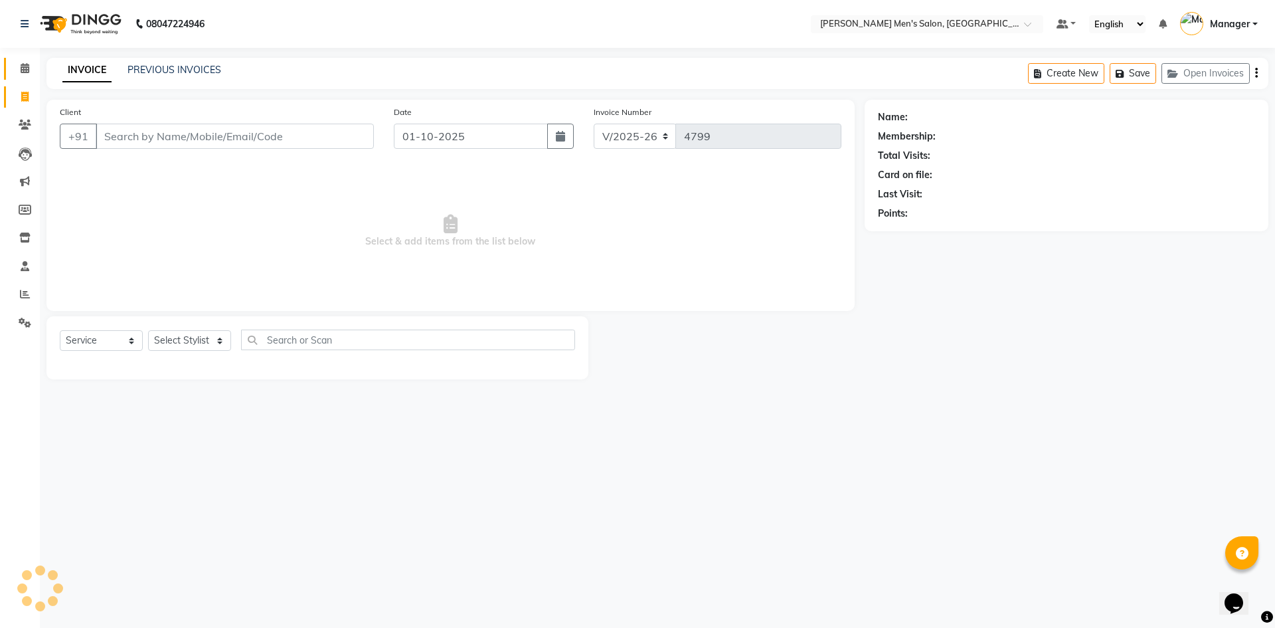
click at [17, 76] on link "Calendar" at bounding box center [20, 69] width 32 height 22
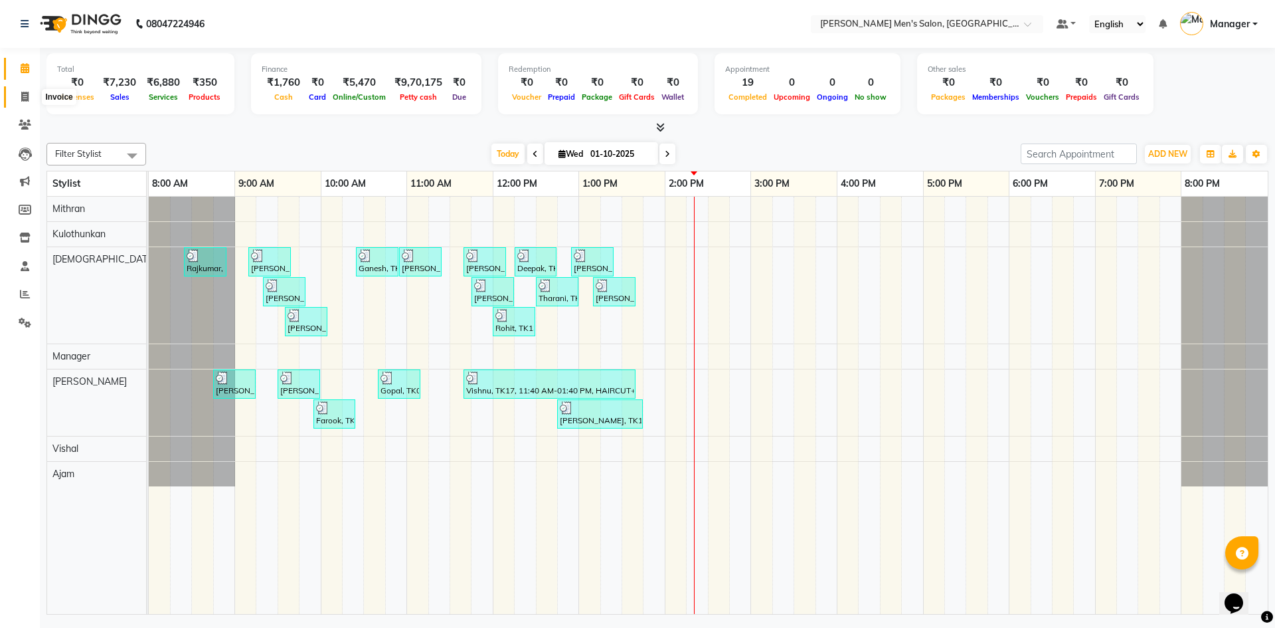
click at [31, 90] on span at bounding box center [24, 97] width 23 height 15
select select "service"
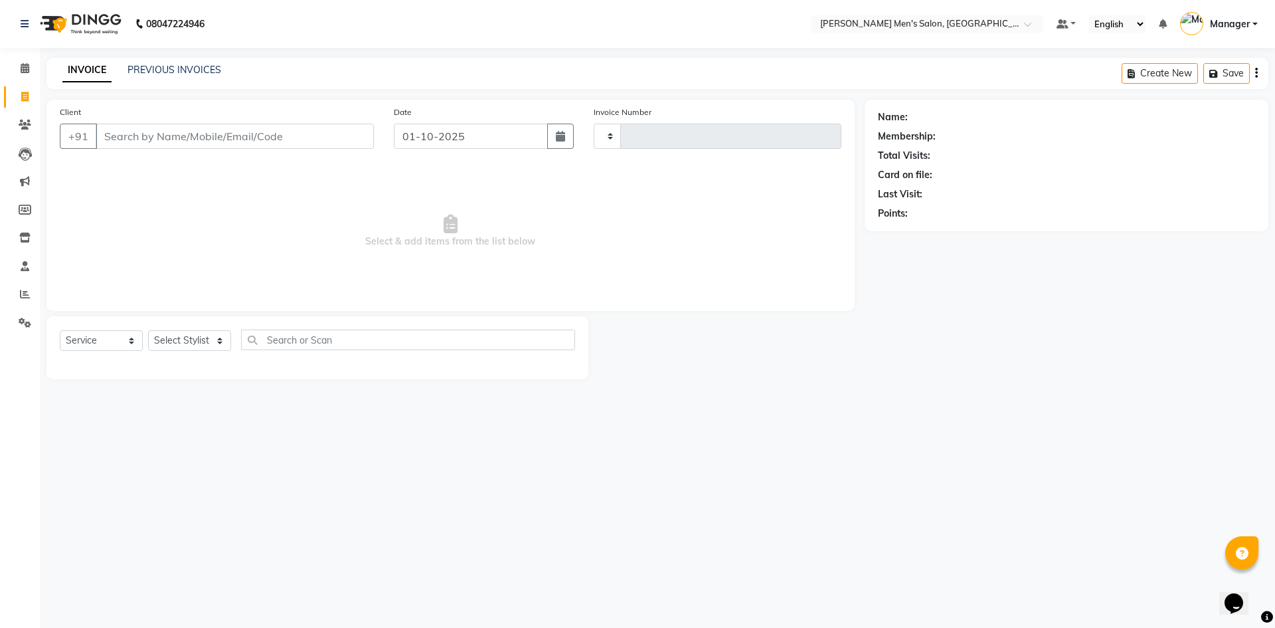
type input "4799"
select select "6913"
click at [13, 63] on span at bounding box center [24, 68] width 23 height 15
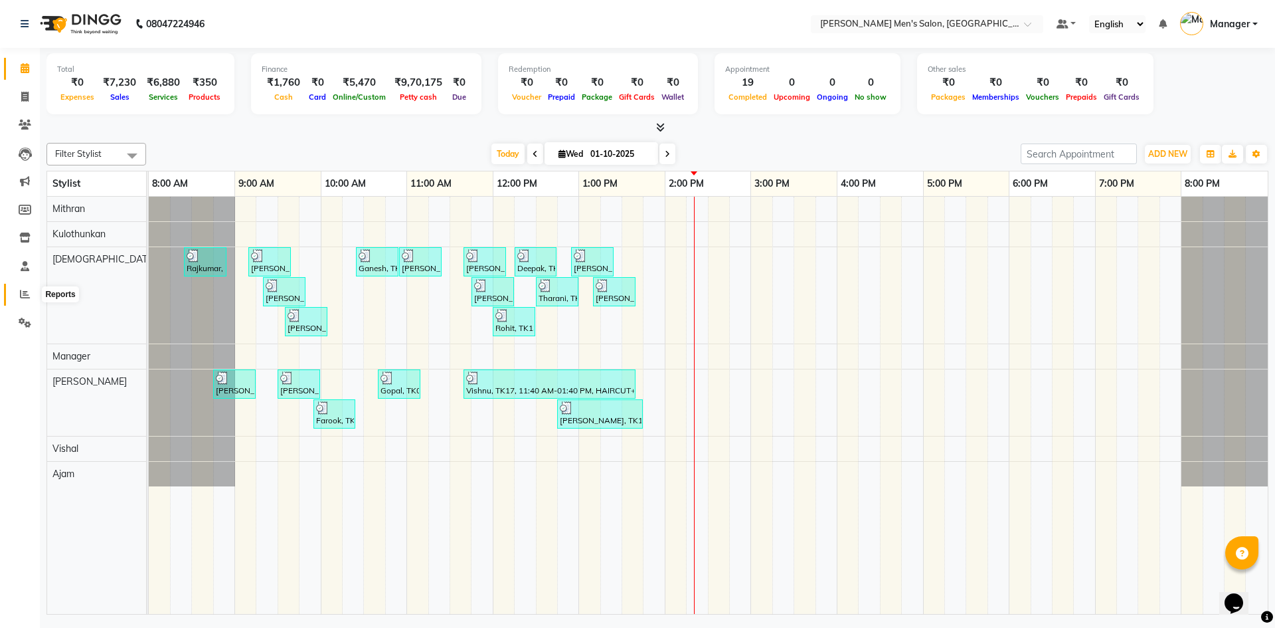
click at [27, 295] on icon at bounding box center [25, 294] width 10 height 10
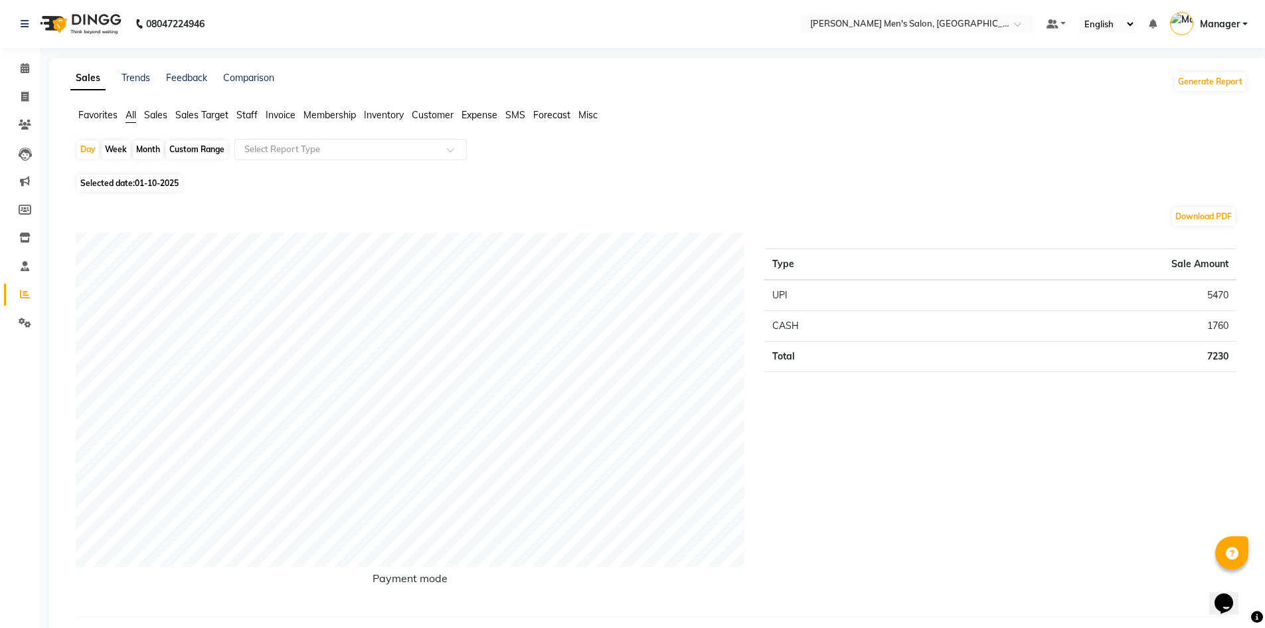
click at [246, 111] on span "Staff" at bounding box center [246, 115] width 21 height 12
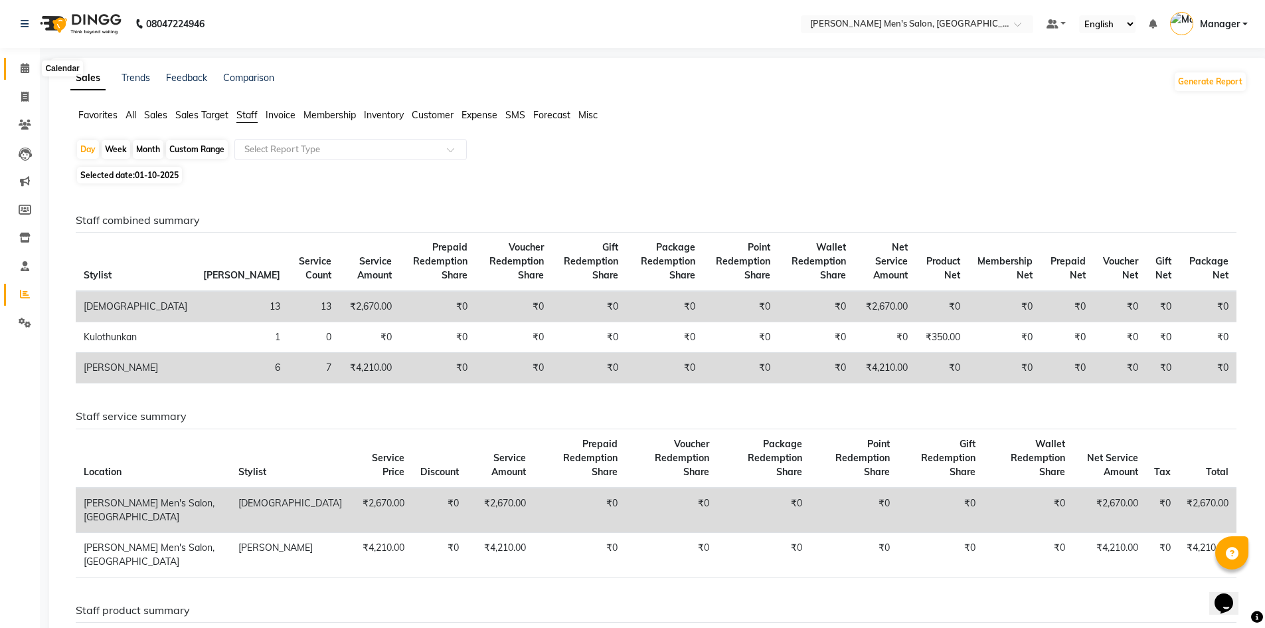
click at [17, 72] on span at bounding box center [24, 68] width 23 height 15
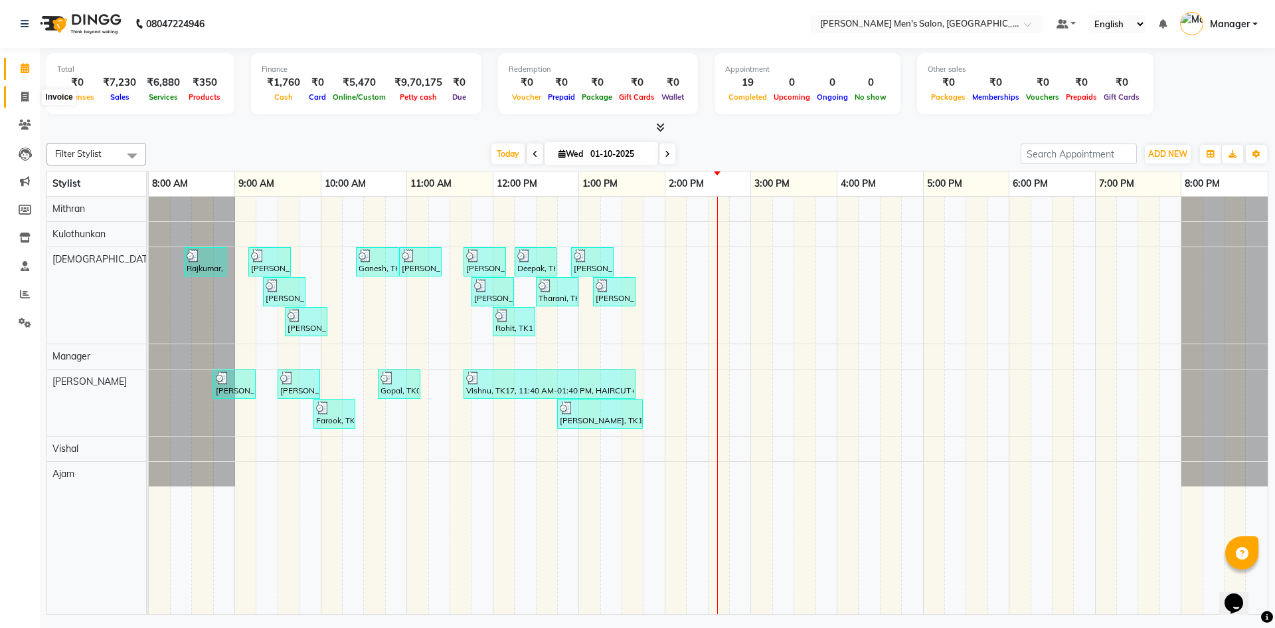
click at [15, 91] on span at bounding box center [24, 97] width 23 height 15
select select "service"
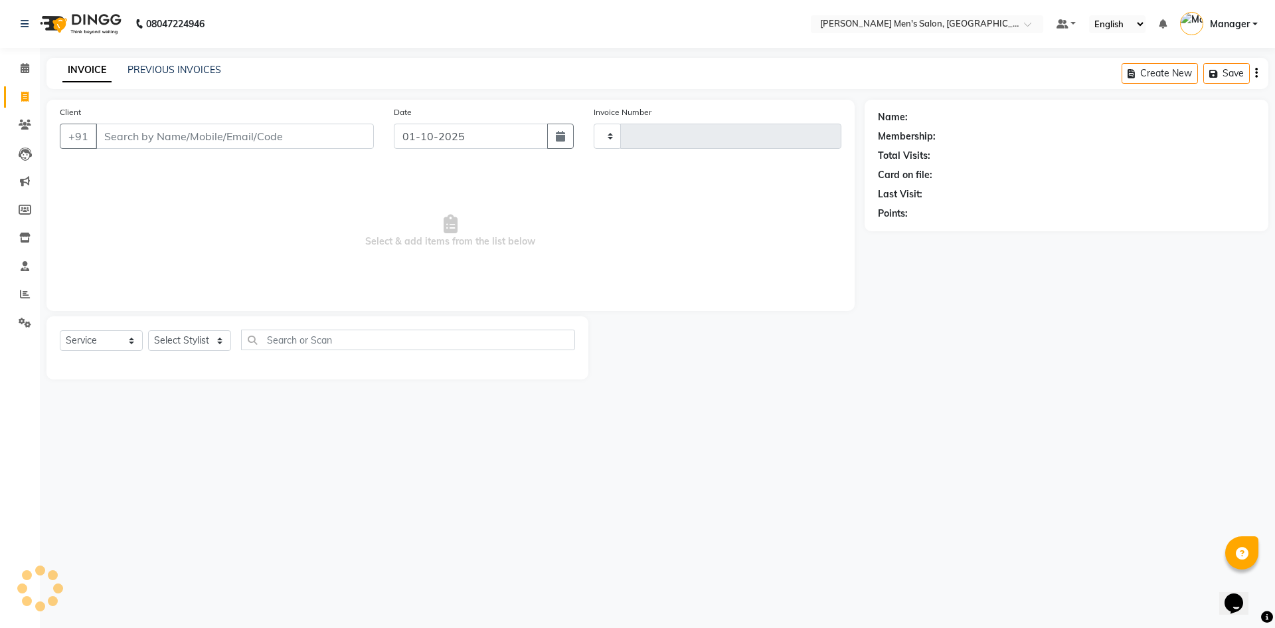
type input "4799"
select select "6913"
click at [173, 143] on input "Client" at bounding box center [235, 136] width 278 height 25
type input "8"
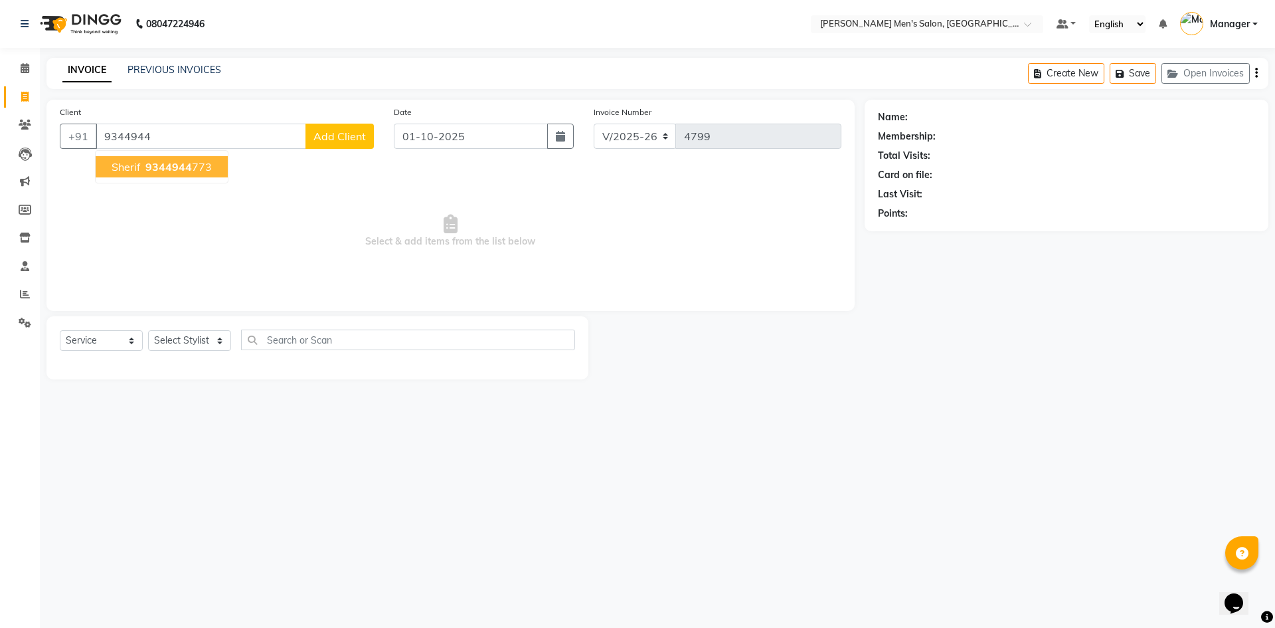
click at [171, 166] on span "9344944" at bounding box center [168, 166] width 46 height 13
type input "9344944773"
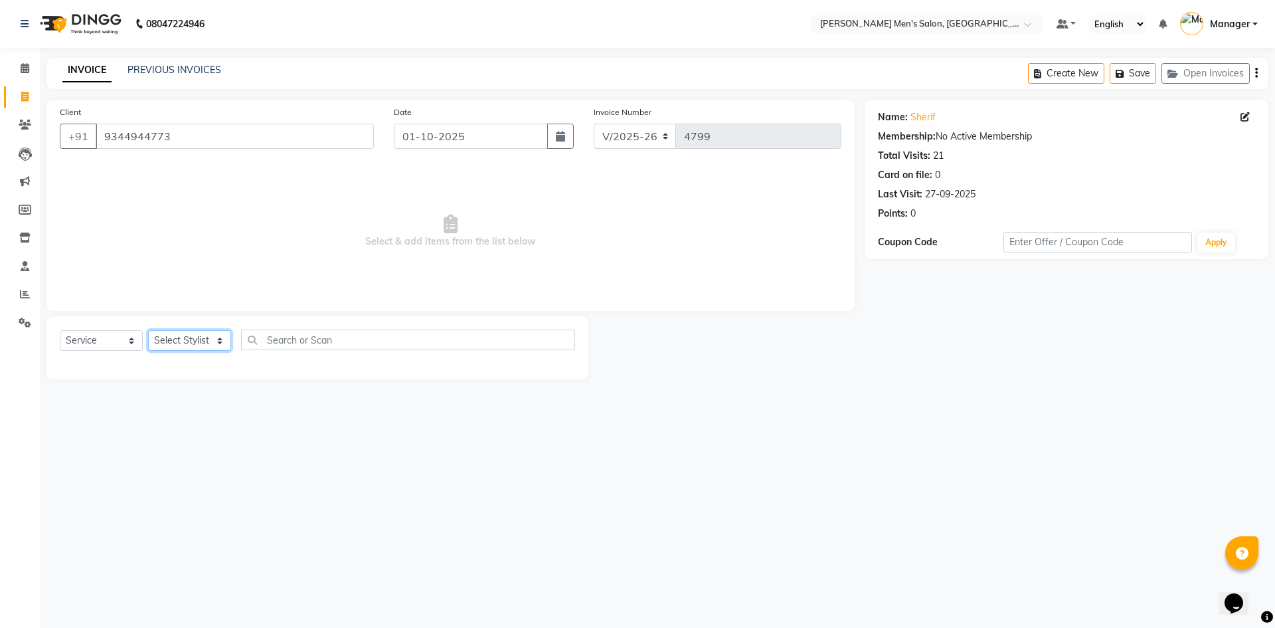
click at [202, 343] on select "Select Stylist Ajam Ashu Kulothunkan Manager Mithran Saddam Vishal" at bounding box center [189, 340] width 83 height 21
select select "65604"
click at [148, 330] on select "Select Stylist Ajam Ashu Kulothunkan Manager Mithran Saddam Vishal" at bounding box center [189, 340] width 83 height 21
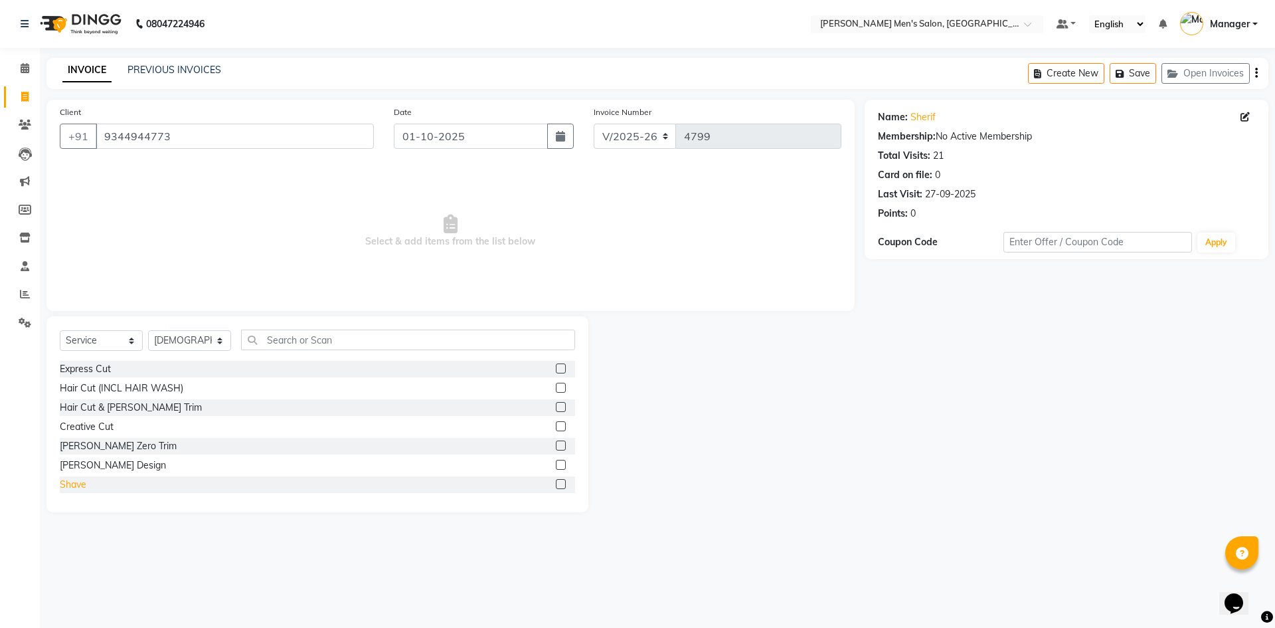
click at [83, 482] on div "Shave" at bounding box center [73, 485] width 27 height 14
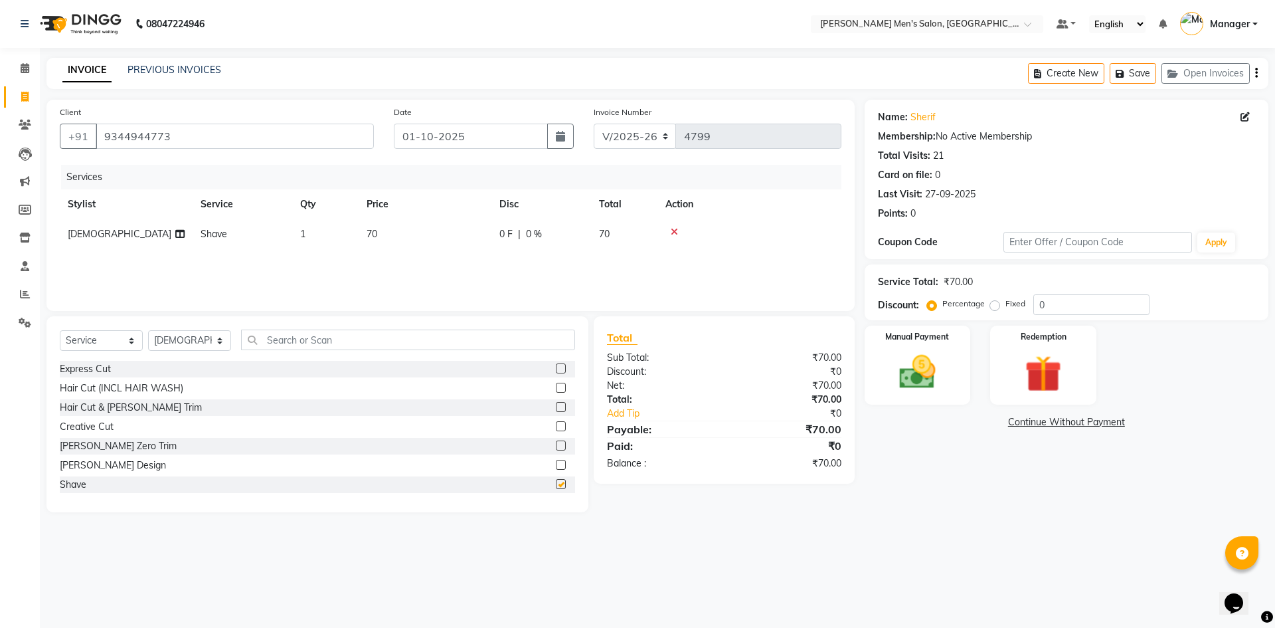
checkbox input "false"
click at [909, 373] on img at bounding box center [918, 372] width 62 height 44
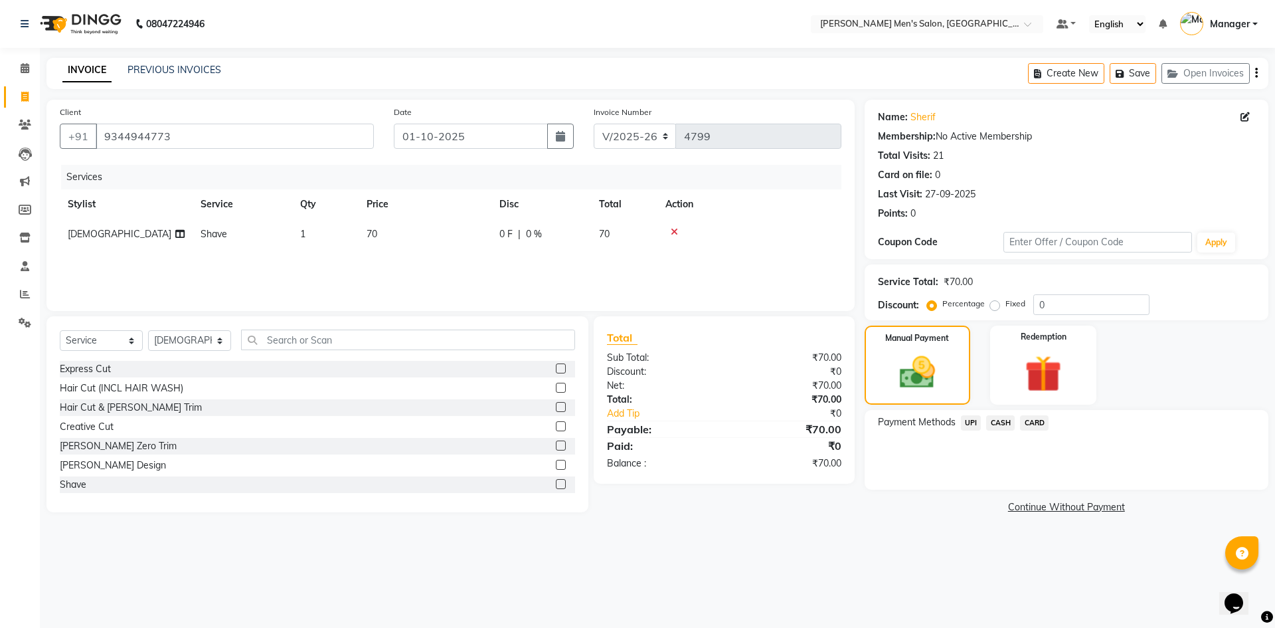
click at [996, 426] on span "CASH" at bounding box center [1000, 422] width 29 height 15
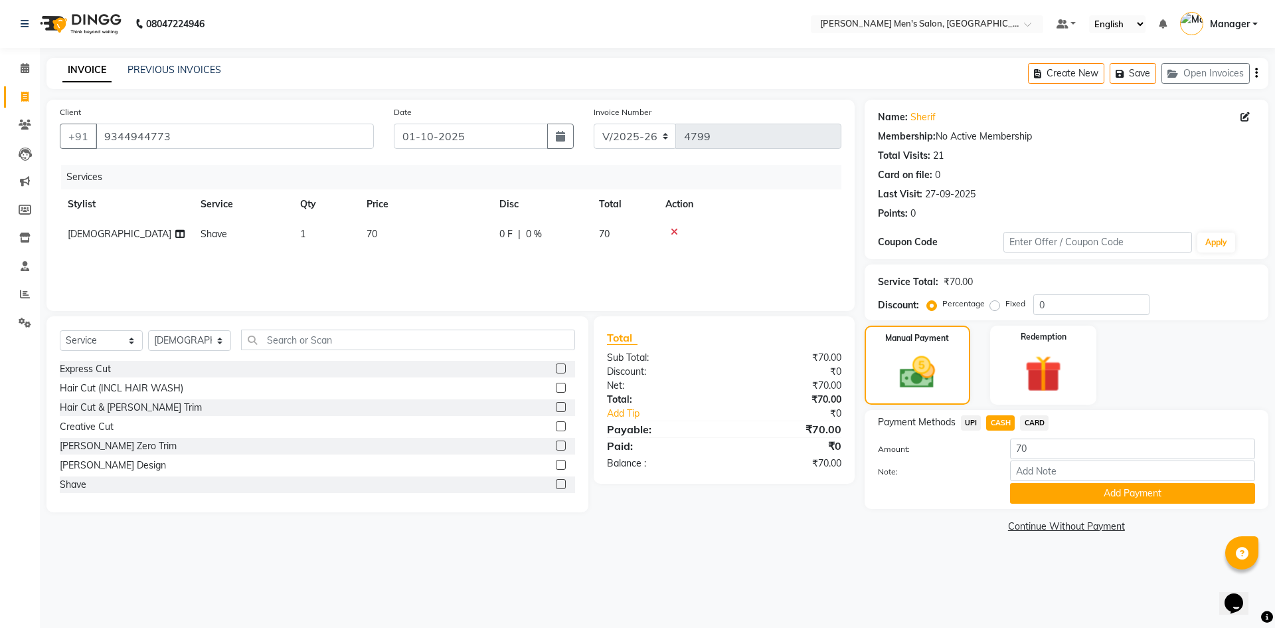
click at [967, 422] on span "UPI" at bounding box center [971, 422] width 21 height 15
click at [1060, 513] on div "Name: Sherif Membership: No Active Membership Total Visits: 21 Card on file: 0 …" at bounding box center [1072, 318] width 414 height 436
click at [1060, 502] on button "Add Payment" at bounding box center [1132, 493] width 245 height 21
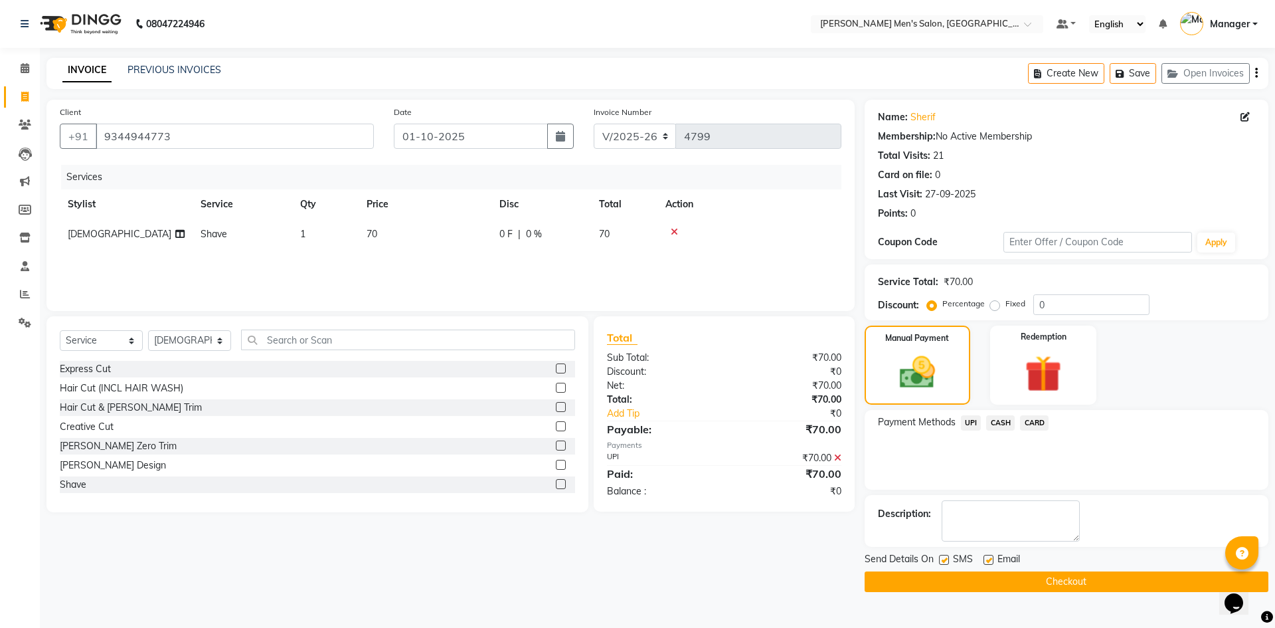
click at [1065, 578] on button "Checkout" at bounding box center [1067, 581] width 404 height 21
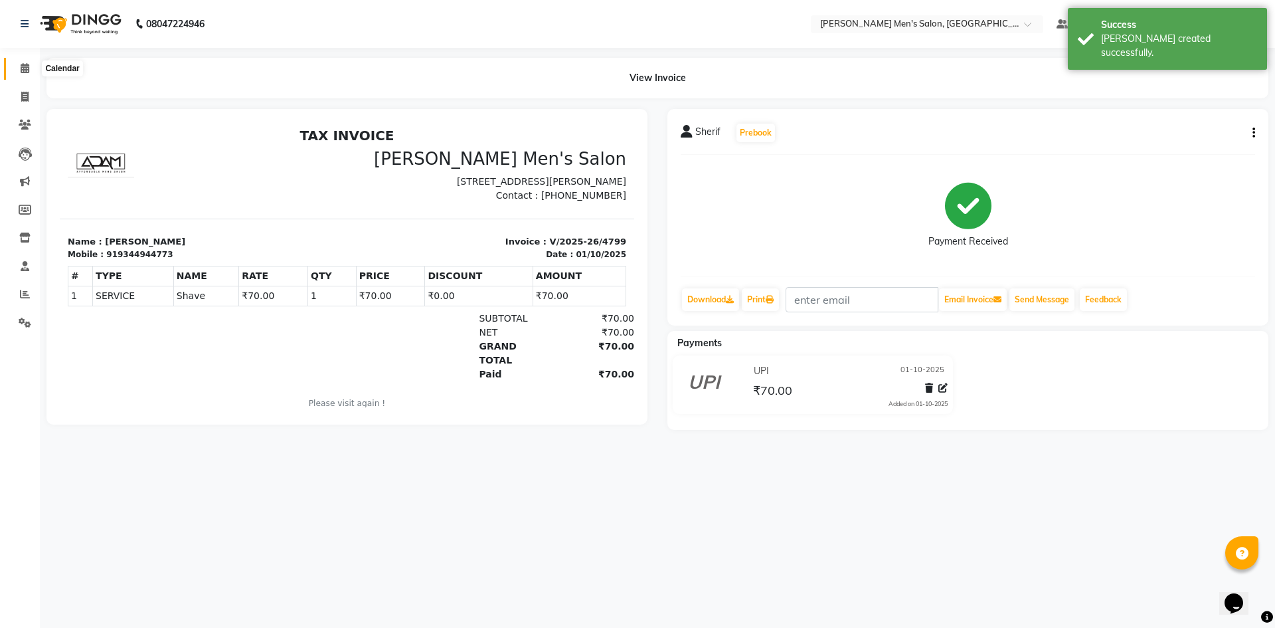
click at [19, 74] on span at bounding box center [24, 68] width 23 height 15
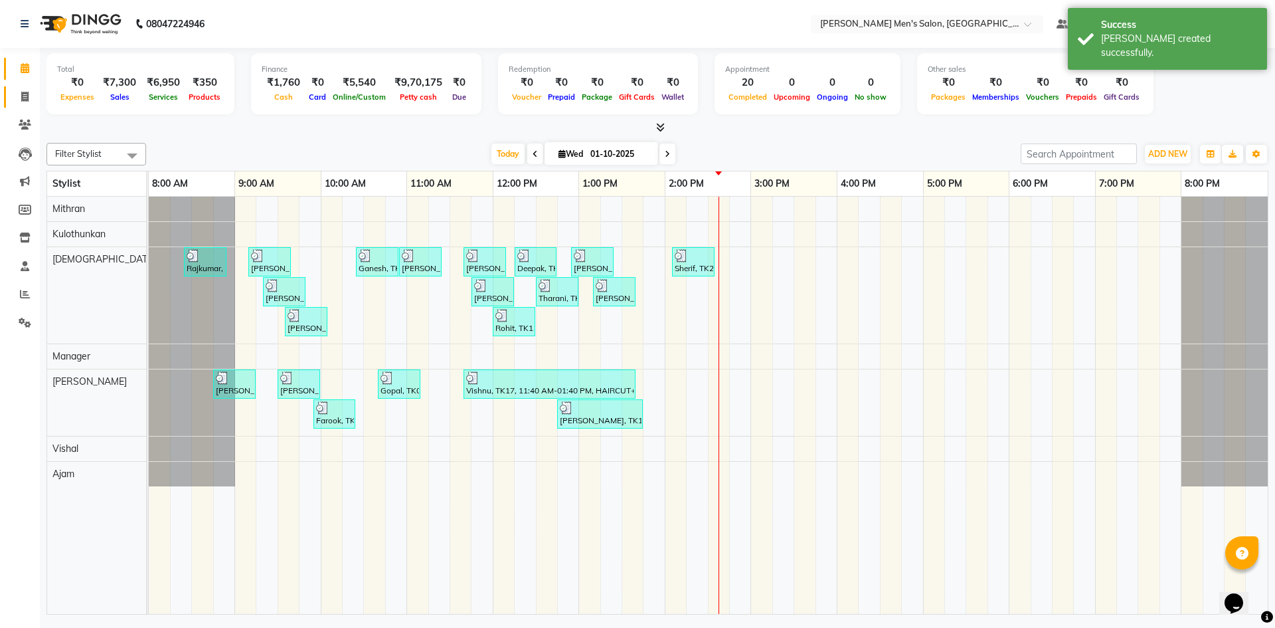
click at [12, 98] on link "Invoice" at bounding box center [20, 97] width 32 height 22
select select "service"
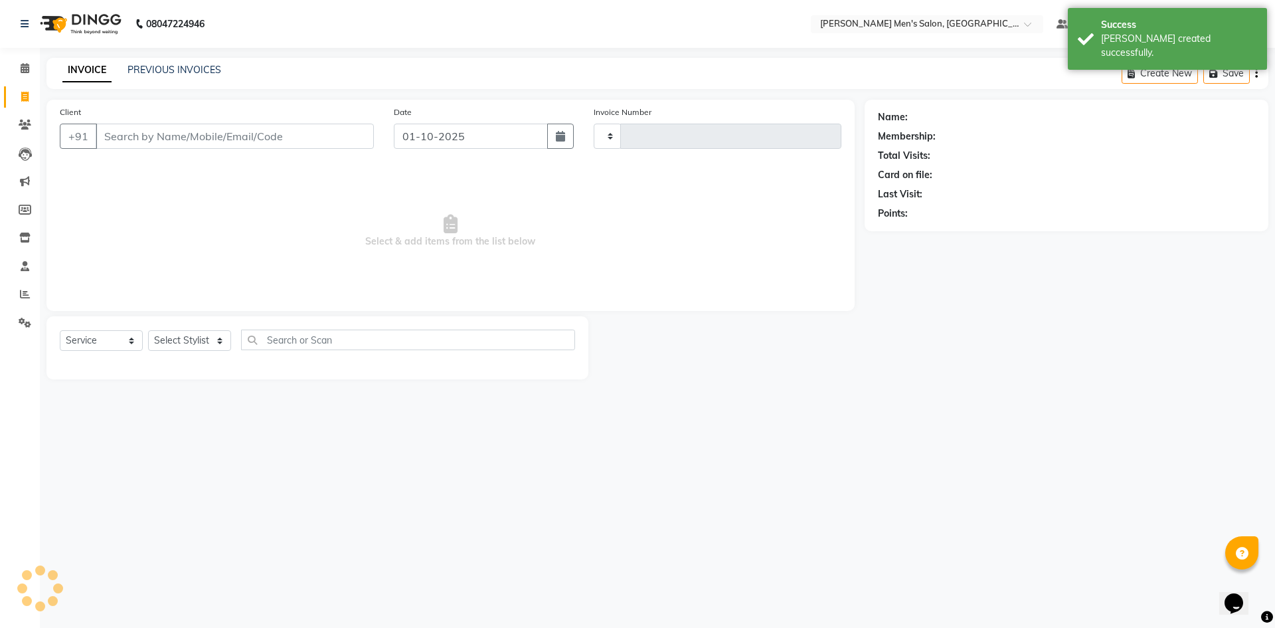
type input "4800"
select select "6913"
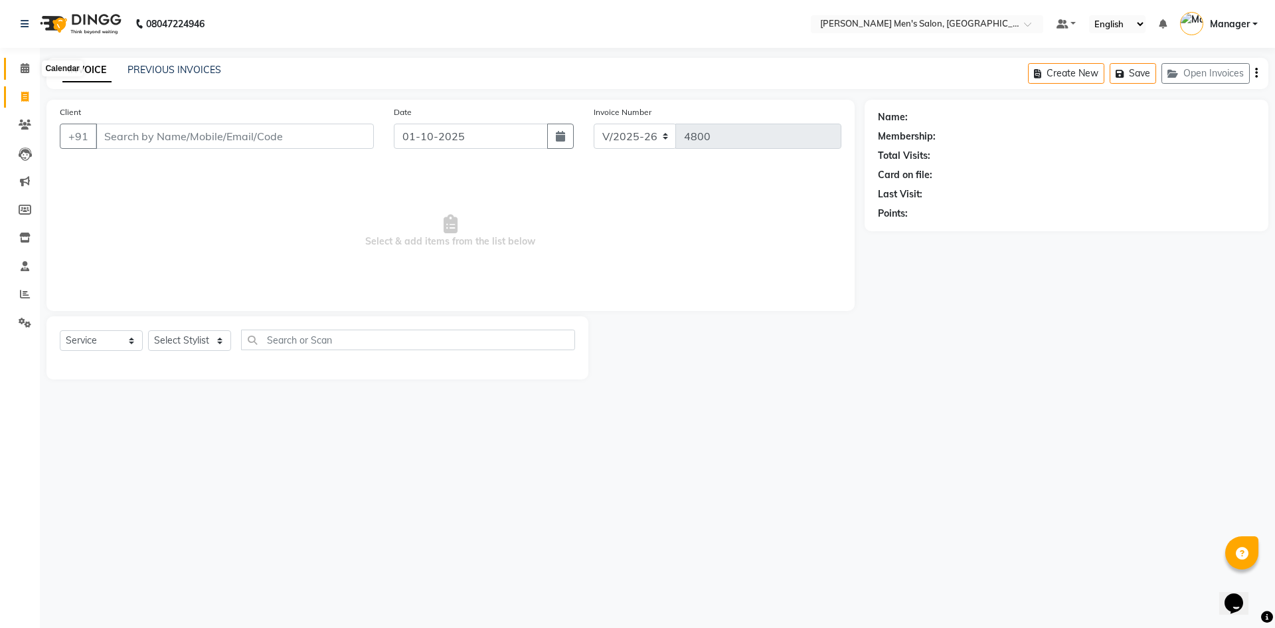
click at [19, 64] on span at bounding box center [24, 68] width 23 height 15
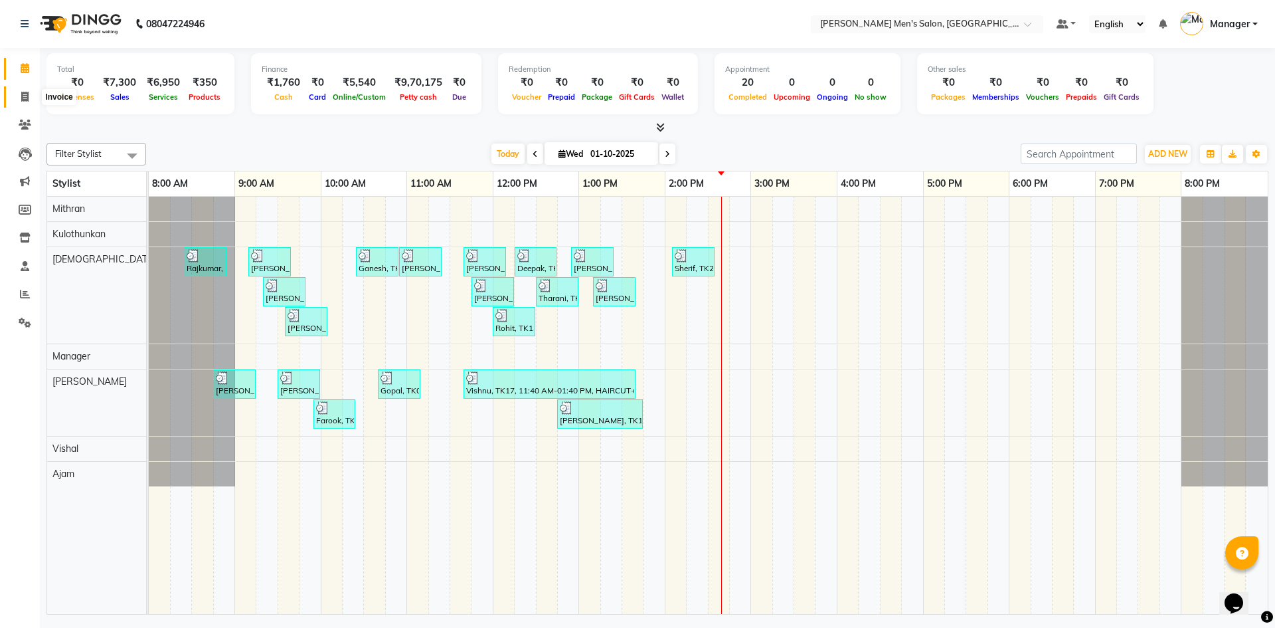
click at [28, 94] on icon at bounding box center [24, 97] width 7 height 10
select select "service"
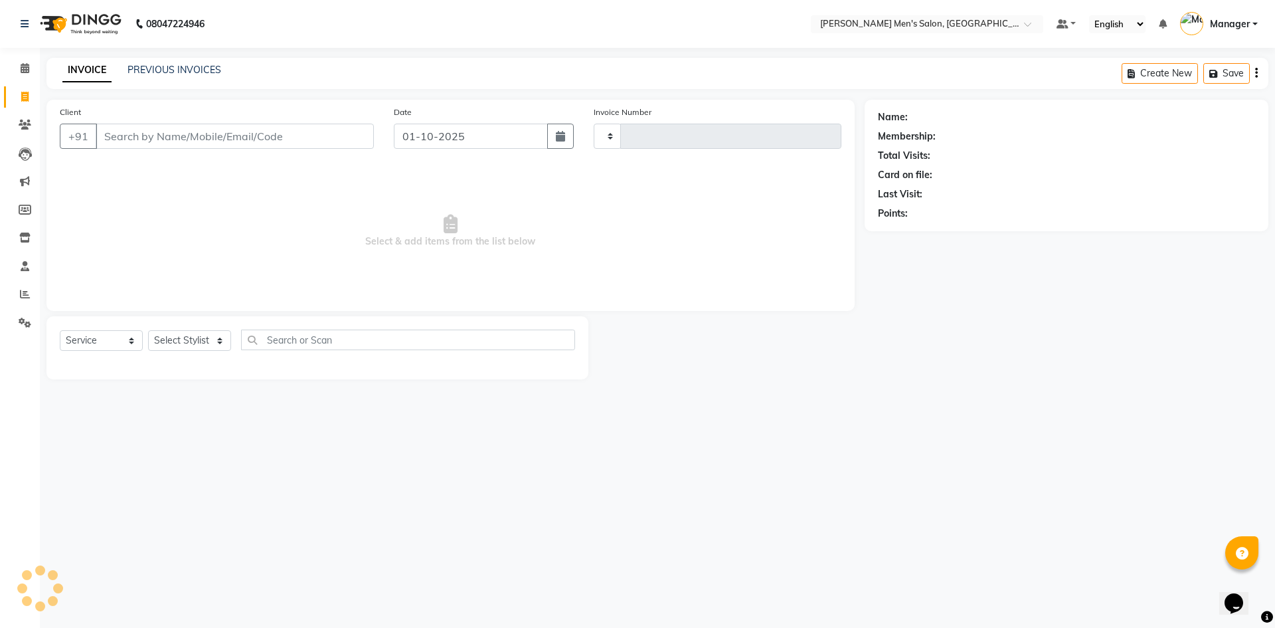
type input "4800"
select select "6913"
click at [18, 67] on span at bounding box center [24, 68] width 23 height 15
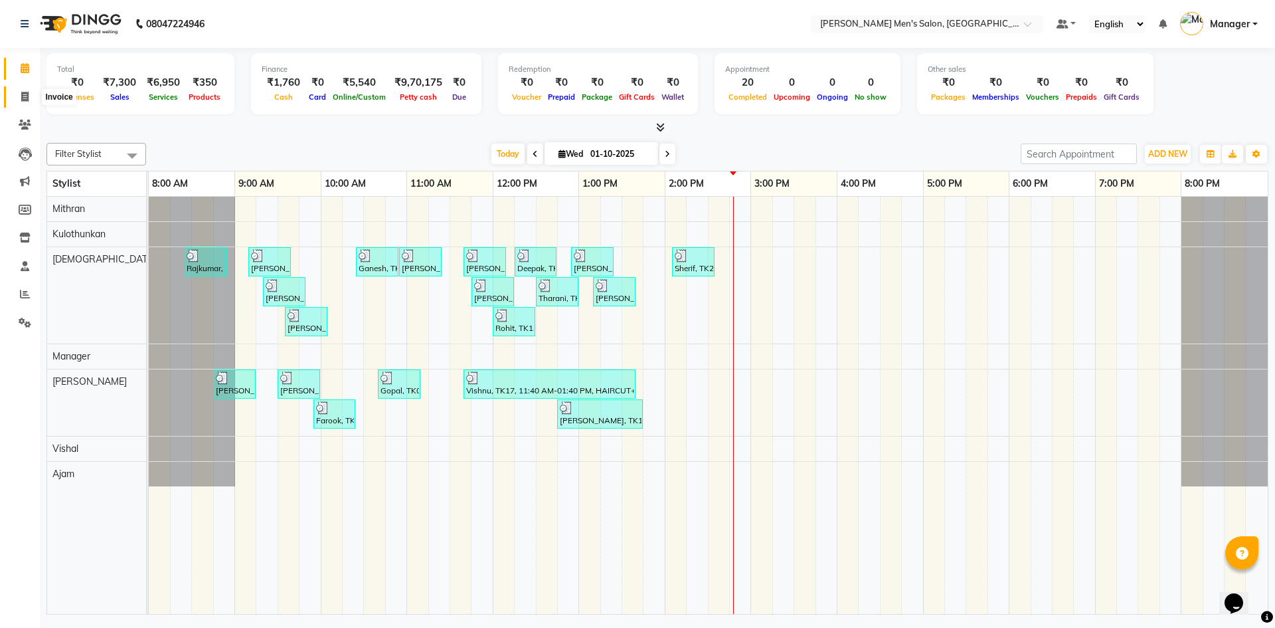
click at [16, 94] on span at bounding box center [24, 97] width 23 height 15
select select "service"
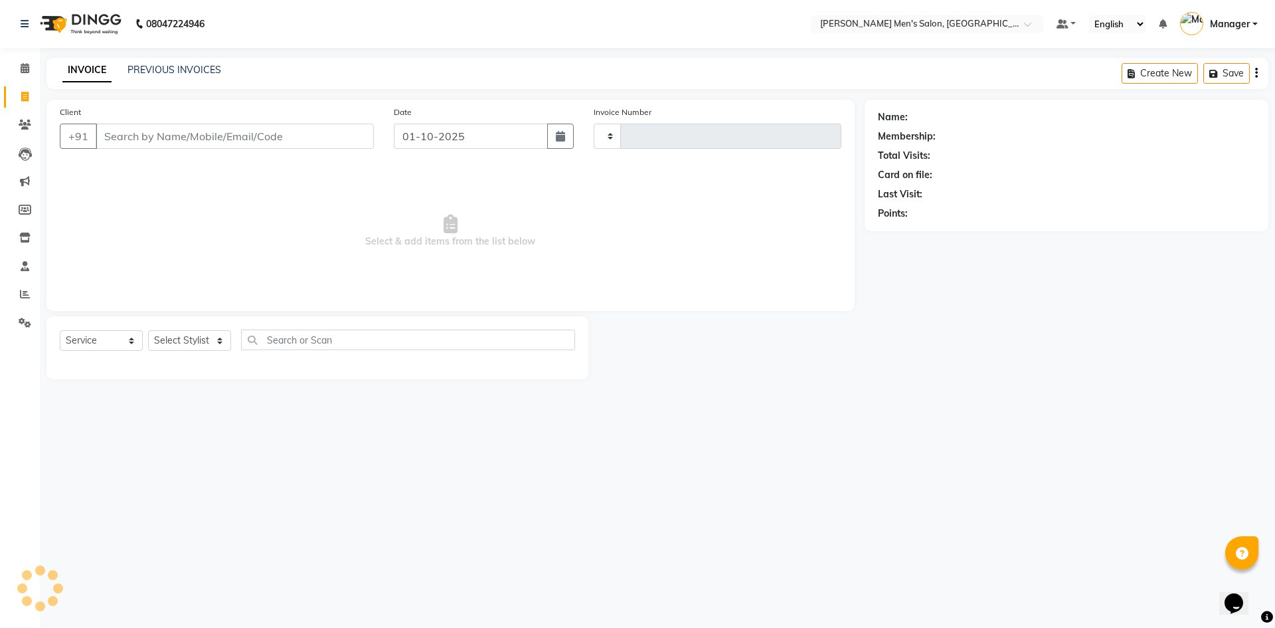
type input "4800"
select select "6913"
click at [205, 135] on input "Client" at bounding box center [235, 136] width 278 height 25
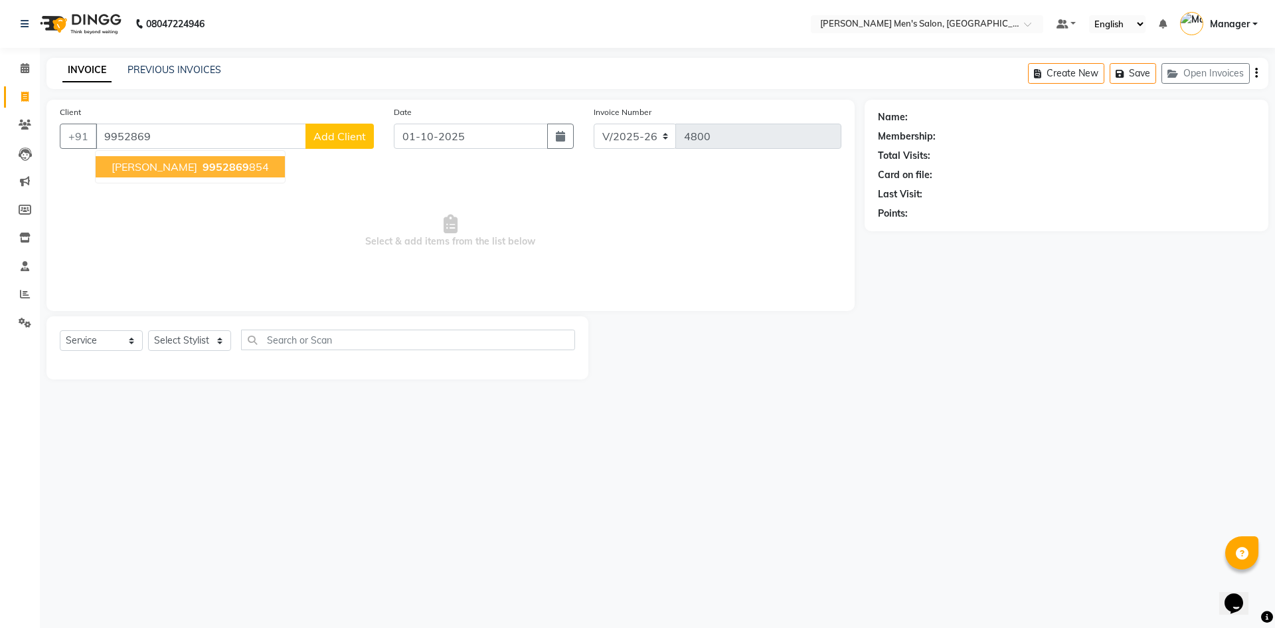
click at [203, 169] on span "9952869" at bounding box center [226, 166] width 46 height 13
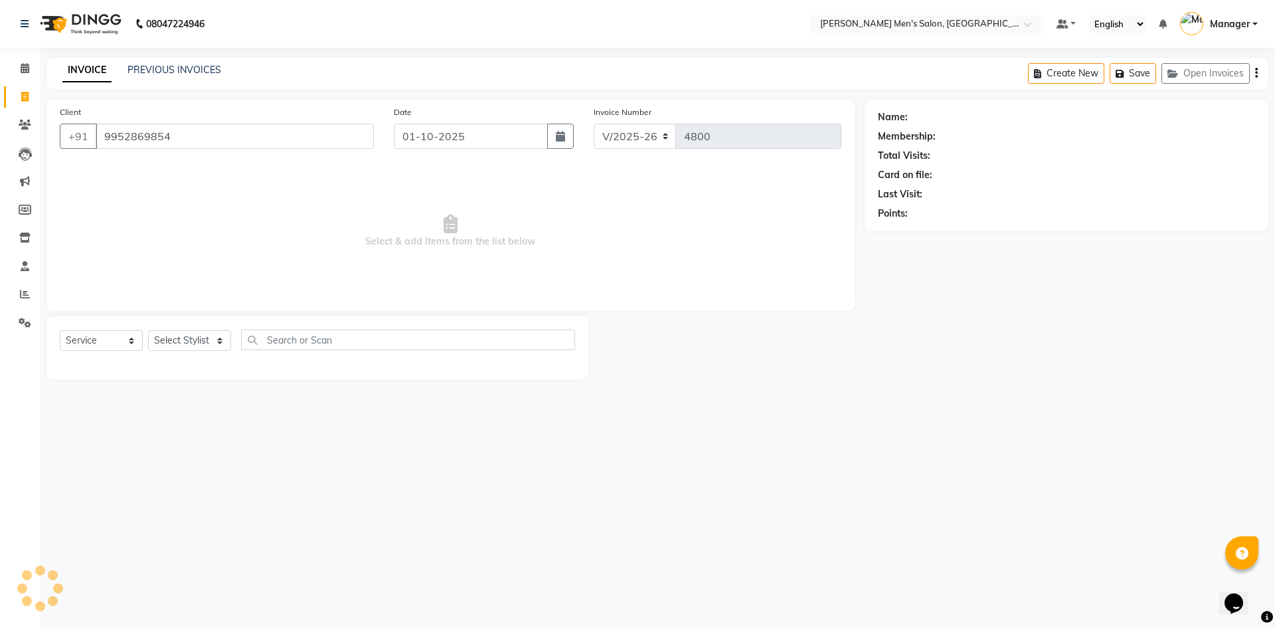
type input "9952869854"
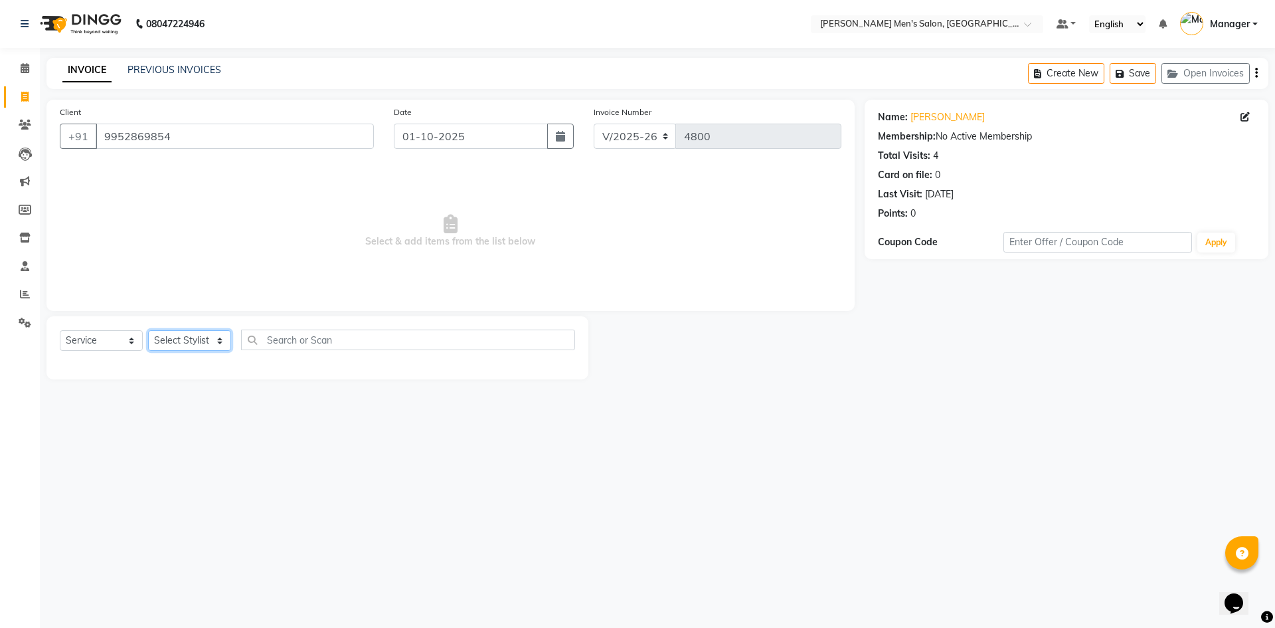
click at [197, 349] on select "Select Stylist Ajam Ashu Kulothunkan Manager Mithran Saddam Vishal" at bounding box center [189, 340] width 83 height 21
select select "65604"
click at [148, 330] on select "Select Stylist Ajam Ashu Kulothunkan Manager Mithran Saddam Vishal" at bounding box center [189, 340] width 83 height 21
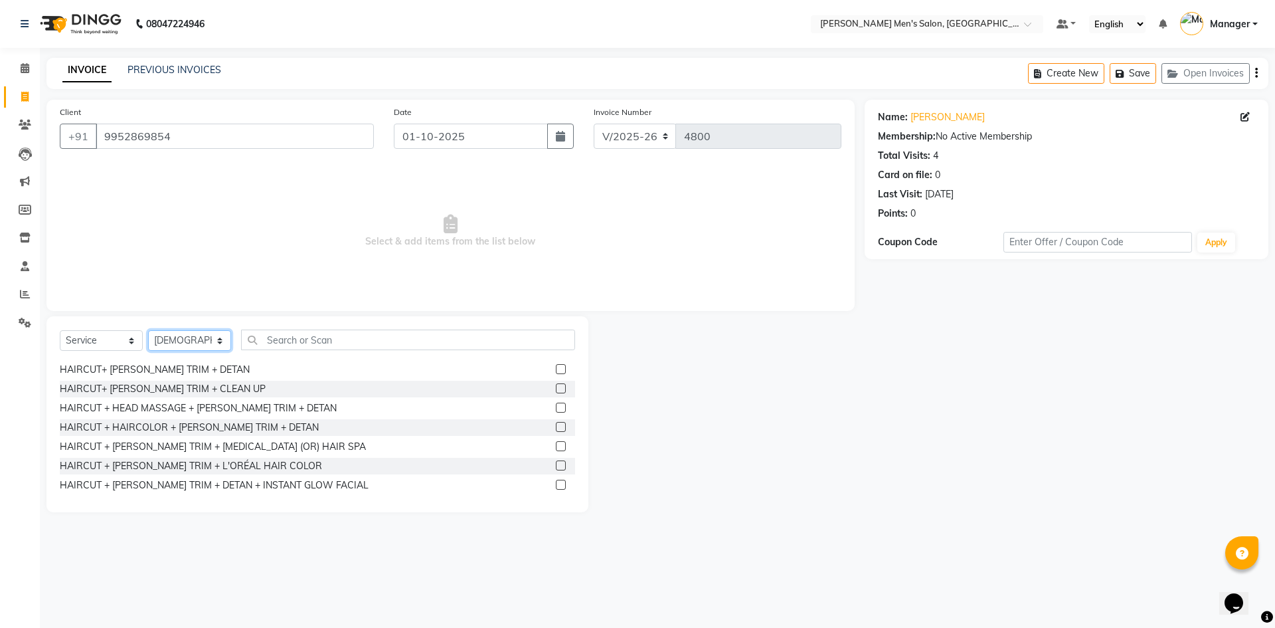
scroll to position [946, 0]
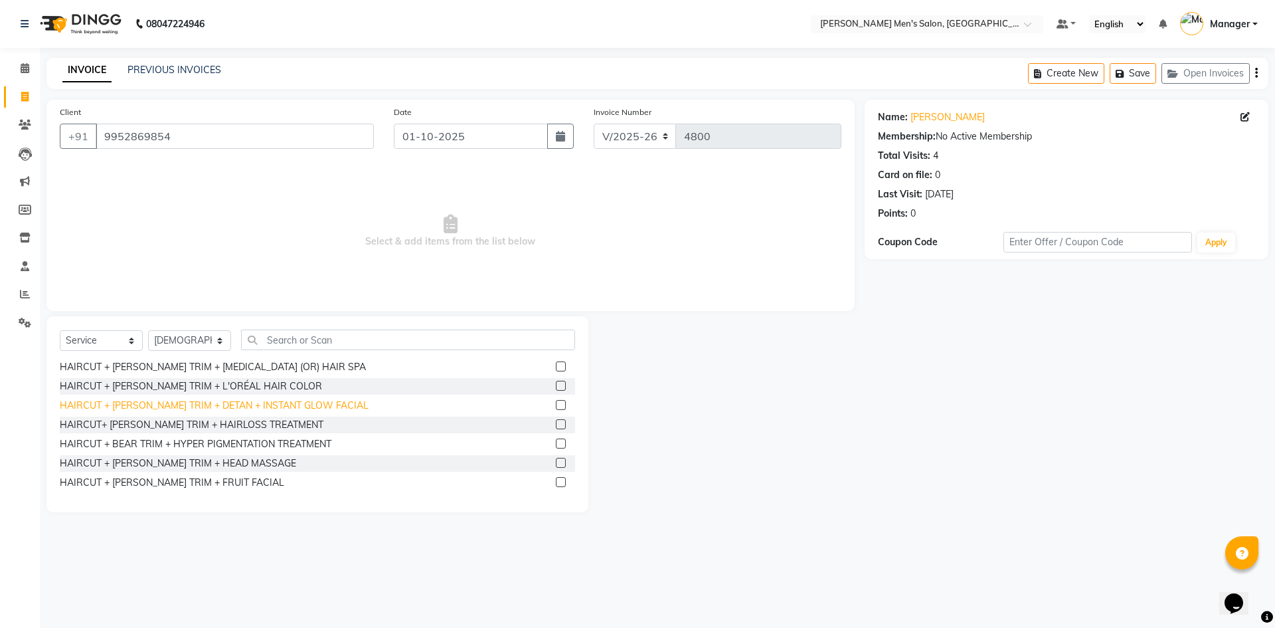
click at [238, 412] on div "HAIRCUT + BEARD TRIM + DETAN + INSTANT GLOW FACIAL" at bounding box center [214, 406] width 309 height 14
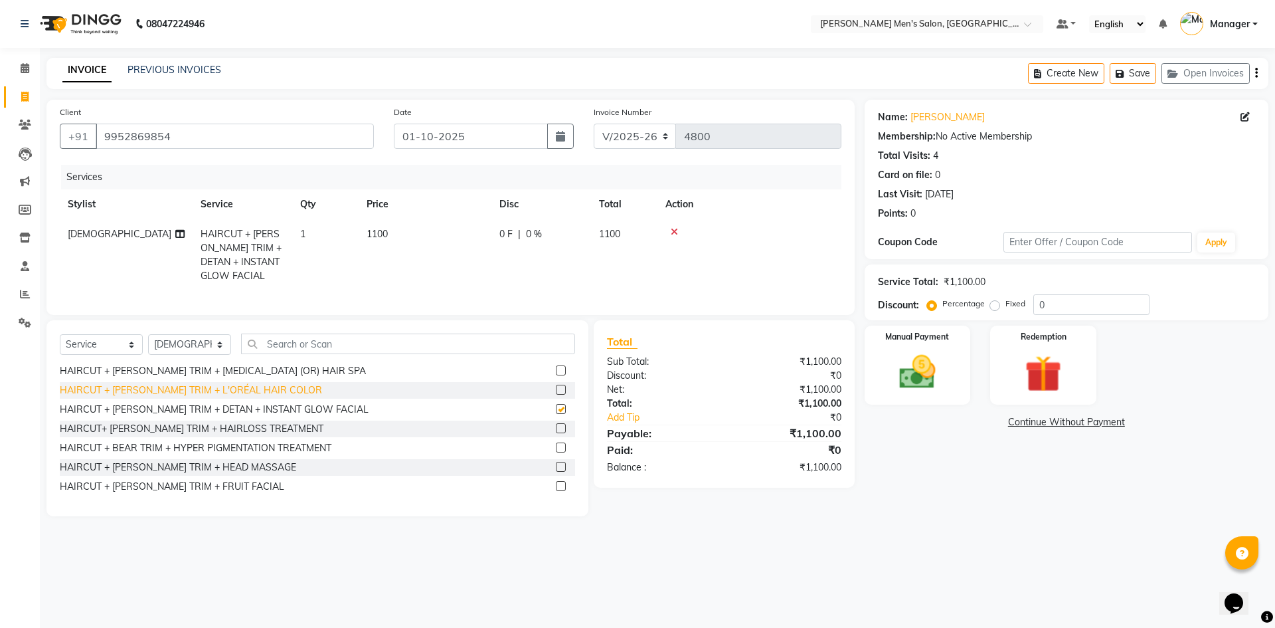
checkbox input "false"
click at [880, 351] on div "Manual Payment" at bounding box center [917, 365] width 110 height 82
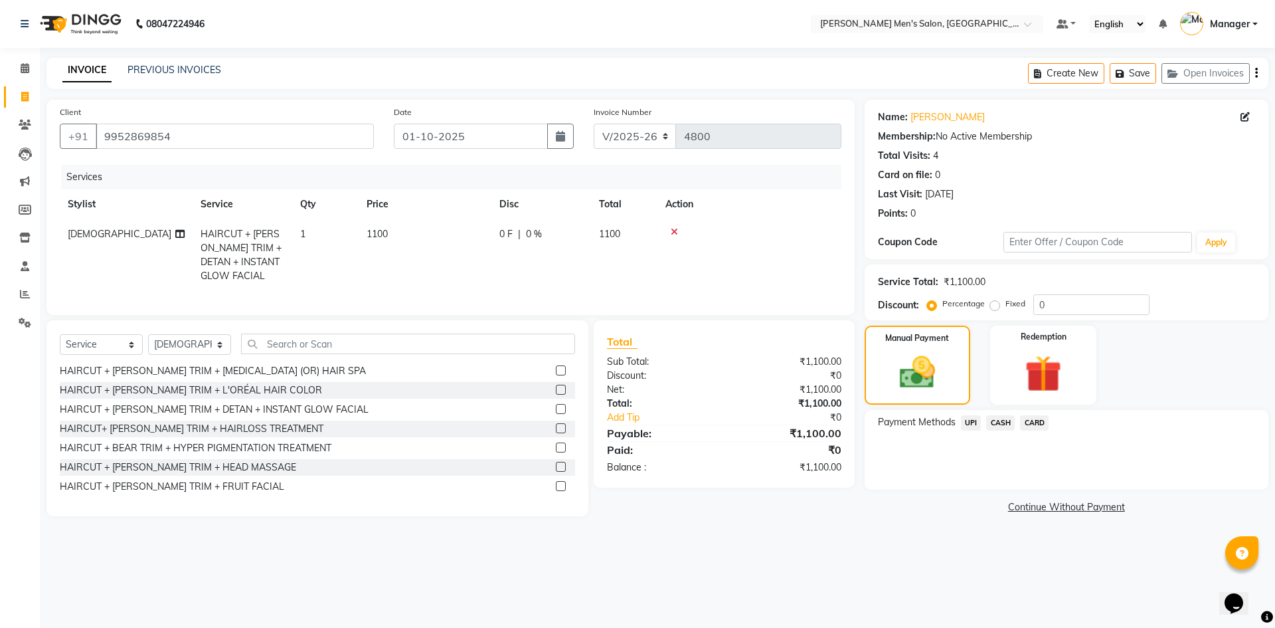
click at [967, 424] on span "UPI" at bounding box center [971, 422] width 21 height 15
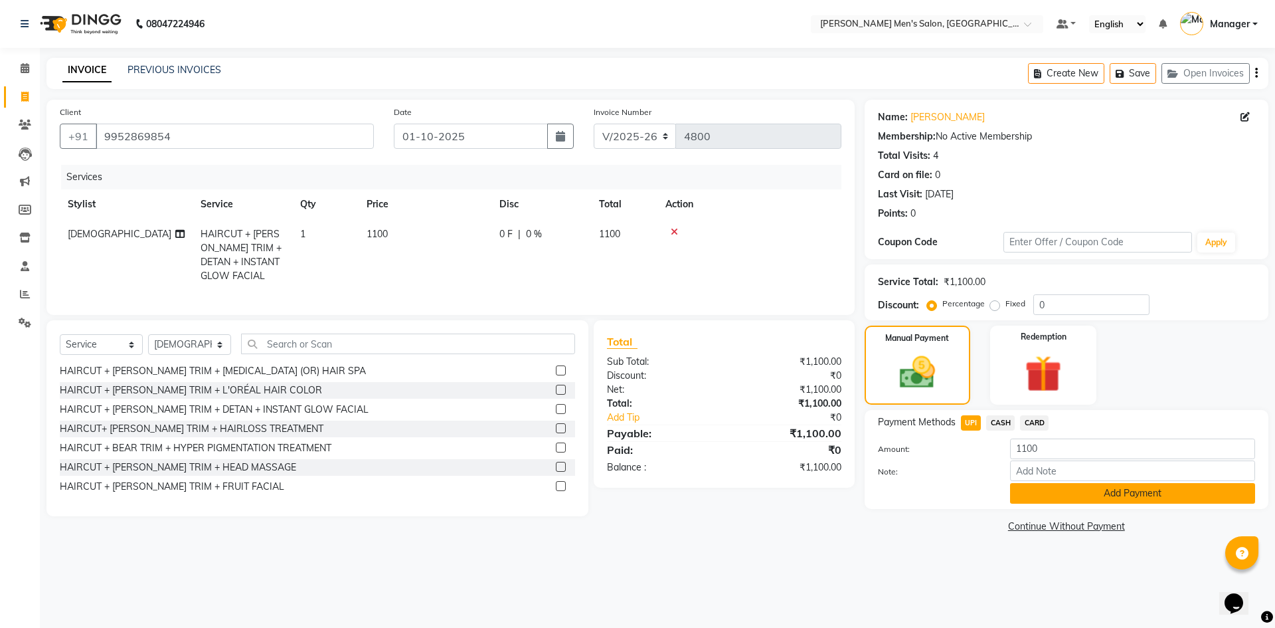
click at [1044, 488] on button "Add Payment" at bounding box center [1132, 493] width 245 height 21
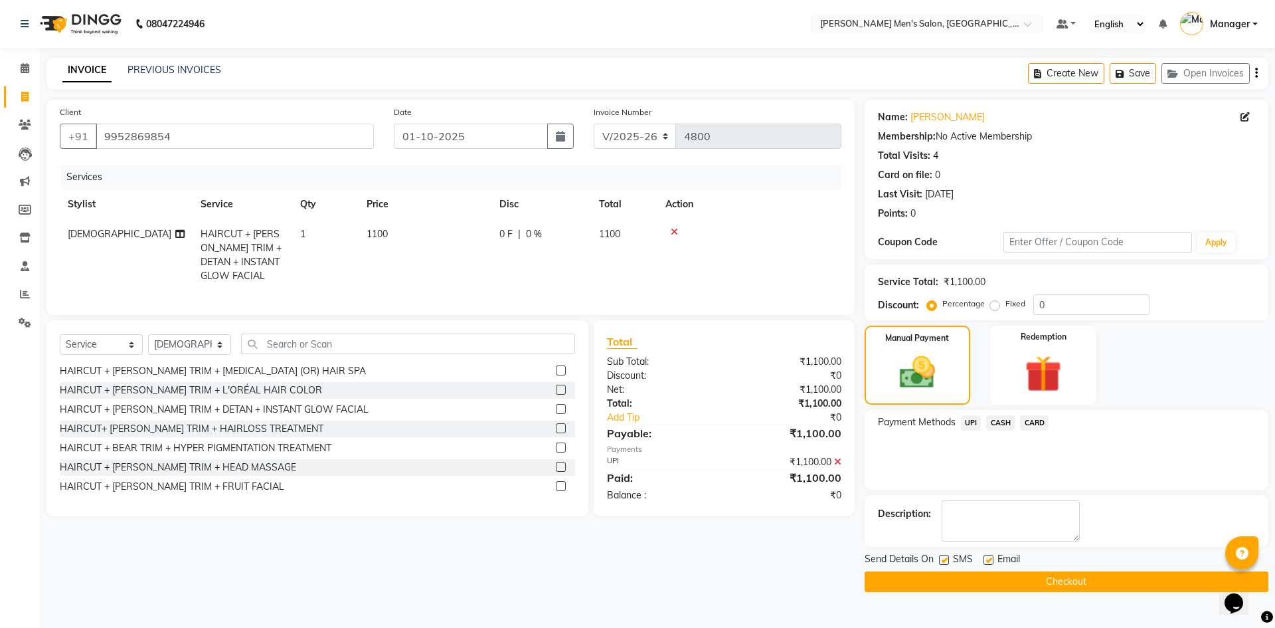
click at [1065, 573] on button "Checkout" at bounding box center [1067, 581] width 404 height 21
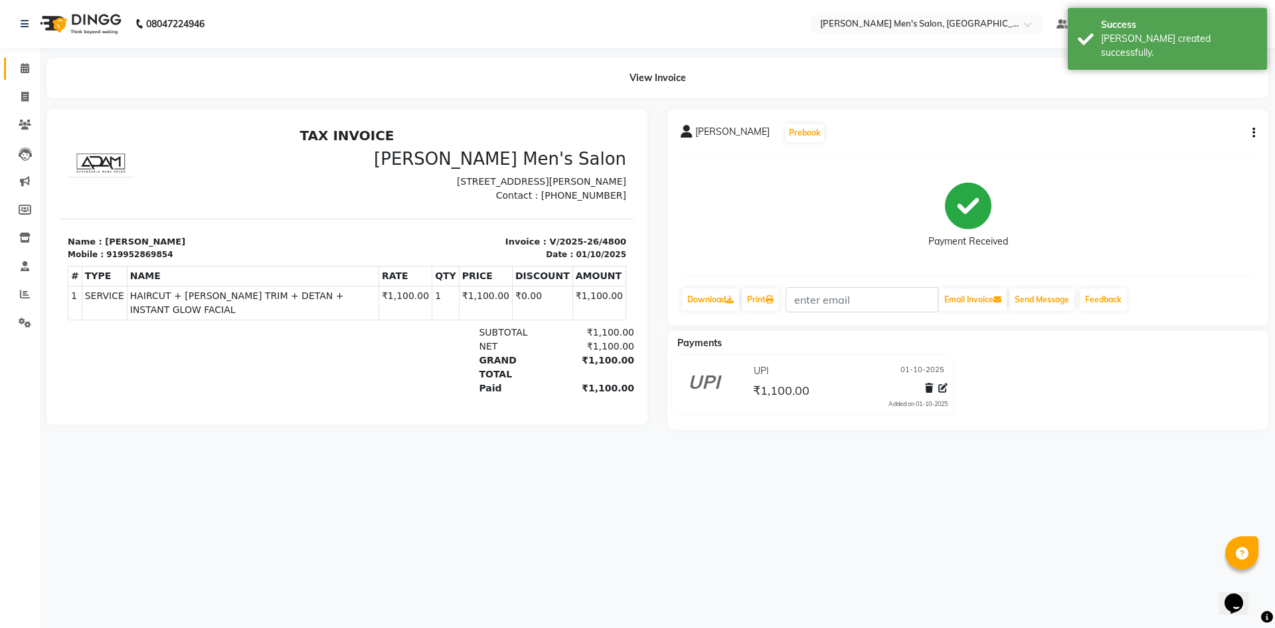
click at [17, 71] on span at bounding box center [24, 68] width 23 height 15
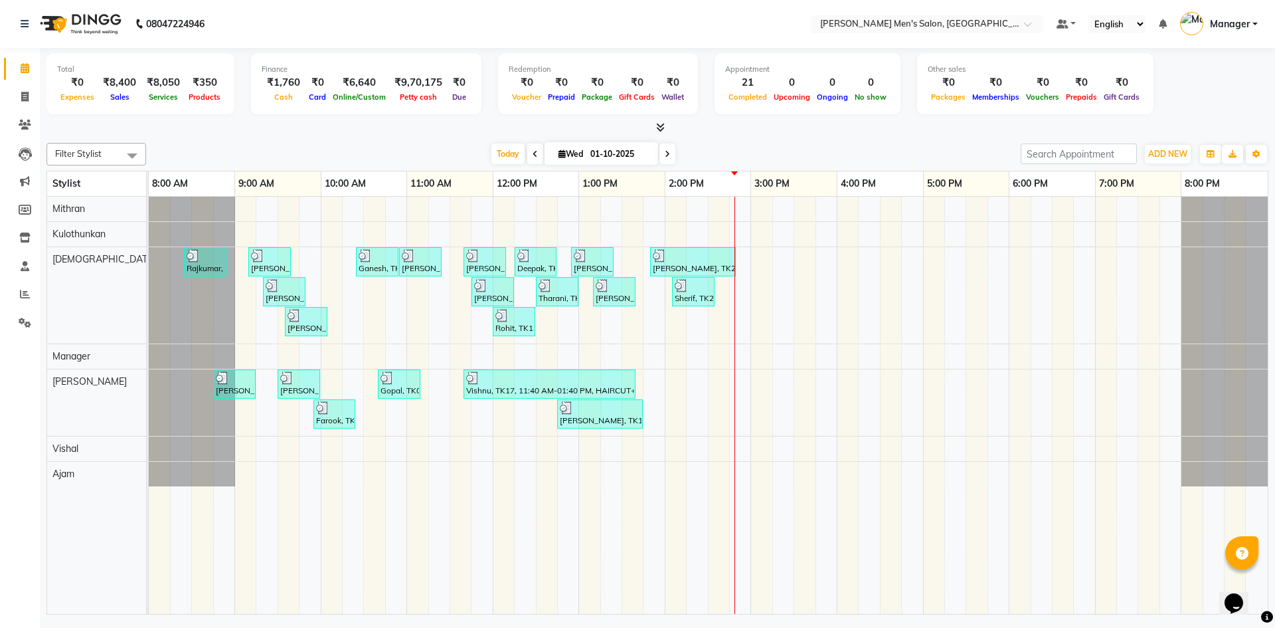
click at [19, 80] on li "Calendar" at bounding box center [20, 68] width 40 height 29
click at [20, 84] on li "Invoice" at bounding box center [20, 97] width 40 height 29
click at [26, 90] on span at bounding box center [24, 97] width 23 height 15
select select "service"
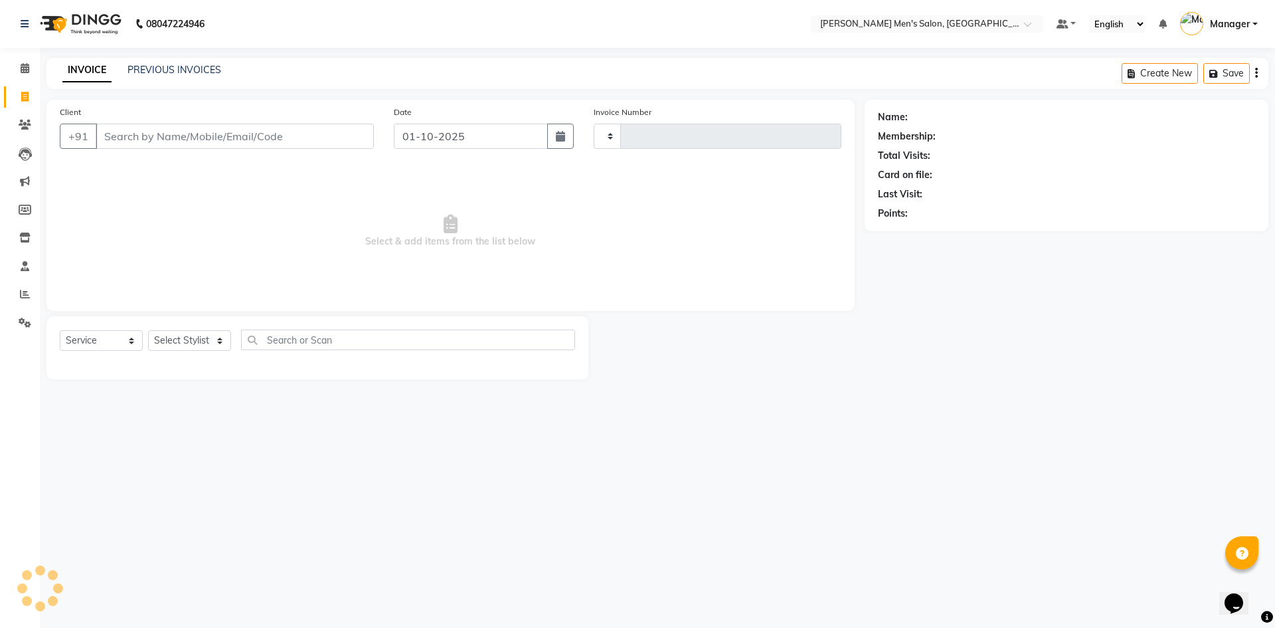
click at [26, 56] on li "Calendar" at bounding box center [20, 68] width 40 height 29
click at [25, 64] on icon at bounding box center [25, 68] width 9 height 10
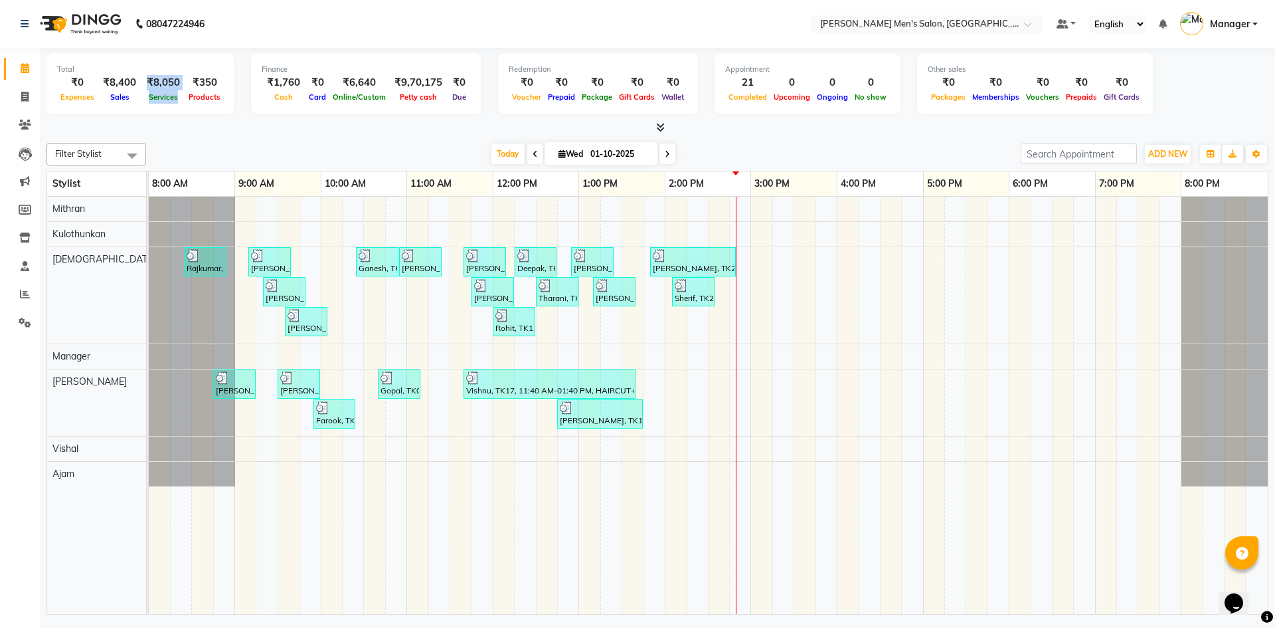
drag, startPoint x: 147, startPoint y: 80, endPoint x: 181, endPoint y: 107, distance: 43.5
click at [181, 107] on div "Total ₹0 Expenses ₹8,400 Sales ₹8,050 Services ₹350 Products" at bounding box center [140, 83] width 188 height 61
click at [179, 97] on div "Services" at bounding box center [163, 97] width 44 height 14
click at [13, 106] on link "Invoice" at bounding box center [20, 97] width 32 height 22
select select "service"
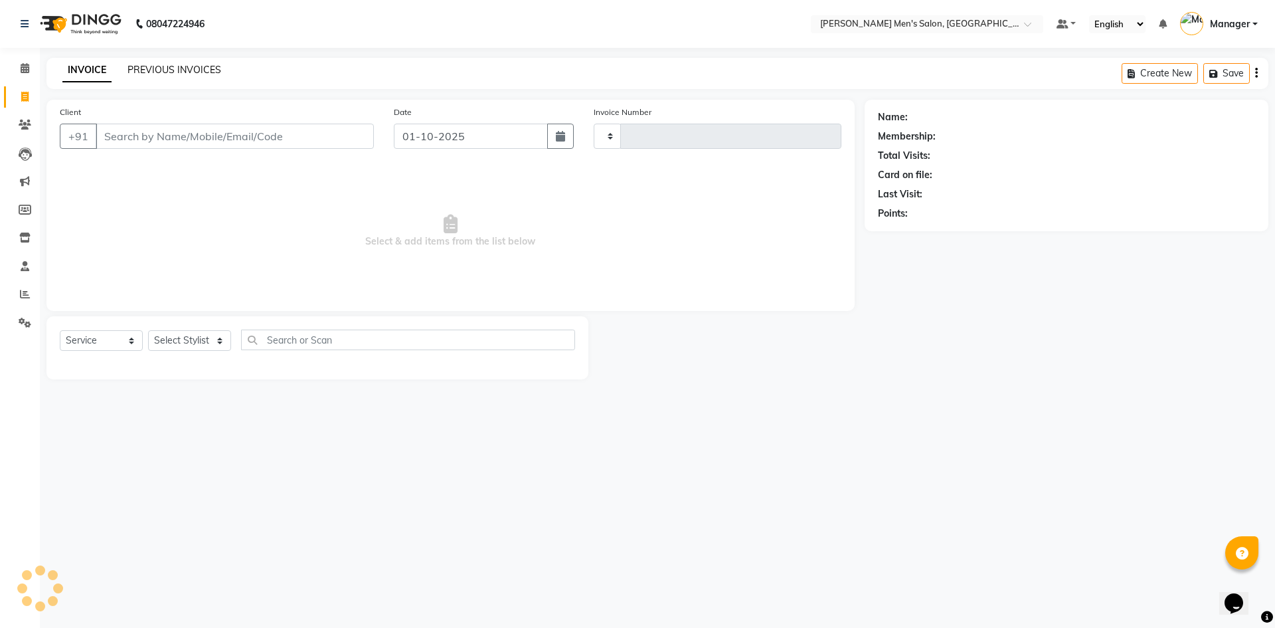
type input "4801"
click at [152, 64] on link "PREVIOUS INVOICES" at bounding box center [175, 70] width 94 height 12
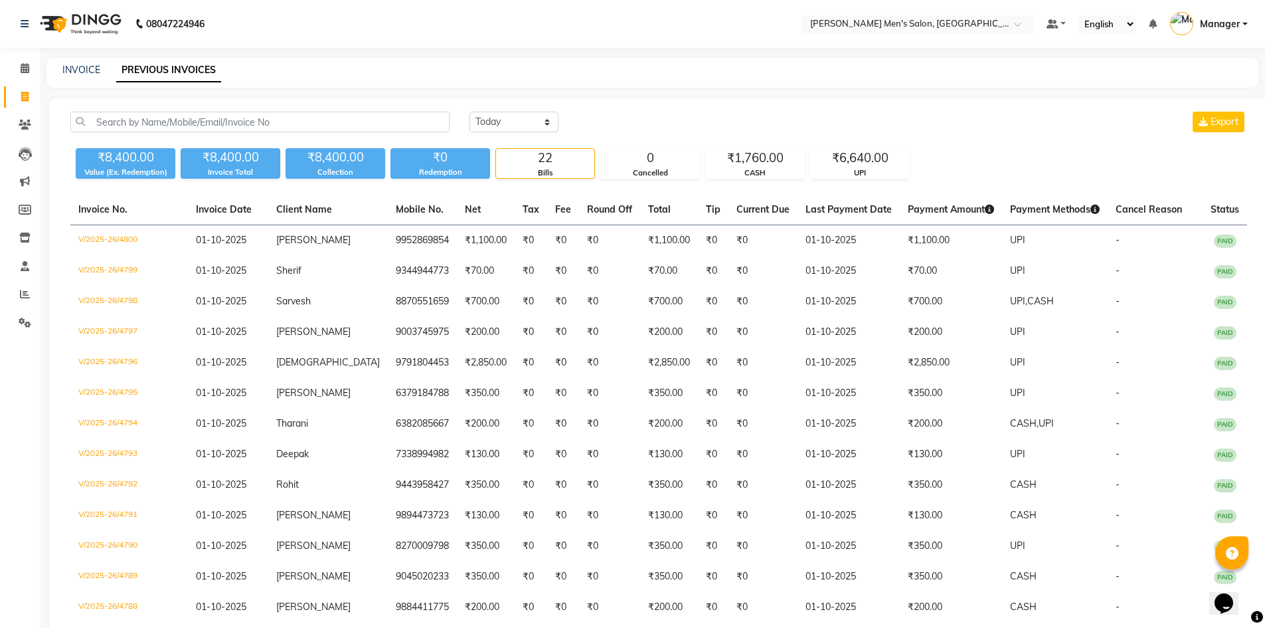
click at [78, 57] on div "08047224946 Select Location × Adam Affordable Men's Salon, Krishnagiri Default …" at bounding box center [632, 485] width 1265 height 970
click at [76, 66] on link "INVOICE" at bounding box center [81, 70] width 38 height 12
select select "service"
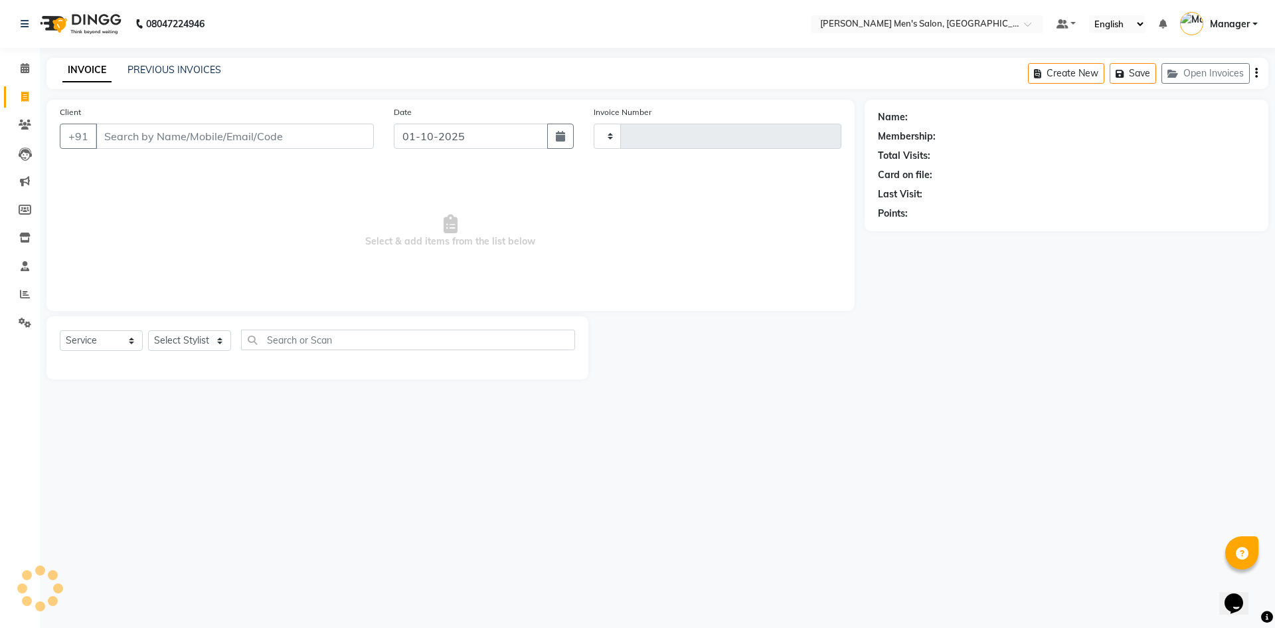
type input "4801"
select select "6913"
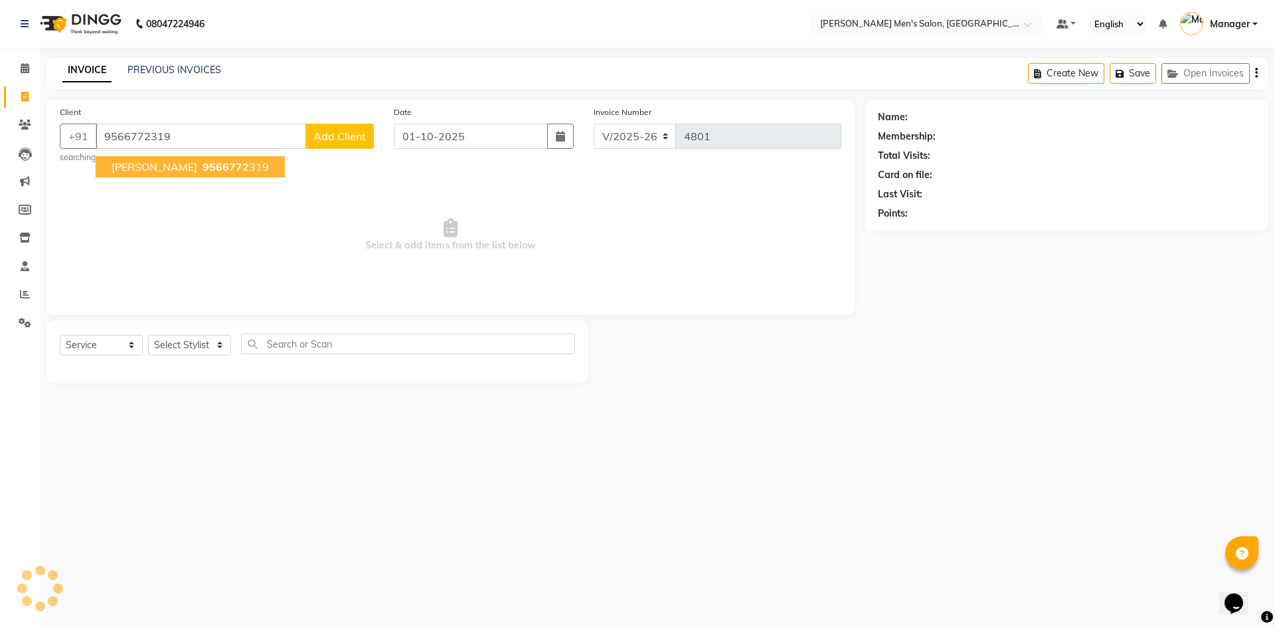
type input "9566772319"
click at [152, 169] on span "Pavithran" at bounding box center [155, 166] width 86 height 13
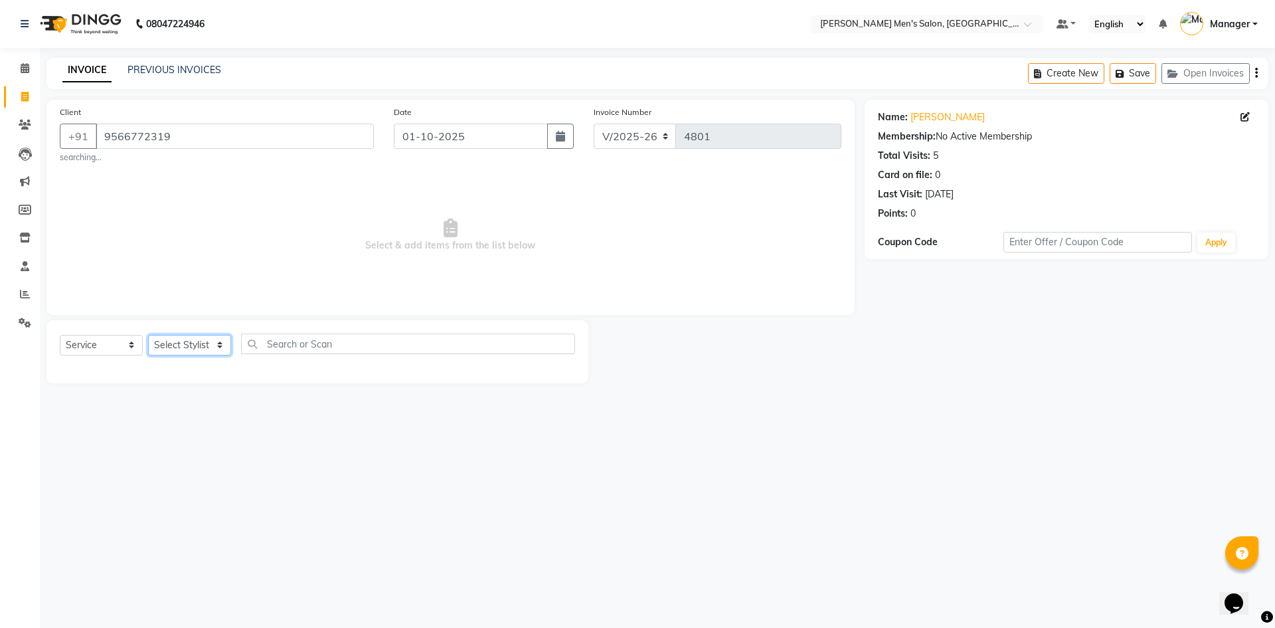
click at [197, 344] on select "Select Stylist Ajam Ashu Kulothunkan Manager Mithran Saddam Vishal" at bounding box center [189, 345] width 83 height 21
select select "70201"
click at [148, 335] on select "Select Stylist Ajam Ashu Kulothunkan Manager Mithran Saddam Vishal" at bounding box center [189, 345] width 83 height 21
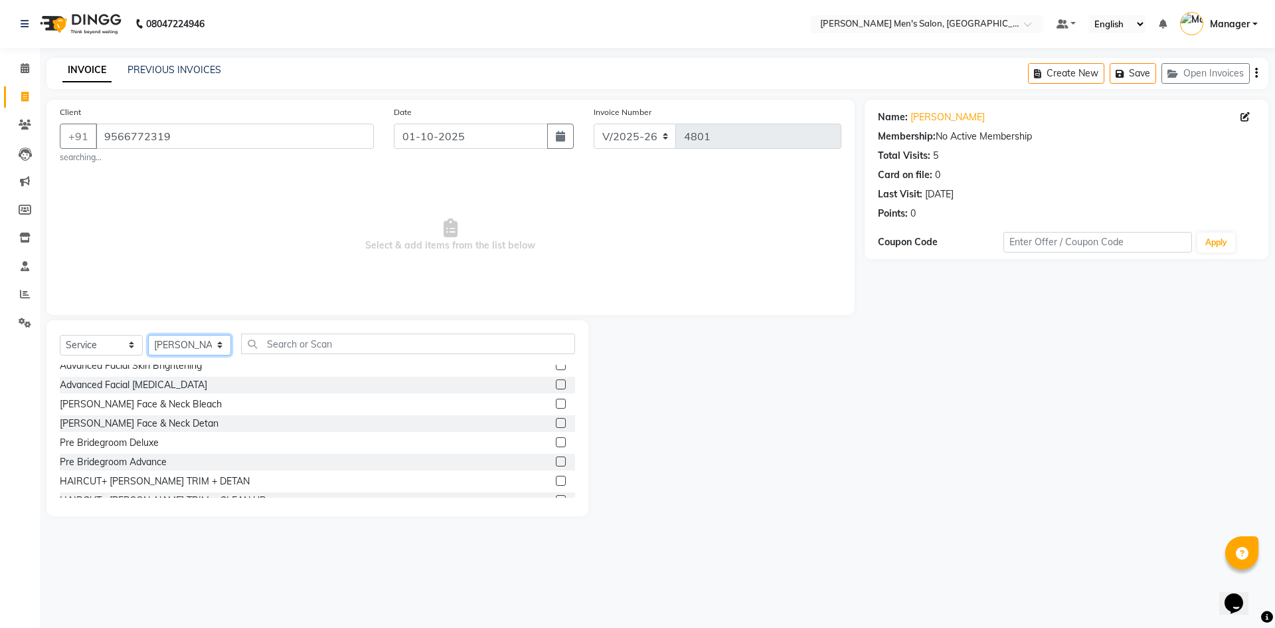
scroll to position [863, 0]
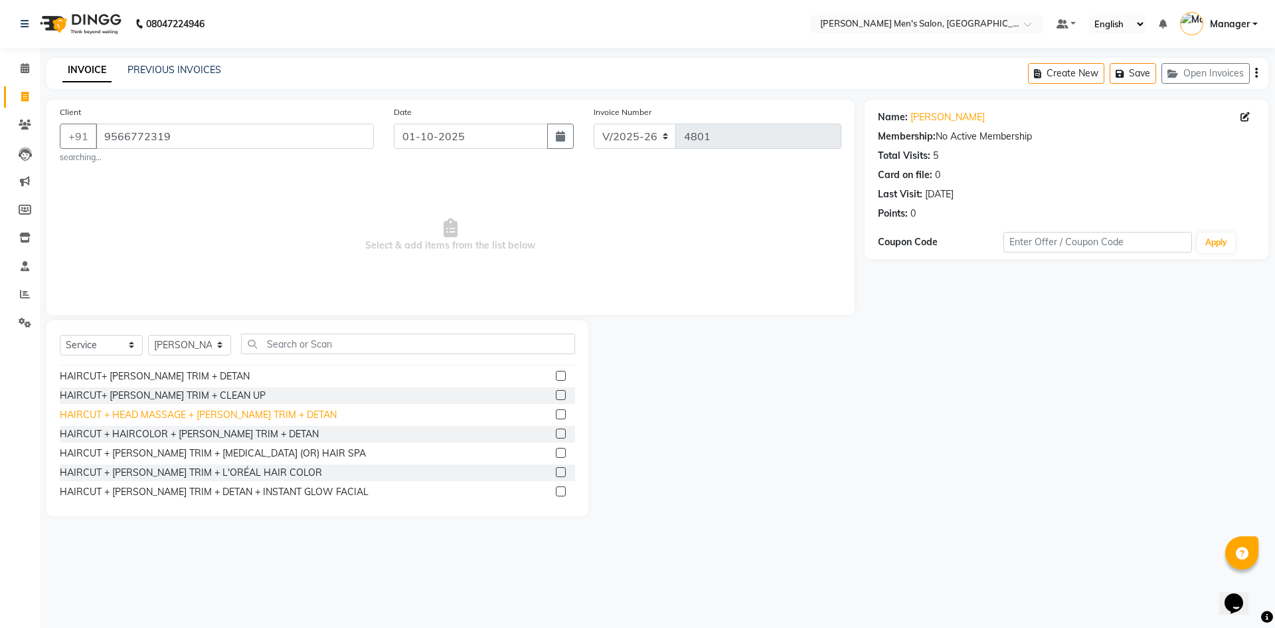
click at [198, 420] on div "HAIRCUT + HEAD MASSAGE + BEARD TRIM + DETAN" at bounding box center [198, 415] width 277 height 14
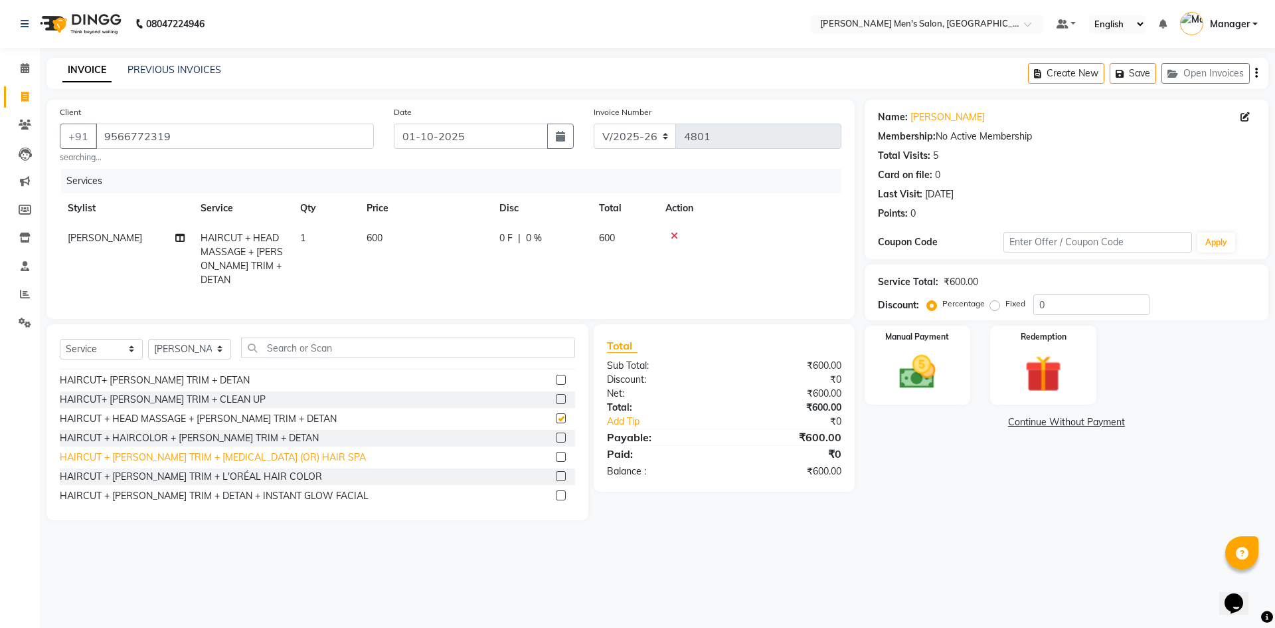
checkbox input "false"
drag, startPoint x: 879, startPoint y: 375, endPoint x: 885, endPoint y: 404, distance: 29.2
click at [881, 376] on div "Manual Payment" at bounding box center [917, 365] width 110 height 82
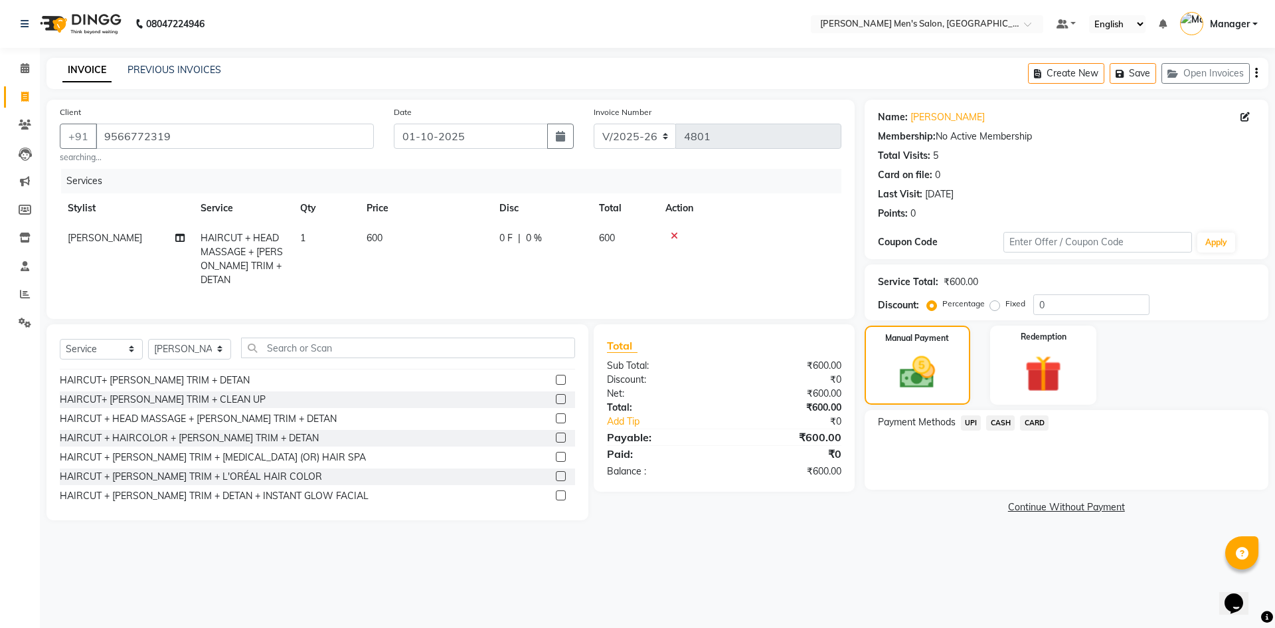
click at [974, 422] on span "UPI" at bounding box center [971, 422] width 21 height 15
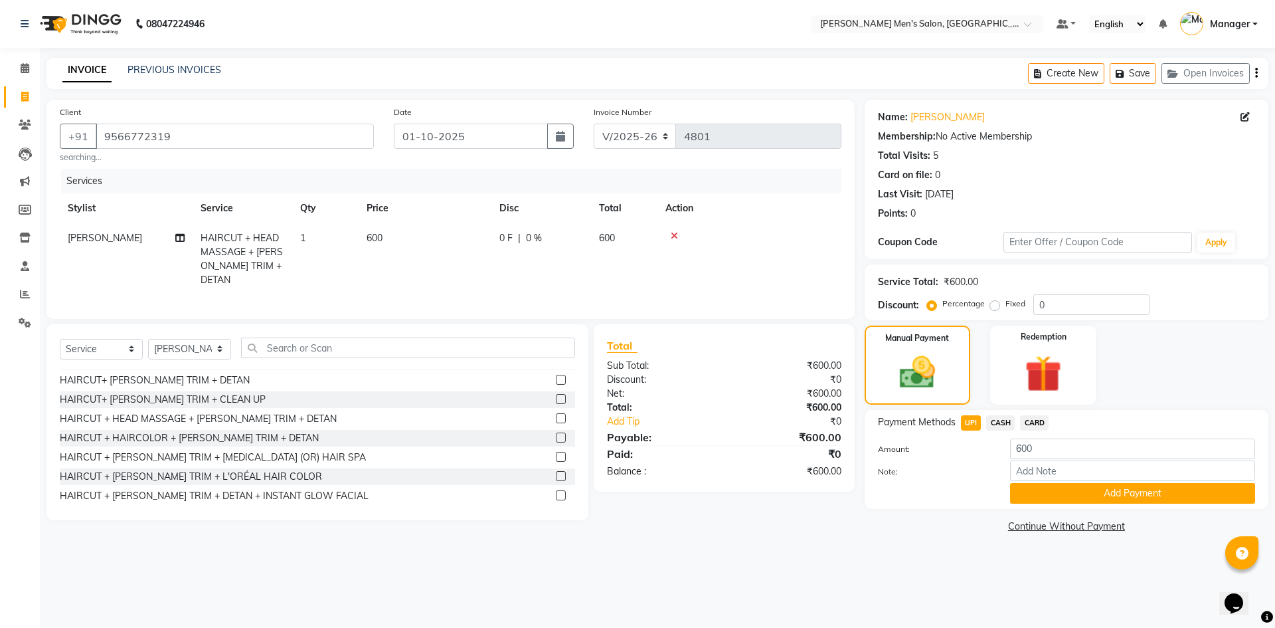
drag, startPoint x: 1059, startPoint y: 484, endPoint x: 1047, endPoint y: 492, distance: 13.8
click at [1058, 484] on button "Add Payment" at bounding box center [1132, 493] width 245 height 21
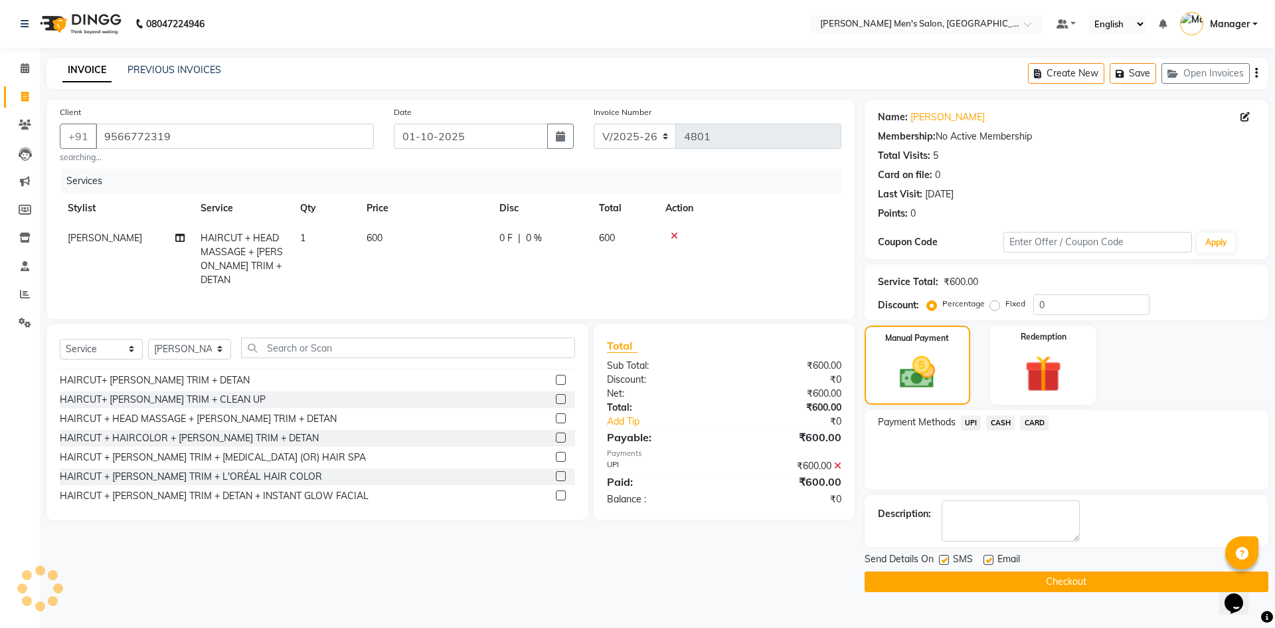
click at [1055, 569] on div "Send Details On SMS Email Checkout" at bounding box center [1067, 572] width 404 height 40
click at [1059, 580] on button "Checkout" at bounding box center [1067, 581] width 404 height 21
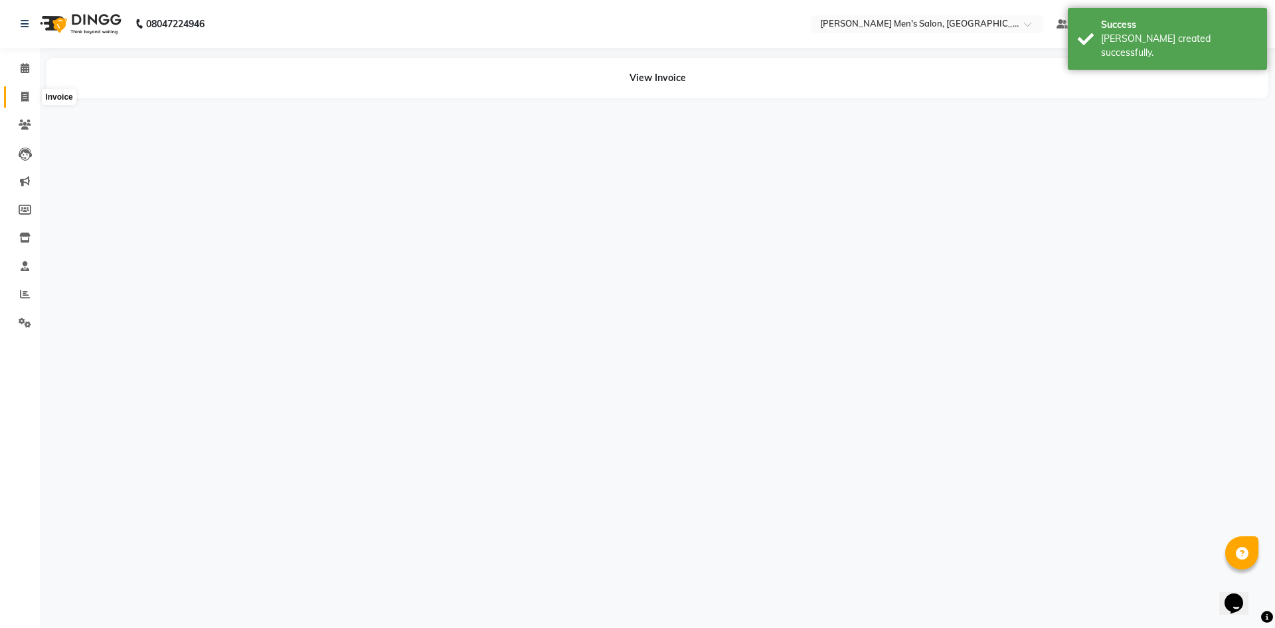
click at [15, 94] on span at bounding box center [24, 97] width 23 height 15
select select "service"
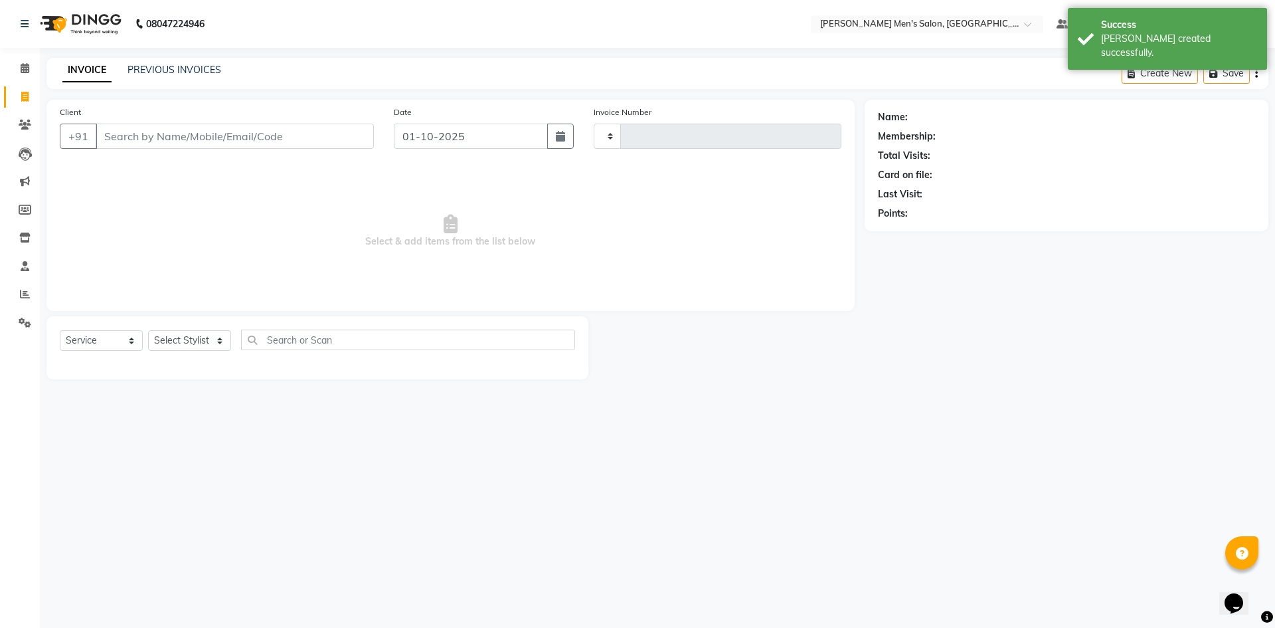
type input "4802"
select select "6913"
click at [167, 72] on link "PREVIOUS INVOICES" at bounding box center [175, 70] width 94 height 12
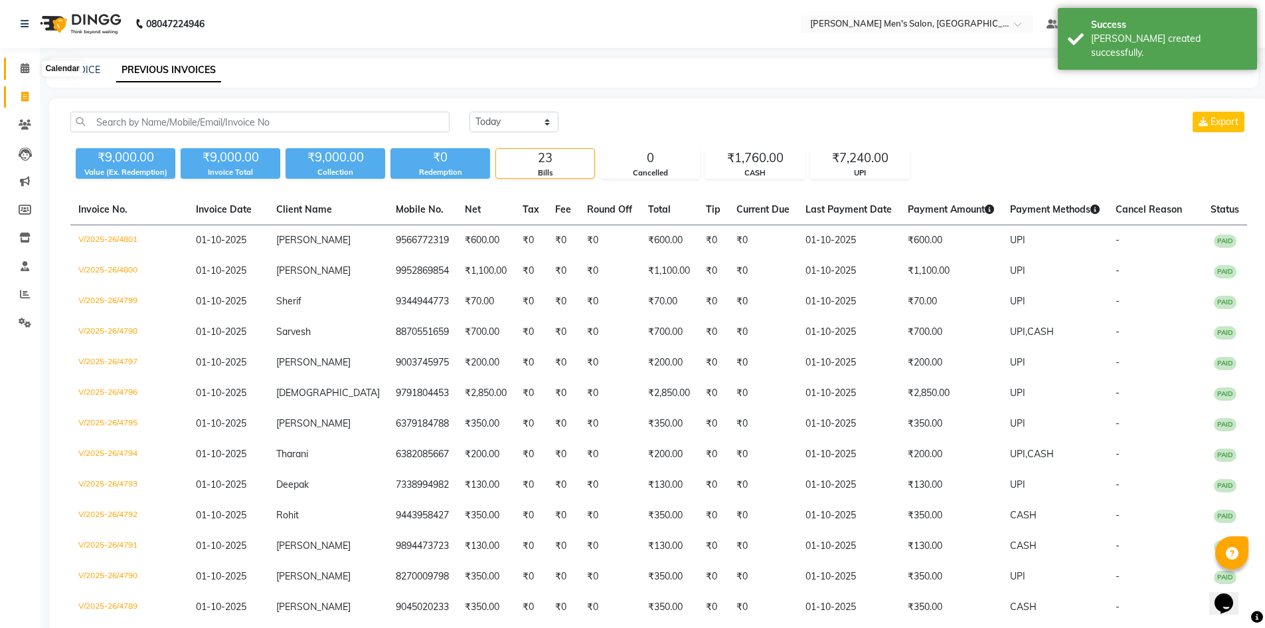
click at [19, 67] on span at bounding box center [24, 68] width 23 height 15
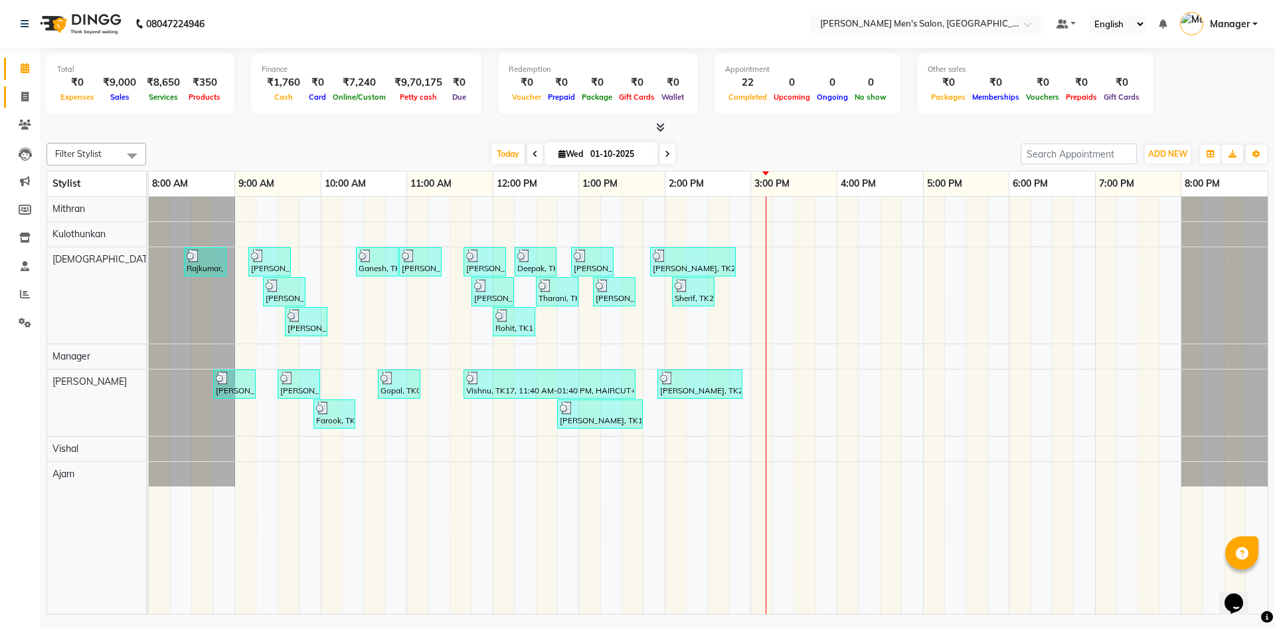
click at [19, 105] on link "Invoice" at bounding box center [20, 97] width 32 height 22
select select "service"
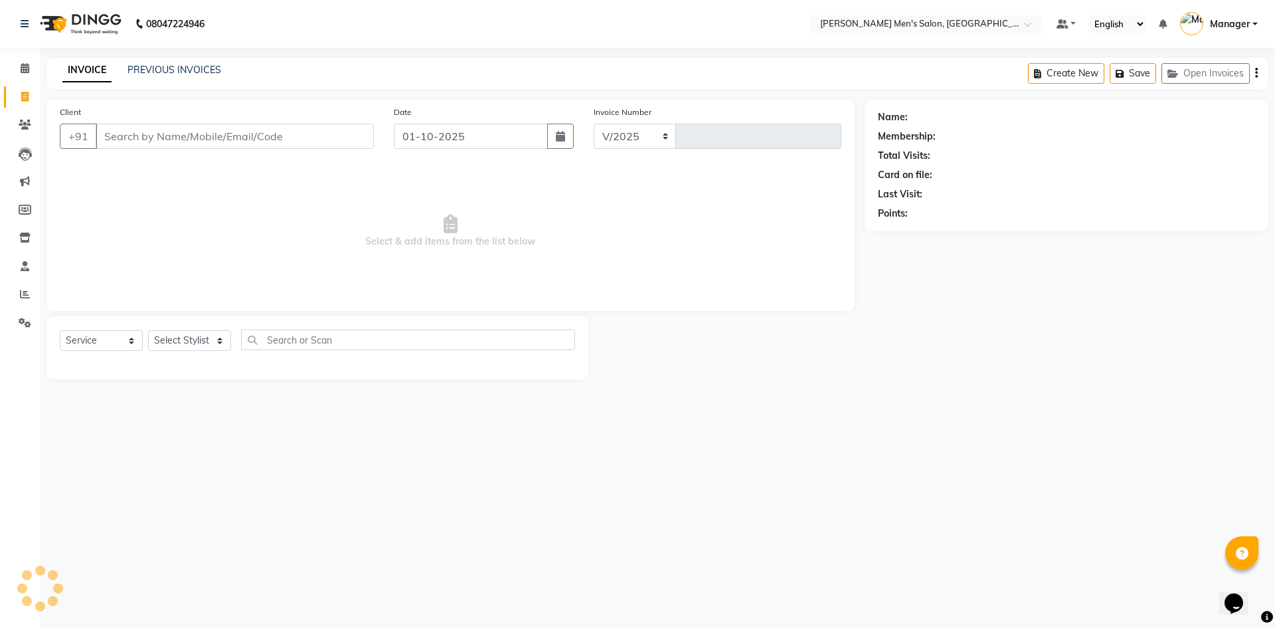
select select "6913"
type input "4802"
click at [209, 140] on input "Client" at bounding box center [235, 136] width 278 height 25
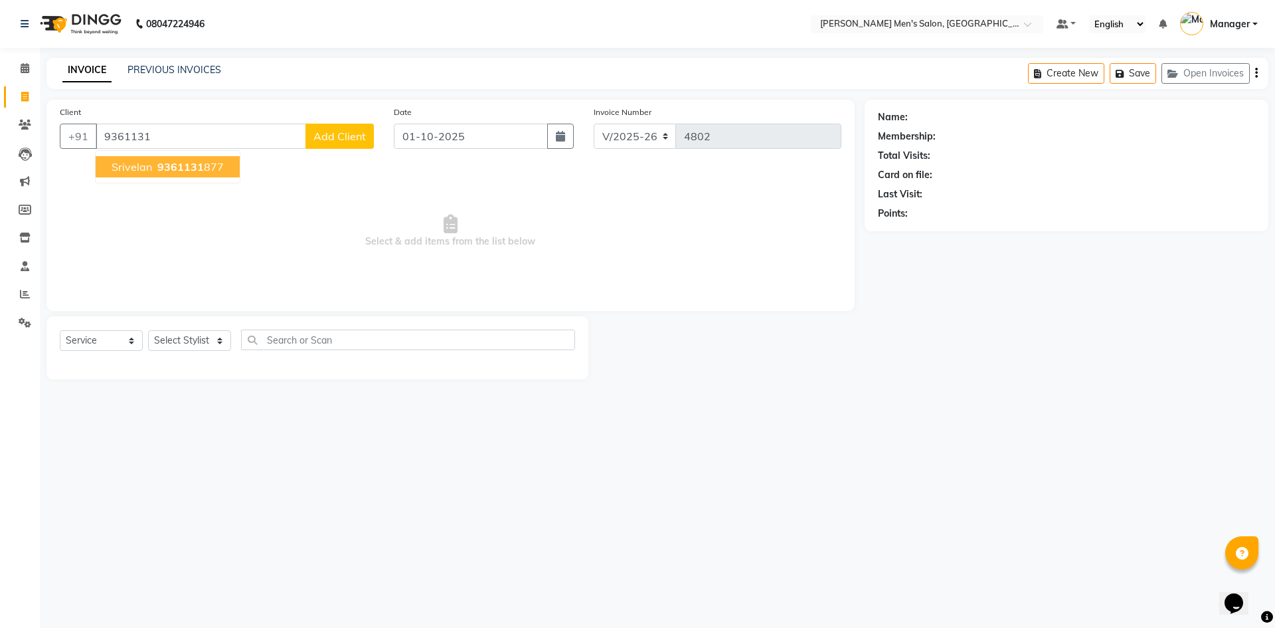
click at [211, 172] on ngb-highlight "9361131 877" at bounding box center [189, 166] width 69 height 13
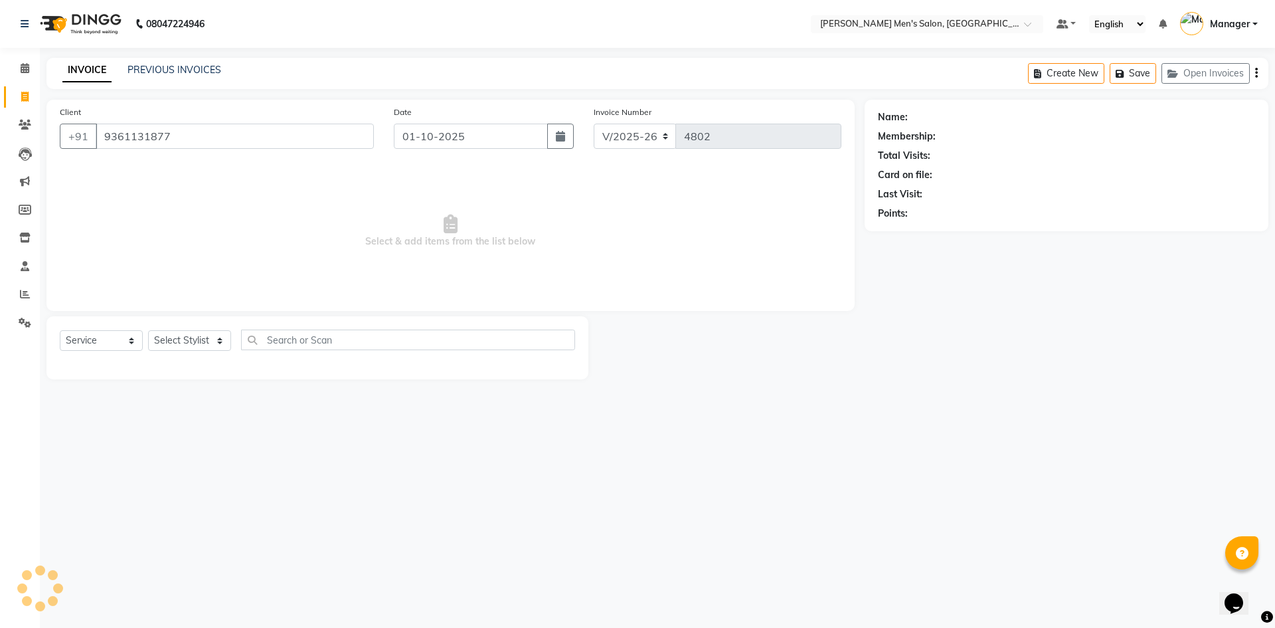
type input "9361131877"
click at [190, 345] on select "Select Stylist Ajam Ashu Kulothunkan Manager Mithran Saddam Vishal" at bounding box center [189, 340] width 83 height 21
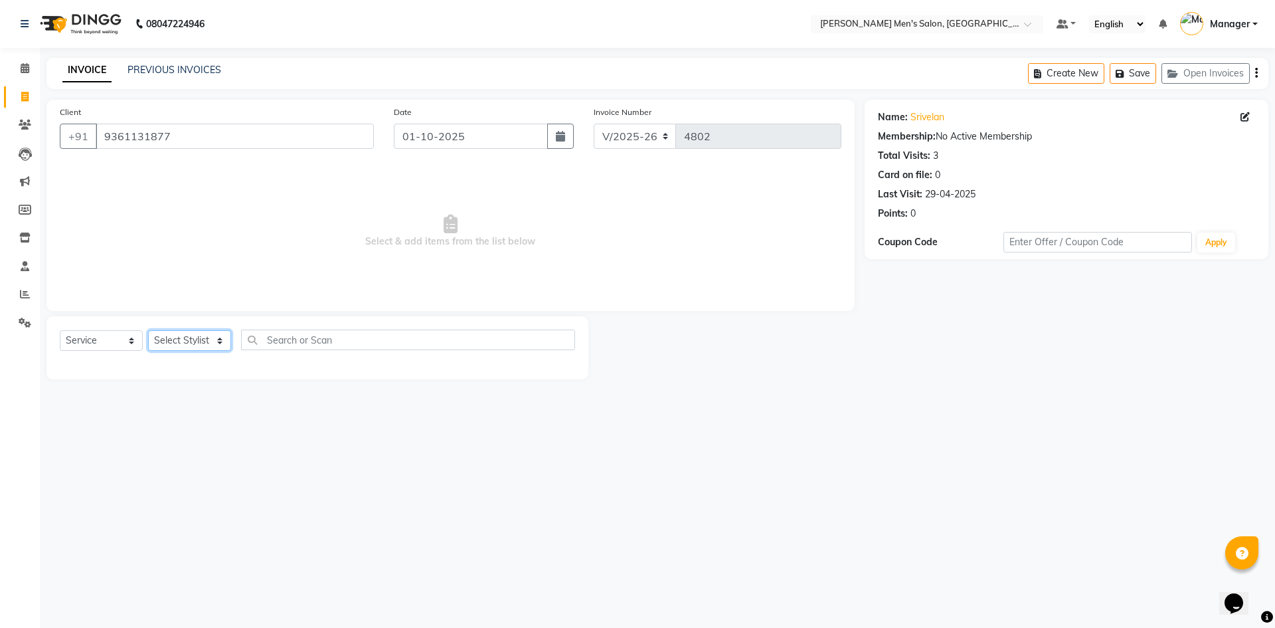
select select "70201"
click at [148, 330] on select "Select Stylist Ajam Ashu Kulothunkan Manager Mithran Saddam Vishal" at bounding box center [189, 340] width 83 height 21
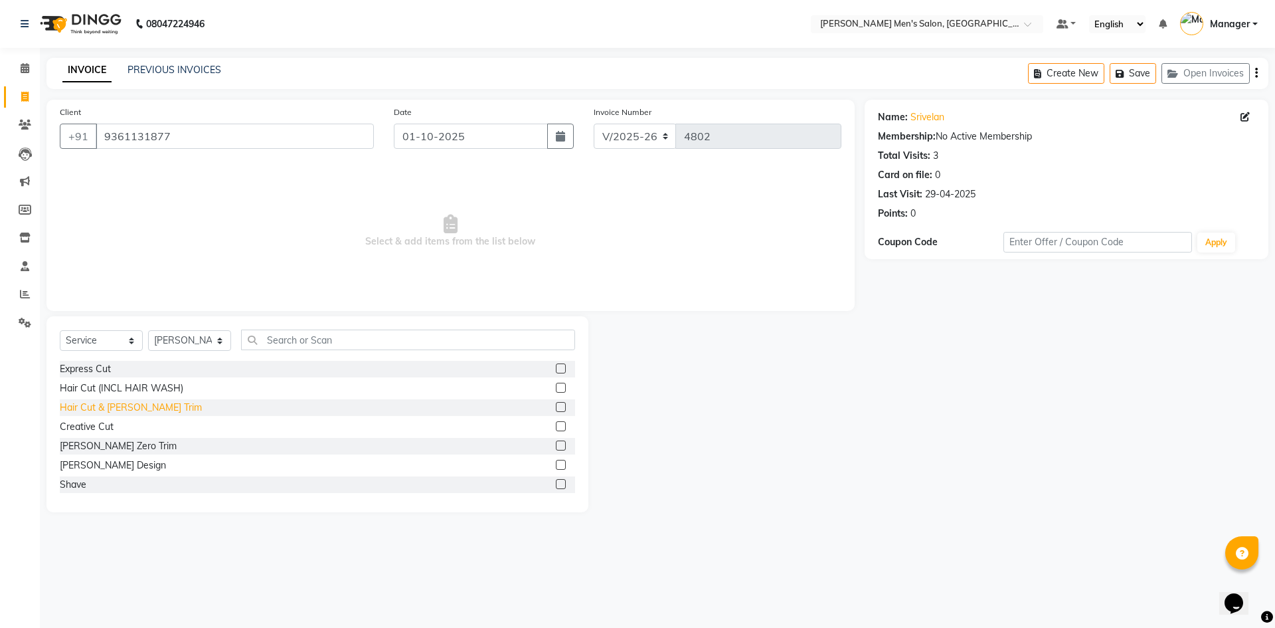
click at [124, 412] on div "Hair Cut & [PERSON_NAME] Trim" at bounding box center [131, 408] width 142 height 14
checkbox input "false"
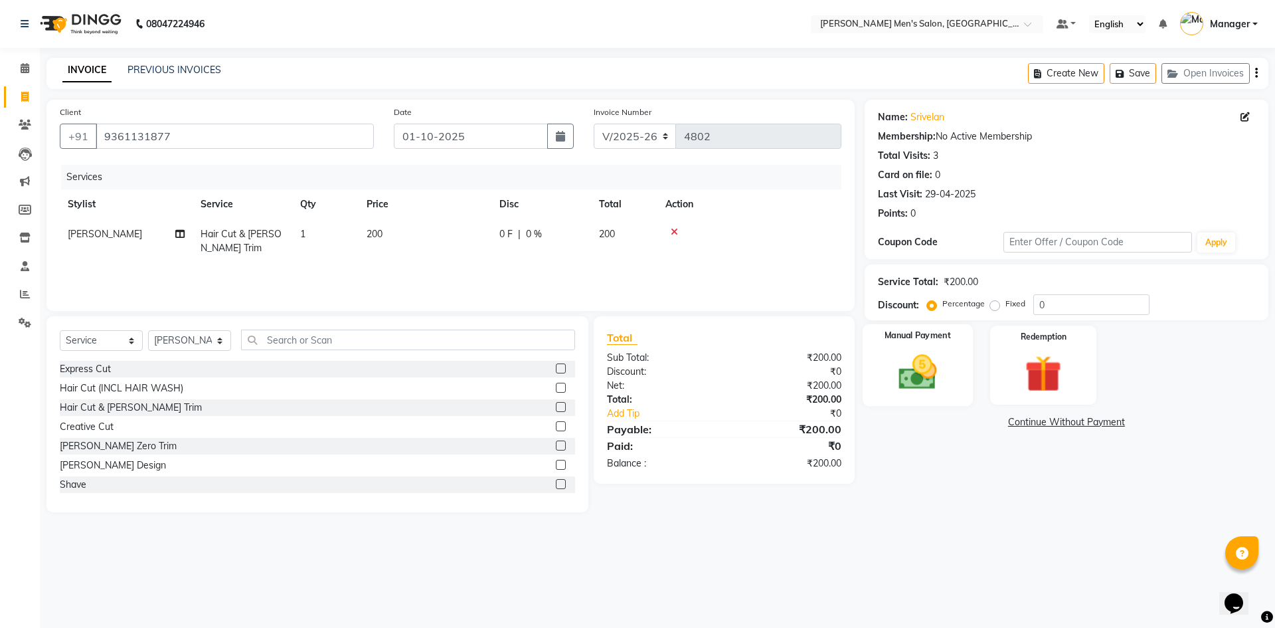
click at [921, 366] on img at bounding box center [918, 372] width 62 height 44
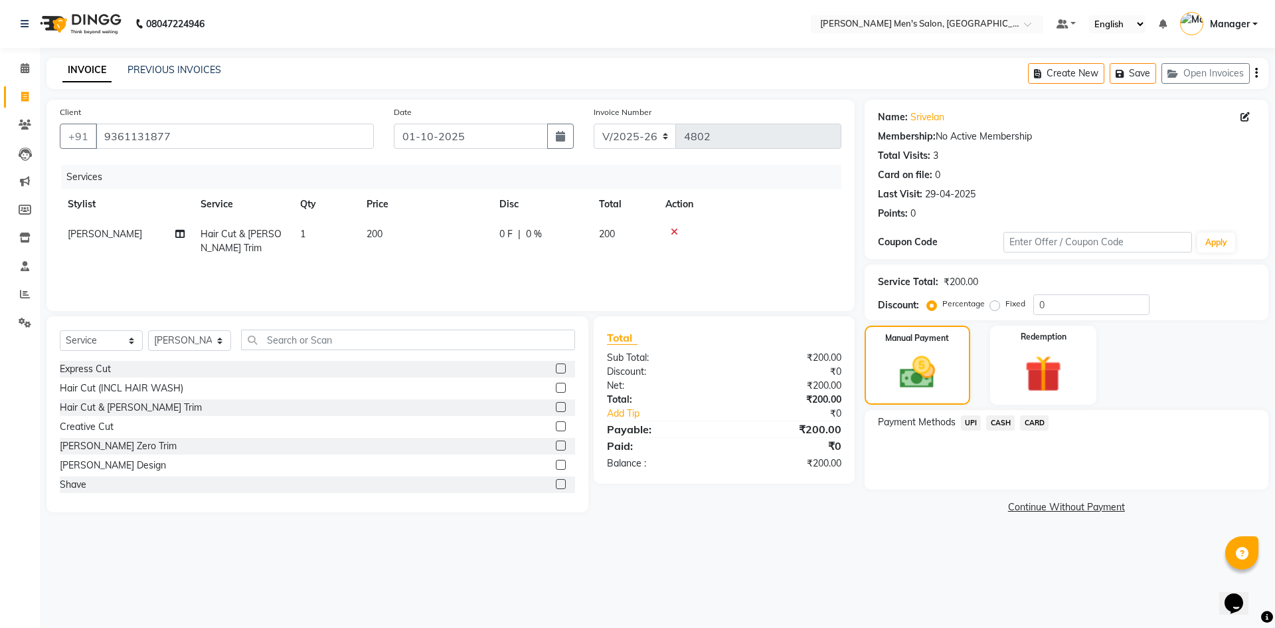
click at [988, 417] on span "CASH" at bounding box center [1000, 422] width 29 height 15
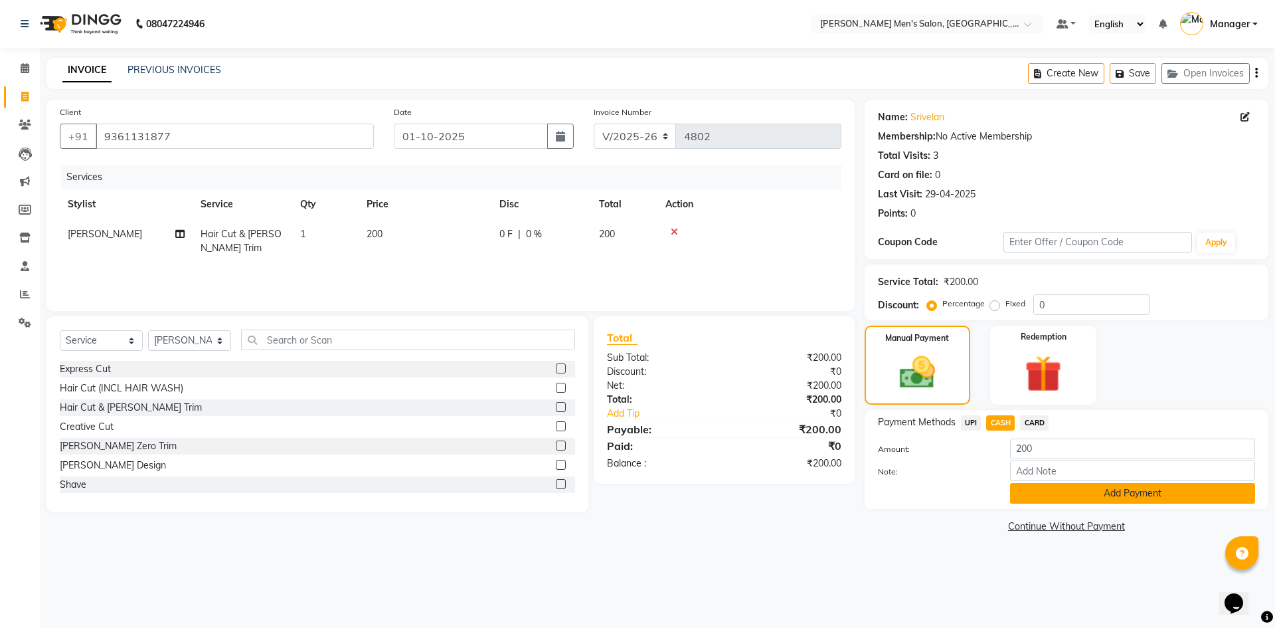
click at [1034, 484] on button "Add Payment" at bounding box center [1132, 493] width 245 height 21
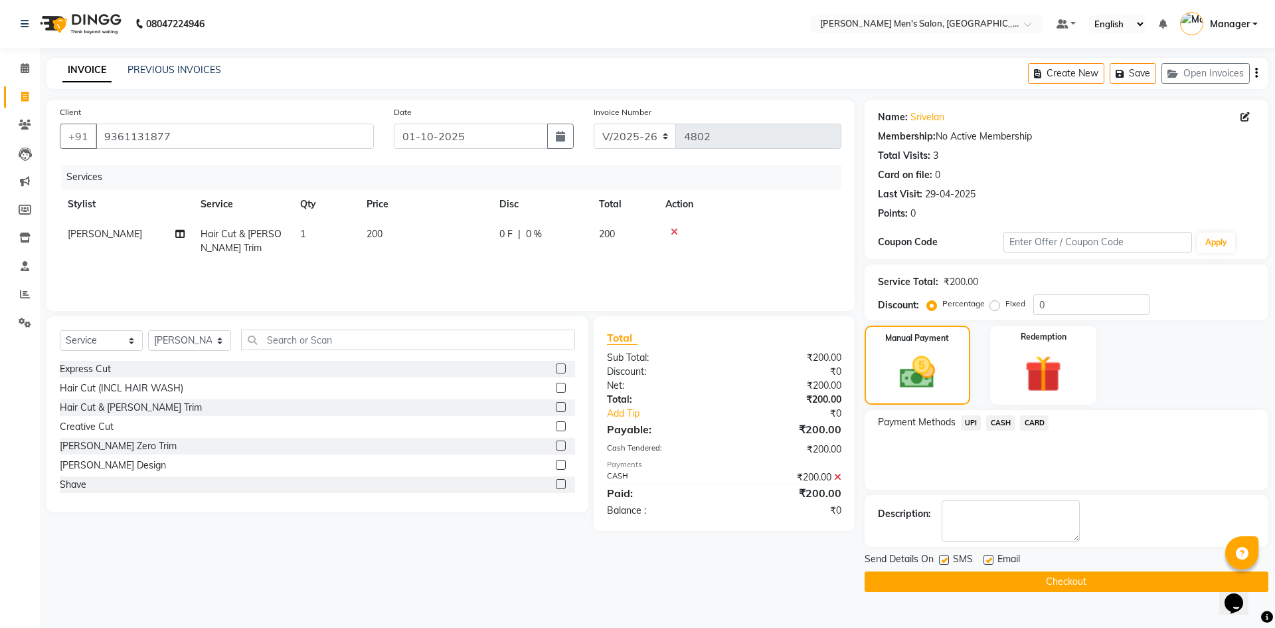
click at [1043, 582] on button "Checkout" at bounding box center [1067, 581] width 404 height 21
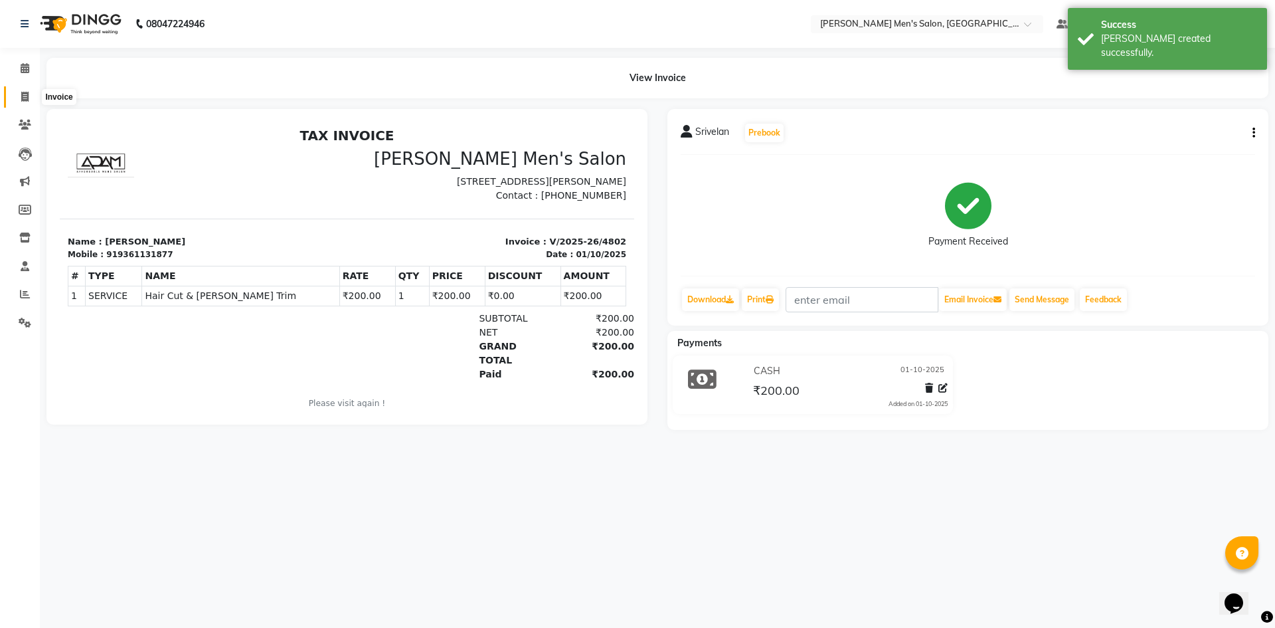
click at [22, 102] on span at bounding box center [24, 97] width 23 height 15
select select "service"
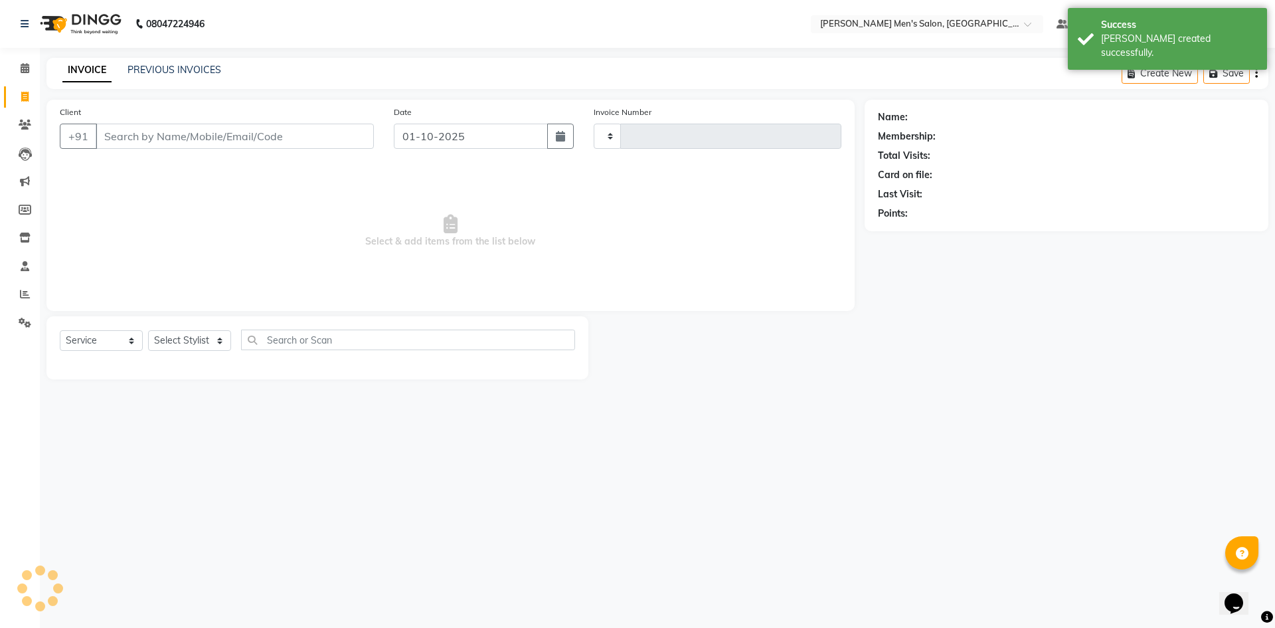
type input "4803"
select select "6913"
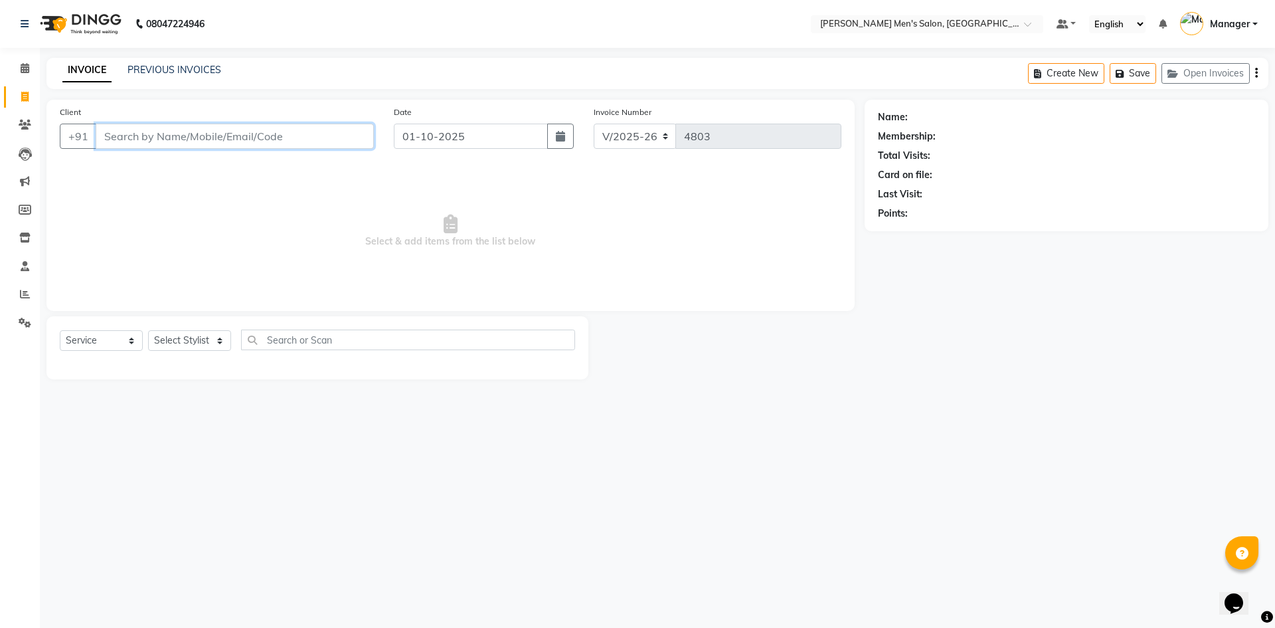
click at [252, 144] on input "Client" at bounding box center [235, 136] width 278 height 25
click at [207, 171] on span "967764750" at bounding box center [181, 166] width 60 height 13
type input "9677647505"
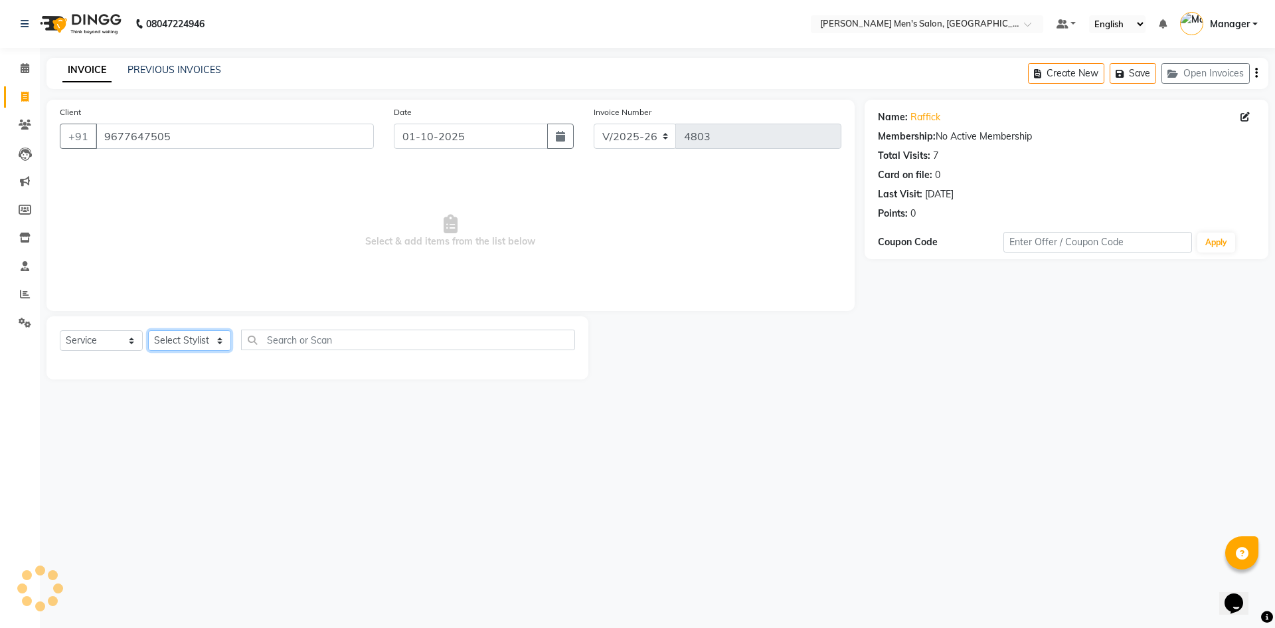
click at [201, 341] on select "Select Stylist Ajam Ashu Kulothunkan Manager Mithran Saddam Vishal" at bounding box center [189, 340] width 83 height 21
select select "70201"
click at [148, 330] on select "Select Stylist Ajam Ashu Kulothunkan Manager Mithran Saddam Vishal" at bounding box center [189, 340] width 83 height 21
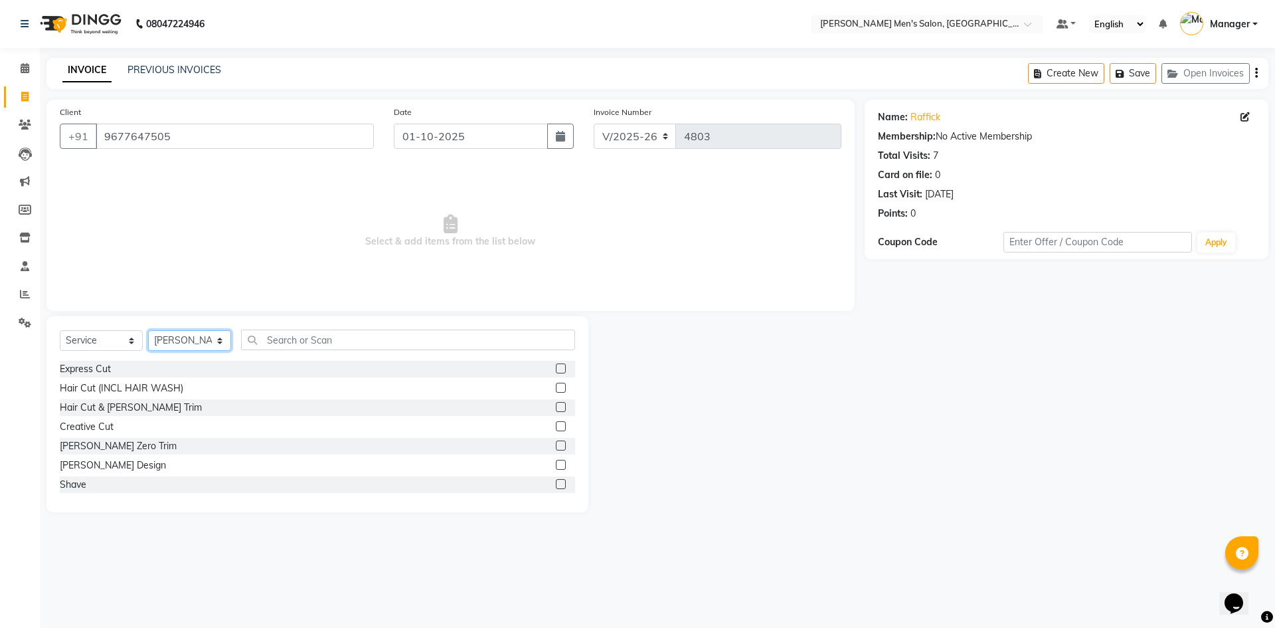
scroll to position [66, 0]
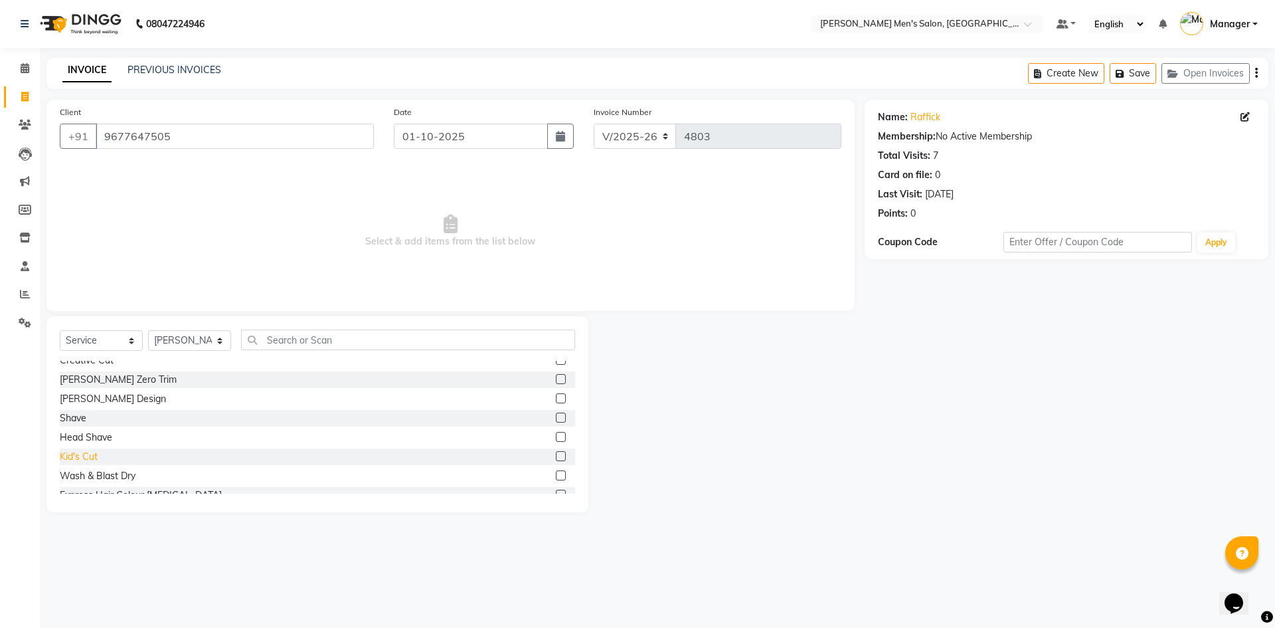
click at [82, 461] on div "Kid's Cut" at bounding box center [79, 457] width 38 height 14
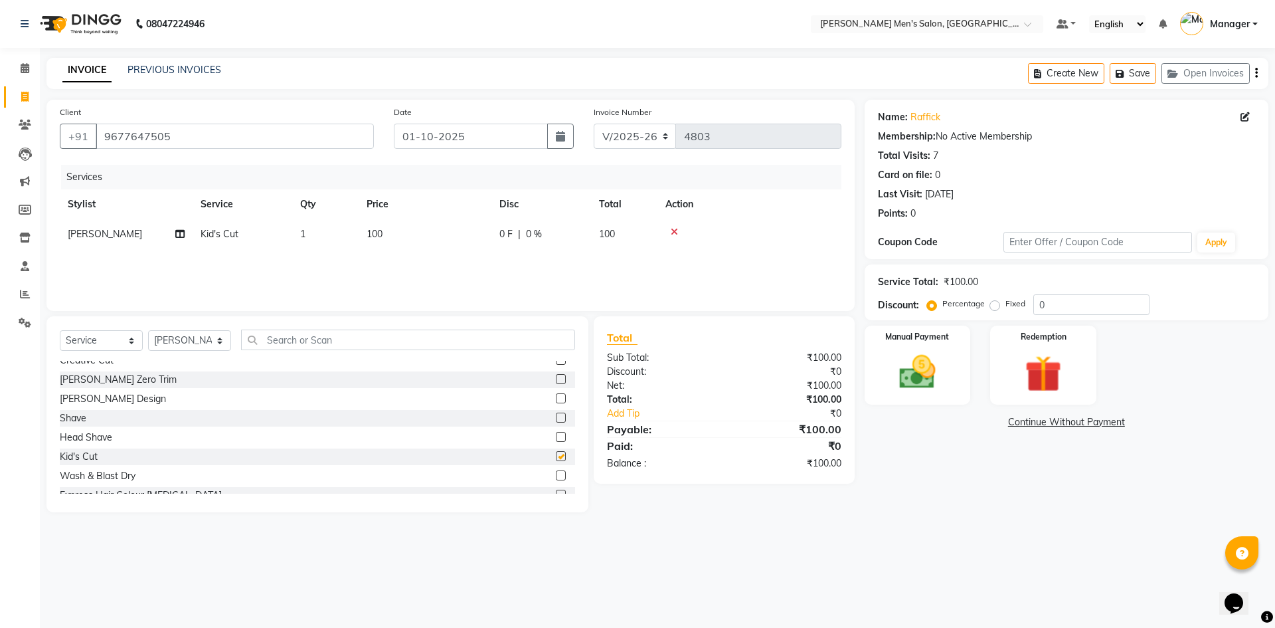
checkbox input "false"
click at [379, 226] on td "100" at bounding box center [425, 234] width 133 height 30
select select "70201"
click at [385, 235] on input "1" at bounding box center [388, 237] width 50 height 21
type input "2"
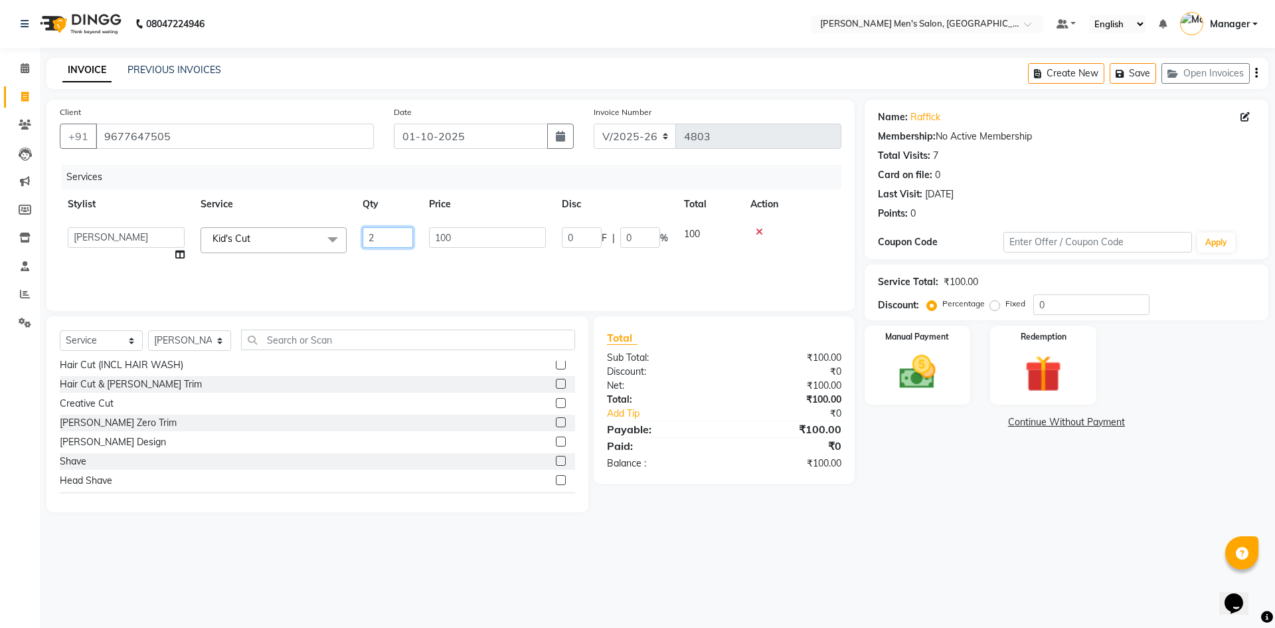
scroll to position [0, 0]
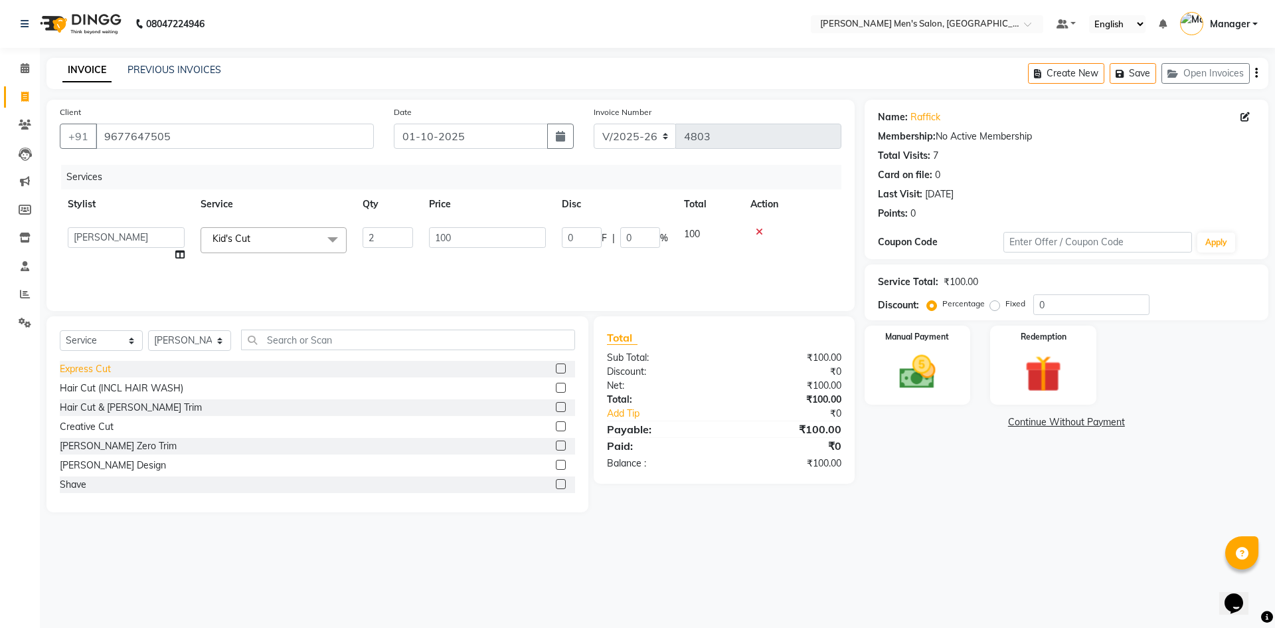
click at [104, 373] on div "Express Cut" at bounding box center [85, 369] width 51 height 14
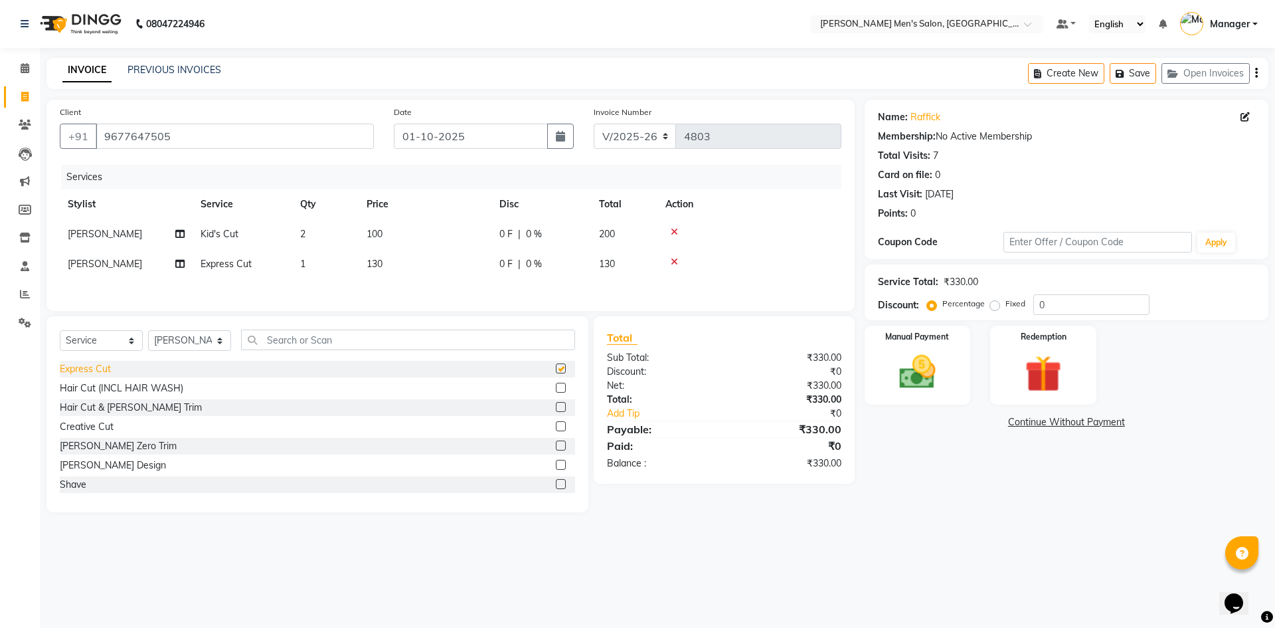
checkbox input "false"
click at [877, 362] on div "Manual Payment" at bounding box center [917, 365] width 110 height 82
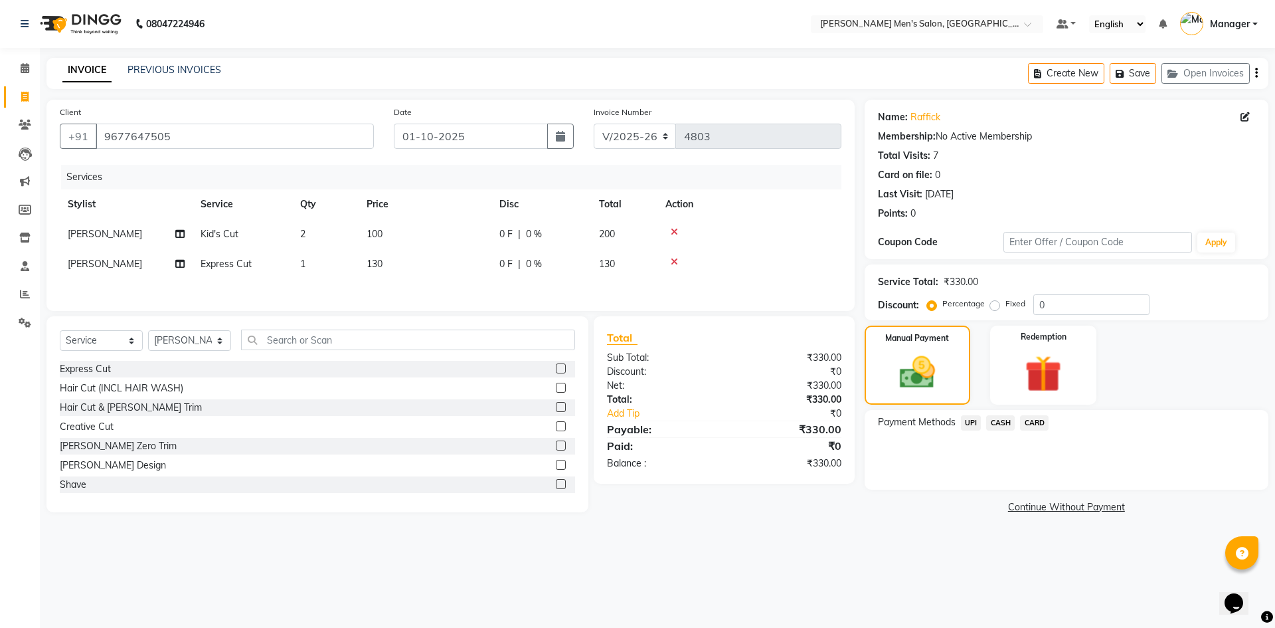
click at [1003, 424] on span "CASH" at bounding box center [1000, 422] width 29 height 15
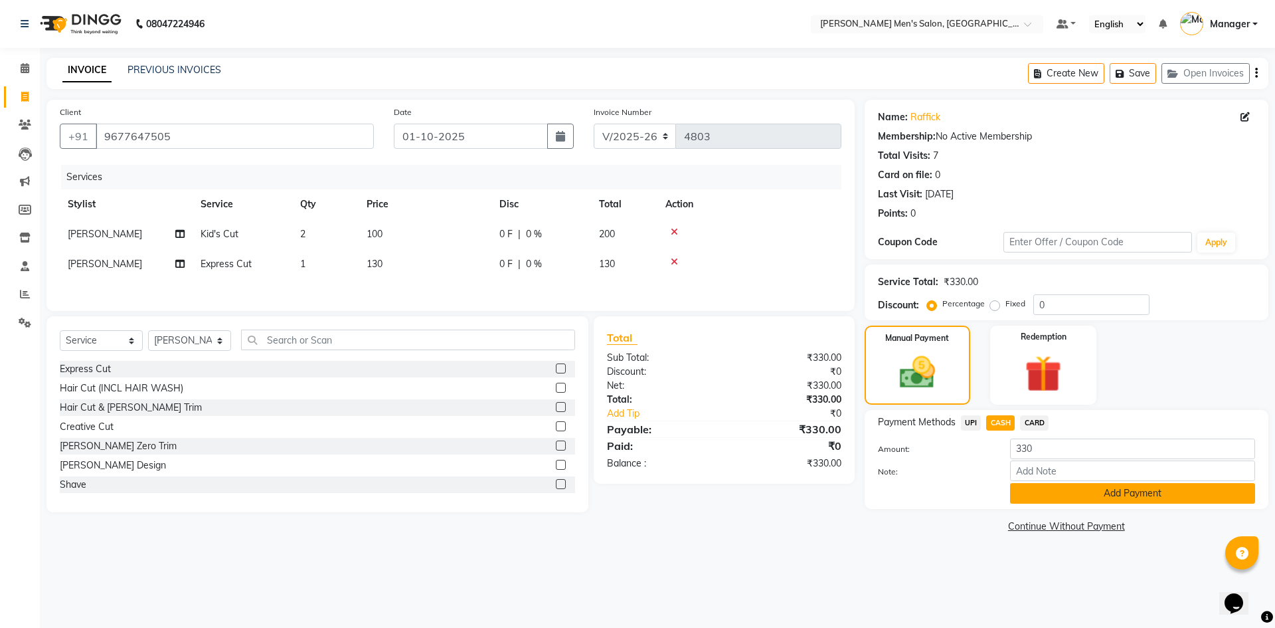
click at [1068, 499] on button "Add Payment" at bounding box center [1132, 493] width 245 height 21
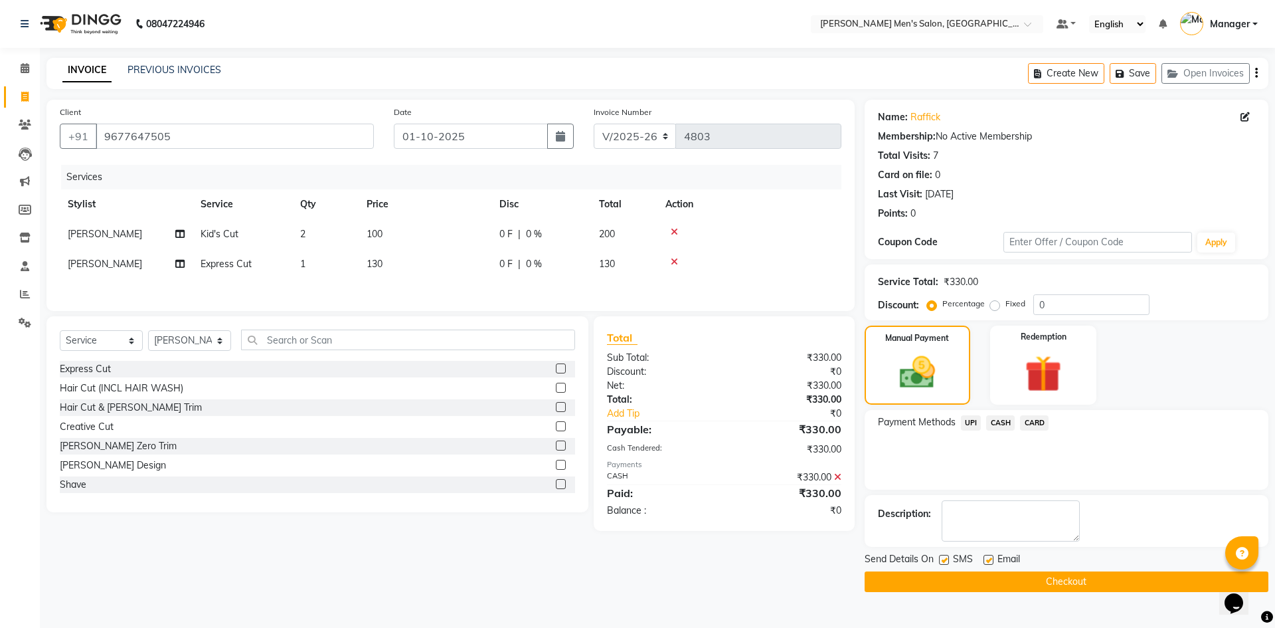
drag, startPoint x: 1036, startPoint y: 581, endPoint x: 1026, endPoint y: 579, distance: 10.7
drag, startPoint x: 1026, startPoint y: 579, endPoint x: 675, endPoint y: 264, distance: 470.8
click at [675, 264] on icon at bounding box center [674, 261] width 7 height 9
click at [104, 402] on div "Hair Cut & [PERSON_NAME] Trim" at bounding box center [131, 408] width 142 height 14
checkbox input "false"
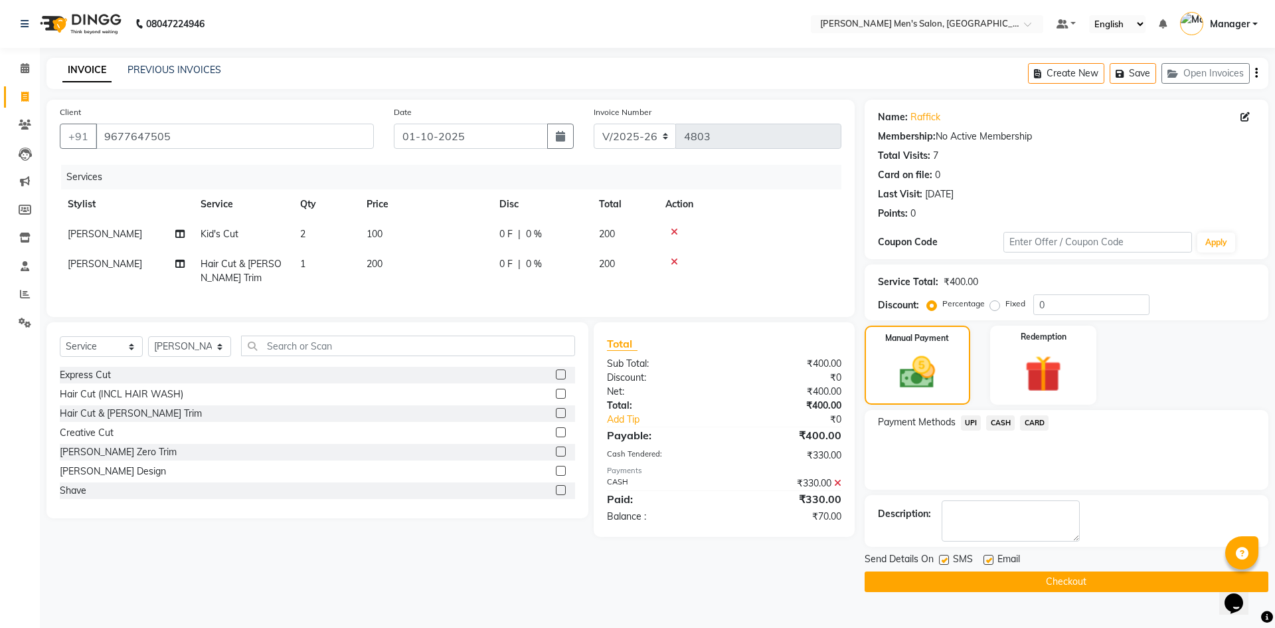
click at [838, 488] on icon at bounding box center [837, 482] width 7 height 9
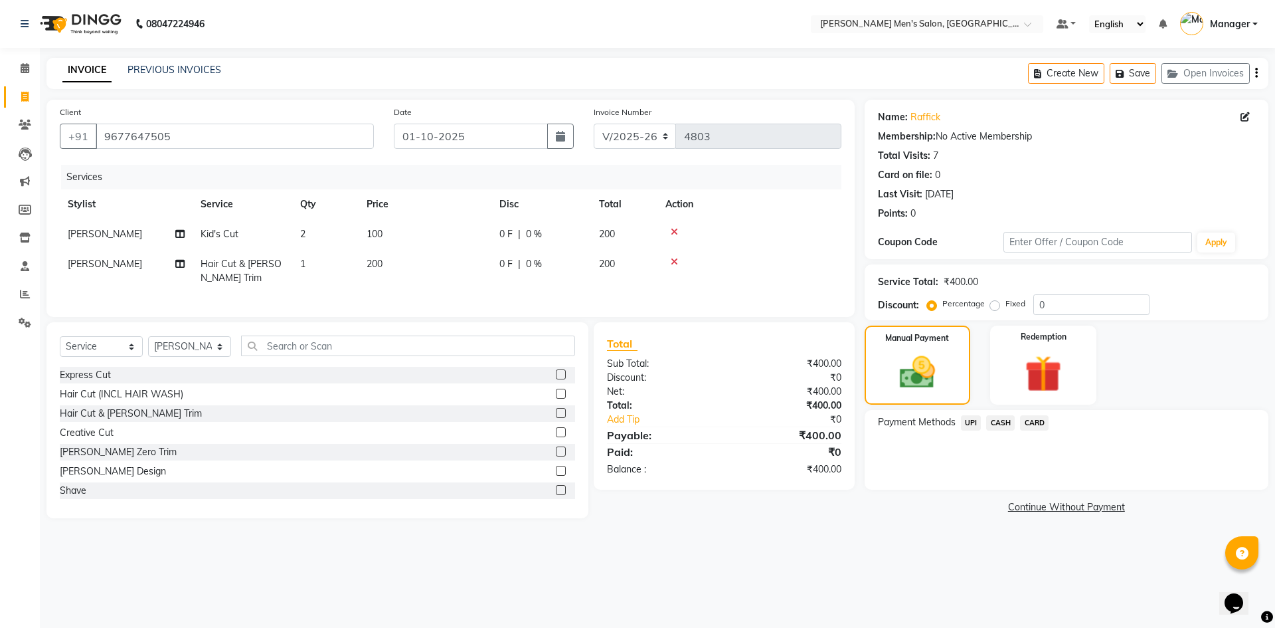
click at [995, 422] on span "CASH" at bounding box center [1000, 422] width 29 height 15
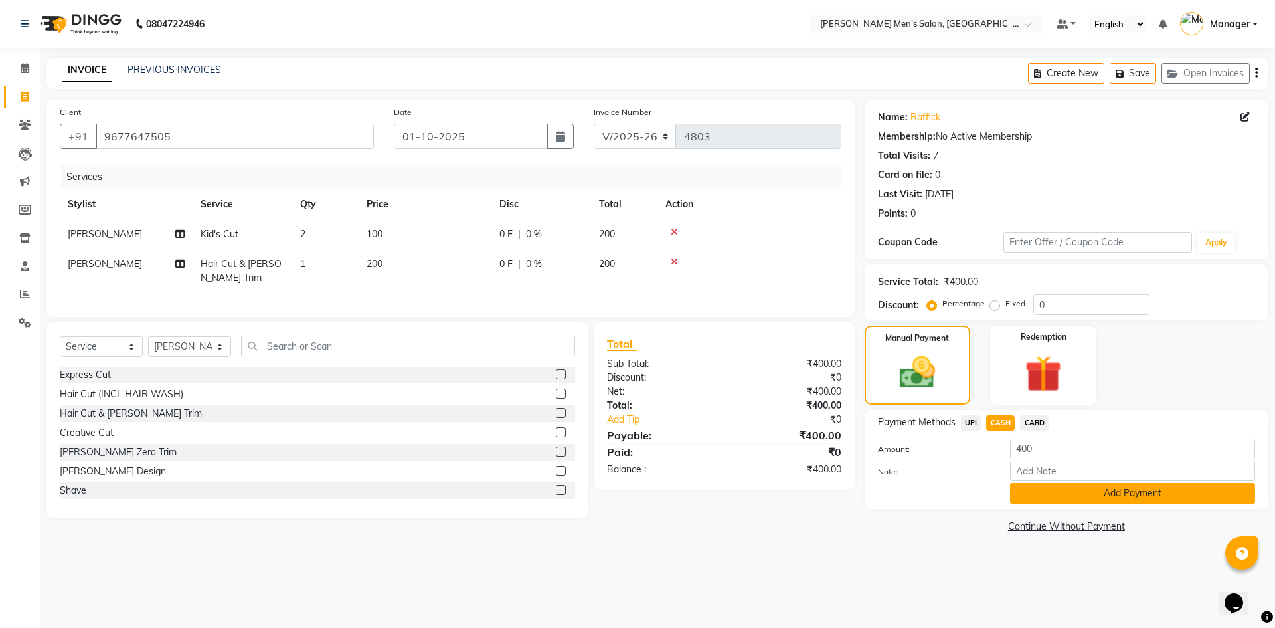
click at [1057, 494] on button "Add Payment" at bounding box center [1132, 493] width 245 height 21
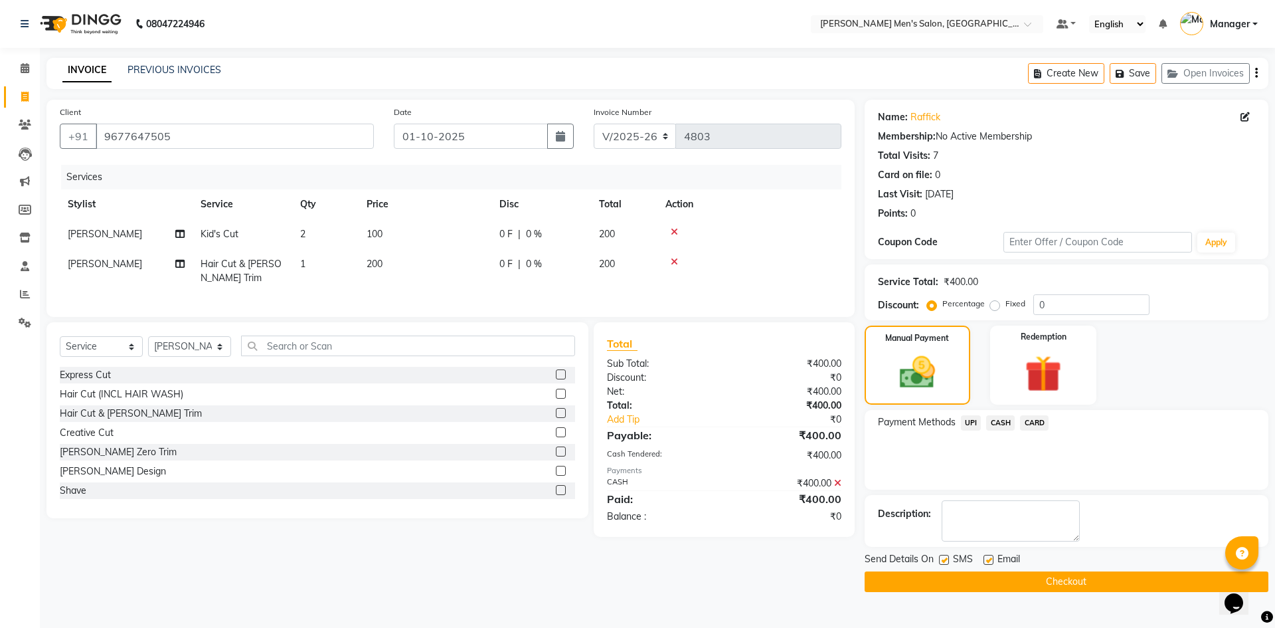
click at [1048, 583] on button "Checkout" at bounding box center [1067, 581] width 404 height 21
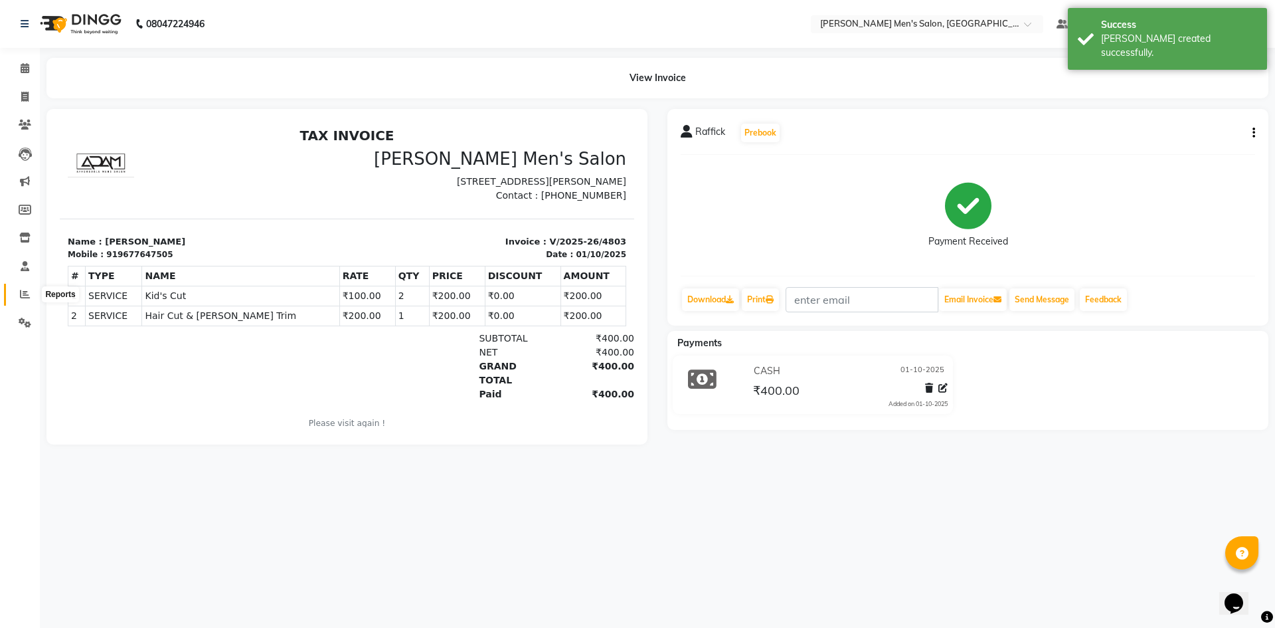
click at [23, 295] on icon at bounding box center [25, 294] width 10 height 10
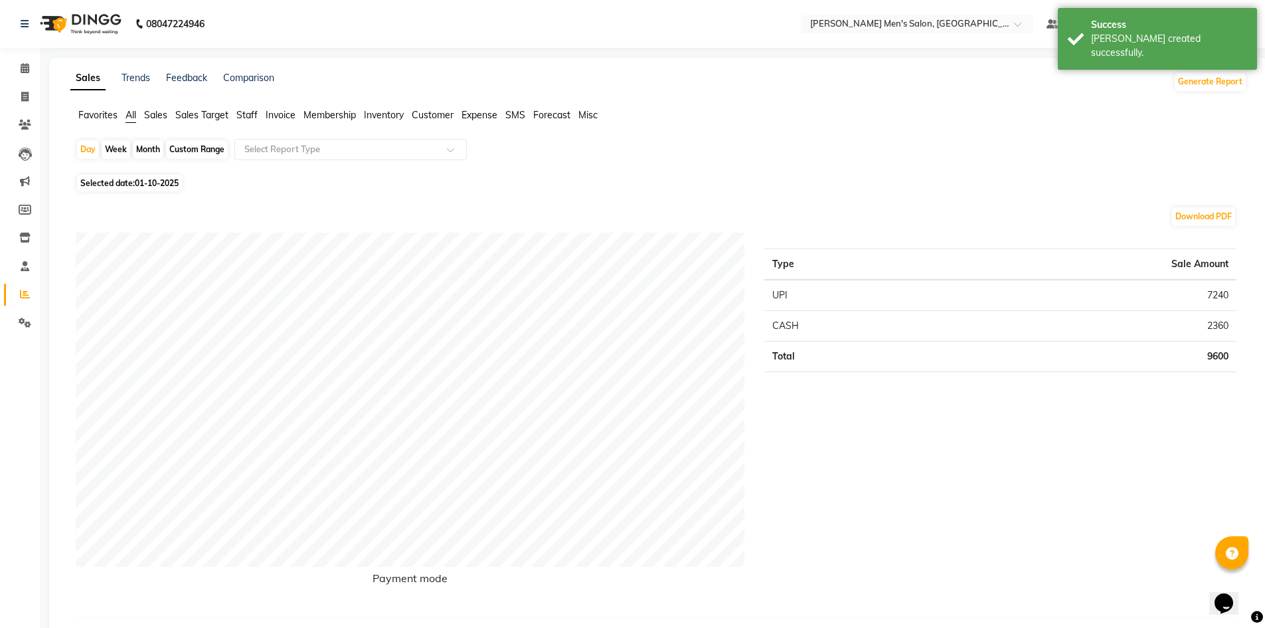
click at [243, 113] on span "Staff" at bounding box center [246, 115] width 21 height 12
